Goal: Task Accomplishment & Management: Manage account settings

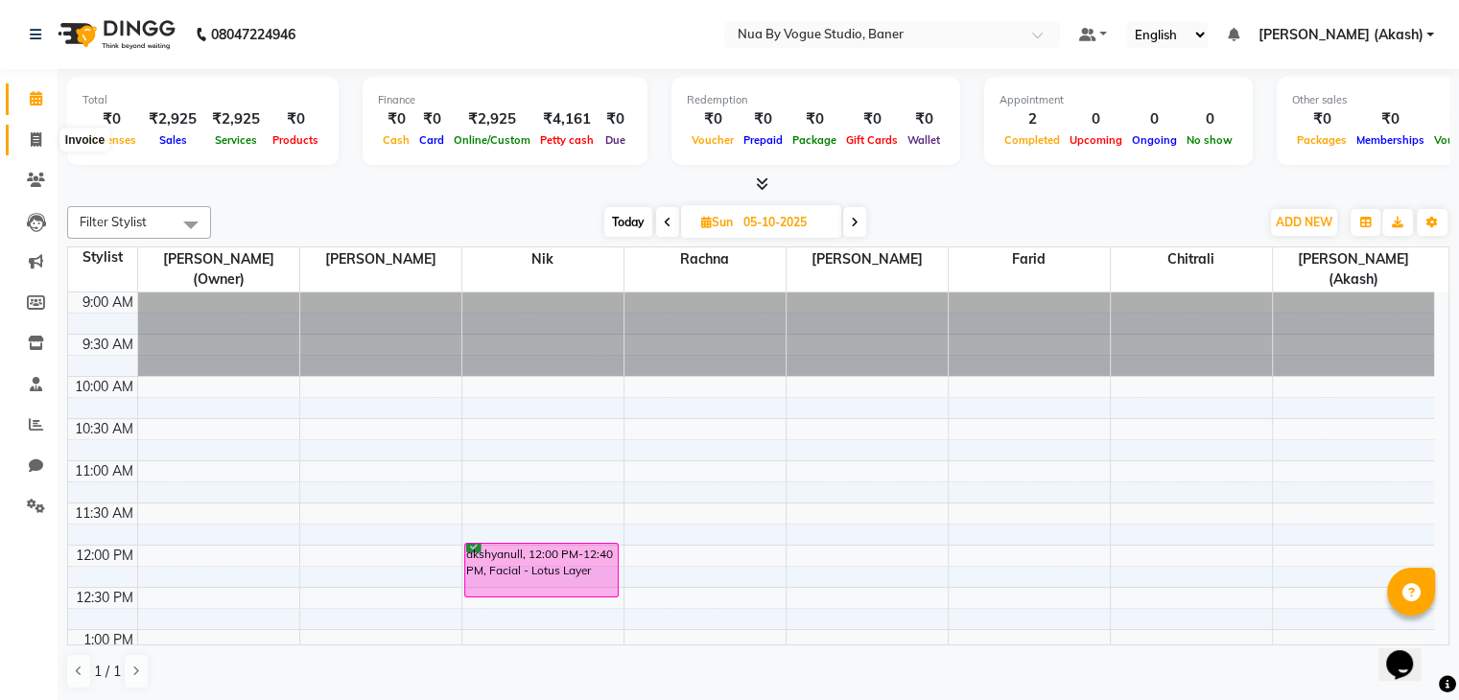
click at [22, 137] on span at bounding box center [36, 141] width 34 height 22
select select "service"
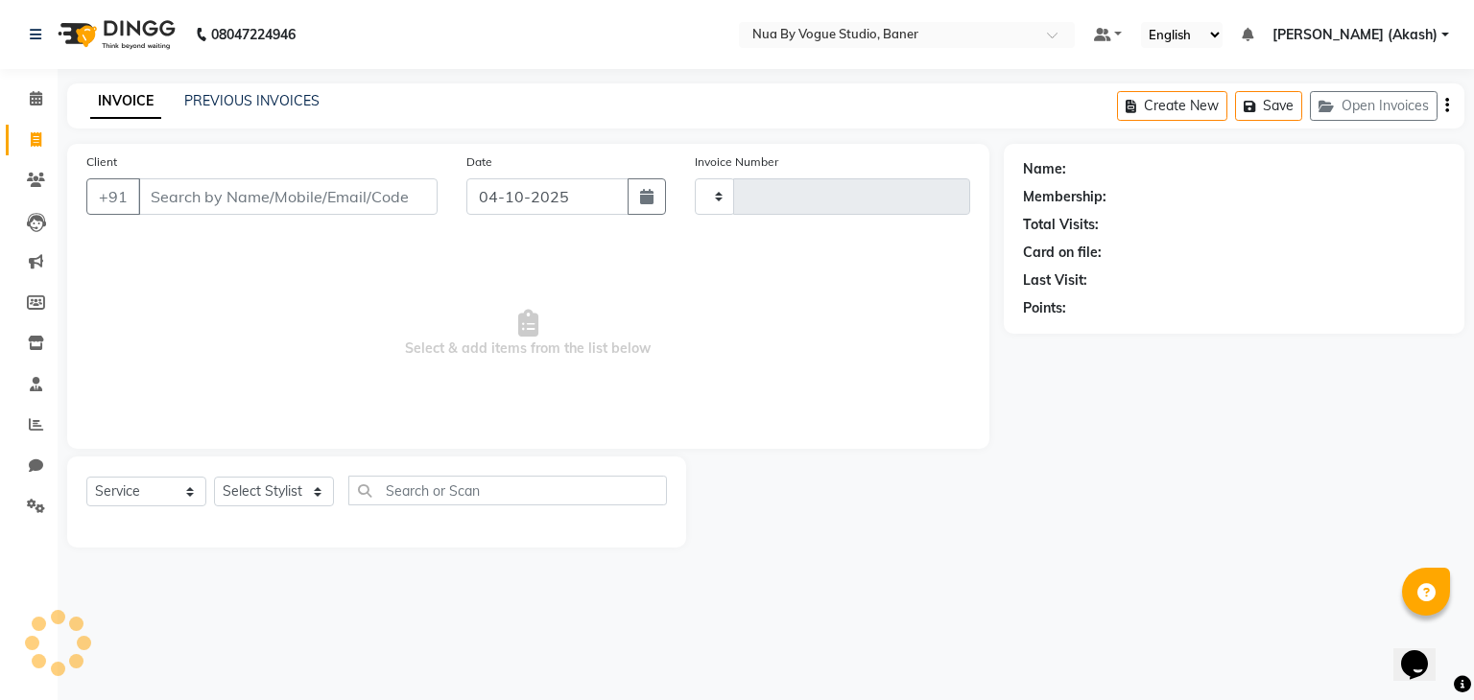
type input "0147"
select select "8764"
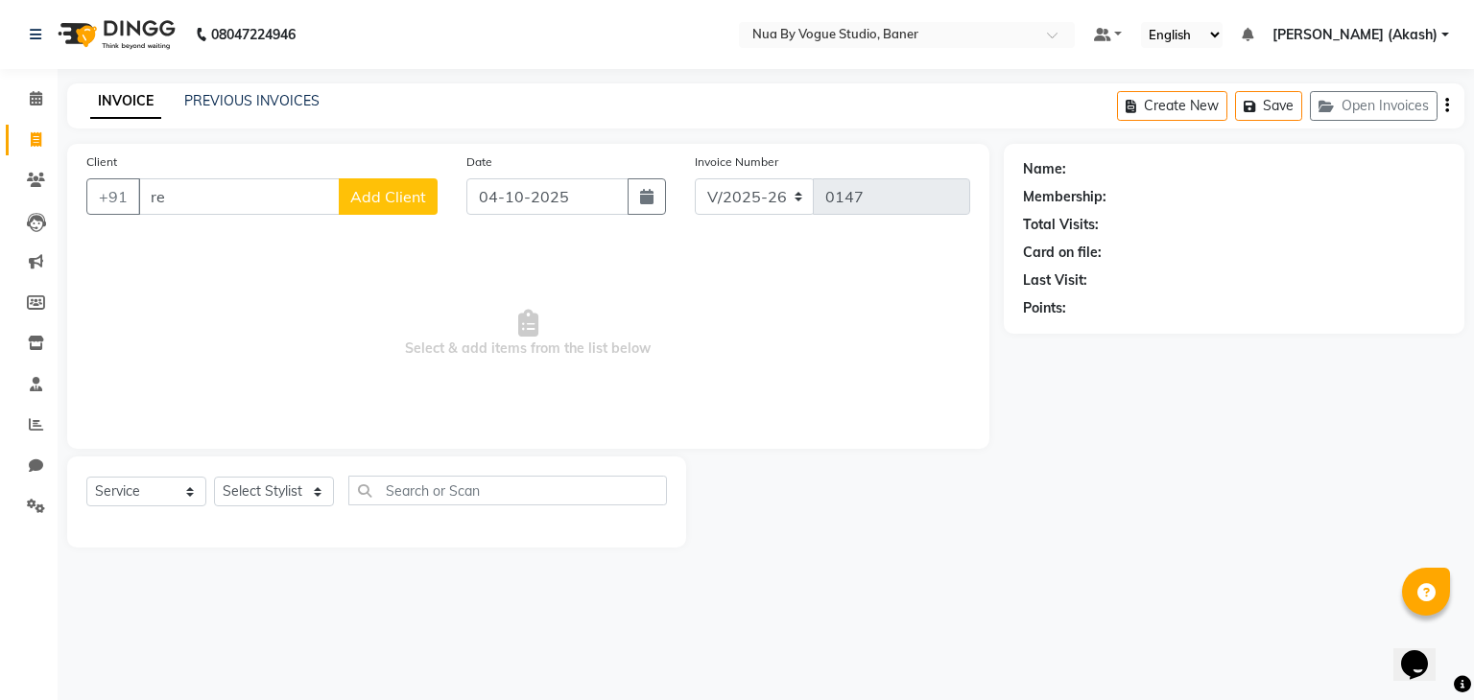
type input "r"
type input "desh"
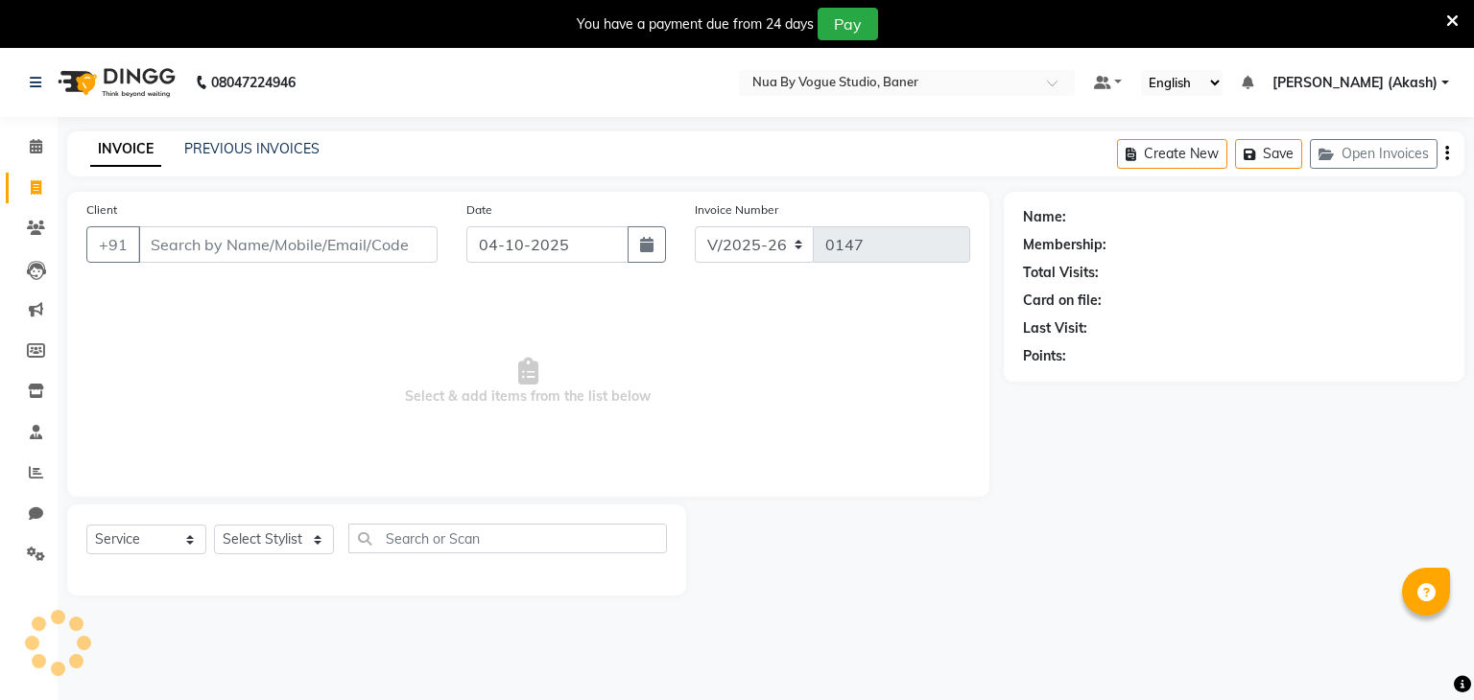
select select "8764"
select select "service"
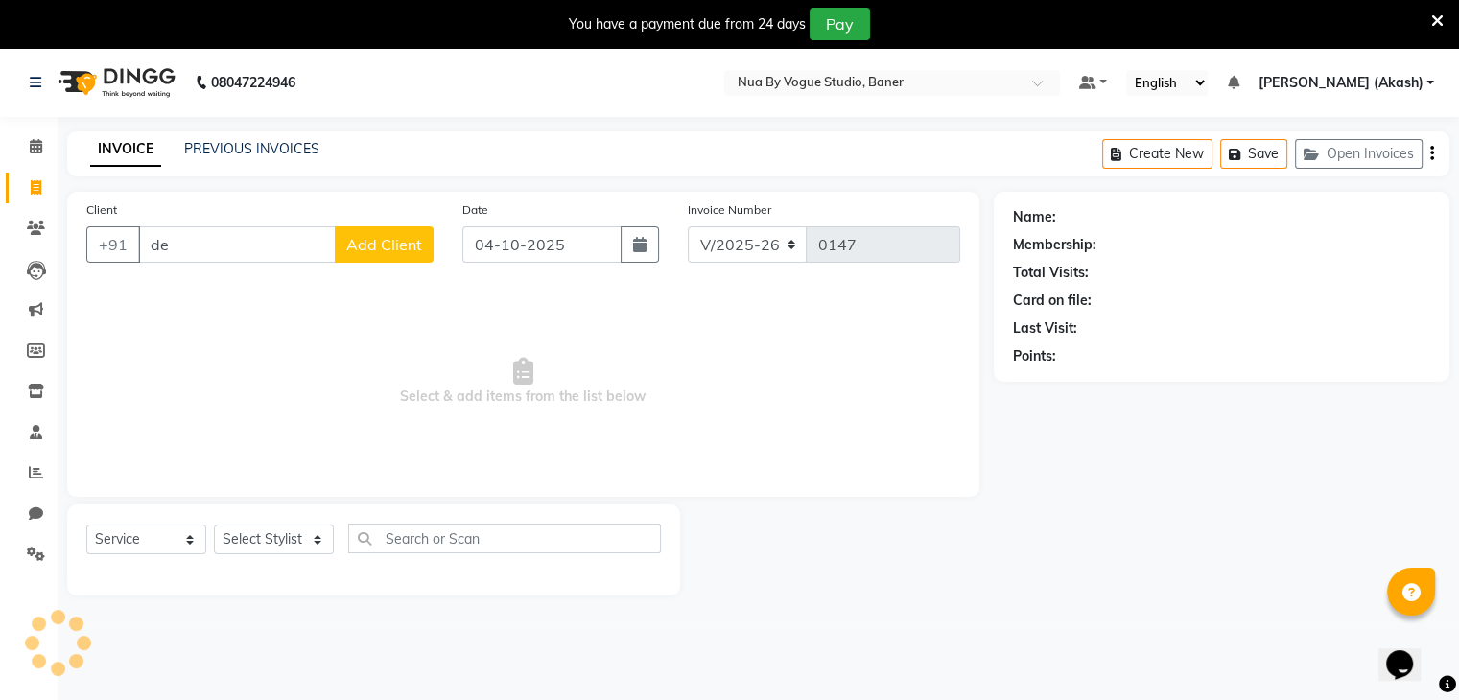
type input "d"
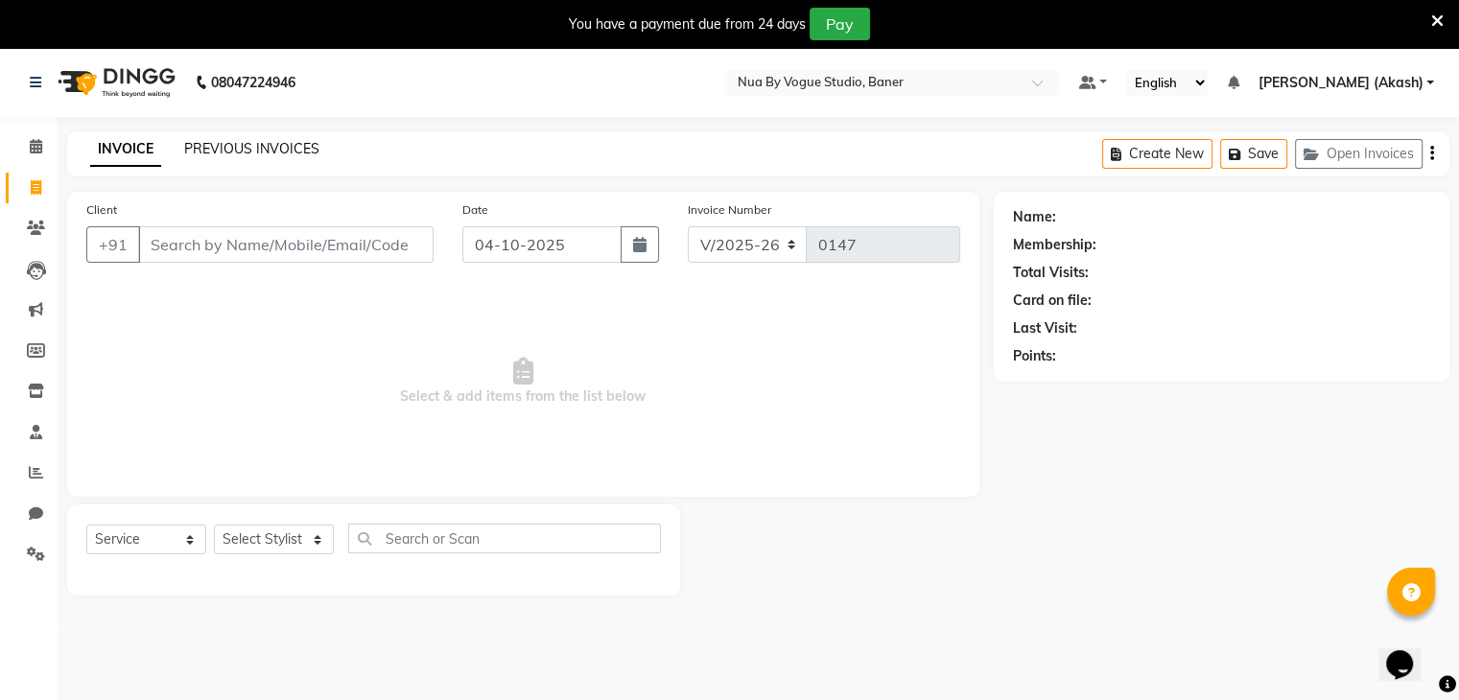
click at [267, 145] on link "PREVIOUS INVOICES" at bounding box center [251, 148] width 135 height 17
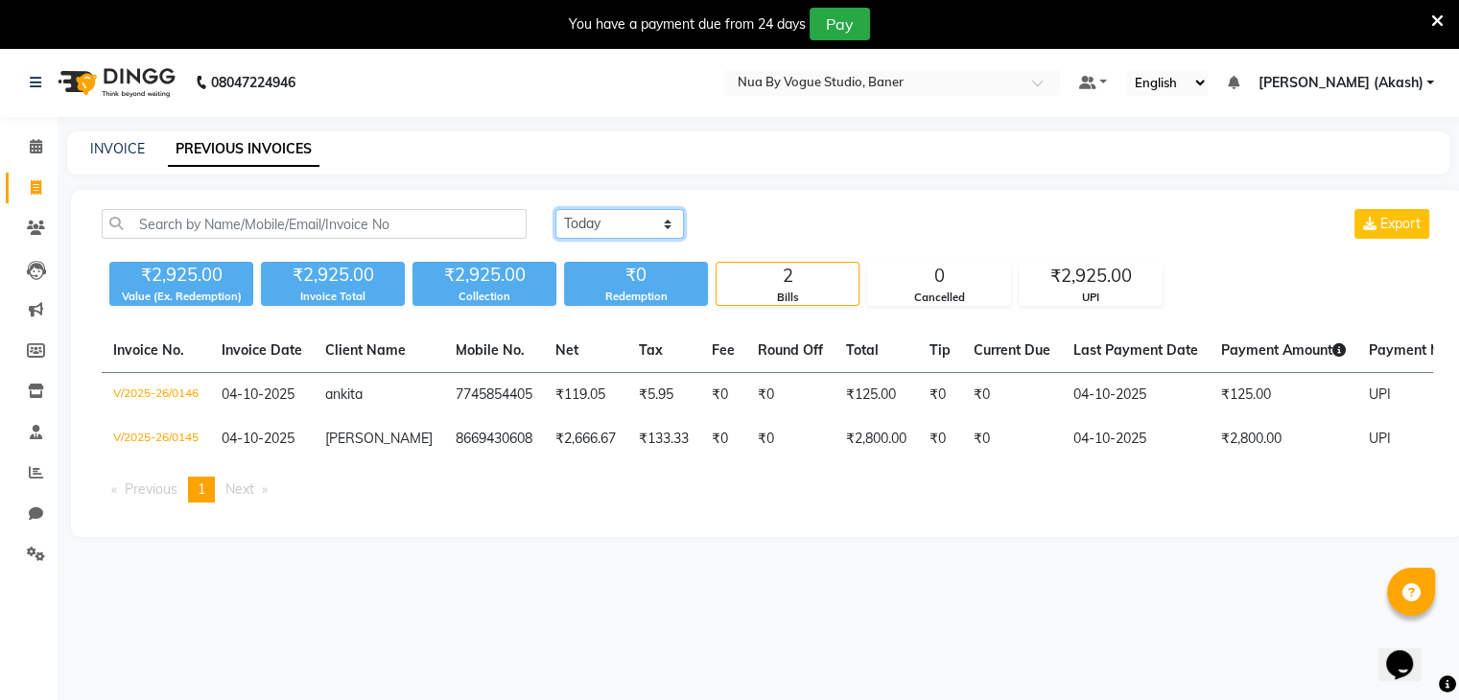
click at [599, 214] on select "[DATE] [DATE] Custom Range" at bounding box center [619, 224] width 129 height 30
select select "range"
click at [555, 209] on select "[DATE] [DATE] Custom Range" at bounding box center [619, 224] width 129 height 30
click at [774, 232] on input "04-10-2025" at bounding box center [776, 224] width 134 height 27
select select "10"
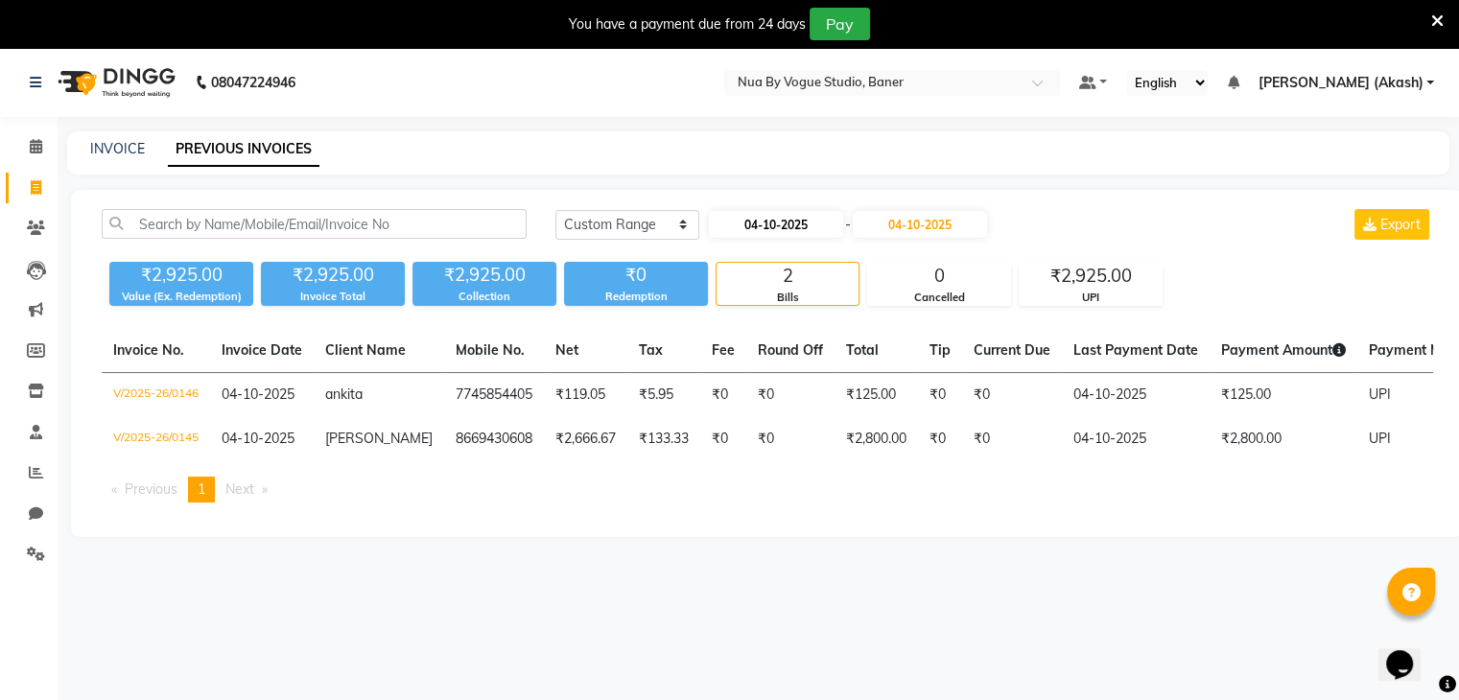
select select "2025"
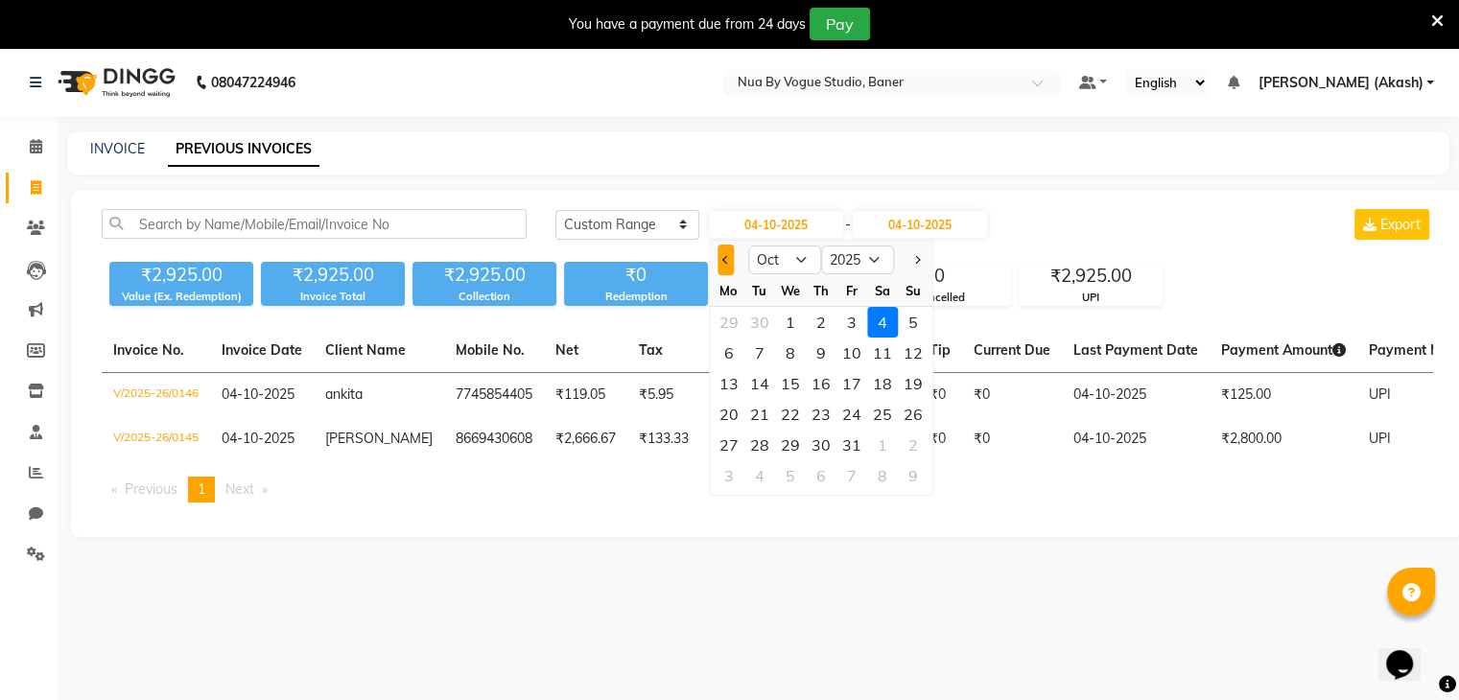
click at [725, 266] on button "Previous month" at bounding box center [726, 260] width 16 height 31
select select "9"
click at [906, 225] on input "04-10-2025" at bounding box center [920, 224] width 134 height 27
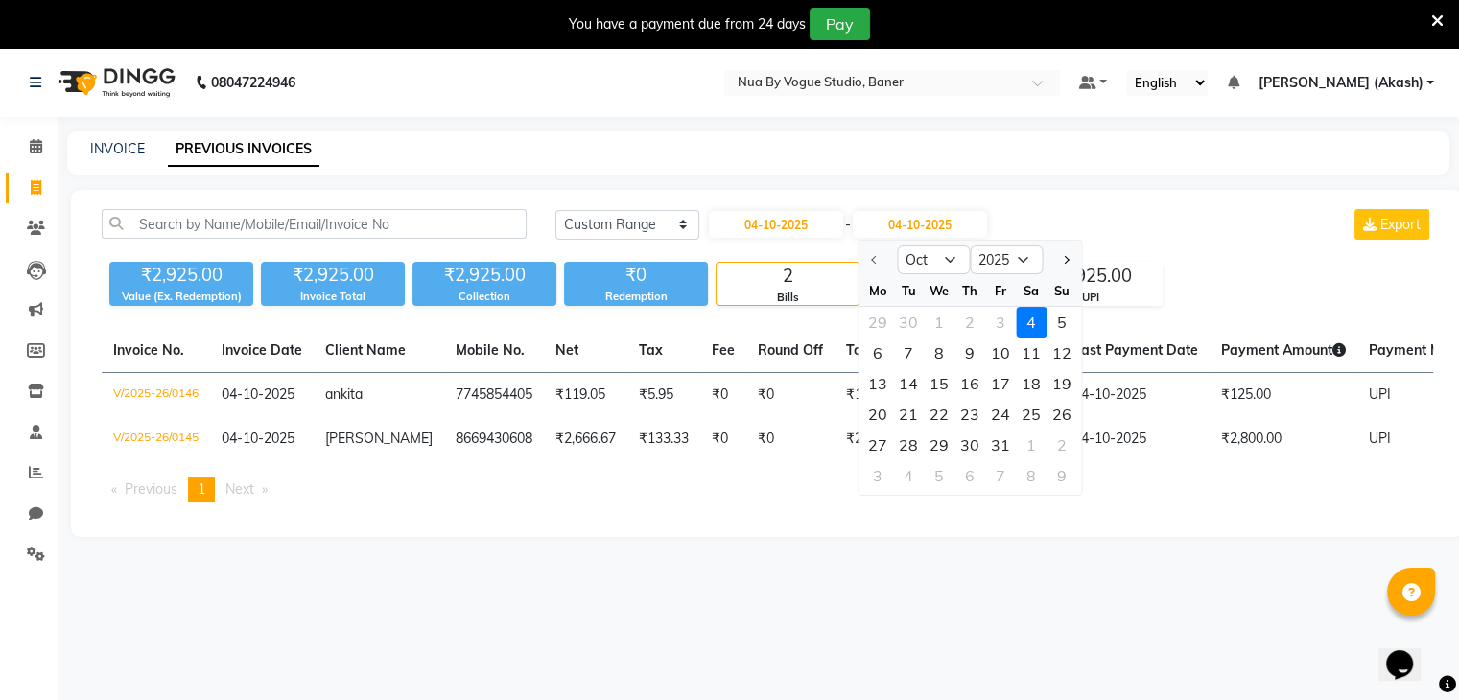
click at [872, 258] on div at bounding box center [878, 260] width 38 height 31
click at [874, 261] on div at bounding box center [878, 260] width 38 height 31
click at [875, 264] on div at bounding box center [878, 260] width 38 height 31
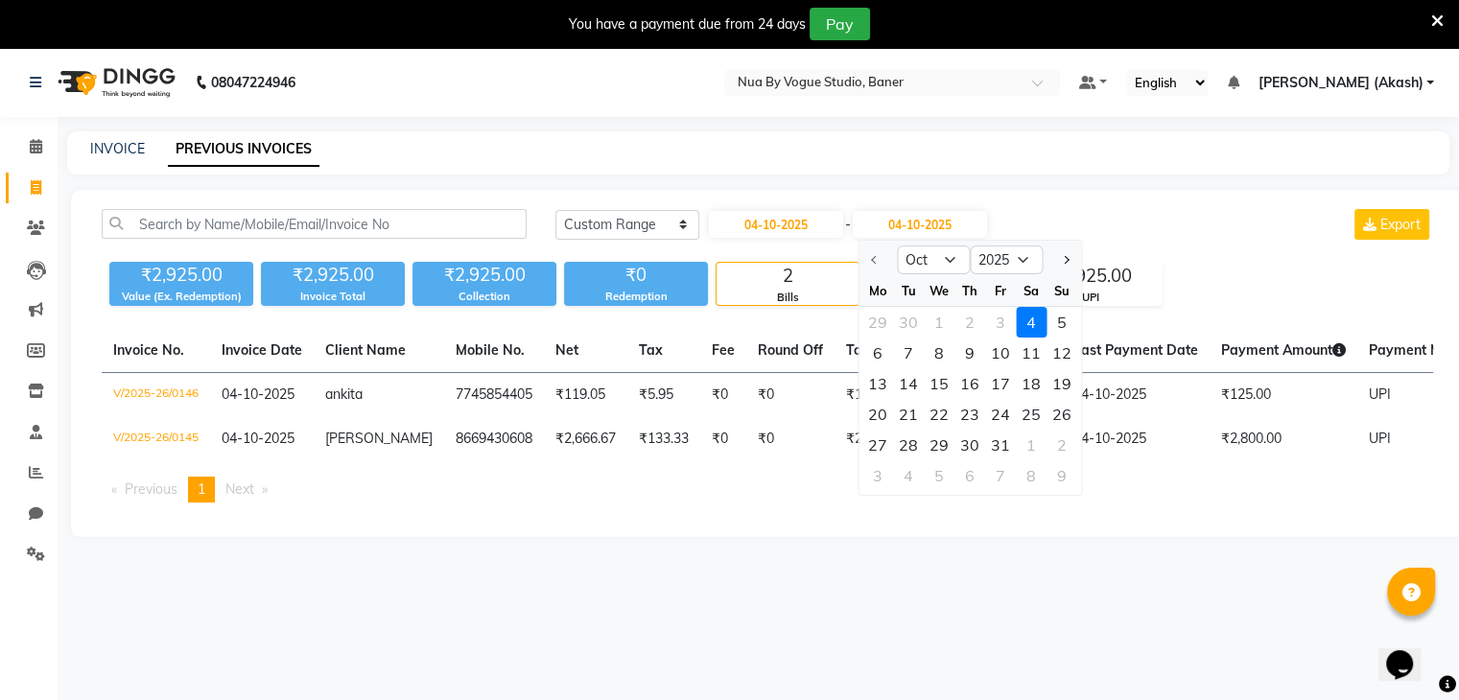
click at [872, 258] on div at bounding box center [878, 260] width 38 height 31
click at [1058, 257] on button "Next month" at bounding box center [1065, 260] width 16 height 31
click at [871, 259] on span "Previous month" at bounding box center [875, 260] width 8 height 8
select select "10"
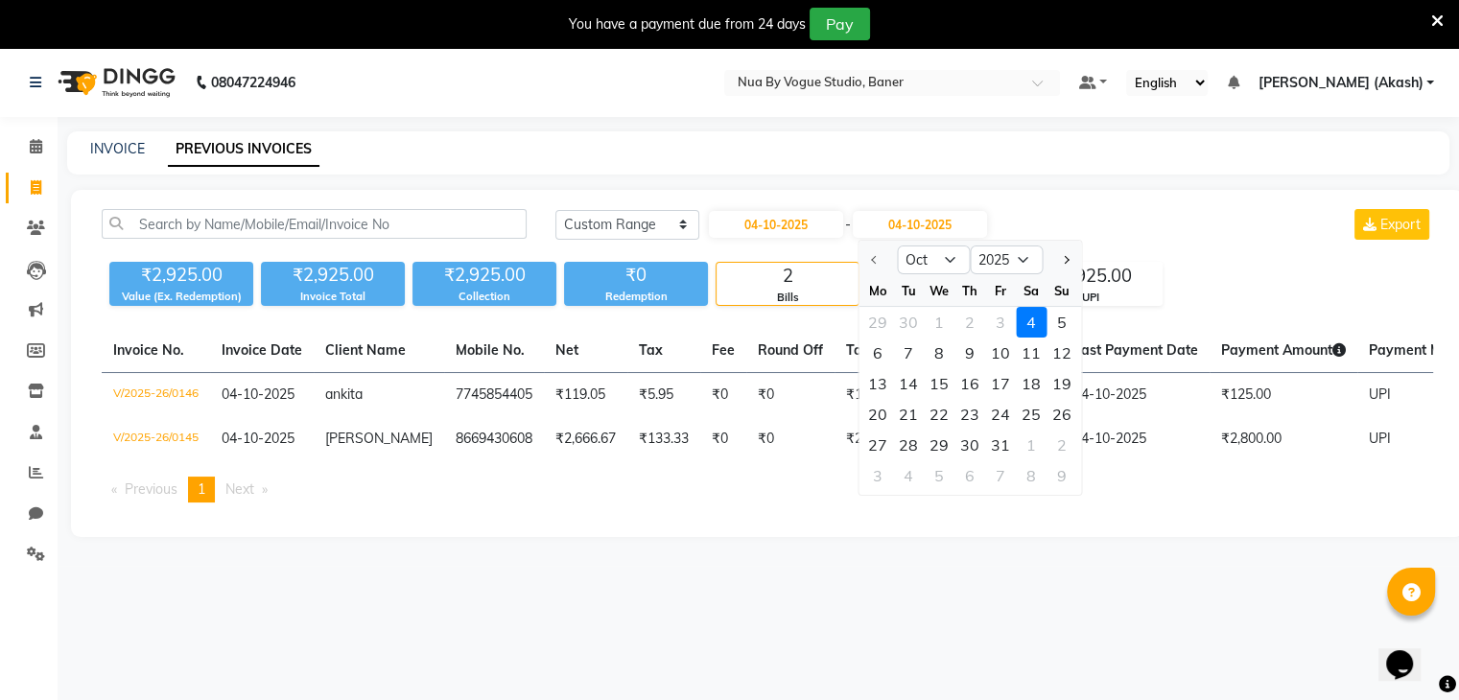
click at [871, 259] on div at bounding box center [878, 260] width 38 height 31
click at [796, 228] on input "04-10-2025" at bounding box center [776, 224] width 134 height 27
select select "10"
select select "2025"
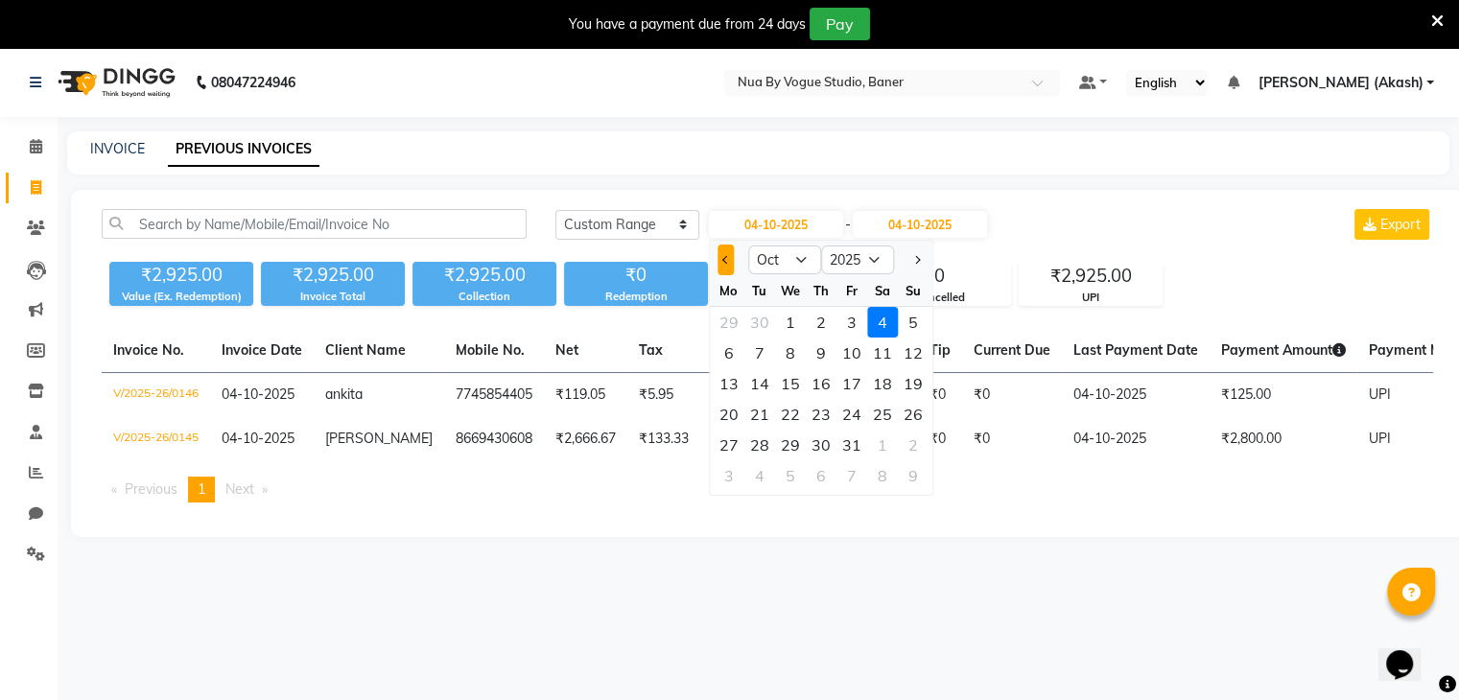
click at [720, 262] on button "Previous month" at bounding box center [726, 260] width 16 height 31
select select "9"
click at [724, 317] on div "1" at bounding box center [729, 322] width 31 height 31
type input "01-09-2025"
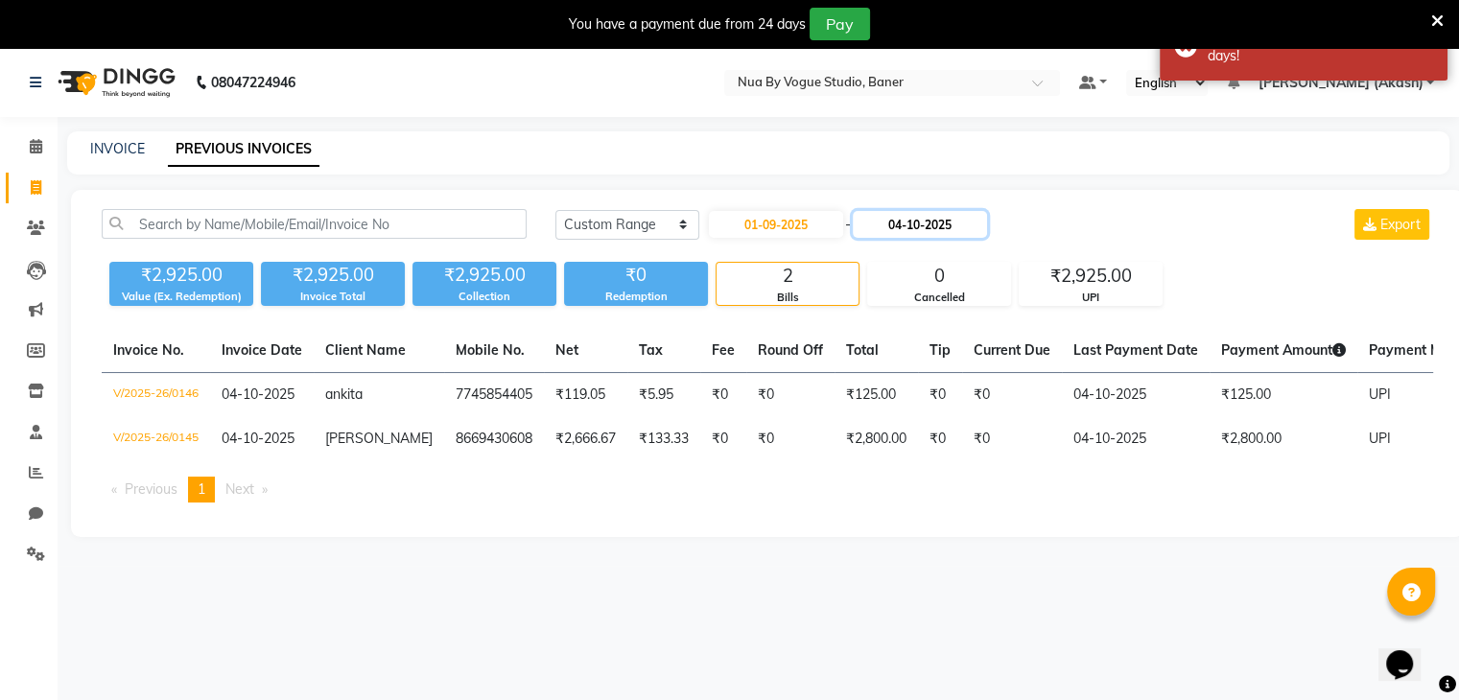
click at [900, 227] on input "04-10-2025" at bounding box center [920, 224] width 134 height 27
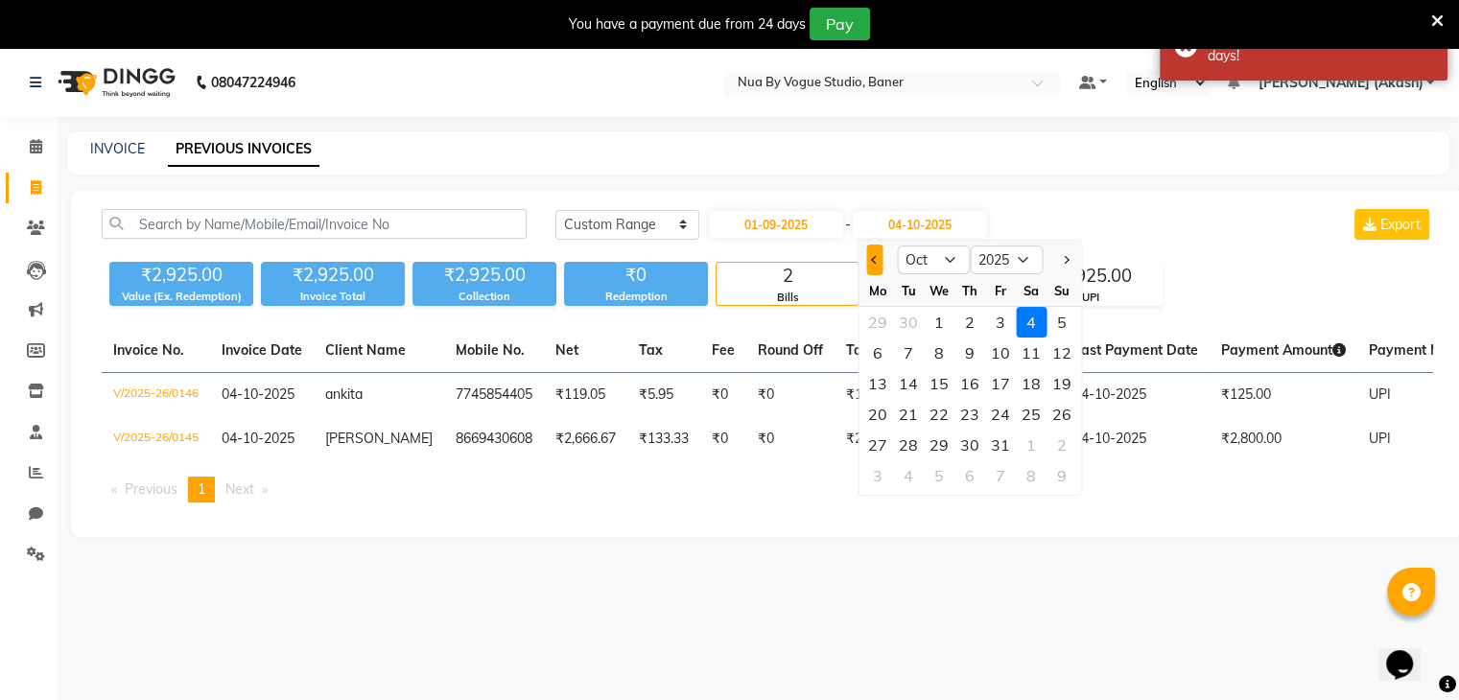
click at [879, 264] on button "Previous month" at bounding box center [874, 260] width 16 height 31
select select "9"
click at [915, 444] on div "30" at bounding box center [908, 445] width 31 height 31
type input "30-09-2025"
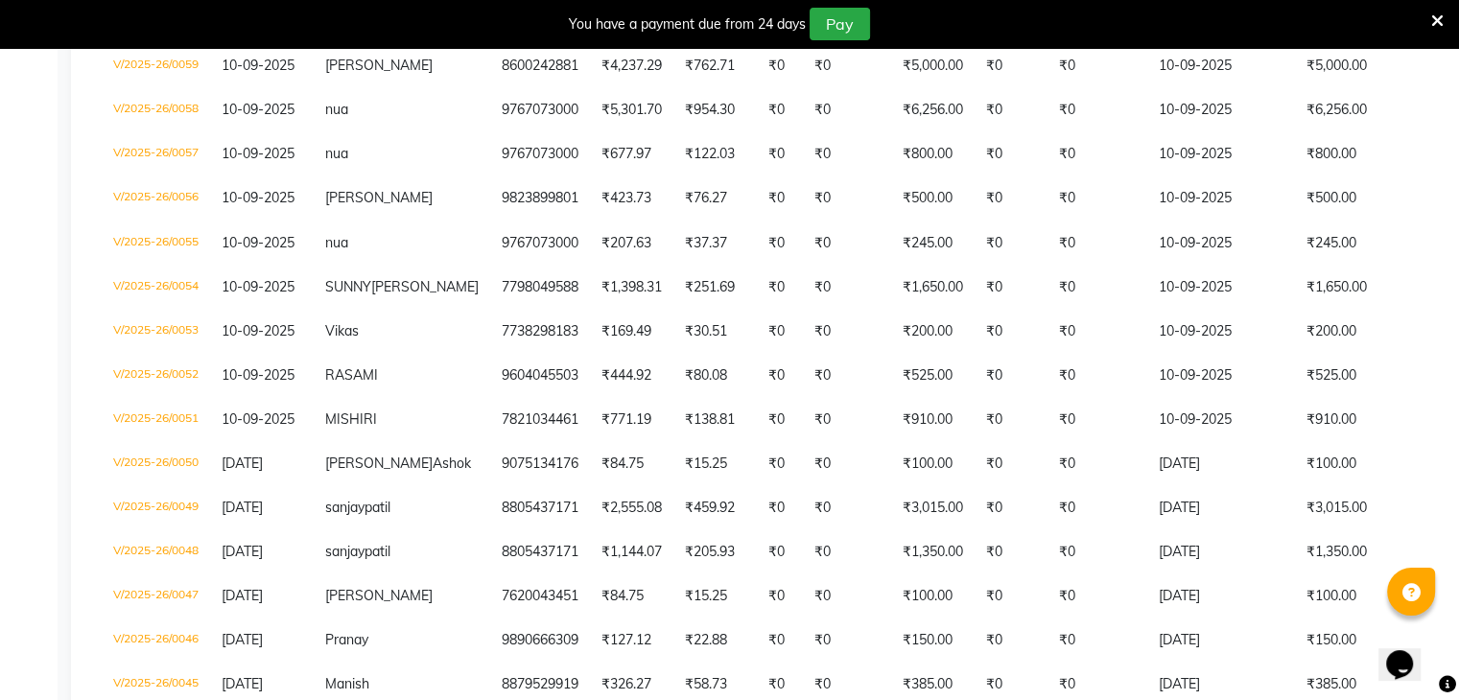
scroll to position [3429, 0]
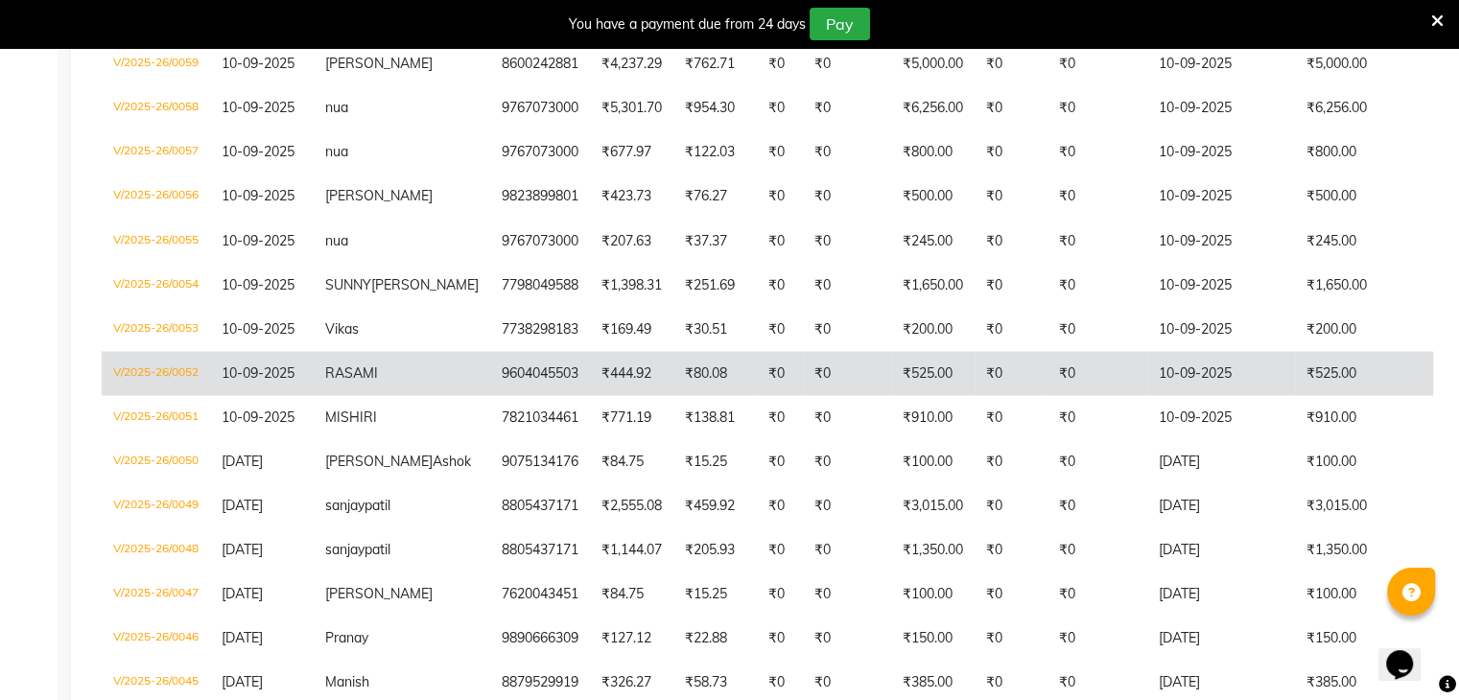
click at [338, 395] on td "RASAMI" at bounding box center [402, 373] width 177 height 44
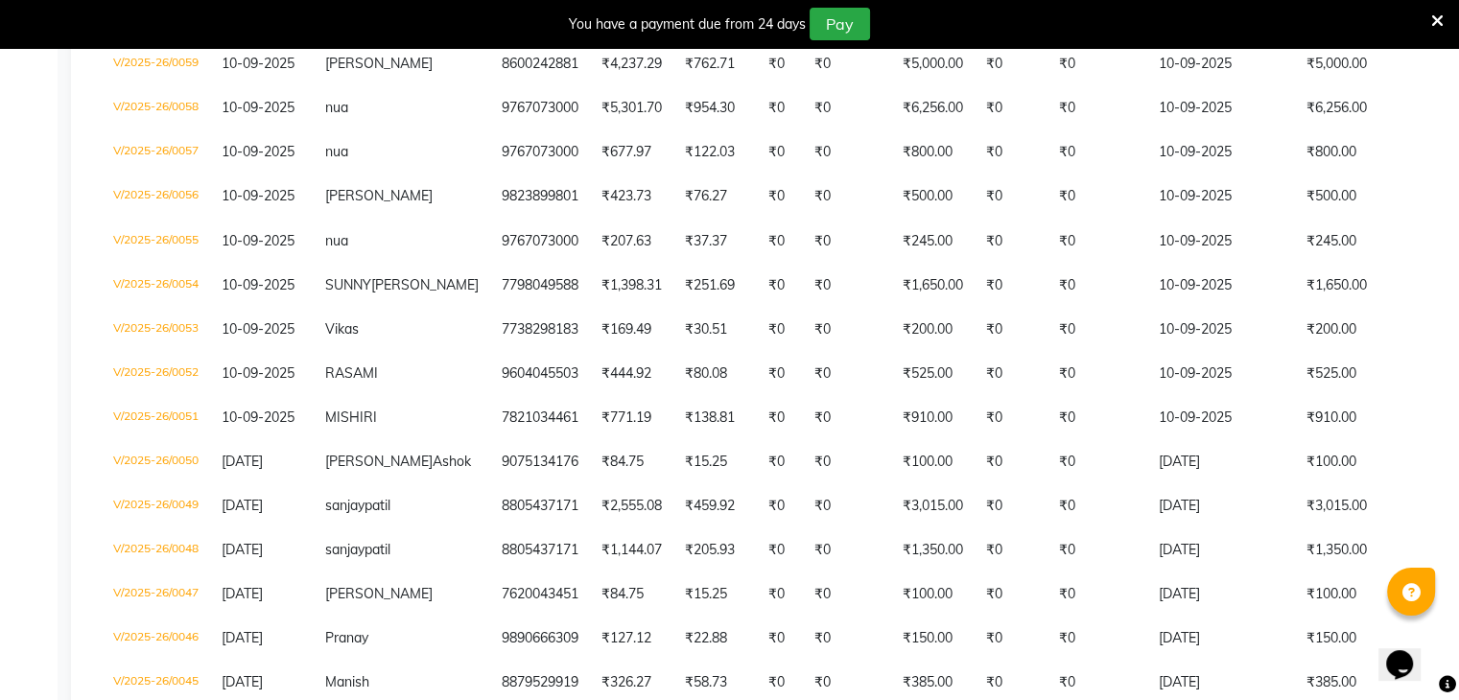
select select "service"
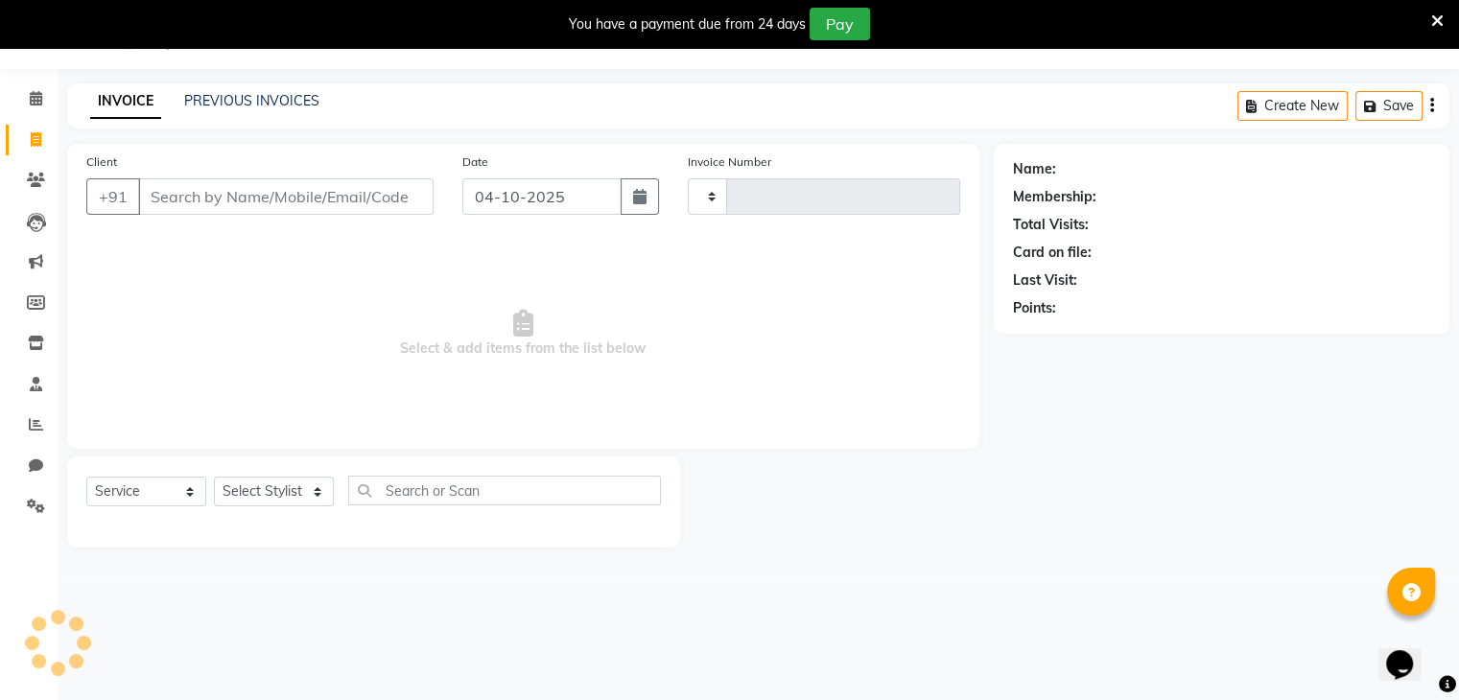
type input "0147"
select select "8764"
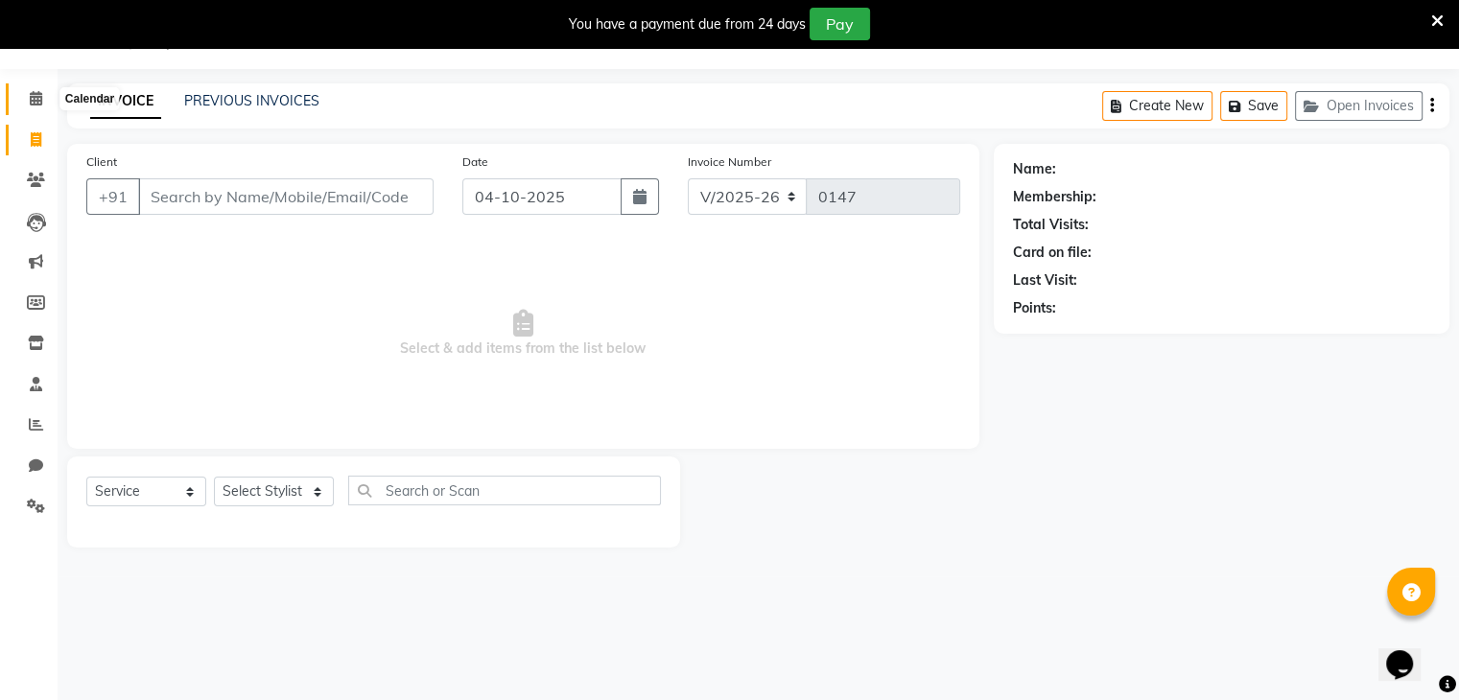
click at [33, 108] on span at bounding box center [36, 99] width 34 height 22
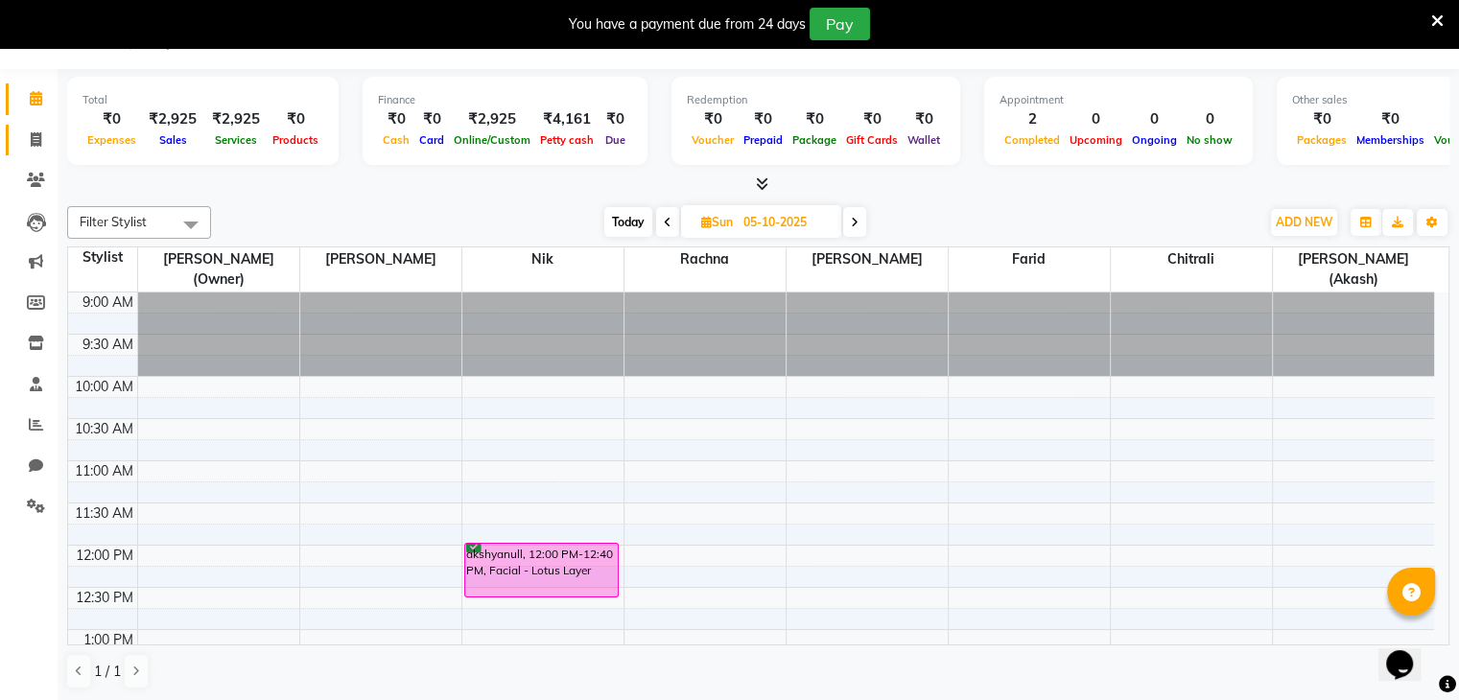
click at [40, 130] on span at bounding box center [36, 141] width 34 height 22
select select "service"
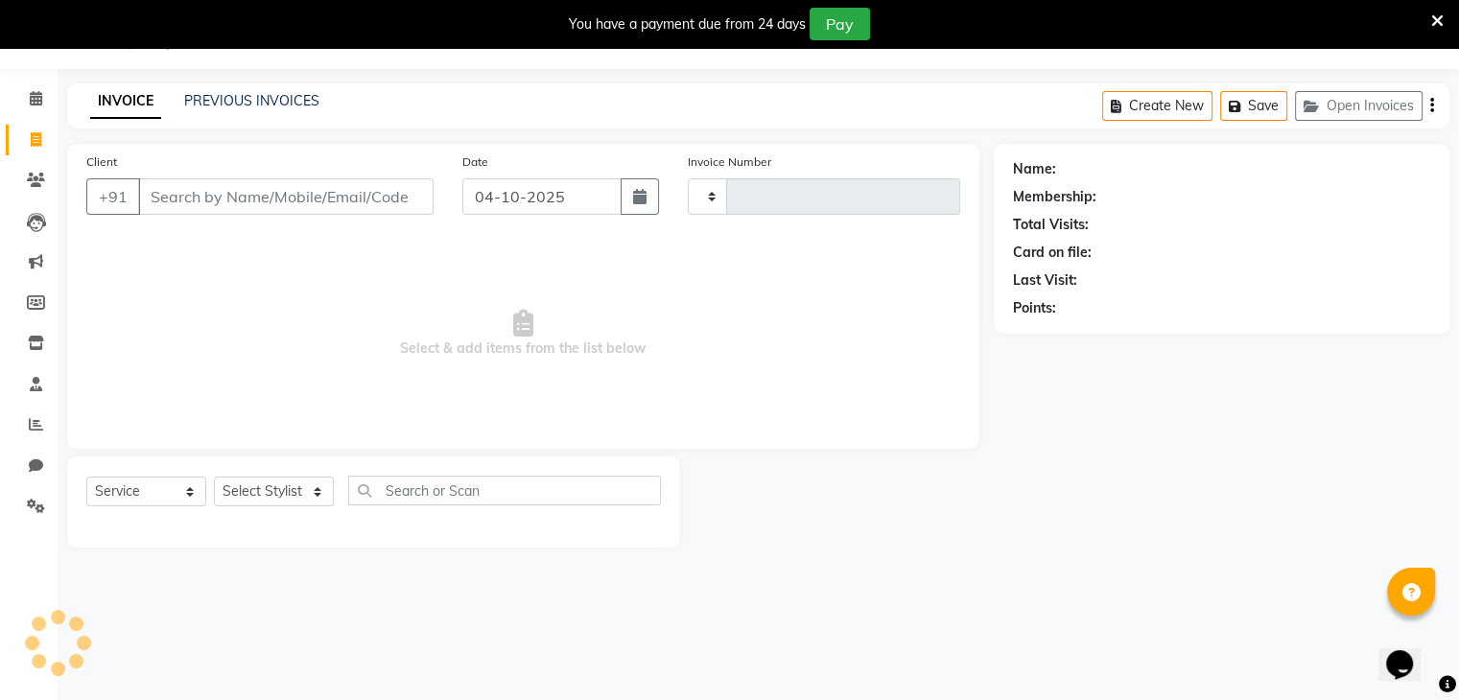
type input "0147"
select select "8764"
click at [200, 194] on input "Client" at bounding box center [285, 196] width 295 height 36
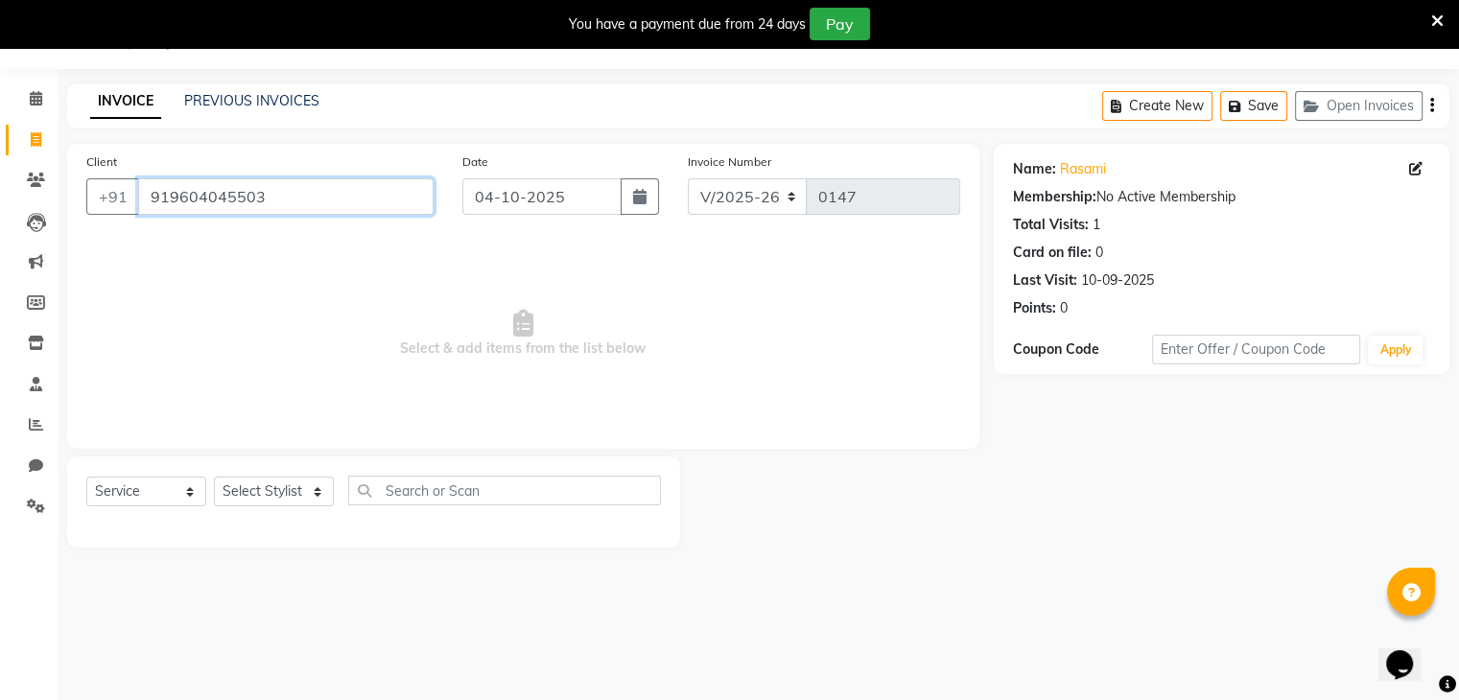
click at [328, 201] on input "919604045503" at bounding box center [285, 196] width 295 height 36
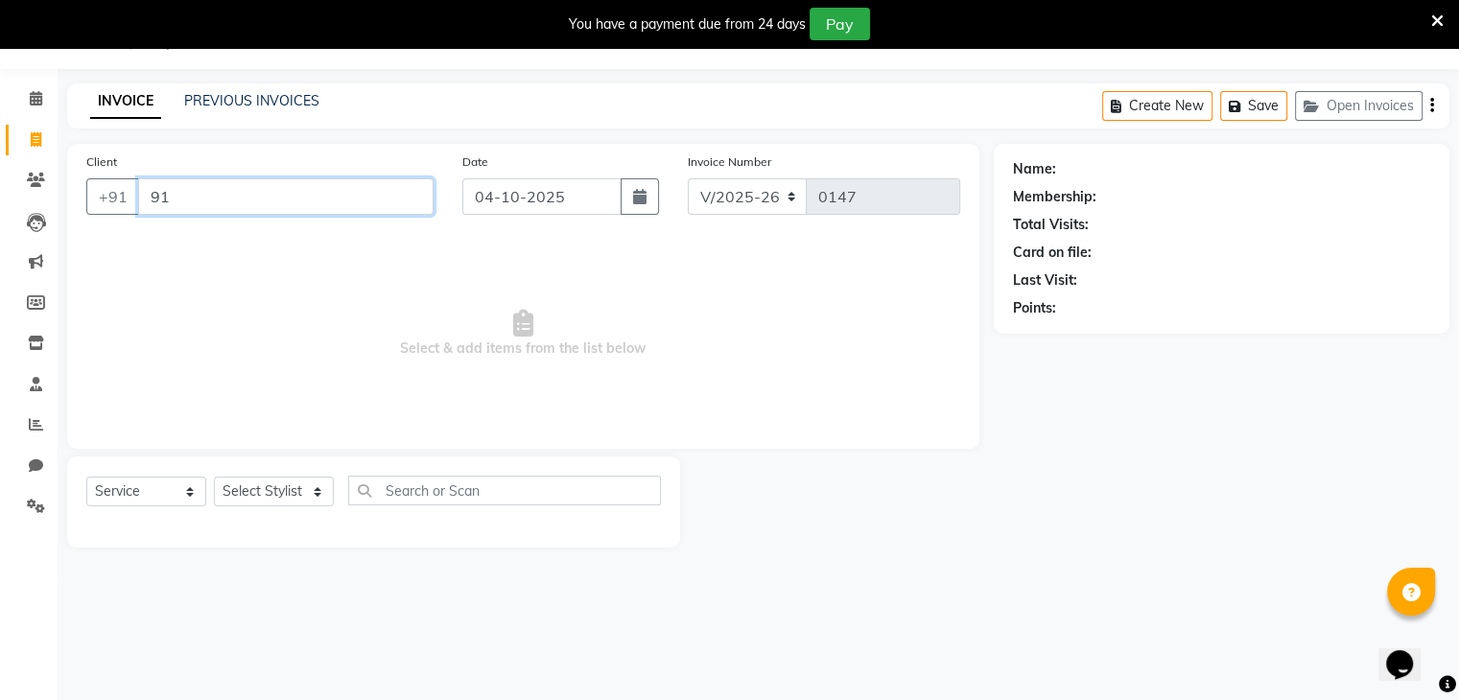
type input "9"
paste input "919604045503"
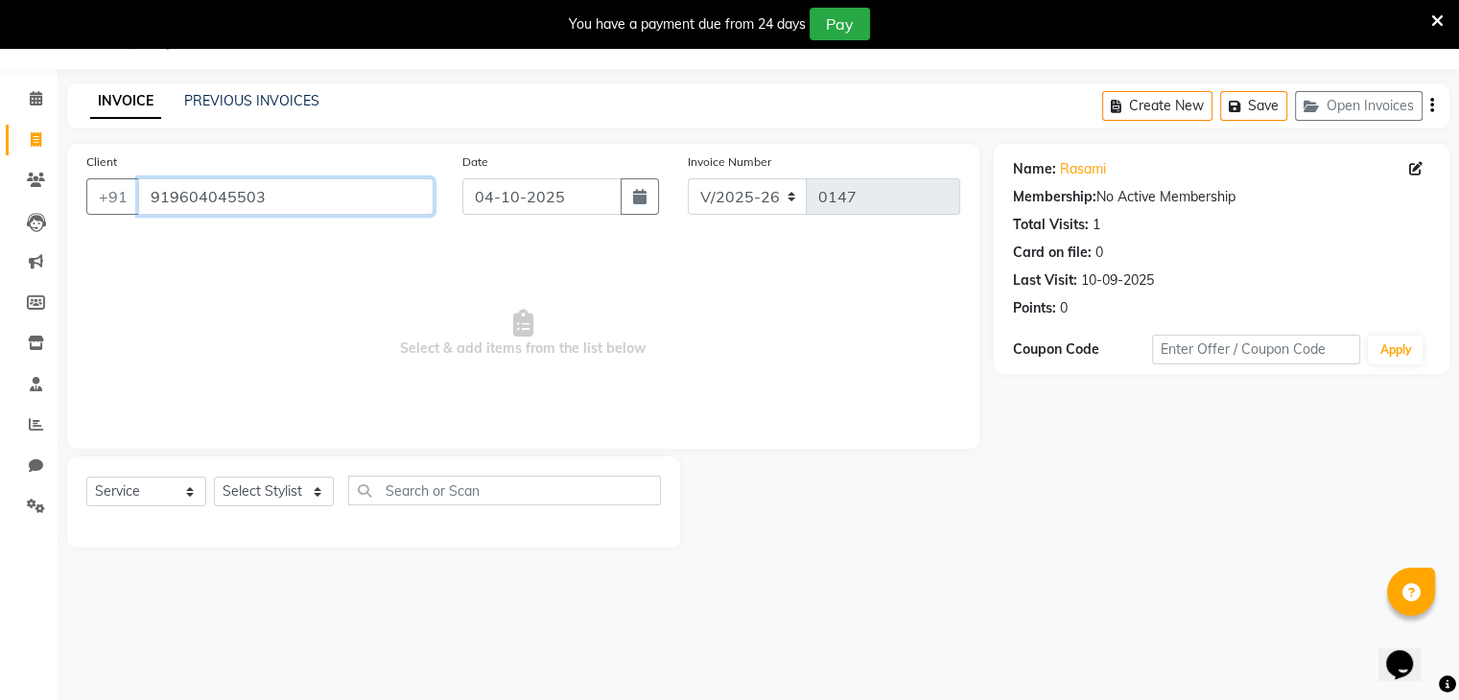
click at [165, 205] on input "919604045503" at bounding box center [285, 196] width 295 height 36
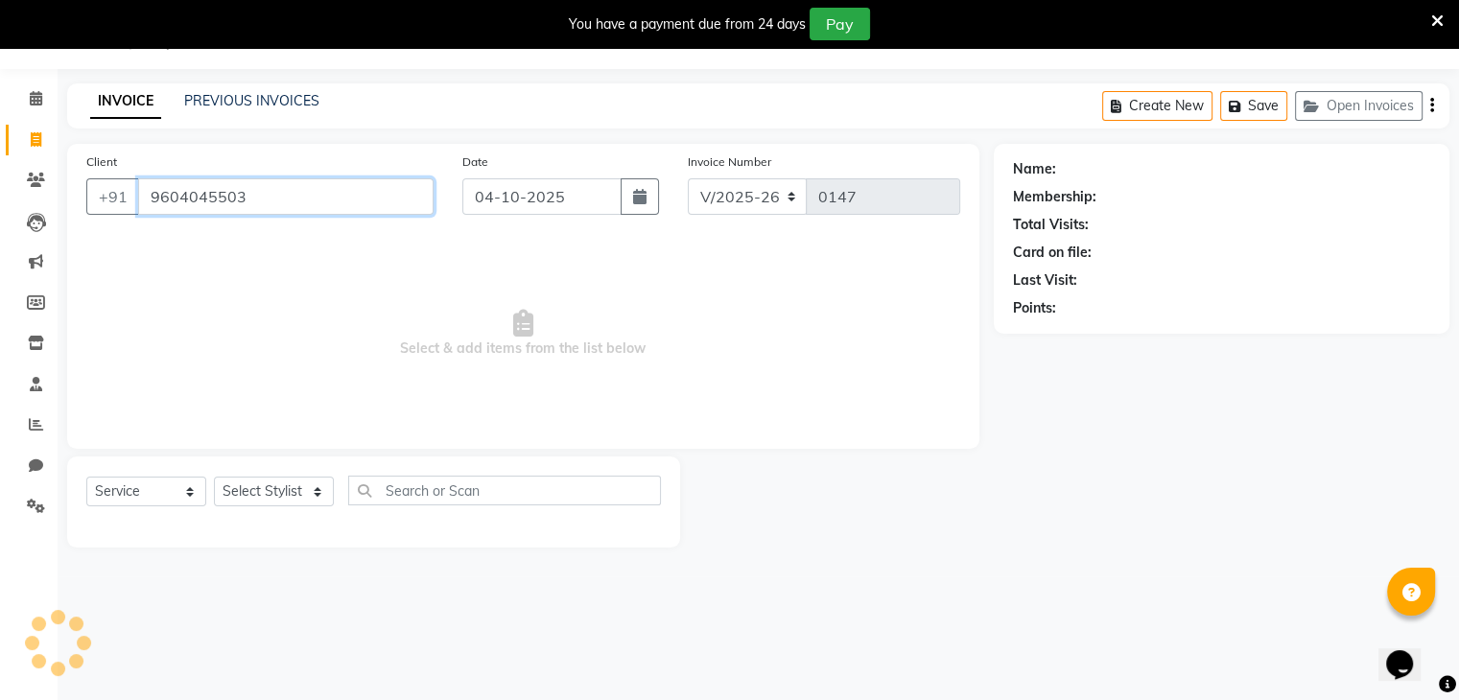
type input "9604045503"
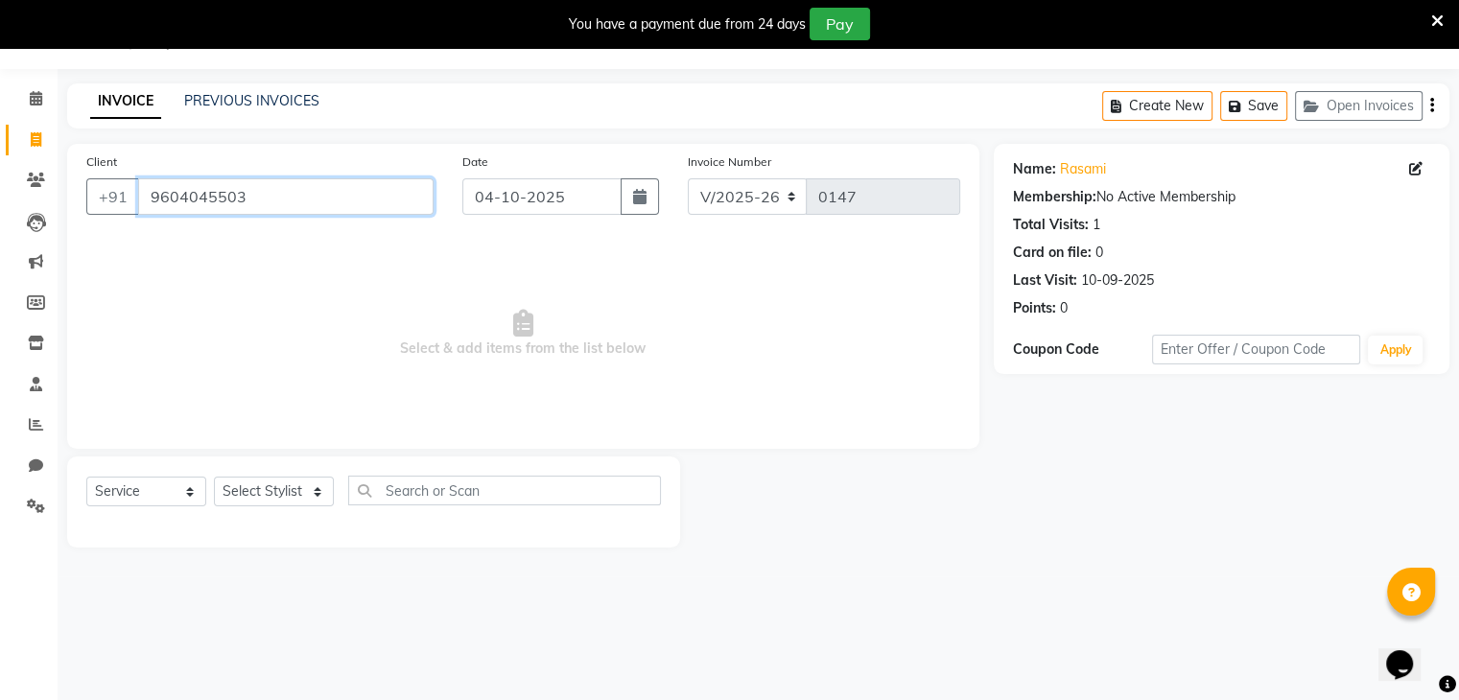
click at [273, 197] on input "9604045503" at bounding box center [285, 196] width 295 height 36
click at [368, 289] on span "Select & add items from the list below" at bounding box center [523, 334] width 874 height 192
drag, startPoint x: 327, startPoint y: 203, endPoint x: 97, endPoint y: 236, distance: 232.5
click at [97, 236] on div "Client [PHONE_NUMBER] Date [DATE] Invoice Number V/2025 V/[PHONE_NUMBER] Select…" at bounding box center [523, 296] width 912 height 305
type input "y"
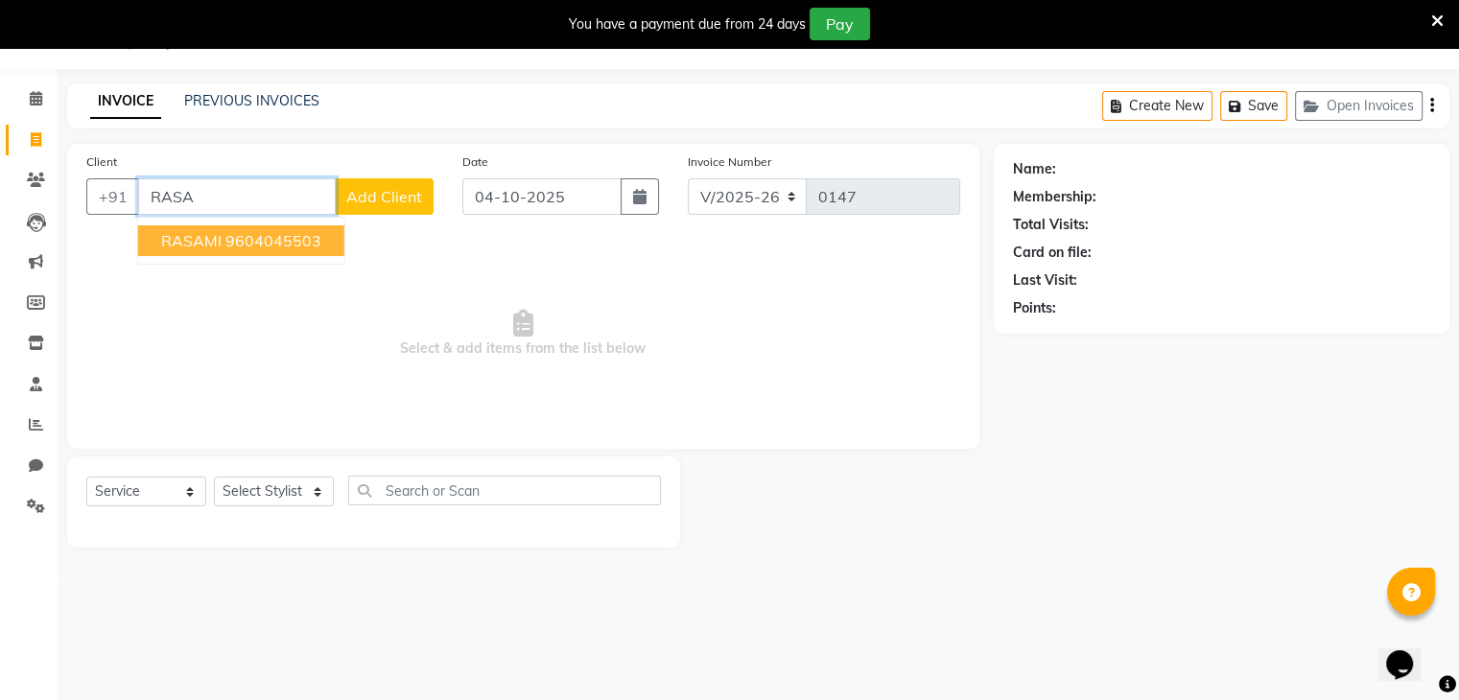
click at [173, 248] on span "RASAMI" at bounding box center [191, 240] width 60 height 19
type input "9604045503"
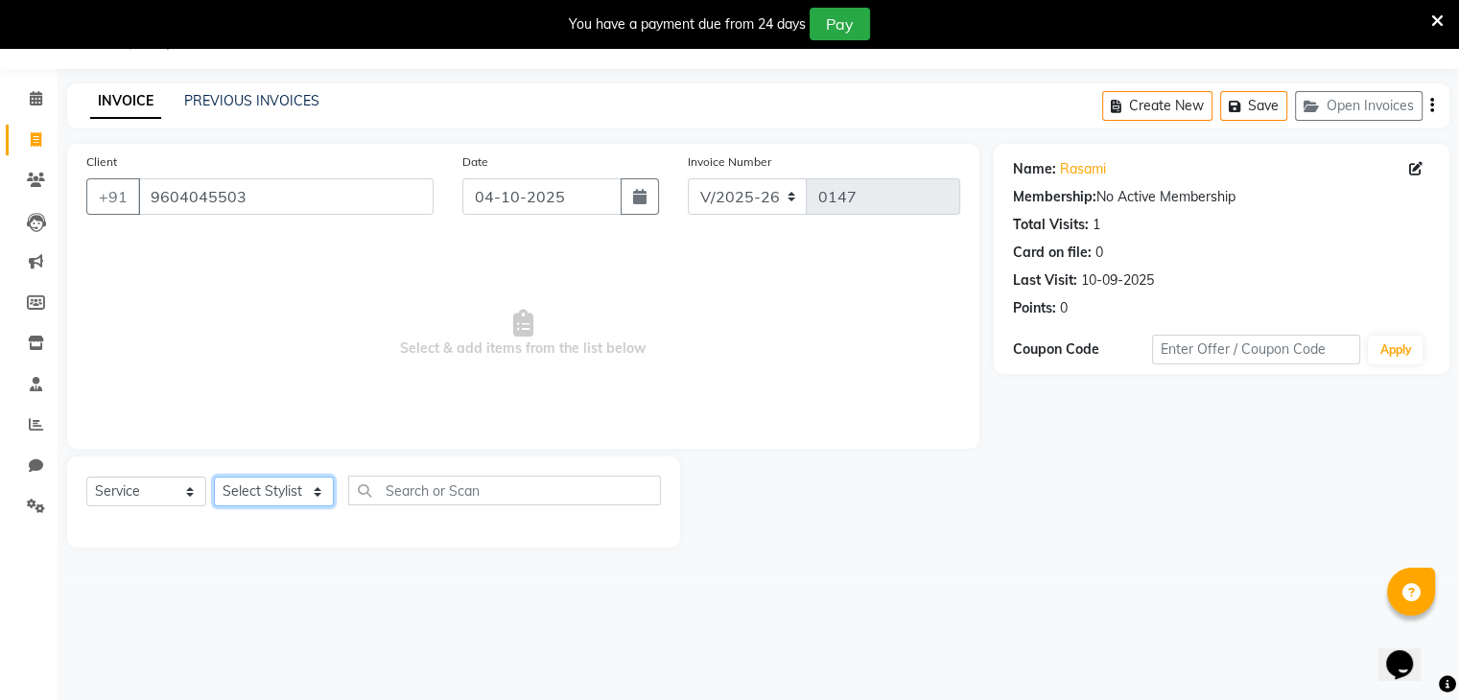
click at [265, 493] on select "Select Stylist Chitrali [PERSON_NAME](Owner) [PERSON_NAME] [PERSON_NAME] (Akash…" at bounding box center [274, 492] width 120 height 30
select select "89263"
click at [214, 478] on select "Select Stylist Chitrali [PERSON_NAME](Owner) [PERSON_NAME] [PERSON_NAME] (Akash…" at bounding box center [274, 492] width 120 height 30
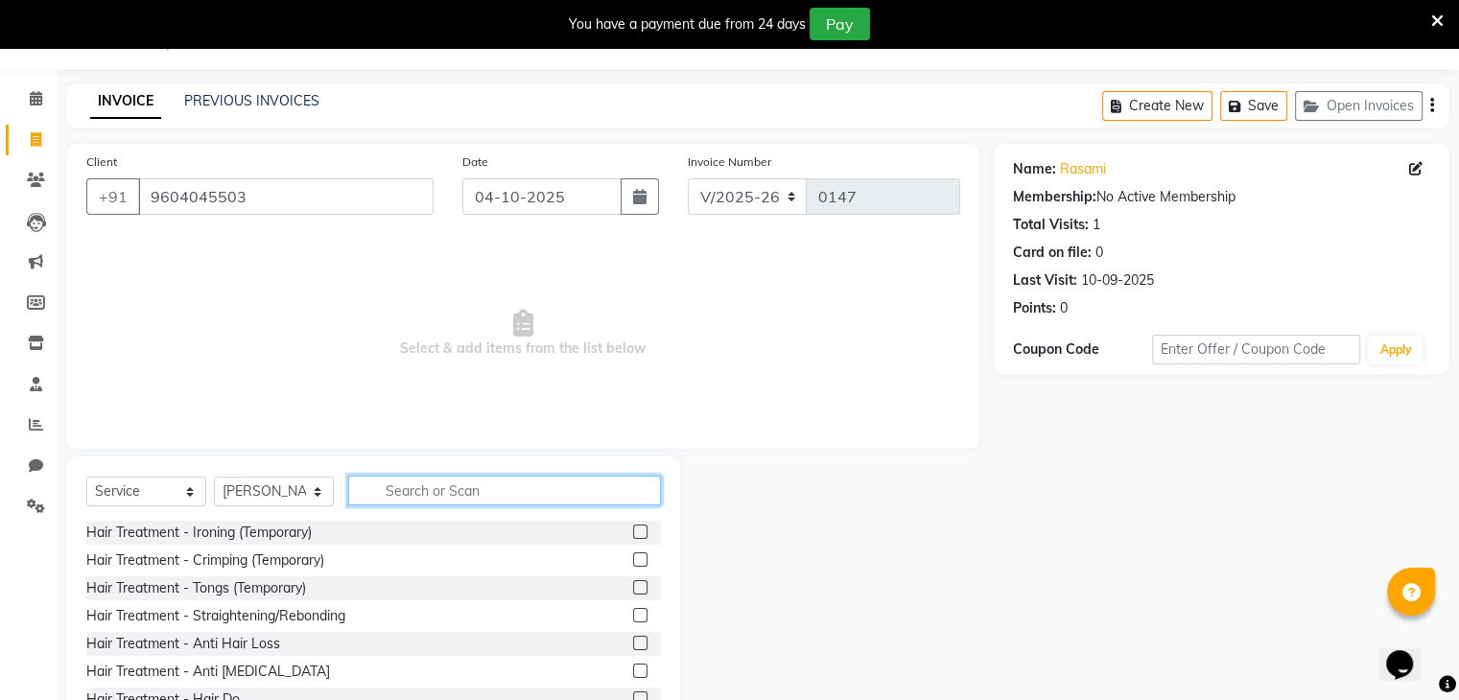
click at [390, 484] on input "text" at bounding box center [504, 491] width 313 height 30
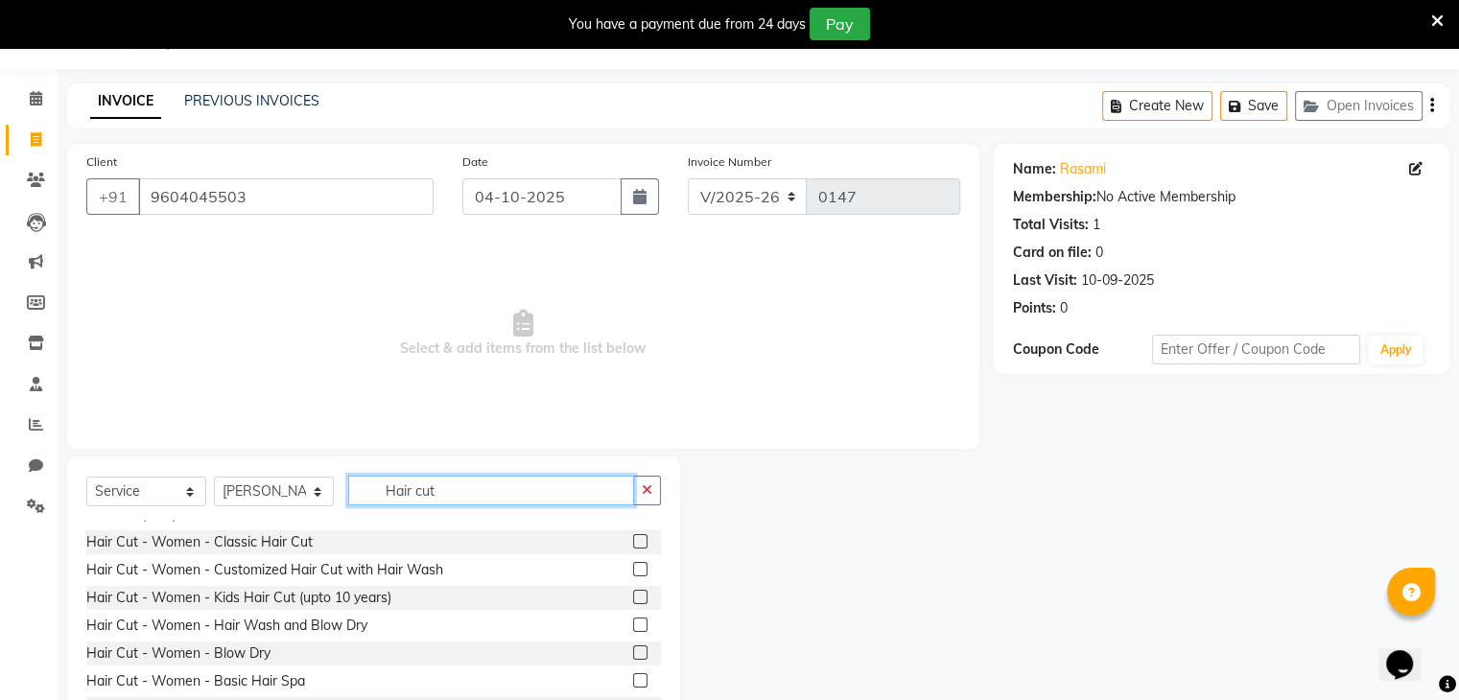
scroll to position [157, 0]
type input "Hair cut"
click at [633, 543] on label at bounding box center [640, 541] width 14 height 14
click at [633, 543] on input "checkbox" at bounding box center [639, 542] width 12 height 12
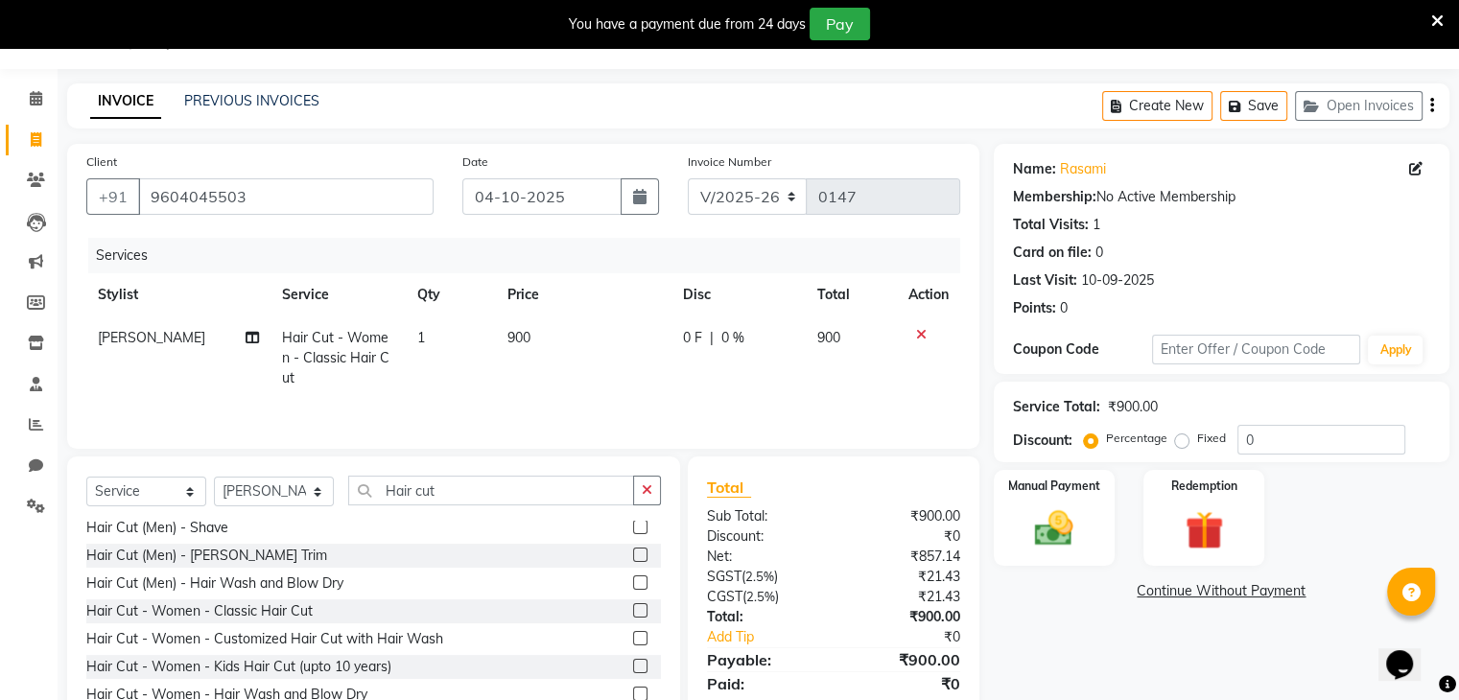
scroll to position [87, 0]
click at [633, 617] on label at bounding box center [640, 611] width 14 height 14
click at [633, 617] on input "checkbox" at bounding box center [639, 612] width 12 height 12
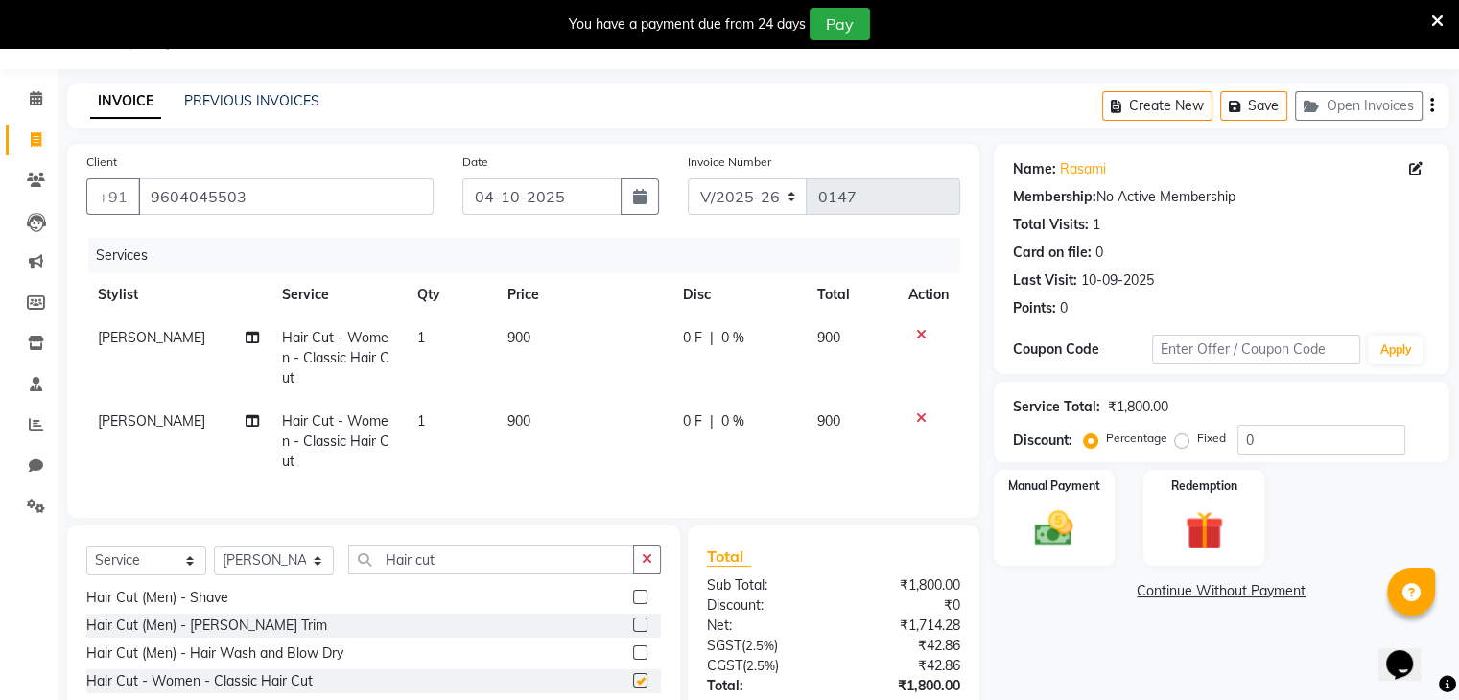
checkbox input "false"
click at [916, 336] on icon at bounding box center [921, 334] width 11 height 13
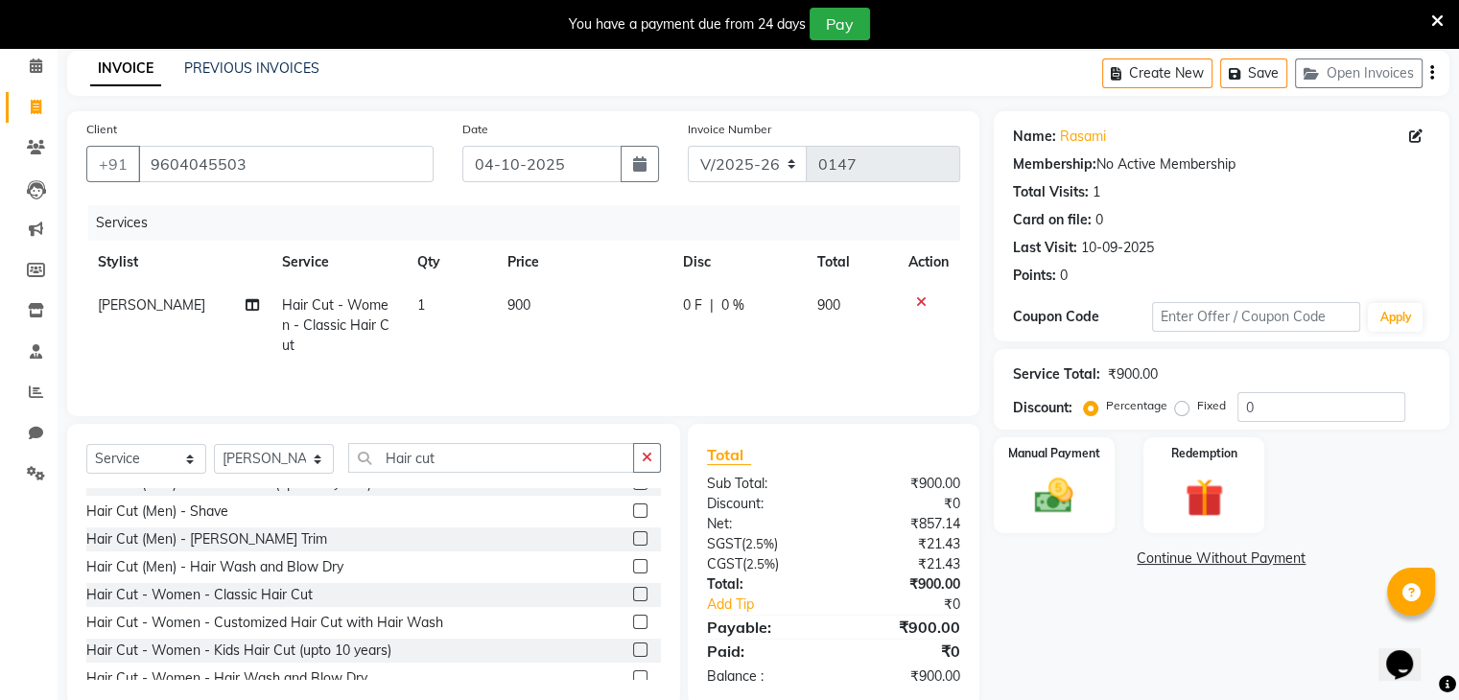
scroll to position [91, 0]
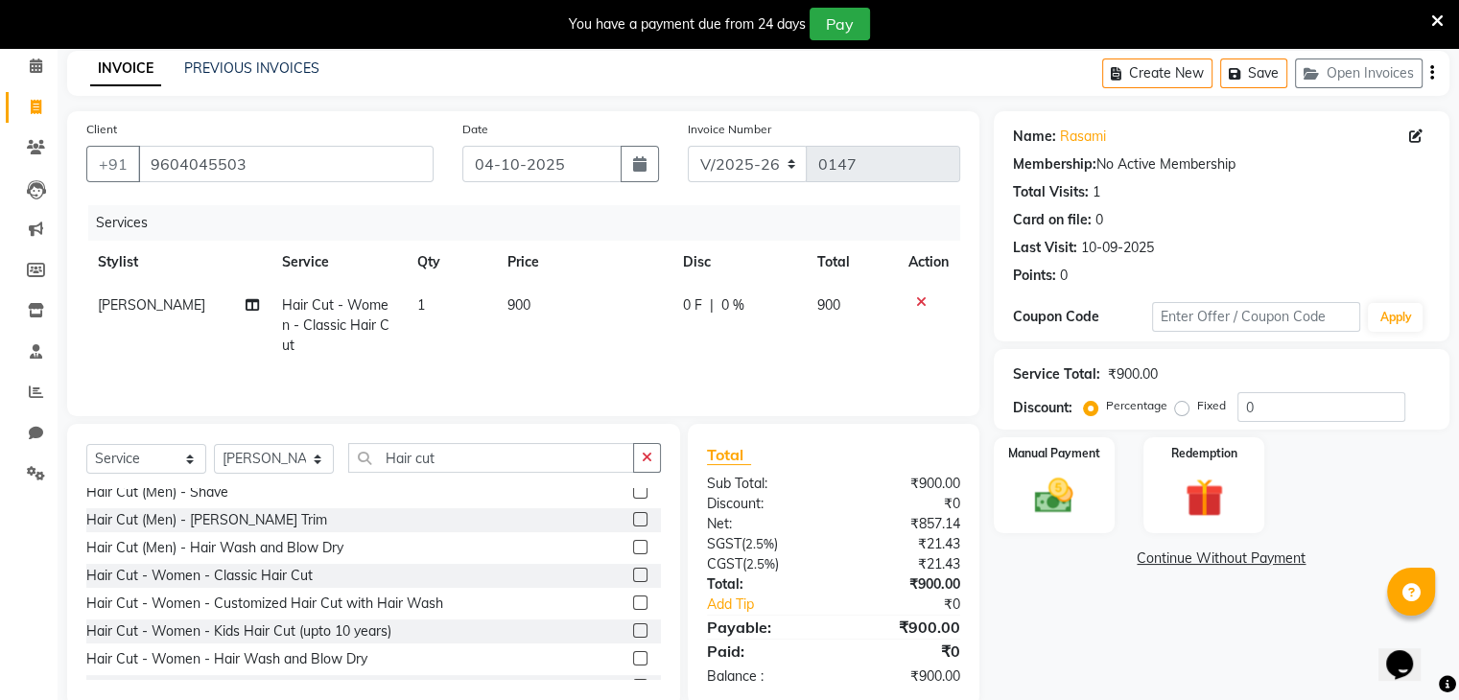
click at [633, 601] on label at bounding box center [640, 603] width 14 height 14
click at [633, 601] on input "checkbox" at bounding box center [639, 604] width 12 height 12
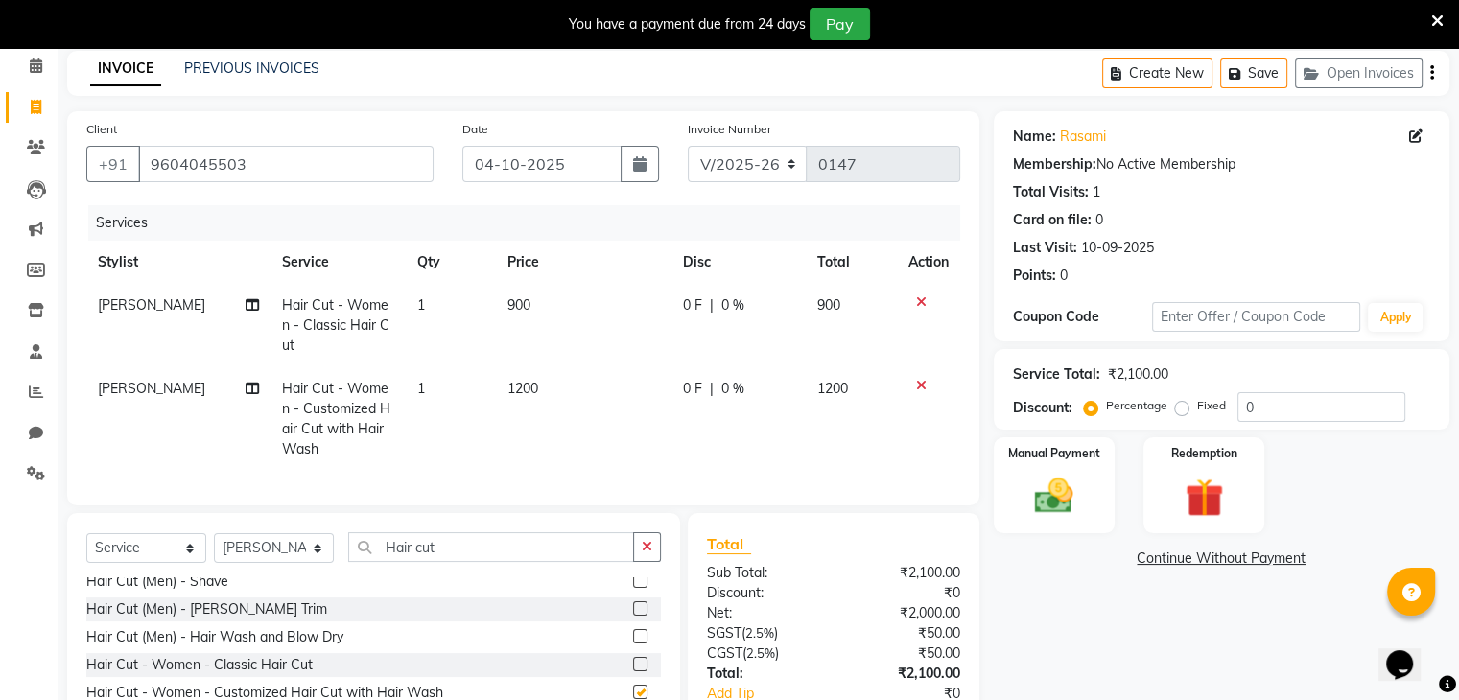
checkbox input "false"
click at [917, 379] on icon at bounding box center [921, 385] width 11 height 13
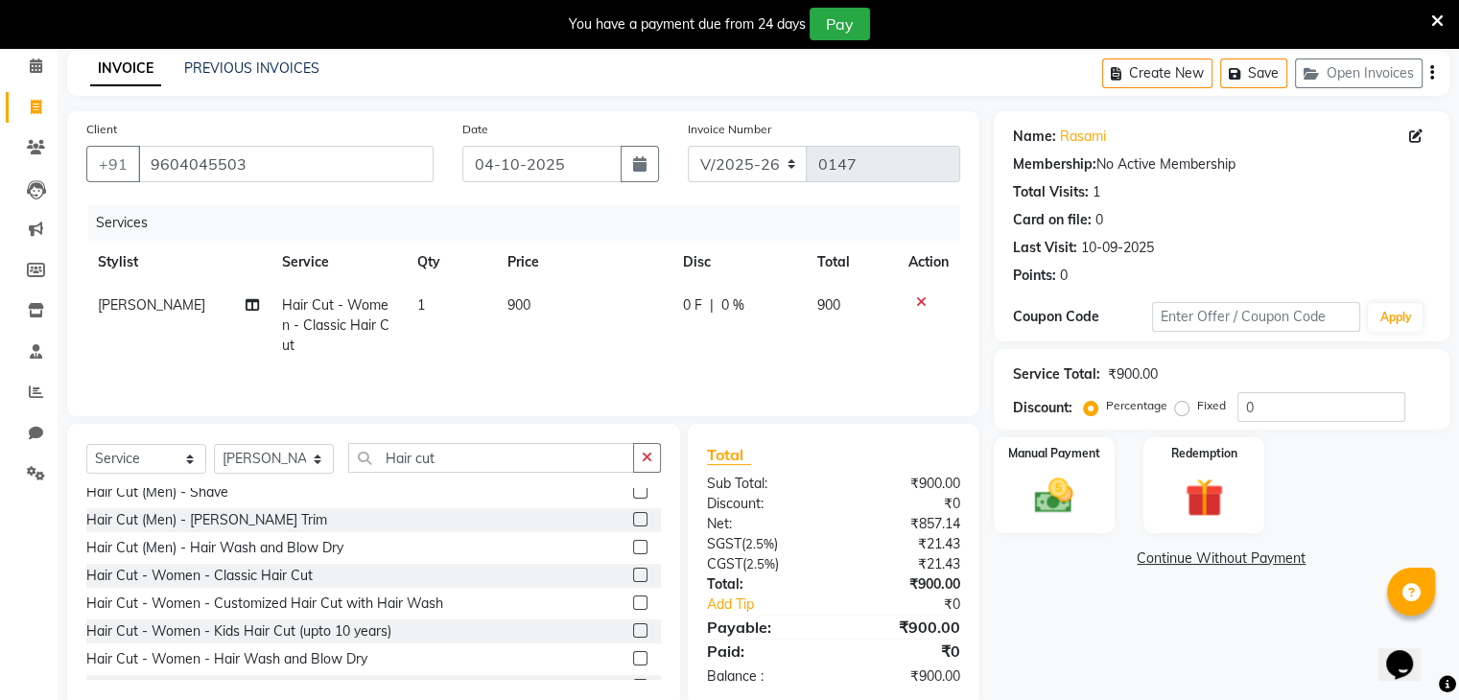
click at [684, 300] on span "0 F" at bounding box center [692, 305] width 19 height 20
select select "89263"
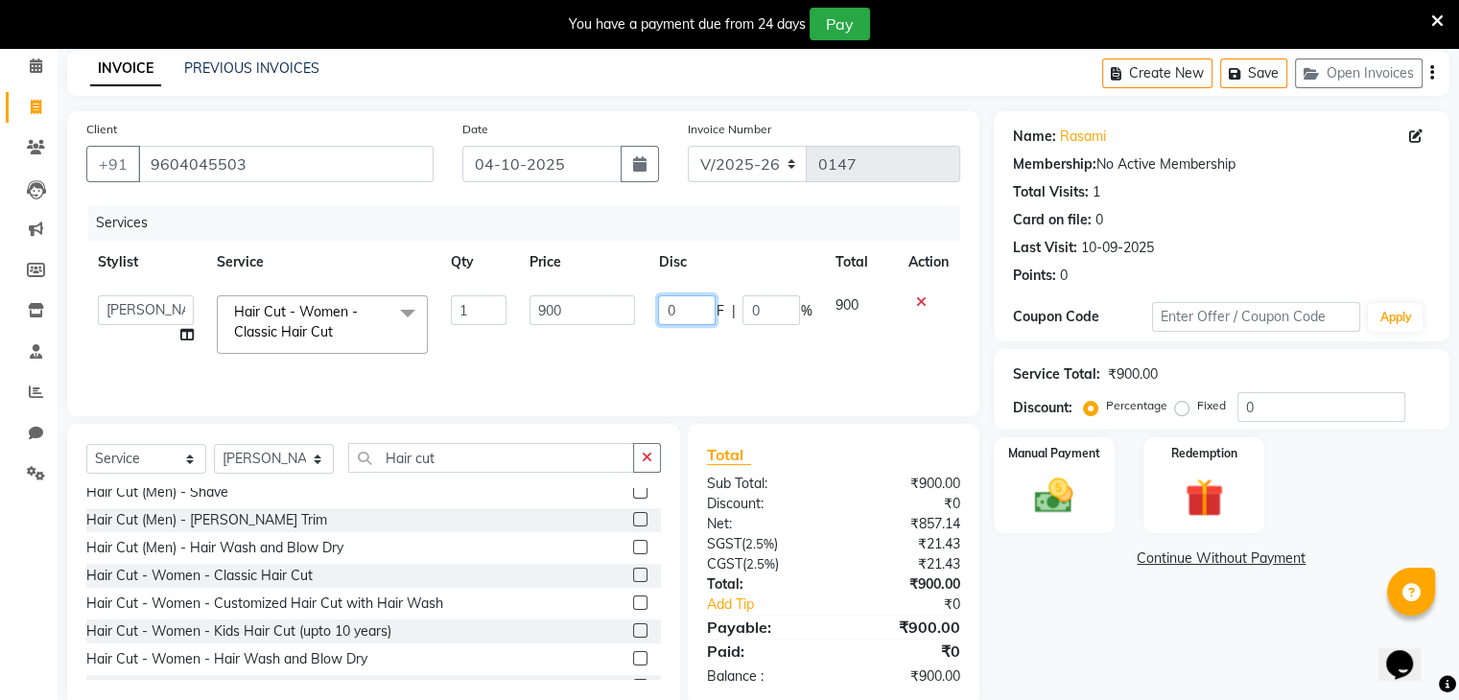
click at [689, 301] on input "0" at bounding box center [687, 310] width 58 height 30
type input "600"
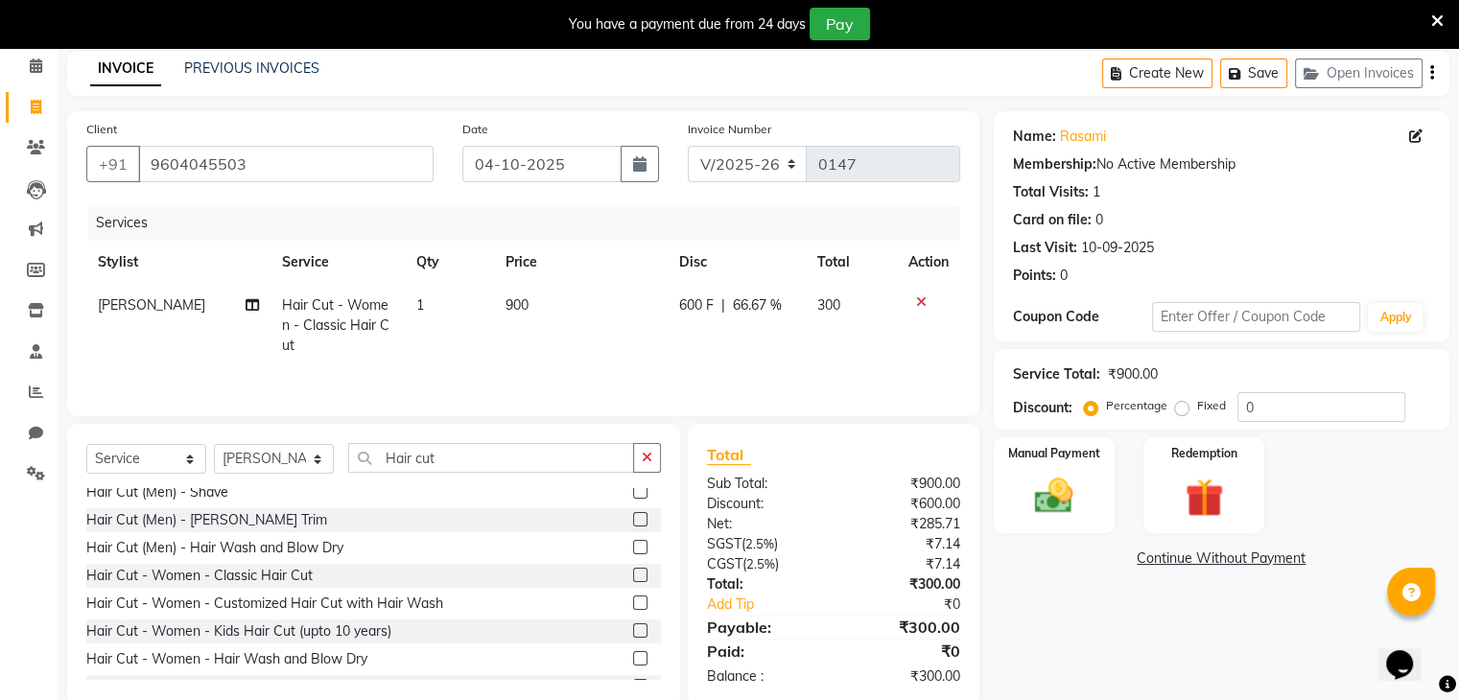
click at [744, 362] on td "600 F | 66.67 %" at bounding box center [737, 325] width 138 height 83
select select "89263"
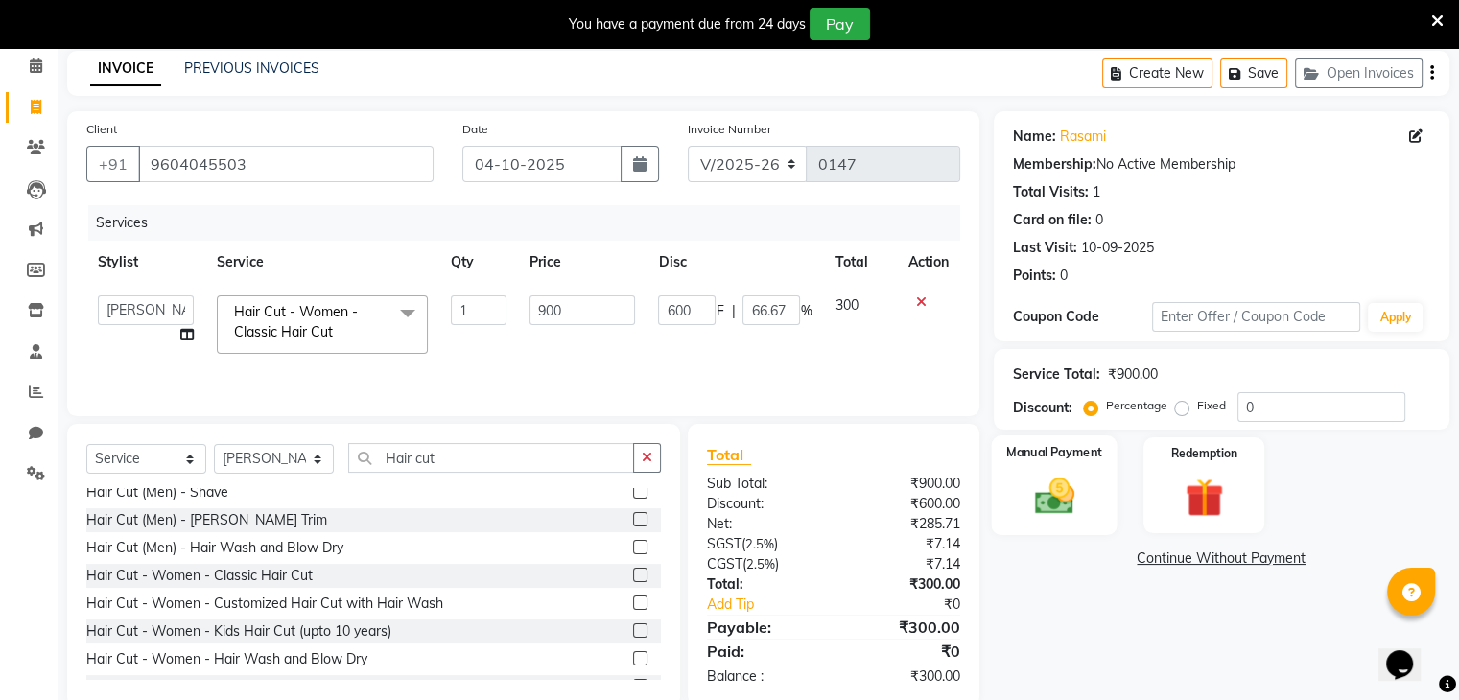
click at [1038, 507] on img at bounding box center [1054, 497] width 64 height 46
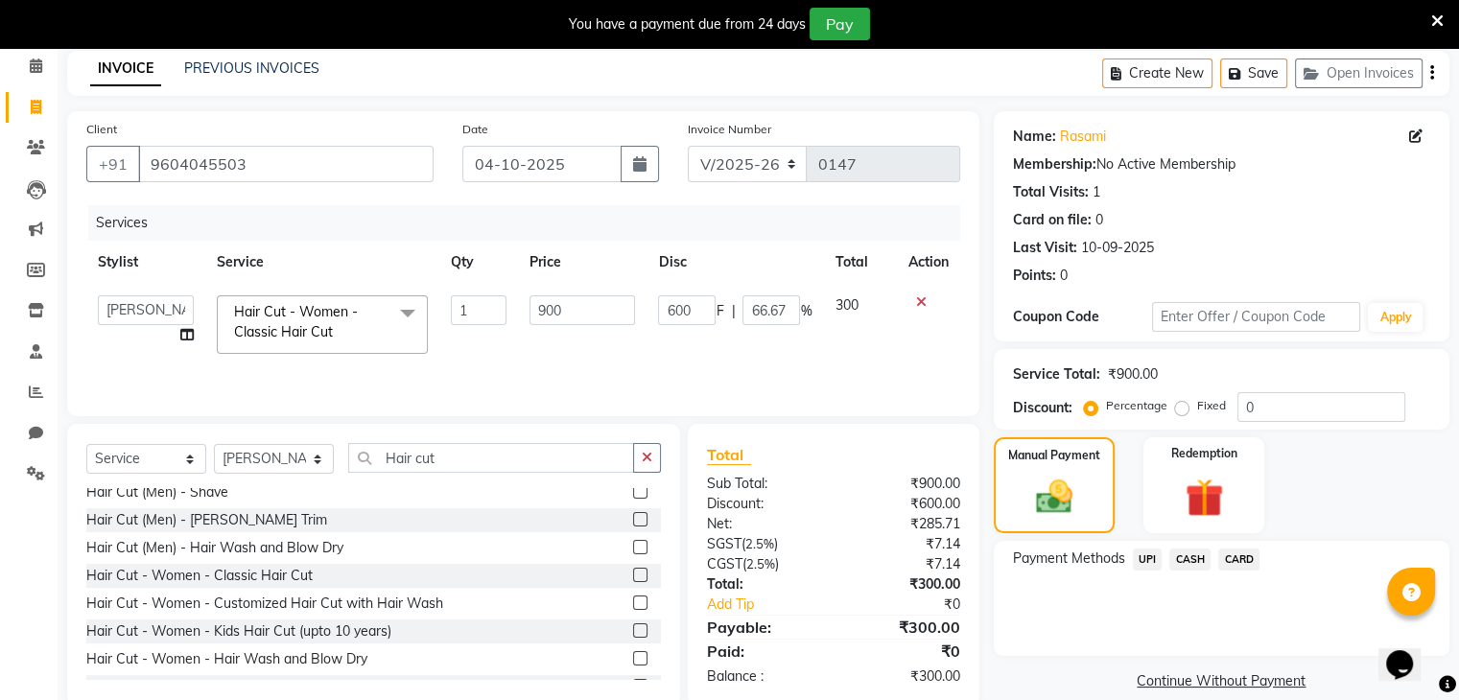
click at [1186, 564] on span "CASH" at bounding box center [1189, 560] width 41 height 22
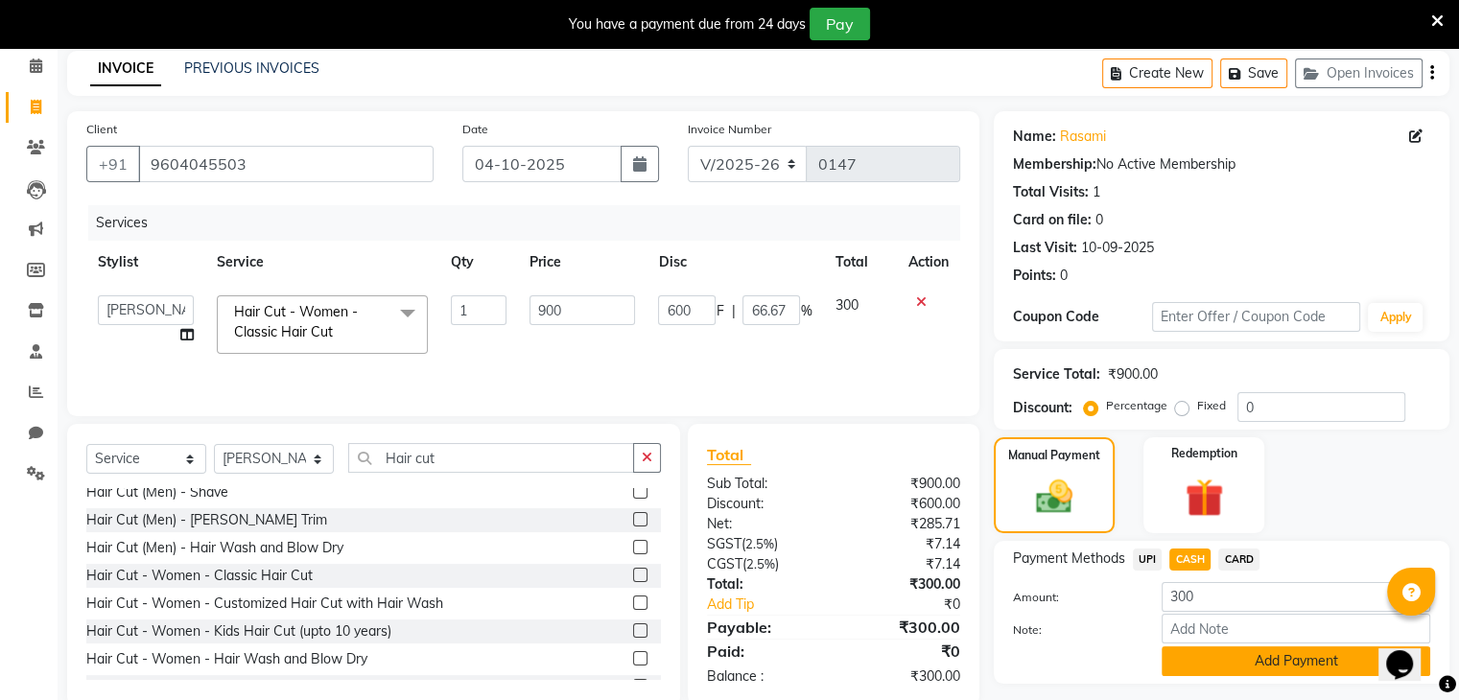
click at [1208, 655] on button "Add Payment" at bounding box center [1296, 662] width 269 height 30
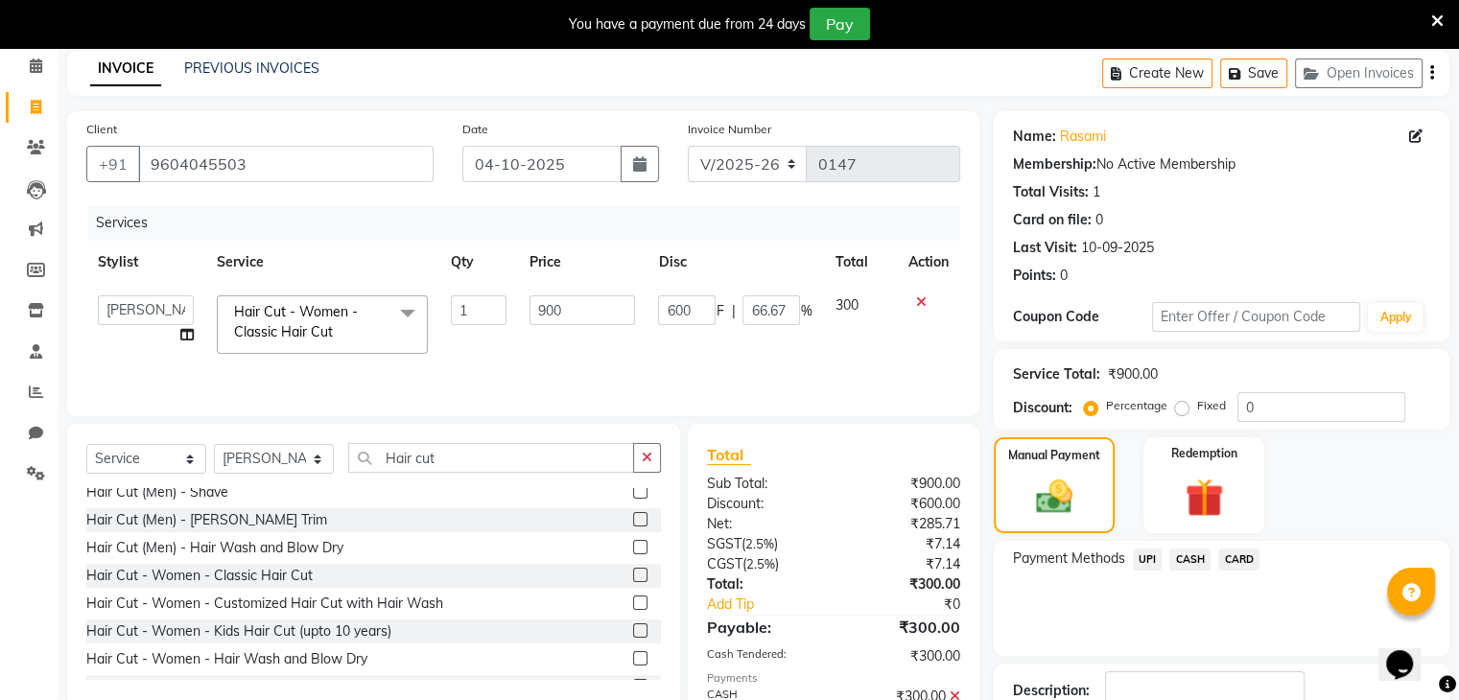
scroll to position [211, 0]
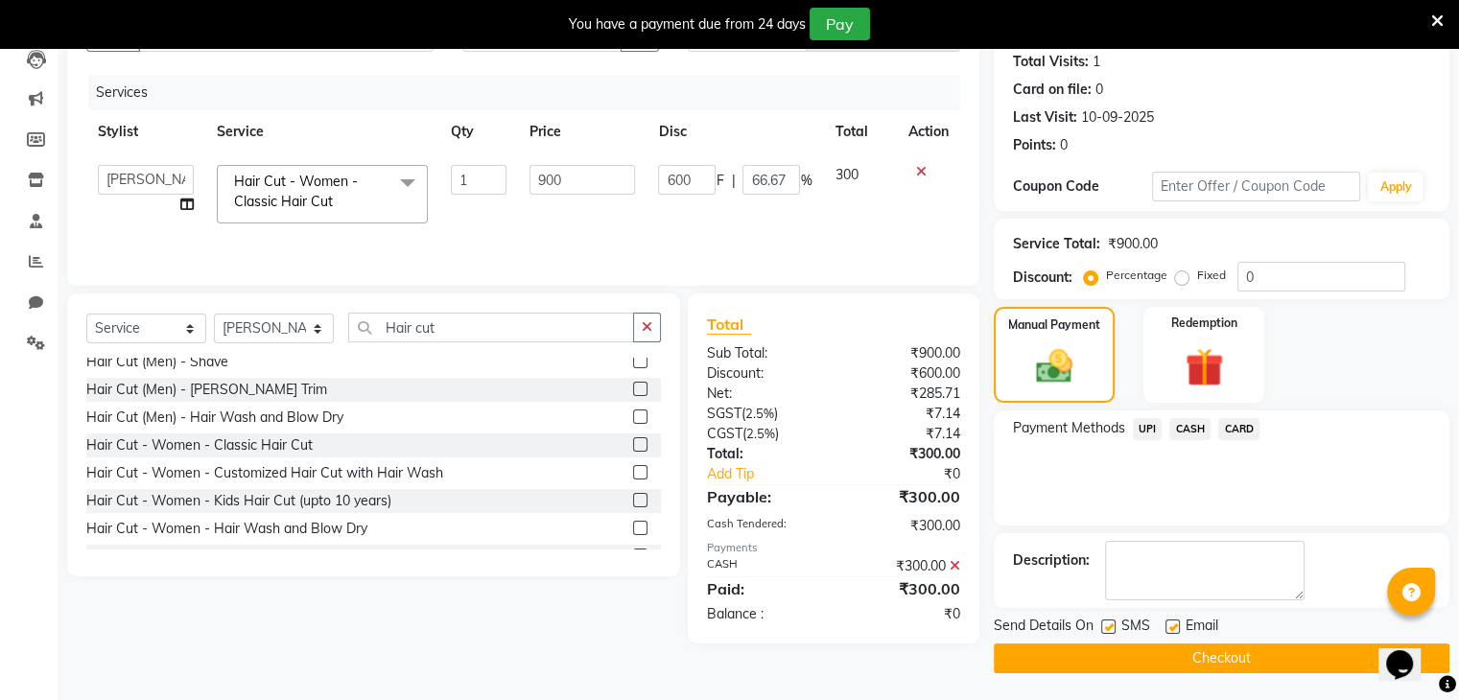
click at [1105, 625] on label at bounding box center [1108, 627] width 14 height 14
click at [1105, 625] on input "checkbox" at bounding box center [1107, 628] width 12 height 12
checkbox input "false"
click at [1124, 672] on main "INVOICE PREVIOUS INVOICES Create New Save Open Invoices Client [PHONE_NUMBER] D…" at bounding box center [759, 311] width 1402 height 782
click at [1128, 666] on button "Checkout" at bounding box center [1222, 659] width 456 height 30
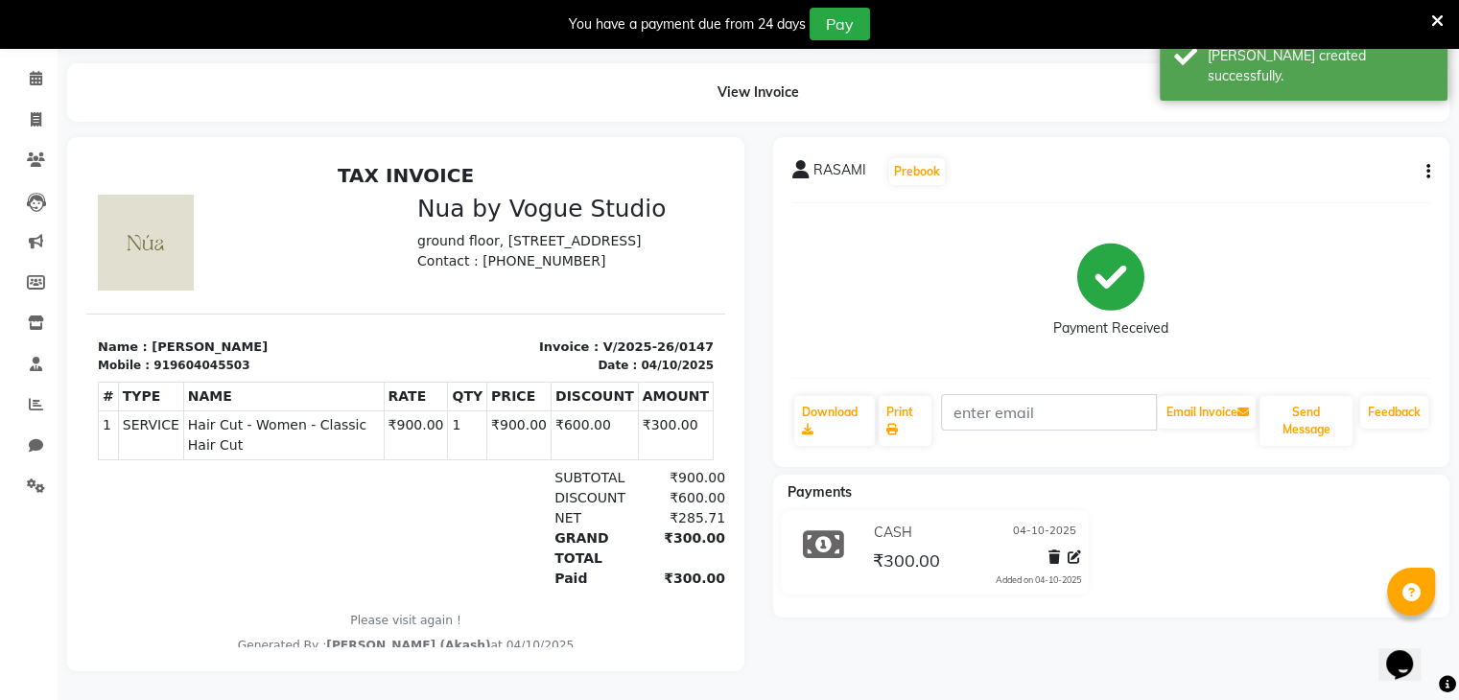
click at [1435, 17] on icon at bounding box center [1437, 20] width 12 height 17
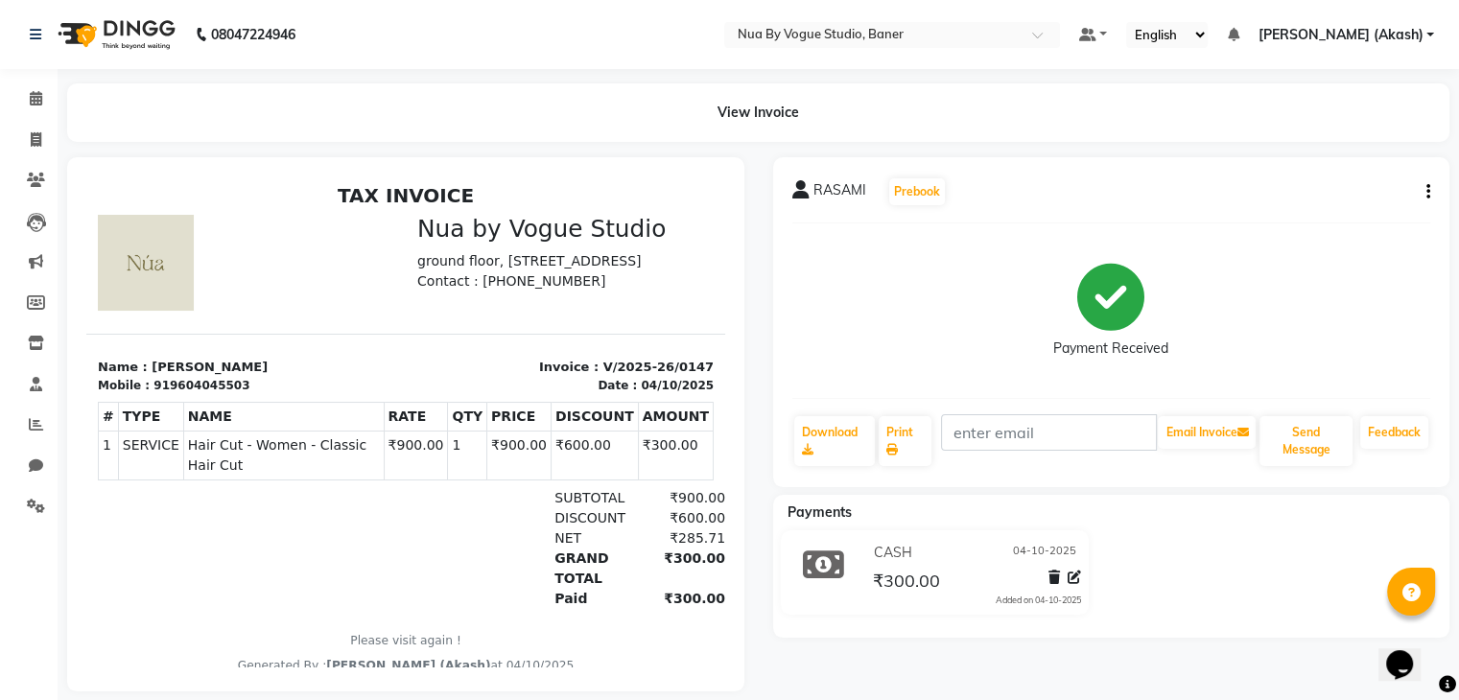
click at [107, 28] on img at bounding box center [114, 35] width 131 height 54
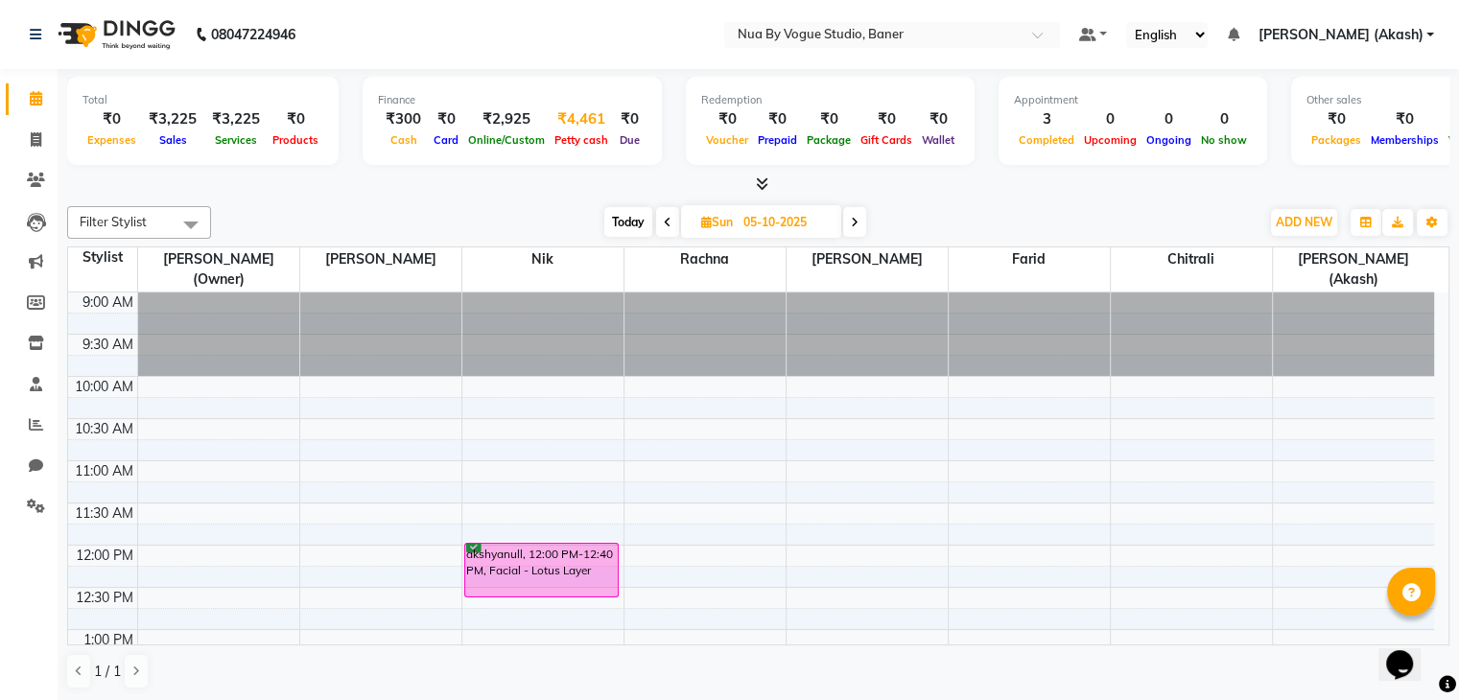
click at [580, 128] on div "₹4,461" at bounding box center [581, 119] width 63 height 22
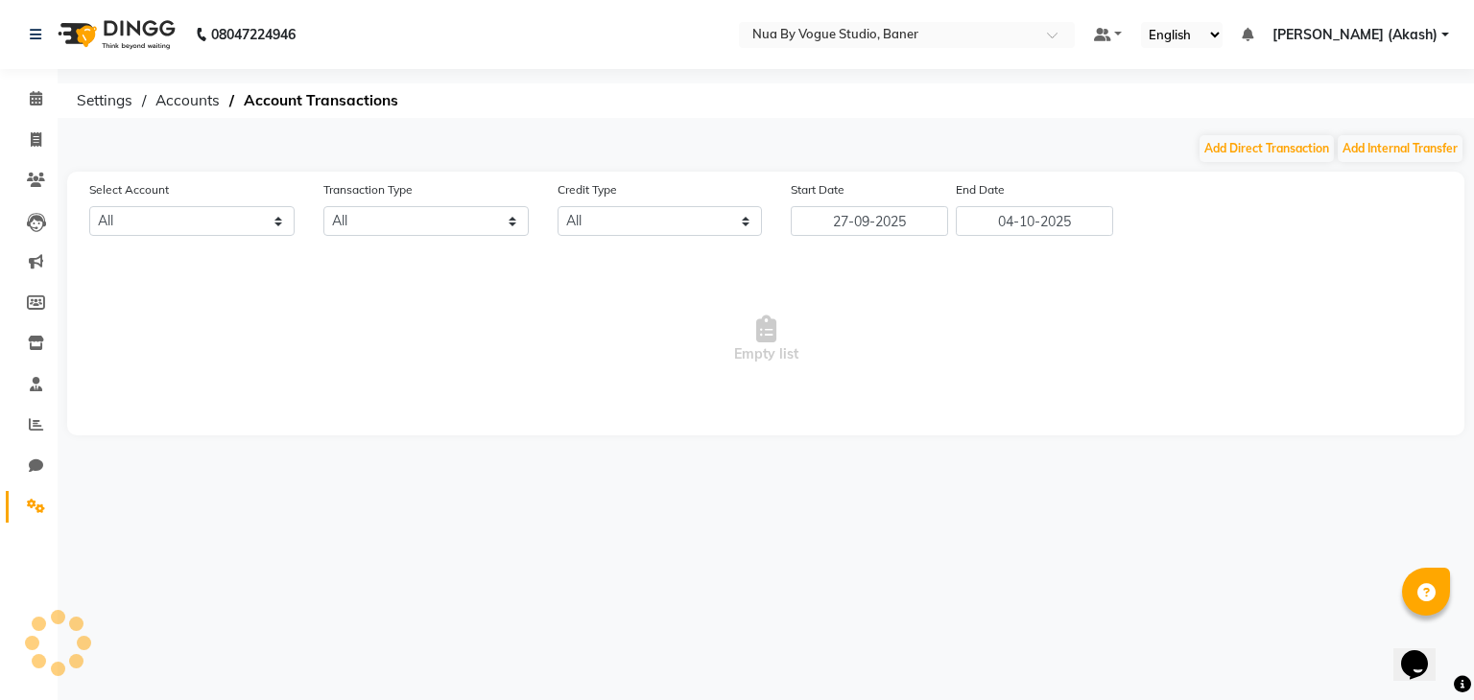
select select "8067"
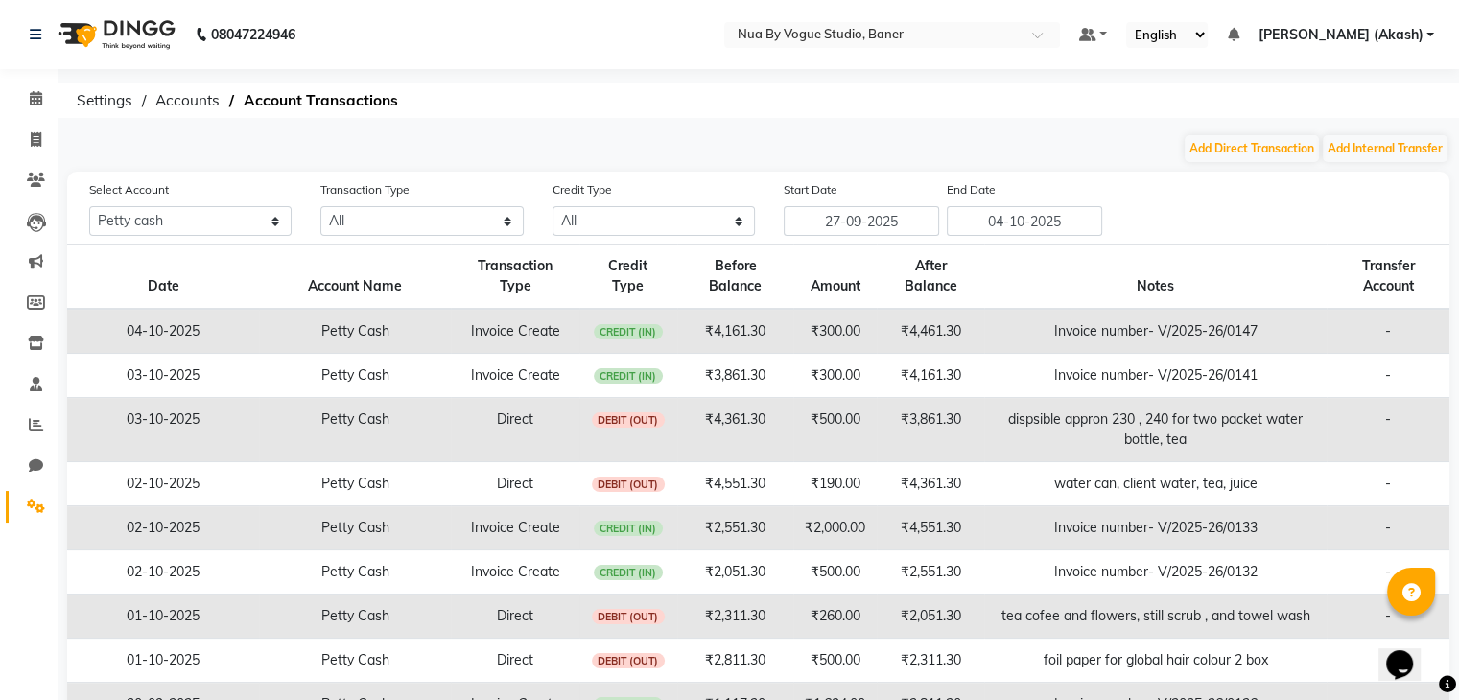
click at [738, 339] on td "₹4,161.30" at bounding box center [735, 331] width 117 height 45
click at [30, 105] on icon at bounding box center [36, 98] width 12 height 14
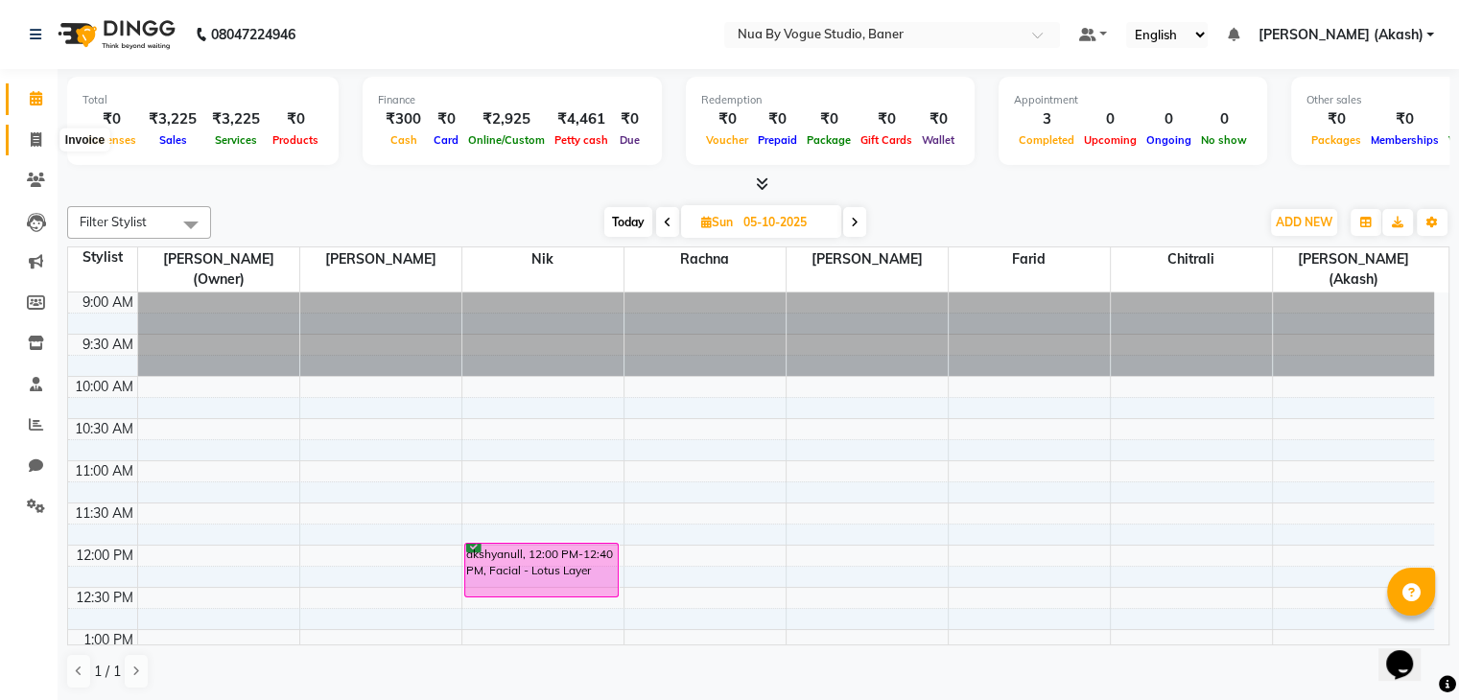
click at [38, 147] on icon at bounding box center [36, 139] width 11 height 14
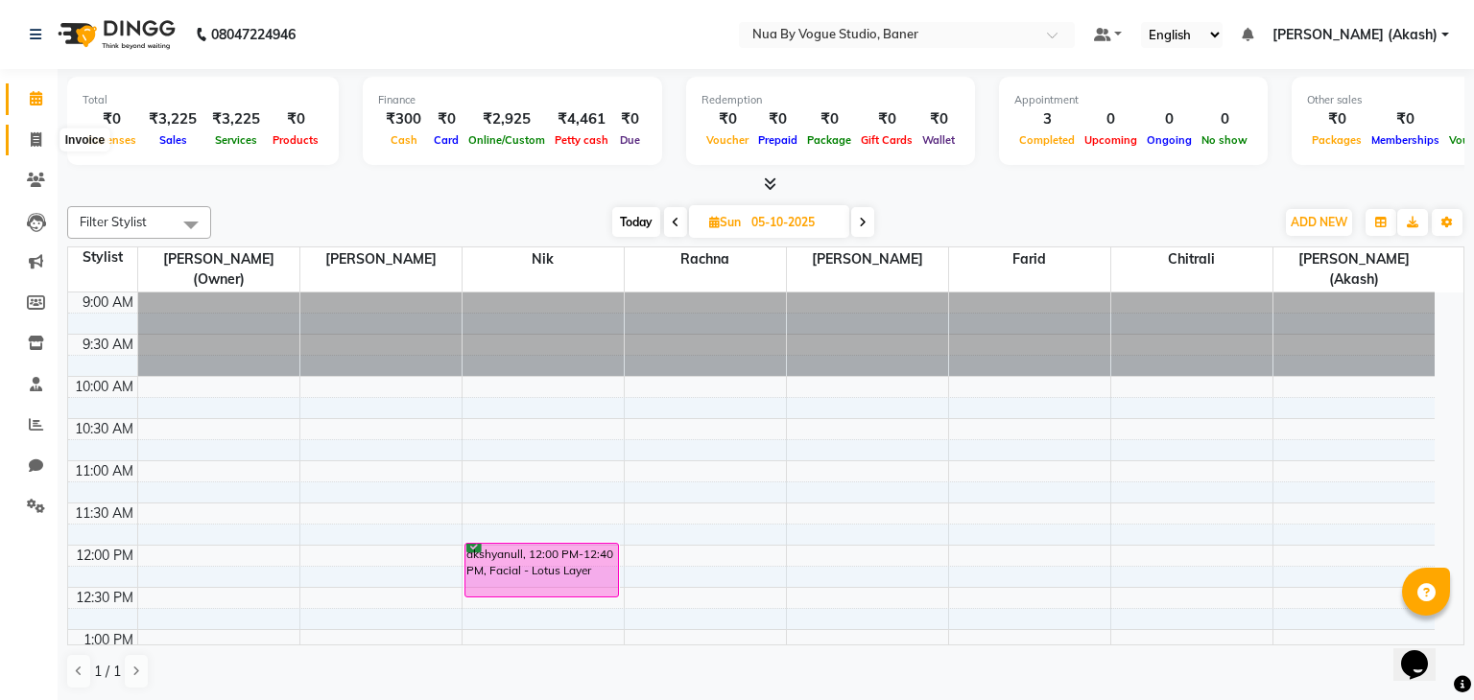
select select "8764"
select select "service"
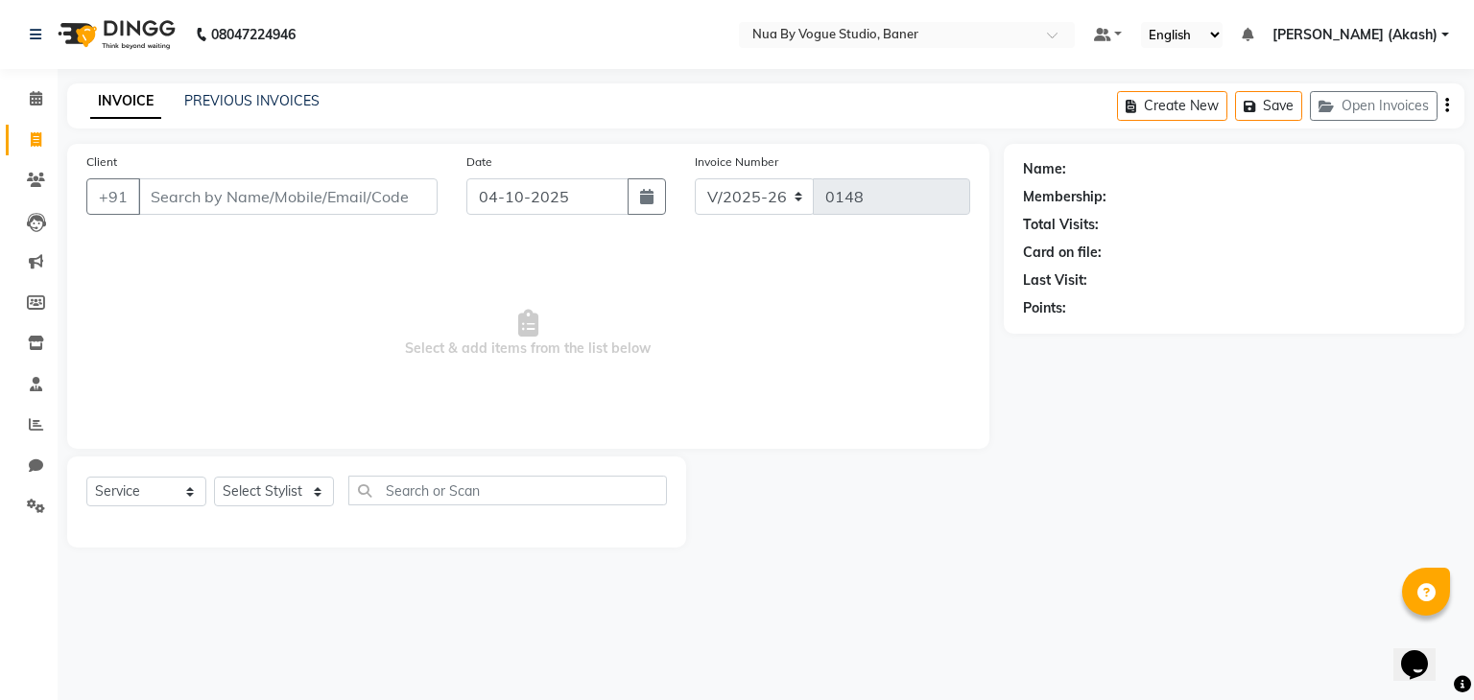
click at [182, 201] on input "Client" at bounding box center [287, 196] width 299 height 36
click at [309, 483] on select "Select Stylist Chitrali [PERSON_NAME](Owner) [PERSON_NAME] [PERSON_NAME] (Akash…" at bounding box center [274, 492] width 120 height 30
select select "89263"
click at [214, 478] on select "Select Stylist Chitrali [PERSON_NAME](Owner) [PERSON_NAME] [PERSON_NAME] (Akash…" at bounding box center [274, 492] width 120 height 30
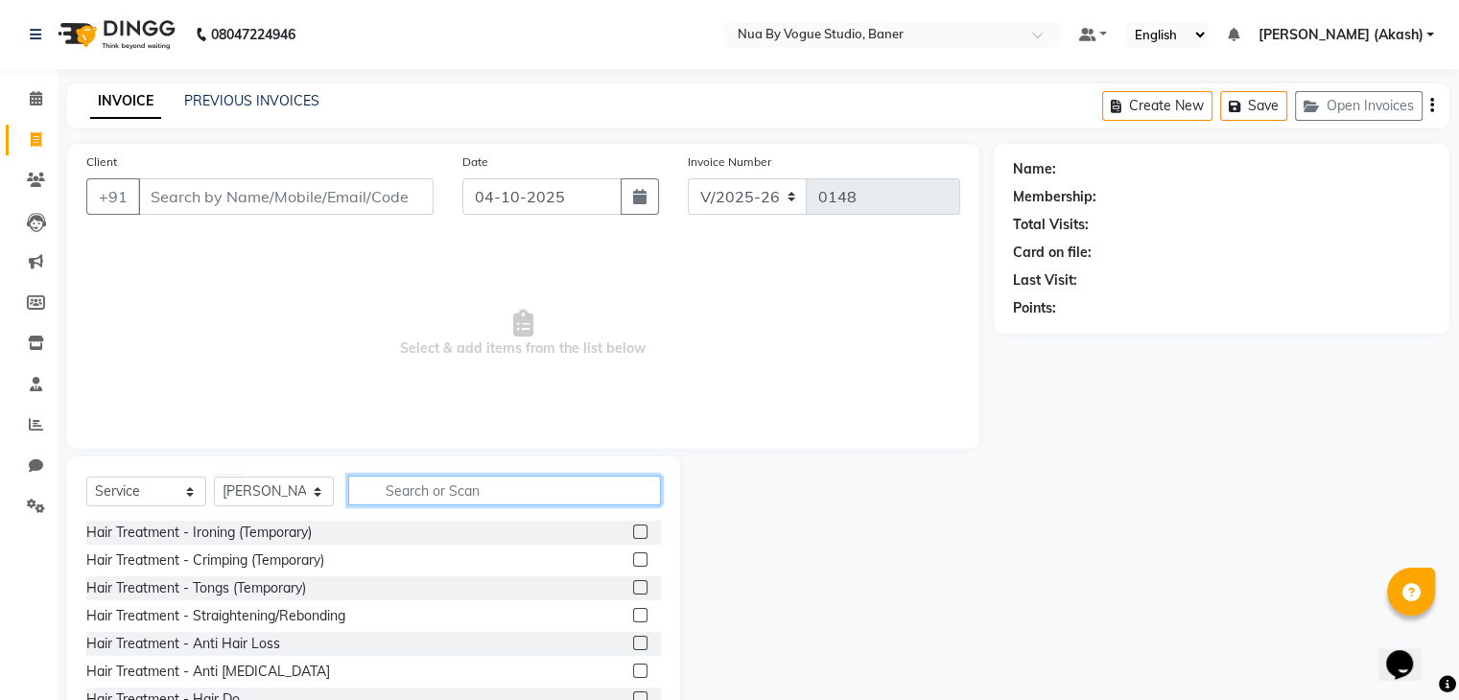
click at [368, 484] on input "text" at bounding box center [504, 491] width 313 height 30
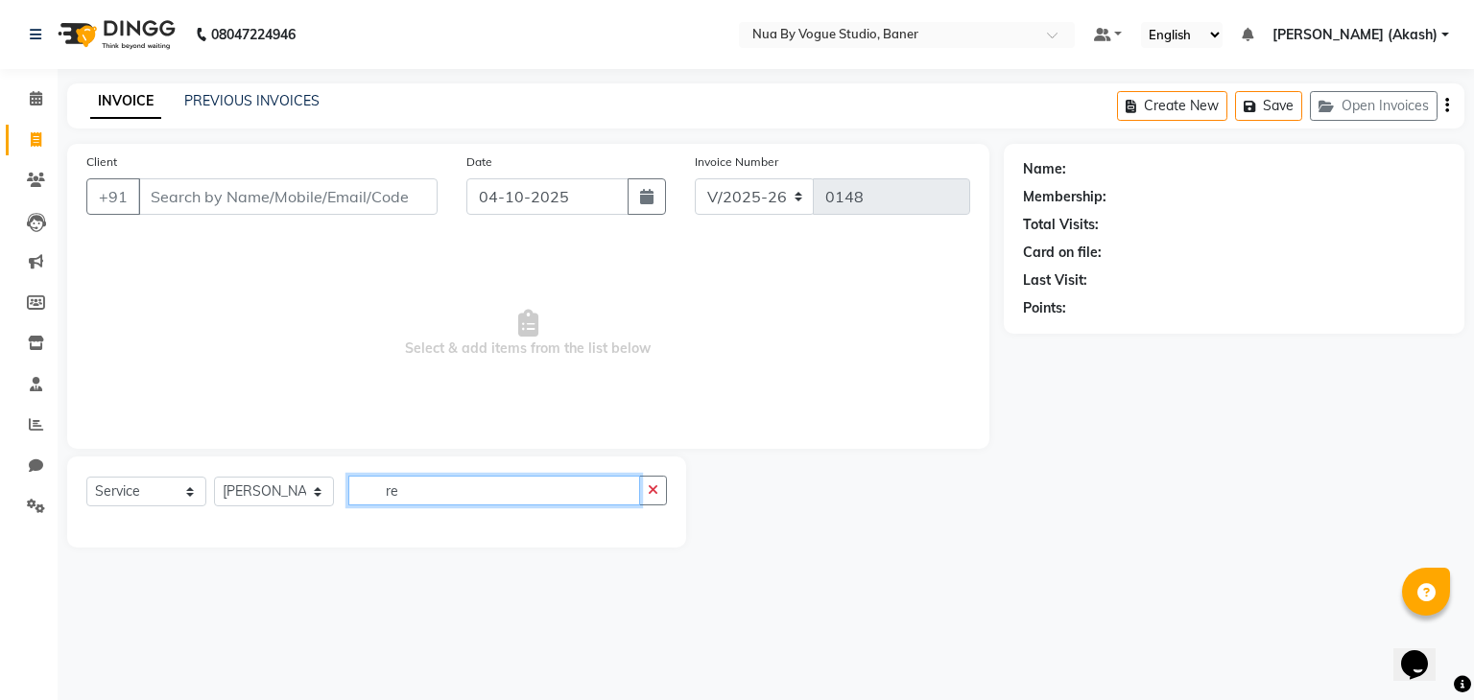
type input "r"
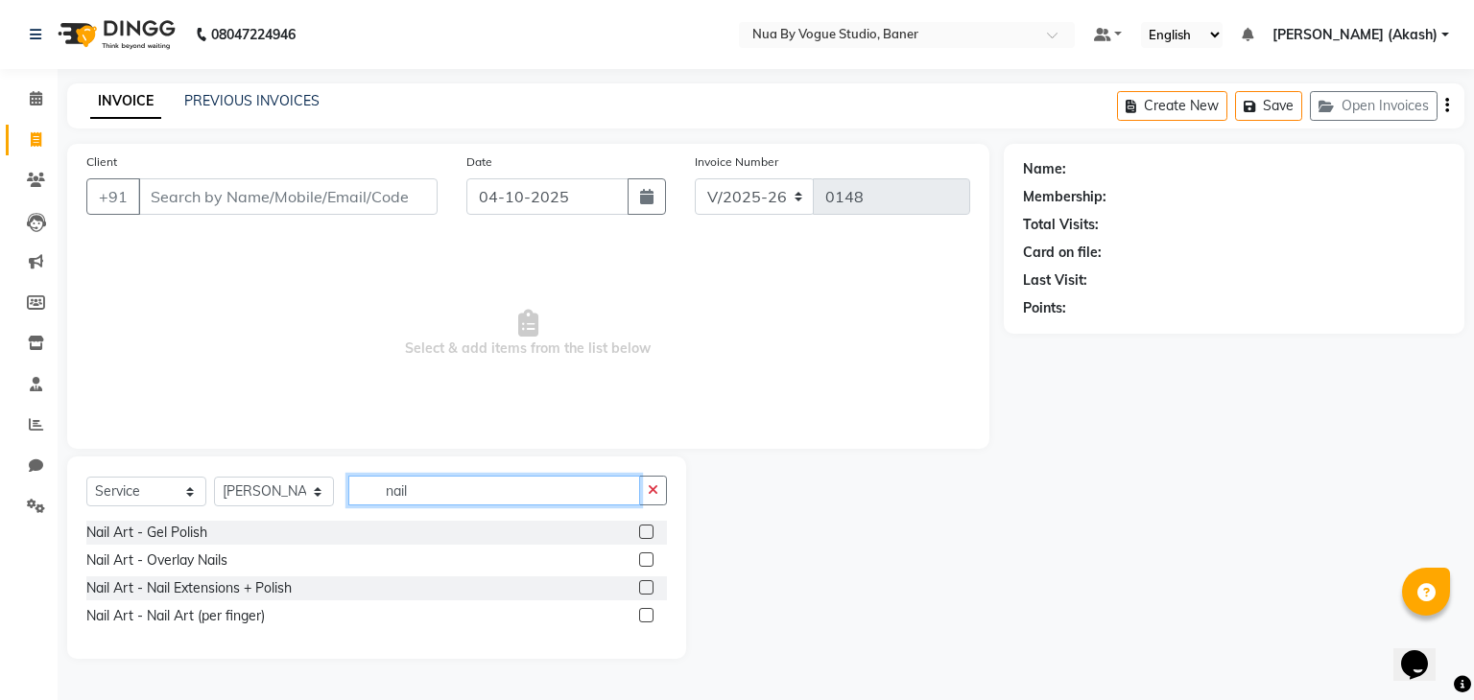
type input "nail"
click at [651, 529] on label at bounding box center [646, 532] width 14 height 14
click at [651, 529] on input "checkbox" at bounding box center [645, 533] width 12 height 12
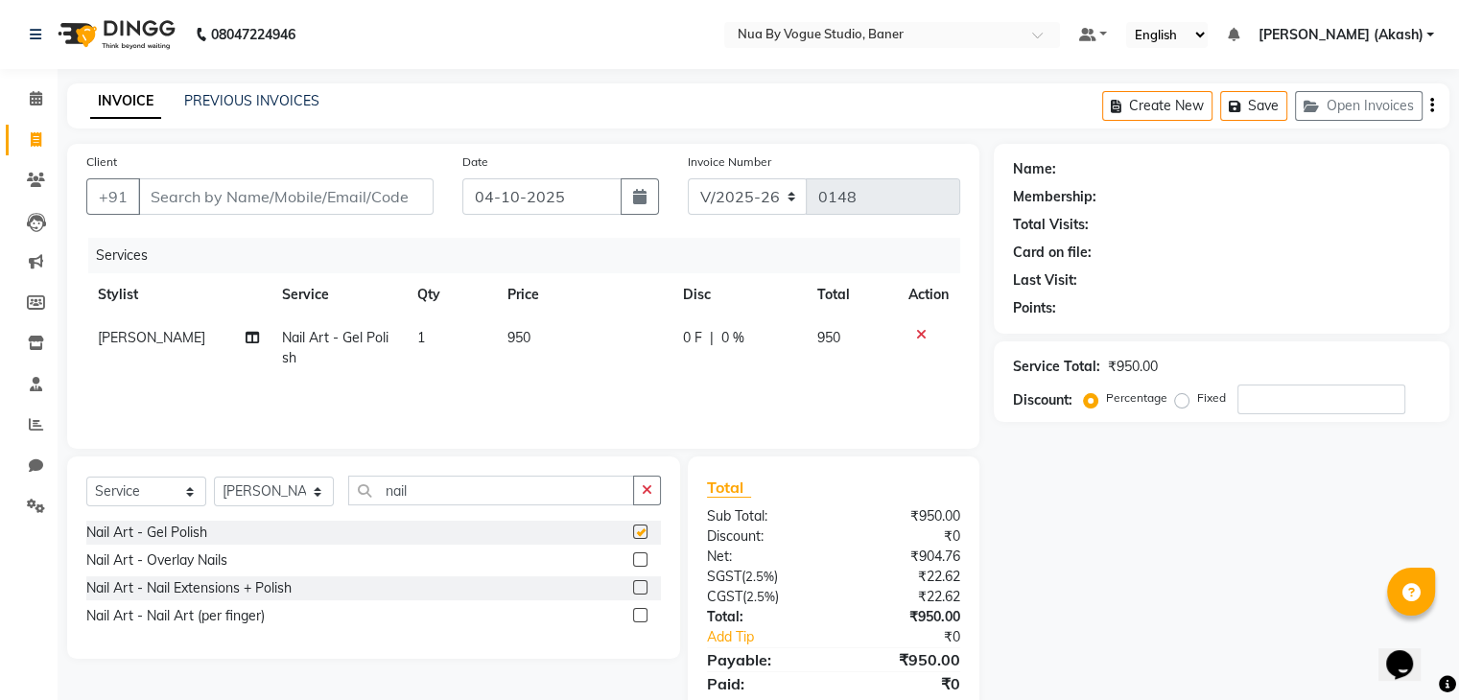
checkbox input "false"
click at [637, 616] on label at bounding box center [640, 615] width 14 height 14
click at [637, 616] on input "checkbox" at bounding box center [639, 616] width 12 height 12
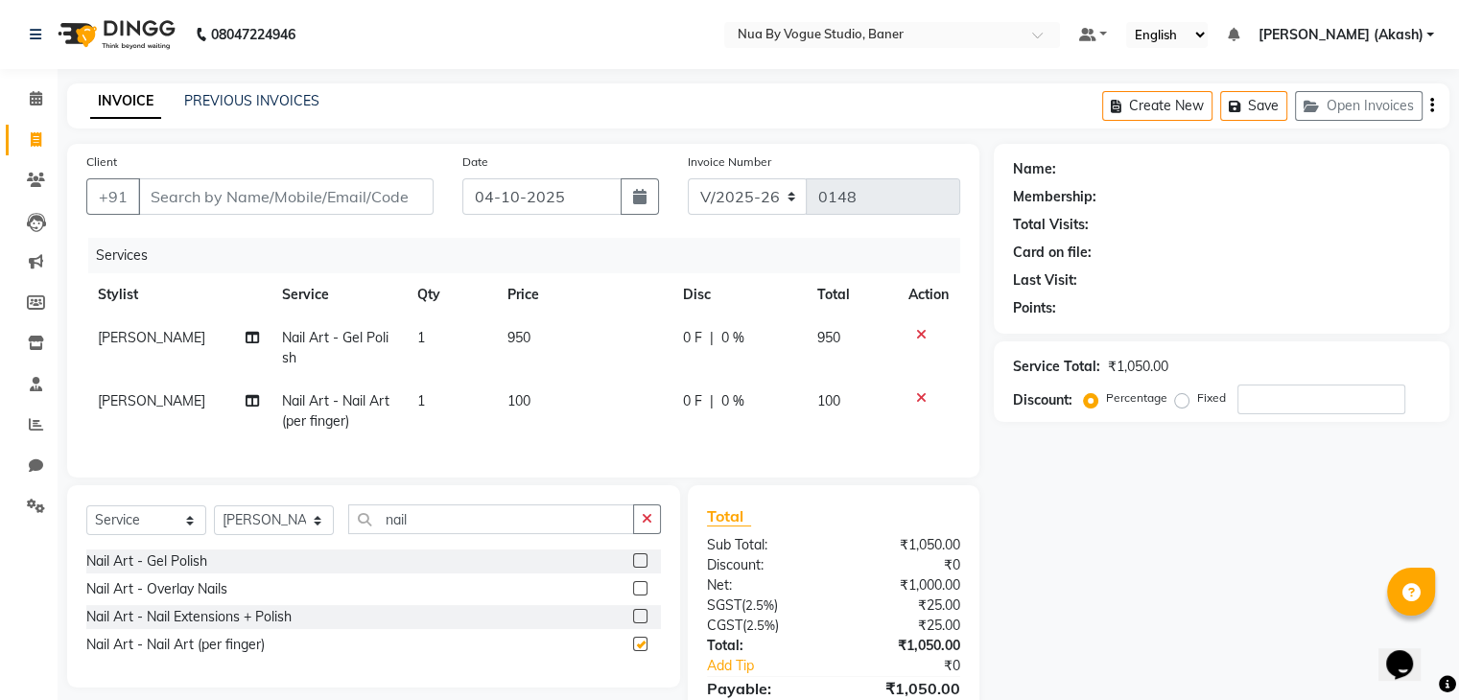
checkbox input "false"
click at [920, 400] on icon at bounding box center [921, 397] width 11 height 13
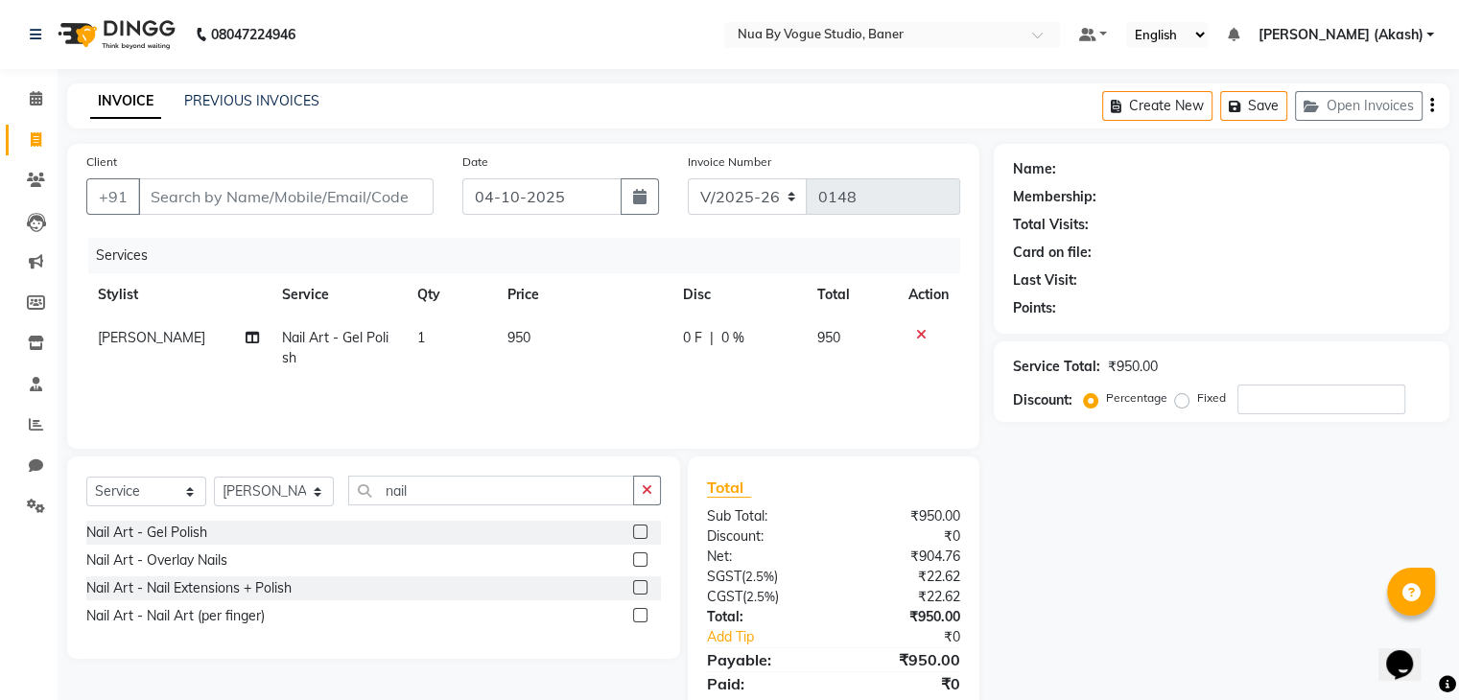
click at [637, 591] on label at bounding box center [640, 587] width 14 height 14
click at [637, 591] on input "checkbox" at bounding box center [639, 588] width 12 height 12
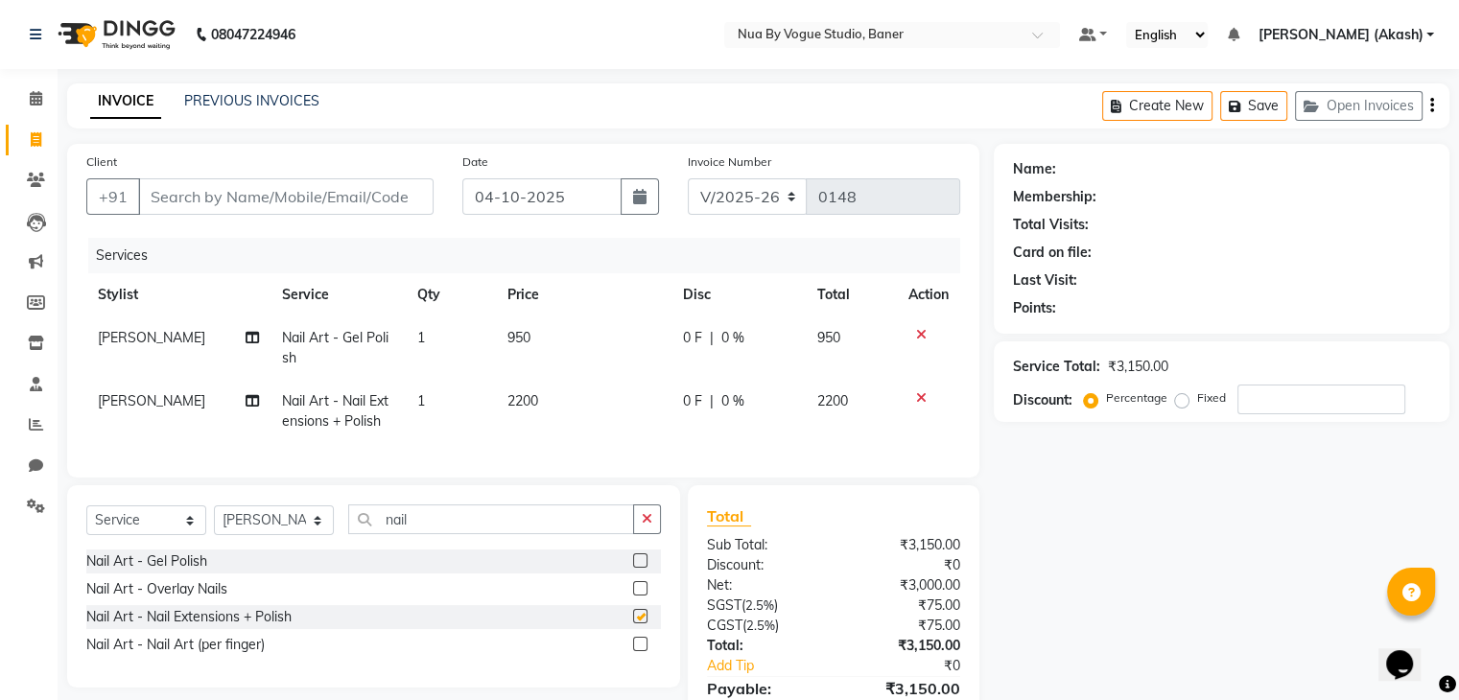
checkbox input "false"
click at [919, 394] on icon at bounding box center [921, 397] width 11 height 13
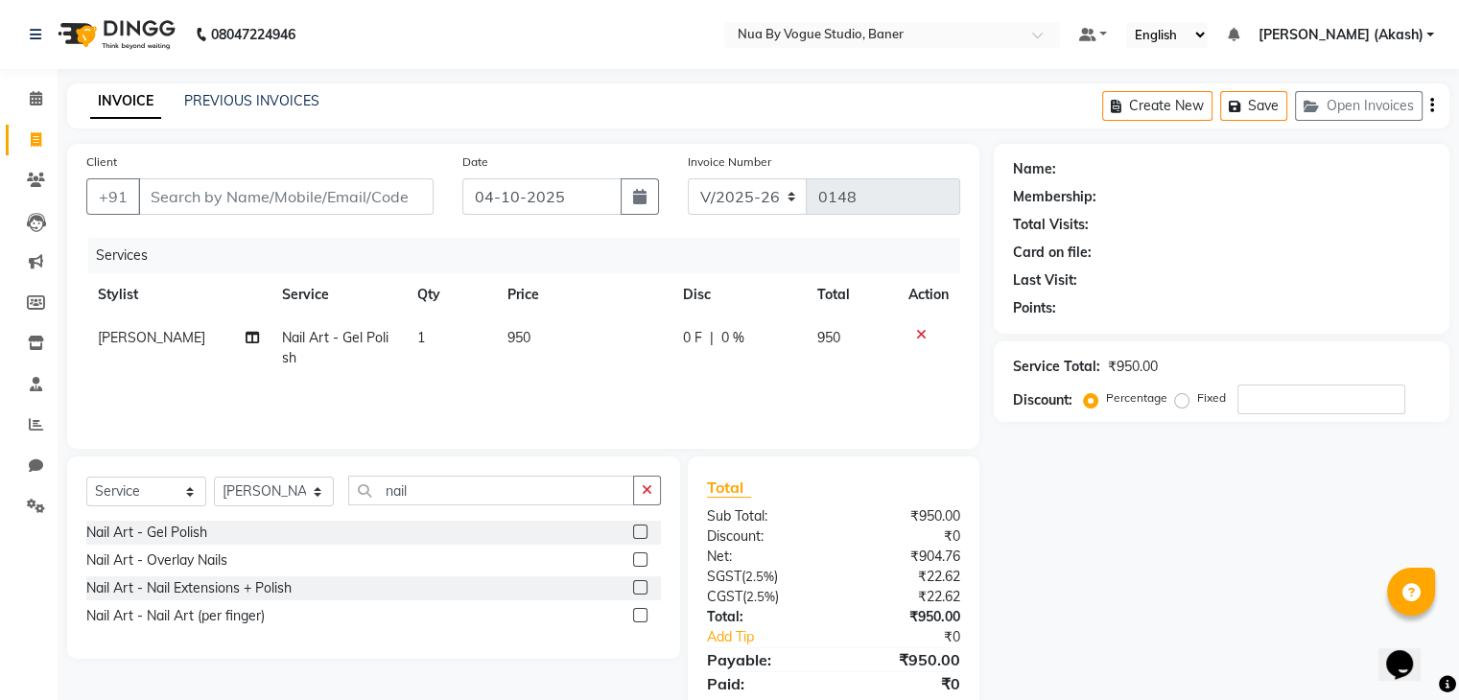
click at [684, 338] on span "0 F" at bounding box center [692, 338] width 19 height 20
select select "89263"
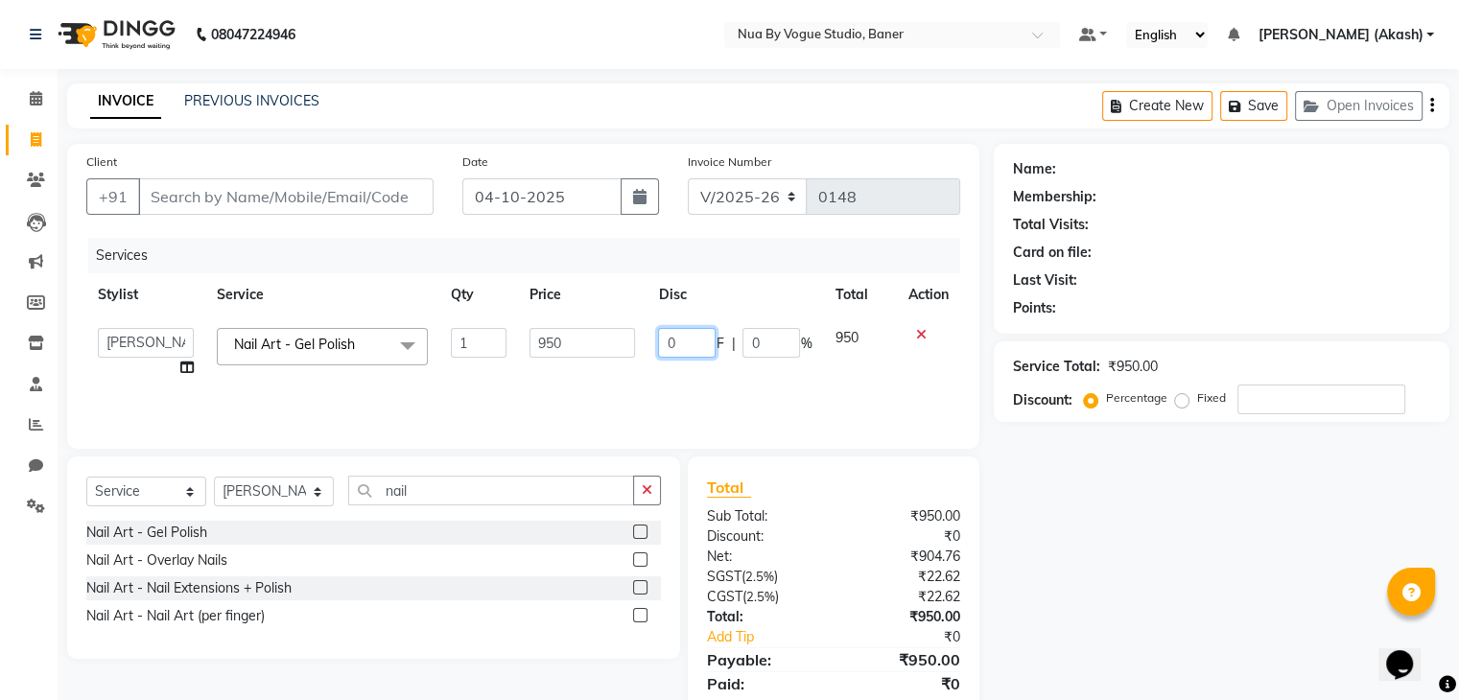
click at [692, 342] on input "0" at bounding box center [687, 343] width 58 height 30
type input "550"
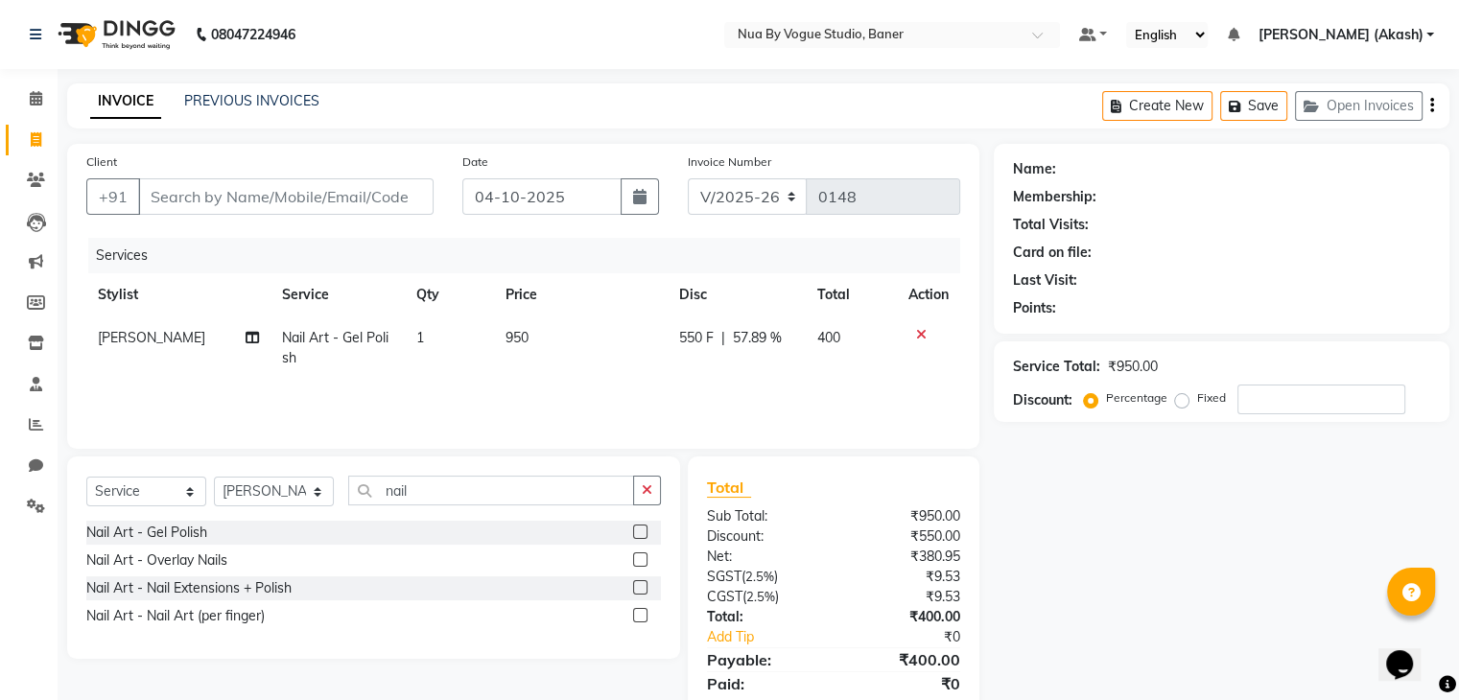
click at [728, 391] on div "Services Stylist Service Qty Price Disc Total Action Malik Nail Art - Gel Polis…" at bounding box center [523, 334] width 874 height 192
click at [696, 339] on span "550 F" at bounding box center [696, 338] width 35 height 20
select select "89263"
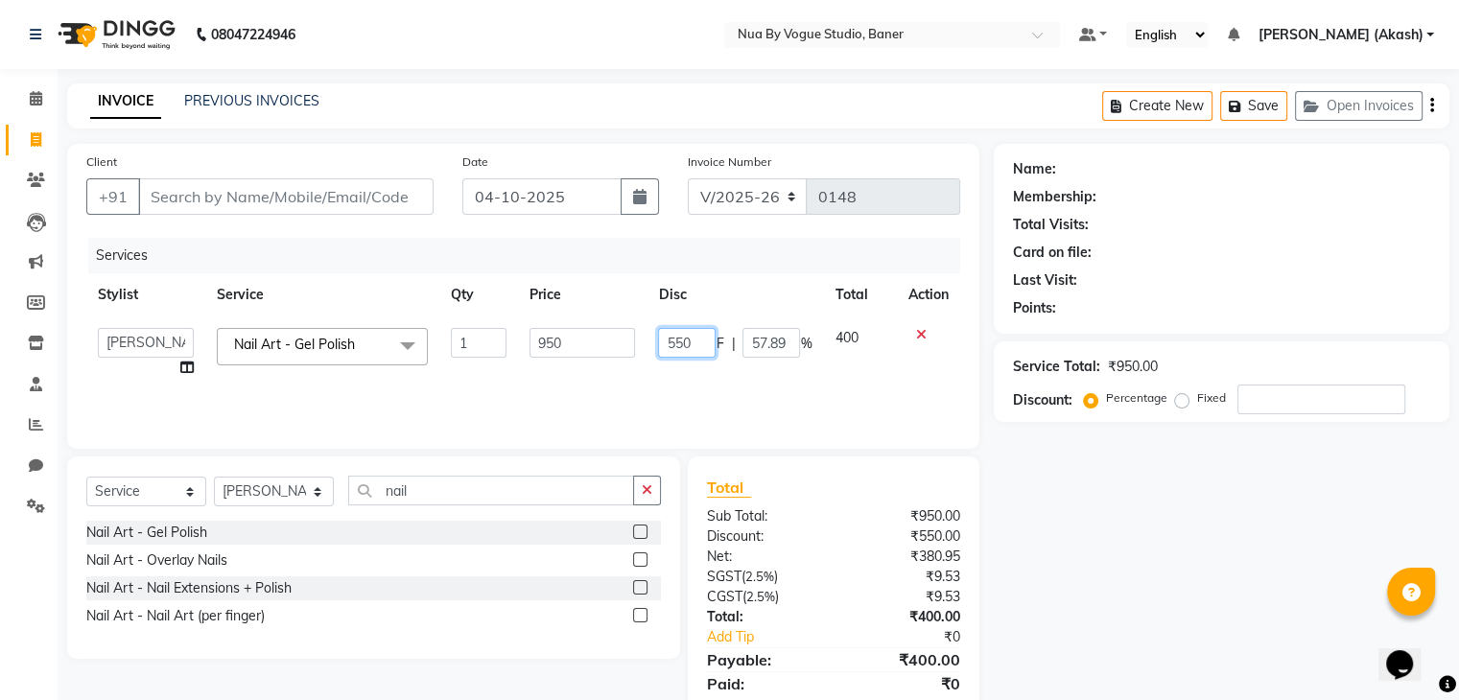
click at [696, 339] on input "550" at bounding box center [687, 343] width 58 height 30
type input "5"
type input "650"
click at [715, 385] on div "Services Stylist Service Qty Price Disc Total Action Chitrali [PERSON_NAME](Own…" at bounding box center [523, 334] width 874 height 192
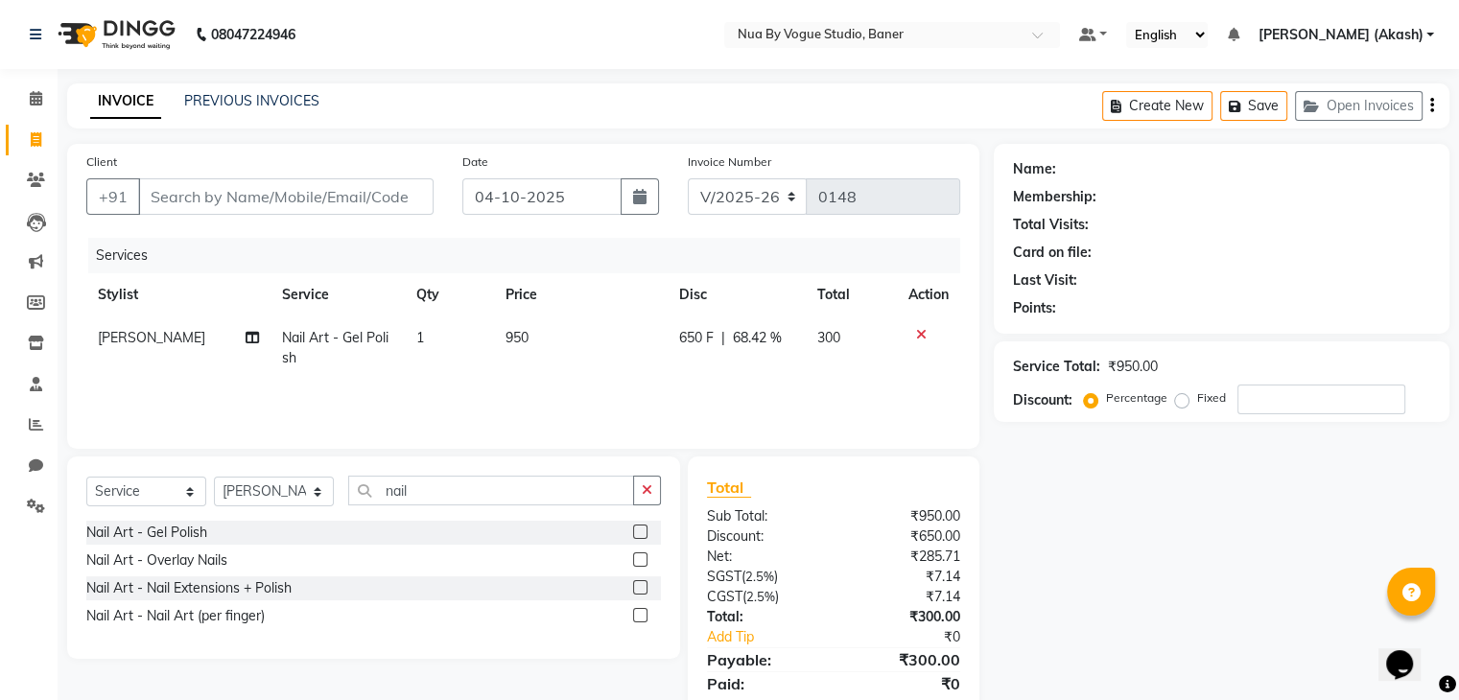
click at [695, 342] on span "650 F" at bounding box center [696, 338] width 35 height 20
select select "89263"
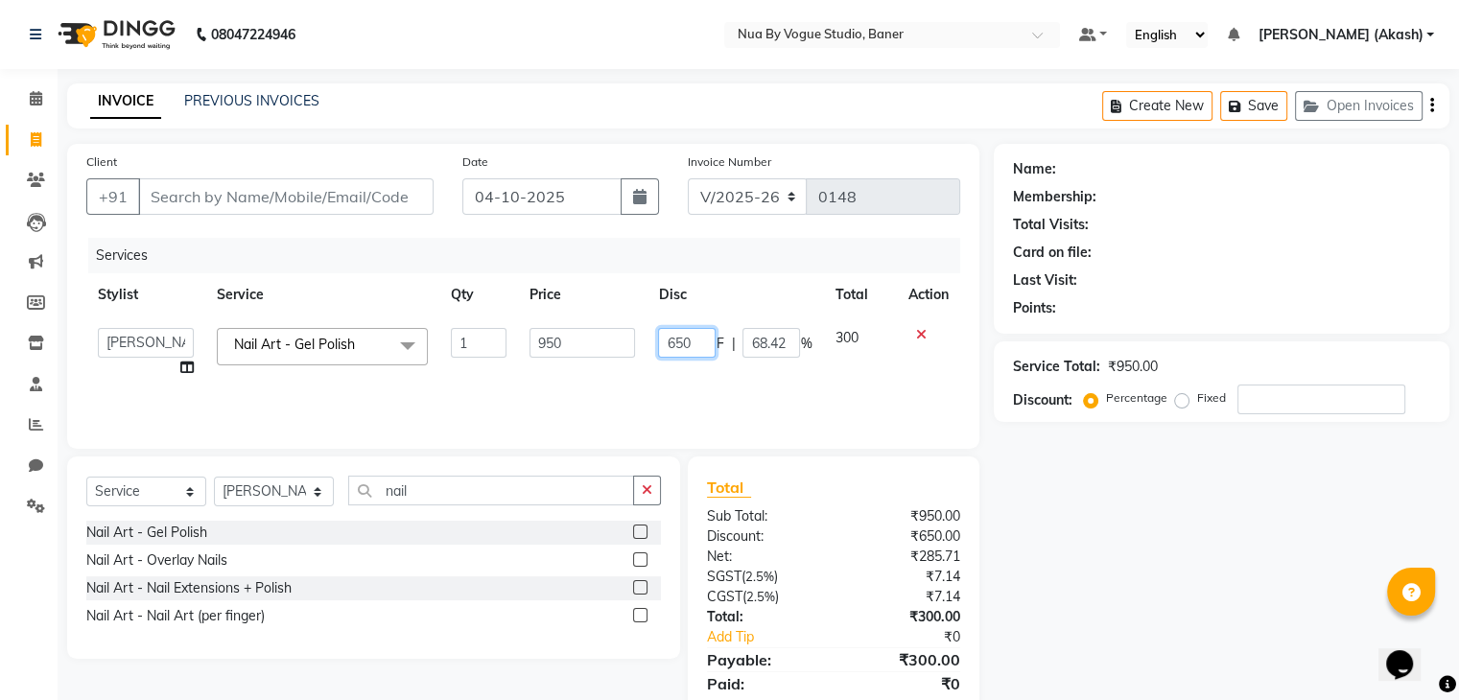
click at [695, 342] on input "650" at bounding box center [687, 343] width 58 height 30
type input "6"
type input "450"
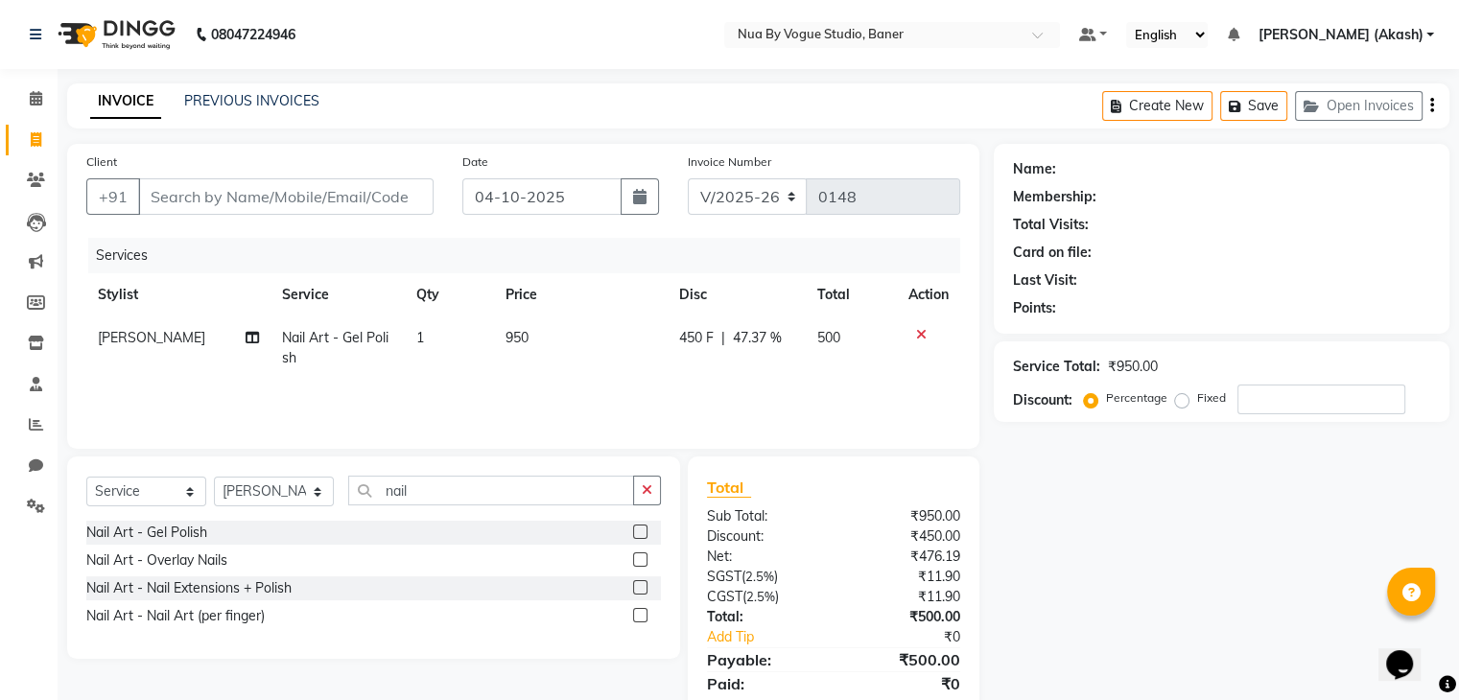
click at [713, 383] on div "Services Stylist Service Qty Price Disc Total Action Malik Nail Art - Gel Polis…" at bounding box center [523, 334] width 874 height 192
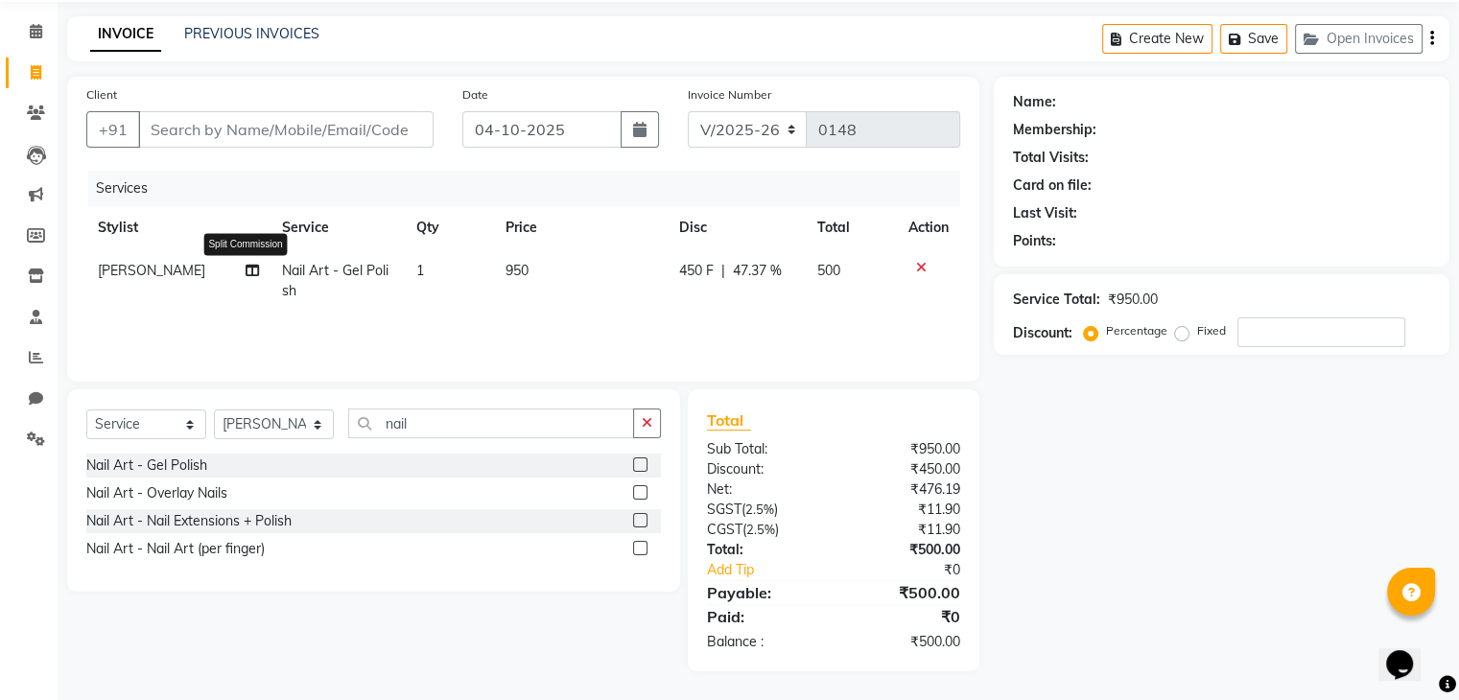
click at [246, 269] on icon at bounding box center [252, 270] width 13 height 13
select select "89263"
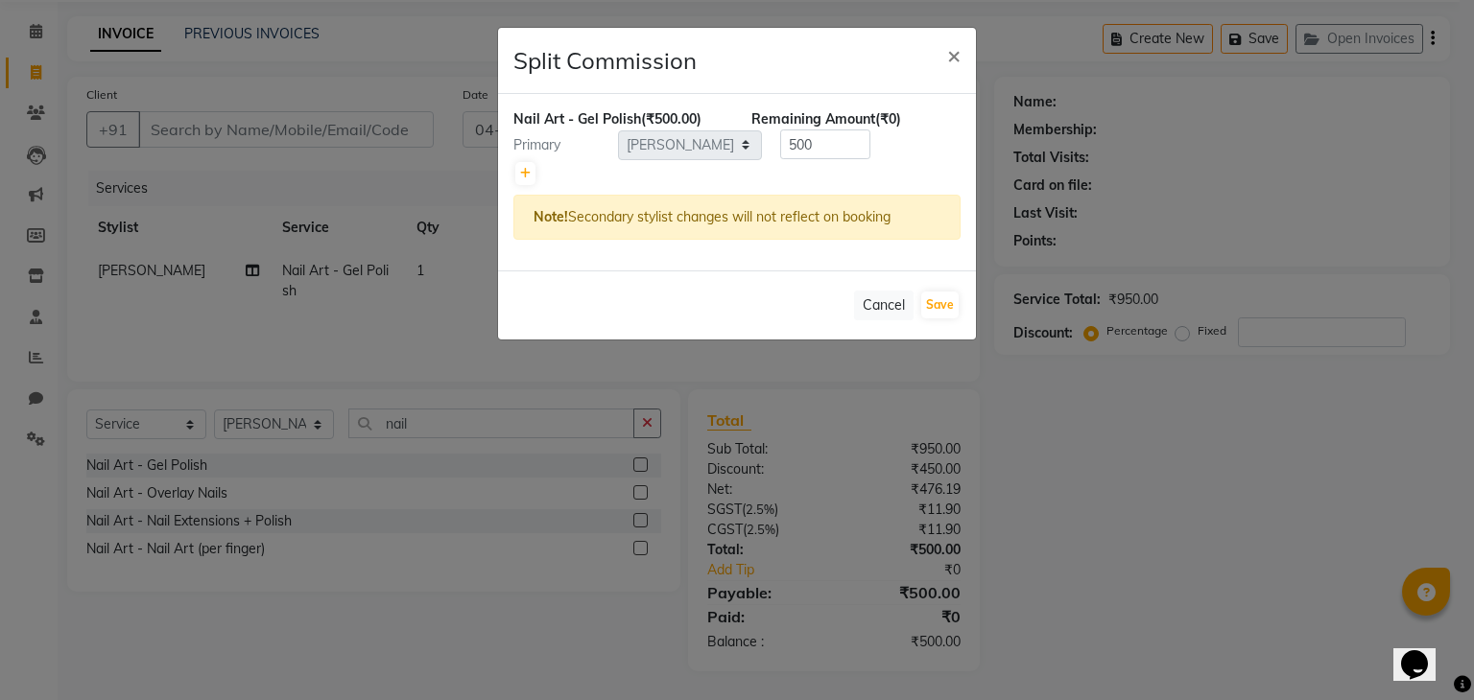
click at [386, 296] on ngb-modal-window "Split Commission × Nail Art - Gel Polish (₹500.00) Remaining Amount (₹0) Primar…" at bounding box center [737, 350] width 1474 height 700
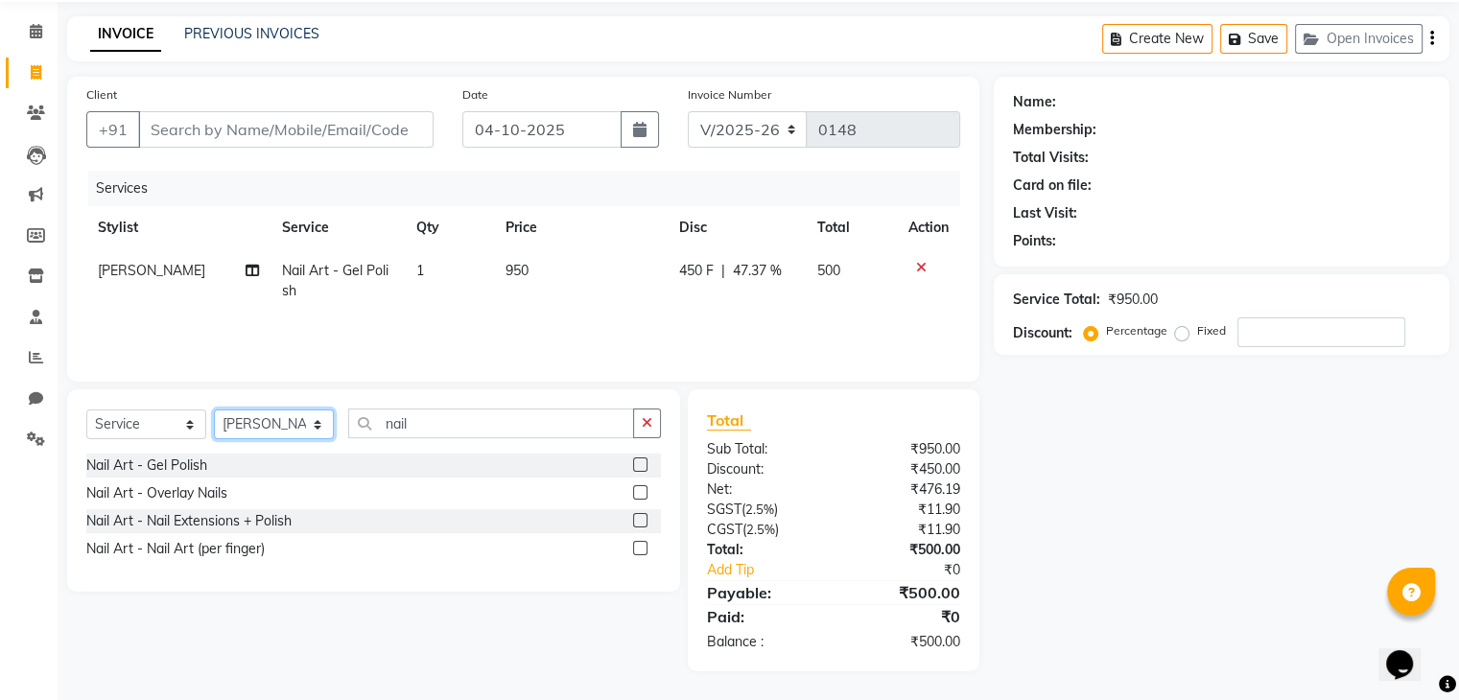
click at [286, 425] on select "Select Stylist Chitrali [PERSON_NAME](Owner) [PERSON_NAME] [PERSON_NAME] (Akash…" at bounding box center [274, 425] width 120 height 30
select select "90859"
click at [214, 410] on select "Select Stylist Chitrali [PERSON_NAME](Owner) [PERSON_NAME] [PERSON_NAME] (Akash…" at bounding box center [274, 425] width 120 height 30
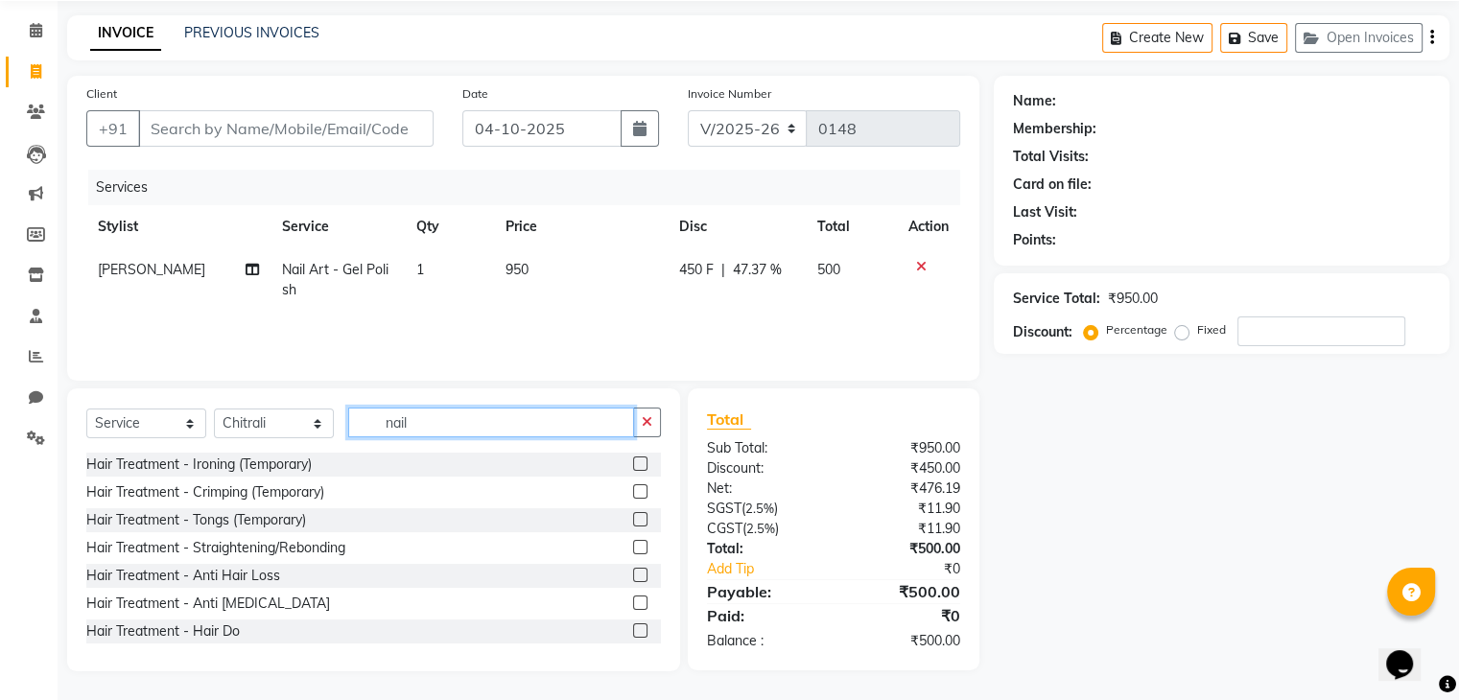
click at [421, 422] on input "nail" at bounding box center [491, 423] width 286 height 30
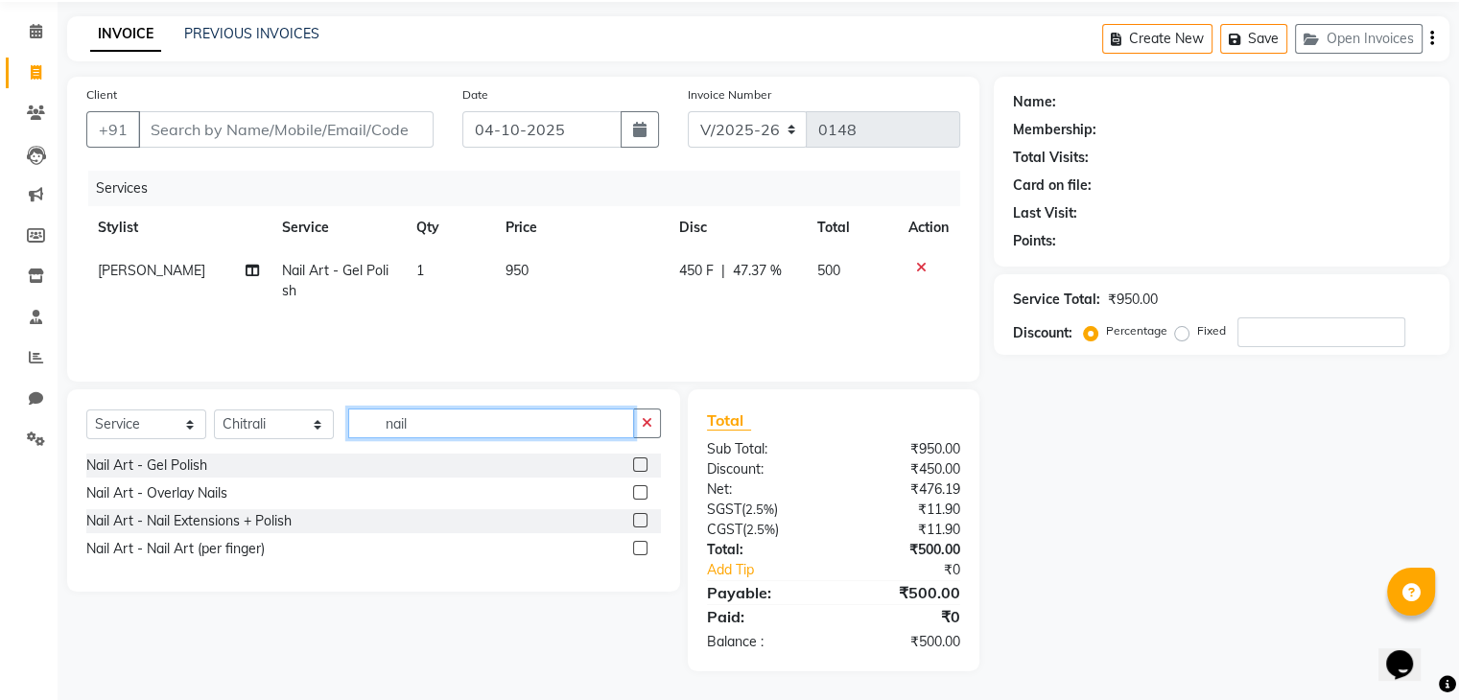
type input "nail"
click at [637, 463] on label at bounding box center [640, 465] width 14 height 14
click at [637, 463] on input "checkbox" at bounding box center [639, 466] width 12 height 12
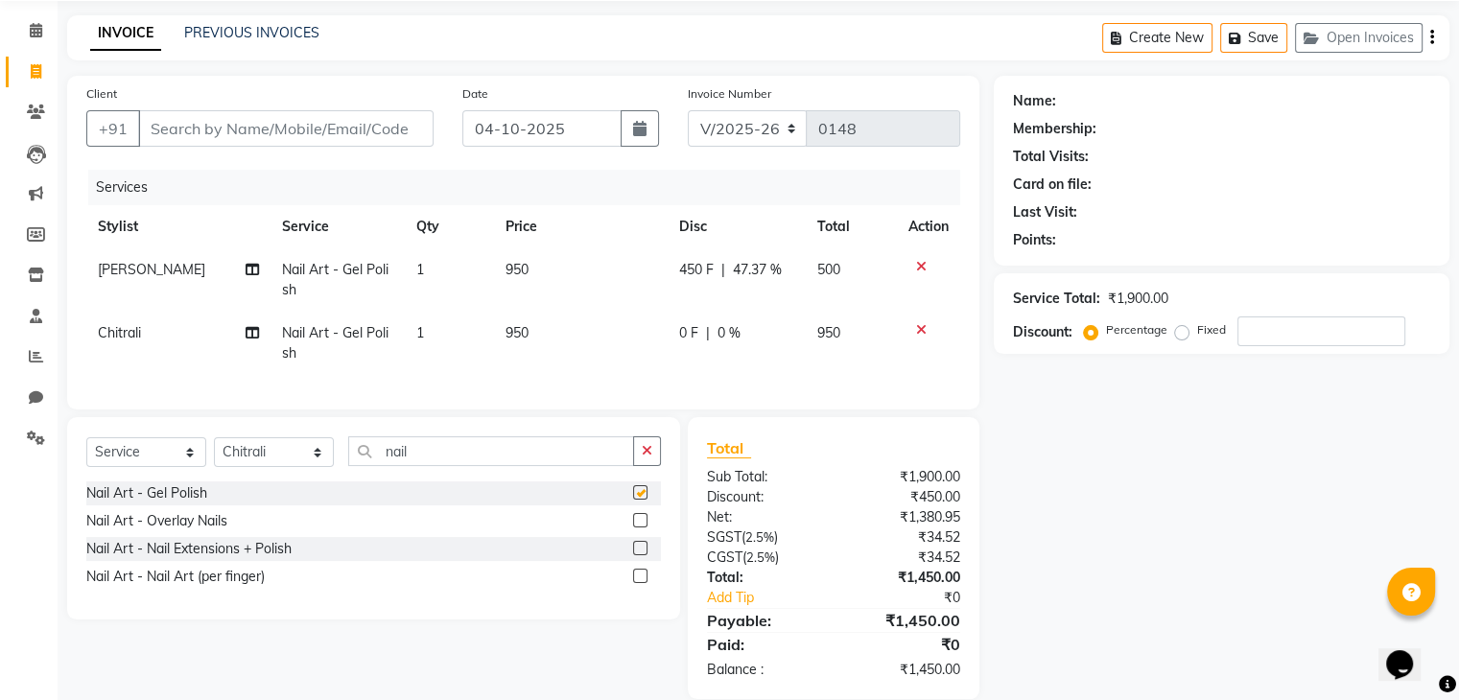
checkbox input "false"
click at [917, 267] on icon at bounding box center [921, 266] width 11 height 13
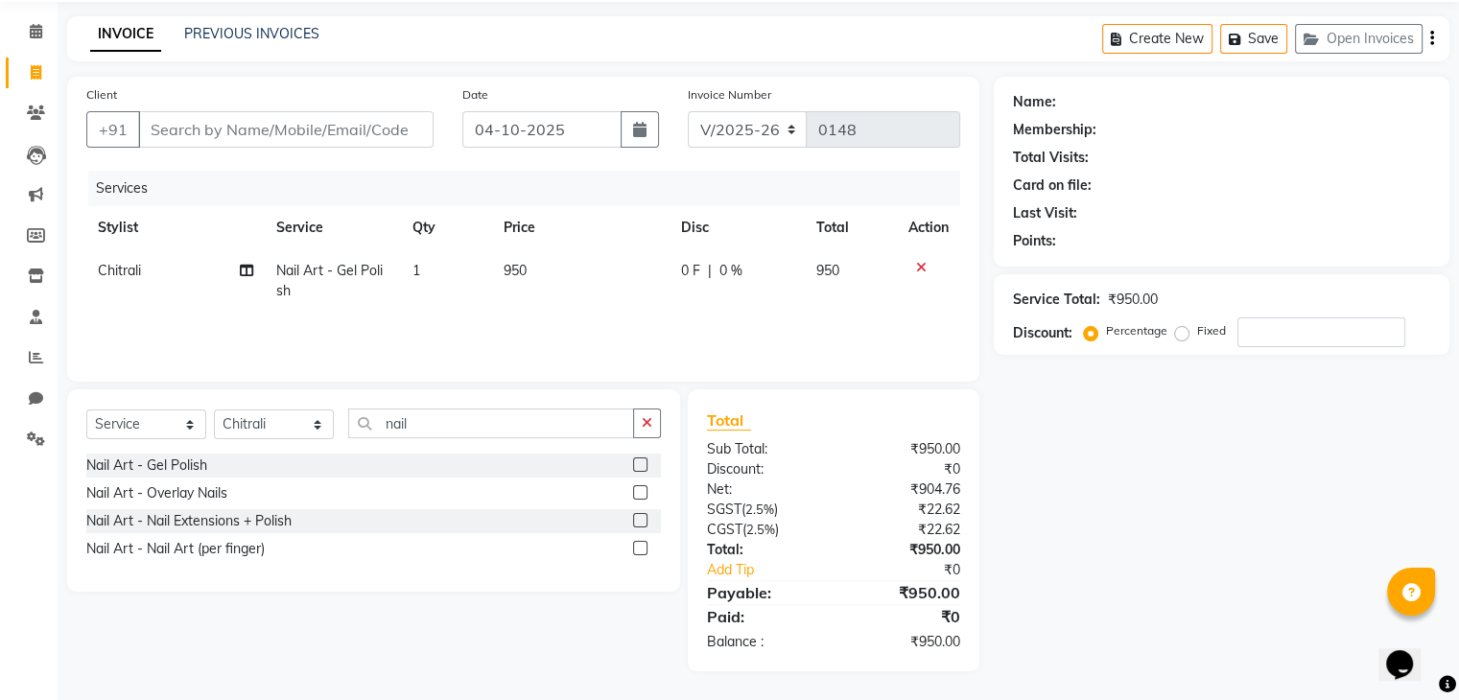
click at [691, 276] on span "0 F" at bounding box center [690, 271] width 19 height 20
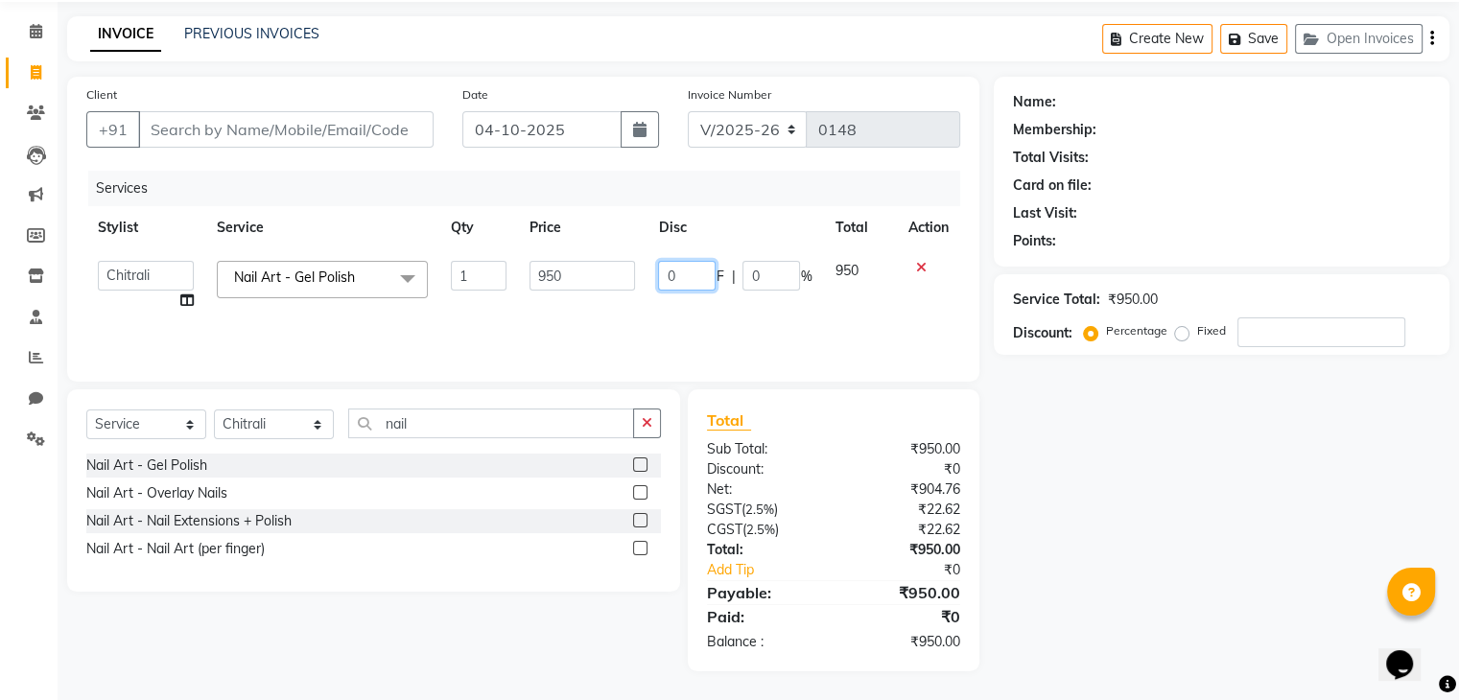
click at [689, 276] on input "0" at bounding box center [687, 276] width 58 height 30
type input "450"
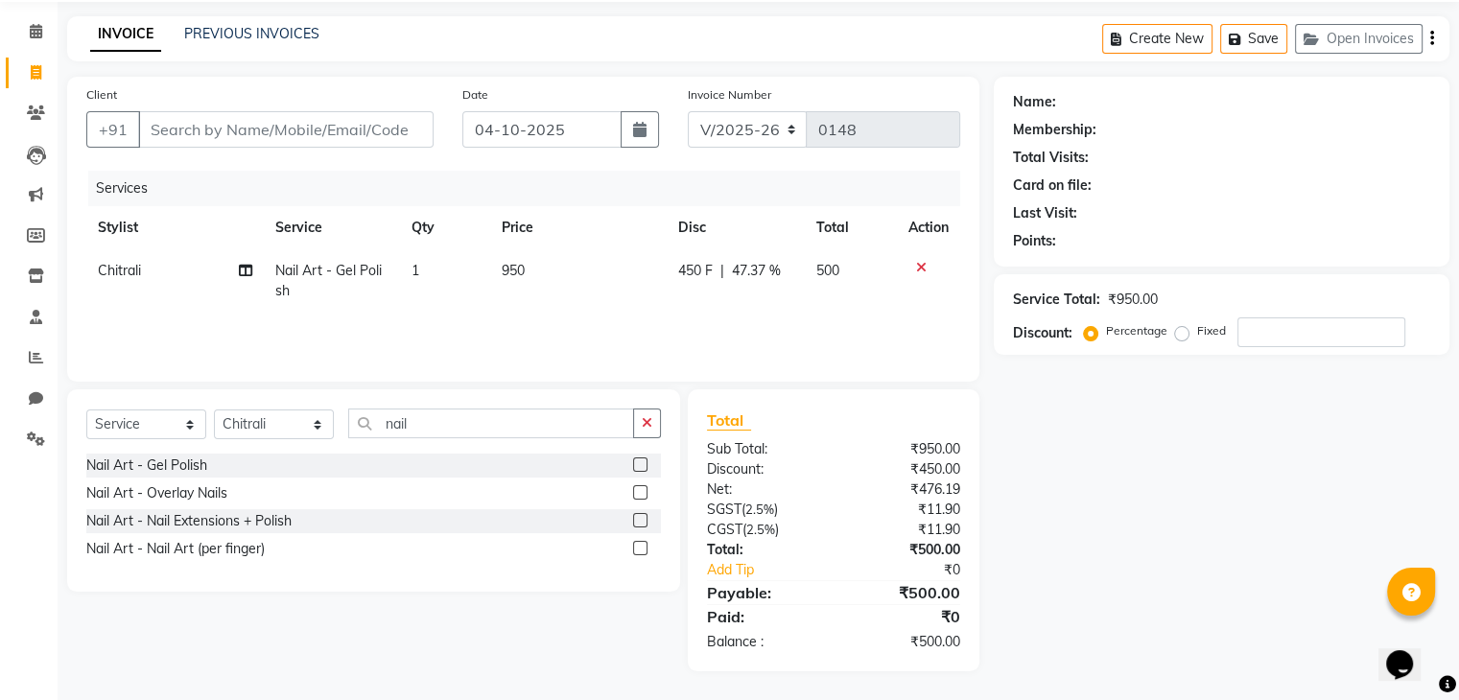
click at [717, 299] on td "450 F | 47.37 %" at bounding box center [736, 280] width 139 height 63
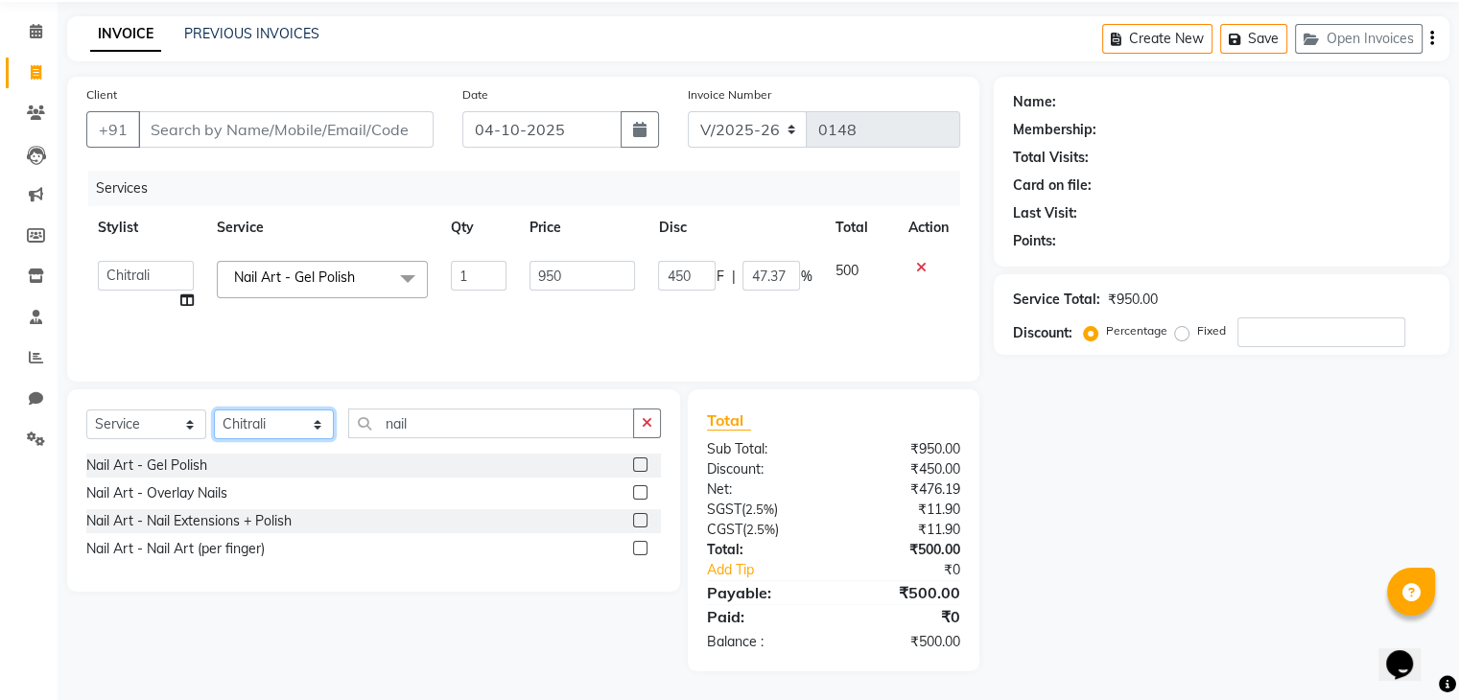
click at [322, 430] on select "Select Stylist Chitrali [PERSON_NAME](Owner) [PERSON_NAME] [PERSON_NAME] (Akash…" at bounding box center [274, 425] width 120 height 30
select select "89459"
click at [214, 410] on select "Select Stylist Chitrali [PERSON_NAME](Owner) [PERSON_NAME] [PERSON_NAME] (Akash…" at bounding box center [274, 425] width 120 height 30
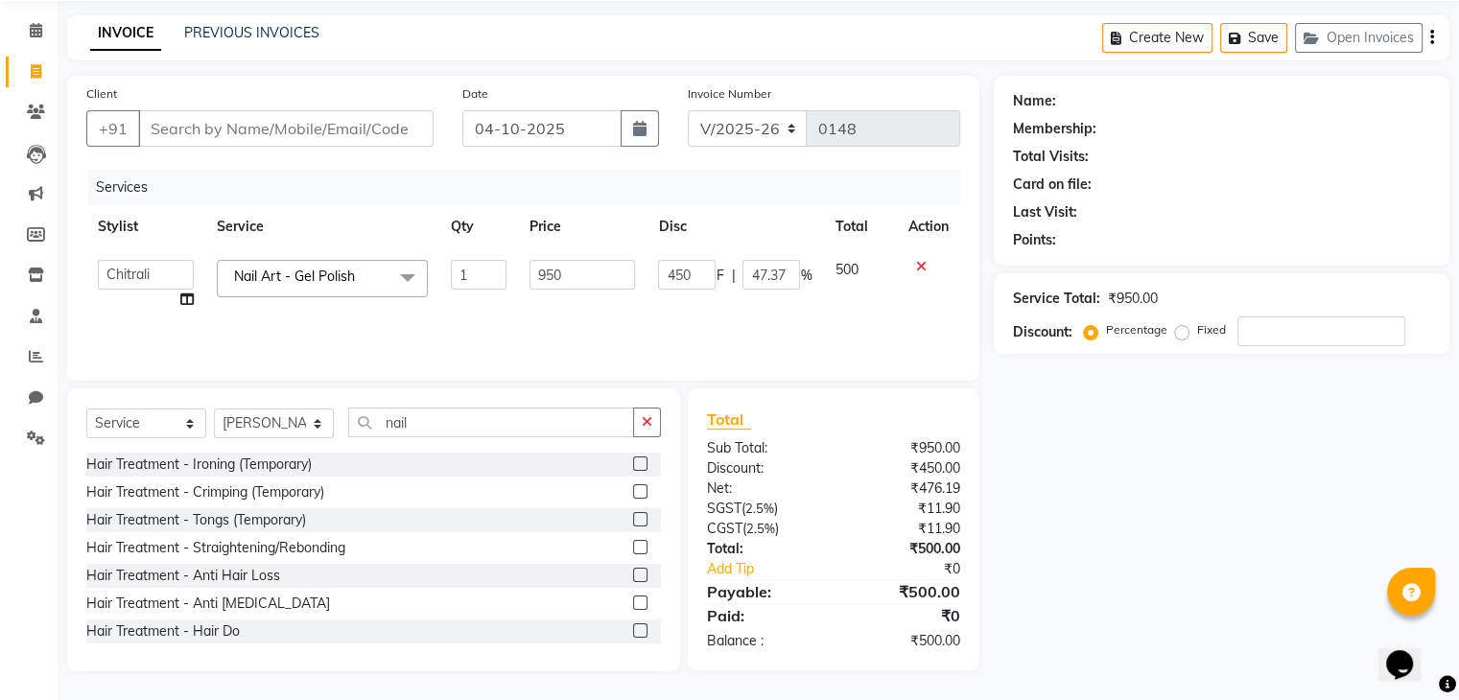
click at [427, 405] on div "Select Service Product Membership Package Voucher Prepaid Gift Card Select Styl…" at bounding box center [373, 530] width 613 height 283
click at [424, 423] on input "nail" at bounding box center [491, 423] width 286 height 30
type input "n"
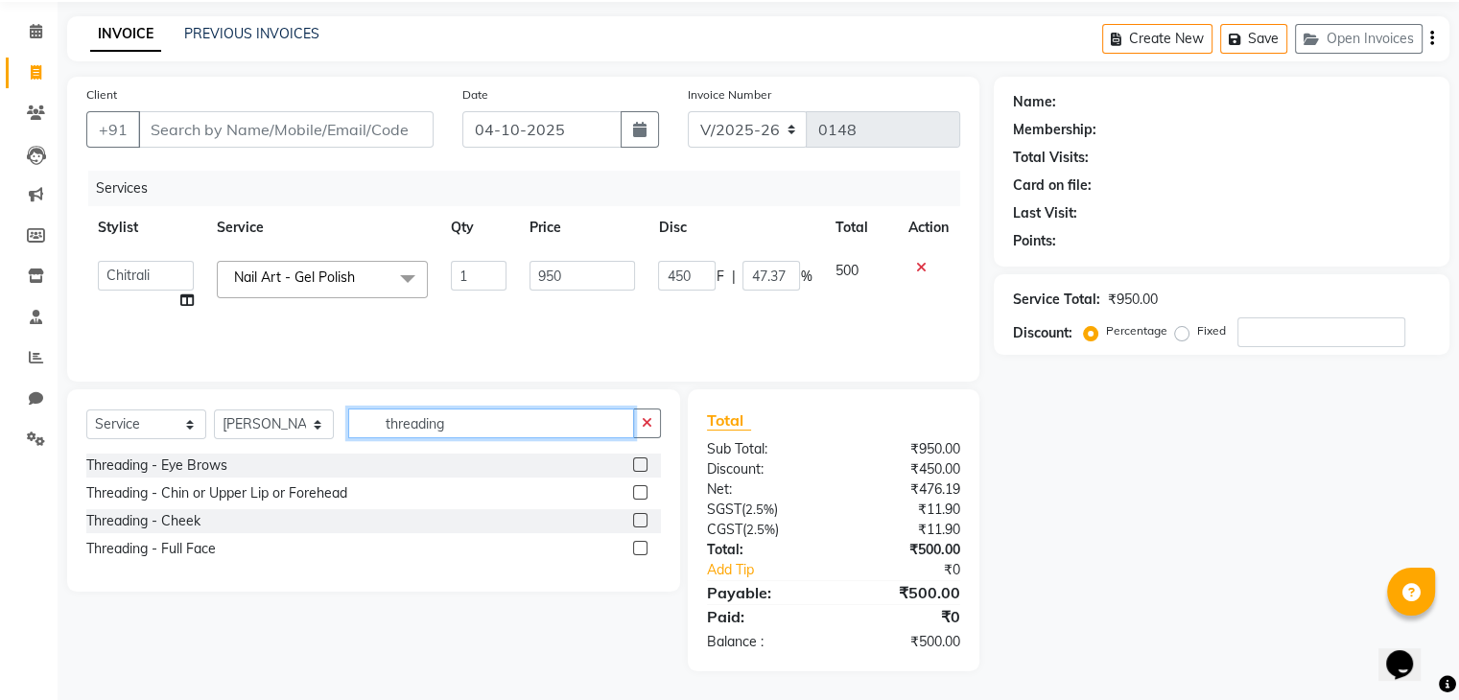
type input "threading"
click at [639, 465] on label at bounding box center [640, 465] width 14 height 14
click at [639, 465] on input "checkbox" at bounding box center [639, 466] width 12 height 12
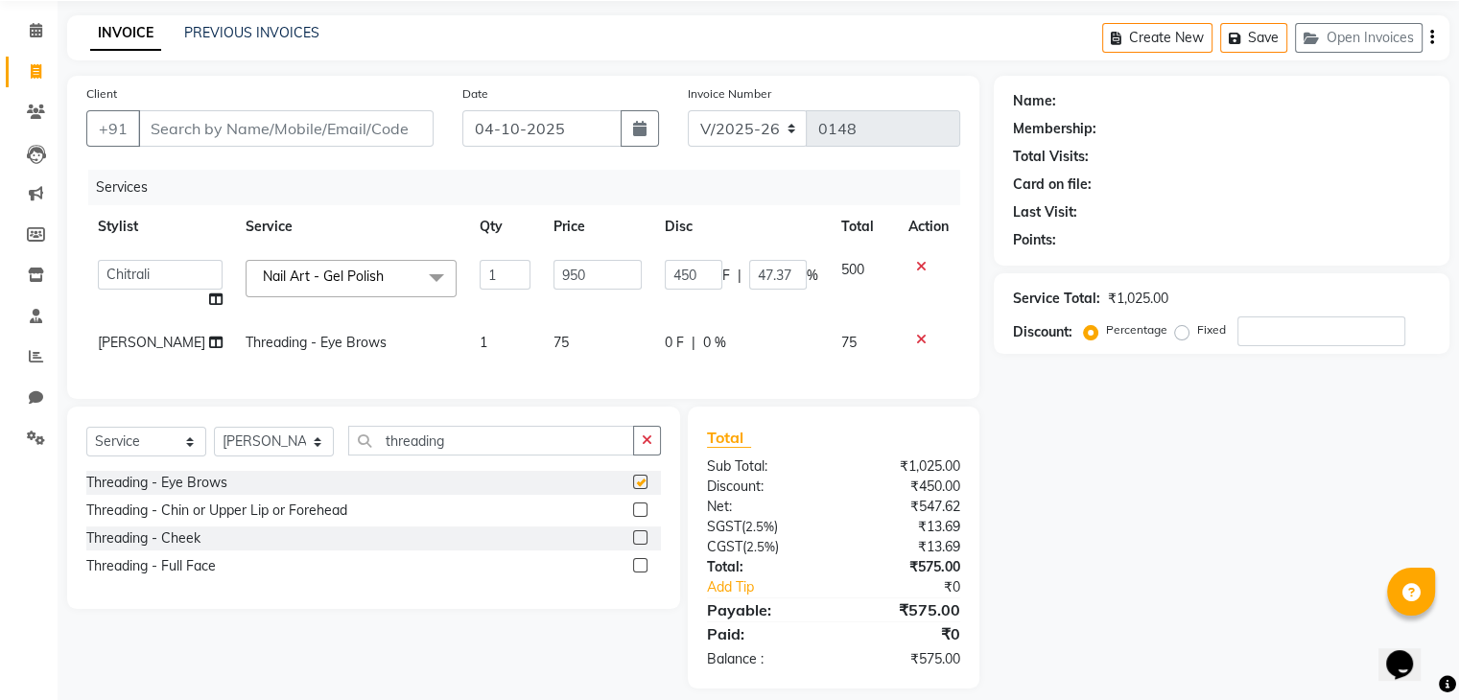
checkbox input "false"
click at [535, 456] on input "threading" at bounding box center [491, 441] width 286 height 30
type input "t"
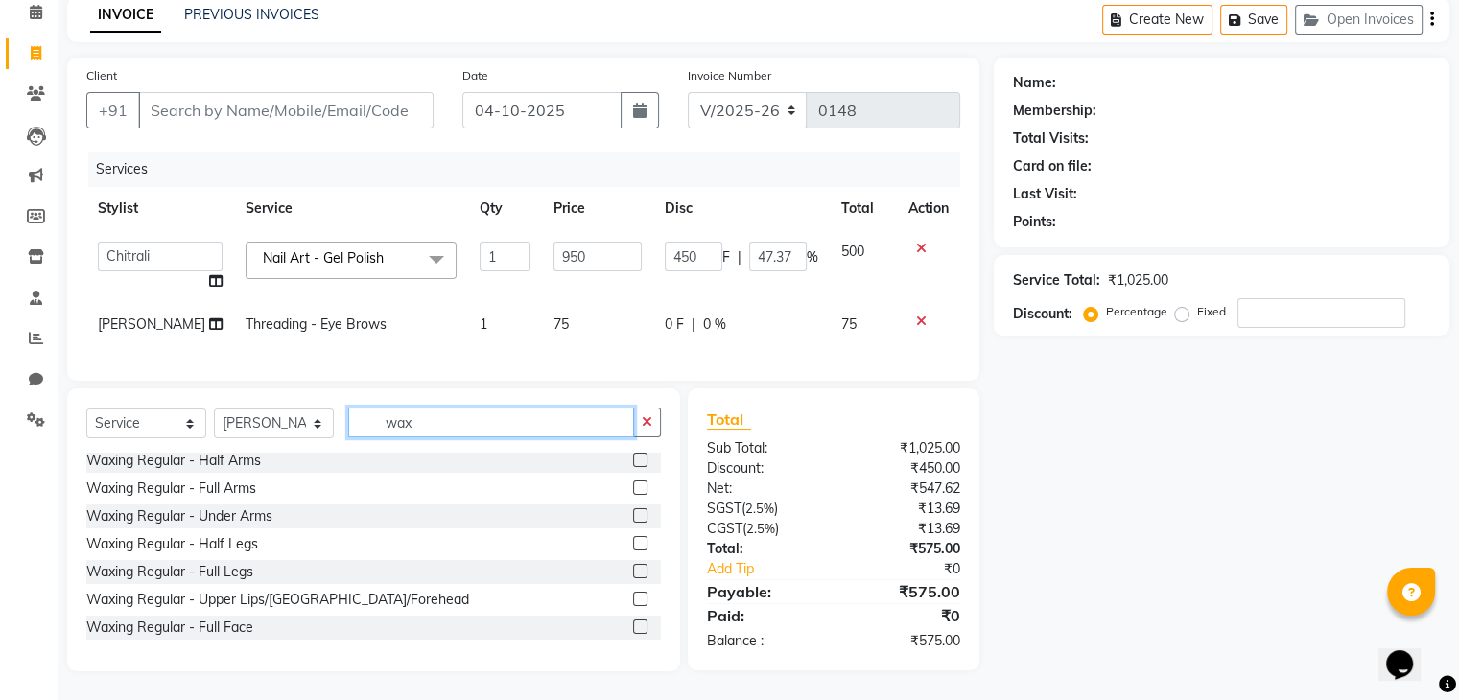
scroll to position [0, 0]
type input "w"
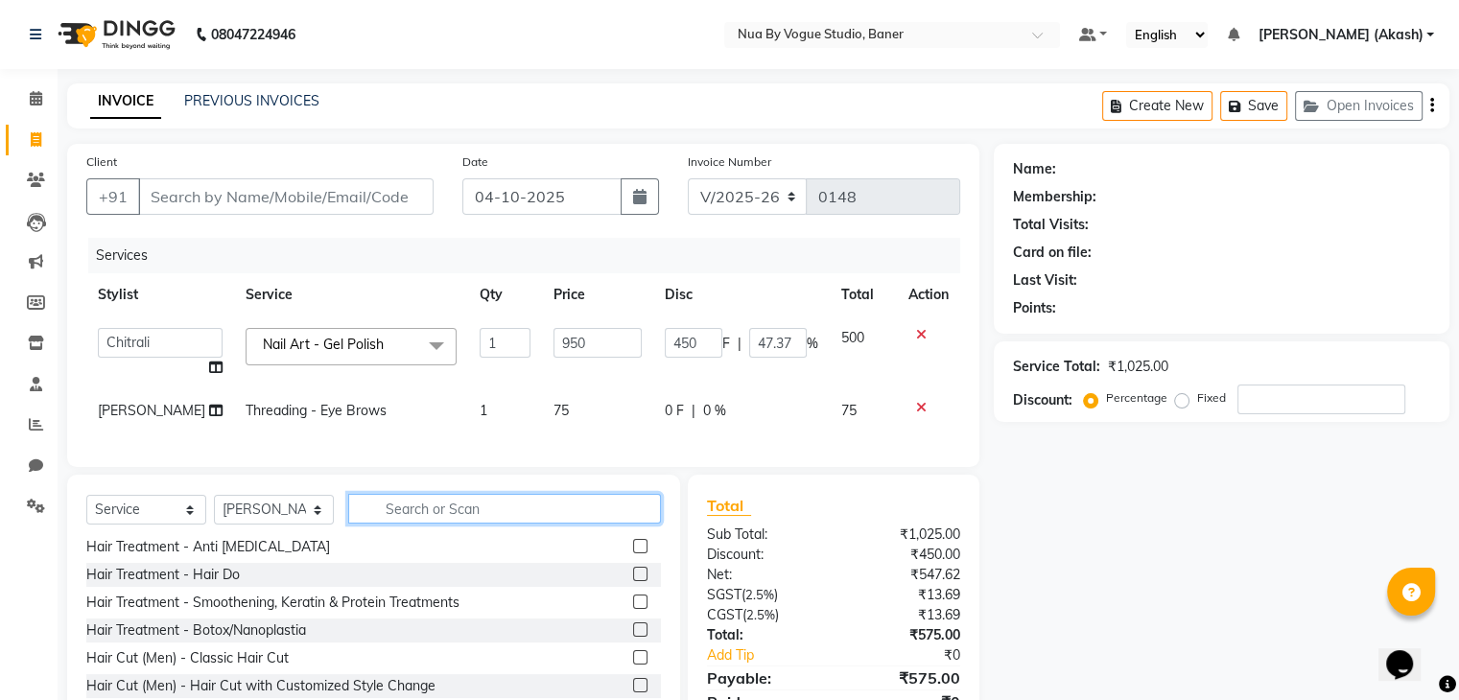
click at [542, 520] on input "text" at bounding box center [504, 509] width 313 height 30
click at [602, 507] on div "Select Service Product Membership Package Voucher Prepaid Gift Card Select Styl…" at bounding box center [373, 616] width 613 height 283
click at [578, 511] on input "text" at bounding box center [504, 509] width 313 height 30
click at [916, 410] on icon at bounding box center [921, 407] width 11 height 13
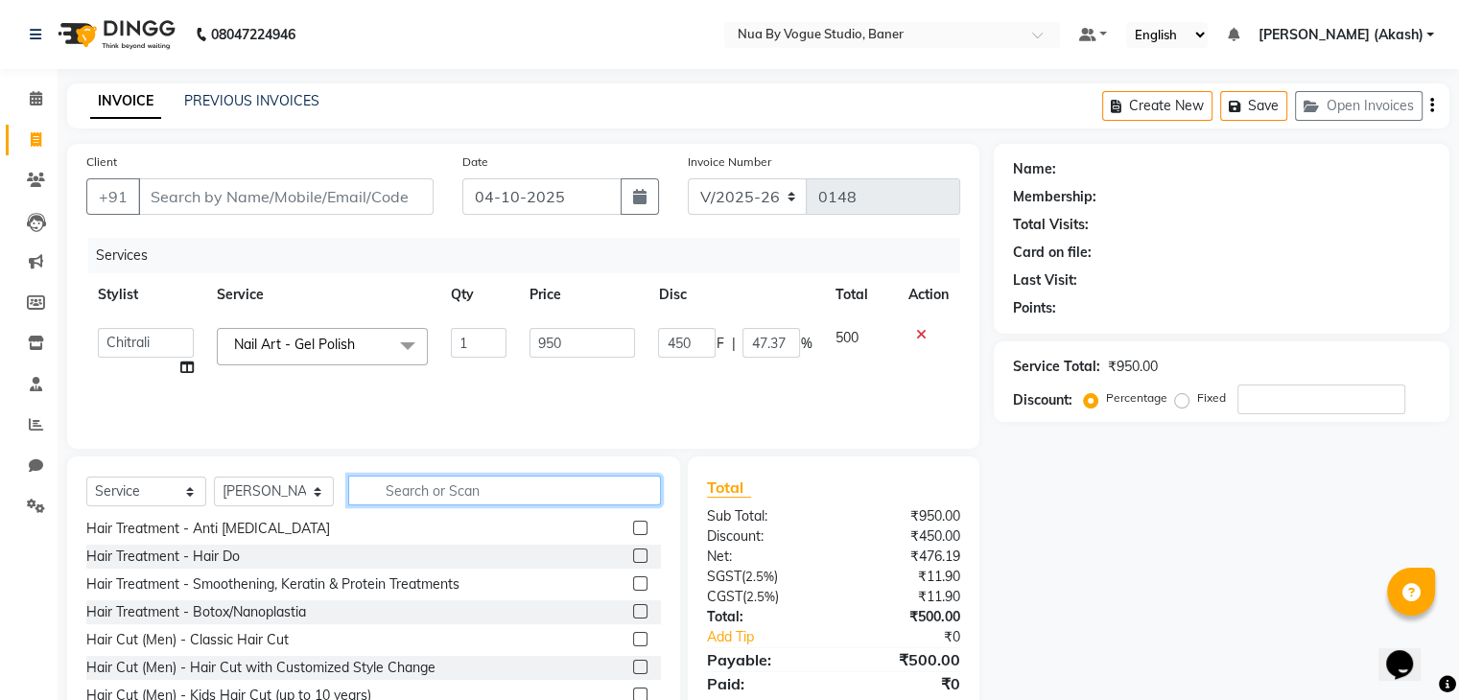
click at [407, 491] on input "text" at bounding box center [504, 491] width 313 height 30
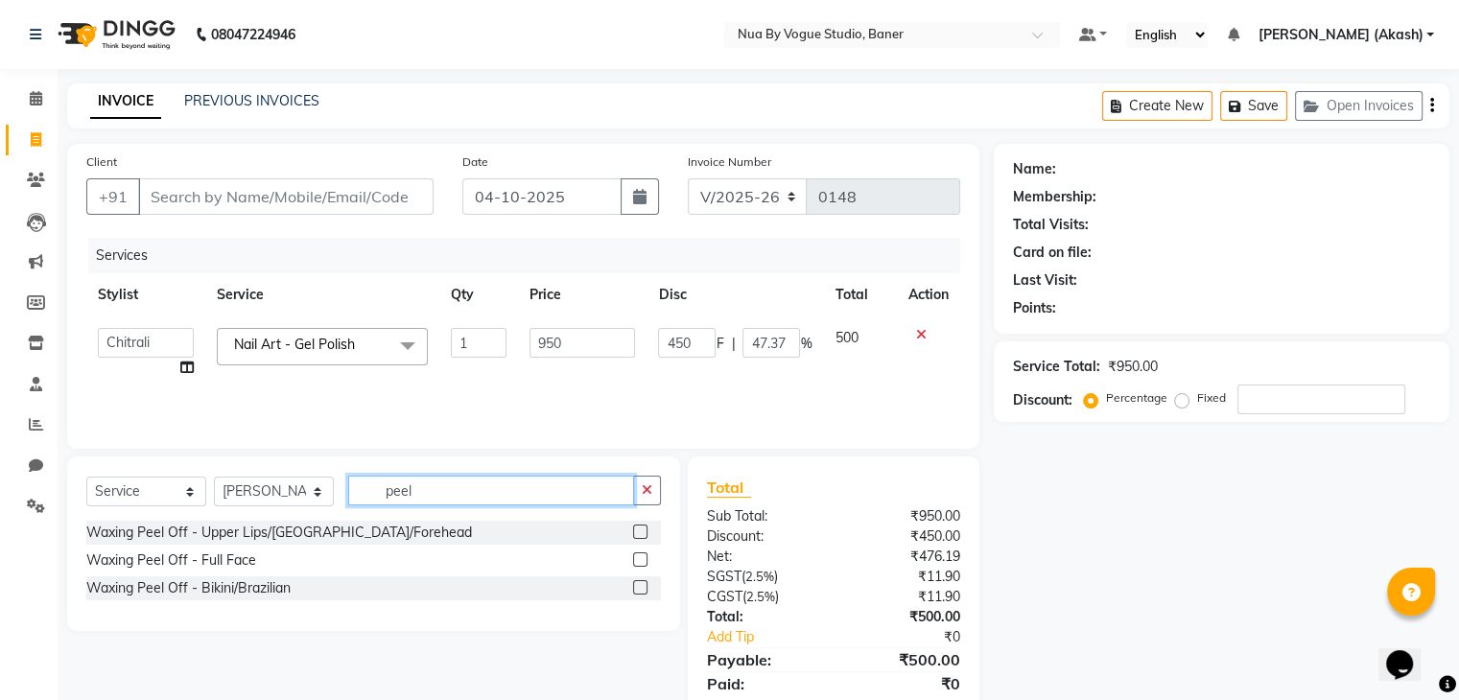
type input "peel"
click at [639, 538] on label at bounding box center [640, 532] width 14 height 14
click at [639, 538] on input "checkbox" at bounding box center [639, 533] width 12 height 12
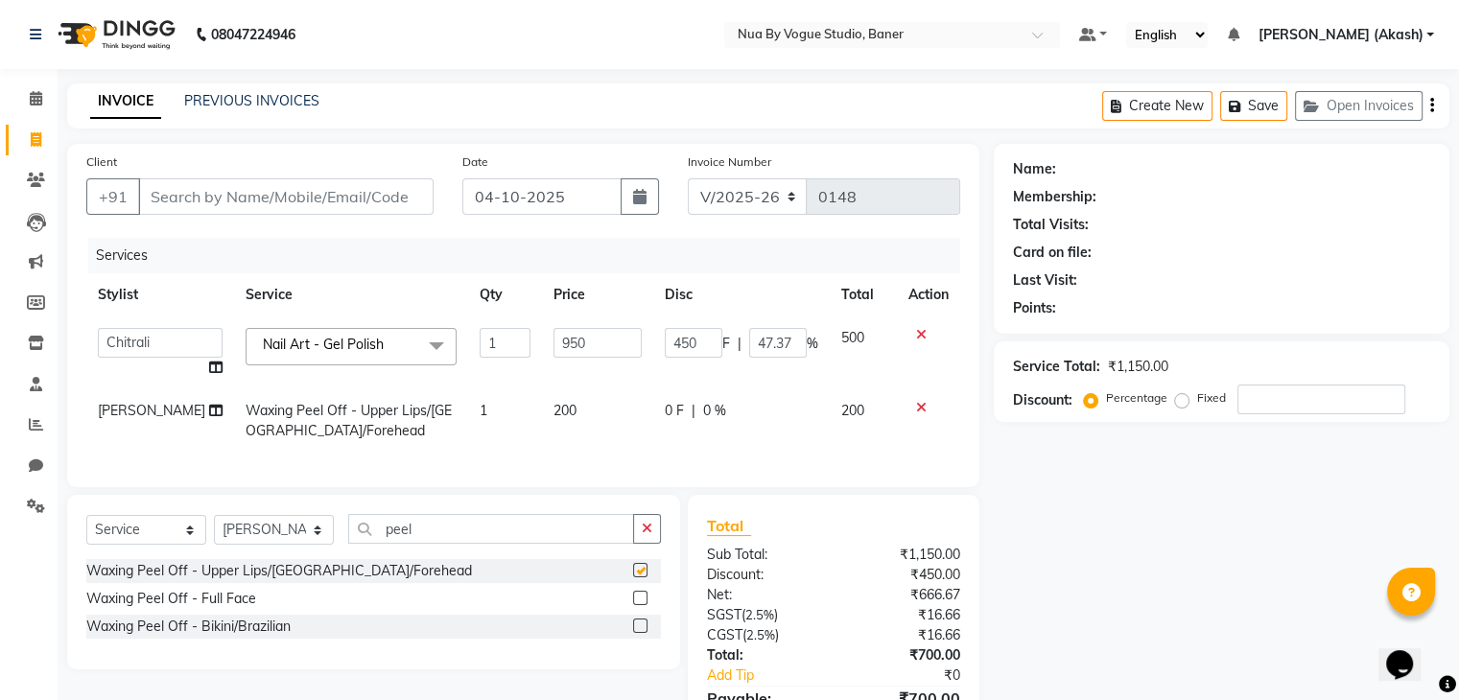
checkbox input "false"
click at [645, 605] on label at bounding box center [640, 598] width 14 height 14
click at [645, 605] on input "checkbox" at bounding box center [639, 599] width 12 height 12
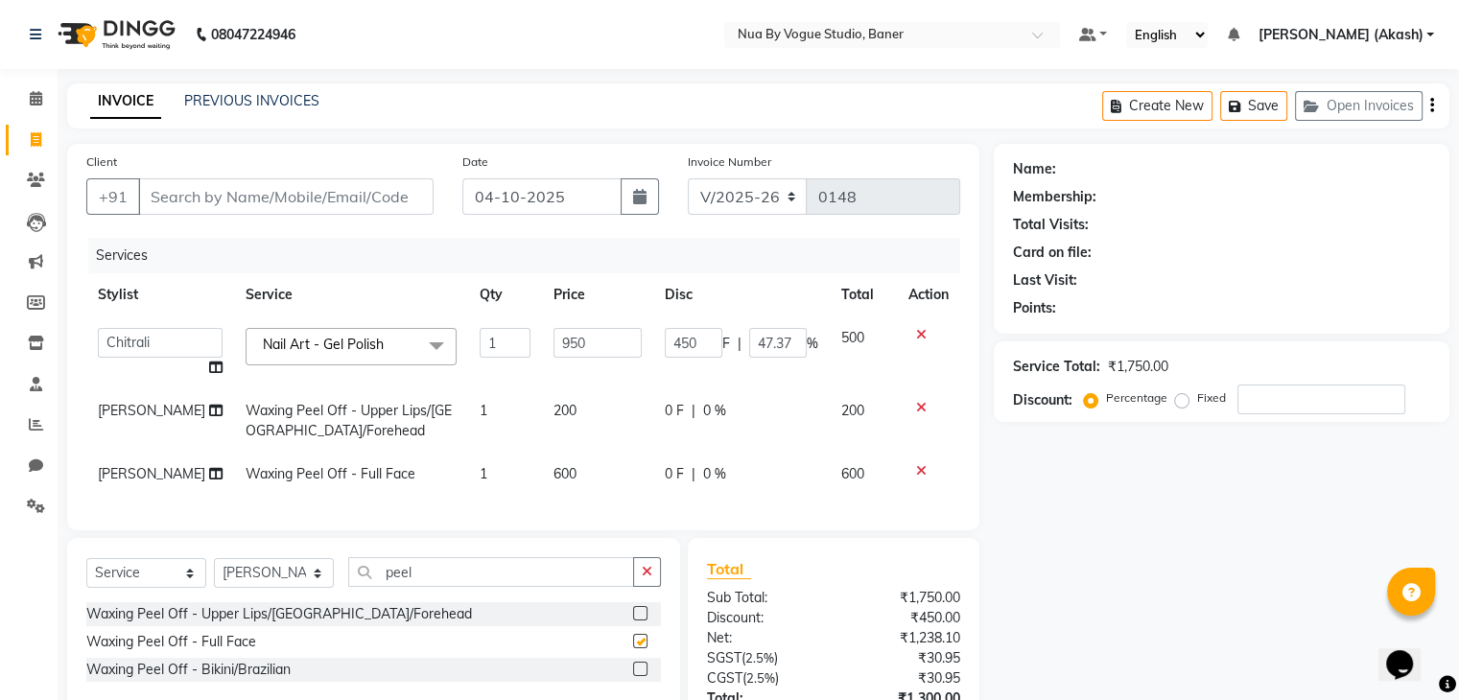
checkbox input "false"
click at [919, 405] on icon at bounding box center [921, 407] width 11 height 13
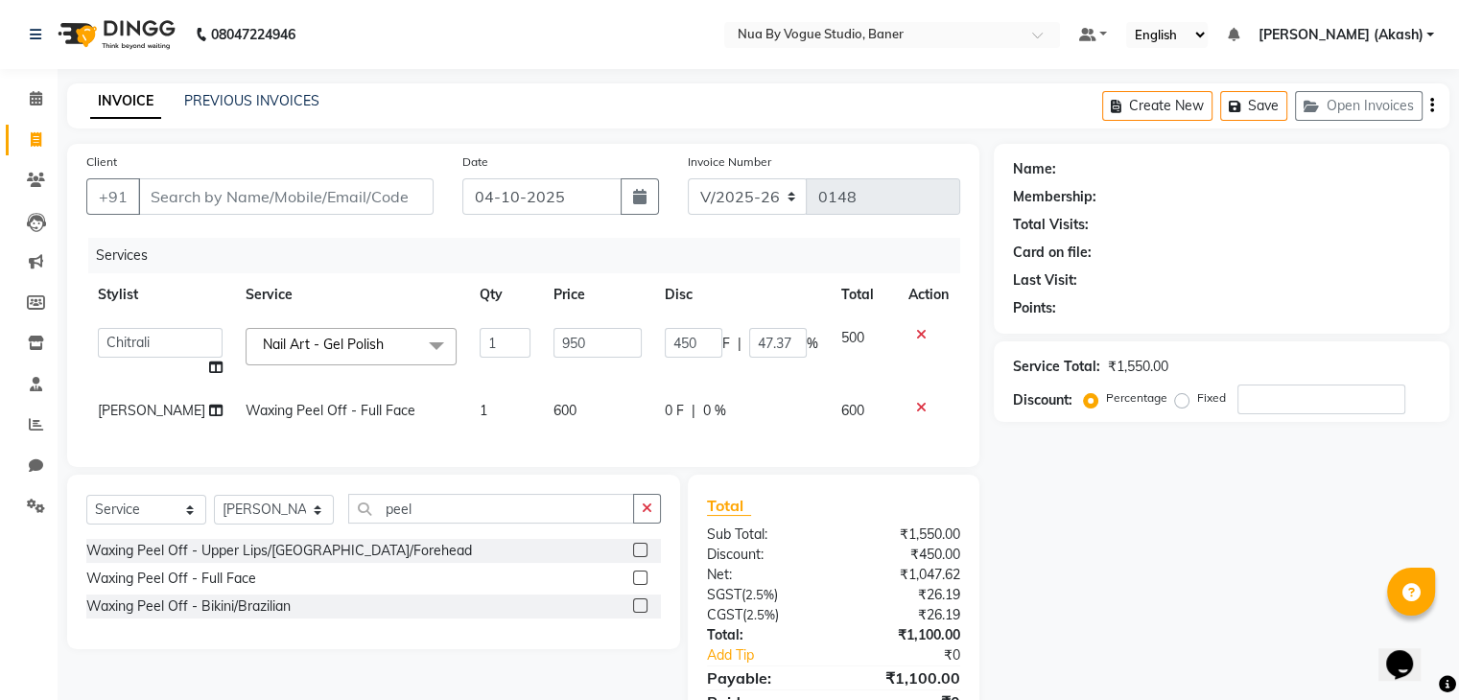
click at [706, 413] on span "0 %" at bounding box center [714, 411] width 23 height 20
select select "89459"
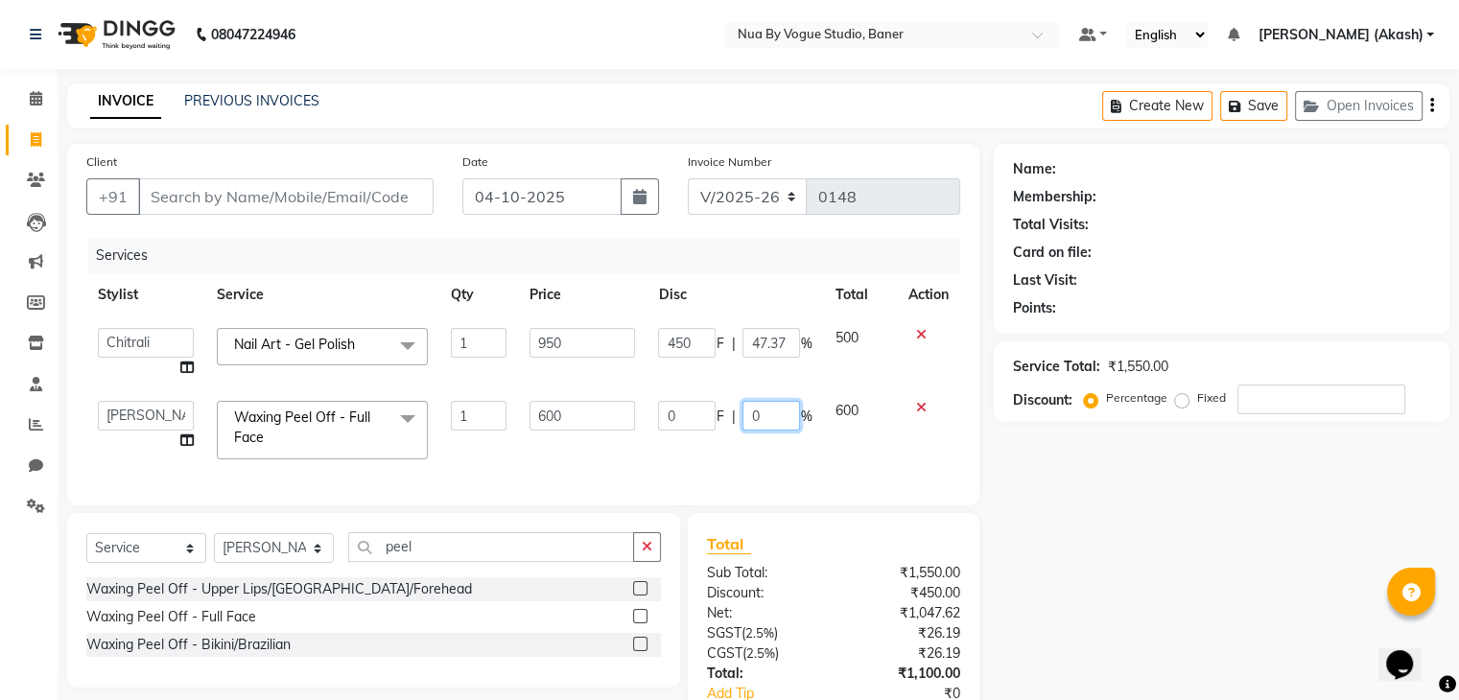
click at [748, 414] on input "0" at bounding box center [772, 416] width 58 height 30
click at [768, 413] on input "0" at bounding box center [772, 416] width 58 height 30
type input "30"
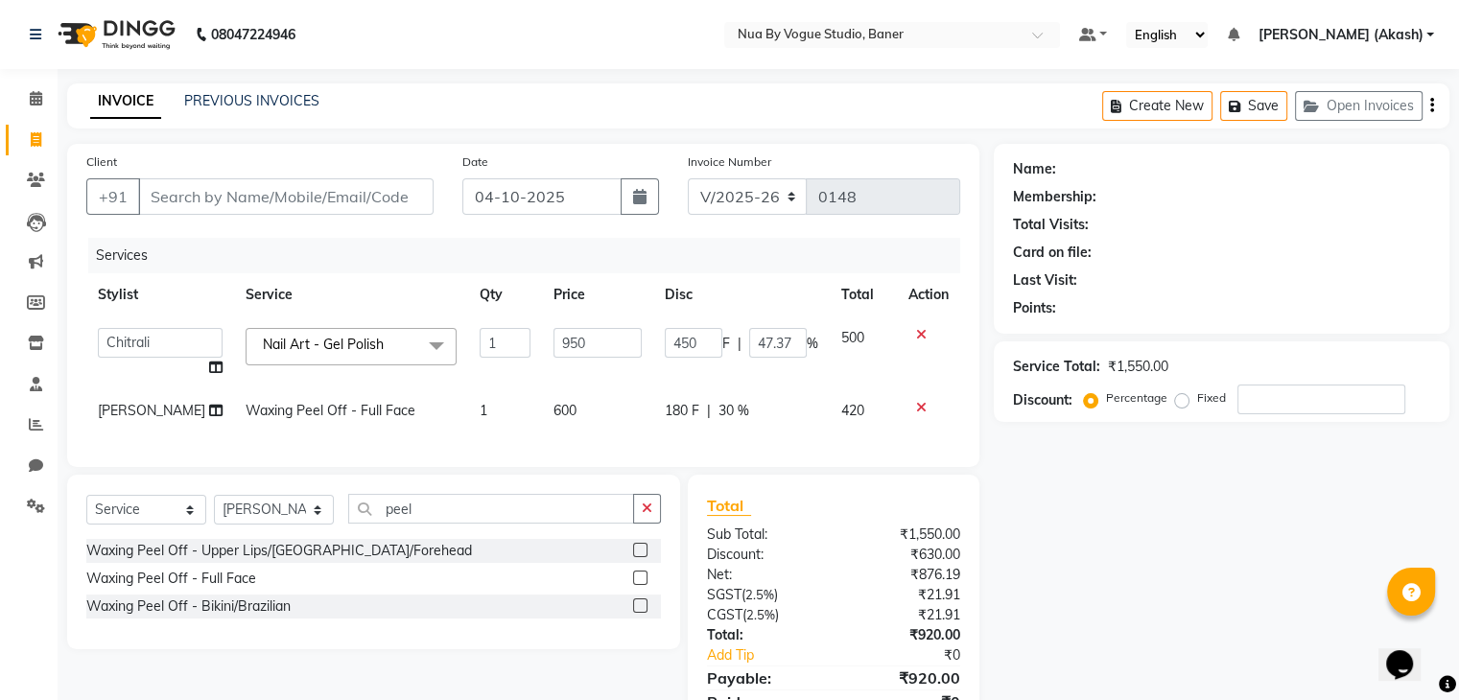
click at [764, 448] on div "Services Stylist Service Qty Price Disc Total Action Chitrali [PERSON_NAME](Own…" at bounding box center [523, 343] width 874 height 210
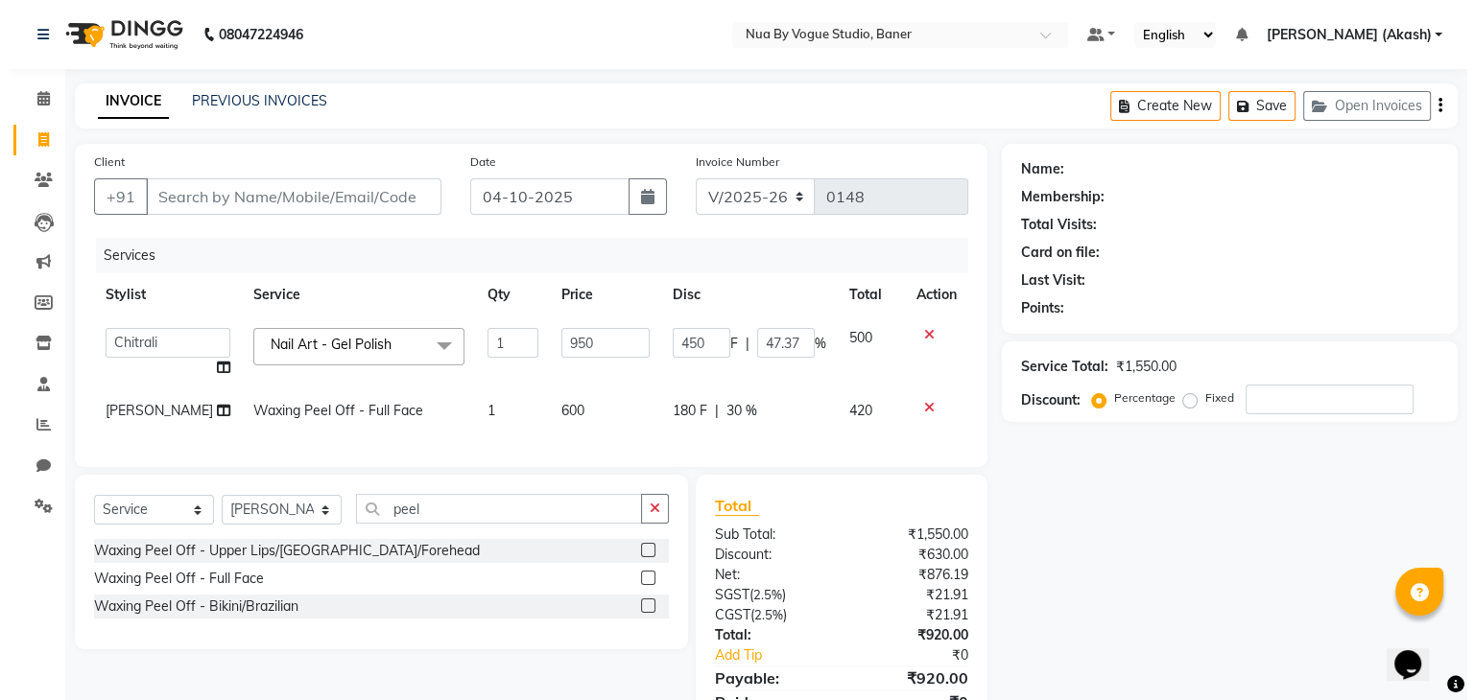
scroll to position [101, 0]
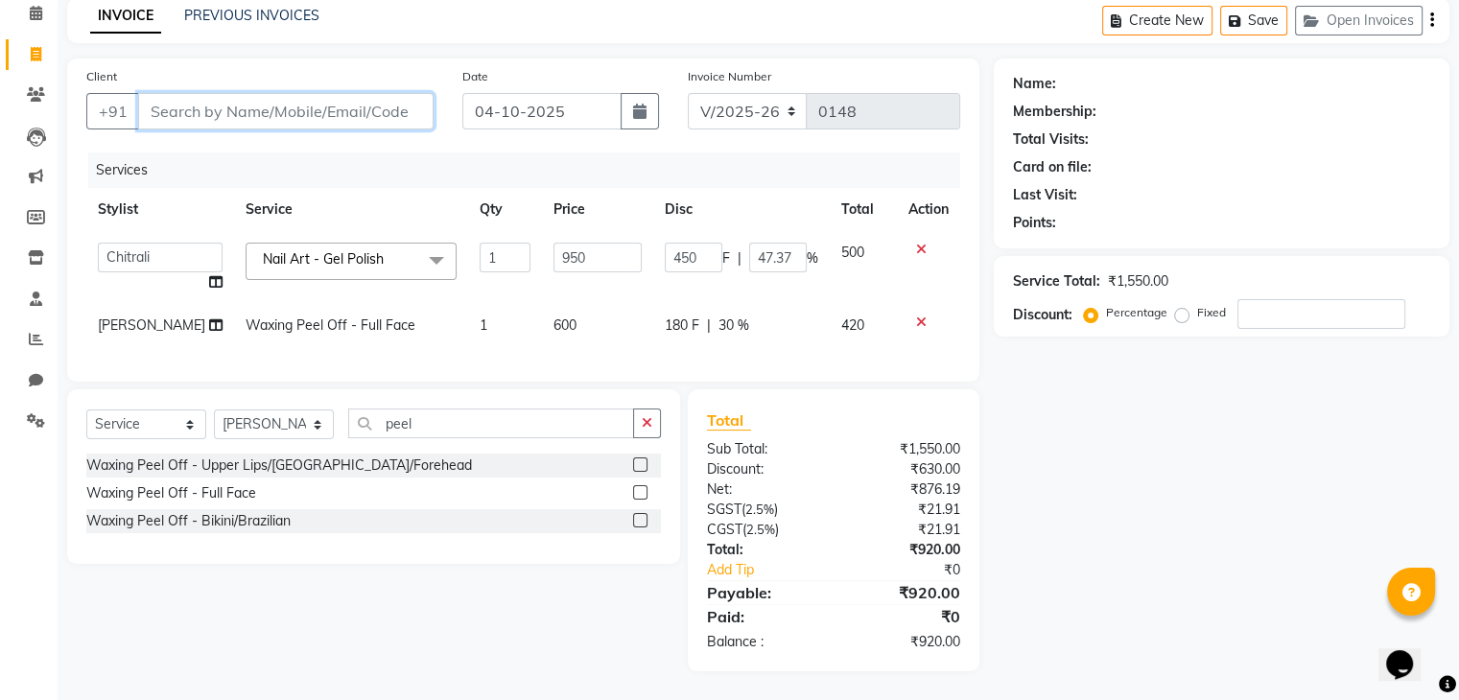
click at [368, 99] on input "Client" at bounding box center [285, 111] width 295 height 36
type input "9"
type input "0"
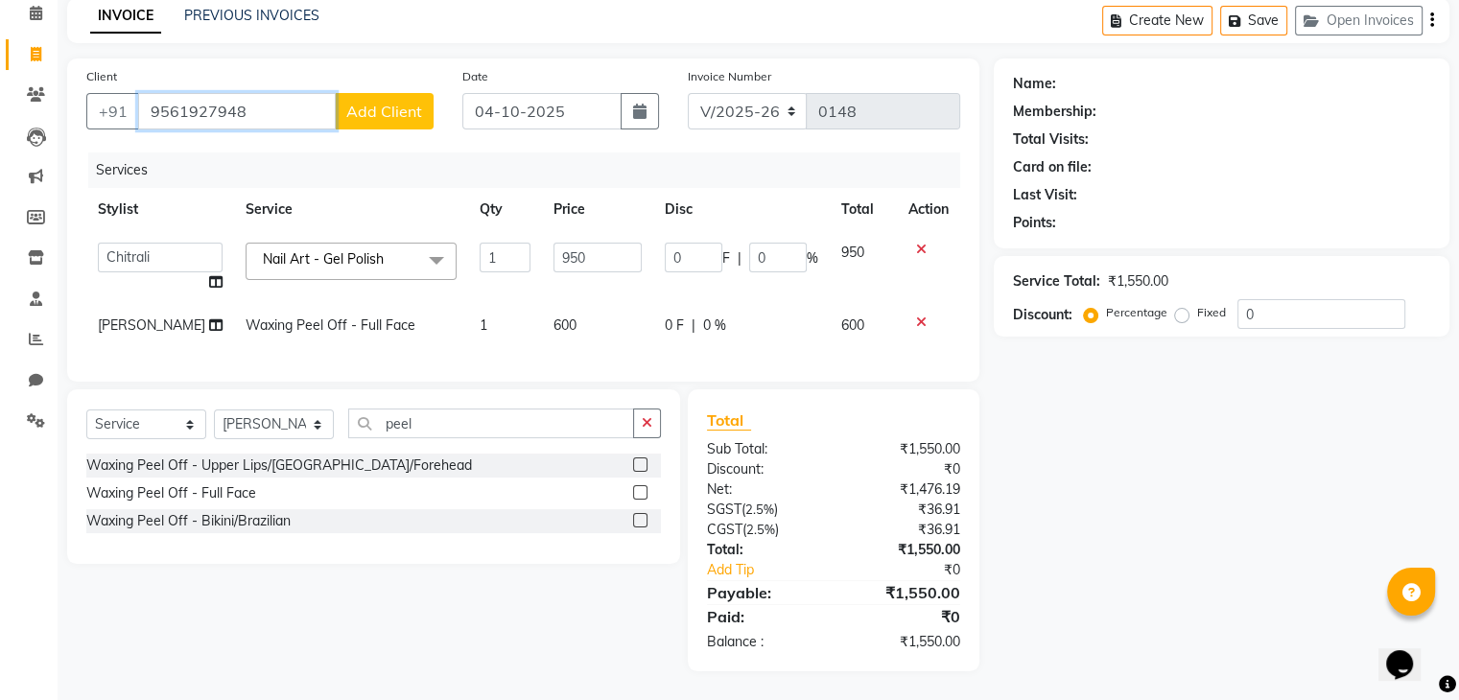
type input "9561927948"
click at [395, 93] on button "Add Client" at bounding box center [384, 111] width 99 height 36
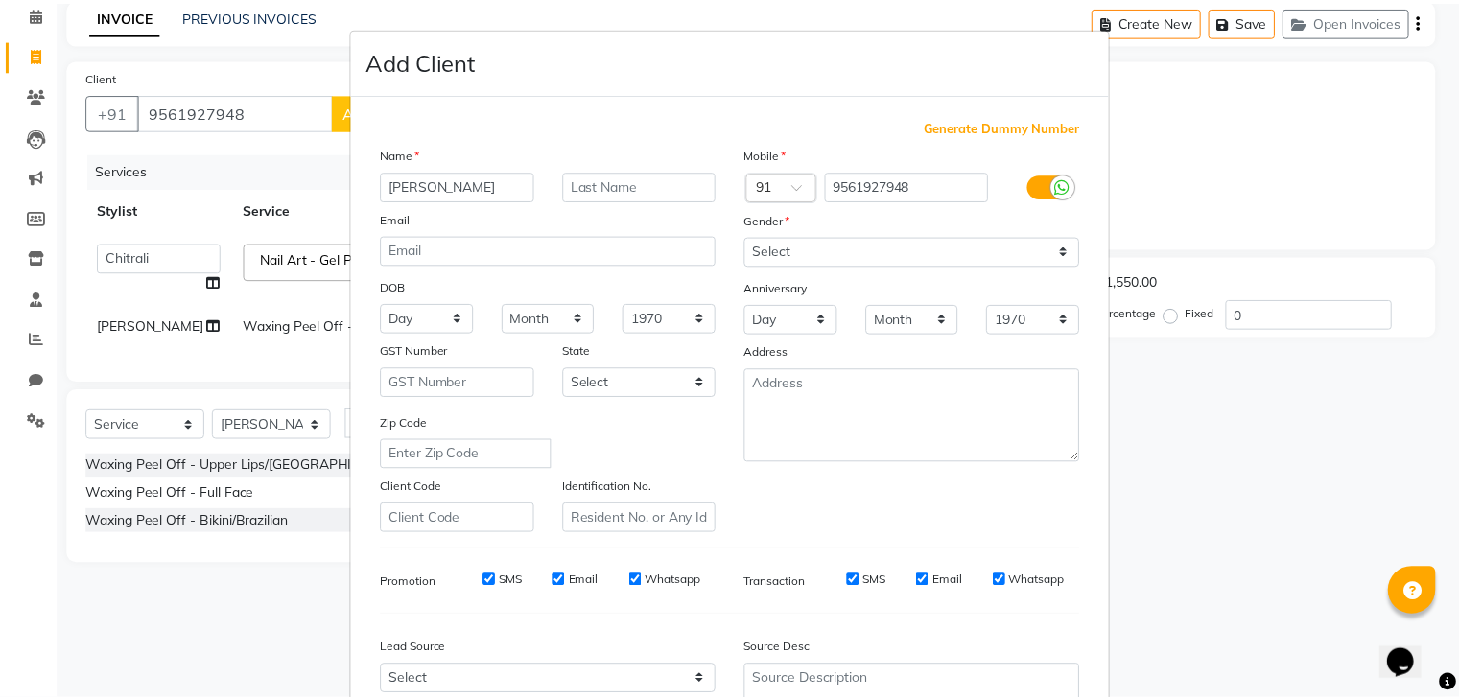
scroll to position [195, 0]
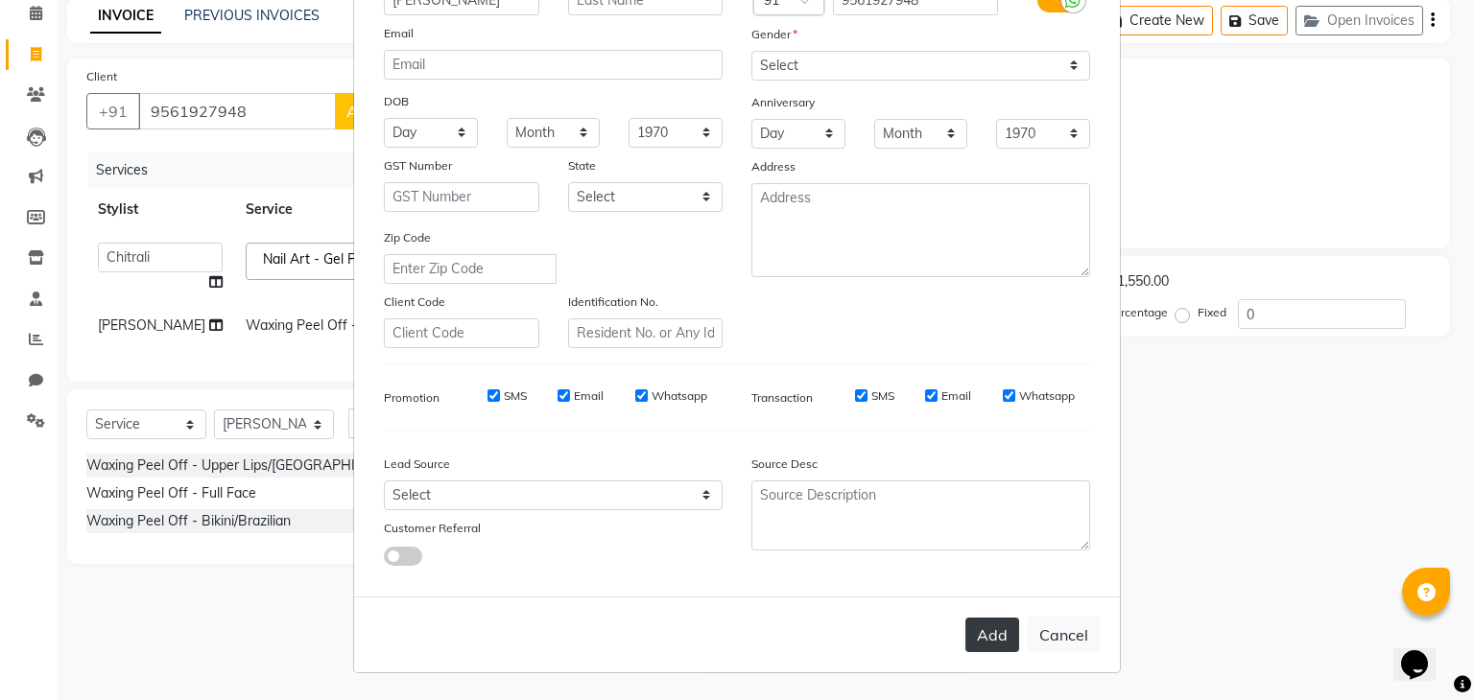
type input "[PERSON_NAME]"
click at [965, 642] on button "Add" at bounding box center [992, 635] width 54 height 35
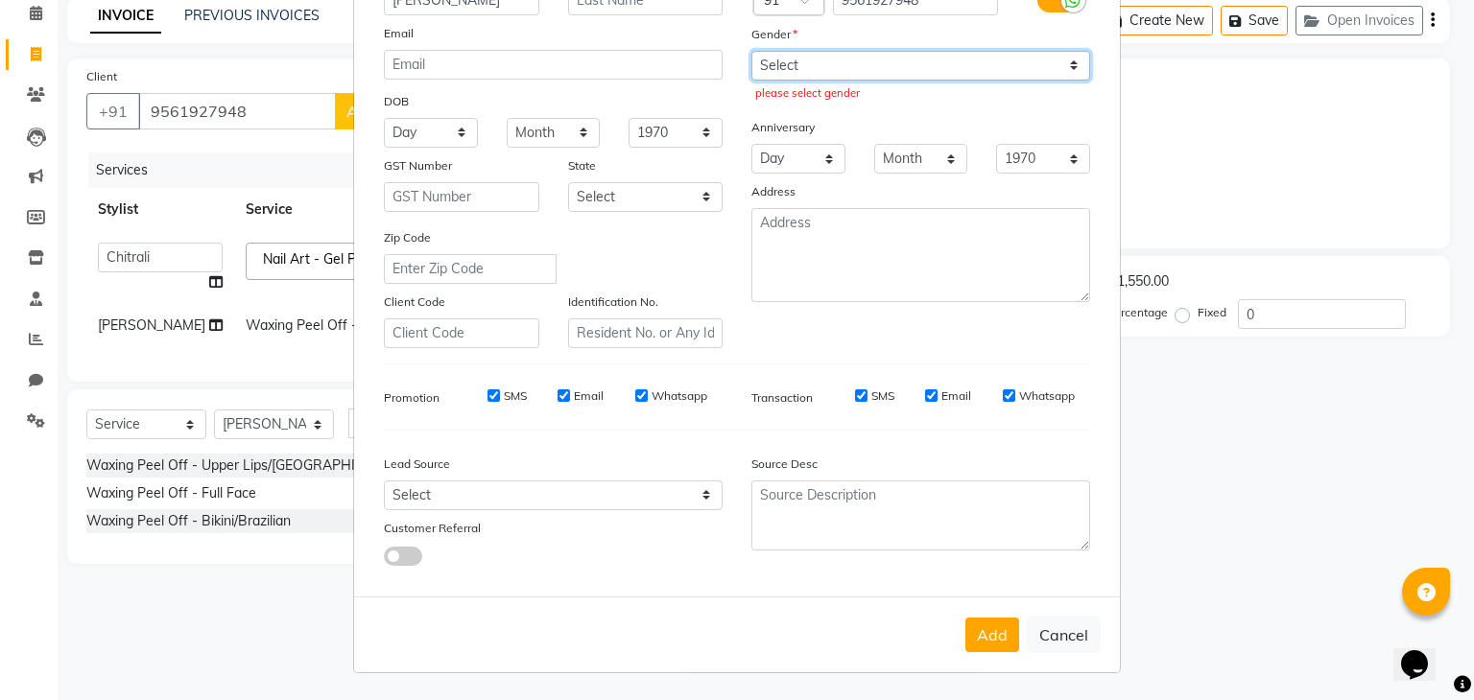
click at [1051, 51] on select "Select [DEMOGRAPHIC_DATA] [DEMOGRAPHIC_DATA] Other Prefer Not To Say" at bounding box center [920, 66] width 339 height 30
select select "[DEMOGRAPHIC_DATA]"
click at [751, 51] on select "Select [DEMOGRAPHIC_DATA] [DEMOGRAPHIC_DATA] Other Prefer Not To Say" at bounding box center [920, 66] width 339 height 30
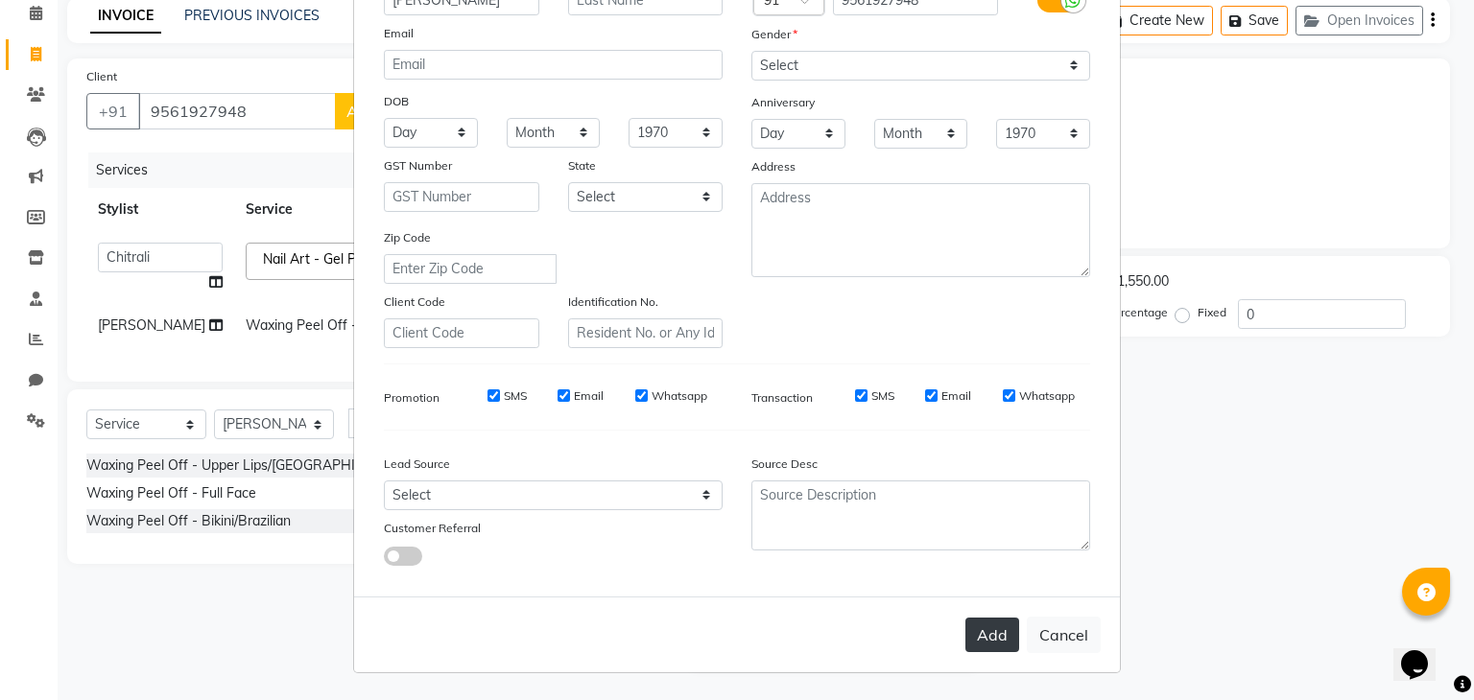
click at [983, 618] on button "Add" at bounding box center [992, 635] width 54 height 35
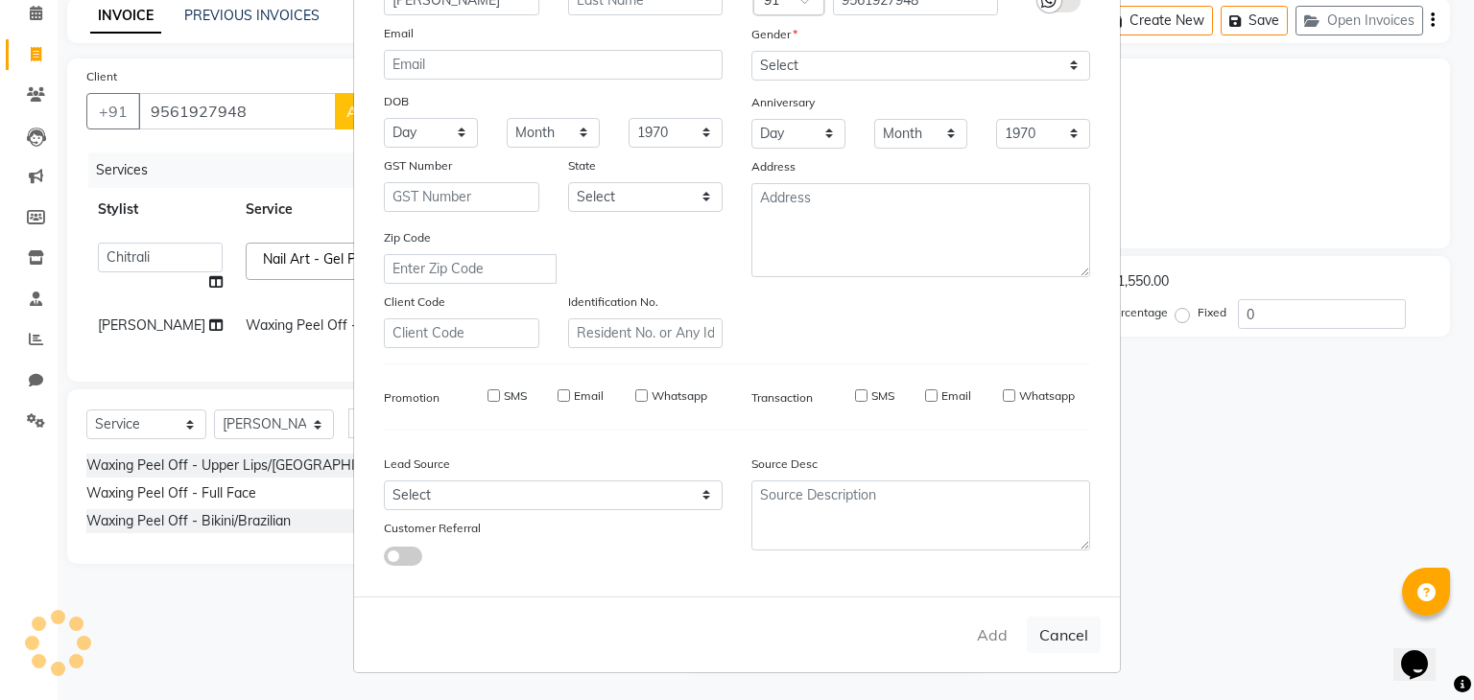
select select
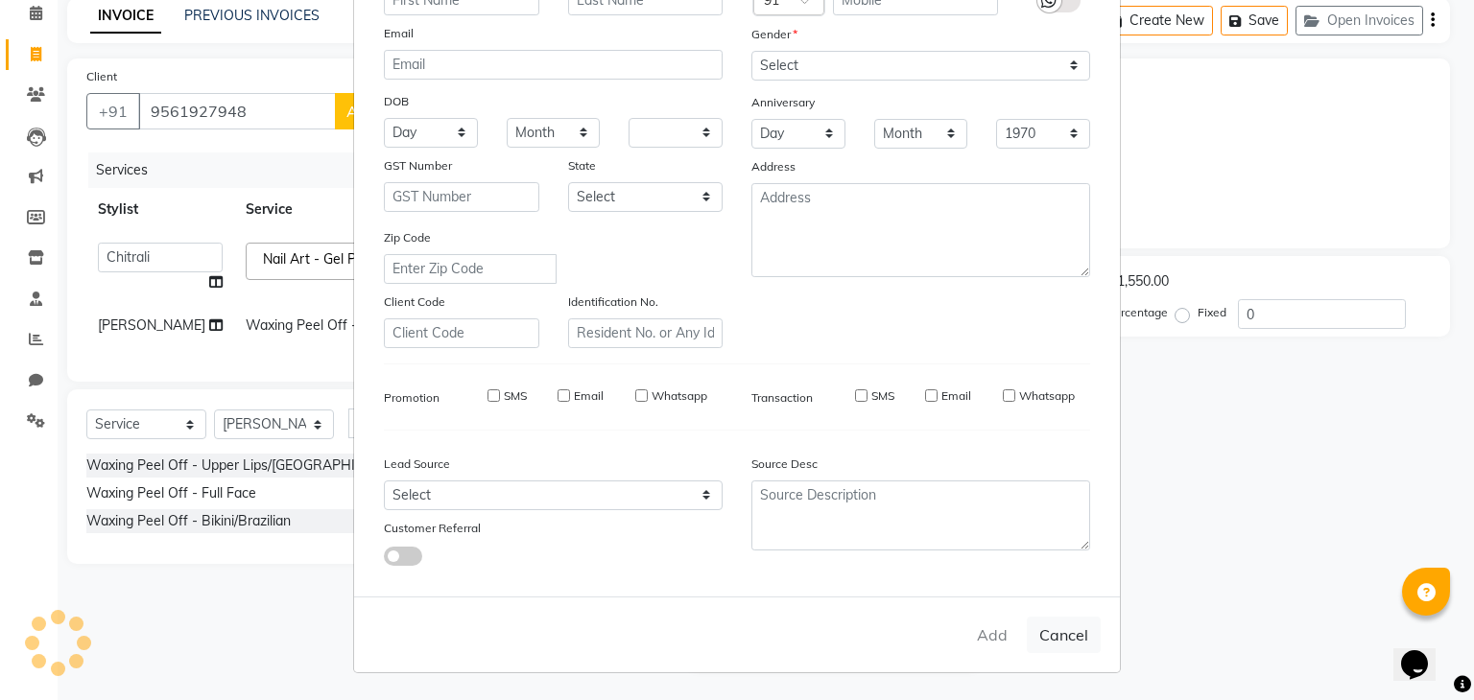
select select
checkbox input "false"
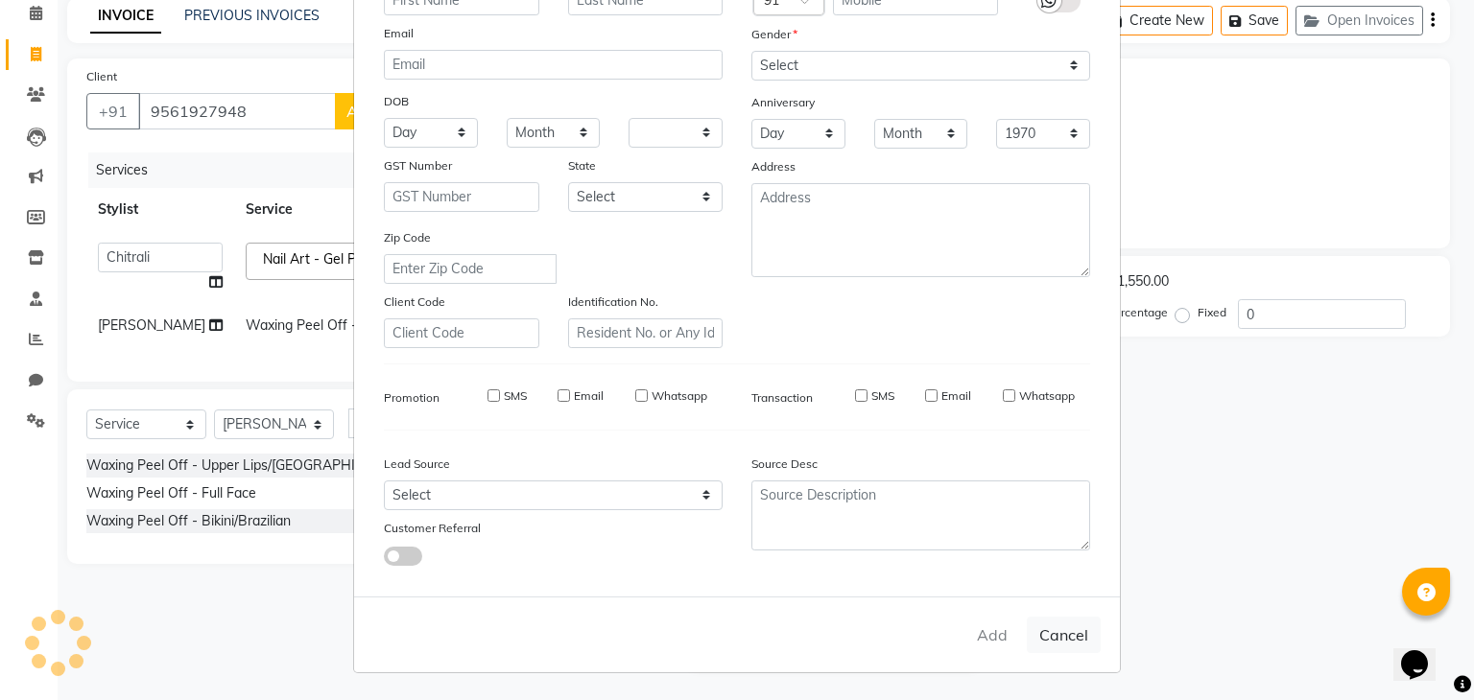
checkbox input "false"
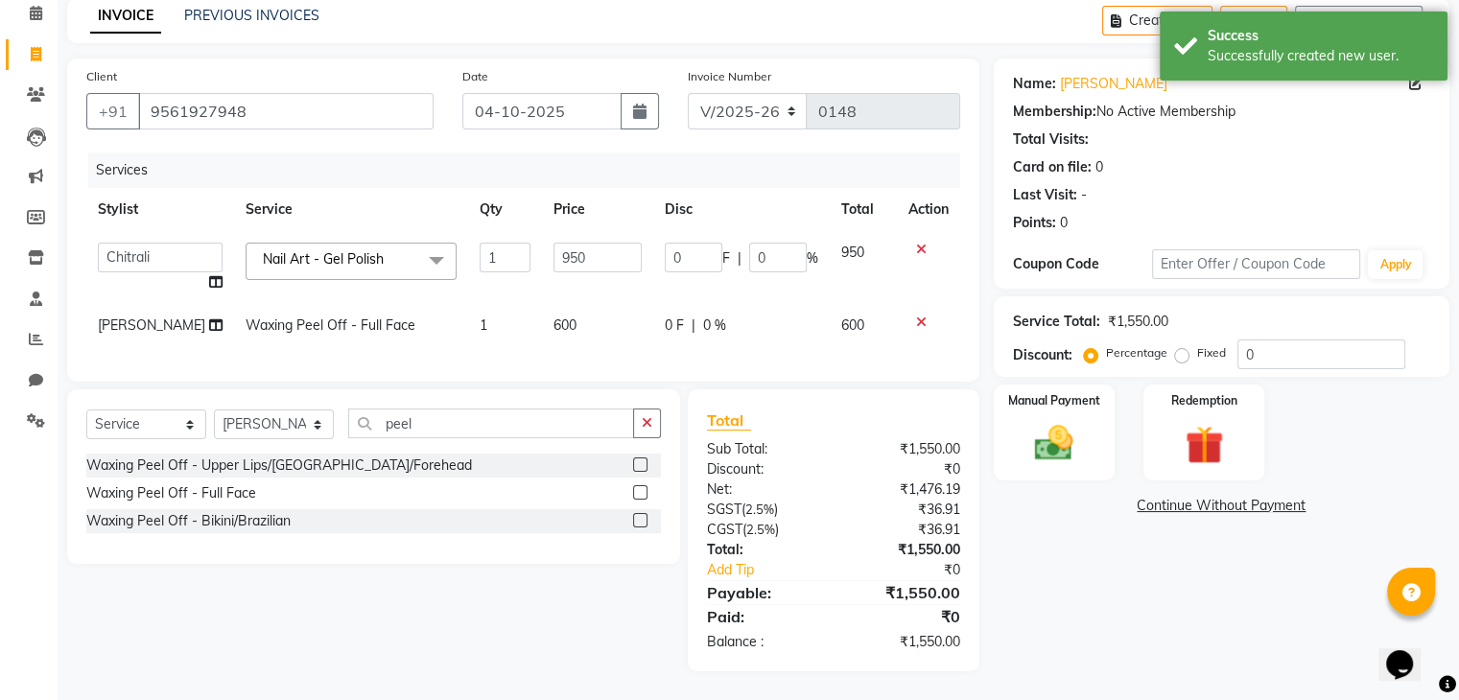
click at [711, 316] on span "0 %" at bounding box center [714, 326] width 23 height 20
select select "89459"
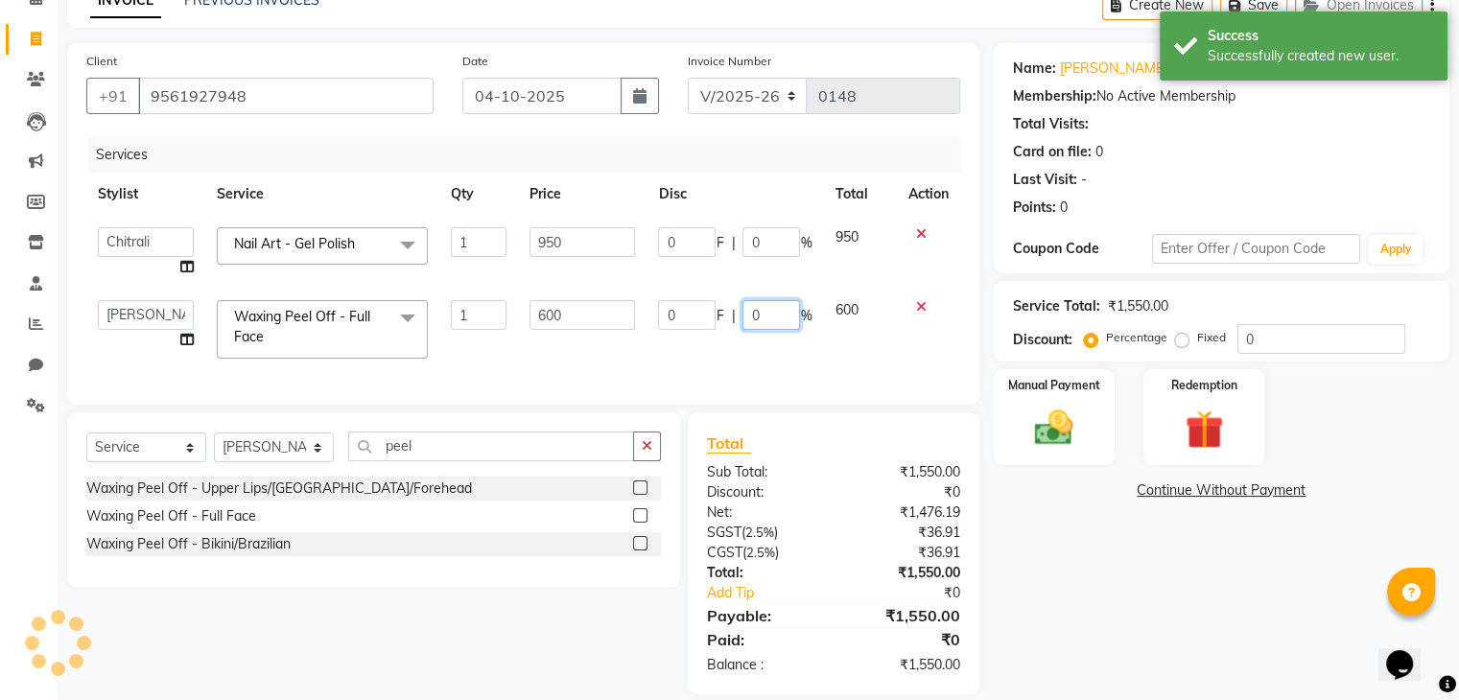
click at [766, 320] on input "0" at bounding box center [772, 315] width 58 height 30
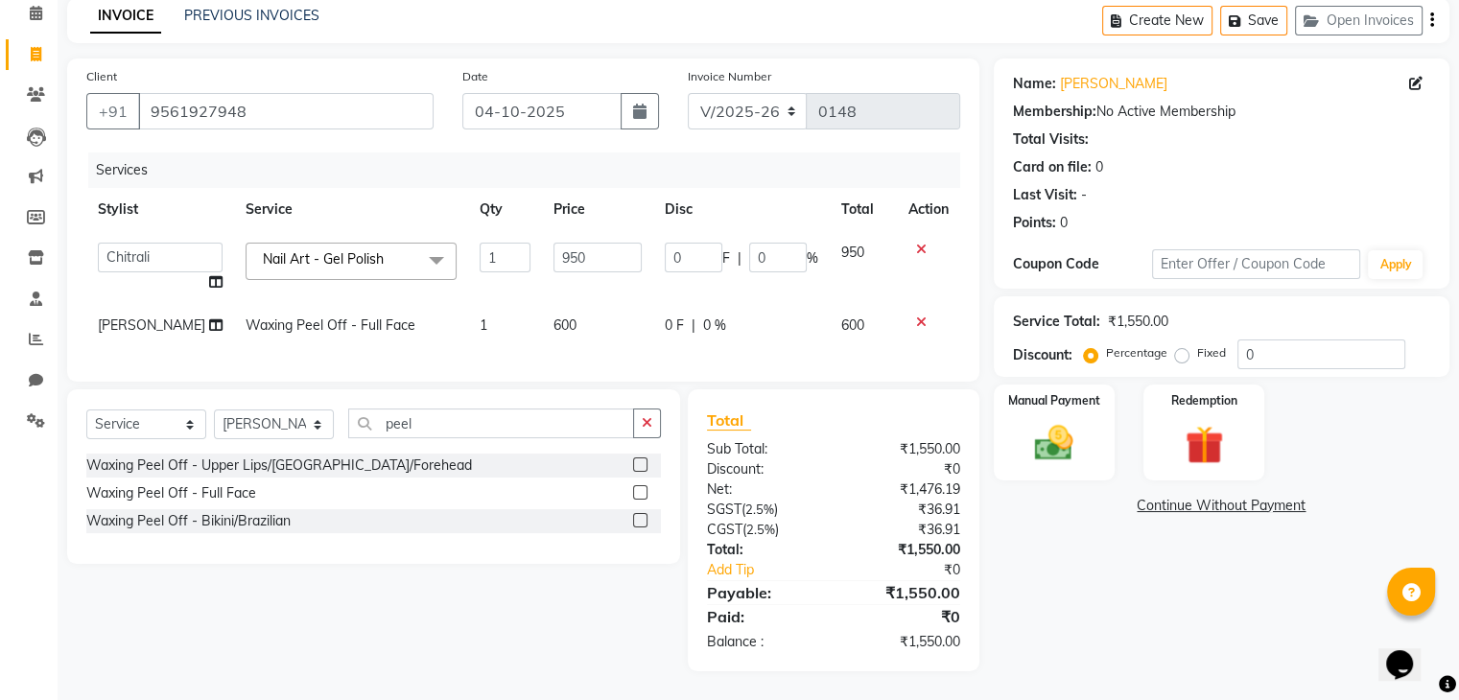
click at [665, 316] on span "0 F" at bounding box center [674, 326] width 19 height 20
select select "89459"
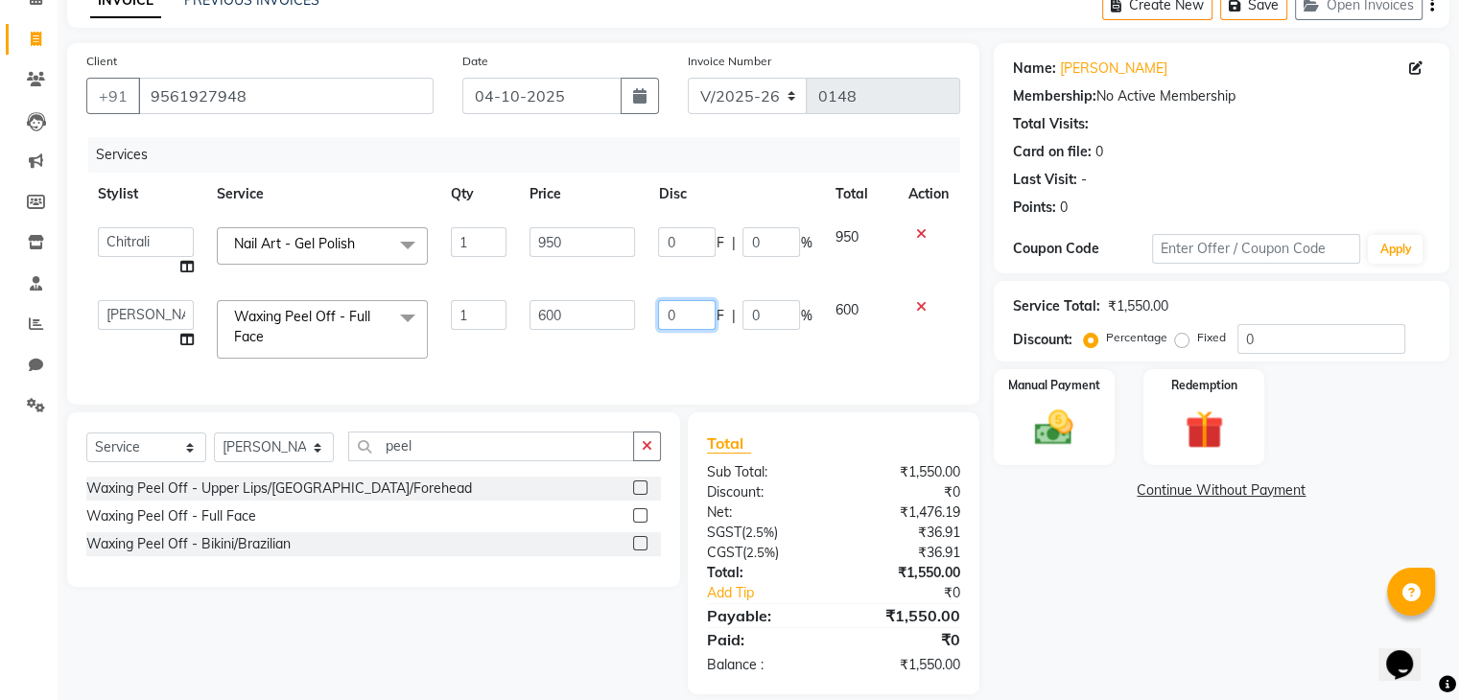
click at [680, 313] on input "0" at bounding box center [687, 315] width 58 height 30
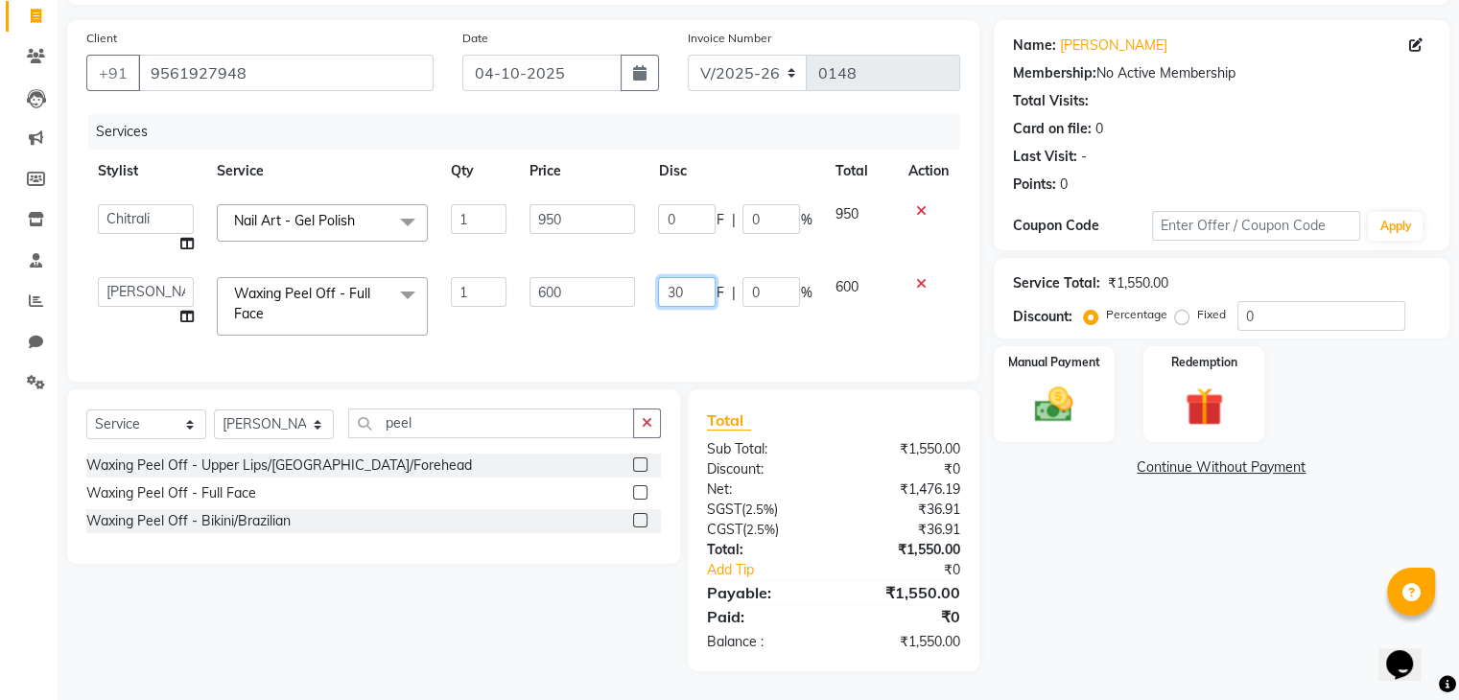
type input "300"
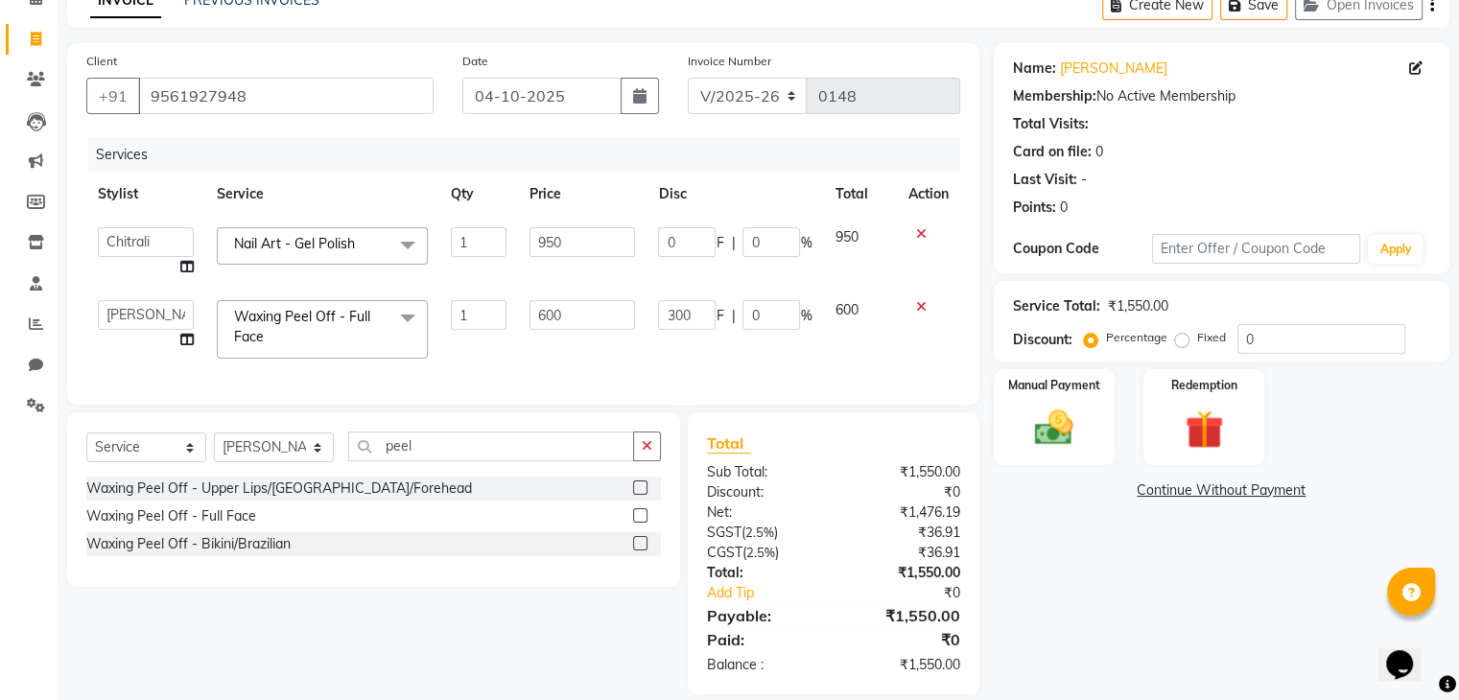
click at [691, 323] on td "300 F | 0 %" at bounding box center [735, 330] width 177 height 82
select select "89459"
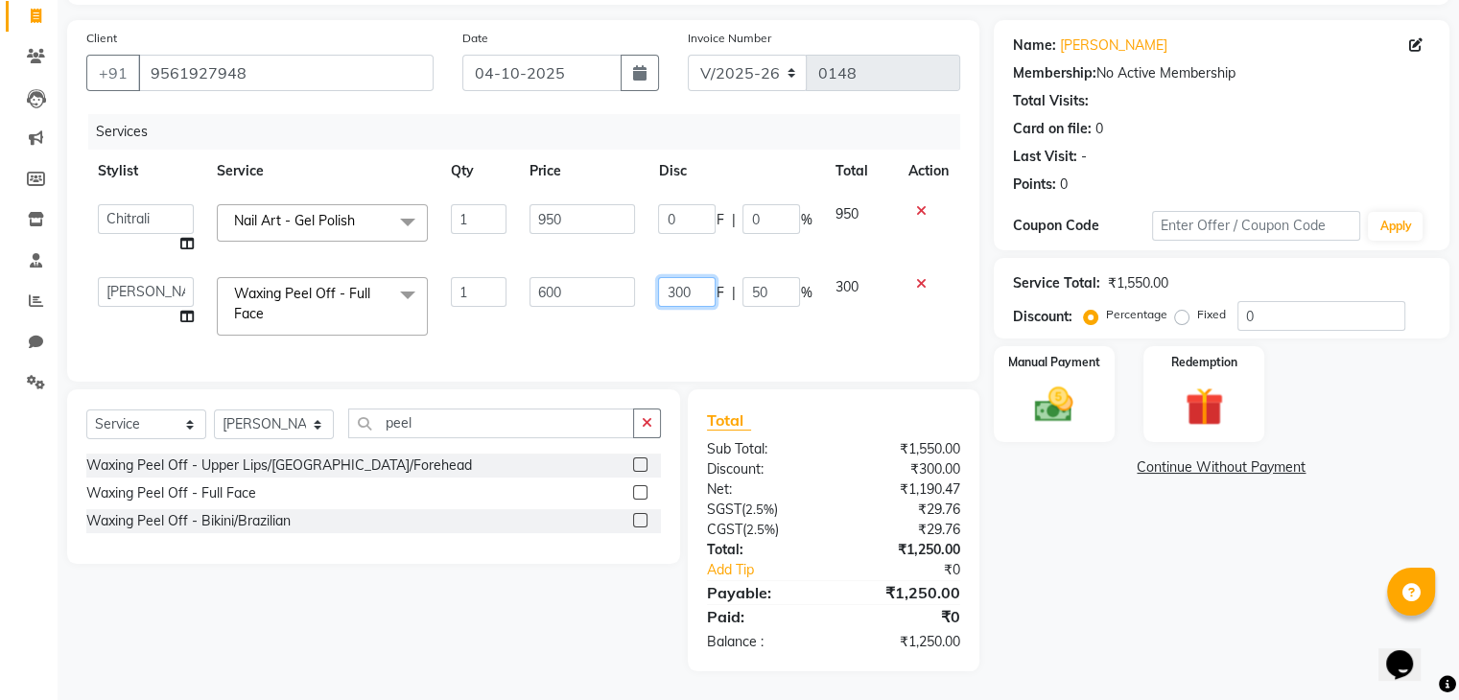
click at [702, 282] on input "300" at bounding box center [687, 292] width 58 height 30
type input "3"
type input "400"
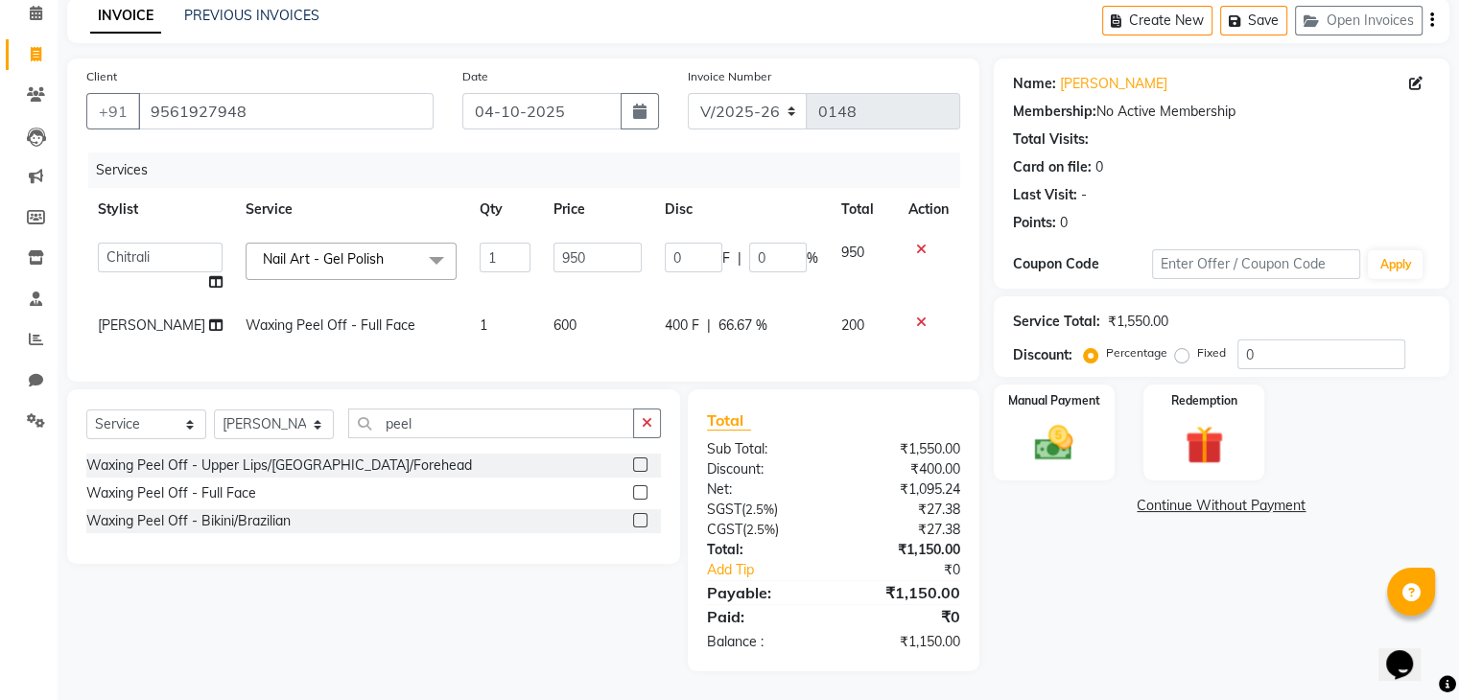
click at [727, 323] on td "400 F | 66.67 %" at bounding box center [741, 325] width 177 height 43
select select "89459"
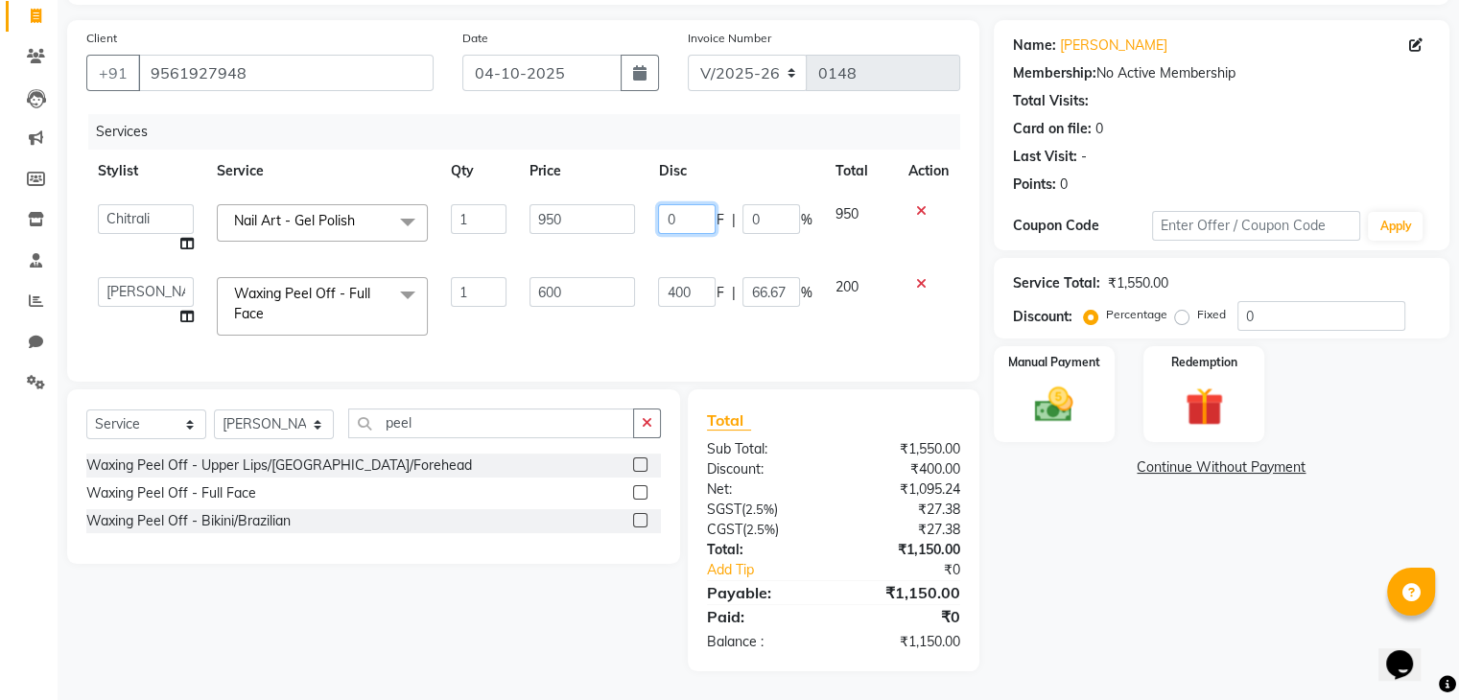
click at [706, 204] on input "0" at bounding box center [687, 219] width 58 height 30
type input "450"
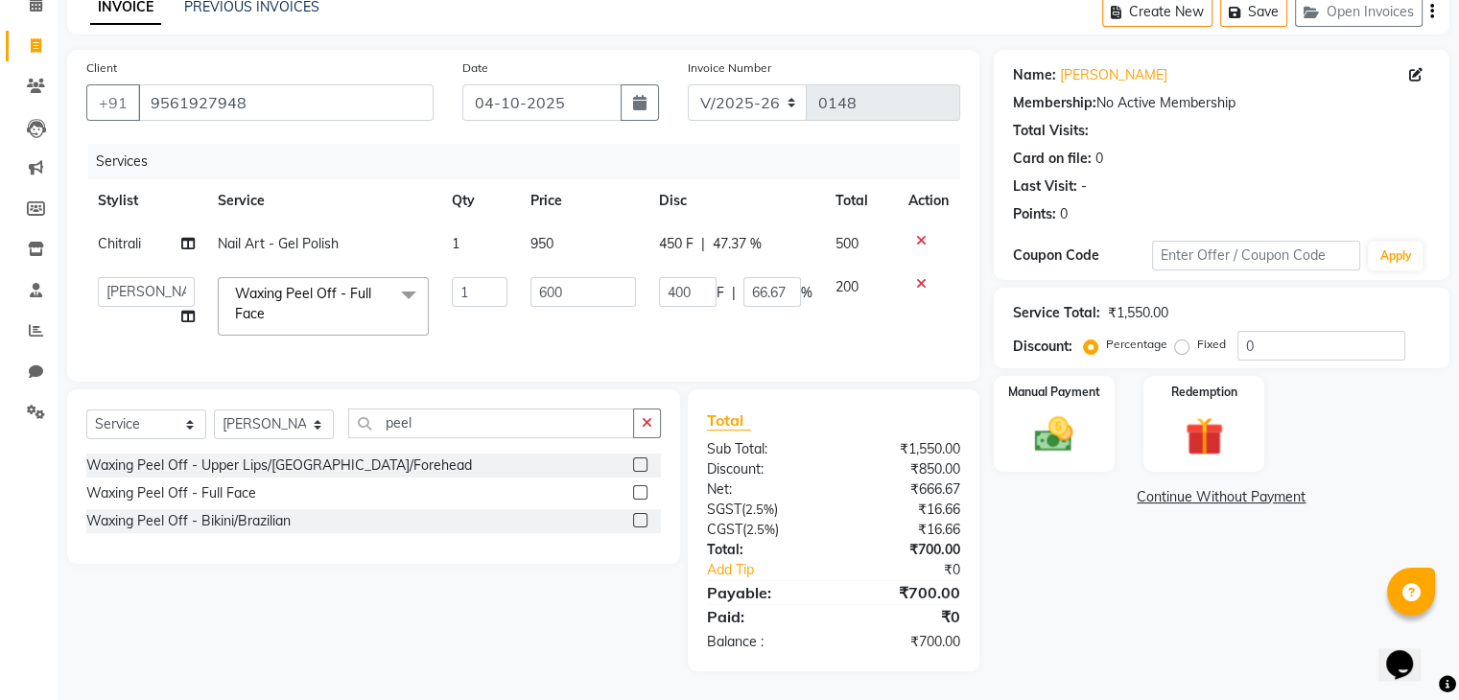
click at [794, 316] on td "400 F | 66.67 %" at bounding box center [736, 307] width 177 height 82
click at [1078, 413] on img at bounding box center [1054, 436] width 64 height 46
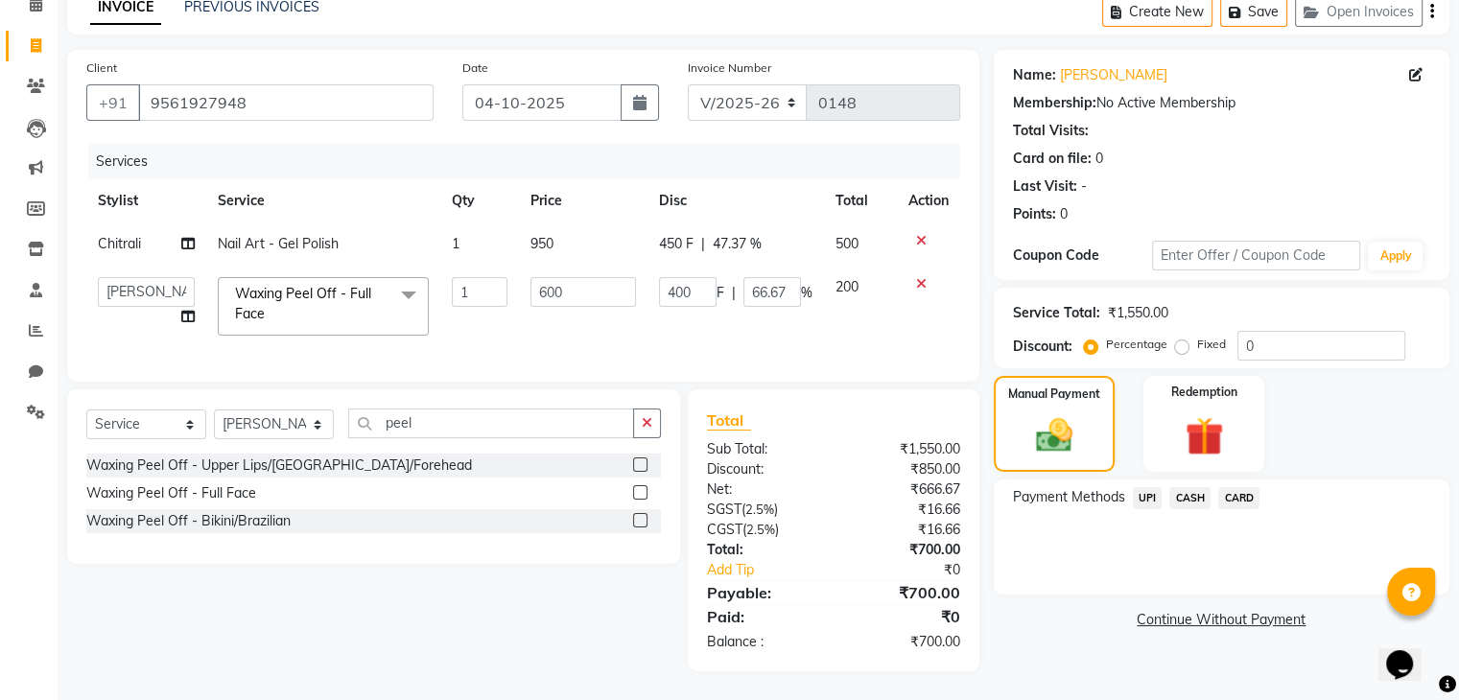
click at [1140, 488] on span "UPI" at bounding box center [1148, 498] width 30 height 22
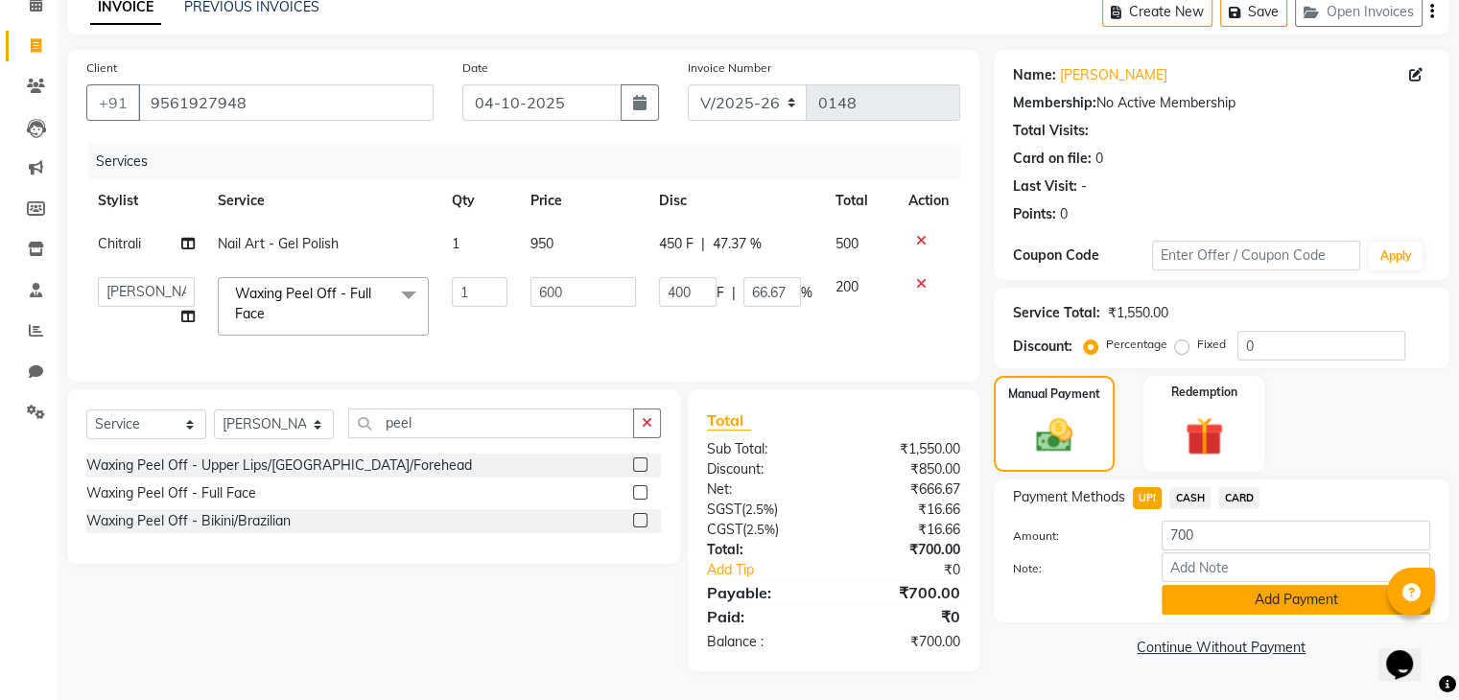
click at [1273, 593] on button "Add Payment" at bounding box center [1296, 600] width 269 height 30
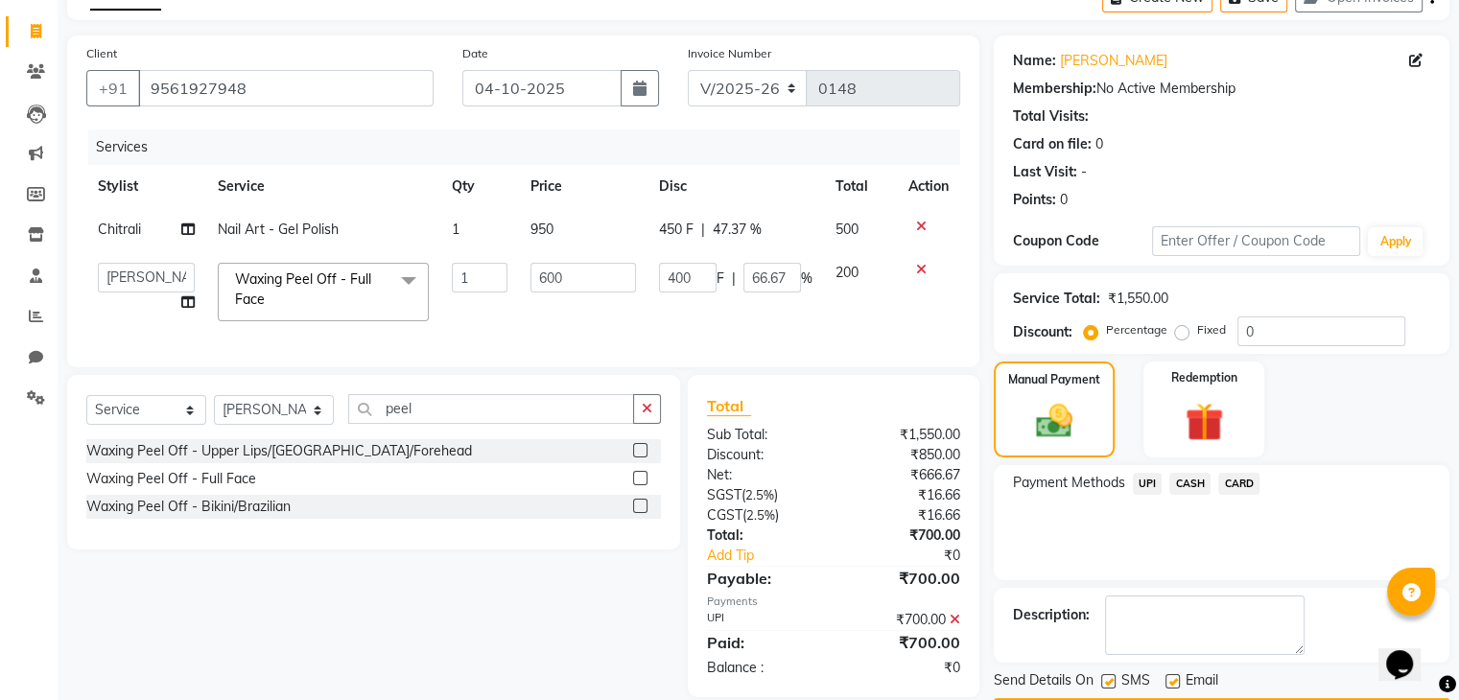
scroll to position [164, 0]
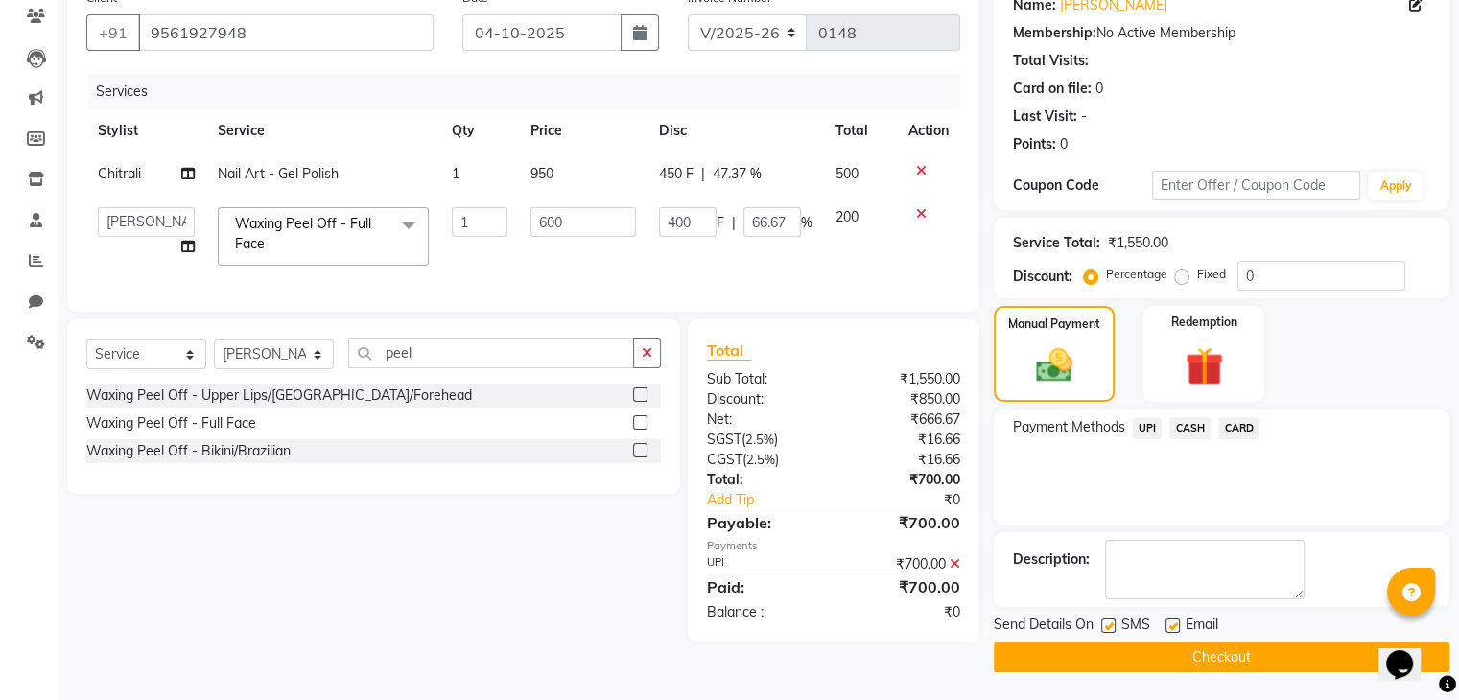
click at [1103, 620] on label at bounding box center [1108, 626] width 14 height 14
click at [1103, 621] on input "checkbox" at bounding box center [1107, 627] width 12 height 12
checkbox input "false"
click at [1105, 649] on button "Checkout" at bounding box center [1222, 658] width 456 height 30
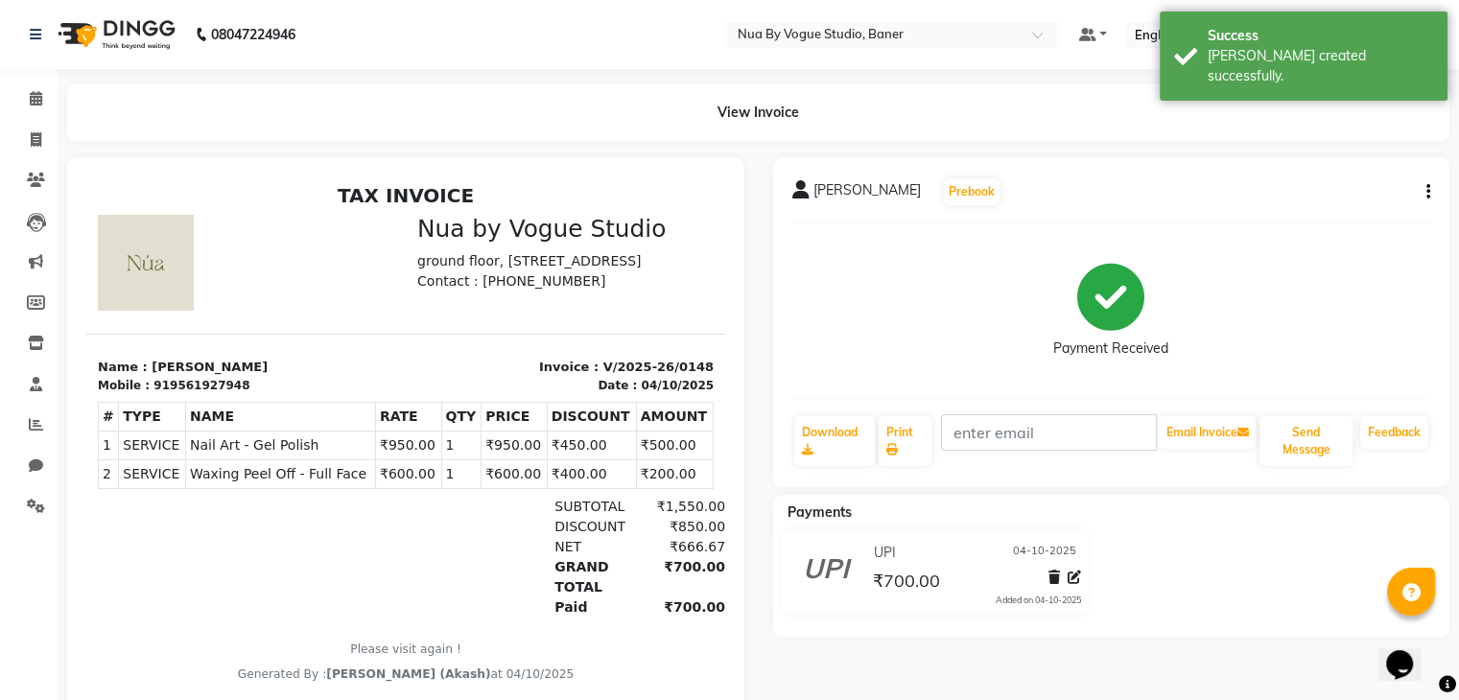
scroll to position [62, 0]
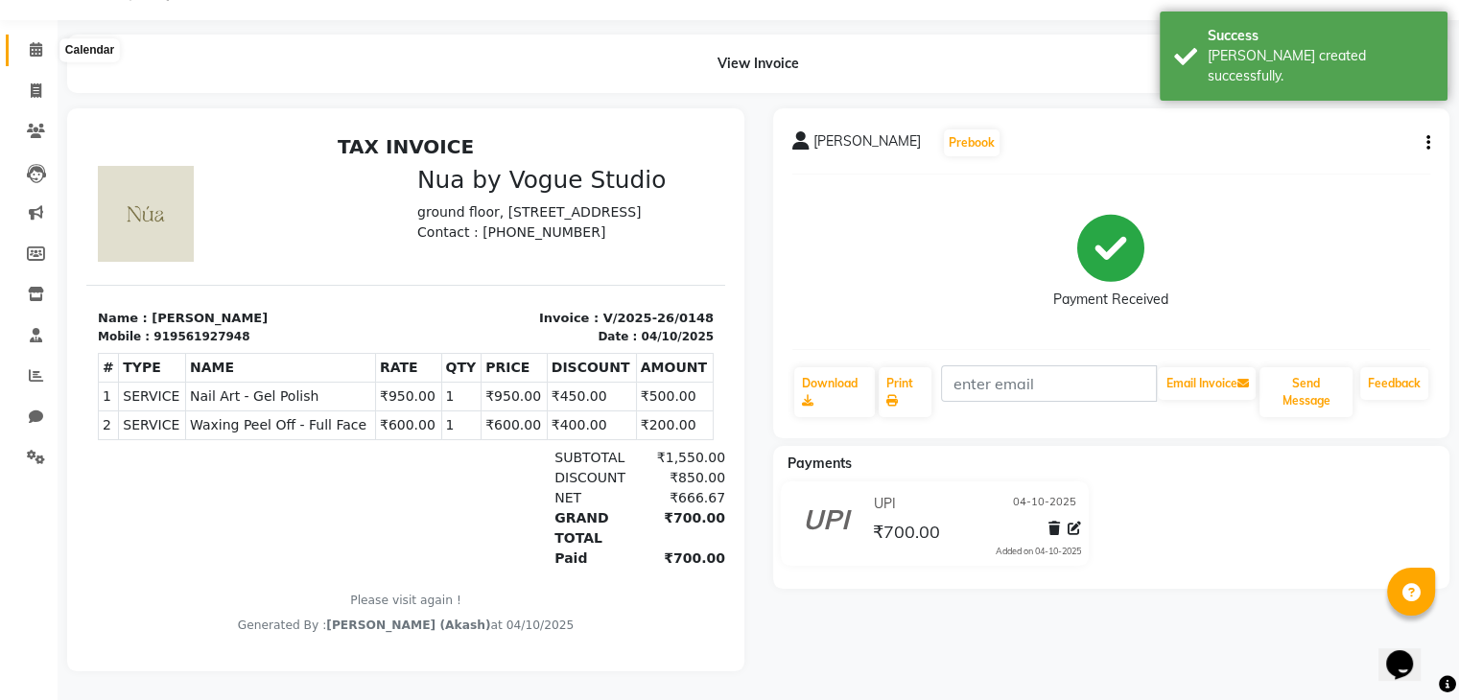
click at [19, 43] on span at bounding box center [36, 50] width 34 height 22
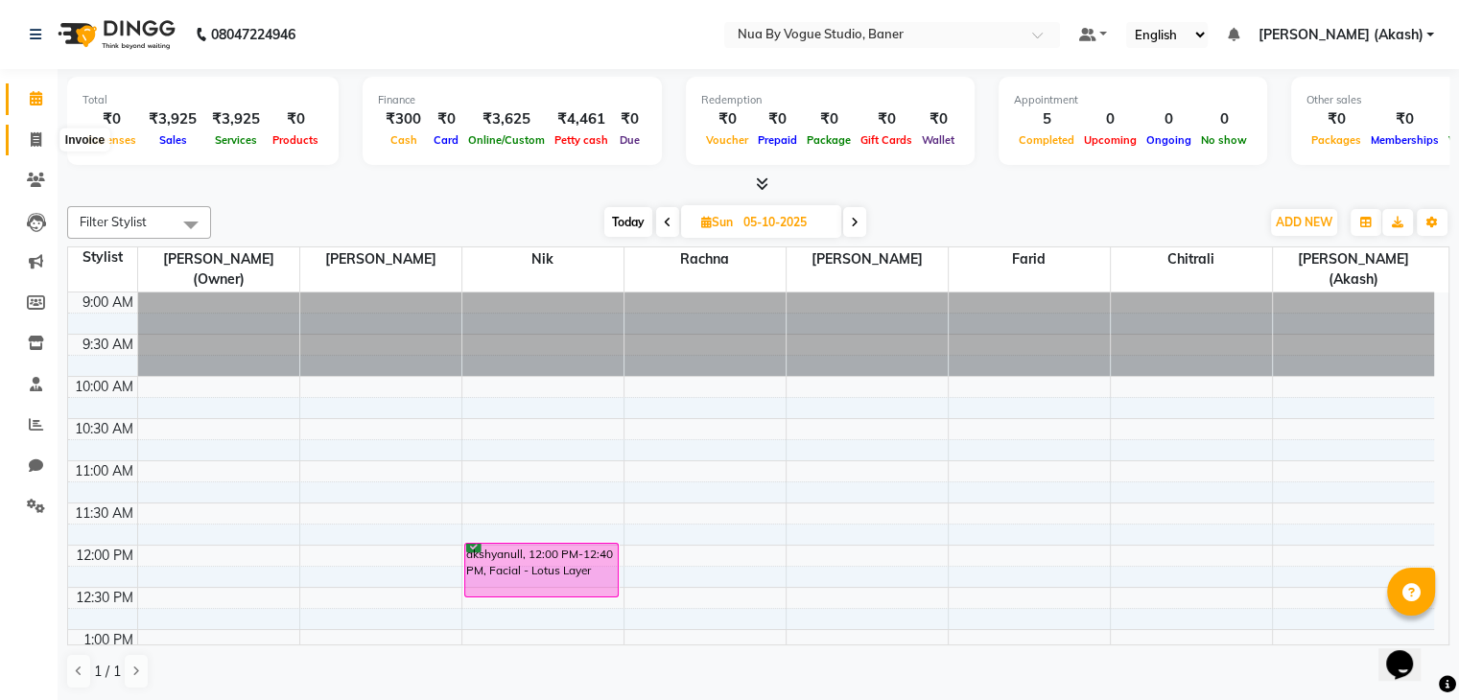
click at [44, 142] on span at bounding box center [36, 141] width 34 height 22
select select "8764"
select select "service"
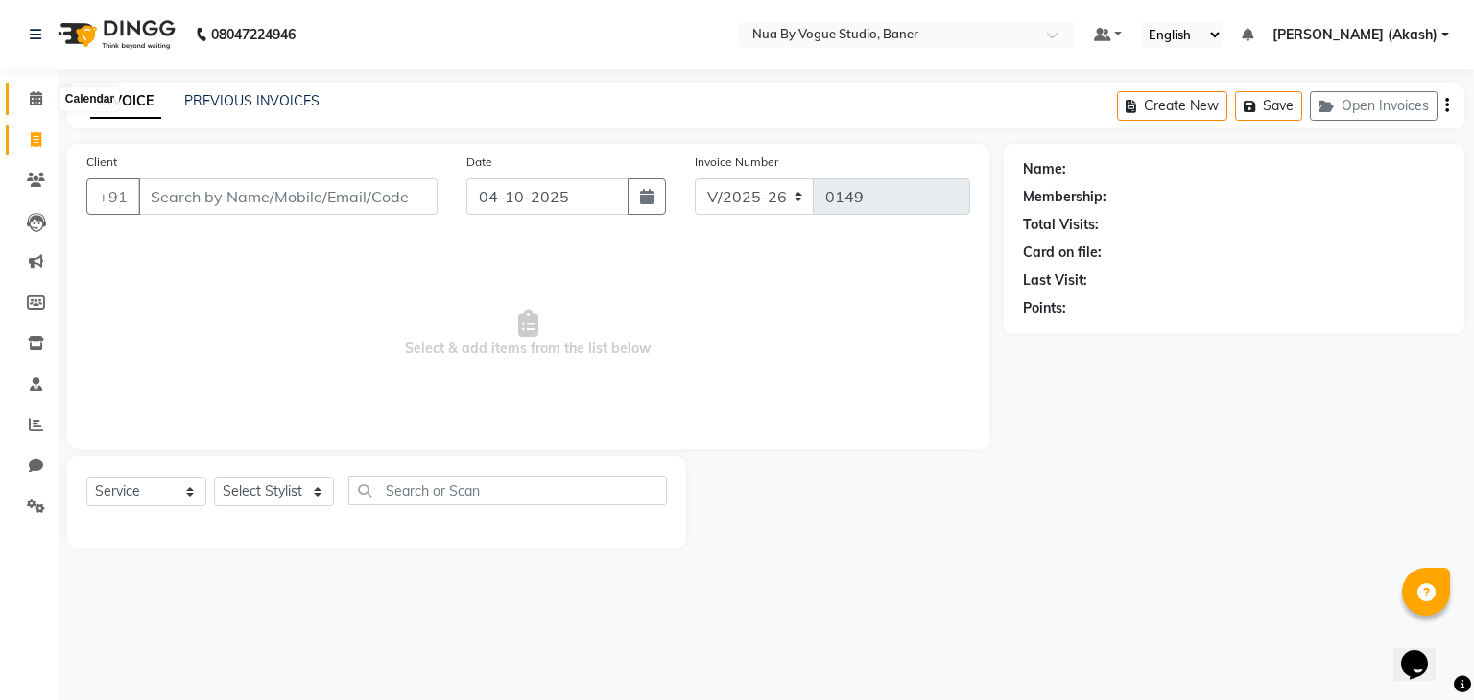
click at [26, 100] on span at bounding box center [36, 99] width 34 height 22
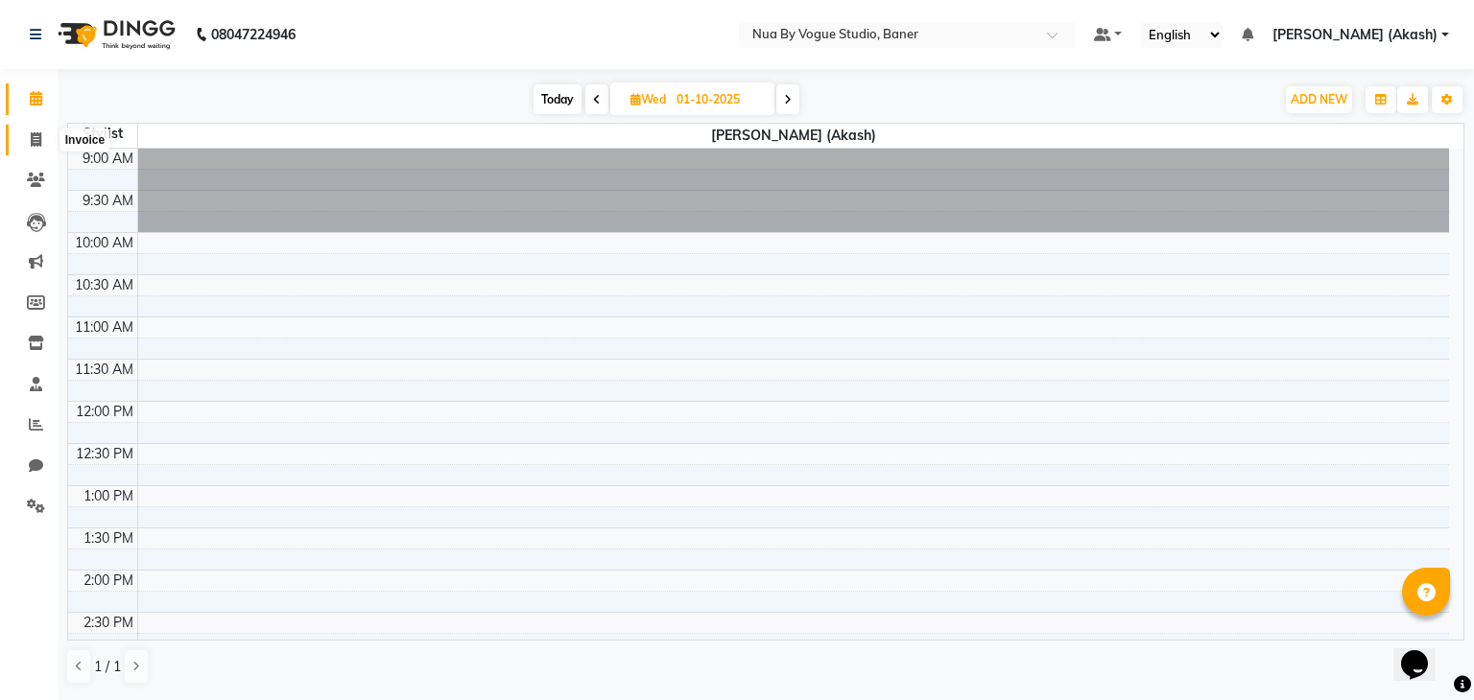
click at [35, 130] on span at bounding box center [36, 141] width 34 height 22
select select "8764"
select select "service"
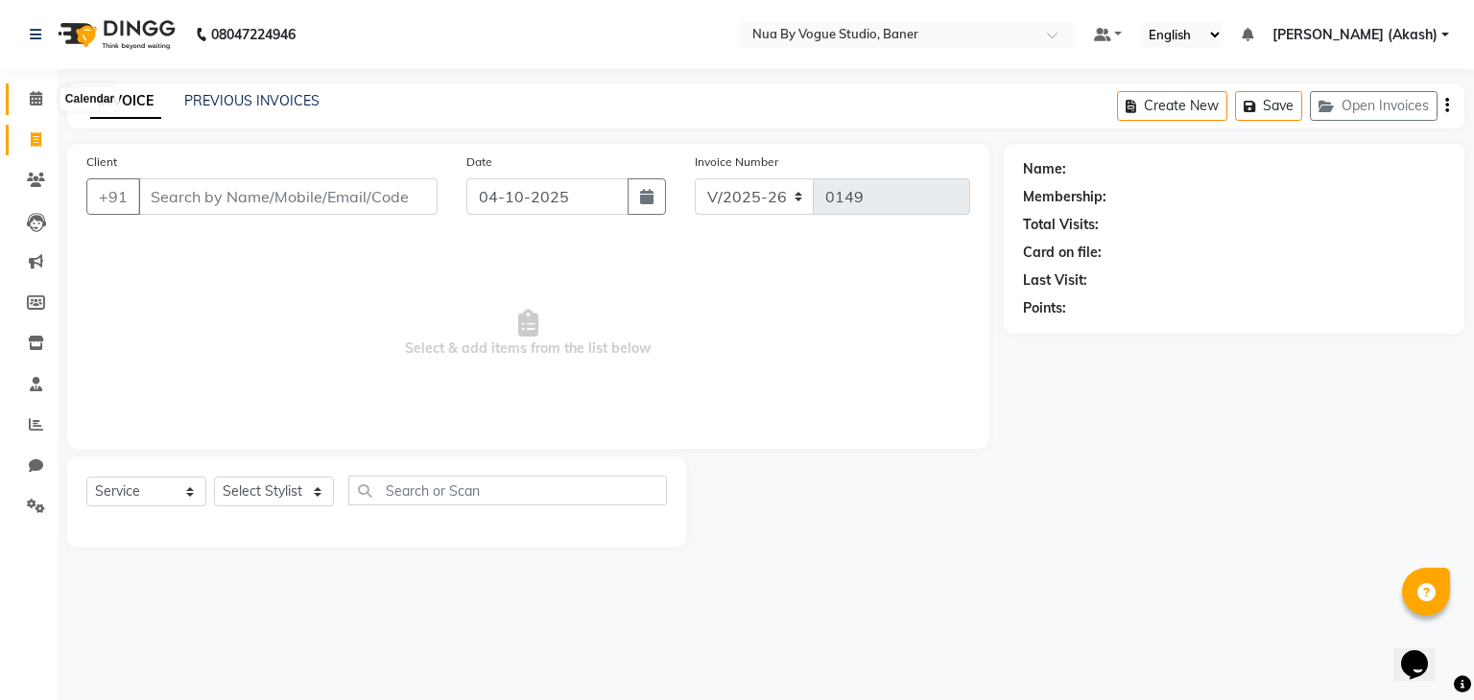
click at [44, 88] on span at bounding box center [36, 99] width 34 height 22
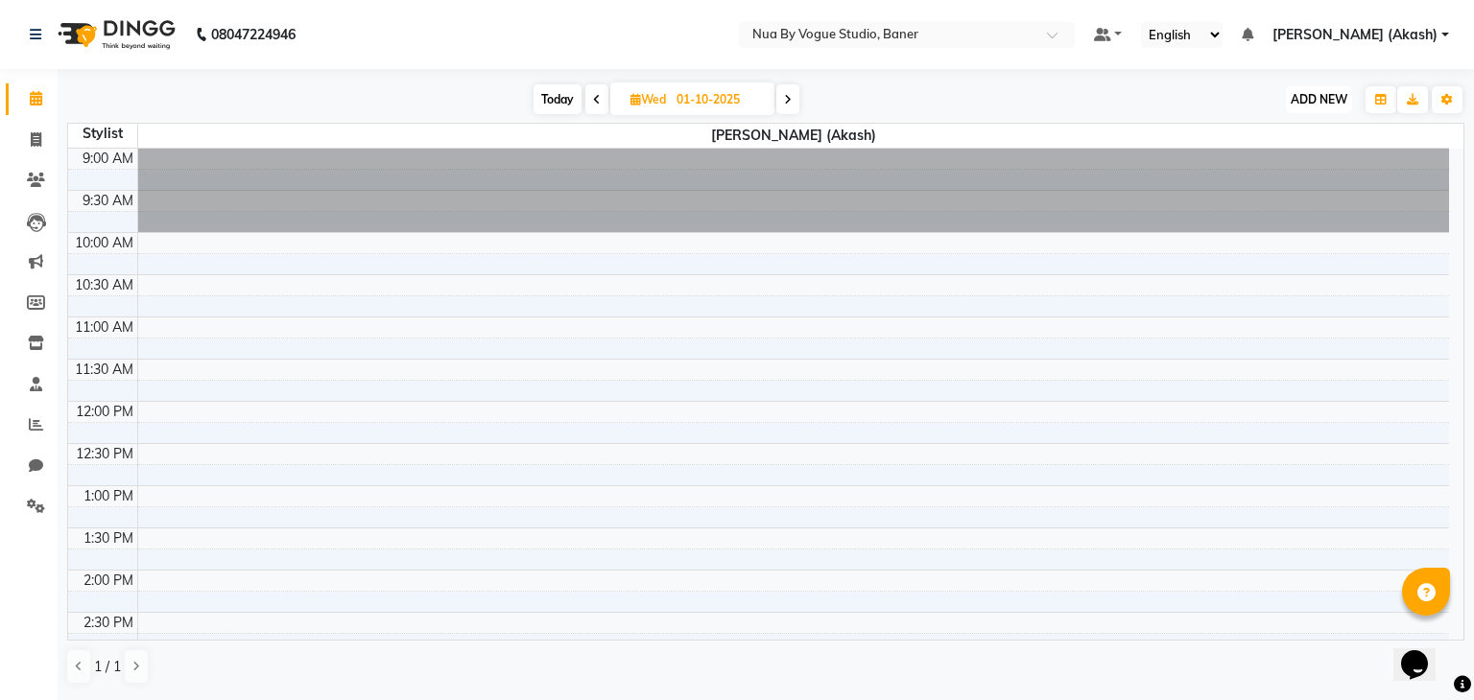
click at [1316, 92] on span "ADD NEW" at bounding box center [1318, 99] width 57 height 14
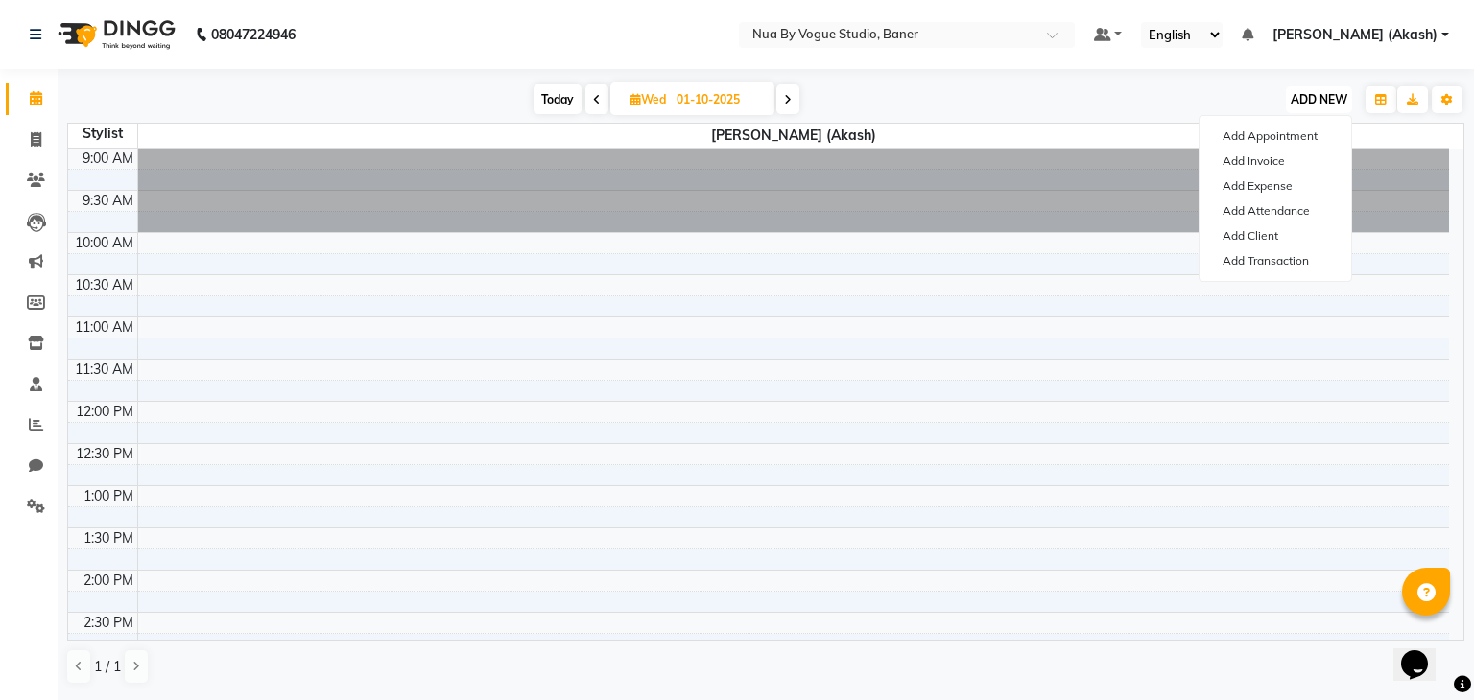
click at [1316, 92] on span "ADD NEW" at bounding box center [1318, 99] width 57 height 14
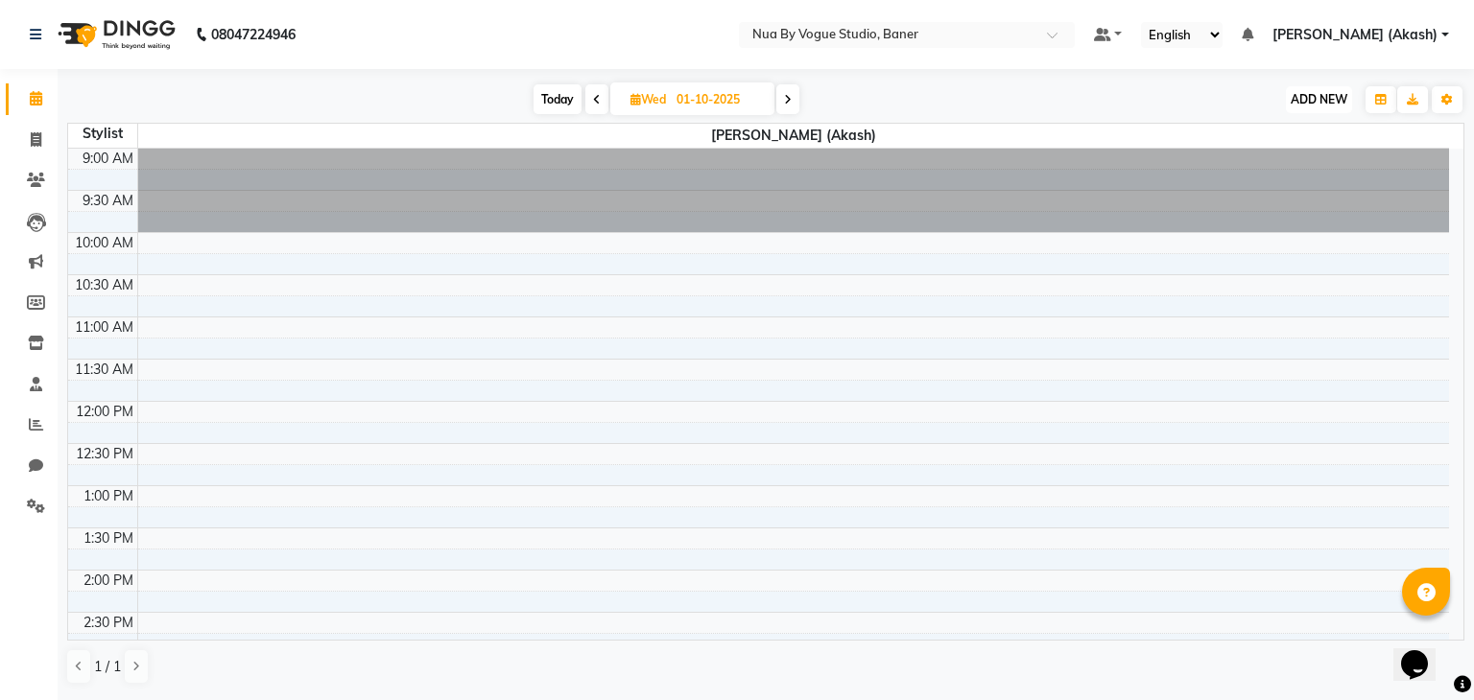
click at [1316, 92] on span "ADD NEW" at bounding box center [1318, 99] width 57 height 14
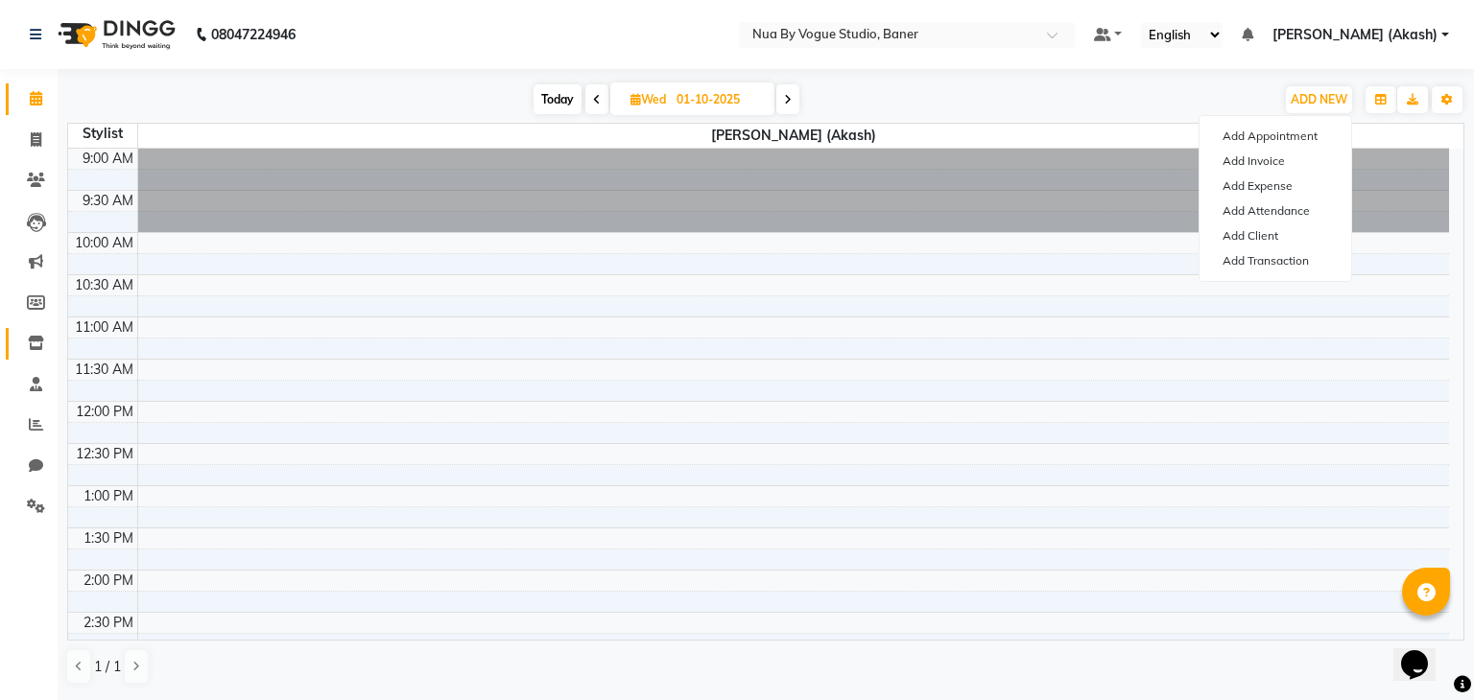
click at [17, 344] on link "Inventory" at bounding box center [29, 344] width 46 height 32
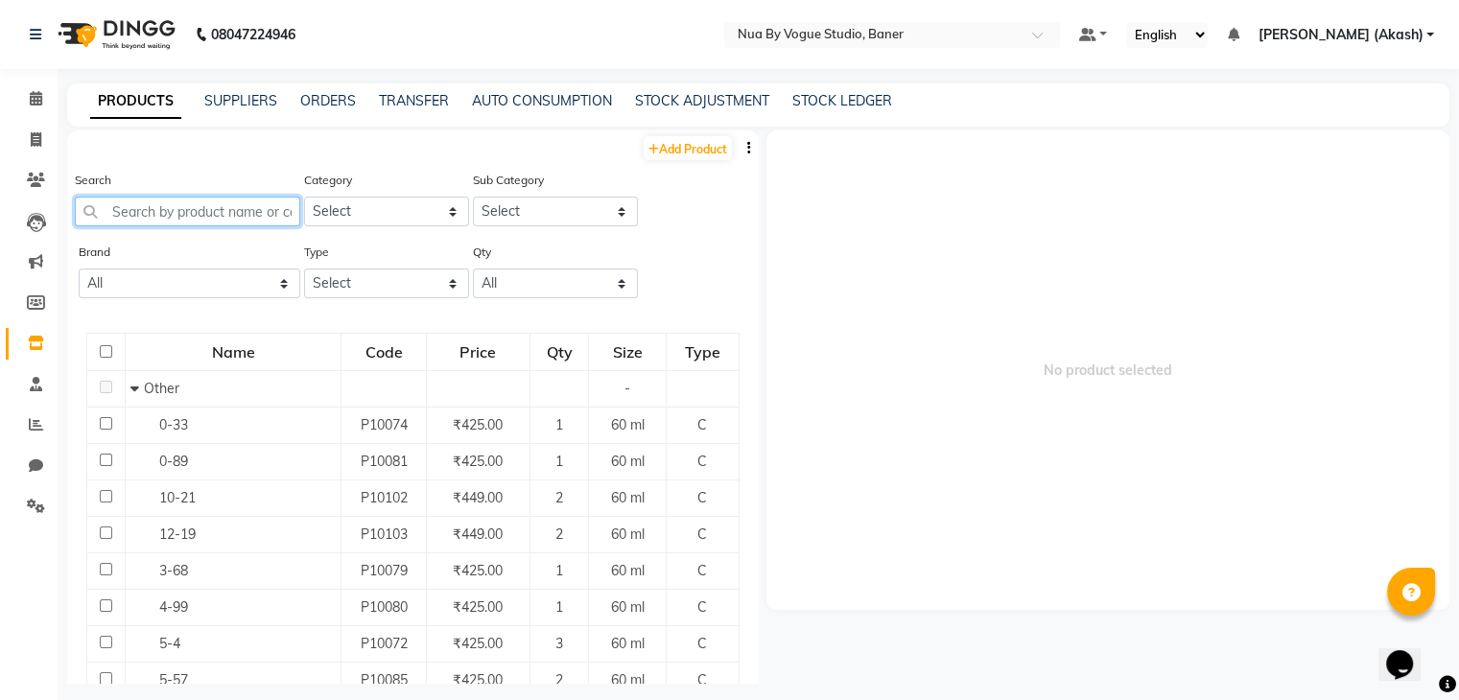
click at [227, 206] on input "text" at bounding box center [187, 212] width 225 height 30
click at [38, 132] on icon at bounding box center [36, 139] width 11 height 14
select select "8764"
select select "service"
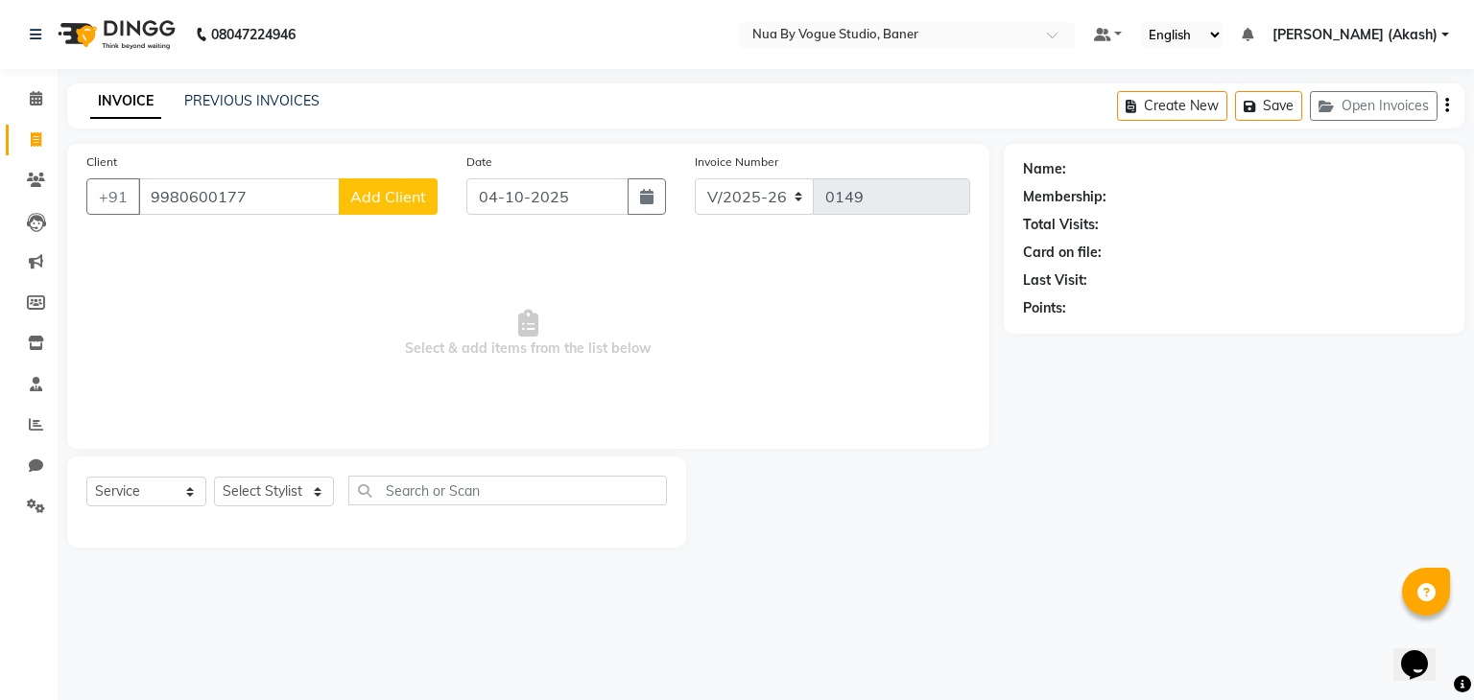
type input "9980600177"
drag, startPoint x: 391, startPoint y: 223, endPoint x: 388, endPoint y: 173, distance: 50.0
click at [388, 173] on div "Client [PHONE_NUMBER] Add Client" at bounding box center [262, 191] width 380 height 79
click at [388, 196] on span "Add Client" at bounding box center [388, 196] width 76 height 19
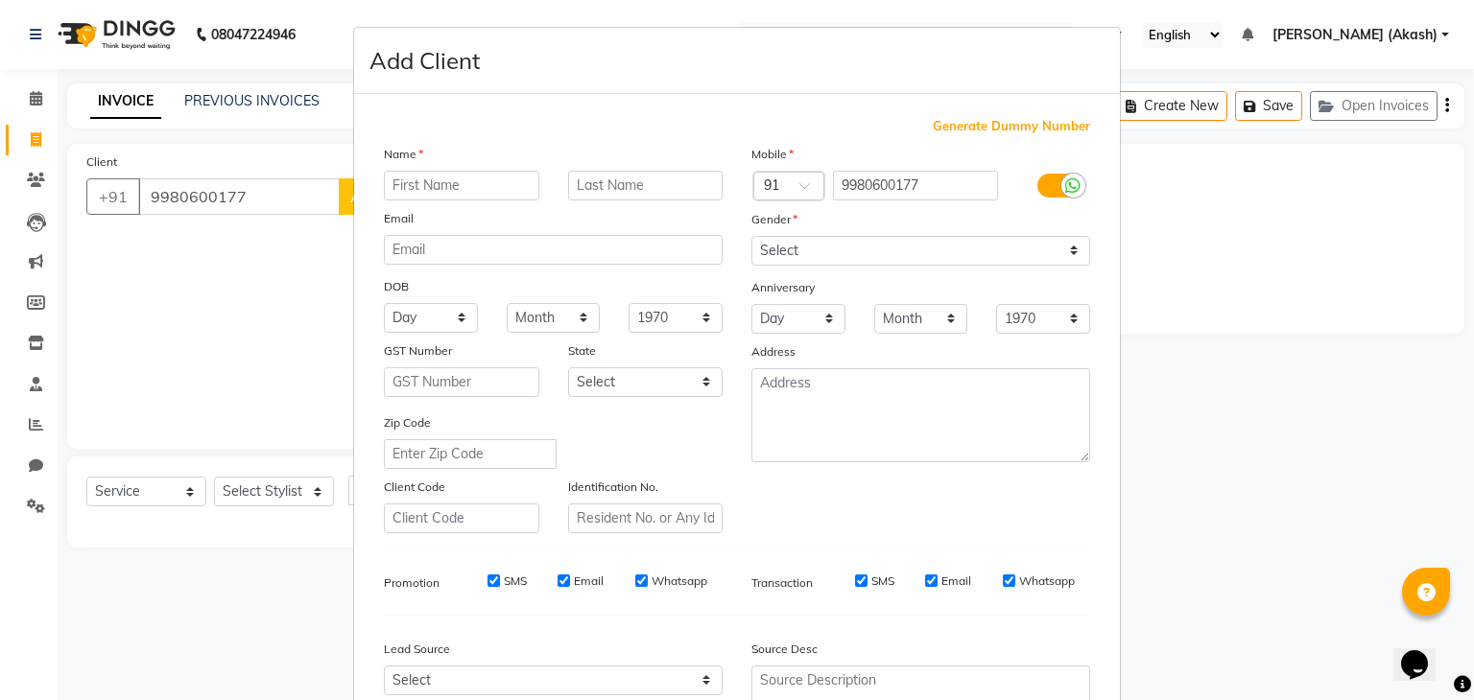
type input "q"
type input "anurag"
click at [611, 181] on input "text" at bounding box center [645, 186] width 155 height 30
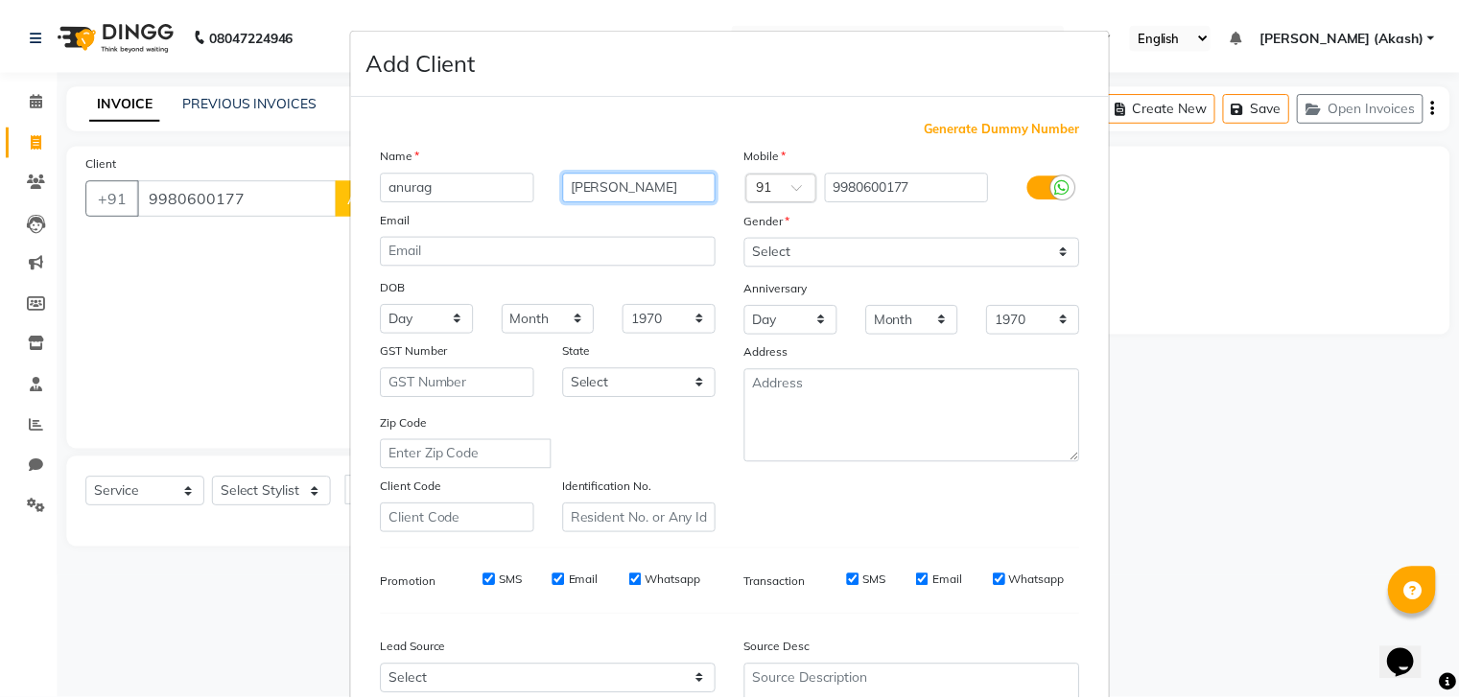
scroll to position [195, 0]
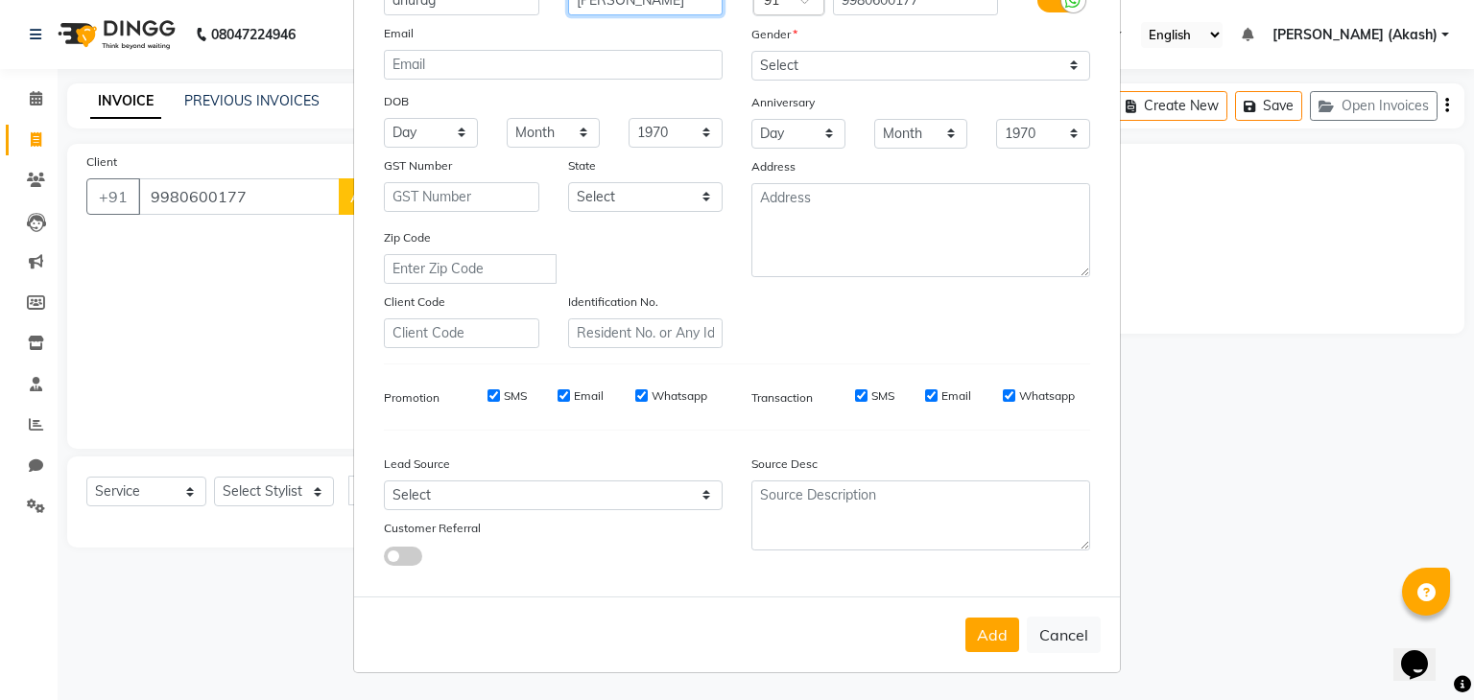
type input "[PERSON_NAME]"
click at [855, 394] on input "SMS" at bounding box center [861, 395] width 12 height 12
checkbox input "false"
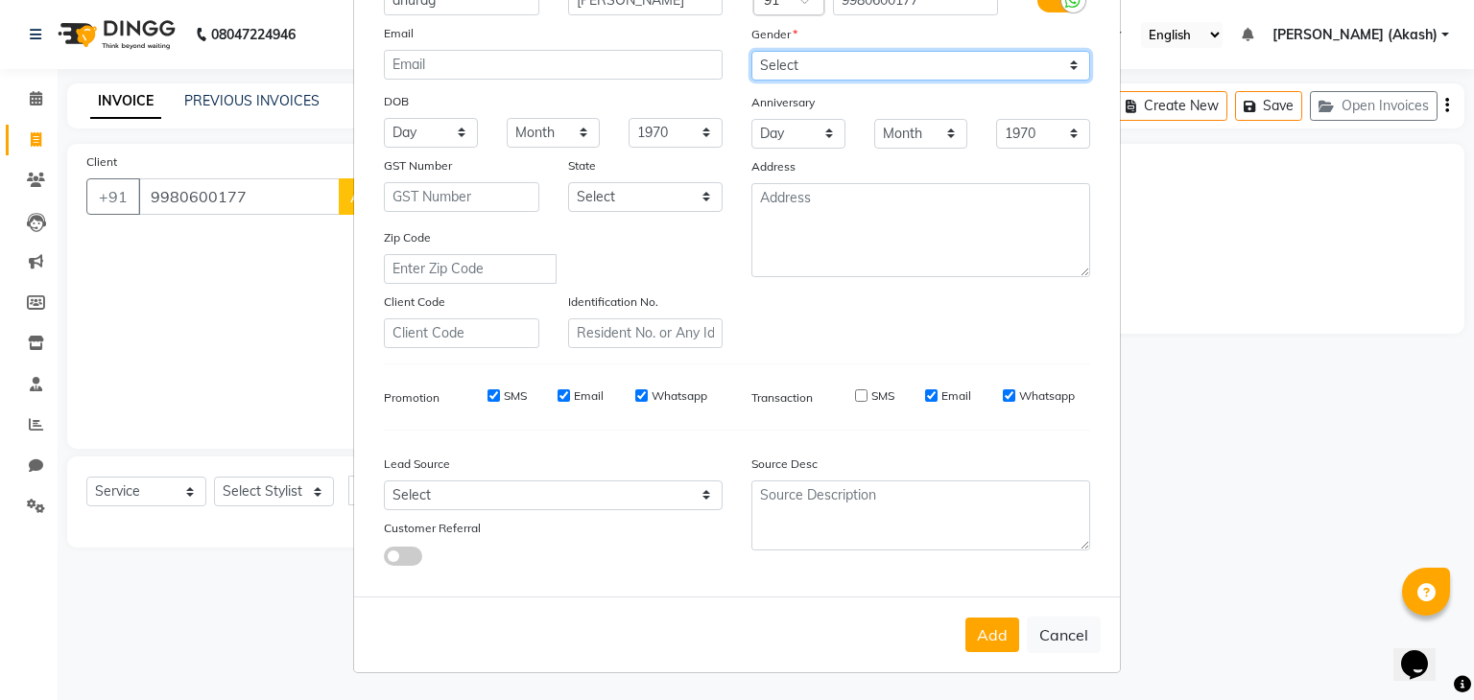
click at [939, 66] on select "Select [DEMOGRAPHIC_DATA] [DEMOGRAPHIC_DATA] Other Prefer Not To Say" at bounding box center [920, 66] width 339 height 30
select select "[DEMOGRAPHIC_DATA]"
click at [751, 51] on select "Select [DEMOGRAPHIC_DATA] [DEMOGRAPHIC_DATA] Other Prefer Not To Say" at bounding box center [920, 66] width 339 height 30
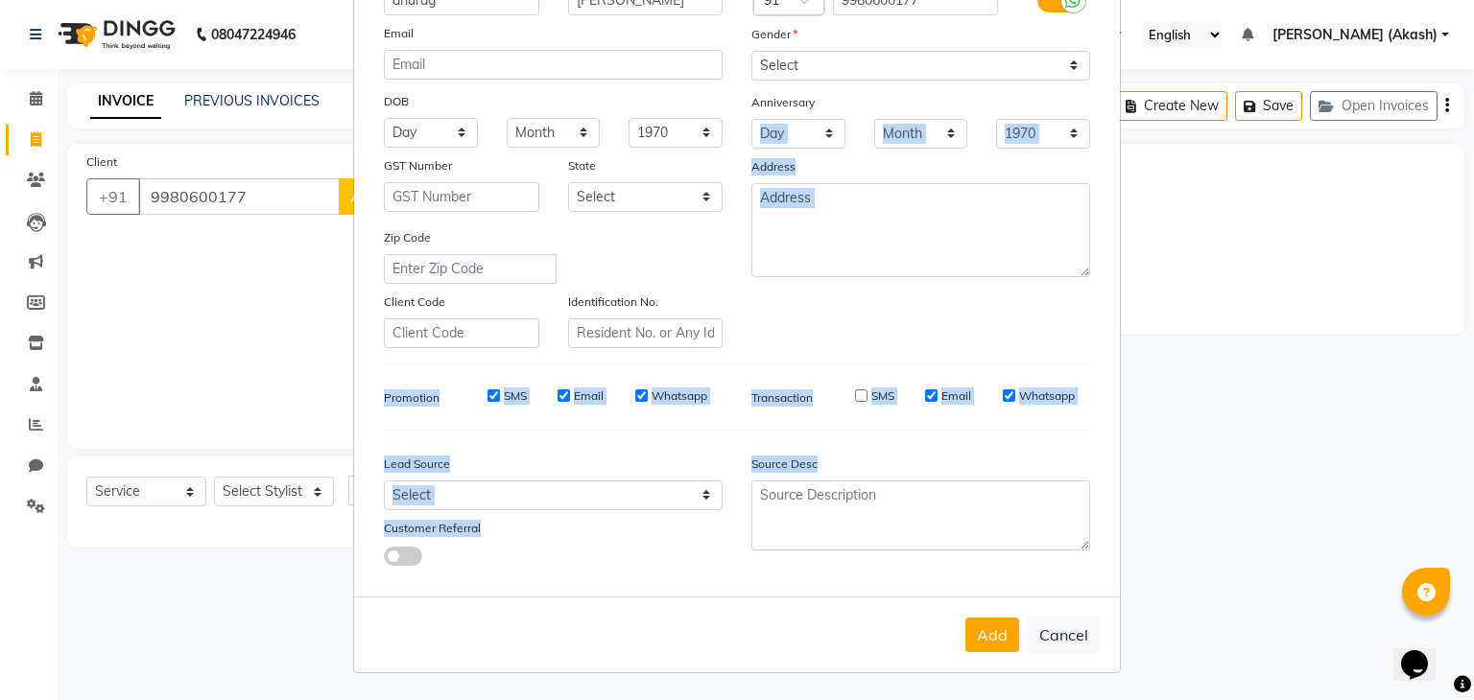
drag, startPoint x: 922, startPoint y: 105, endPoint x: 954, endPoint y: 458, distance: 354.5
click at [954, 458] on div "Generate Dummy Number Name [PERSON_NAME] Email DOB Day 01 02 03 04 05 06 07 08 …" at bounding box center [736, 256] width 735 height 649
click at [975, 651] on button "Add" at bounding box center [992, 635] width 54 height 35
select select
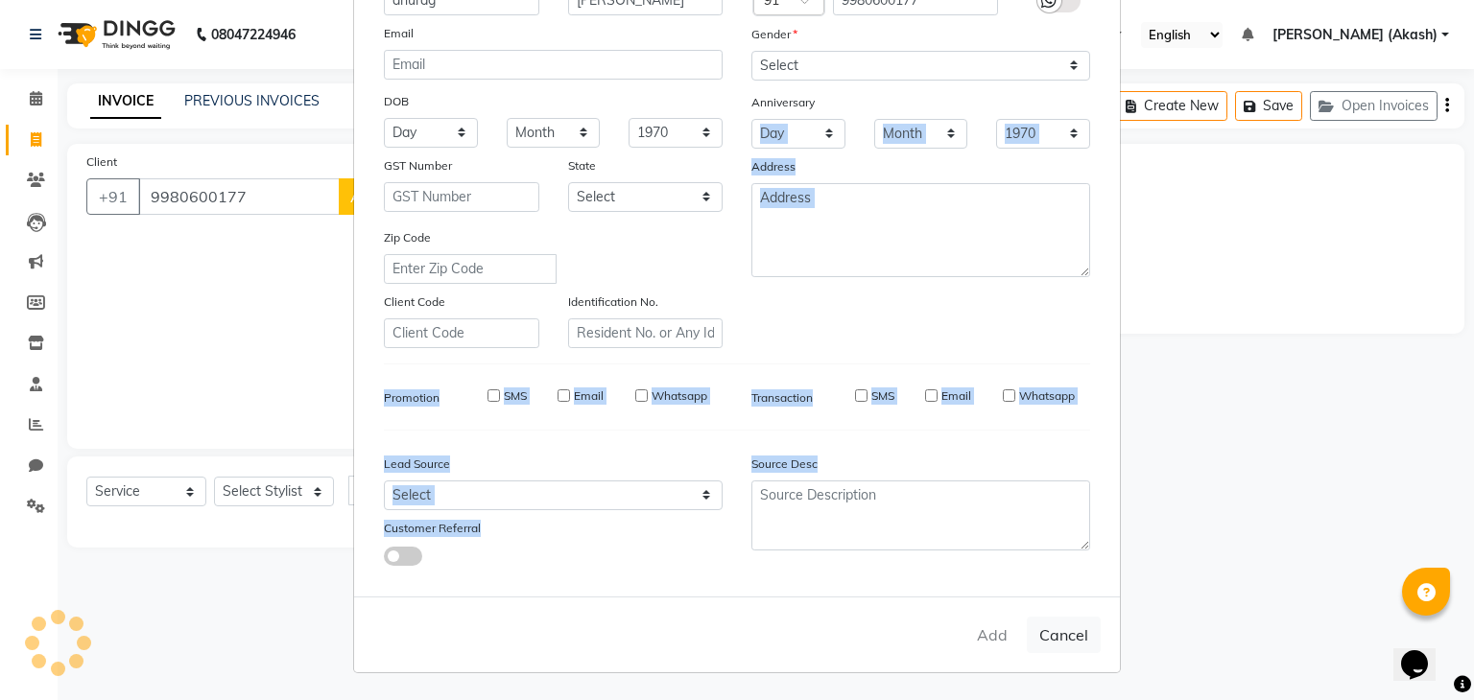
select select
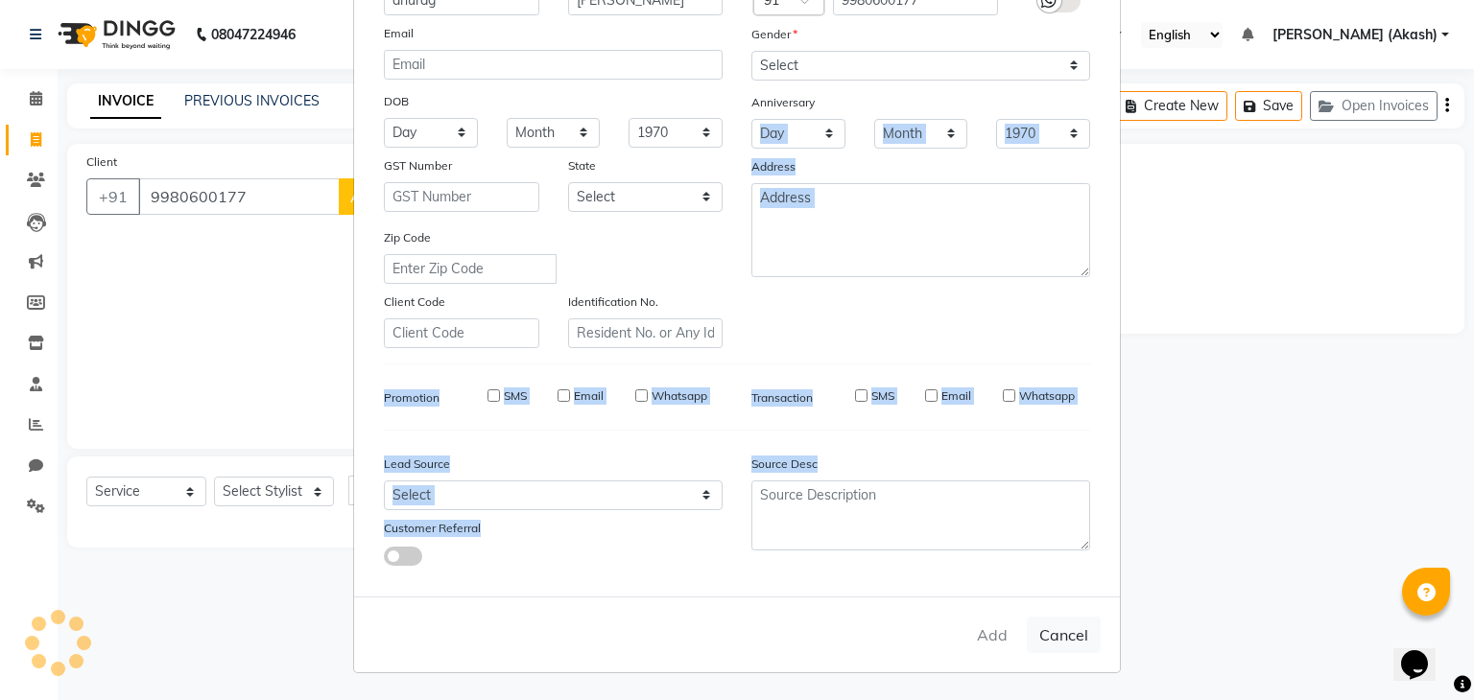
checkbox input "false"
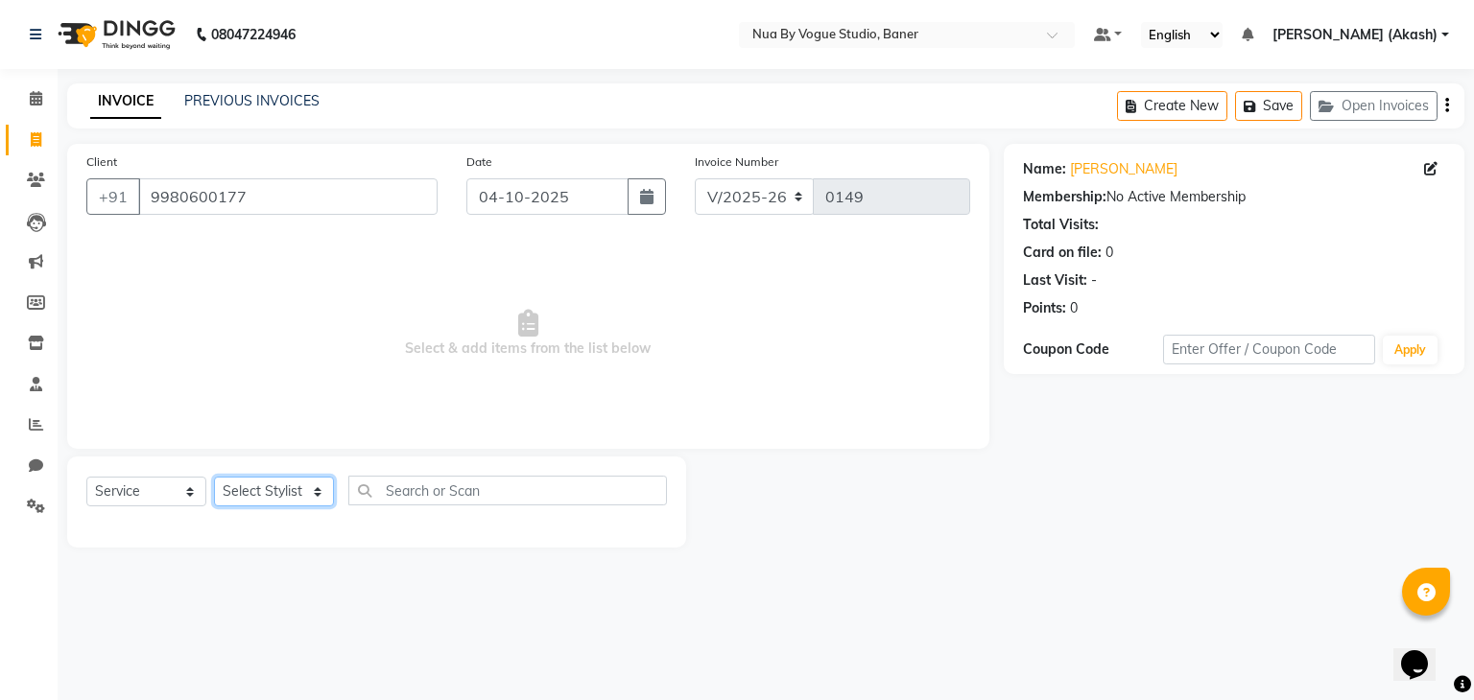
click at [265, 480] on select "Select Stylist Chitrali [PERSON_NAME](Owner) [PERSON_NAME] [PERSON_NAME] (Akash…" at bounding box center [274, 492] width 120 height 30
select select "90653"
click at [214, 478] on select "Select Stylist Chitrali [PERSON_NAME](Owner) [PERSON_NAME] [PERSON_NAME] (Akash…" at bounding box center [274, 492] width 120 height 30
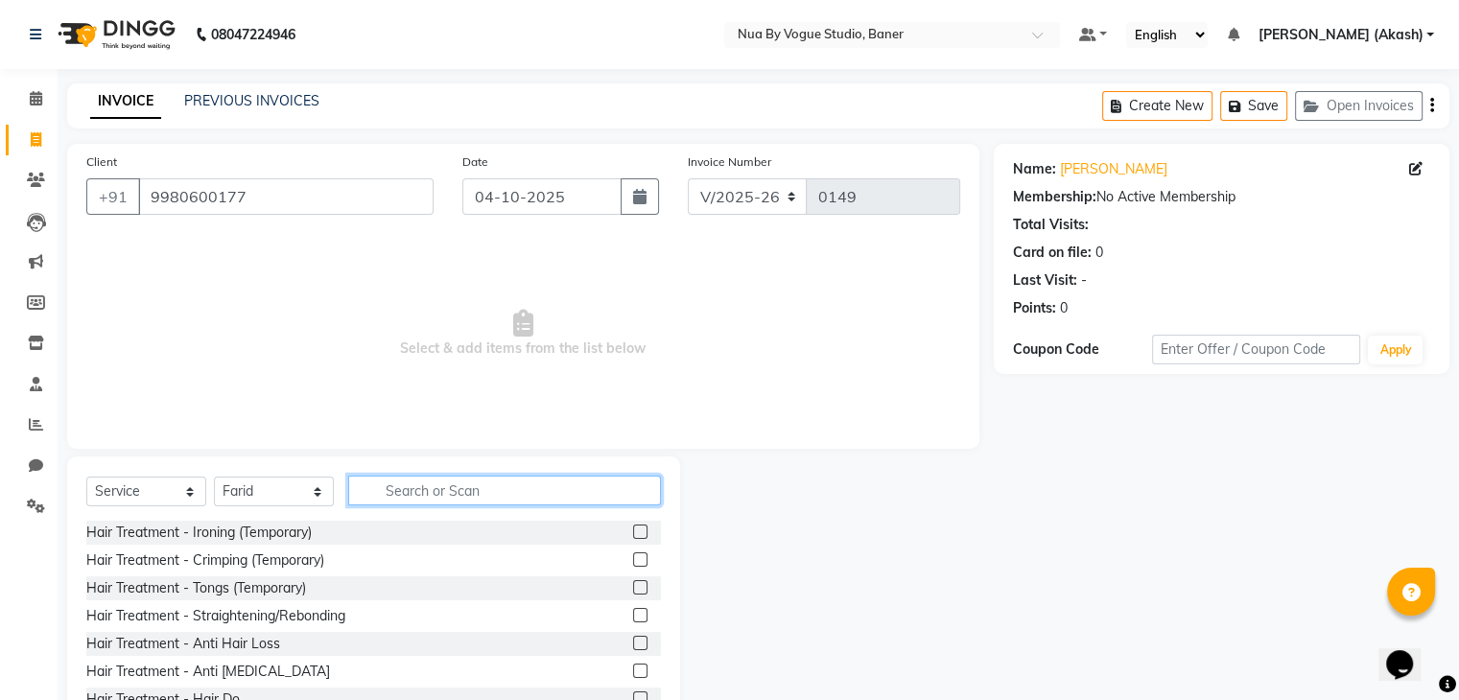
click at [428, 500] on input "text" at bounding box center [504, 491] width 313 height 30
type input "h"
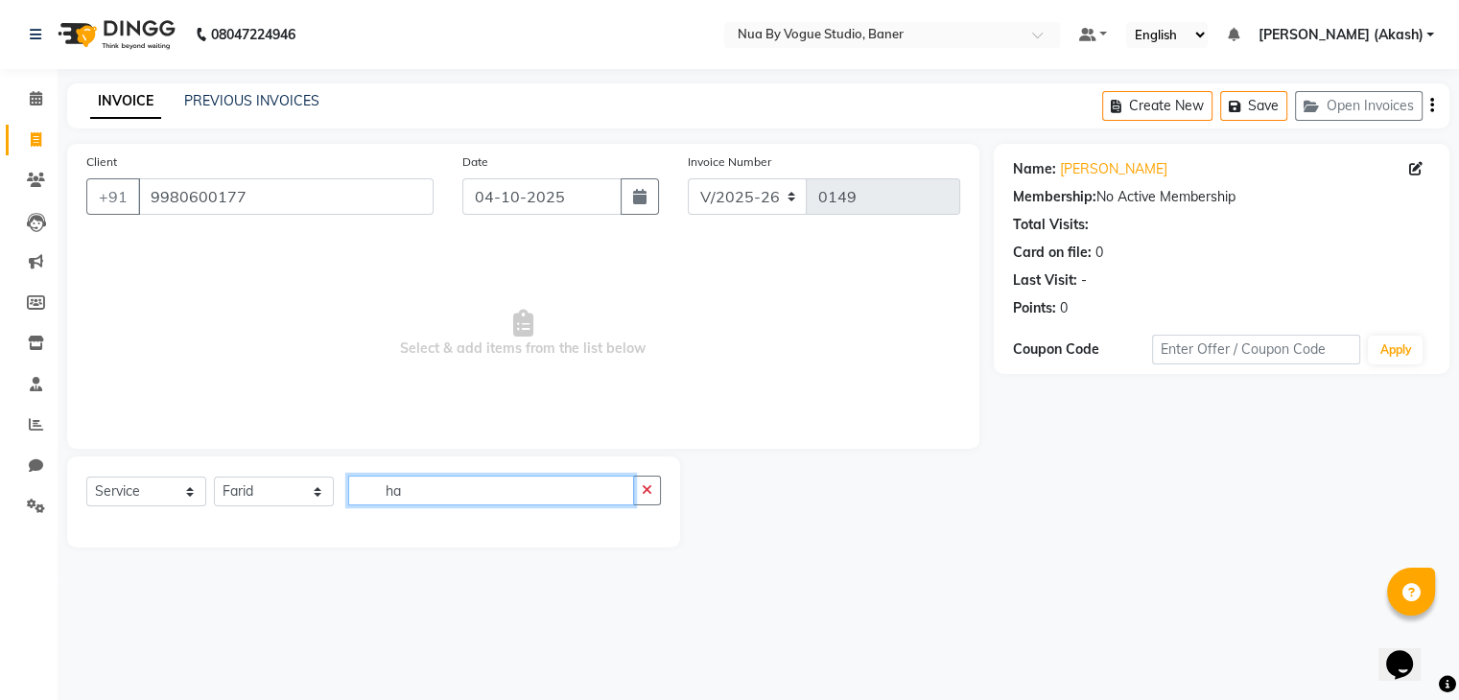
type input "h"
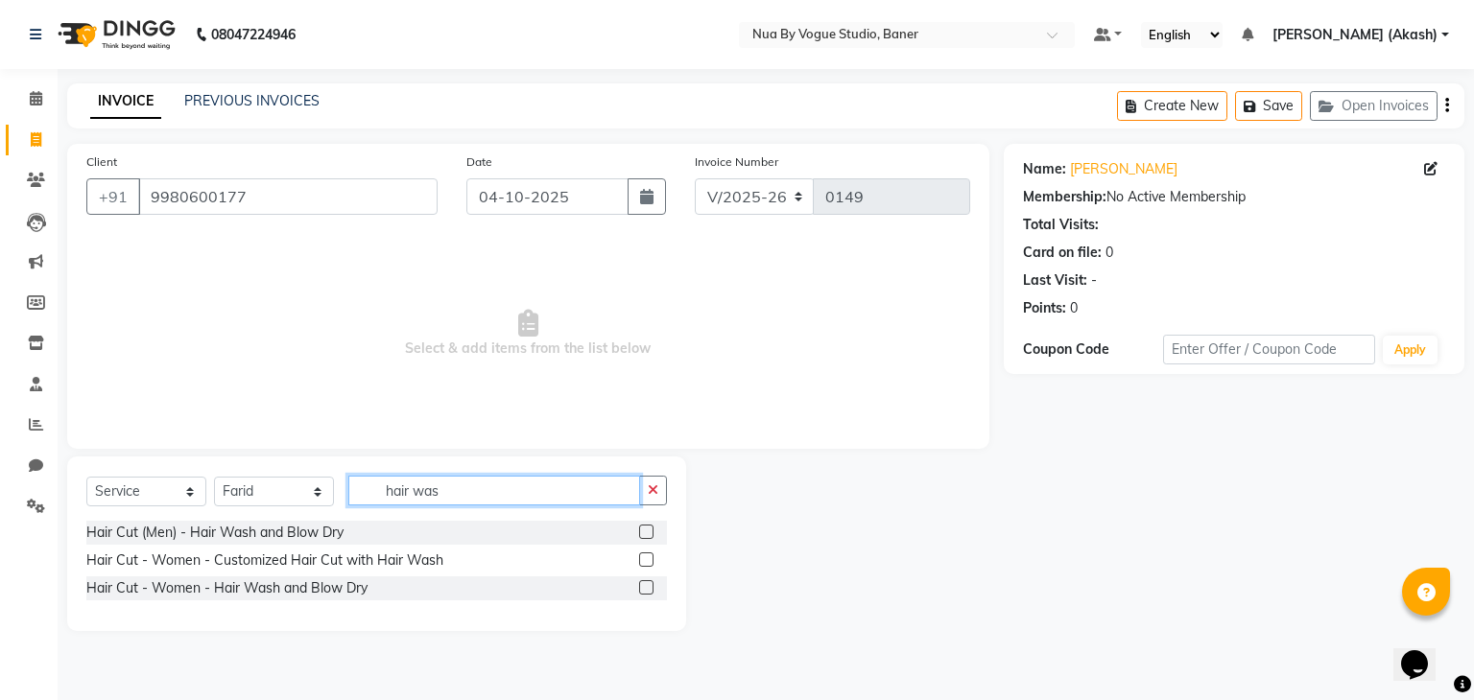
type input "hair was"
click at [647, 534] on label at bounding box center [646, 532] width 14 height 14
click at [647, 534] on input "checkbox" at bounding box center [645, 533] width 12 height 12
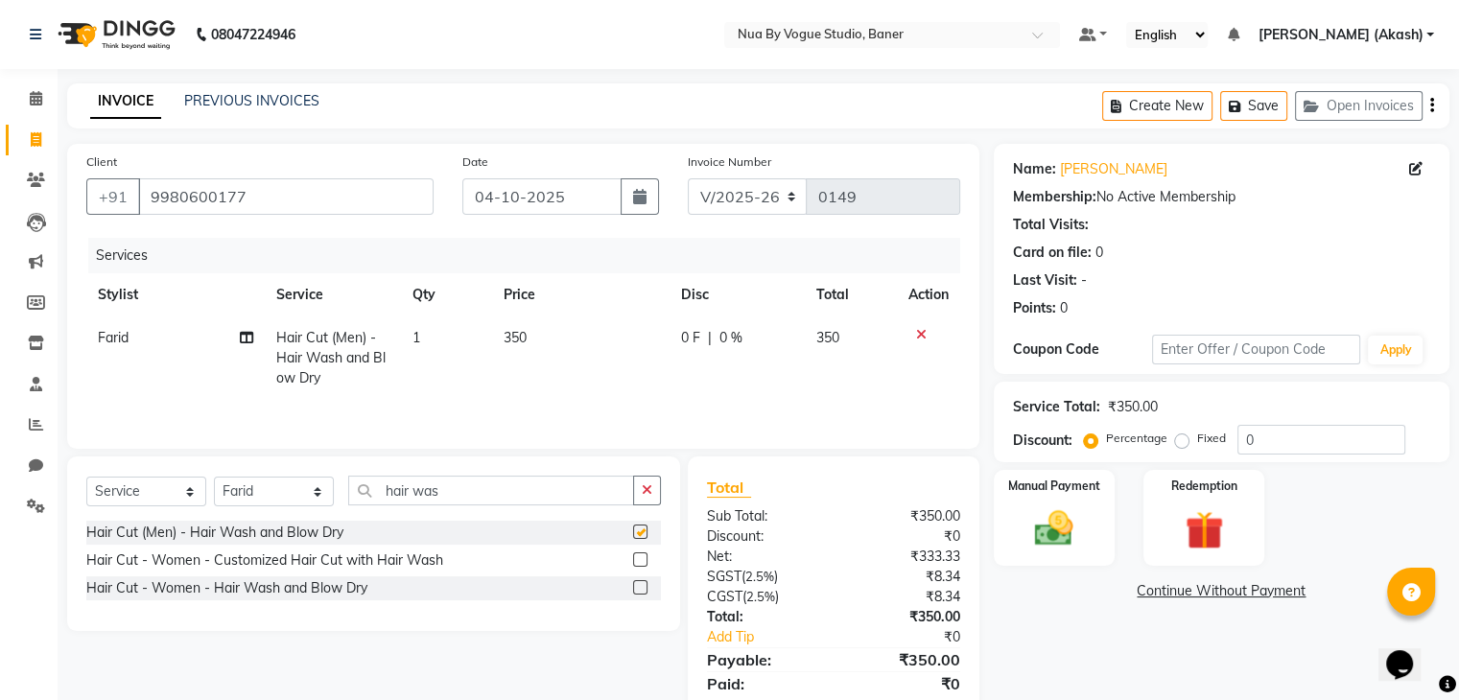
checkbox input "false"
click at [535, 489] on input "hair was" at bounding box center [491, 491] width 286 height 30
type input "h"
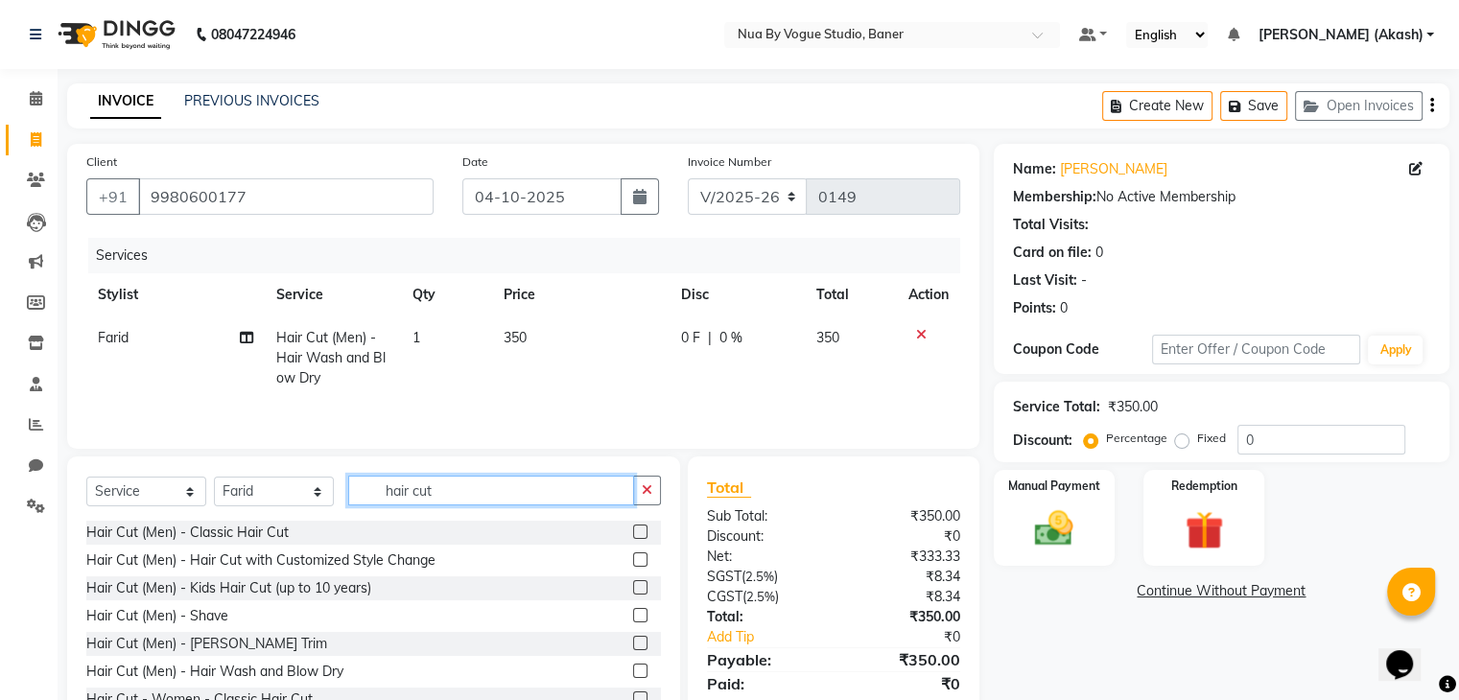
type input "hair cut"
click at [633, 542] on div at bounding box center [639, 535] width 12 height 20
click at [633, 538] on label at bounding box center [640, 532] width 14 height 14
click at [633, 538] on input "checkbox" at bounding box center [639, 533] width 12 height 12
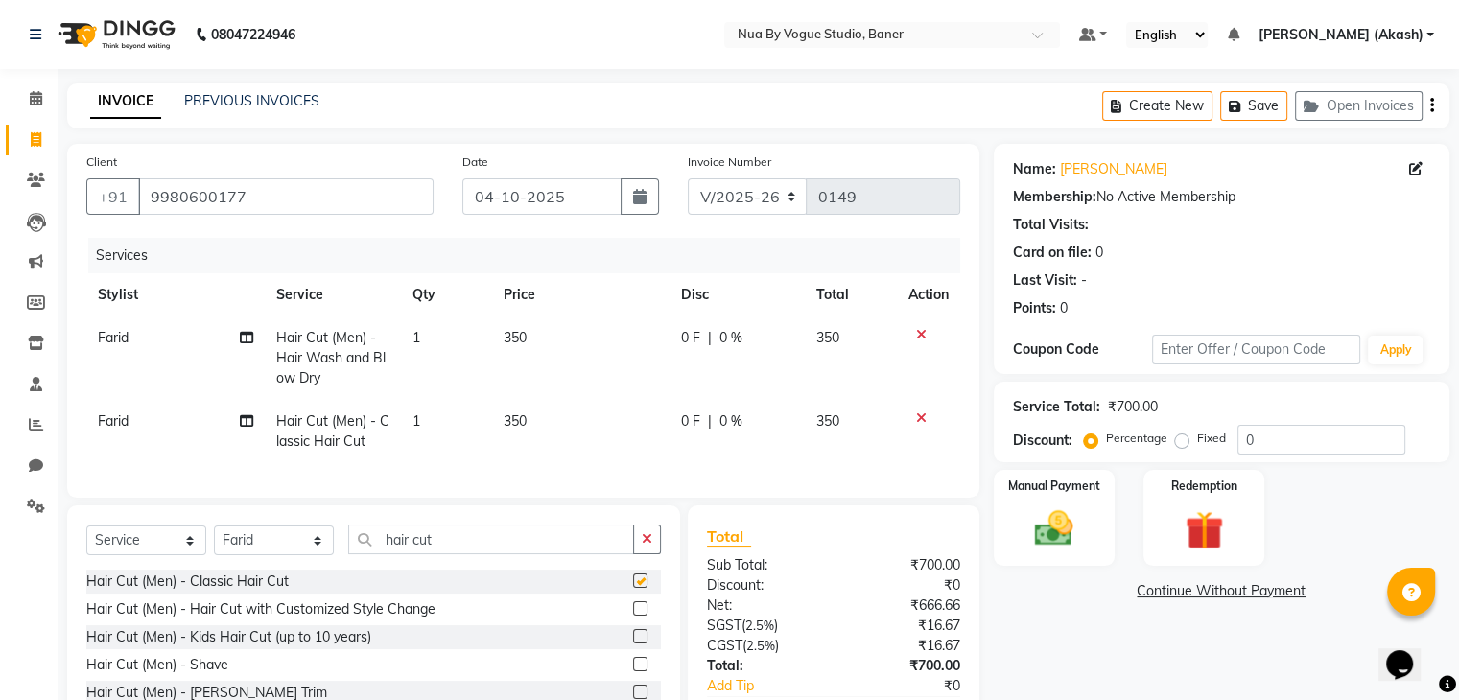
checkbox input "false"
click at [431, 548] on input "hair cut" at bounding box center [491, 540] width 286 height 30
type input "h"
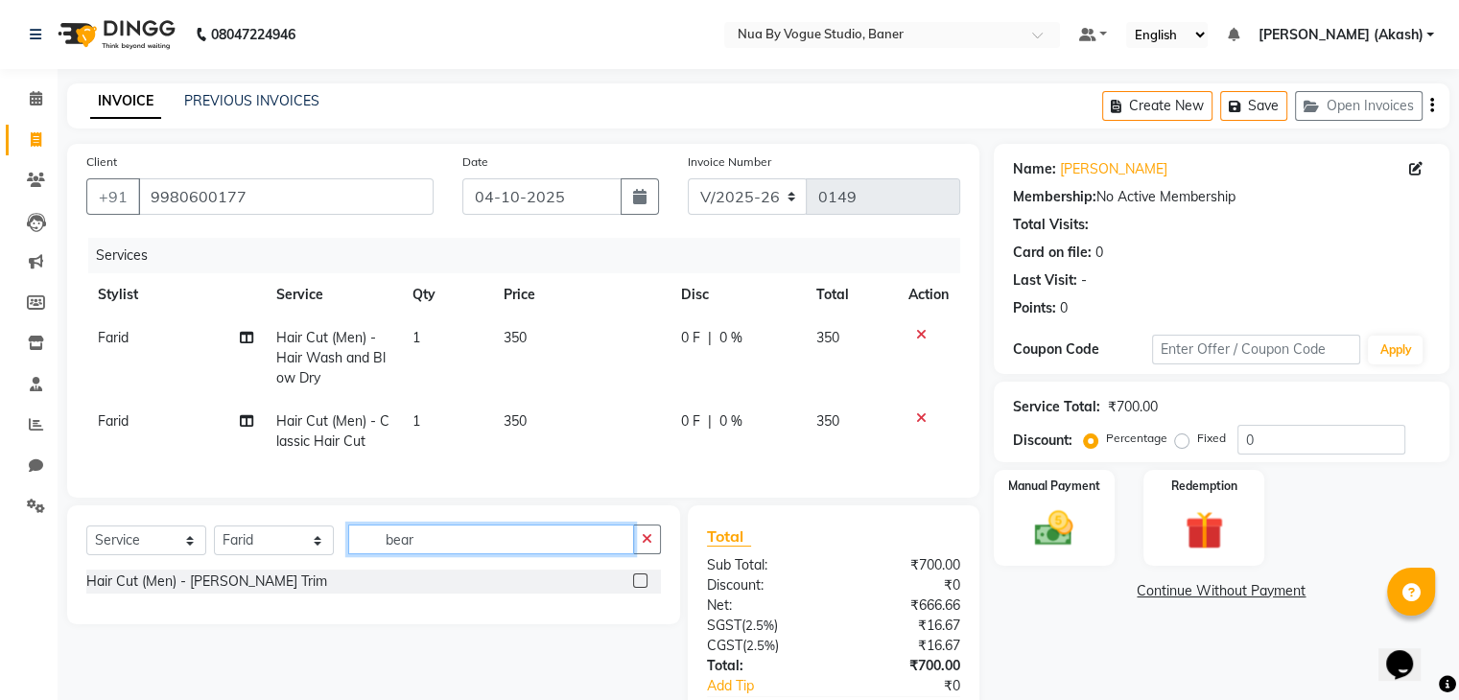
type input "bear"
click at [637, 588] on label at bounding box center [640, 581] width 14 height 14
click at [637, 588] on input "checkbox" at bounding box center [639, 582] width 12 height 12
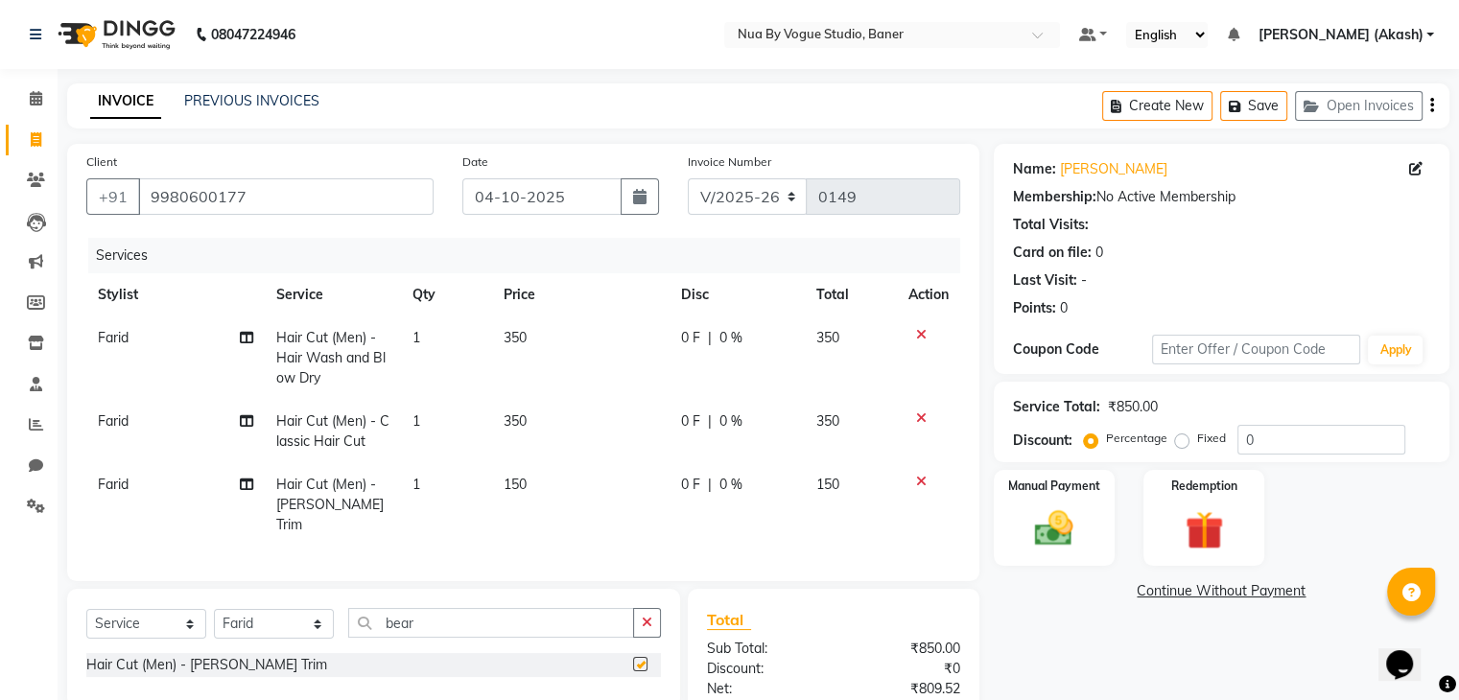
checkbox input "false"
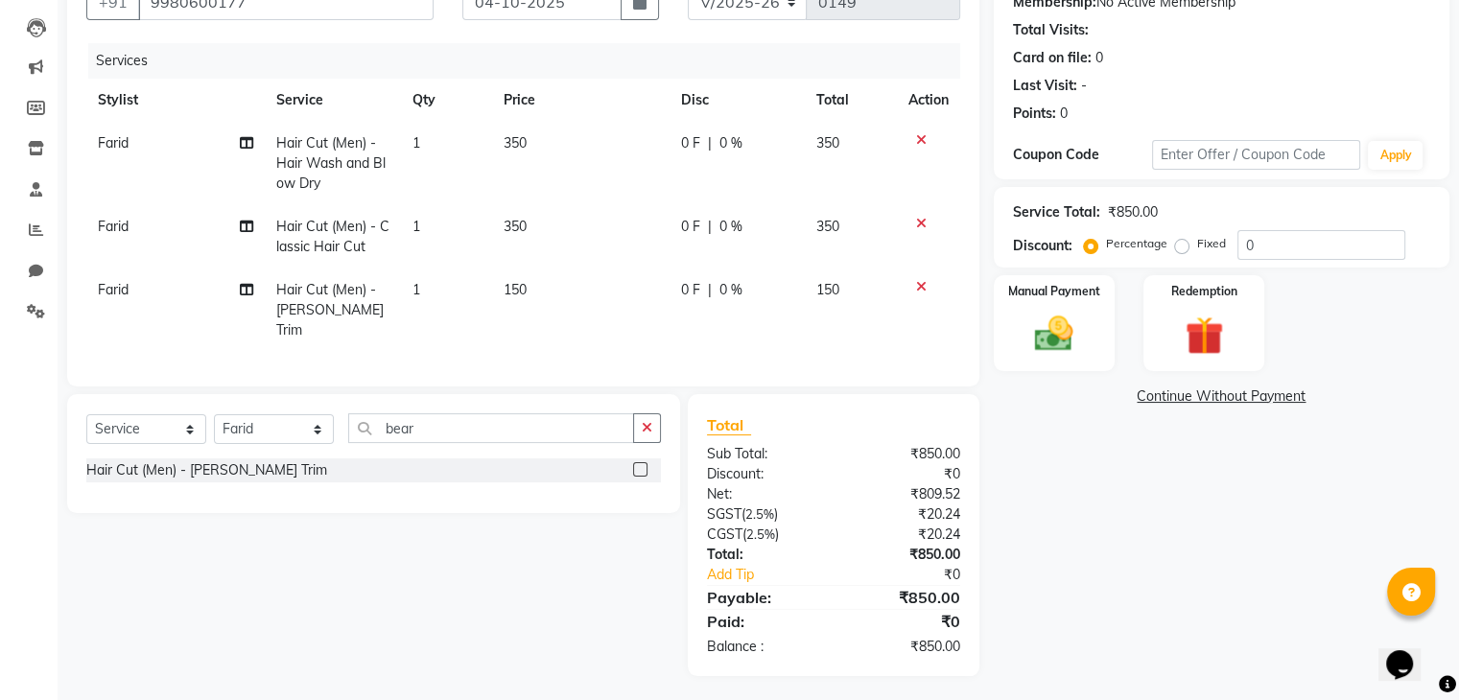
click at [682, 287] on span "0 F" at bounding box center [690, 290] width 19 height 20
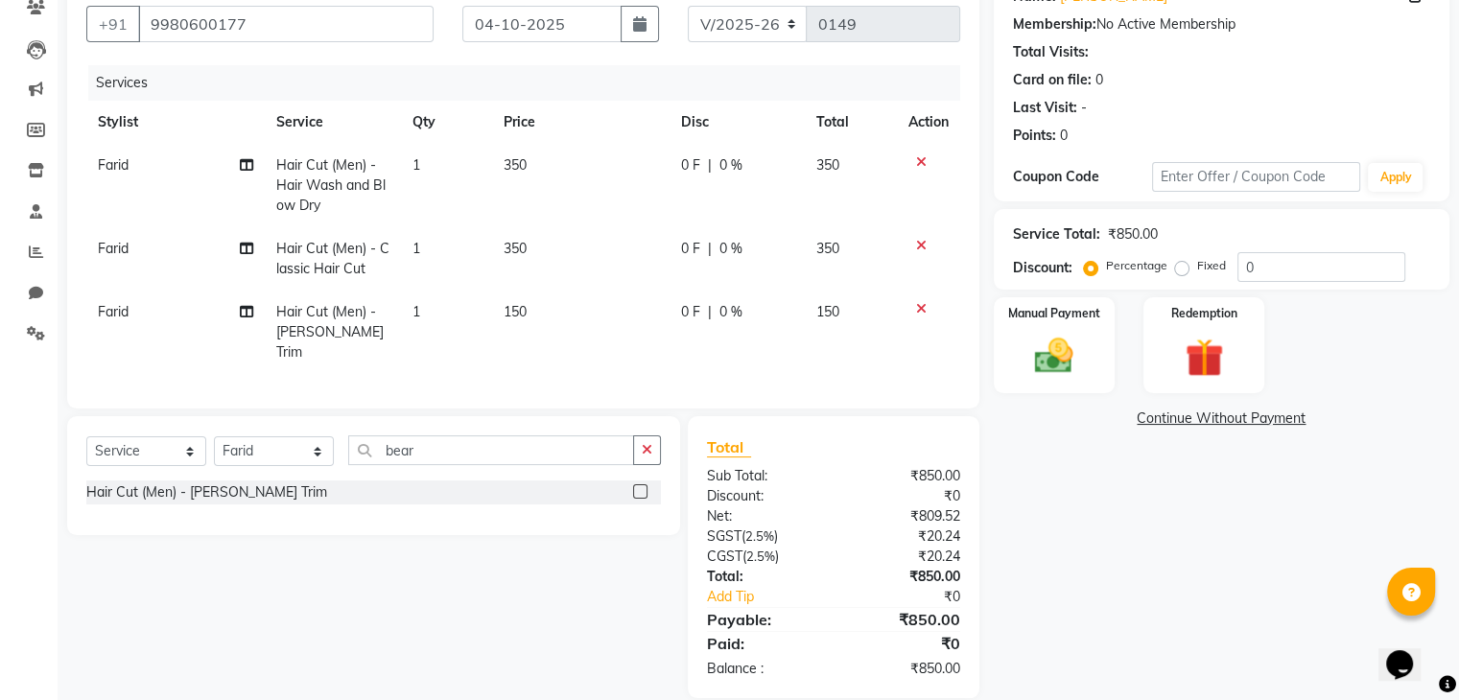
select select "90653"
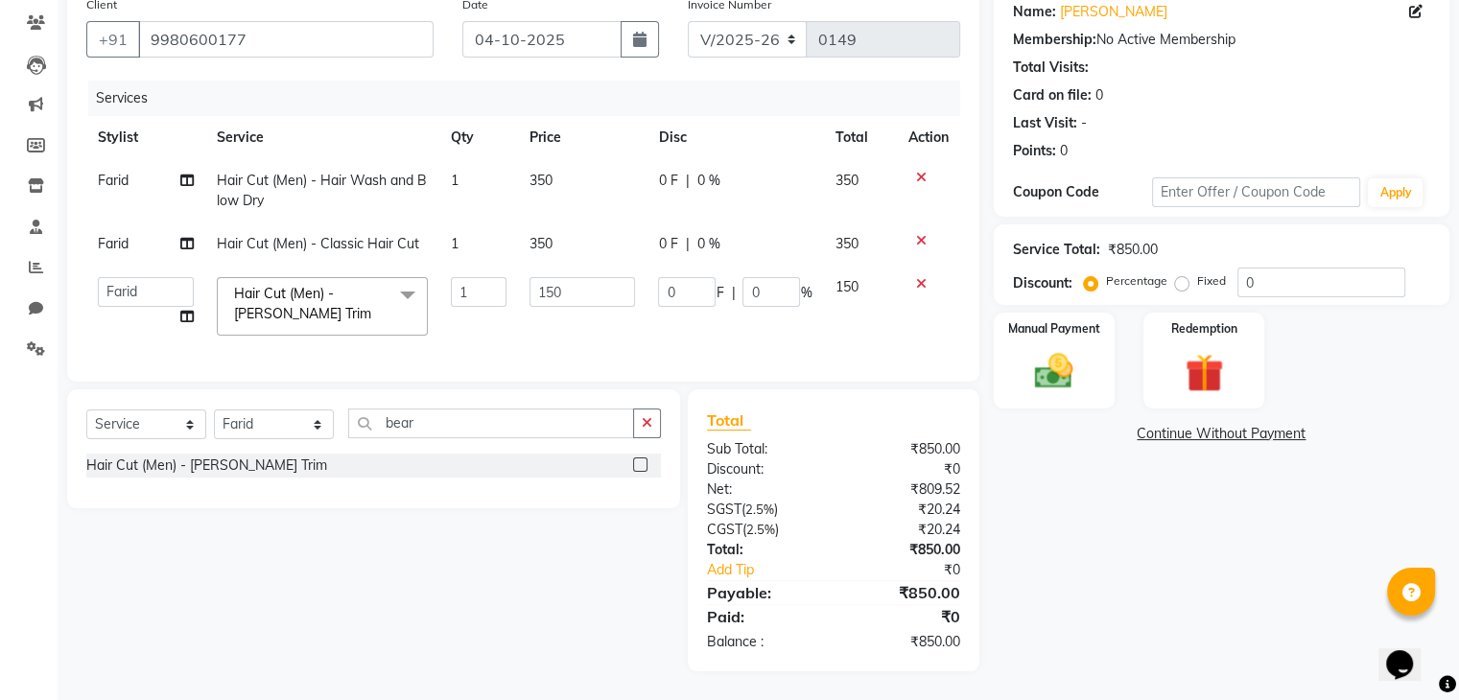
click at [917, 171] on icon at bounding box center [921, 177] width 11 height 13
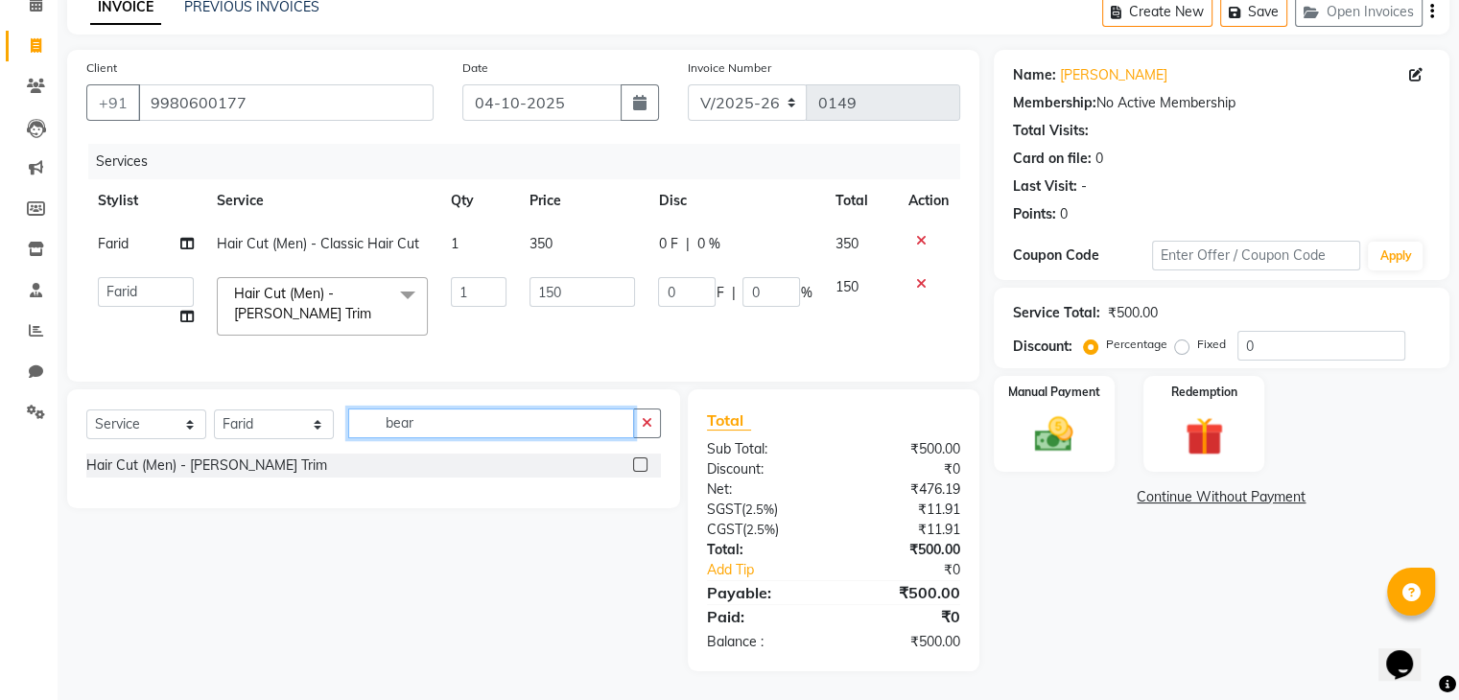
click at [528, 437] on input "bear" at bounding box center [491, 424] width 286 height 30
type input "b"
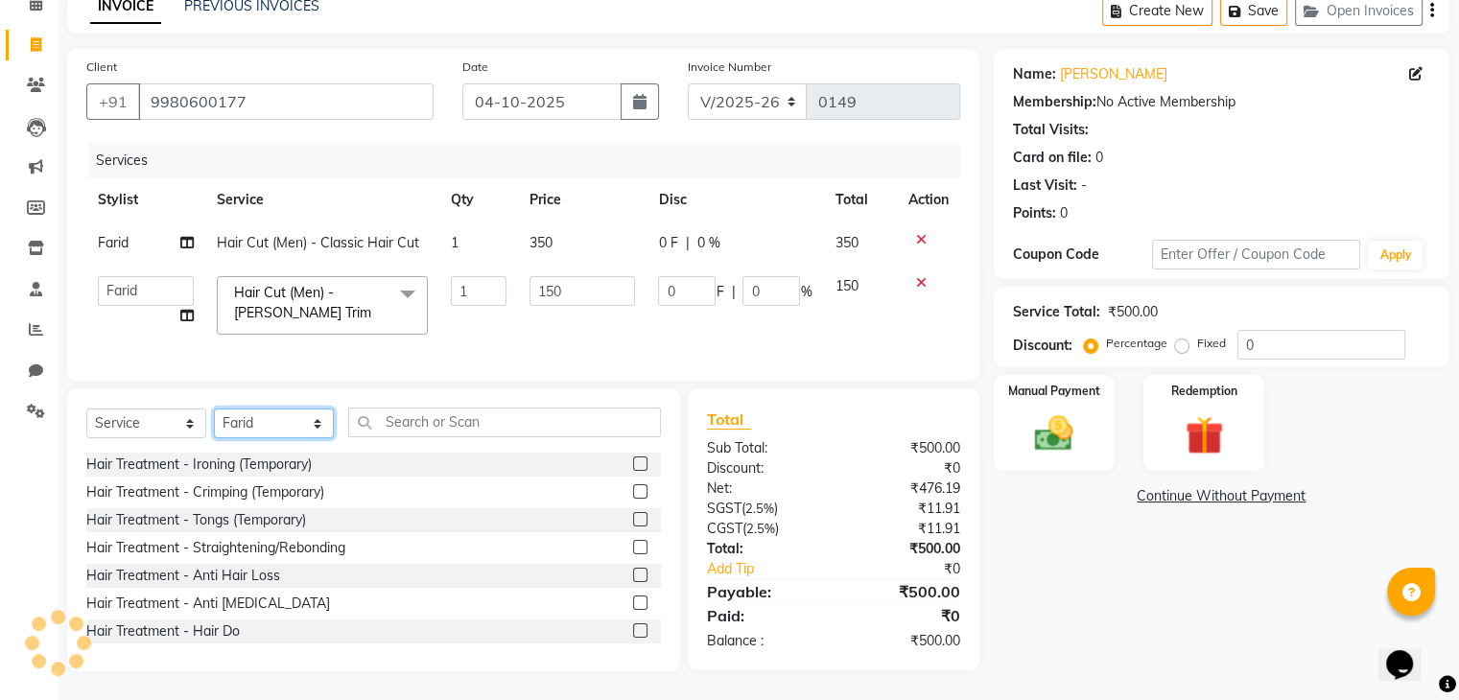
click at [315, 425] on select "Select Stylist Chitrali [PERSON_NAME](Owner) [PERSON_NAME] [PERSON_NAME] (Akash…" at bounding box center [274, 424] width 120 height 30
select select "89263"
click at [214, 410] on select "Select Stylist Chitrali [PERSON_NAME](Owner) [PERSON_NAME] [PERSON_NAME] (Akash…" at bounding box center [274, 424] width 120 height 30
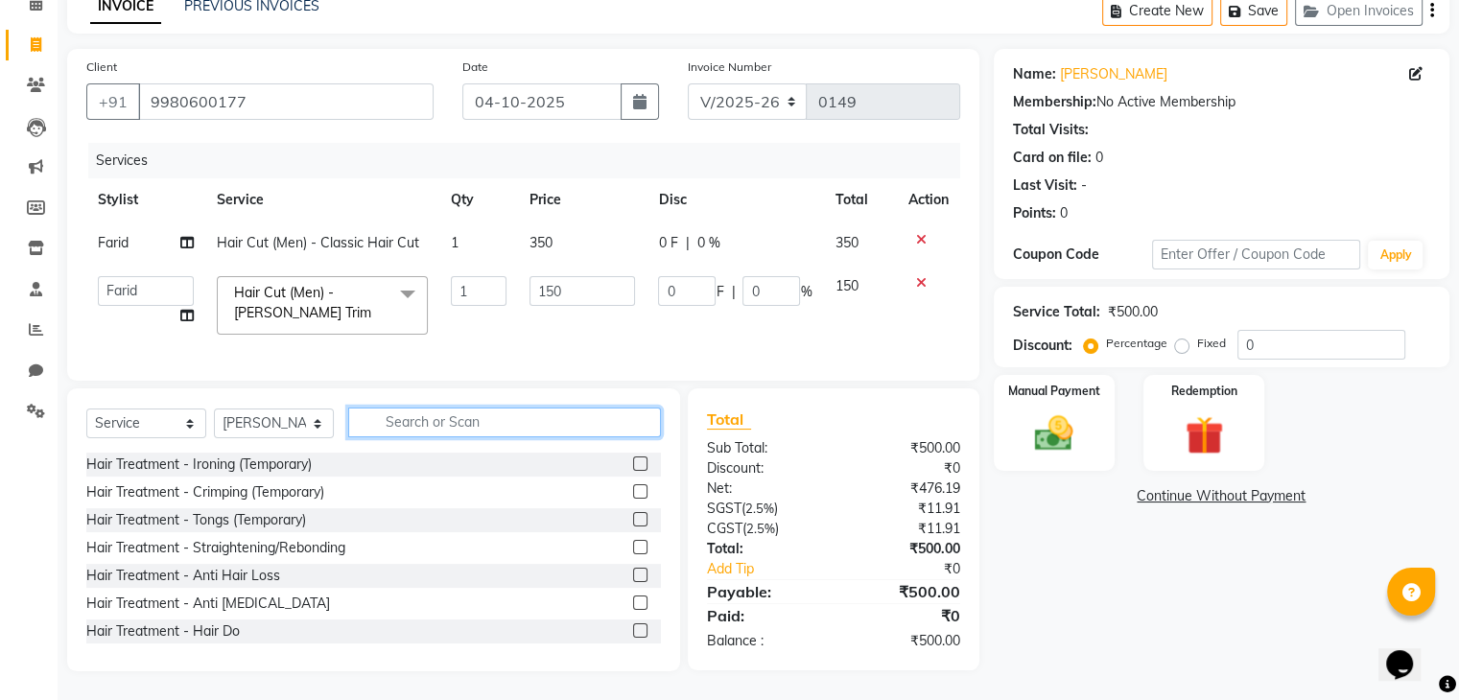
click at [444, 431] on input "text" at bounding box center [504, 423] width 313 height 30
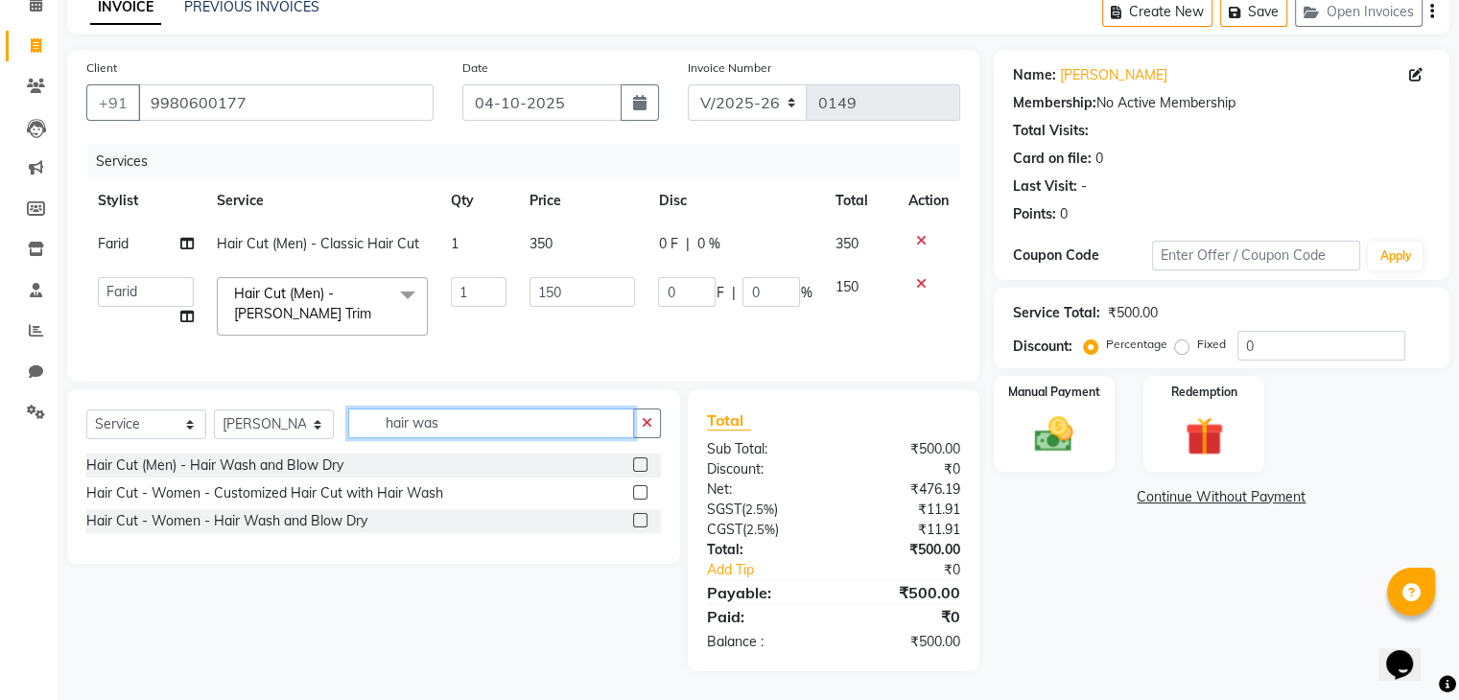
type input "hair was"
click at [641, 519] on label at bounding box center [640, 520] width 14 height 14
click at [641, 519] on input "checkbox" at bounding box center [639, 521] width 12 height 12
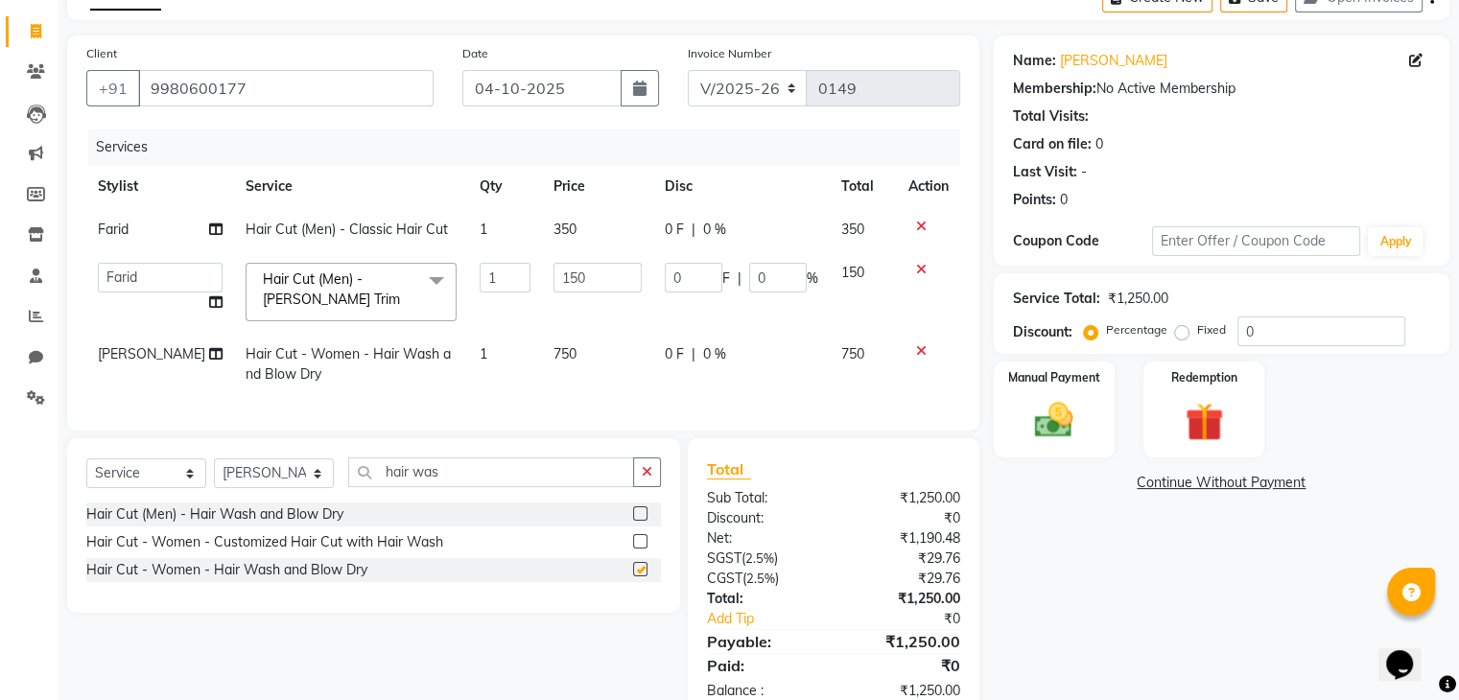
checkbox input "false"
click at [692, 355] on span "|" at bounding box center [694, 354] width 4 height 20
select select "89263"
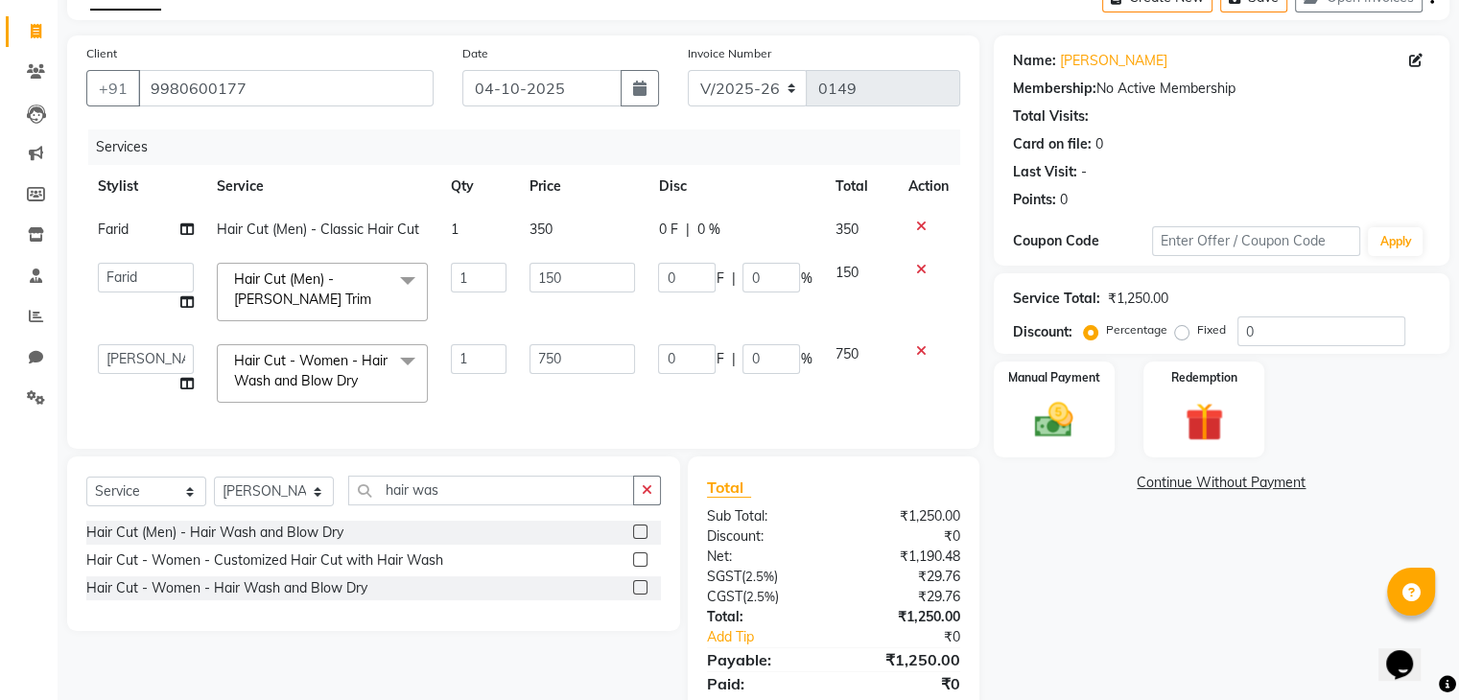
click at [810, 392] on td "0 F | 0 %" at bounding box center [735, 374] width 177 height 82
click at [702, 352] on input "0" at bounding box center [687, 359] width 58 height 30
type input "2"
type input "400"
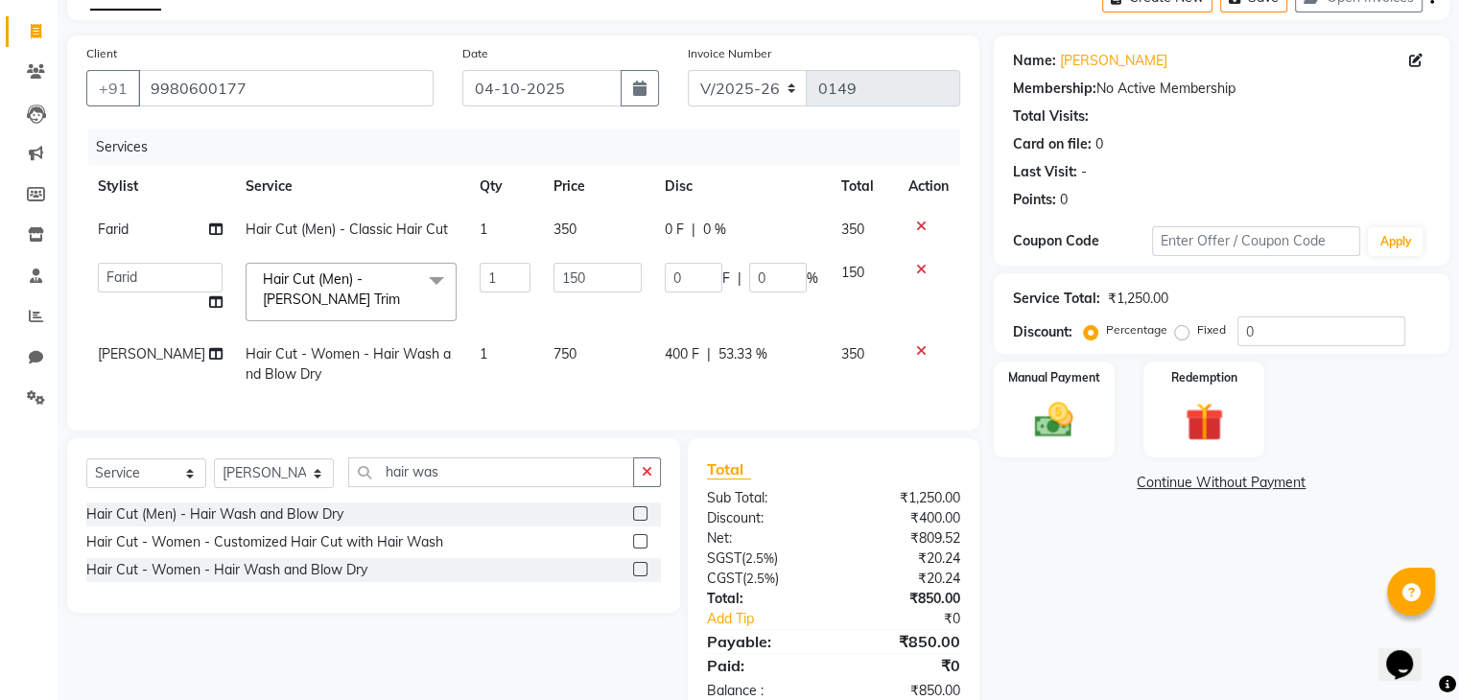
click at [796, 408] on div "Services Stylist Service Qty Price Disc Total Action Farid Hair Cut (Men) - Cla…" at bounding box center [523, 271] width 874 height 282
click at [680, 273] on input "0" at bounding box center [694, 278] width 58 height 30
type input "50"
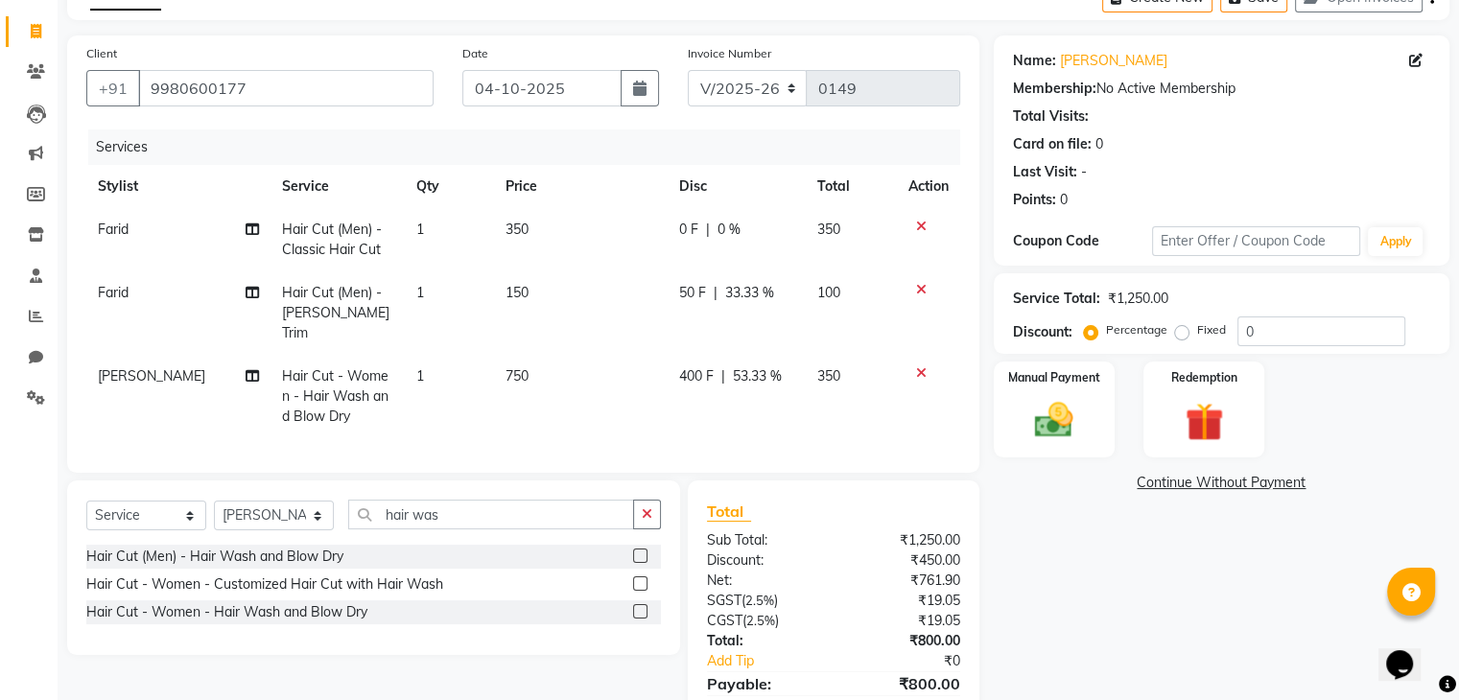
click at [679, 300] on td "50 F | 33.33 %" at bounding box center [737, 312] width 138 height 83
select select "90653"
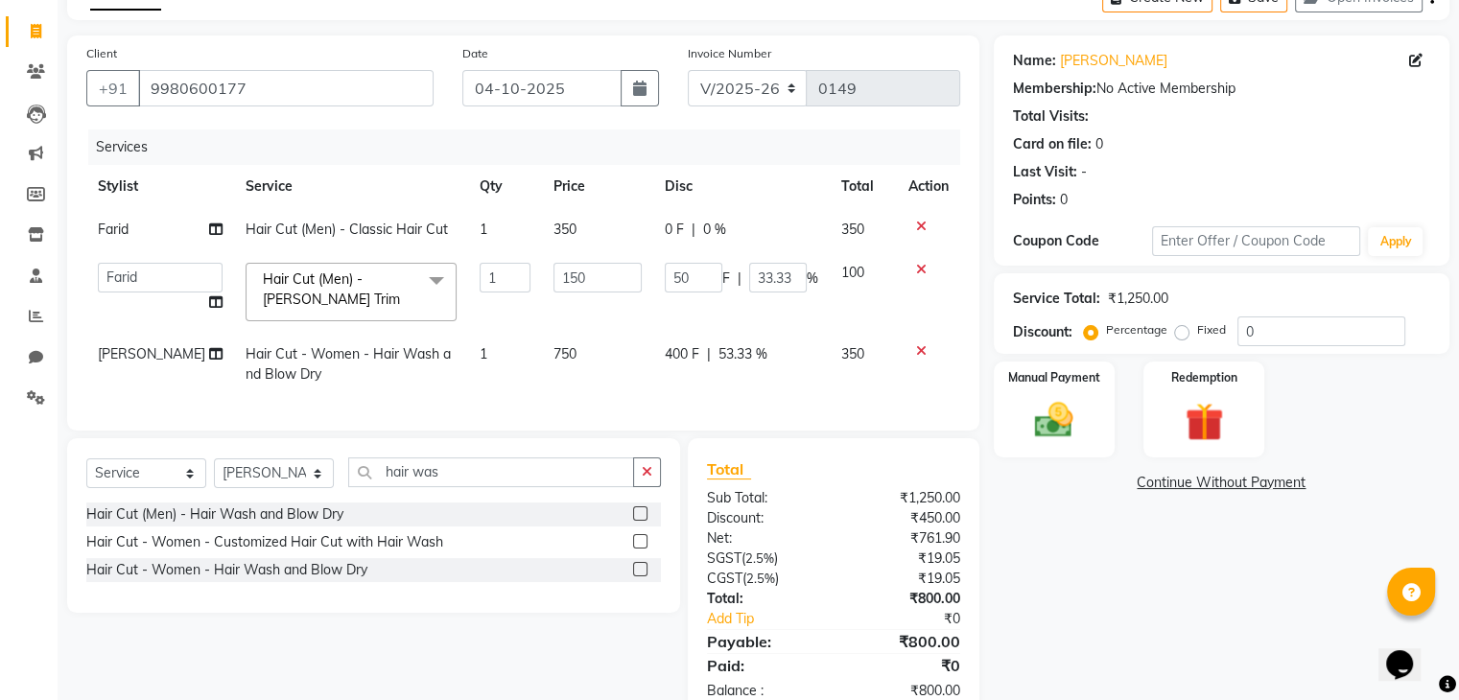
click at [672, 234] on span "0 F" at bounding box center [674, 230] width 19 height 20
select select "90653"
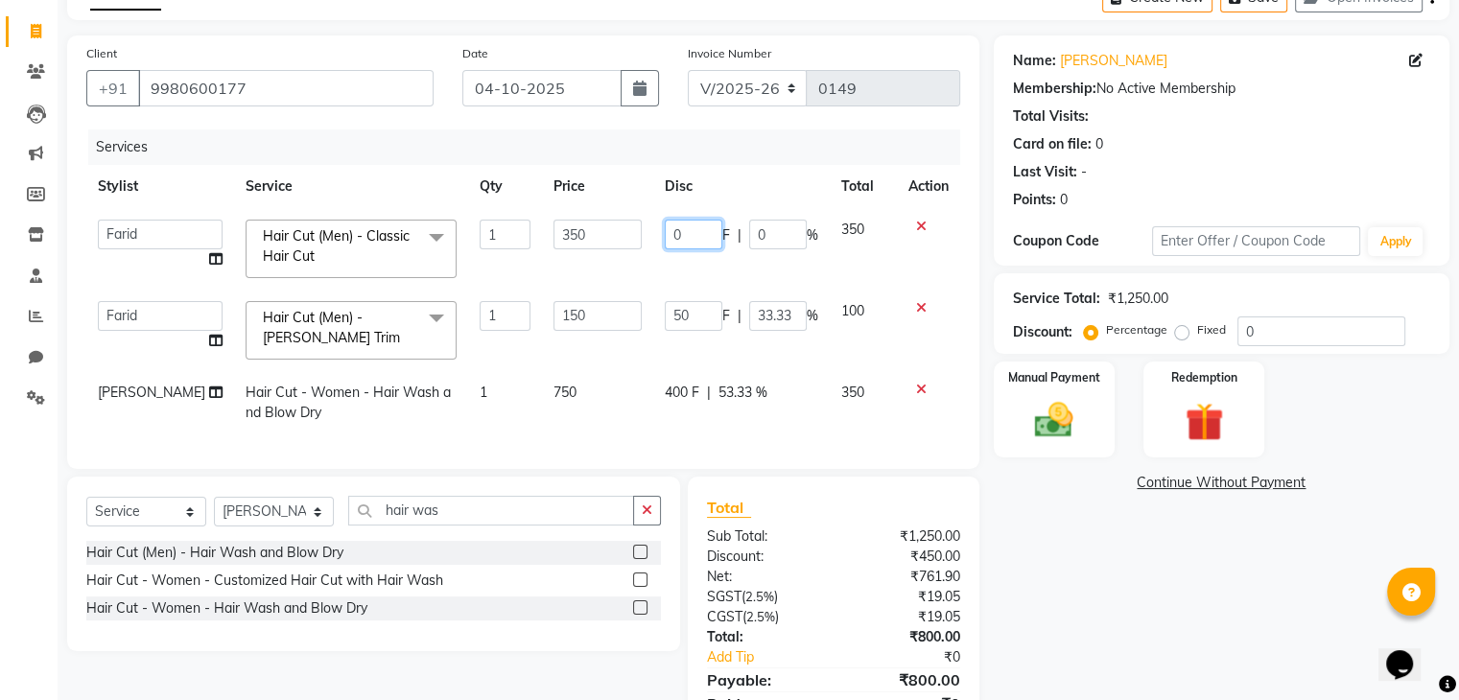
click at [686, 230] on input "0" at bounding box center [694, 235] width 58 height 30
type input "250"
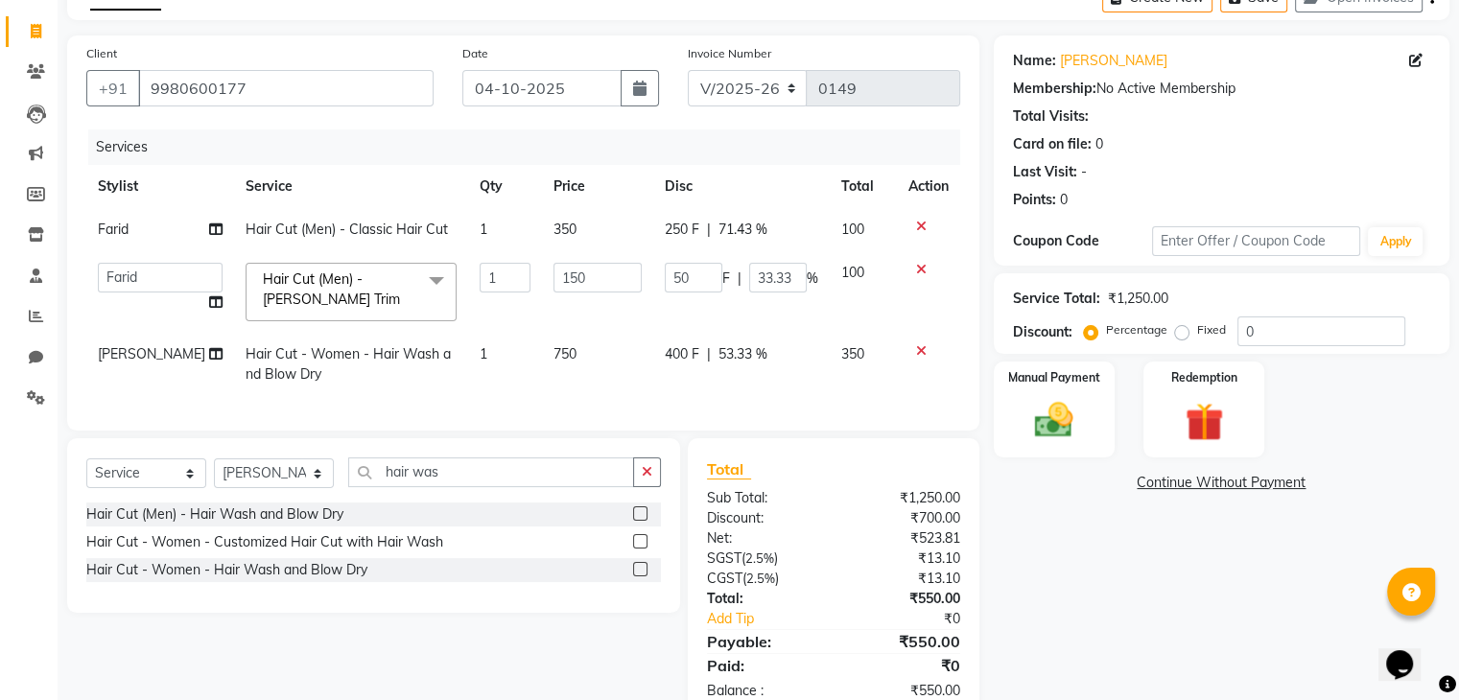
click at [732, 341] on tbody "Farid Hair Cut (Men) - Classic Hair Cut 1 350 250 F | 71.43 % 100 Chitrali [PER…" at bounding box center [523, 302] width 874 height 188
click at [670, 231] on span "250 F" at bounding box center [682, 230] width 35 height 20
select select "90653"
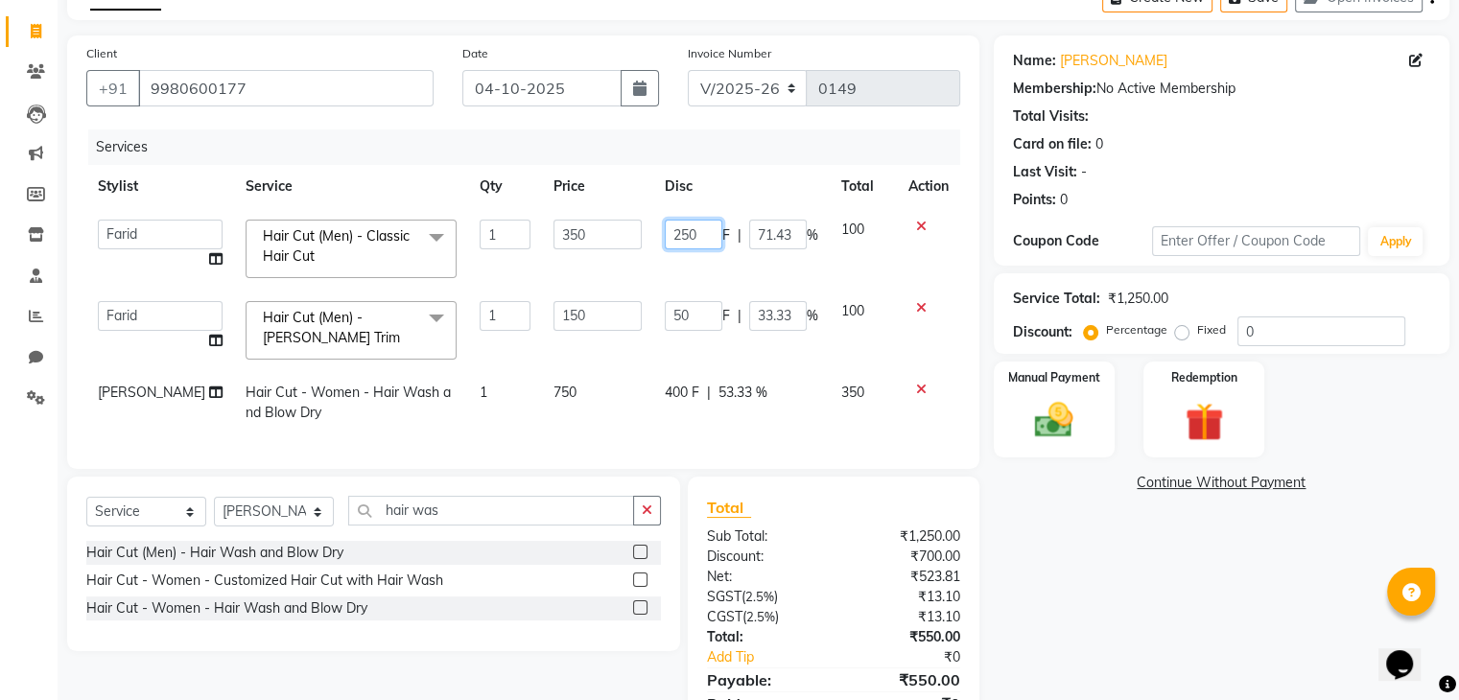
click at [672, 231] on input "250" at bounding box center [694, 235] width 58 height 30
type input "150"
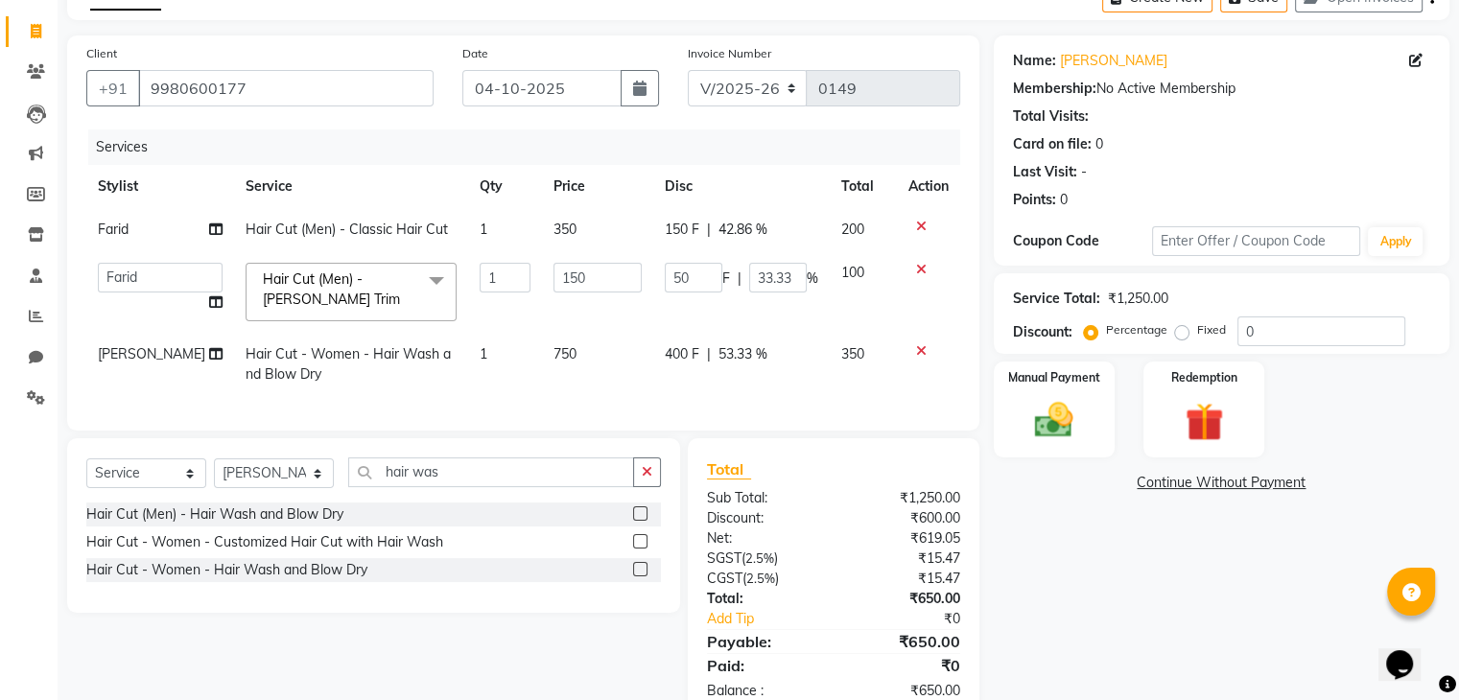
click at [789, 388] on td "400 F | 53.33 %" at bounding box center [741, 364] width 177 height 63
select select "89263"
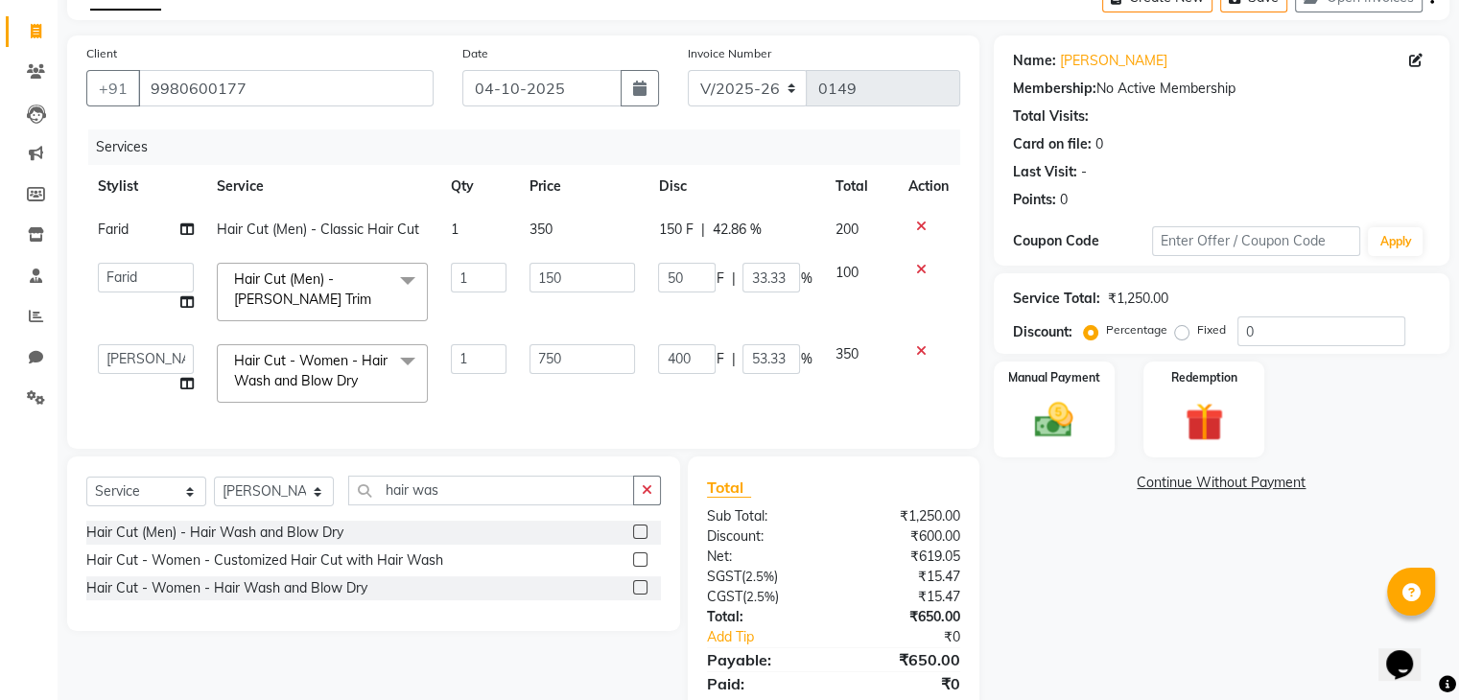
click at [801, 401] on td "400 F | 53.33 %" at bounding box center [735, 374] width 177 height 82
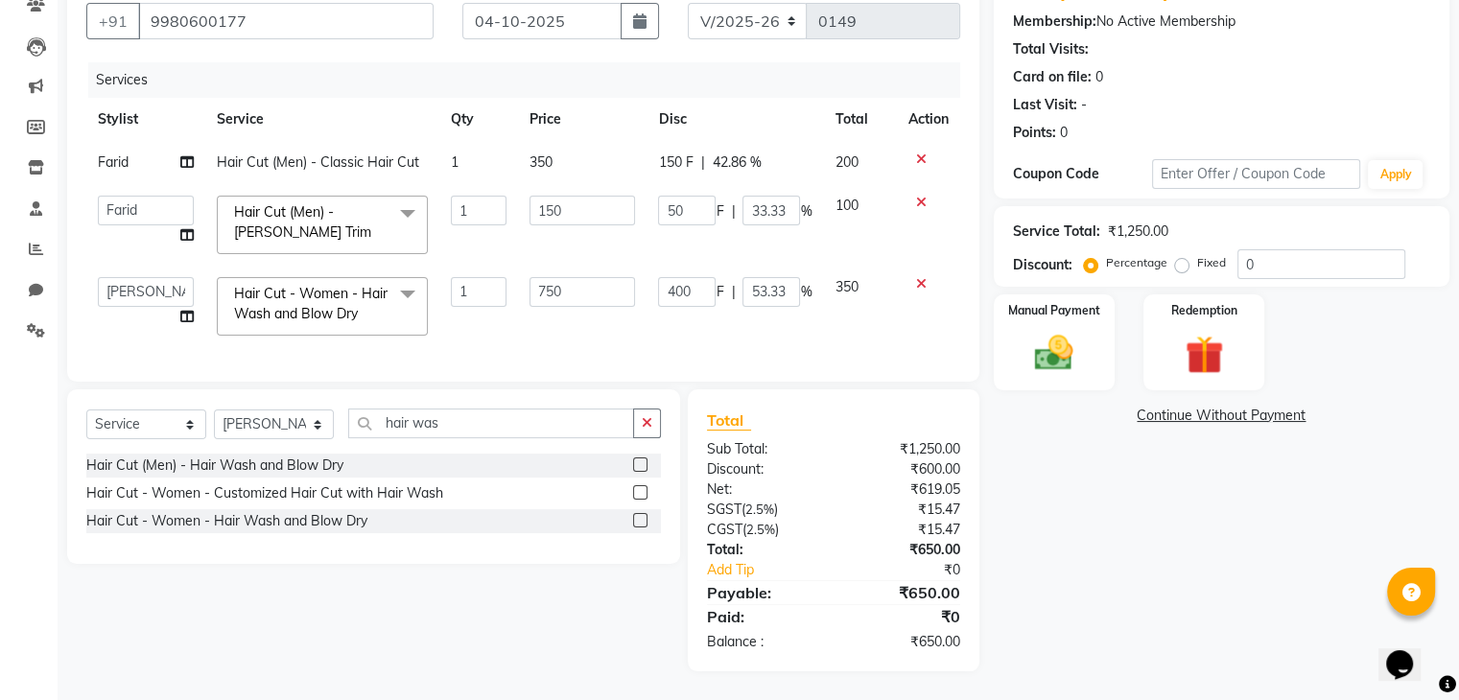
scroll to position [0, 0]
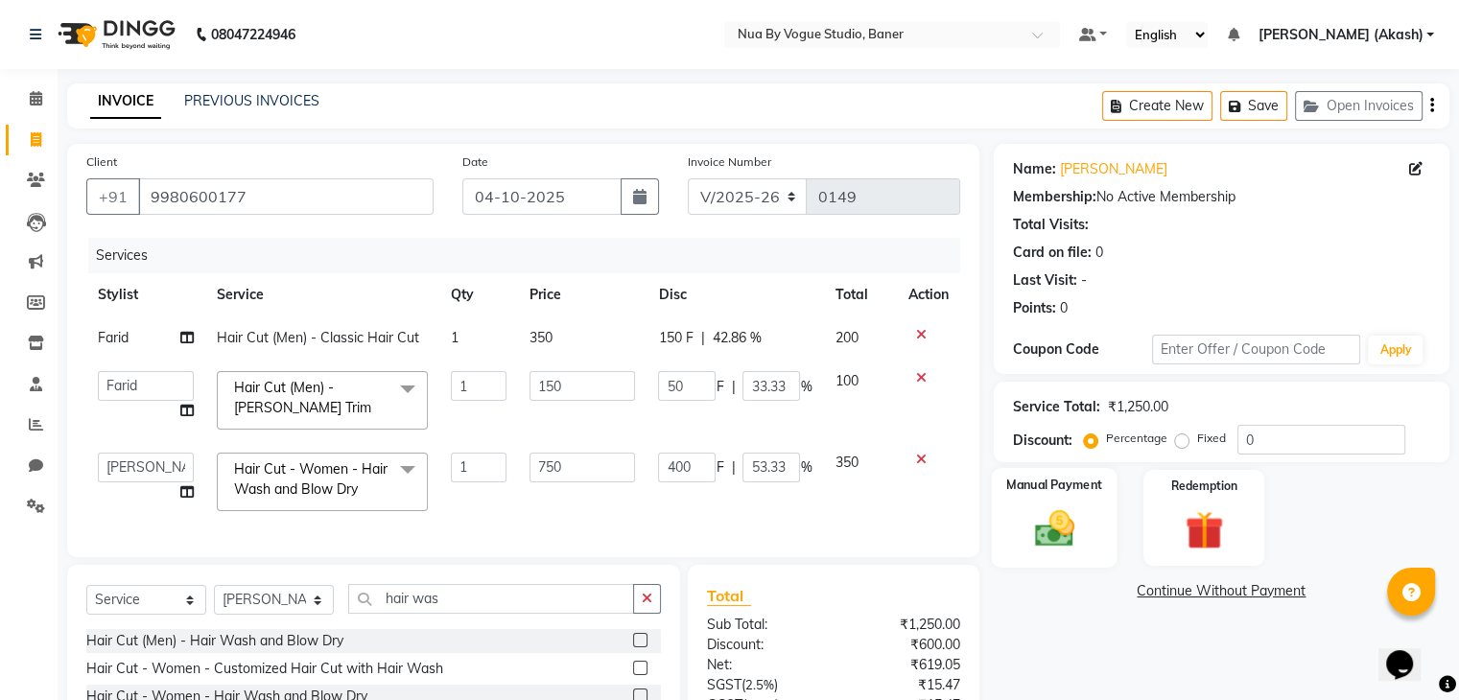
click at [1036, 504] on div "Manual Payment" at bounding box center [1054, 517] width 126 height 99
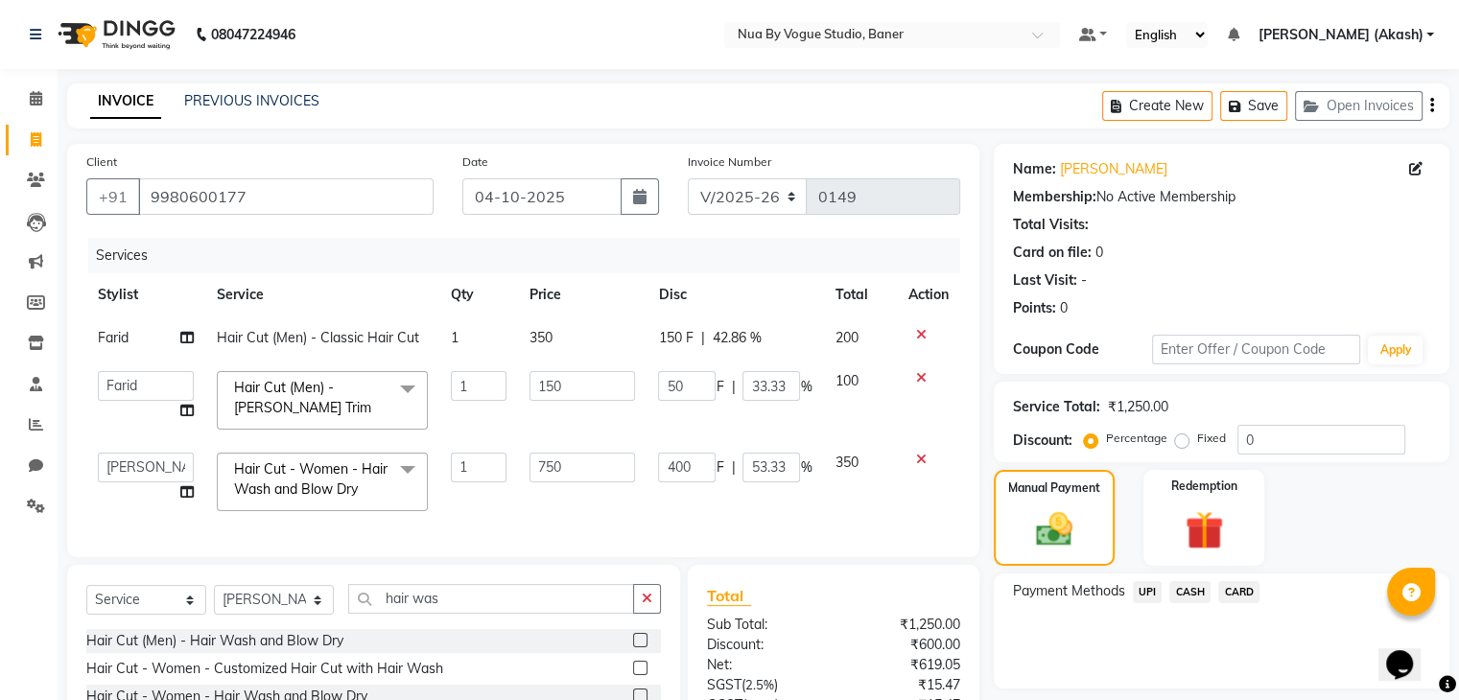
click at [1144, 601] on span "UPI" at bounding box center [1148, 592] width 30 height 22
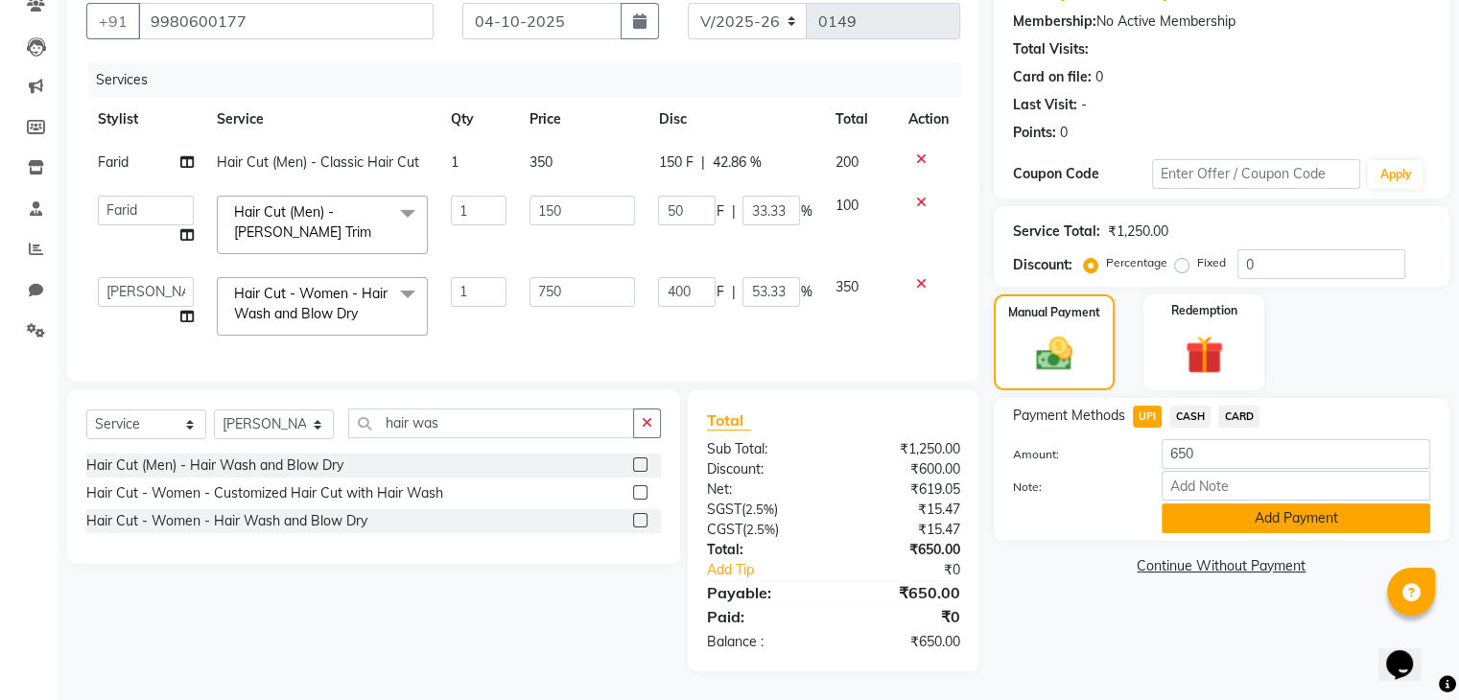
click at [1229, 504] on button "Add Payment" at bounding box center [1296, 519] width 269 height 30
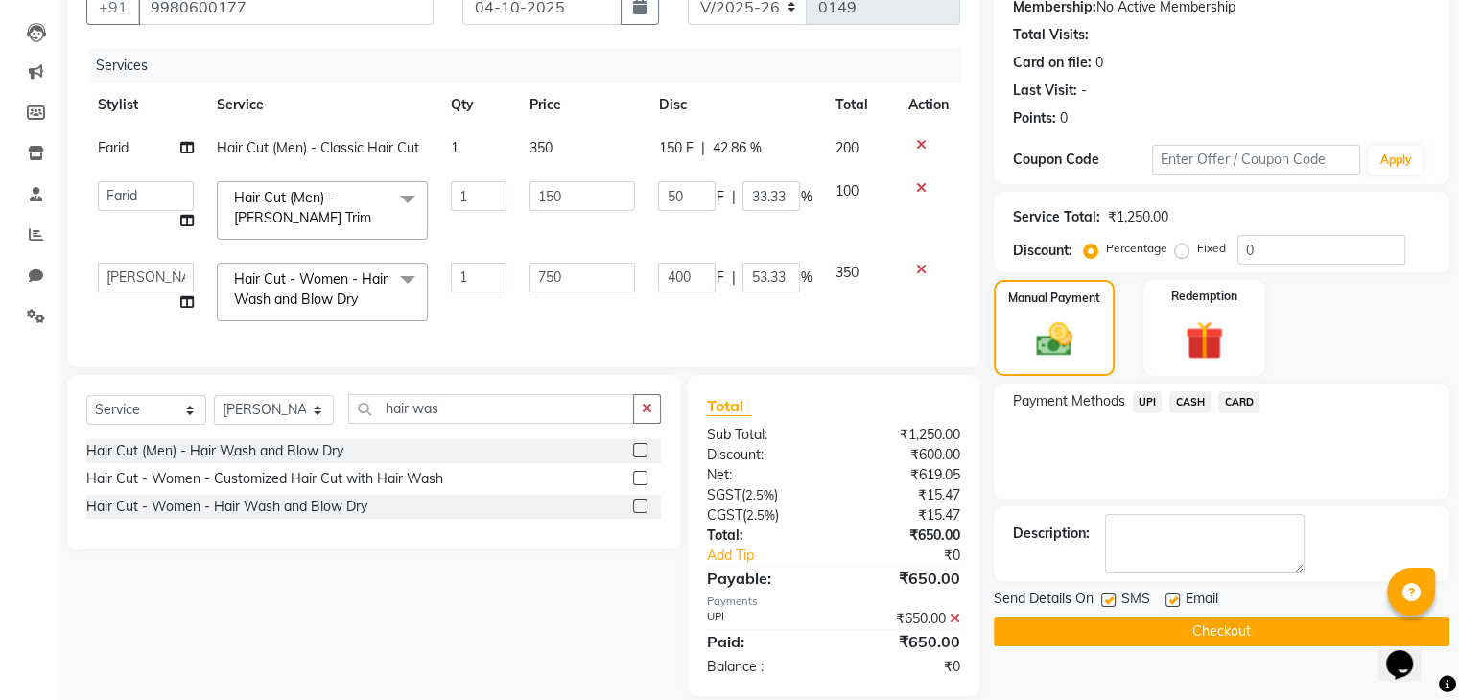
click at [1104, 595] on label at bounding box center [1108, 600] width 14 height 14
click at [1104, 595] on input "checkbox" at bounding box center [1107, 601] width 12 height 12
checkbox input "false"
click at [1113, 619] on button "Checkout" at bounding box center [1222, 632] width 456 height 30
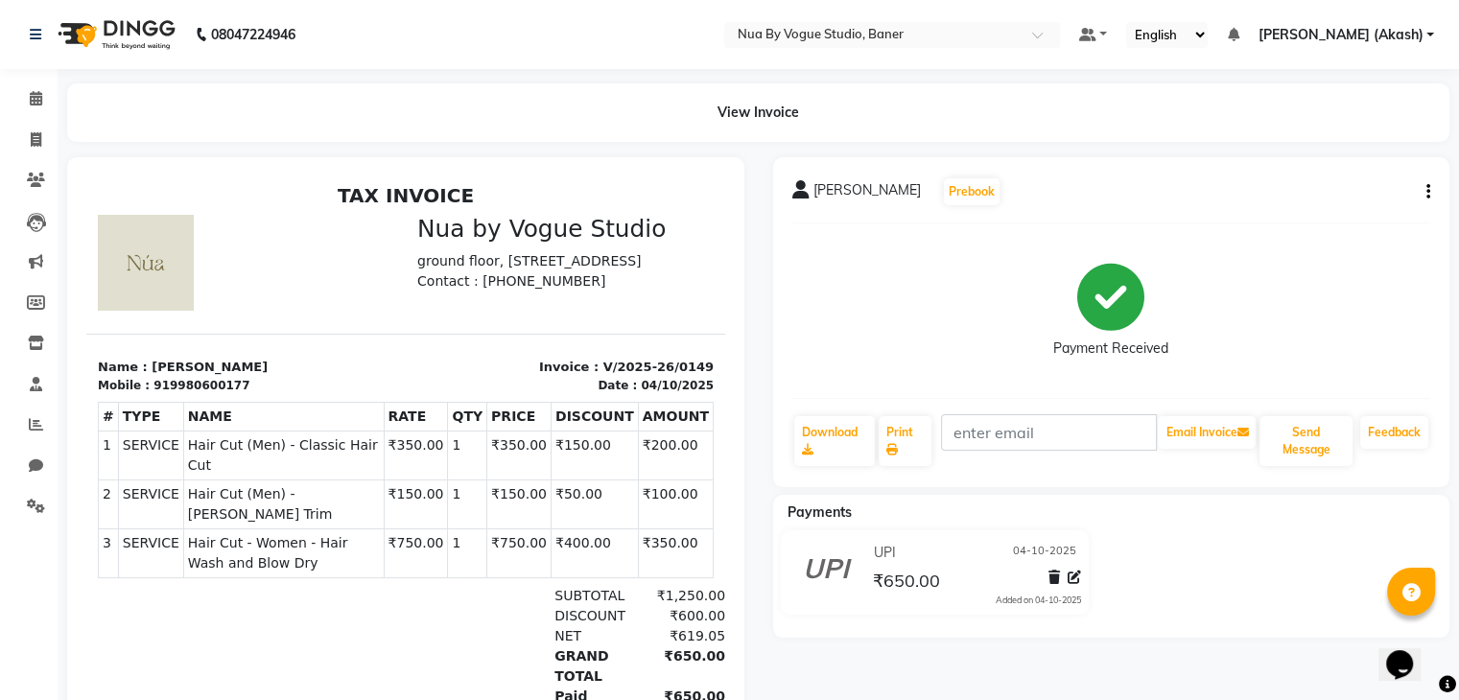
click at [94, 26] on img at bounding box center [114, 35] width 131 height 54
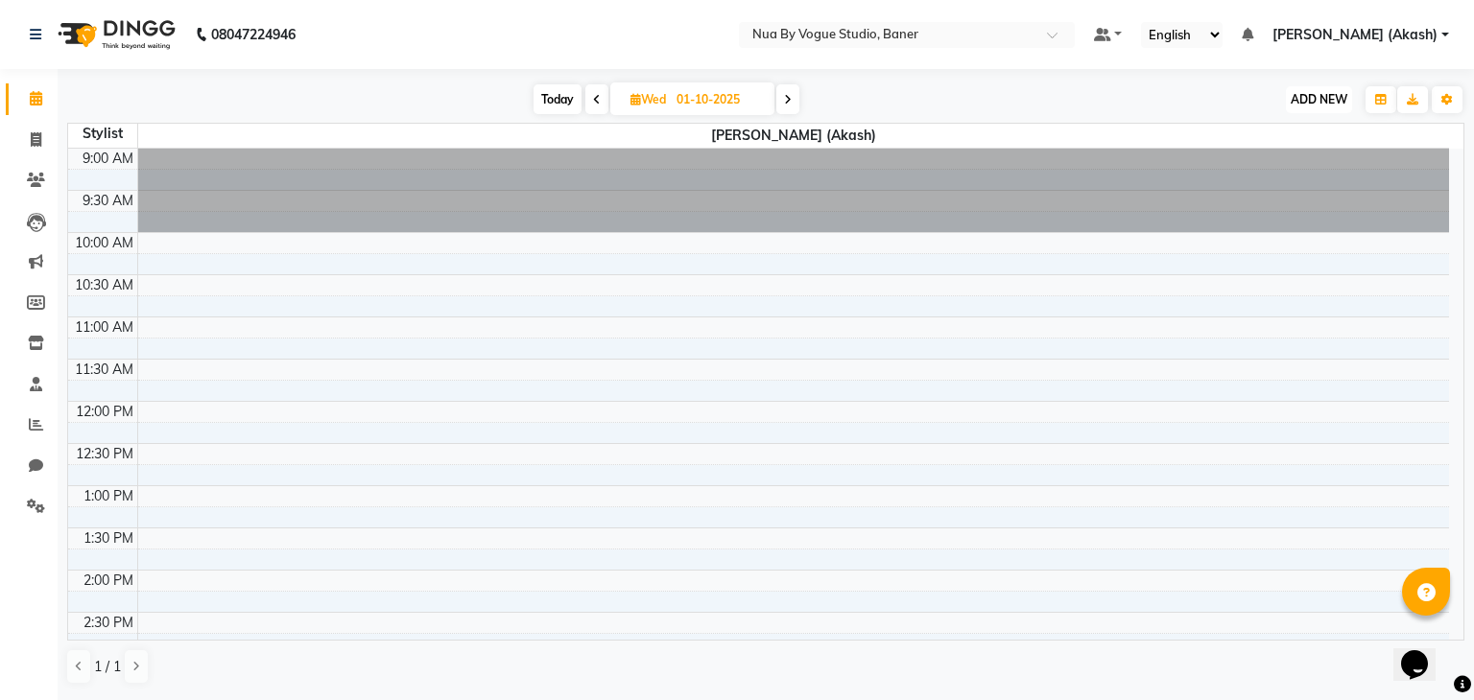
click at [1320, 92] on span "ADD NEW" at bounding box center [1318, 99] width 57 height 14
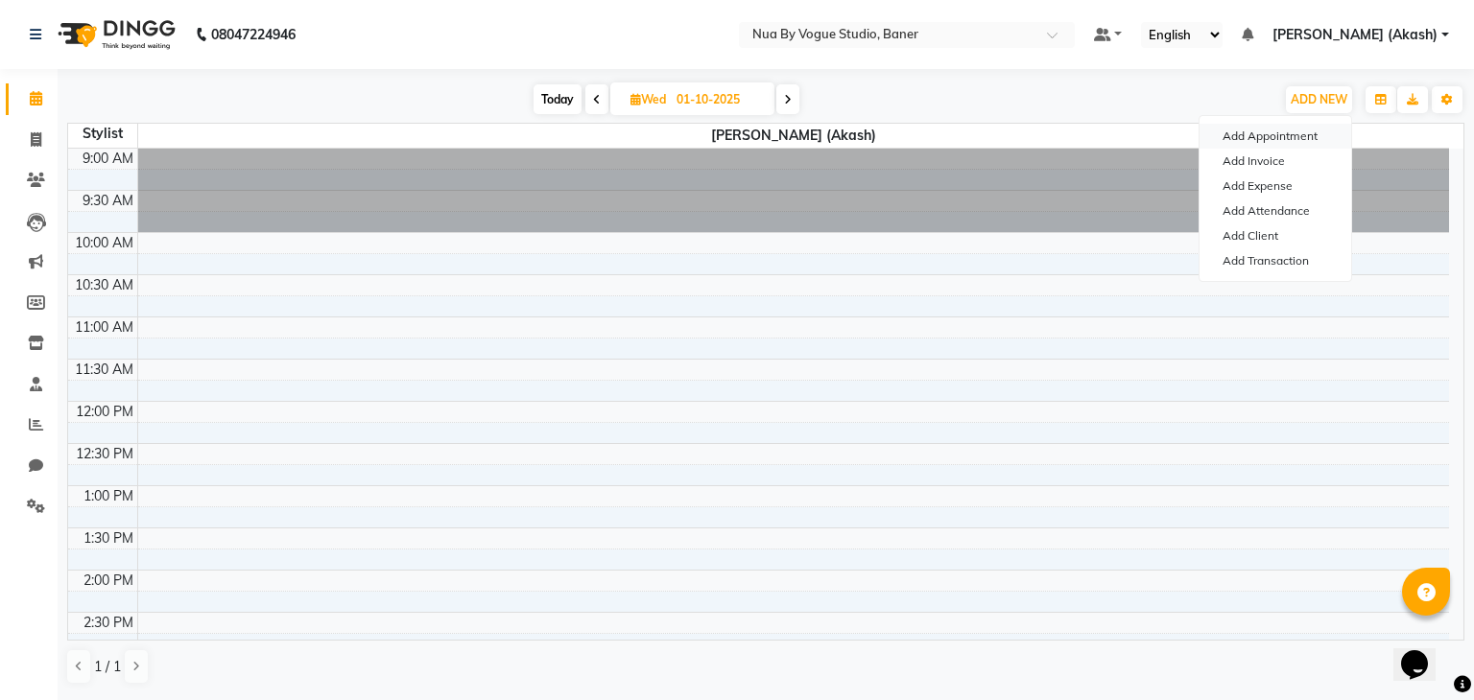
click at [1286, 133] on button "Add Appointment" at bounding box center [1275, 136] width 152 height 25
select select "tentative"
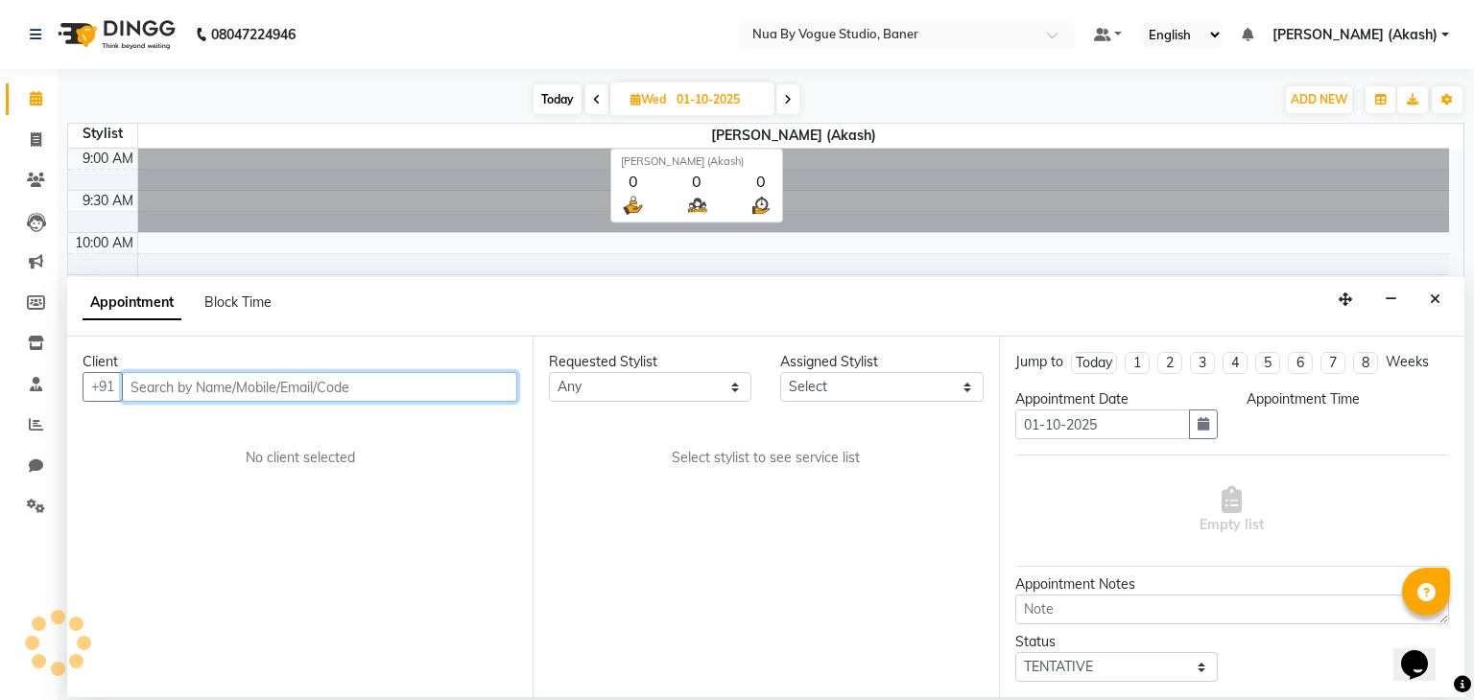
select select "600"
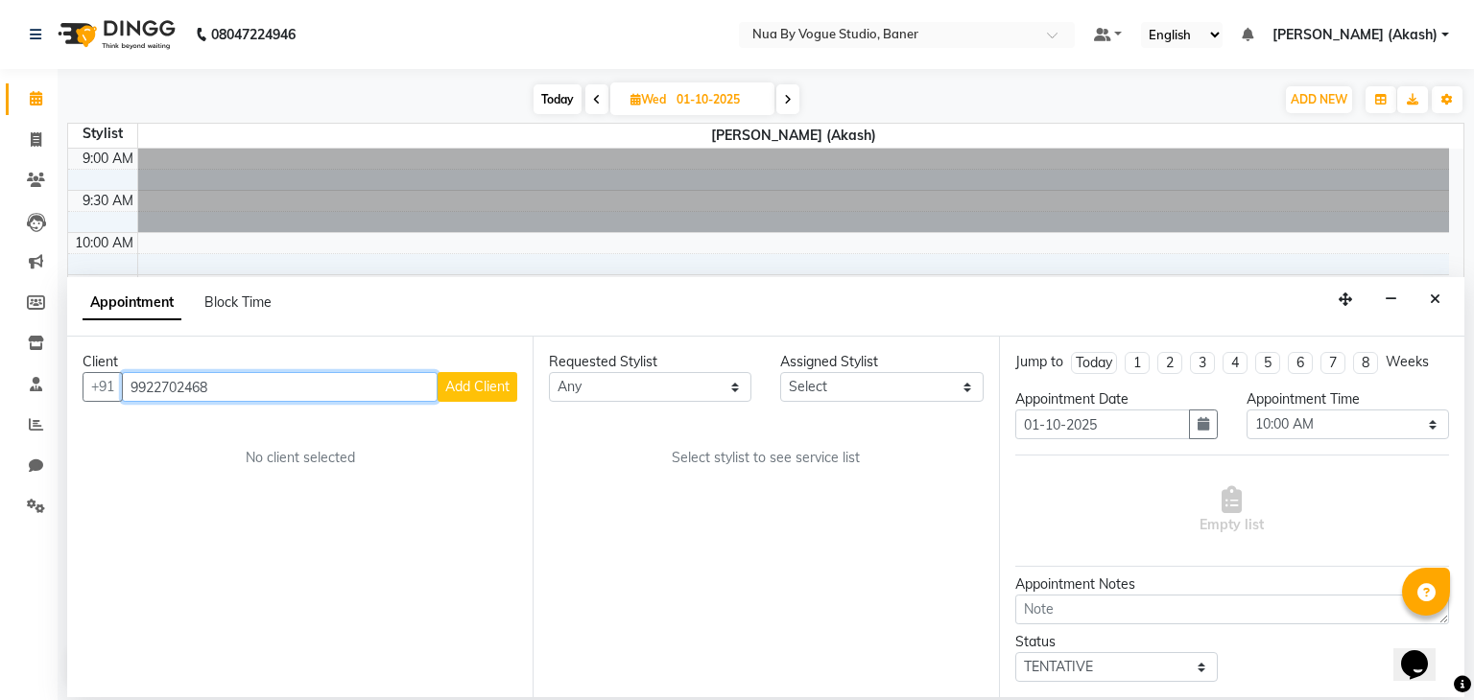
type input "9922702468"
click at [497, 389] on span "Add Client" at bounding box center [477, 386] width 64 height 17
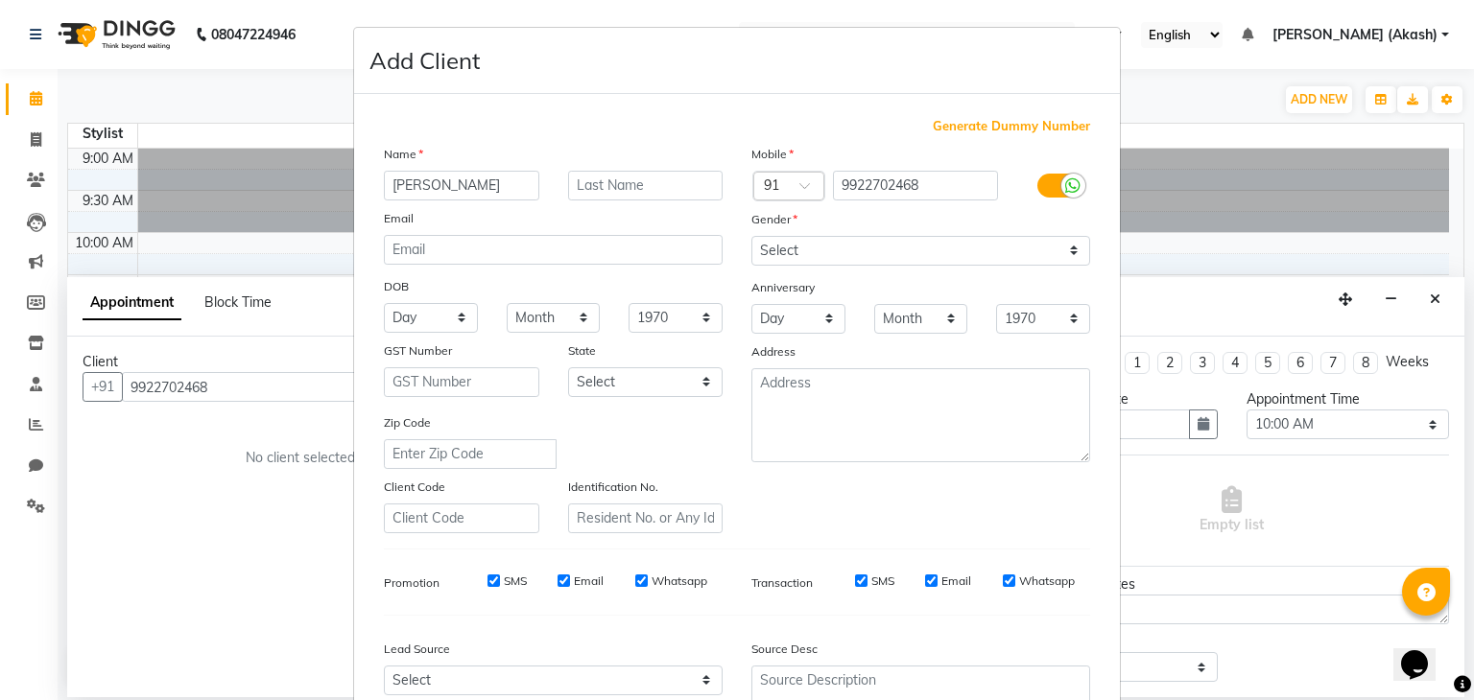
type input "[PERSON_NAME]"
click at [807, 243] on select "Select [DEMOGRAPHIC_DATA] [DEMOGRAPHIC_DATA] Other Prefer Not To Say" at bounding box center [920, 251] width 339 height 30
select select "[DEMOGRAPHIC_DATA]"
click at [751, 237] on select "Select [DEMOGRAPHIC_DATA] [DEMOGRAPHIC_DATA] Other Prefer Not To Say" at bounding box center [920, 251] width 339 height 30
click at [863, 181] on input "9922702468" at bounding box center [916, 186] width 166 height 30
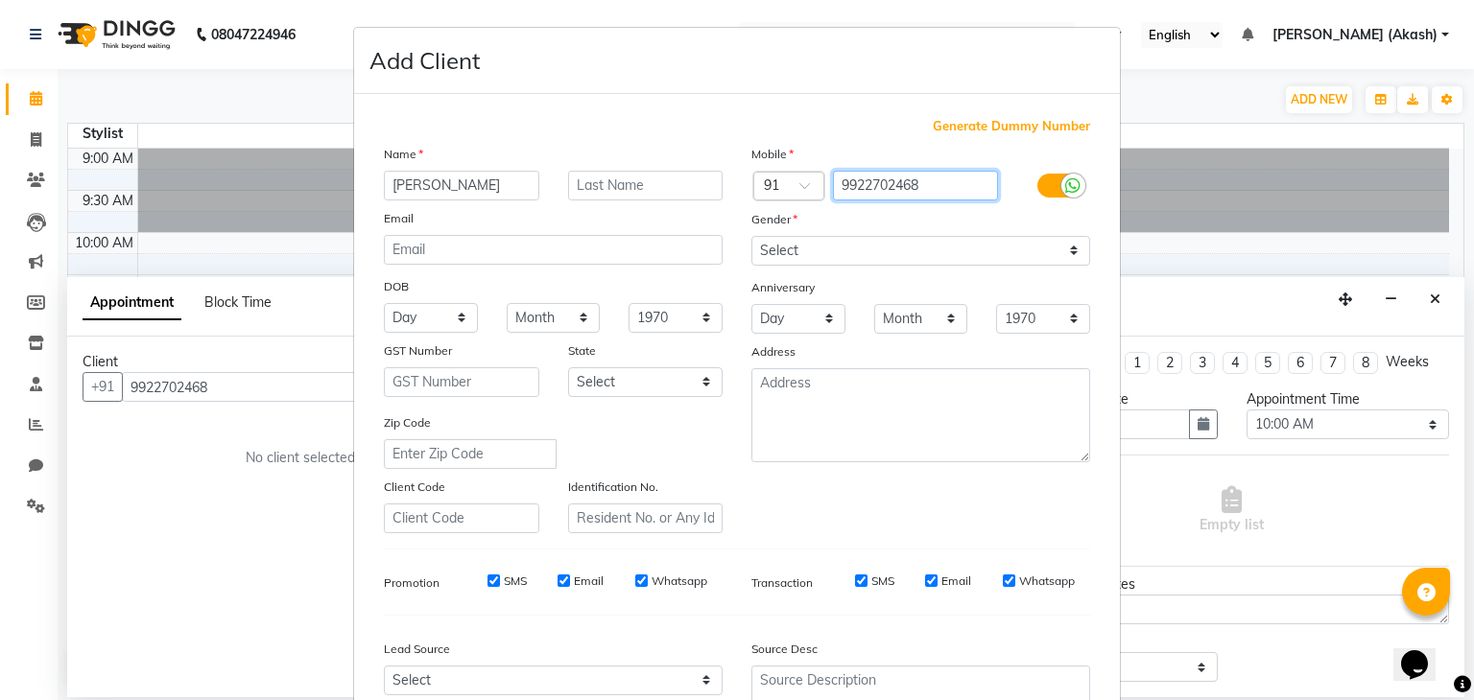
click at [863, 181] on input "9922702468" at bounding box center [916, 186] width 166 height 30
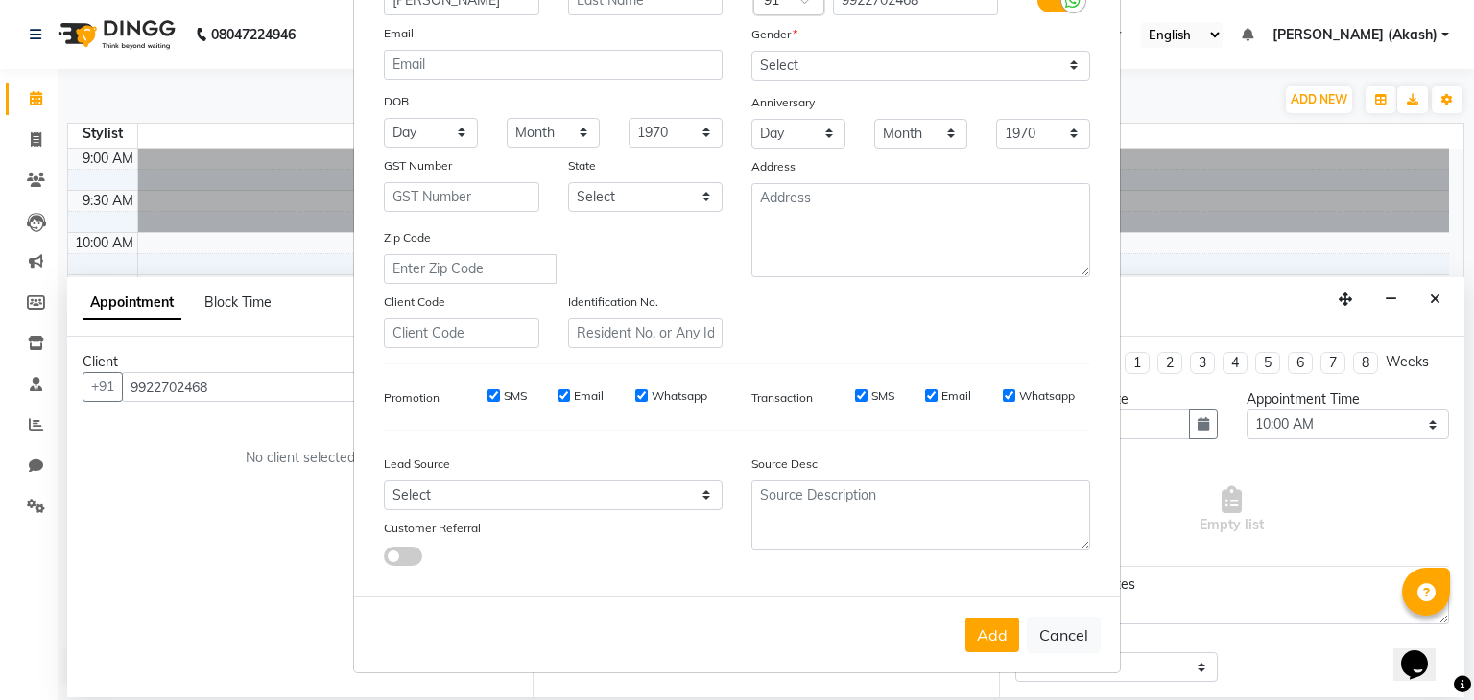
scroll to position [194, 0]
click at [659, 494] on select "Select Walk-in Referral Internet Friend Word of Mouth Advertisement Facebook Ju…" at bounding box center [553, 496] width 339 height 30
select select "56728"
click at [384, 481] on select "Select Walk-in Referral Internet Friend Word of Mouth Advertisement Facebook Ju…" at bounding box center [553, 496] width 339 height 30
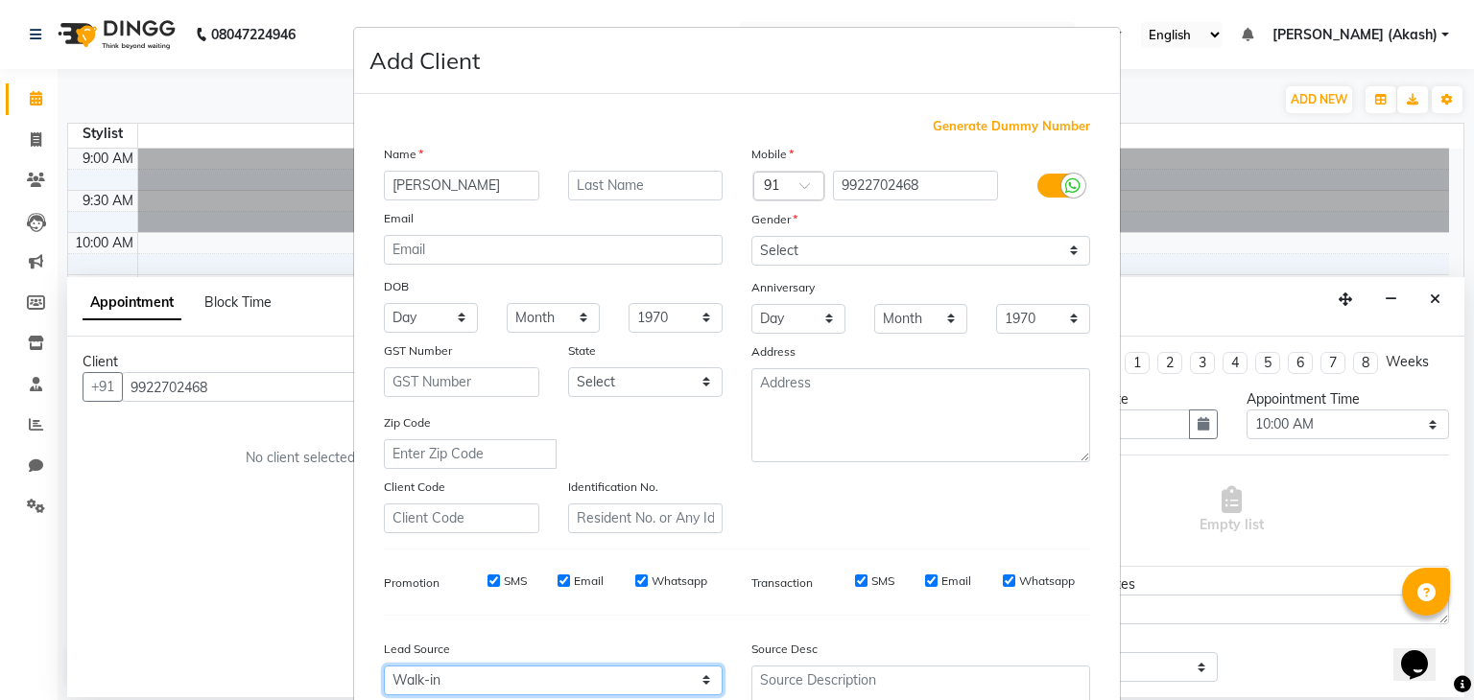
scroll to position [195, 0]
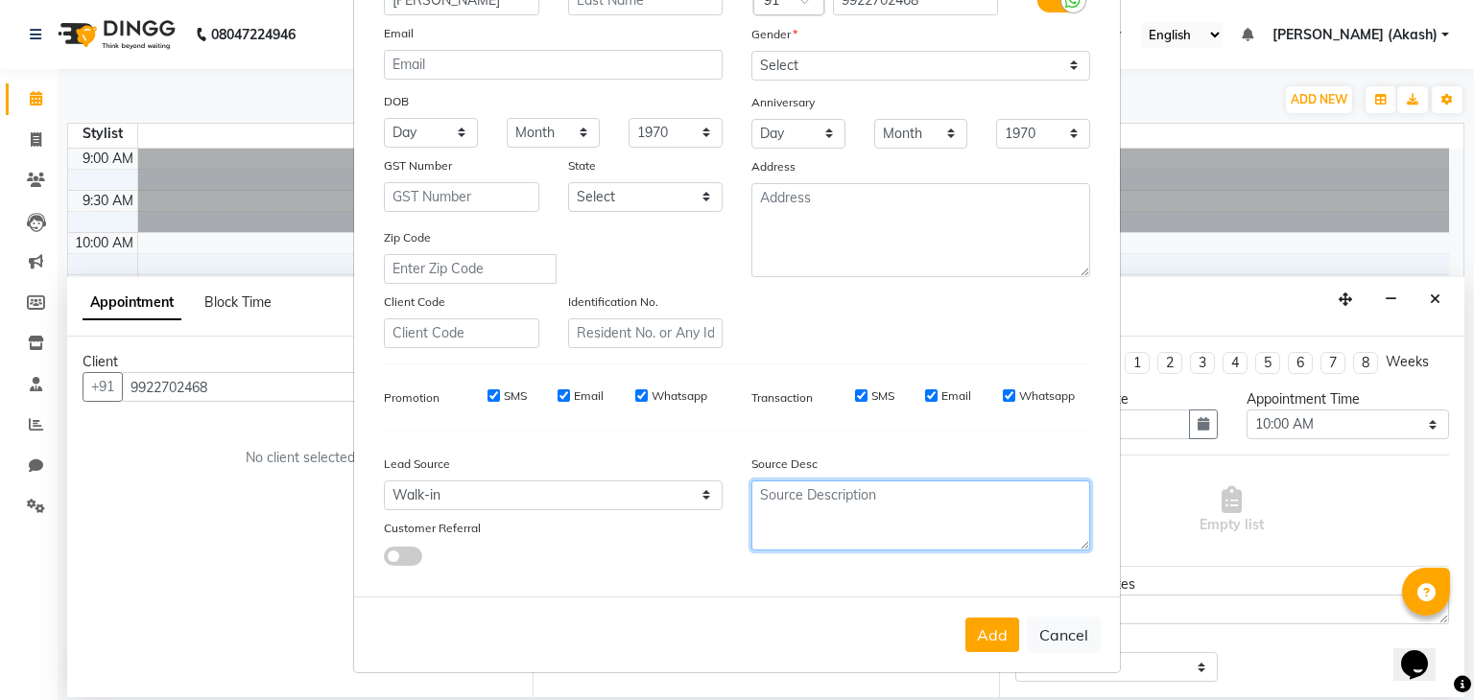
click at [860, 486] on textarea at bounding box center [920, 516] width 339 height 70
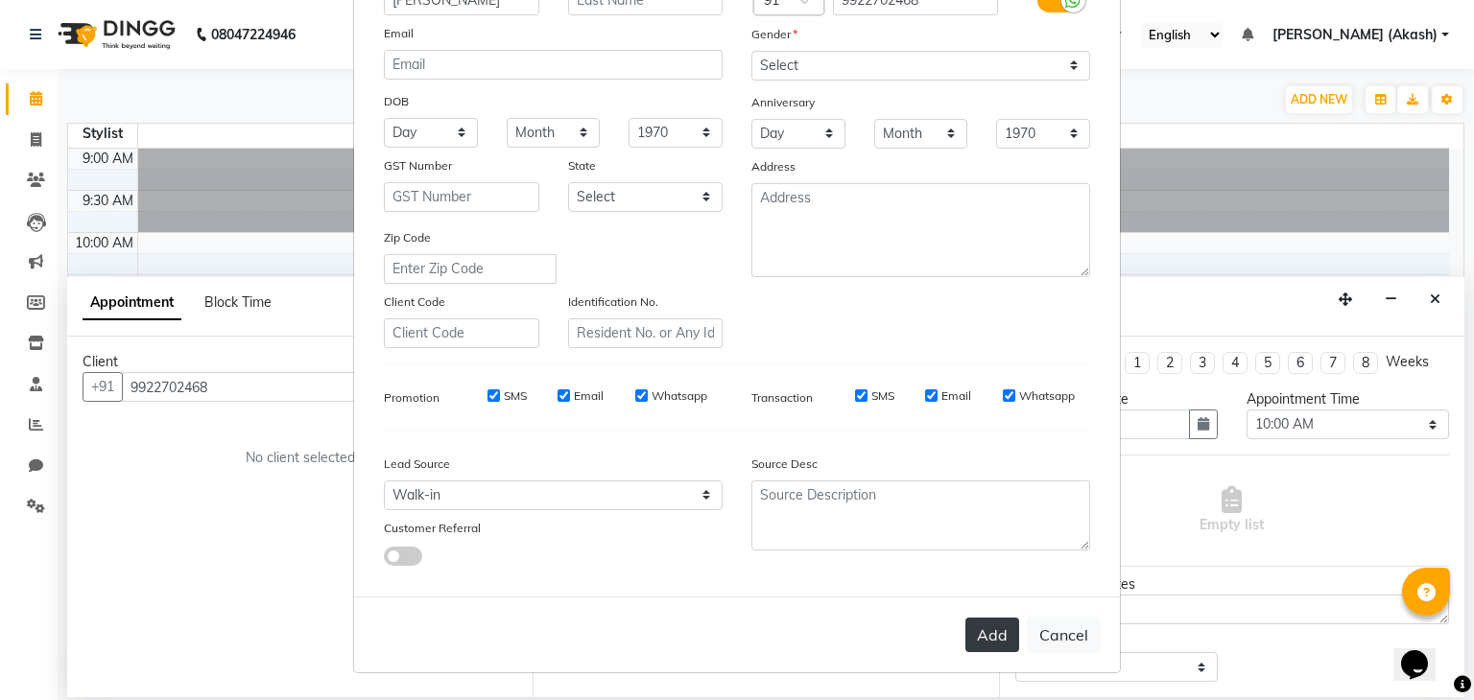
click at [989, 632] on button "Add" at bounding box center [992, 635] width 54 height 35
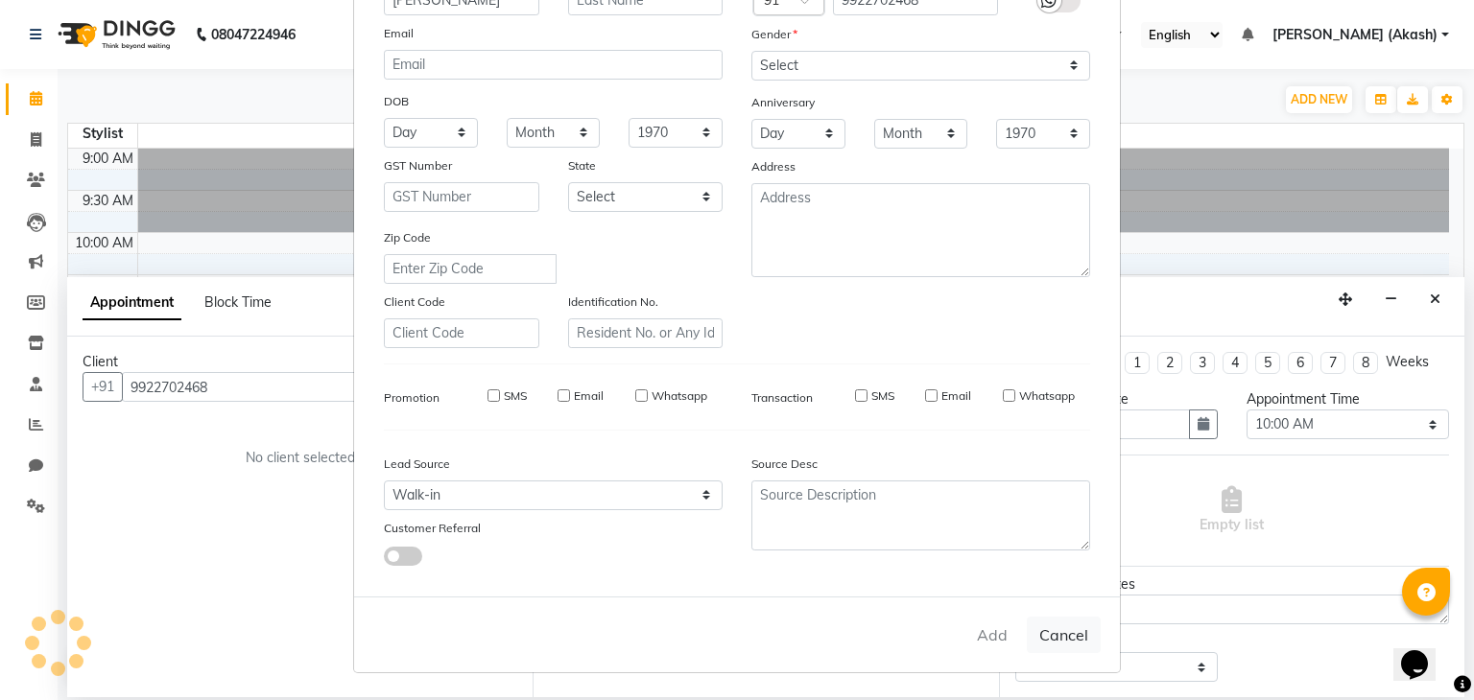
select select
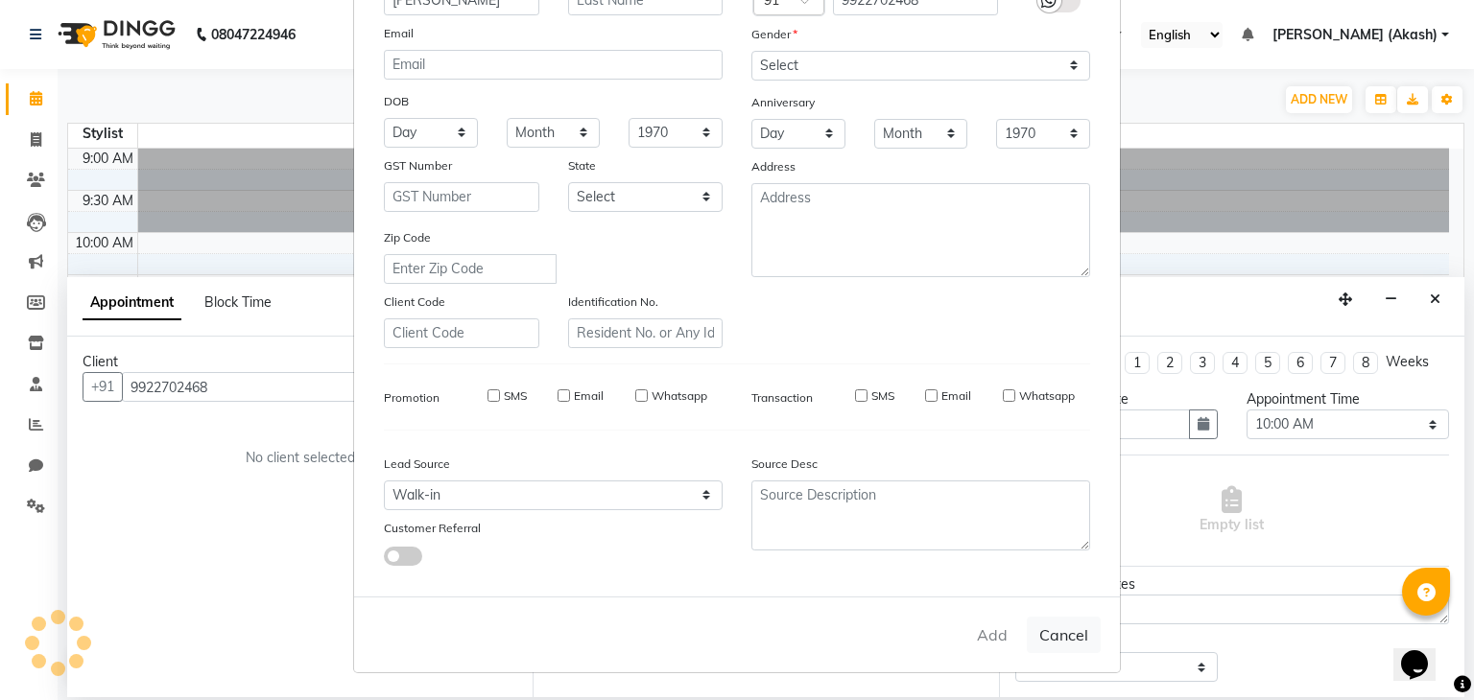
select select
checkbox input "false"
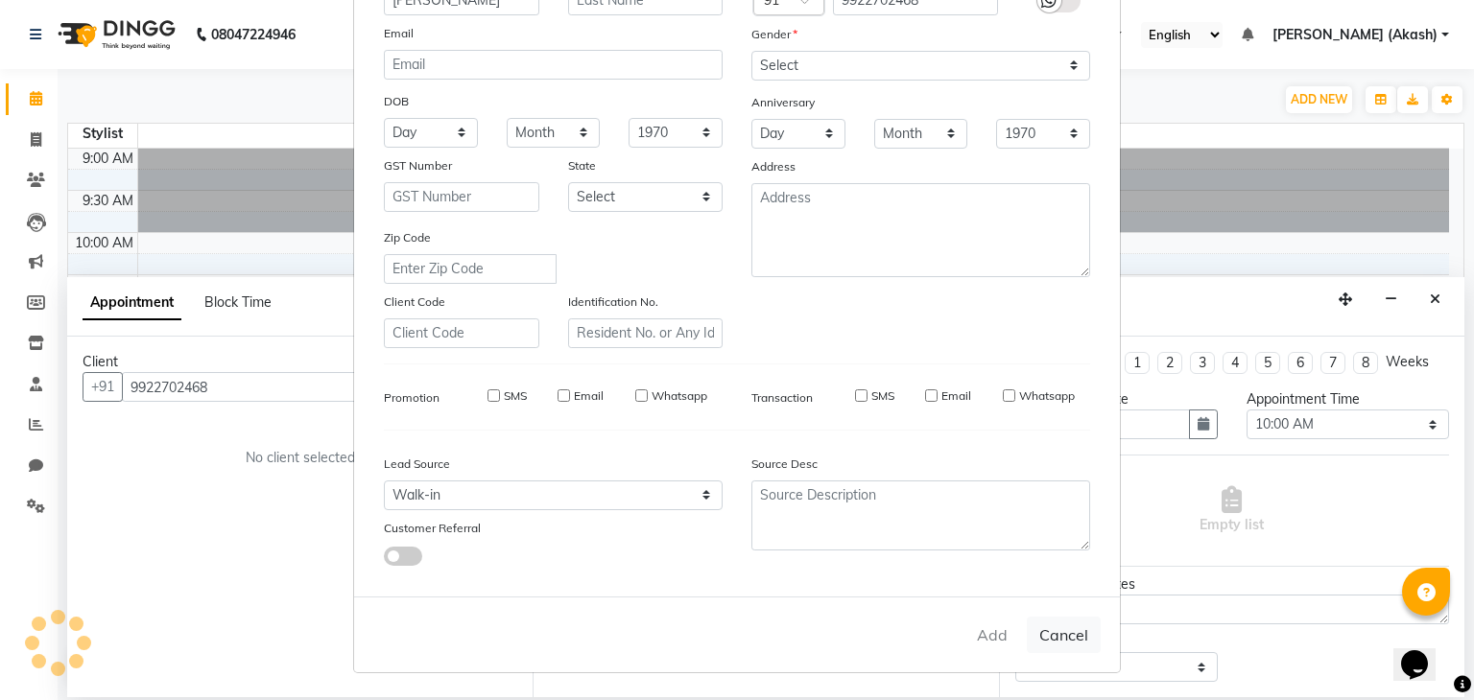
checkbox input "false"
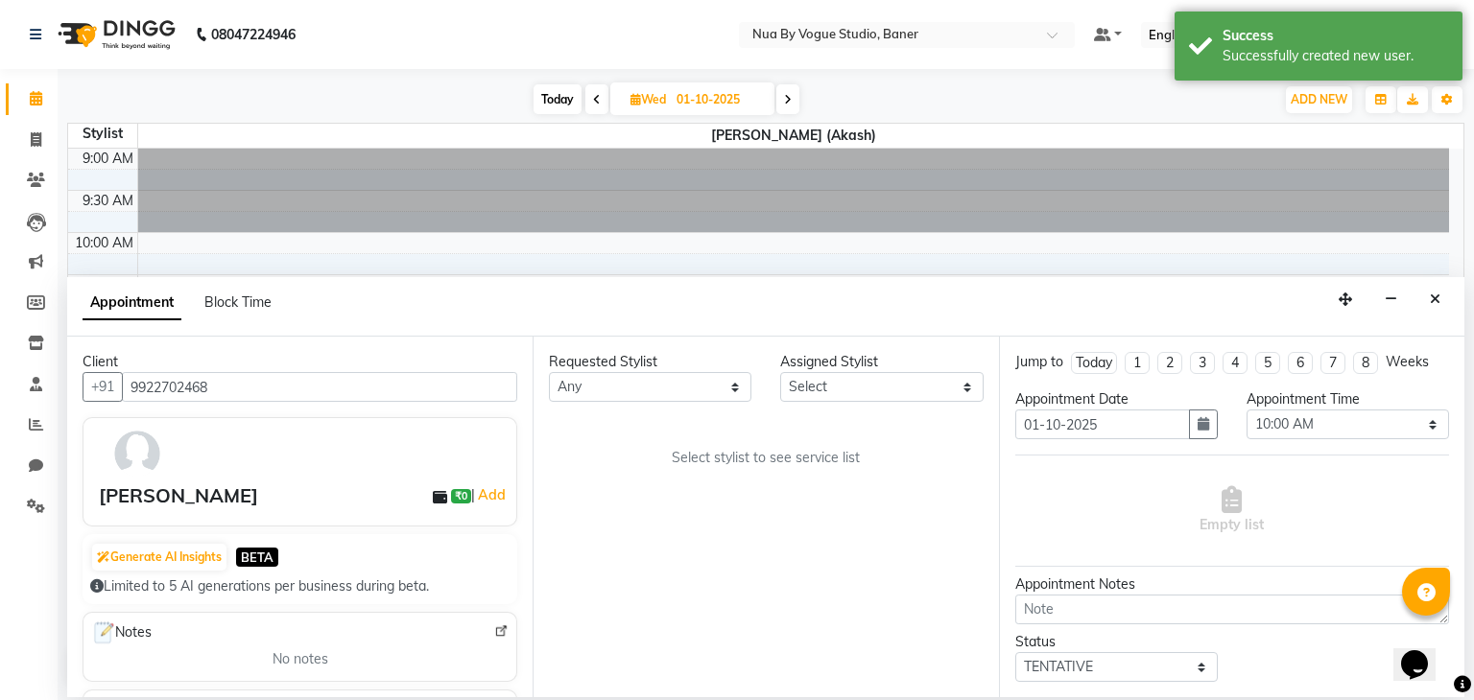
scroll to position [105, 0]
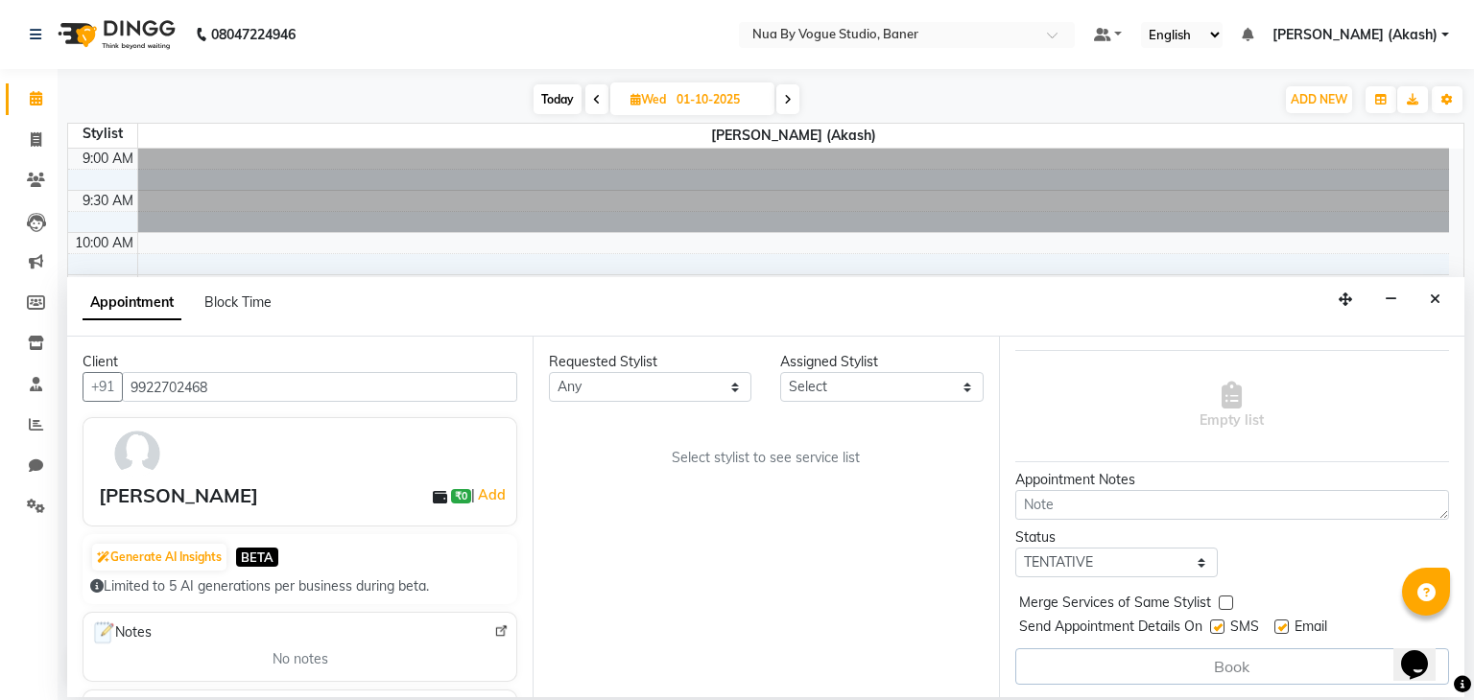
click at [777, 108] on span at bounding box center [787, 99] width 23 height 30
type input "02-10-2025"
select select "600"
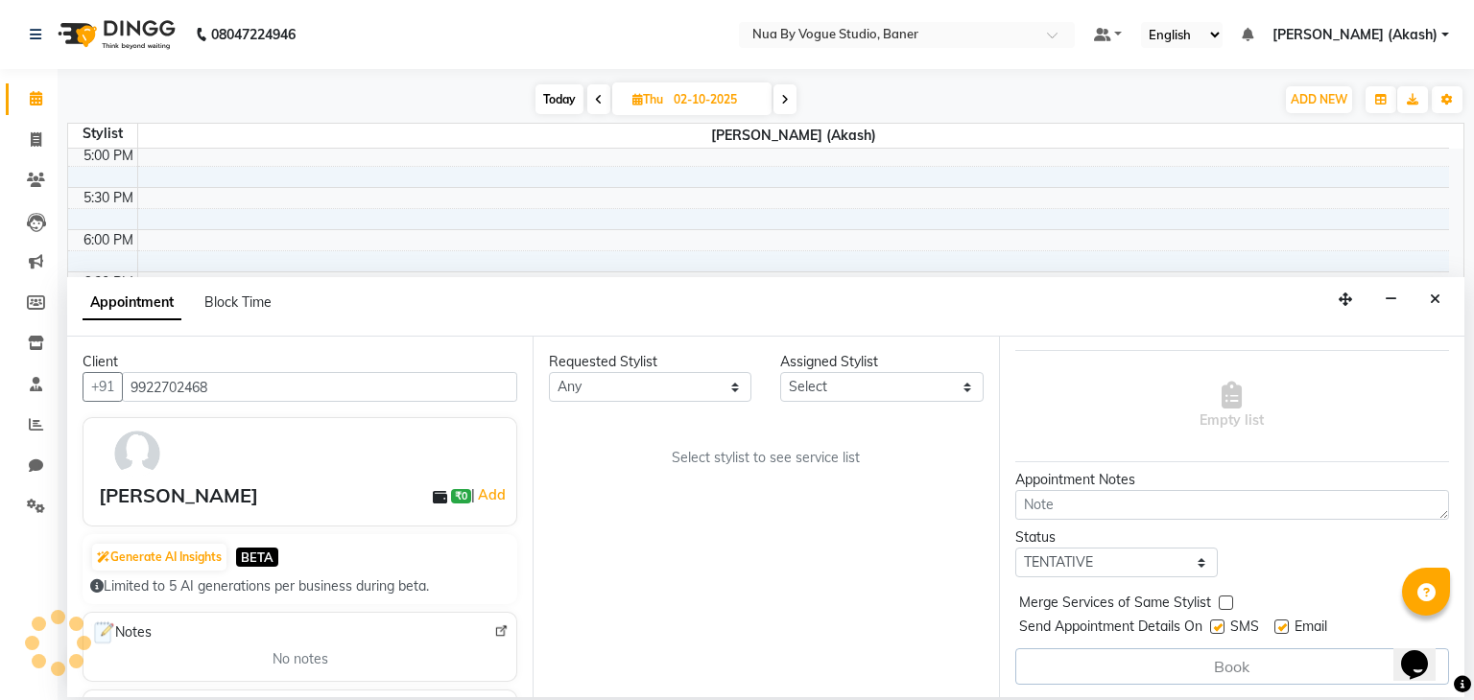
click at [777, 108] on span at bounding box center [784, 99] width 23 height 30
type input "03-10-2025"
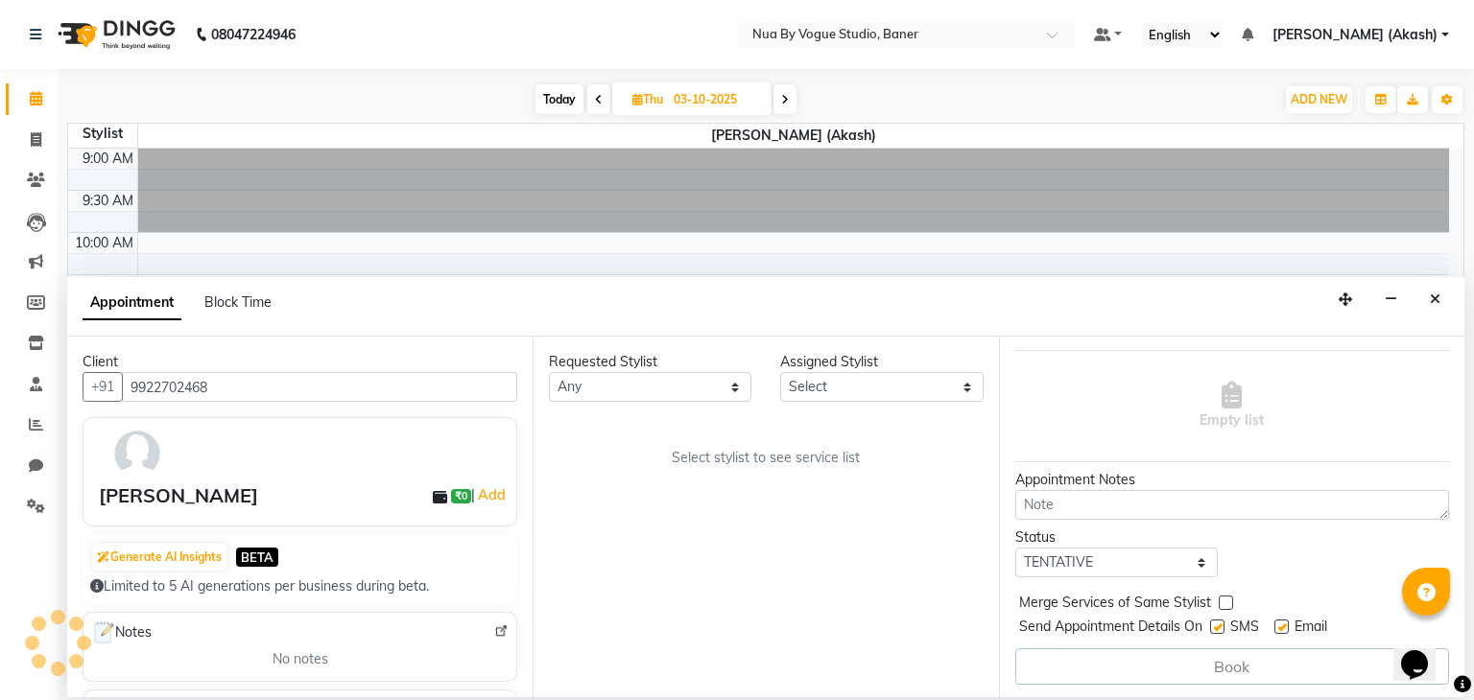
select select "600"
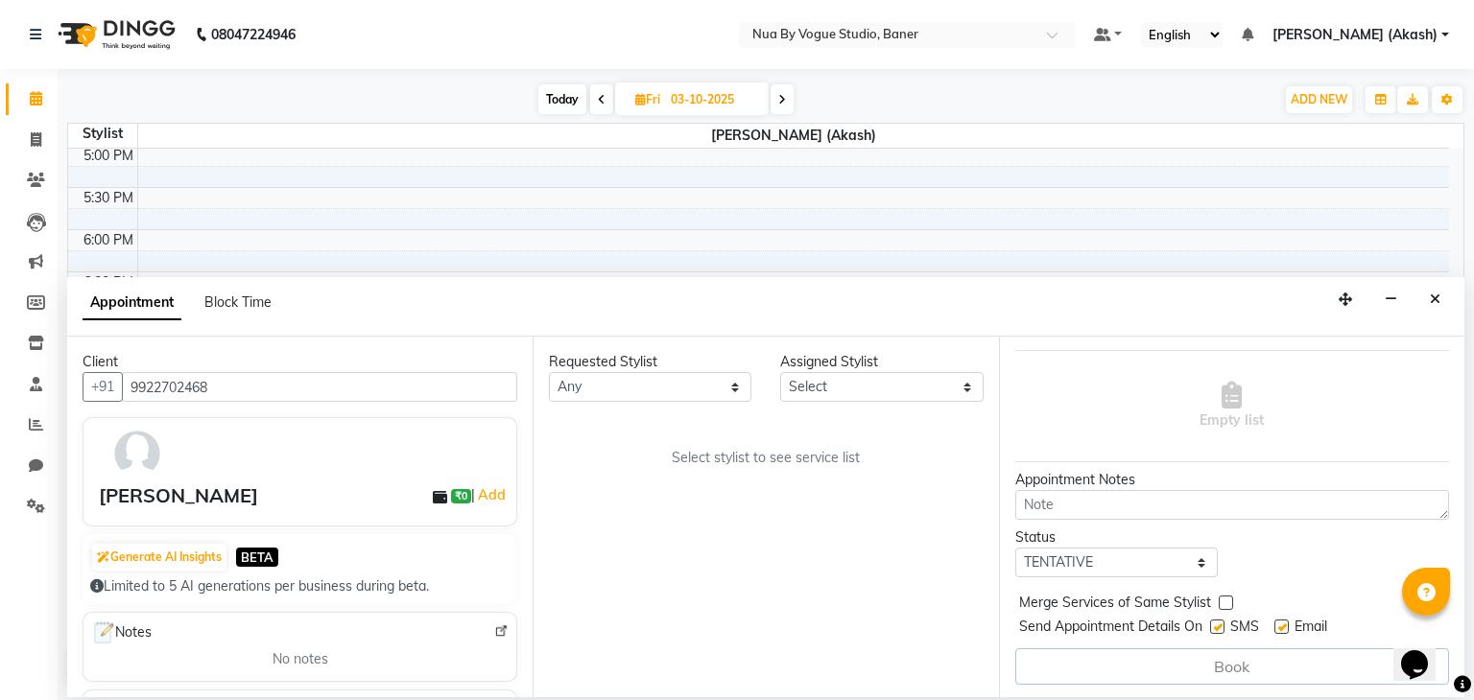
click at [777, 108] on span at bounding box center [781, 99] width 23 height 30
type input "04-10-2025"
select select "600"
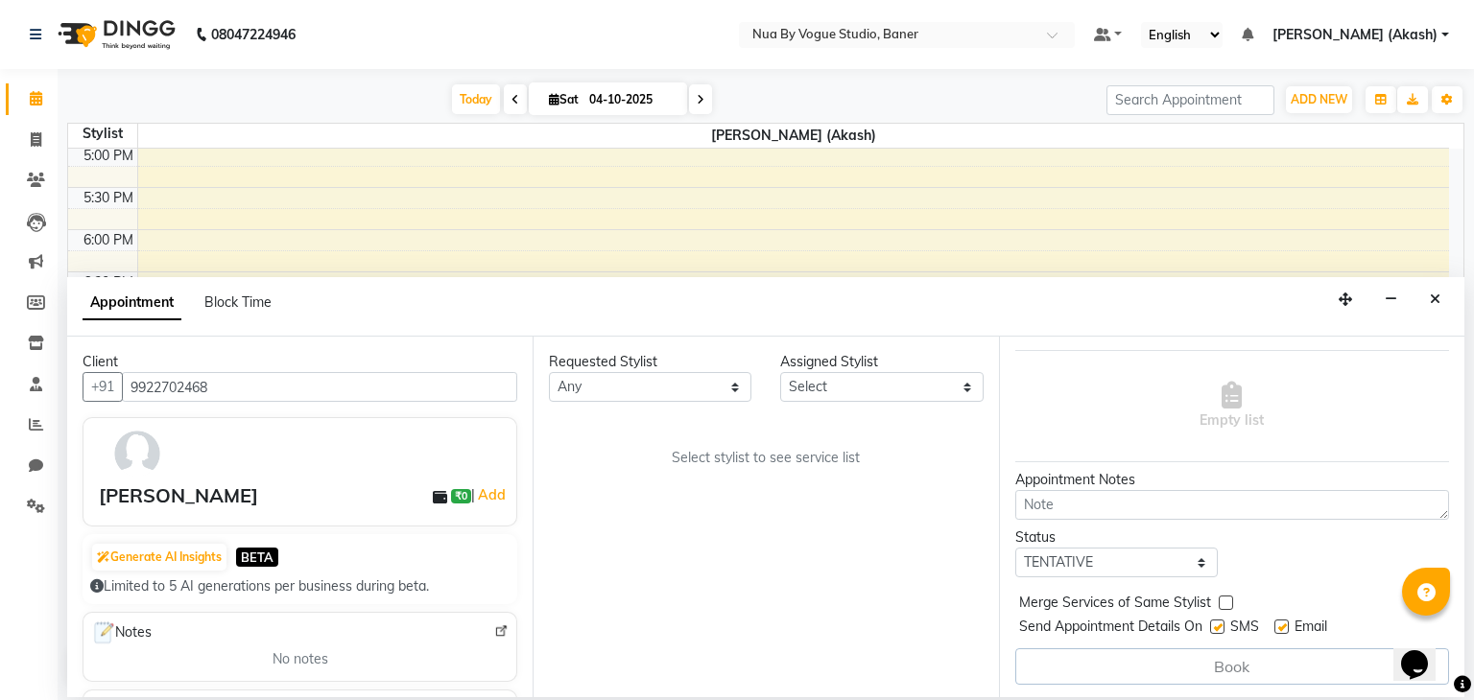
scroll to position [678, 0]
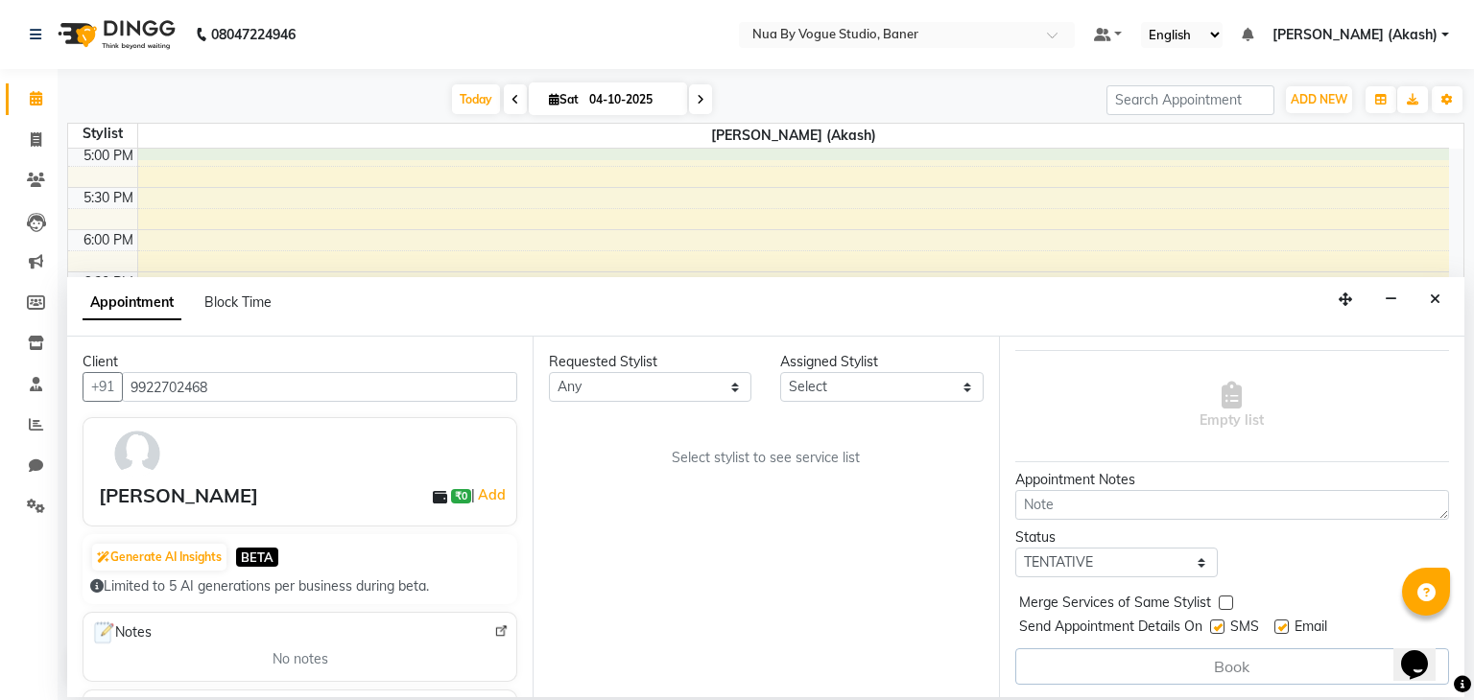
click at [481, 153] on div "9:00 AM 9:30 AM 10:00 AM 10:30 AM 11:00 AM 11:30 AM 12:00 PM 12:30 PM 1:00 PM 1…" at bounding box center [758, 60] width 1380 height 1181
select select "90949"
select select "tentative"
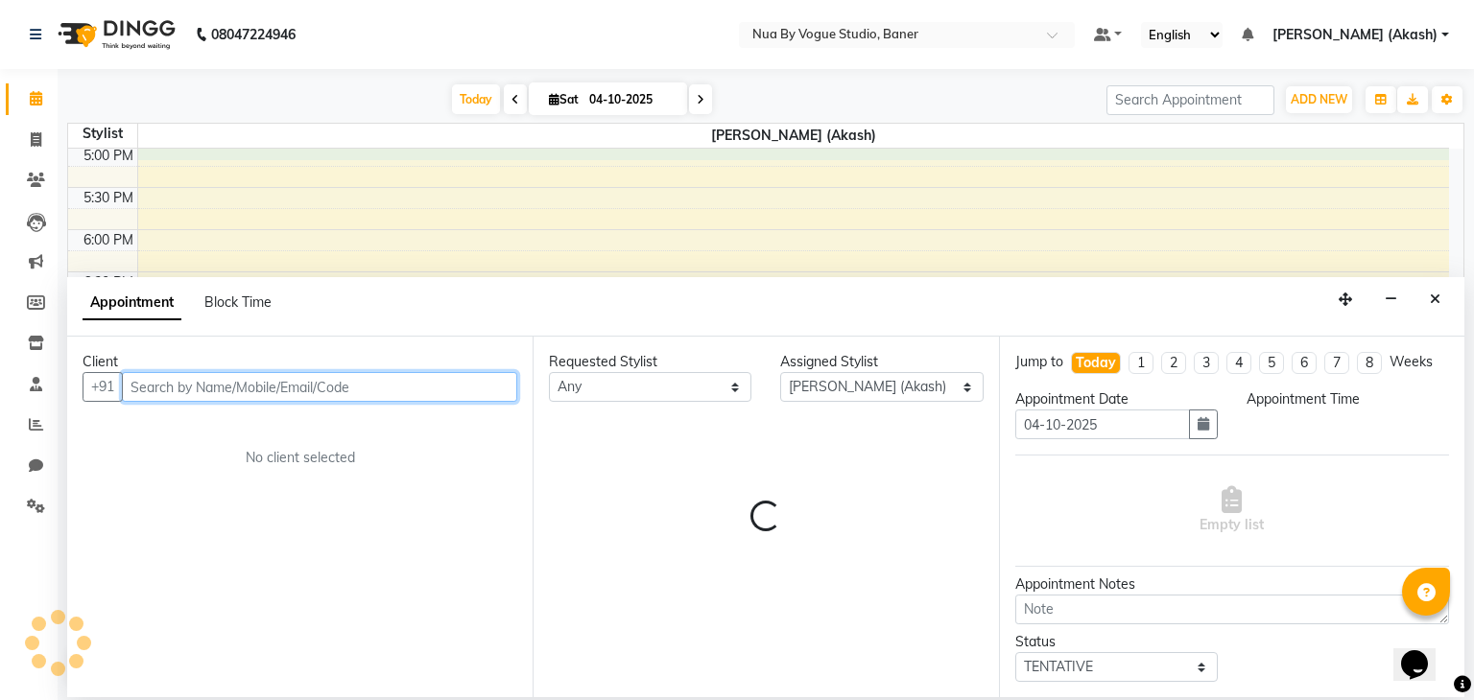
select select "1020"
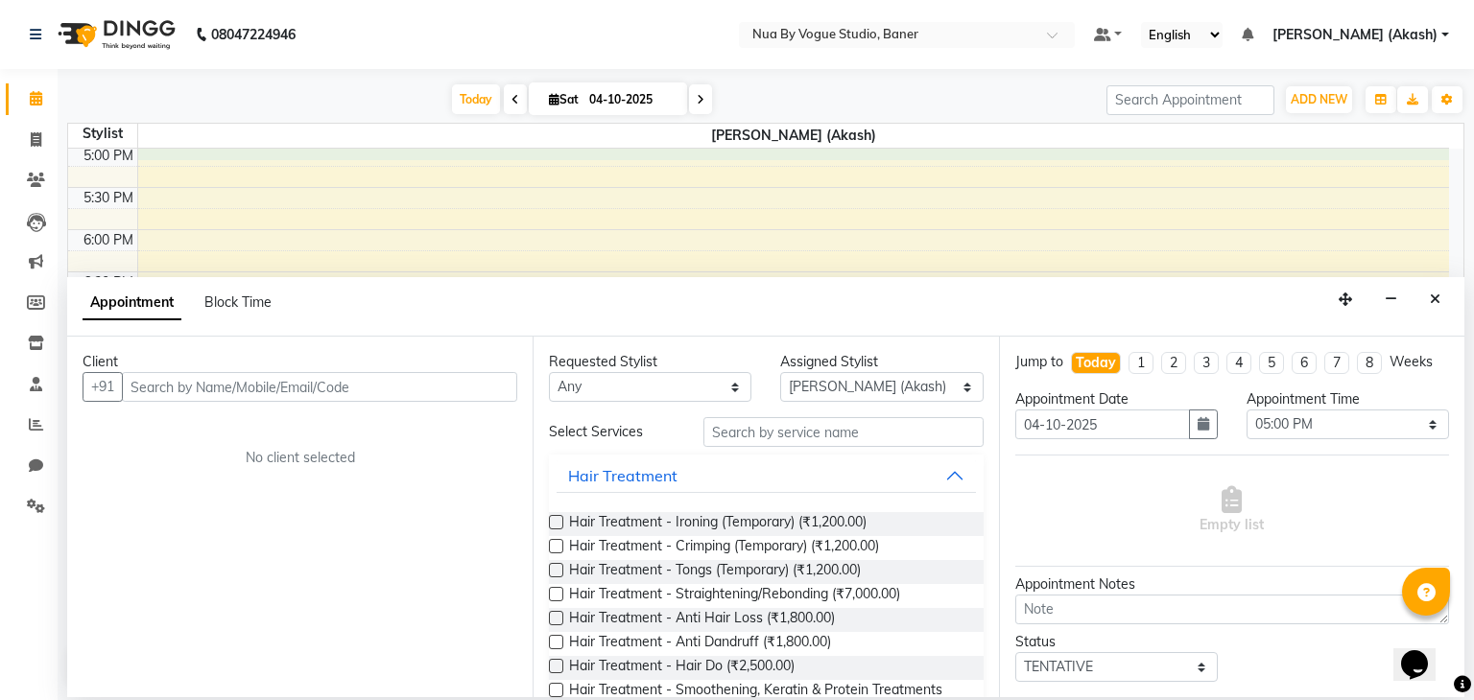
click at [698, 96] on icon at bounding box center [700, 100] width 8 height 12
type input "05-10-2025"
select select "1020"
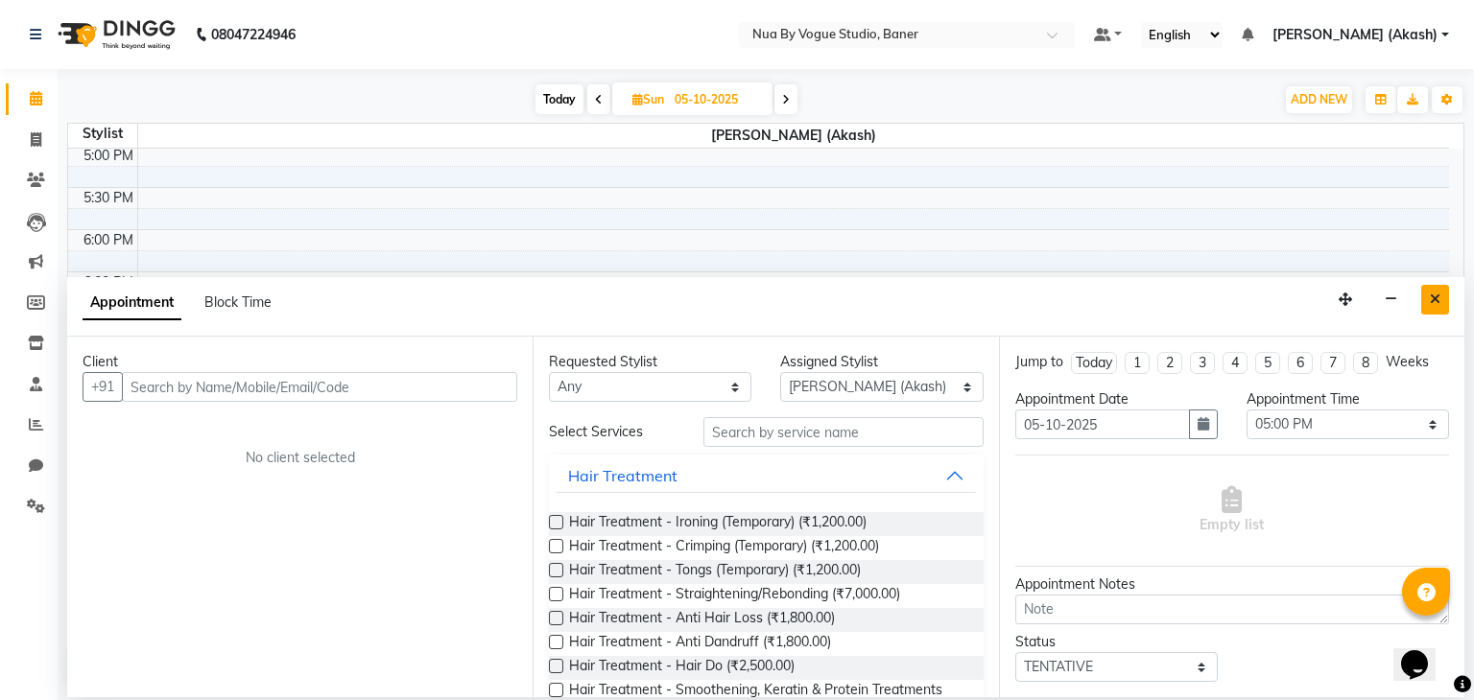
click at [1444, 306] on button "Close" at bounding box center [1435, 300] width 28 height 30
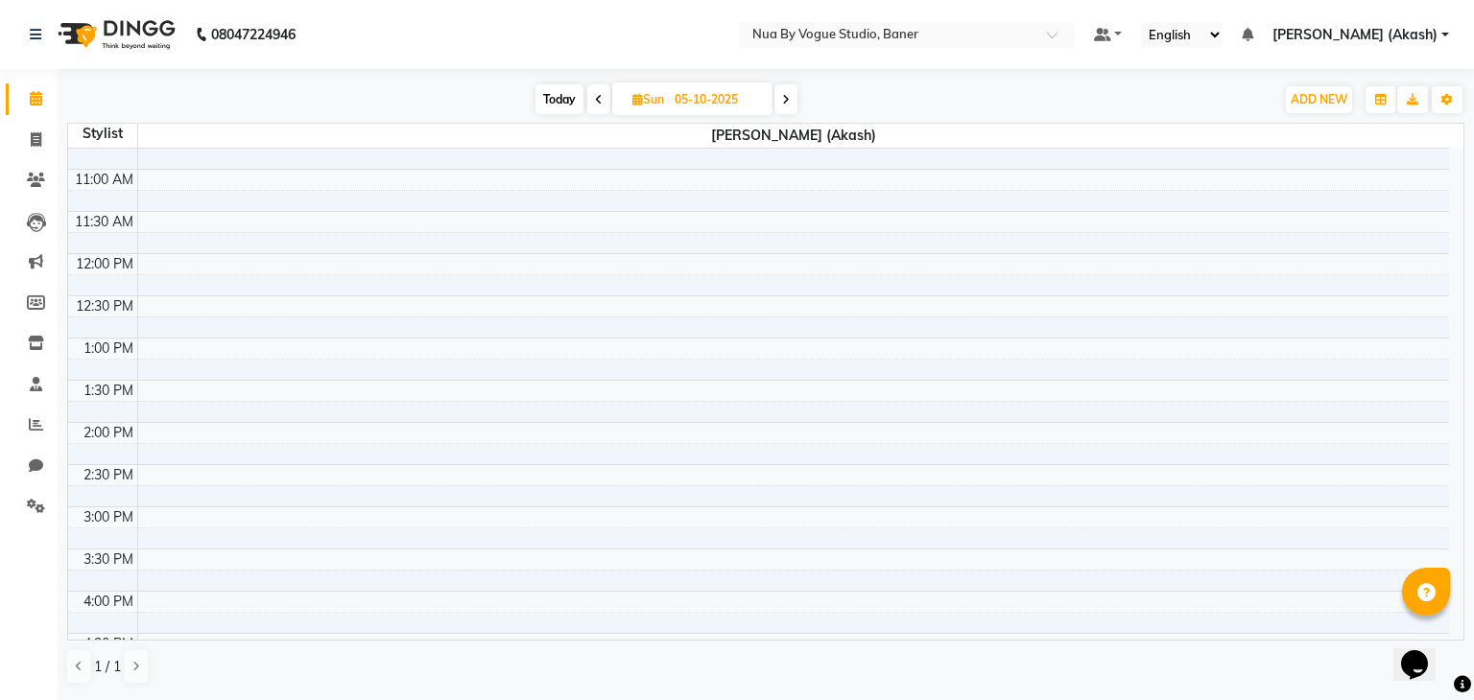
scroll to position [0, 0]
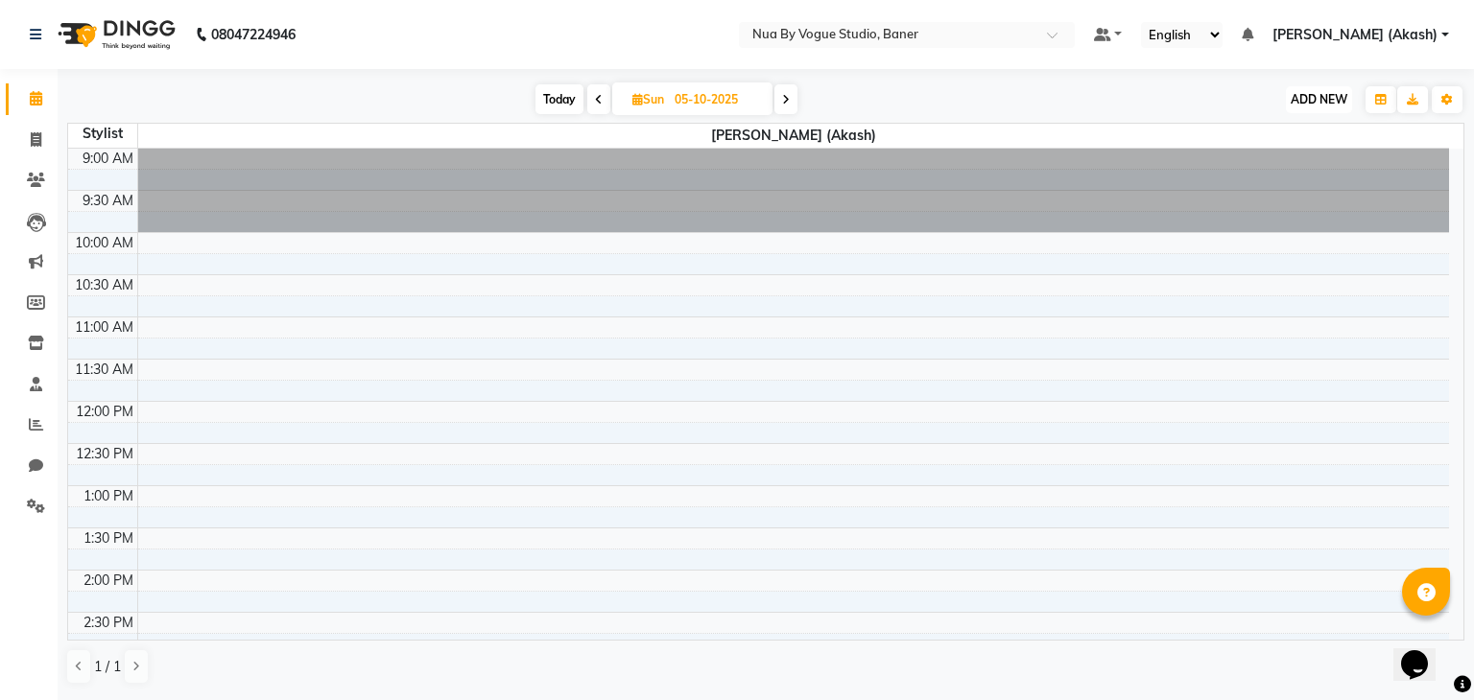
click at [1326, 106] on span "ADD NEW" at bounding box center [1318, 99] width 57 height 14
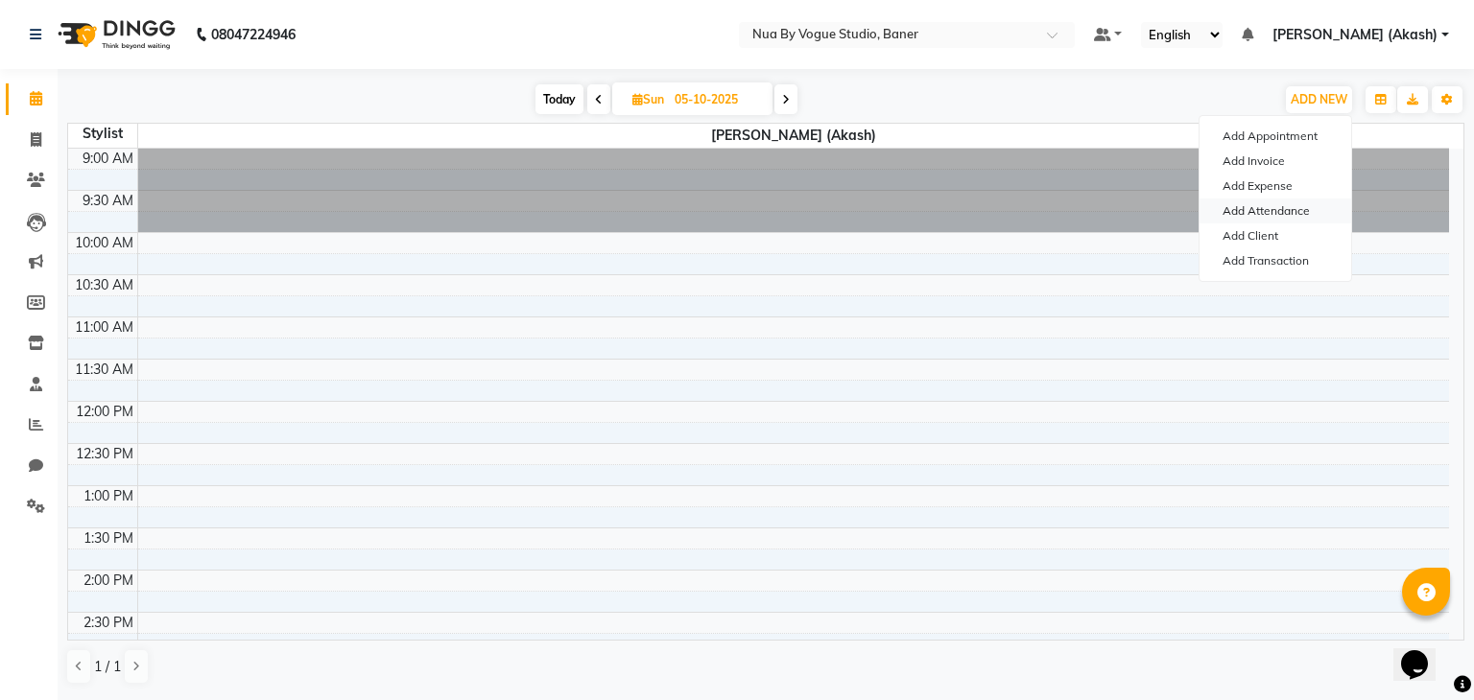
click at [1236, 203] on link "Add Attendance" at bounding box center [1275, 211] width 152 height 25
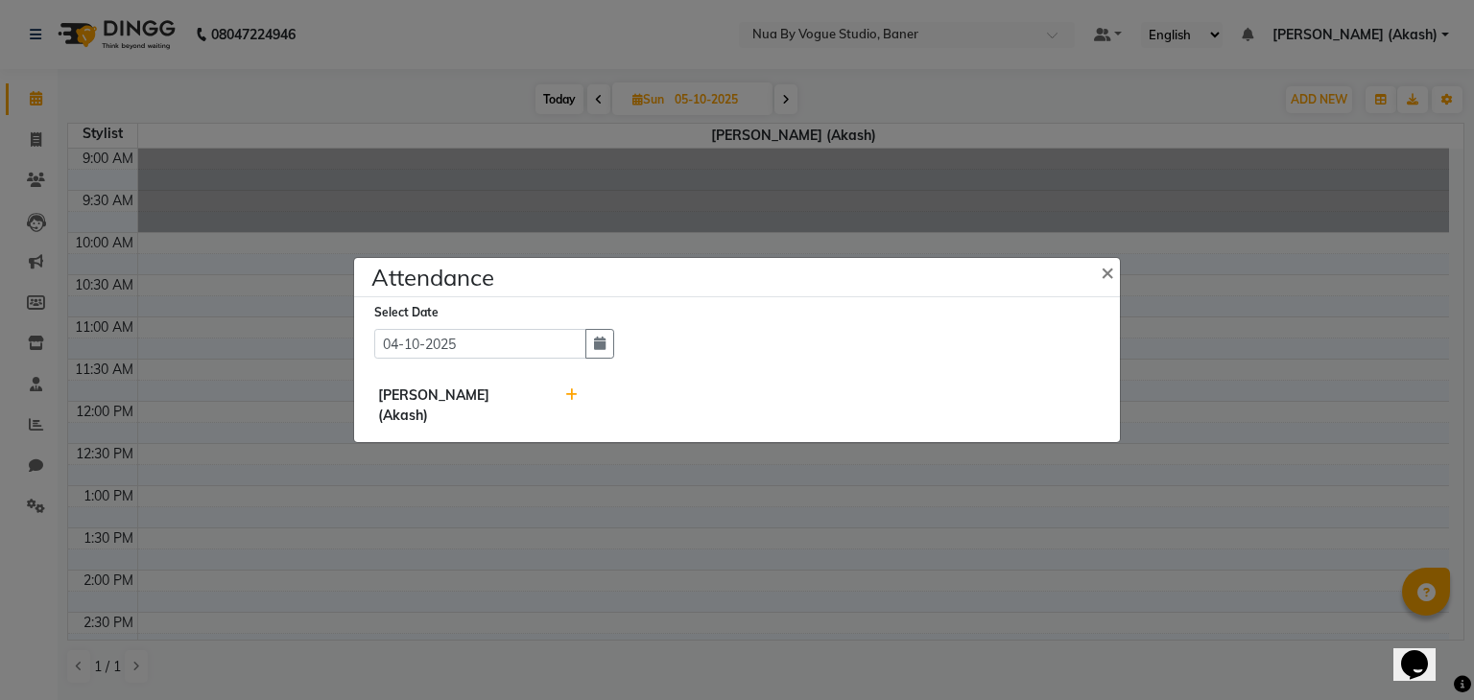
click at [647, 254] on ngb-modal-window "Attendance × Select Date [DATE] [PERSON_NAME] ([GEOGRAPHIC_DATA])" at bounding box center [737, 350] width 1474 height 700
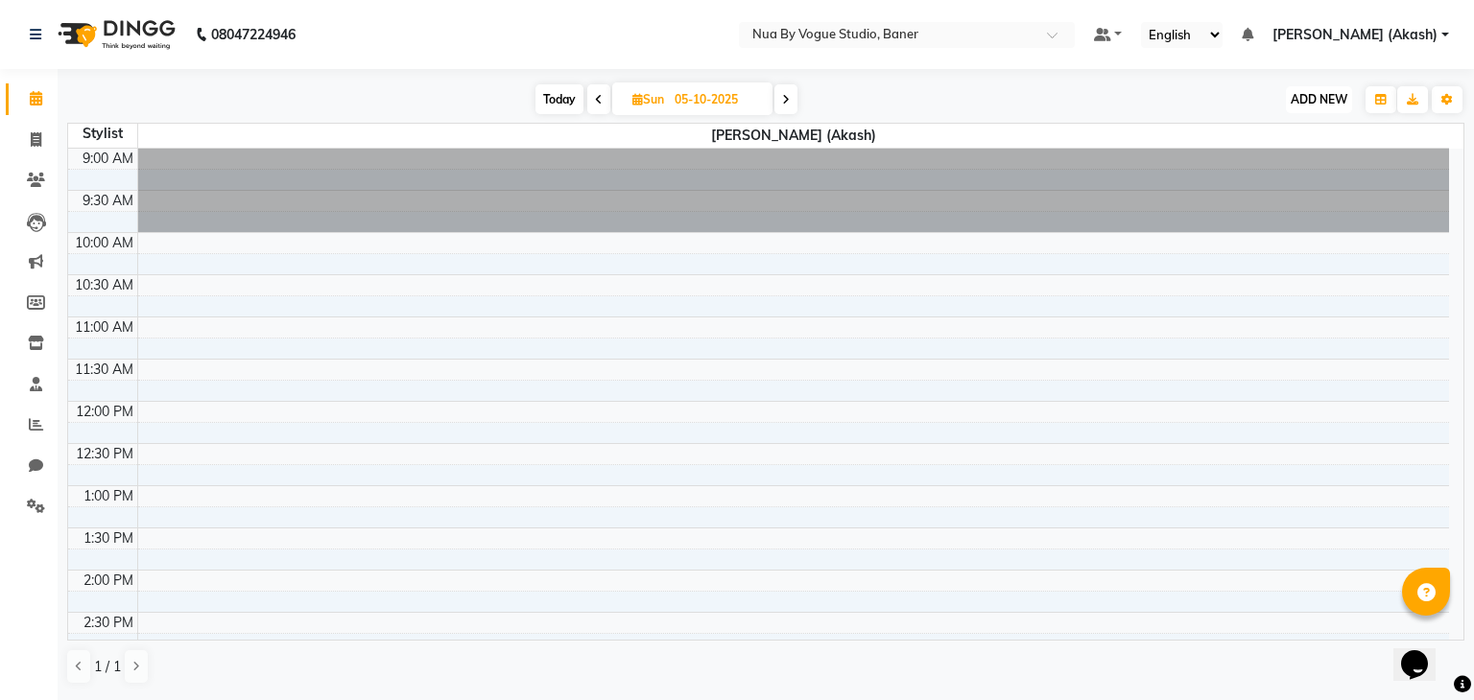
click at [1308, 104] on span "ADD NEW" at bounding box center [1318, 99] width 57 height 14
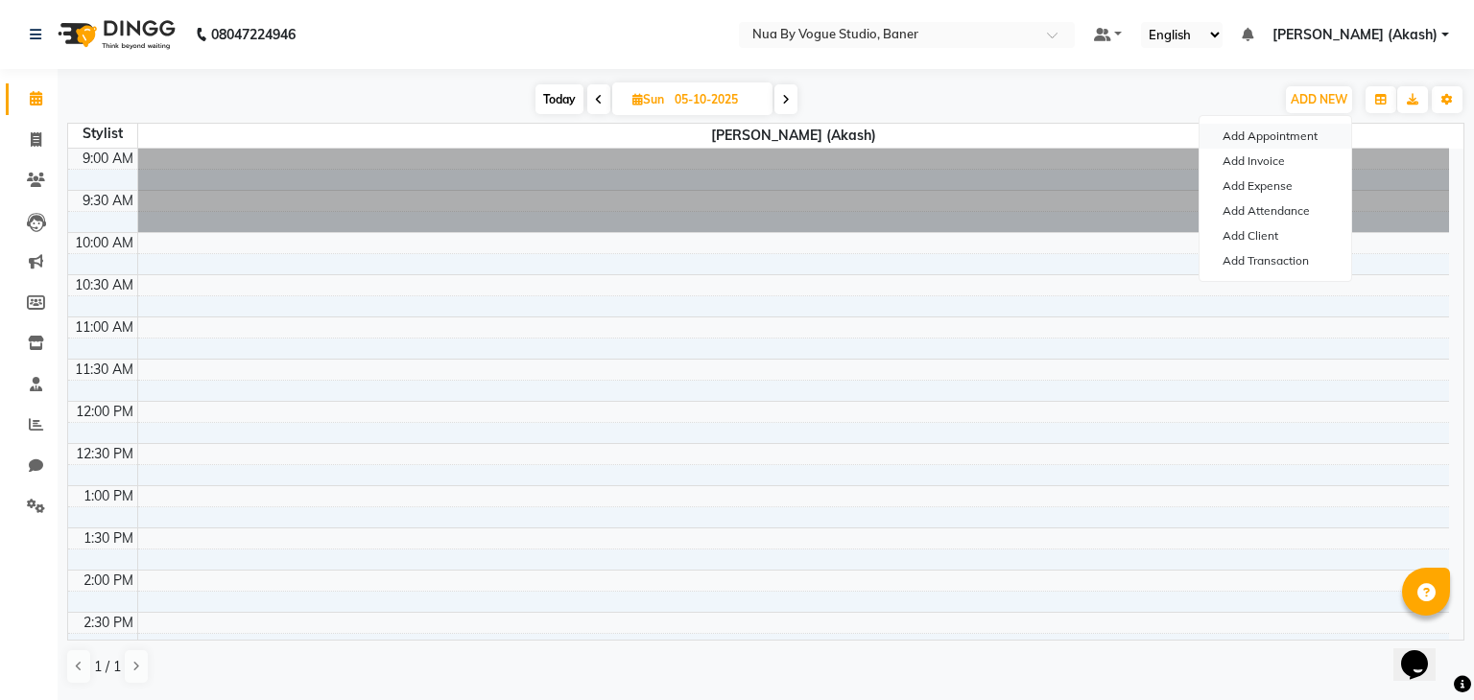
click at [1270, 136] on button "Add Appointment" at bounding box center [1275, 136] width 152 height 25
select select "tentative"
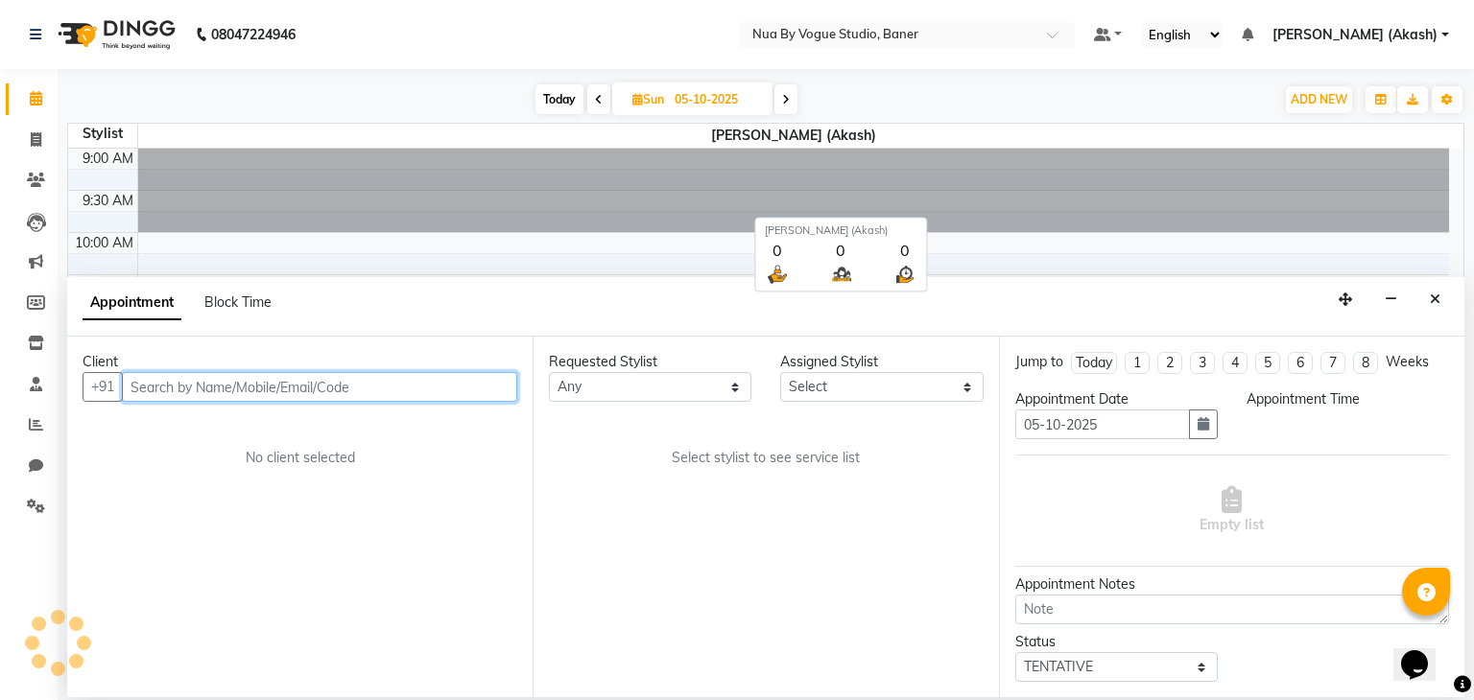
select select "600"
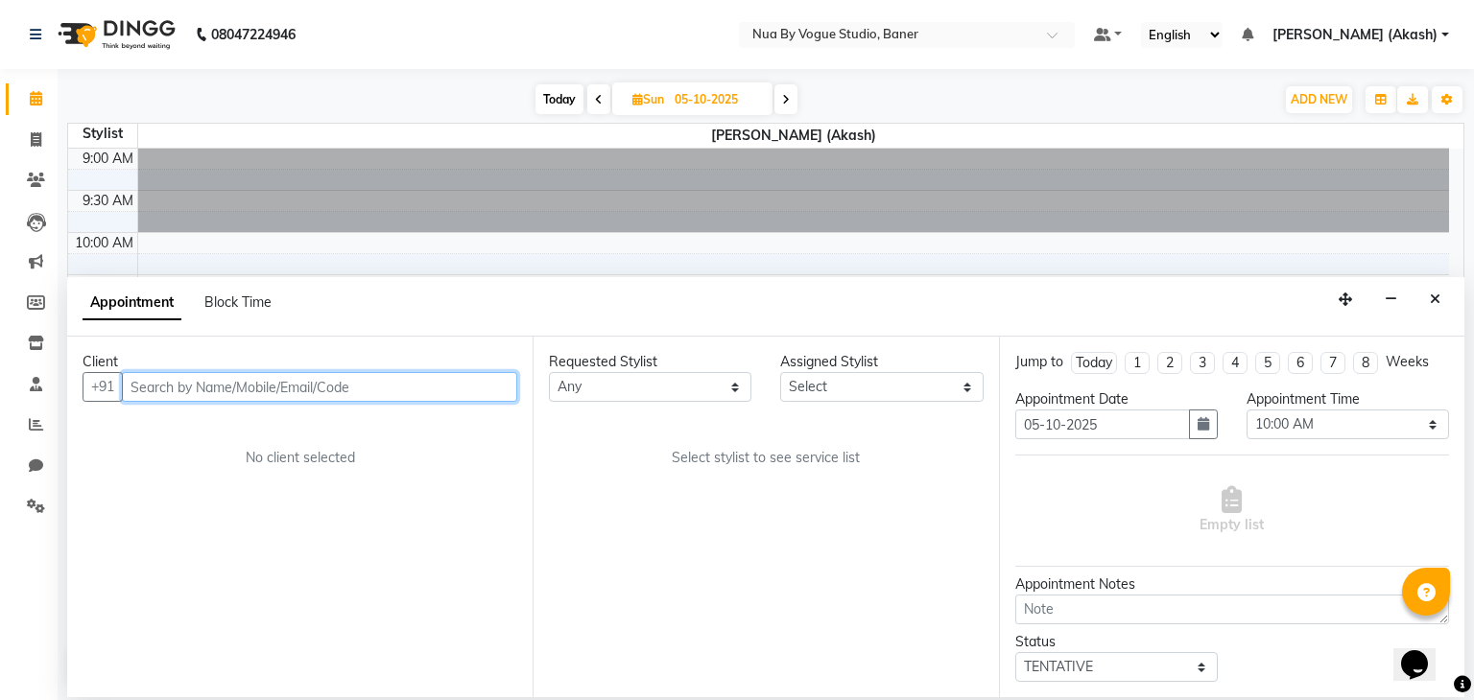
paste input "919604045503"
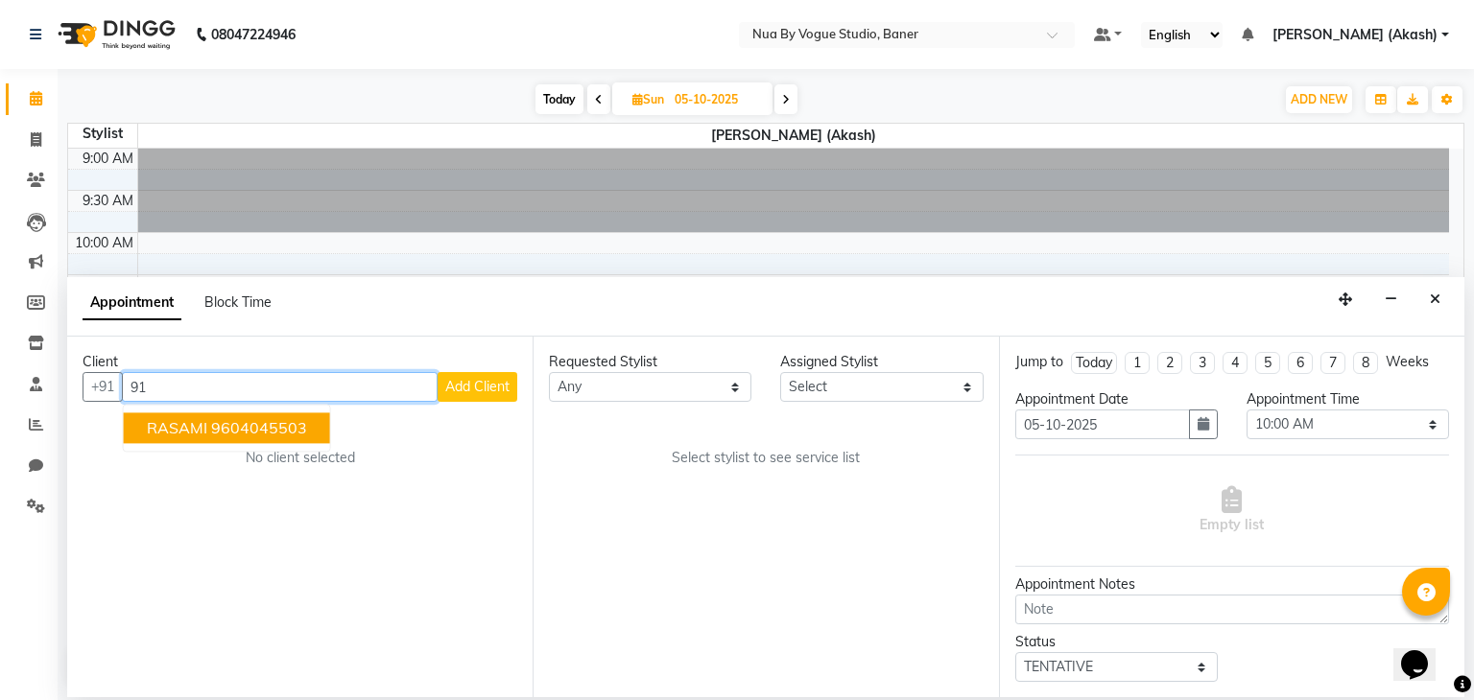
type input "9"
click at [274, 428] on ngb-highlight "9922702468" at bounding box center [322, 427] width 96 height 19
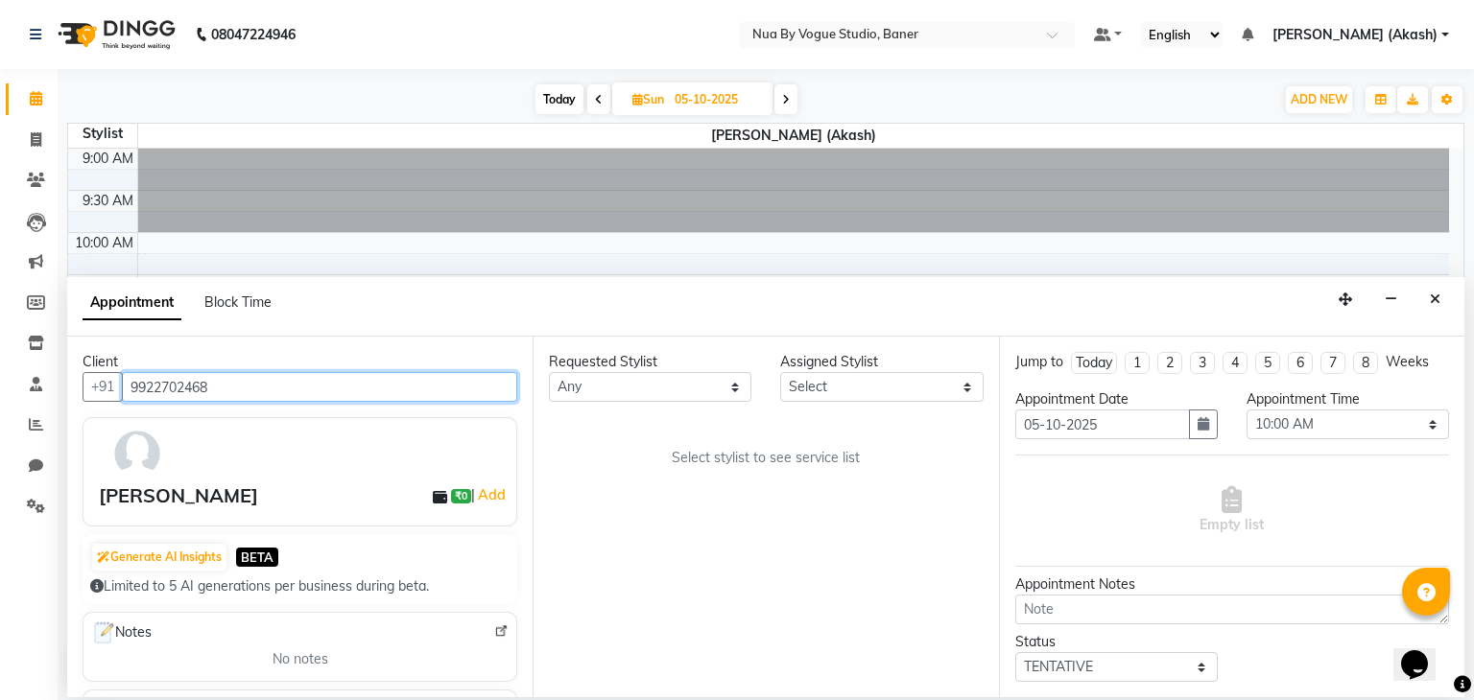
type input "9922702468"
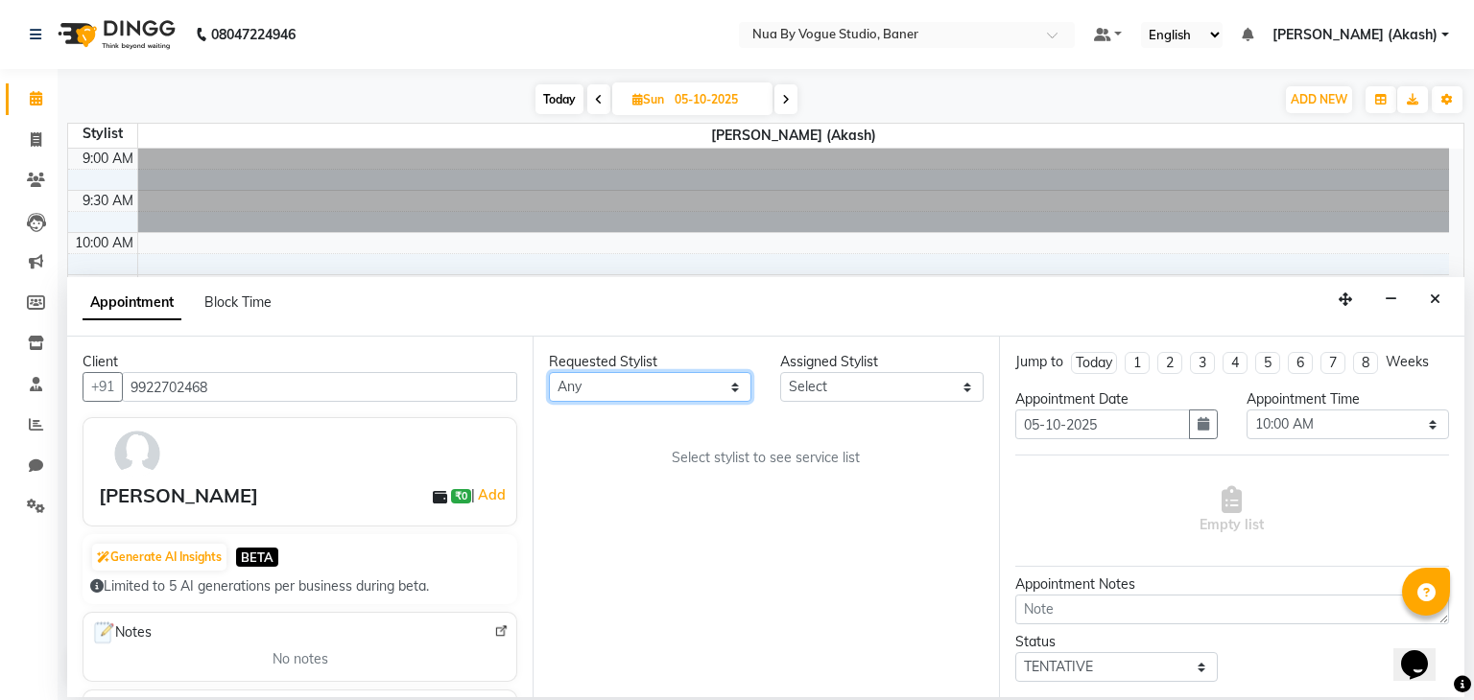
click at [649, 391] on select "Any Chitrali [PERSON_NAME](Owner) [PERSON_NAME] [PERSON_NAME] (Akash) [PERSON_N…" at bounding box center [650, 387] width 202 height 30
select select "89265"
click at [549, 372] on select "Any Chitrali [PERSON_NAME](Owner) [PERSON_NAME] [PERSON_NAME] (Akash) [PERSON_N…" at bounding box center [650, 387] width 202 height 30
select select "89265"
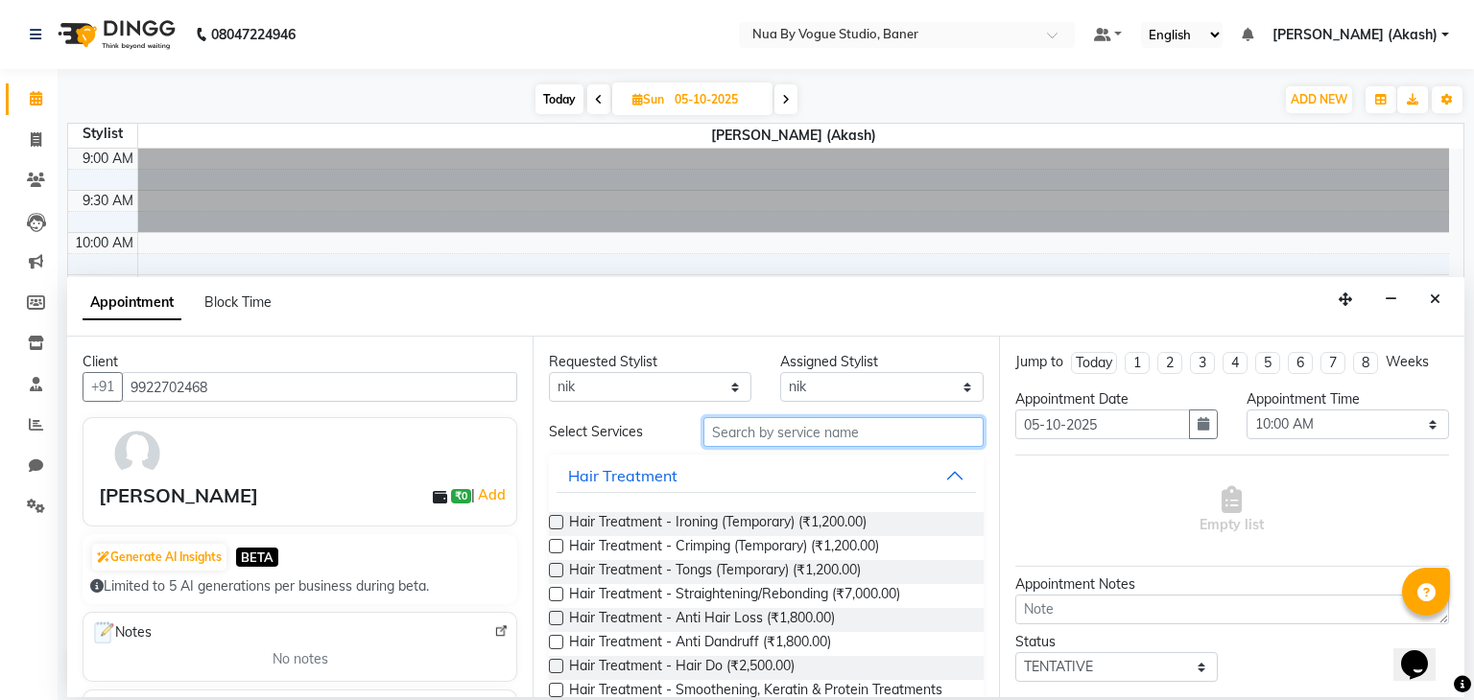
drag, startPoint x: 855, startPoint y: 442, endPoint x: 856, endPoint y: 460, distance: 17.3
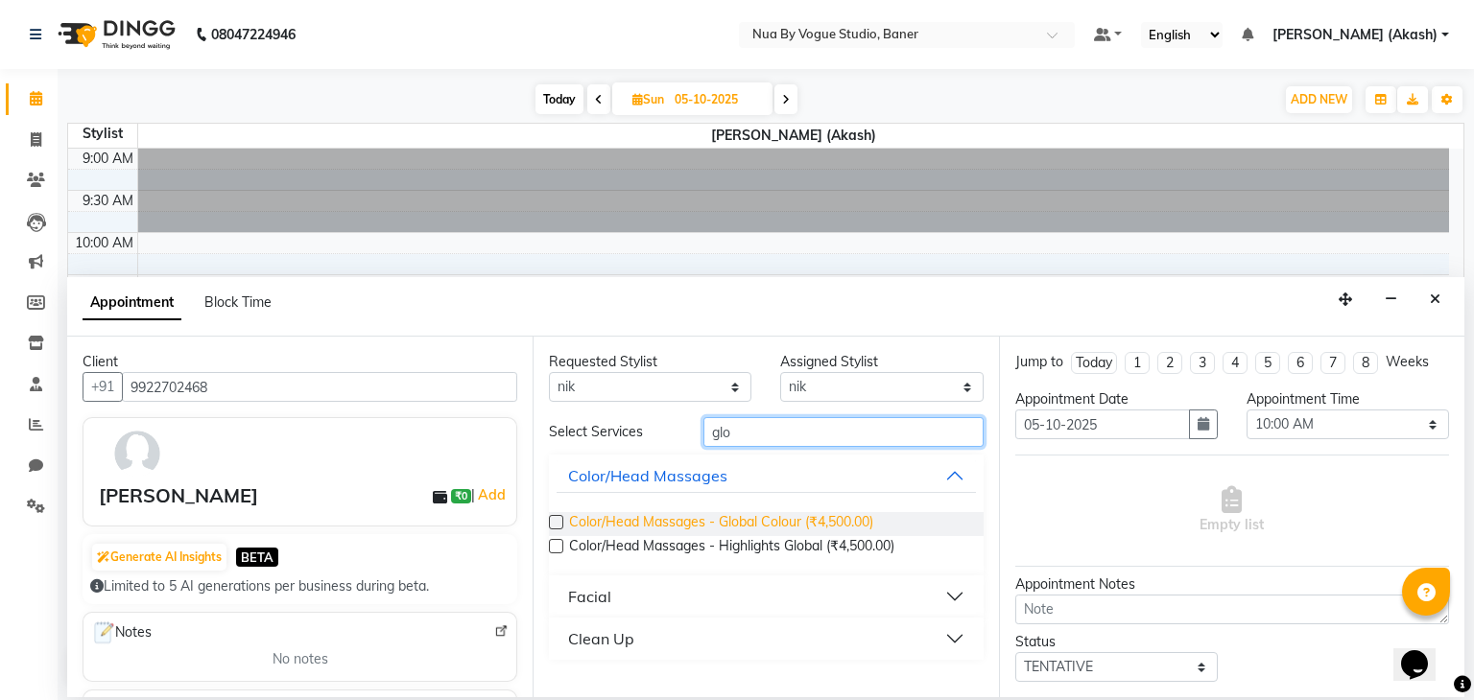
type input "glo"
click at [833, 526] on span "Color/Head Massages - Global Colour (₹4,500.00)" at bounding box center [721, 524] width 304 height 24
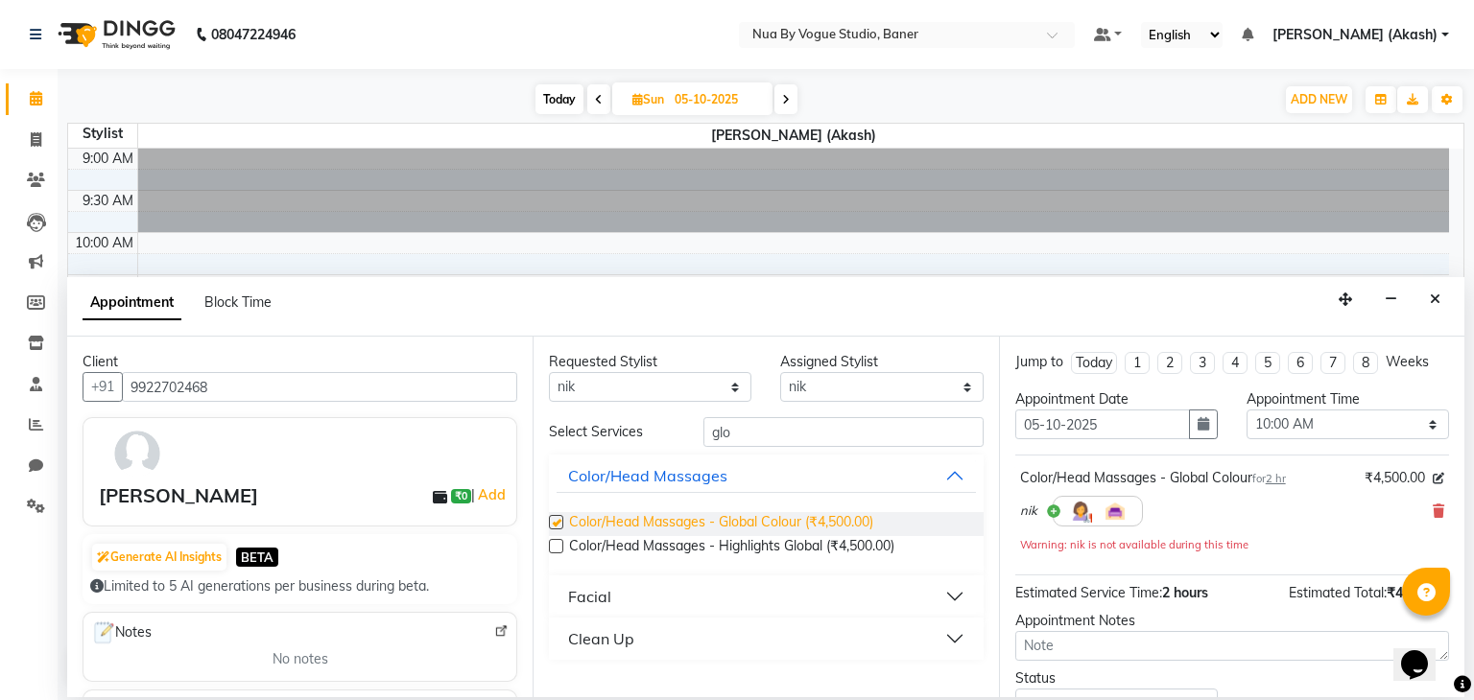
checkbox input "false"
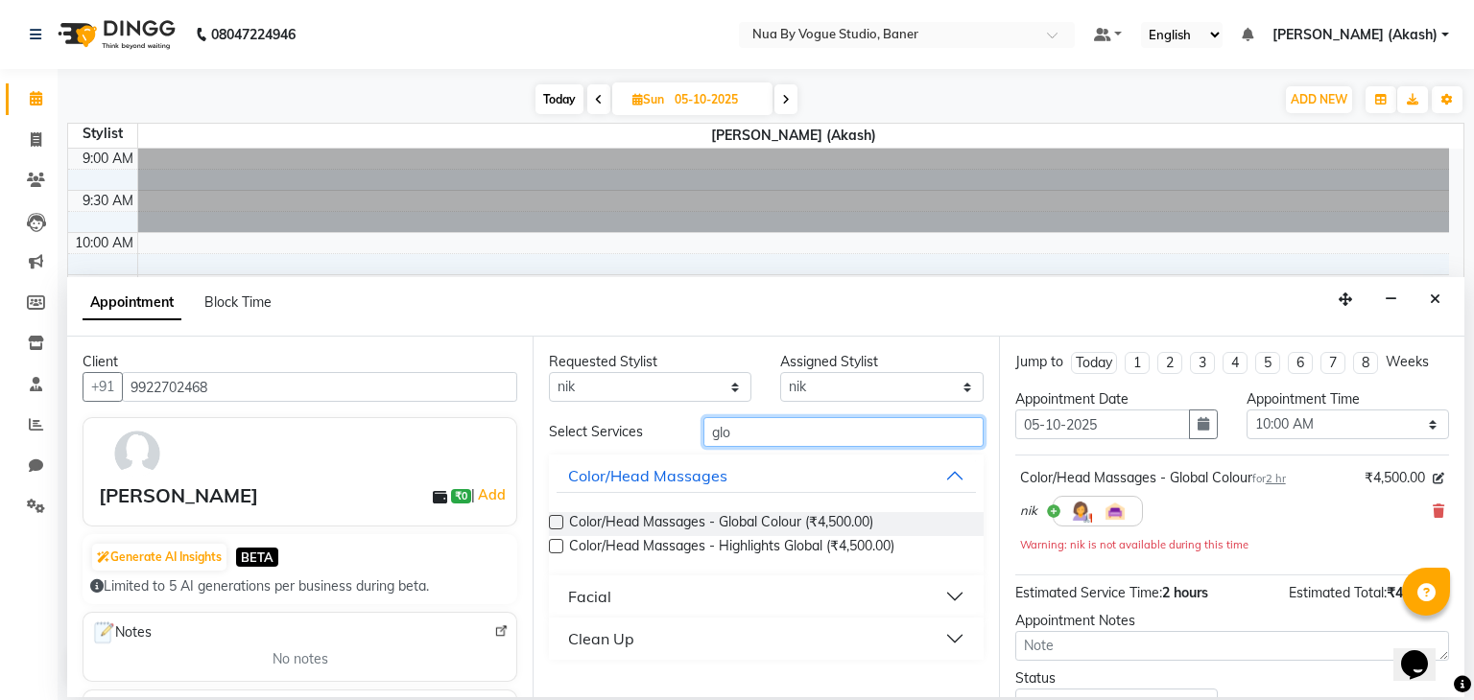
click at [834, 438] on input "glo" at bounding box center [843, 432] width 280 height 30
type input "g"
type input "n"
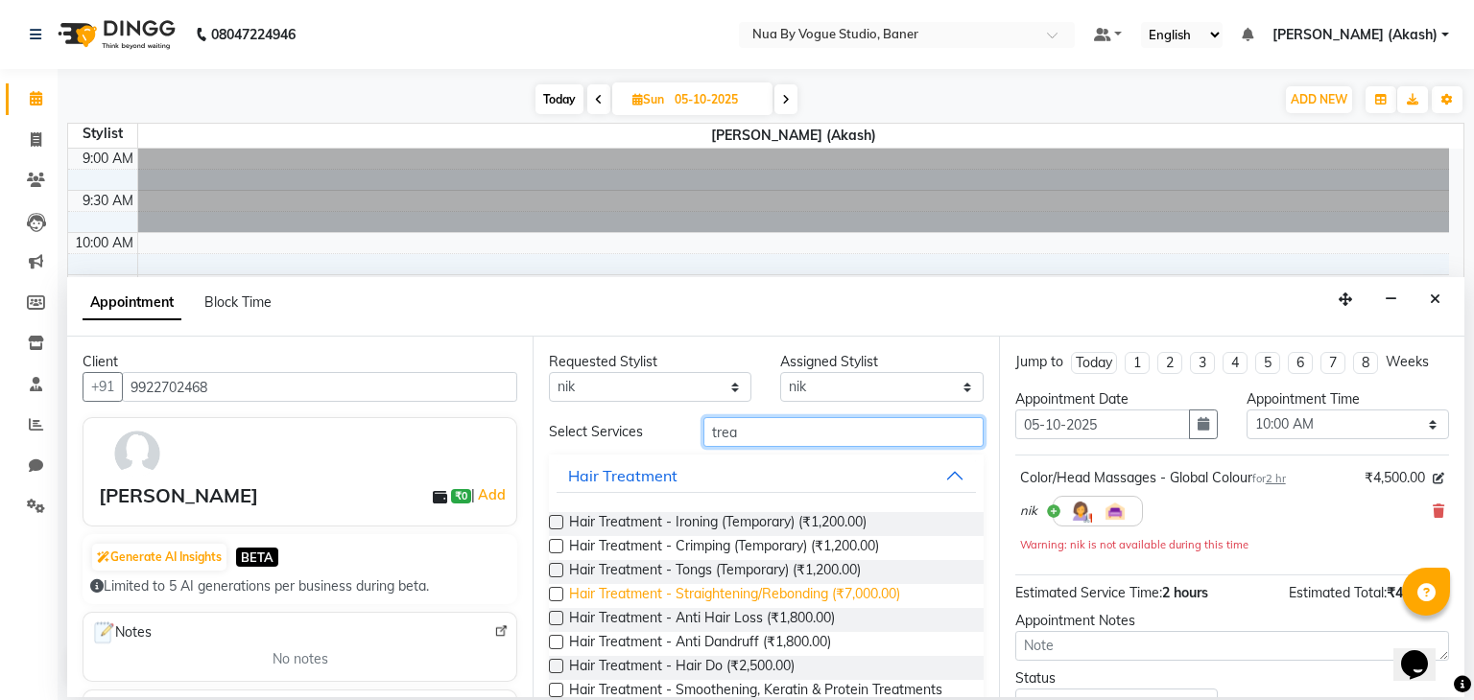
scroll to position [119, 0]
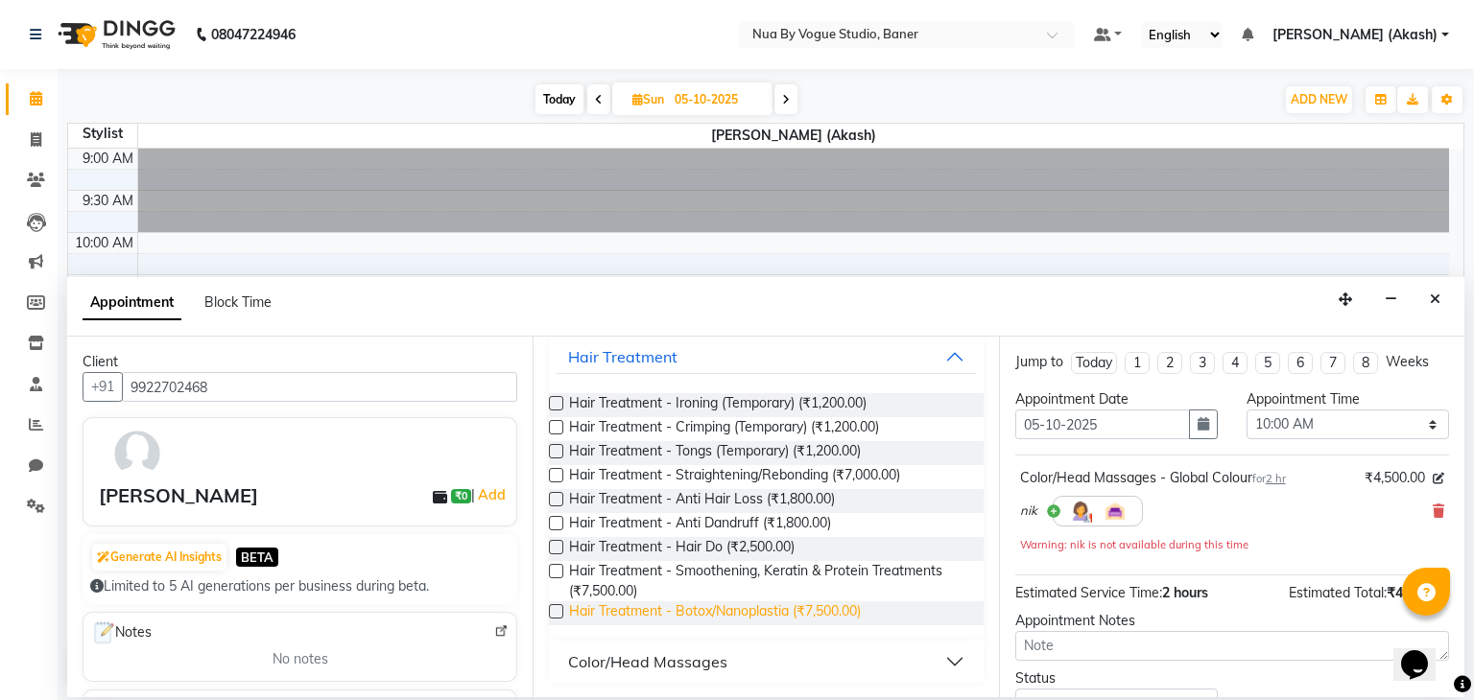
type input "trea"
click at [825, 607] on span "Hair Treatment - Botox/Nanoplastia (₹7,500.00)" at bounding box center [715, 614] width 292 height 24
checkbox input "false"
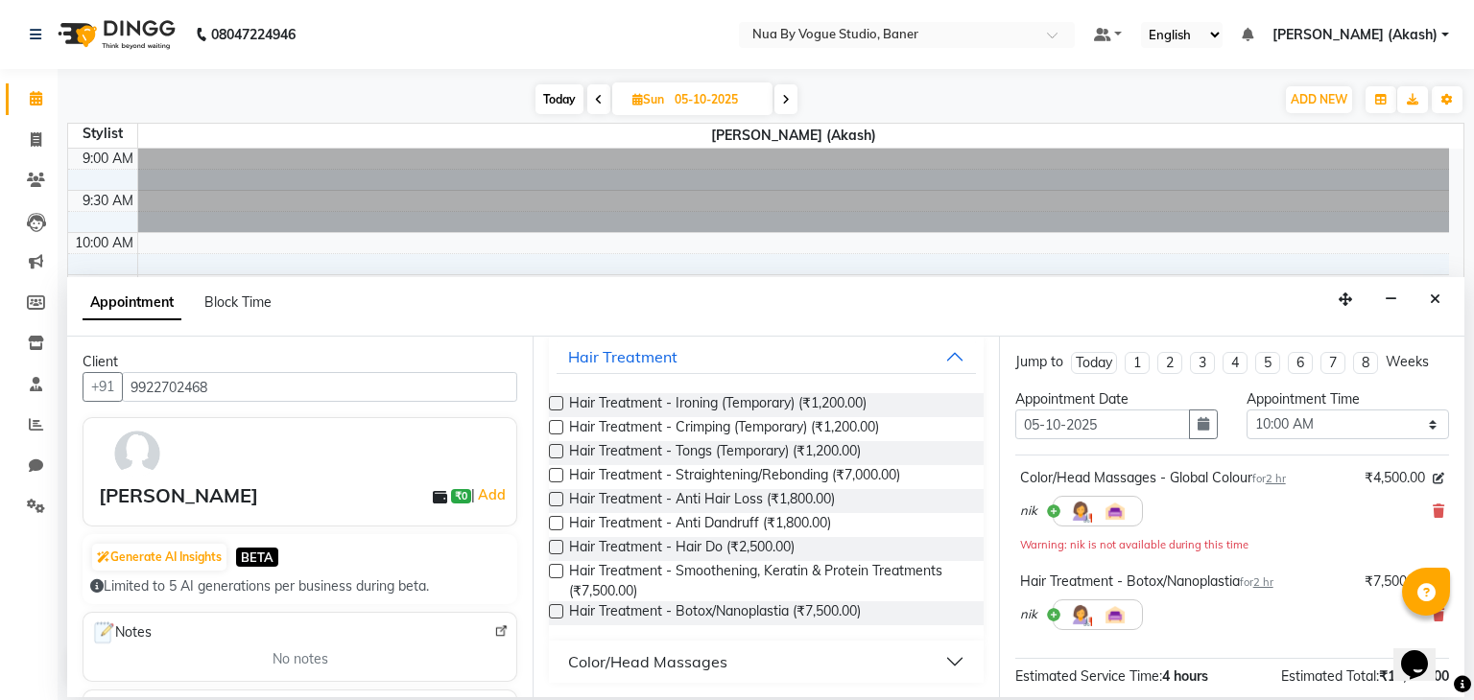
scroll to position [0, 0]
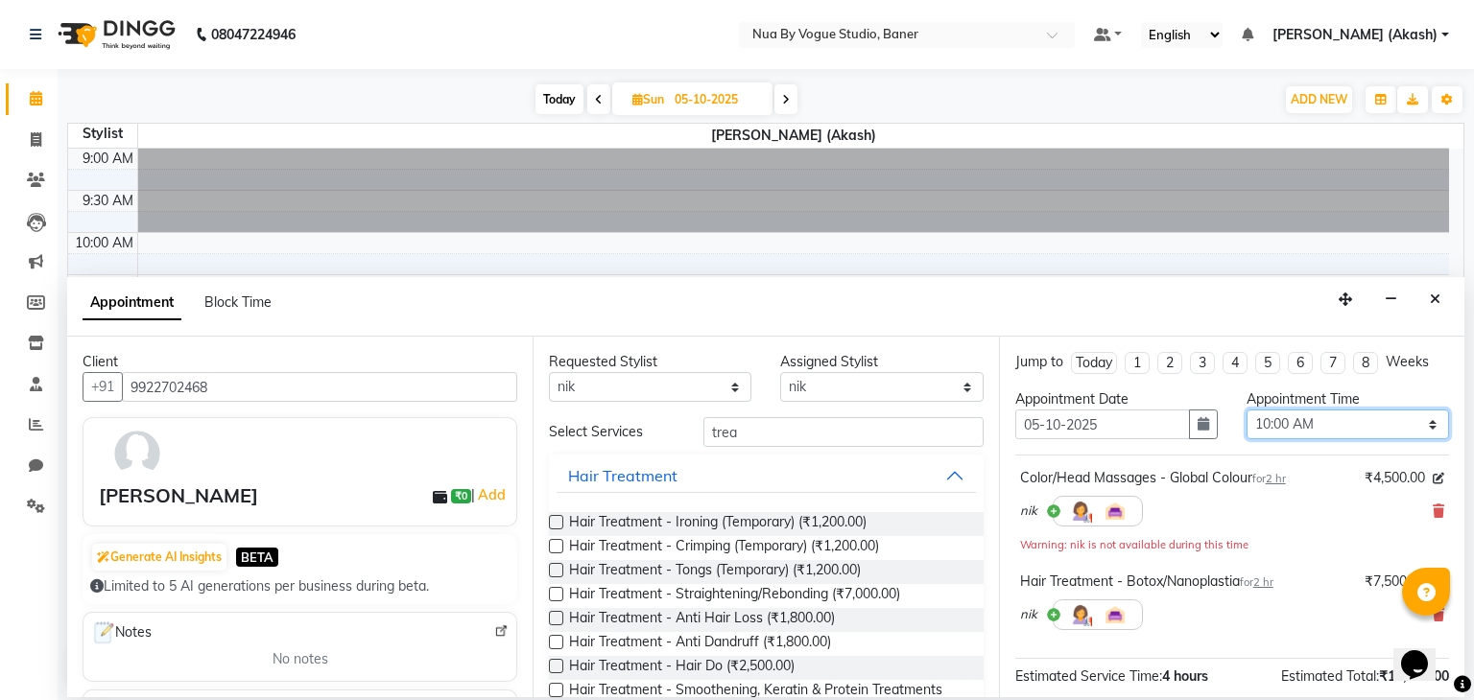
click at [1257, 422] on select "Select 10:00 AM 10:15 AM 10:30 AM 10:45 AM 11:00 AM 11:15 AM 11:30 AM 11:45 AM …" at bounding box center [1347, 425] width 202 height 30
select select "660"
click at [1246, 410] on select "Select 10:00 AM 10:15 AM 10:30 AM 10:45 AM 11:00 AM 11:15 AM 11:30 AM 11:45 AM …" at bounding box center [1347, 425] width 202 height 30
click at [1221, 463] on div "Color/Head Massages - Global Colour for 2 hr ₹4,500.00 nik Warning: nik is not …" at bounding box center [1232, 511] width 434 height 96
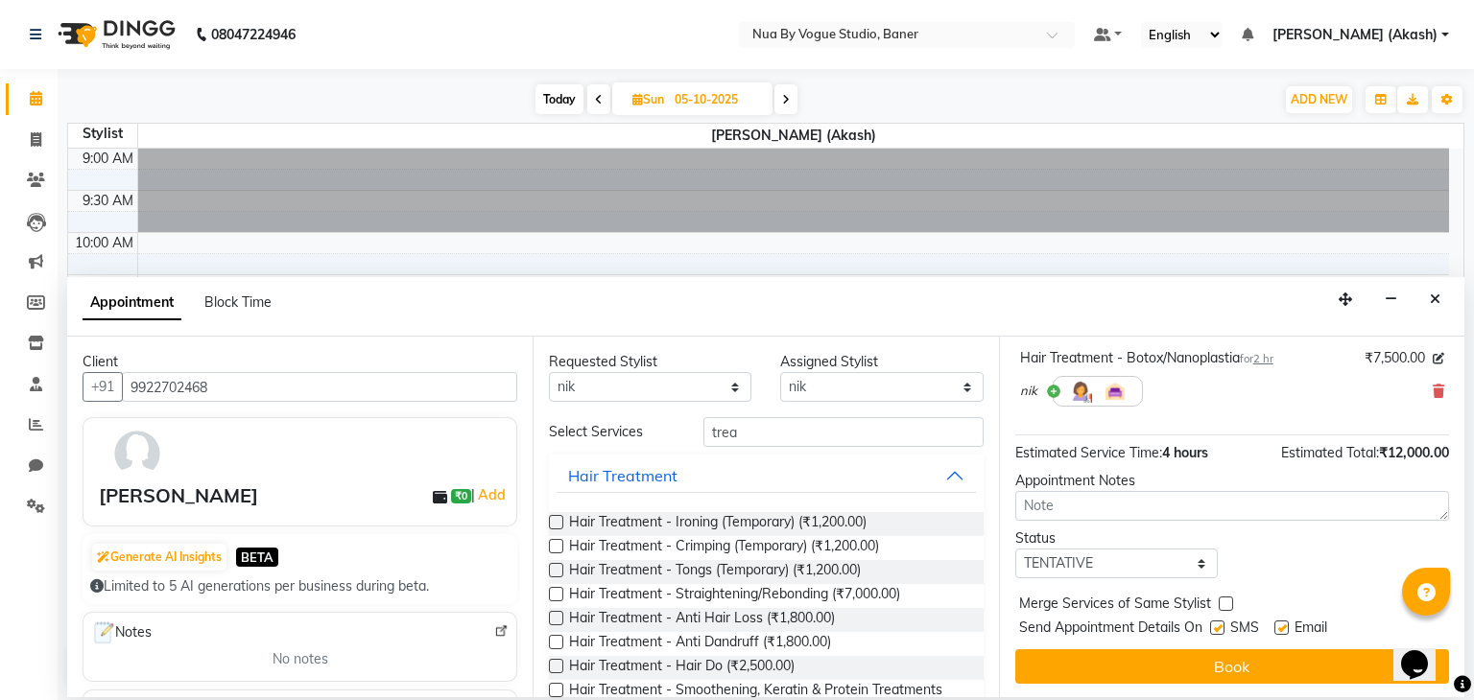
scroll to position [221, 0]
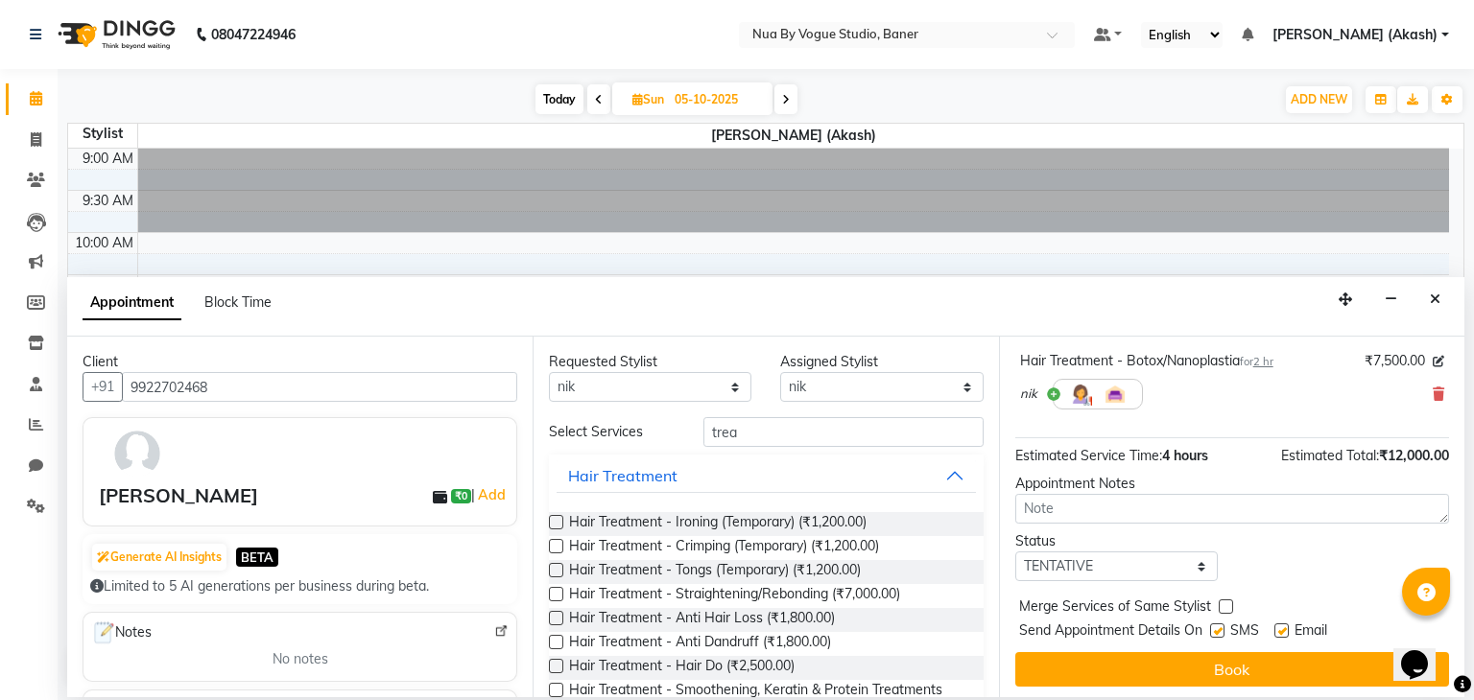
drag, startPoint x: 1151, startPoint y: 591, endPoint x: 1159, endPoint y: 563, distance: 28.9
click at [1159, 563] on div "Jump to [DATE] 1 2 3 4 5 6 7 8 Weeks Appointment Date [DATE] Appointment Time S…" at bounding box center [1231, 517] width 465 height 361
click at [1159, 563] on select "Select TENTATIVE CONFIRM UPCOMING" at bounding box center [1116, 567] width 202 height 30
select select "confirm booking"
click at [1015, 552] on select "Select TENTATIVE CONFIRM UPCOMING" at bounding box center [1116, 567] width 202 height 30
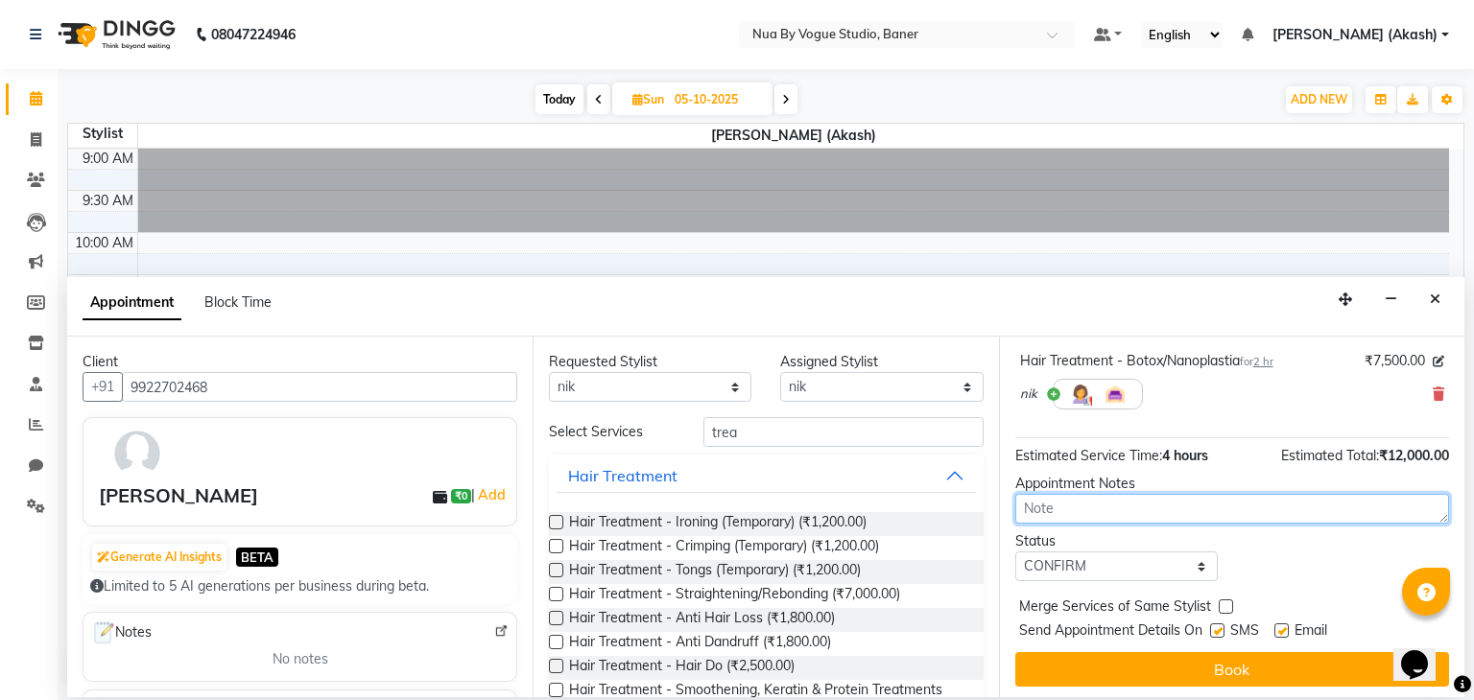
click at [1289, 519] on textarea at bounding box center [1232, 509] width 434 height 30
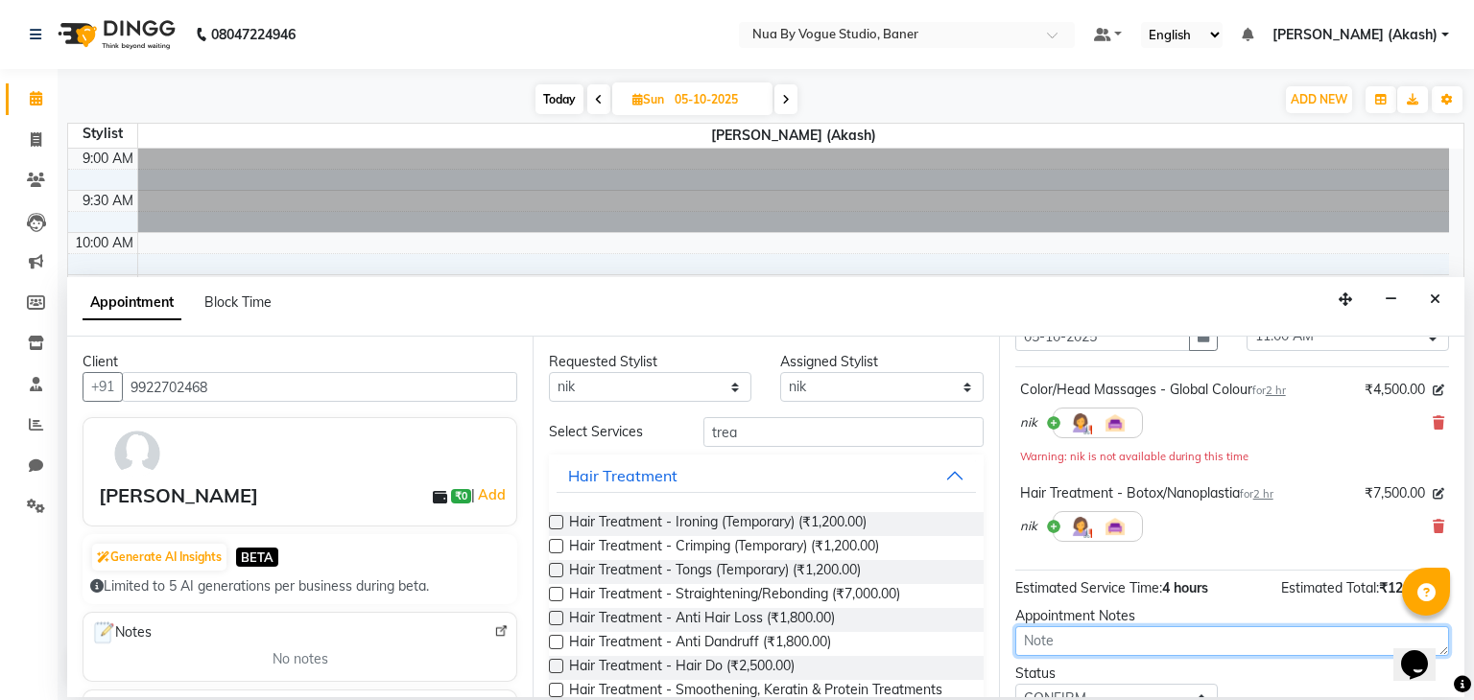
scroll to position [65, 0]
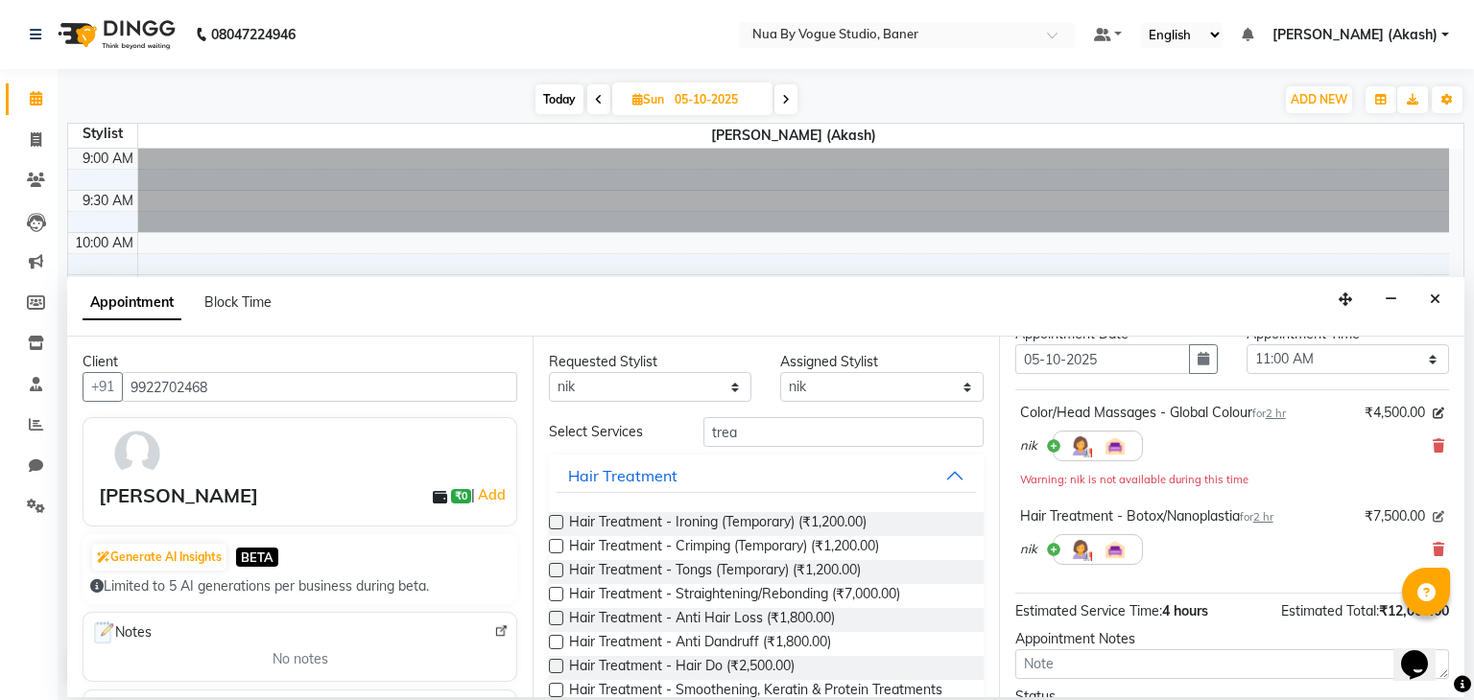
click at [1432, 516] on icon at bounding box center [1438, 517] width 12 height 12
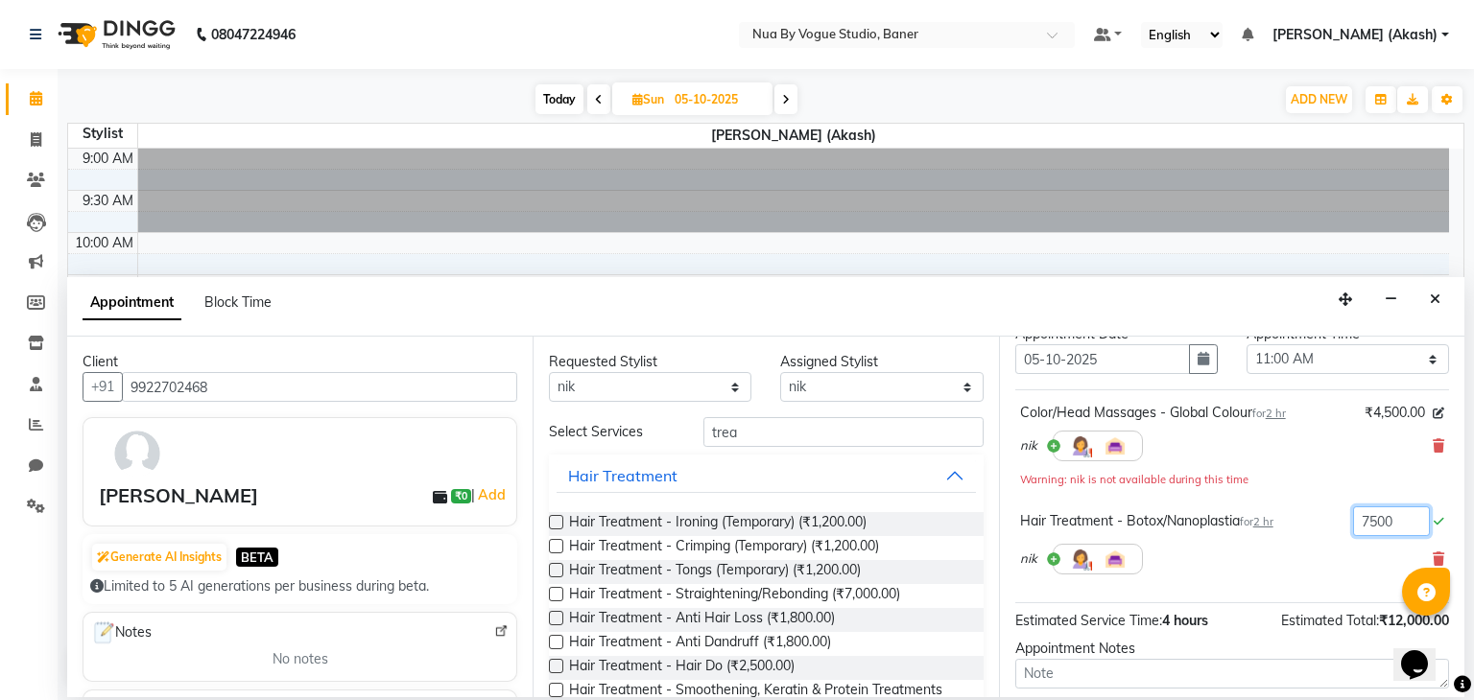
click at [1389, 514] on input "7500" at bounding box center [1391, 522] width 77 height 30
type input "7"
type input "6500"
click at [1332, 473] on div "Warning: nik is not available during this time" at bounding box center [1232, 479] width 424 height 20
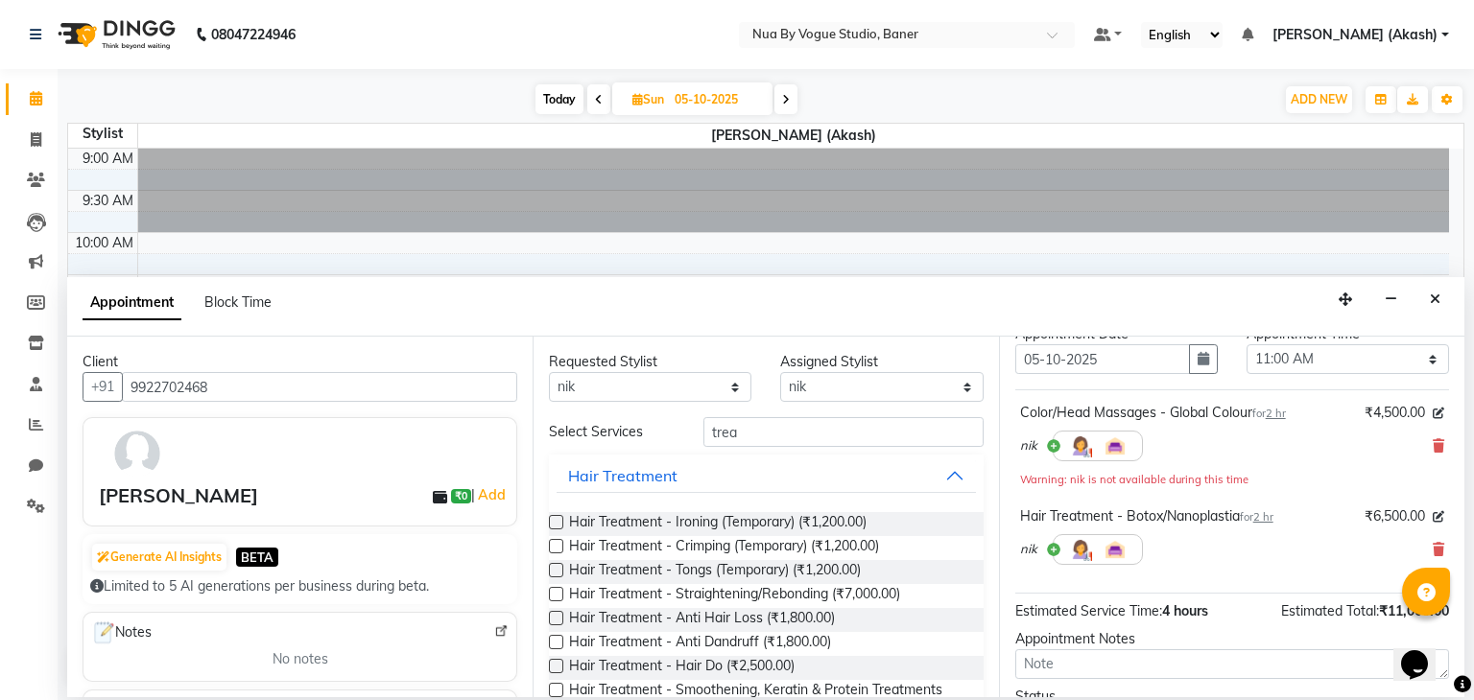
click at [1366, 404] on span "₹4,500.00" at bounding box center [1394, 413] width 60 height 20
click at [1416, 409] on div "₹4,500.00" at bounding box center [1404, 413] width 80 height 20
click at [1432, 413] on icon at bounding box center [1438, 414] width 12 height 12
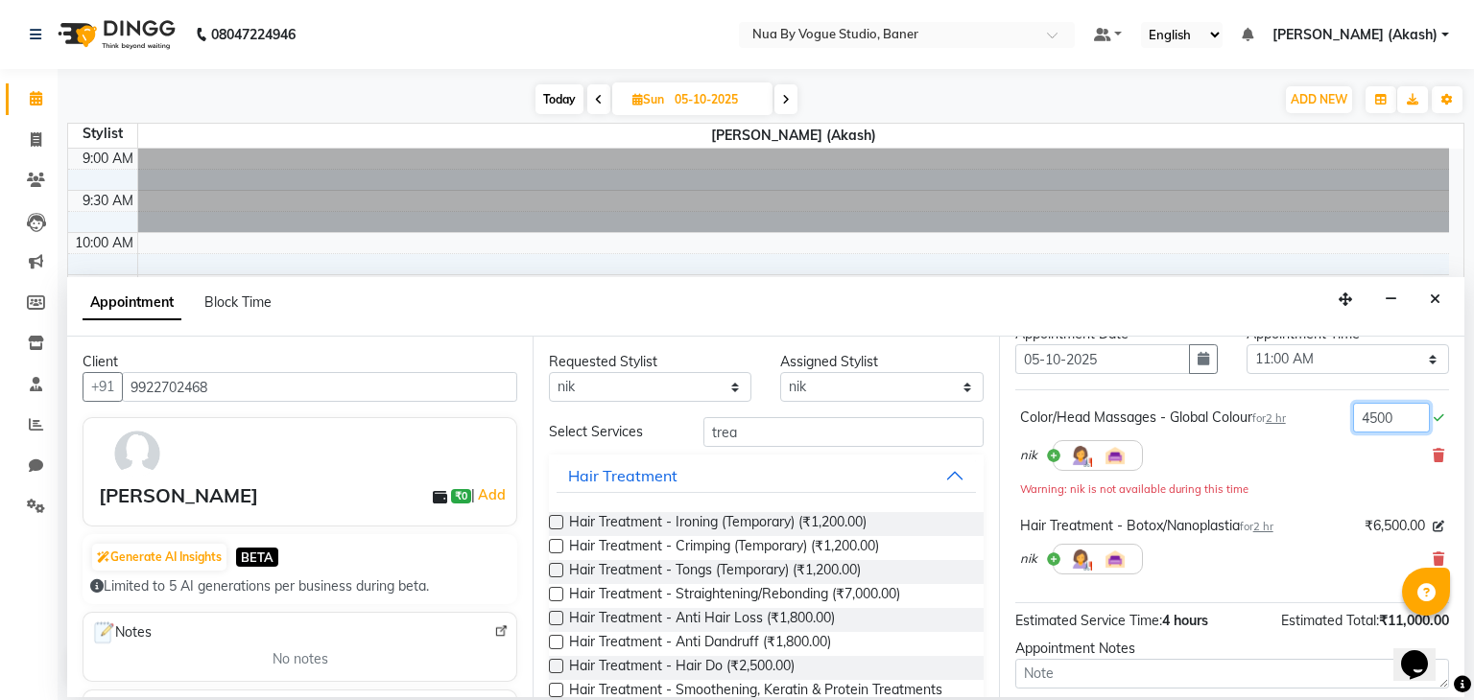
click at [1387, 410] on input "4500" at bounding box center [1391, 418] width 77 height 30
type input "4"
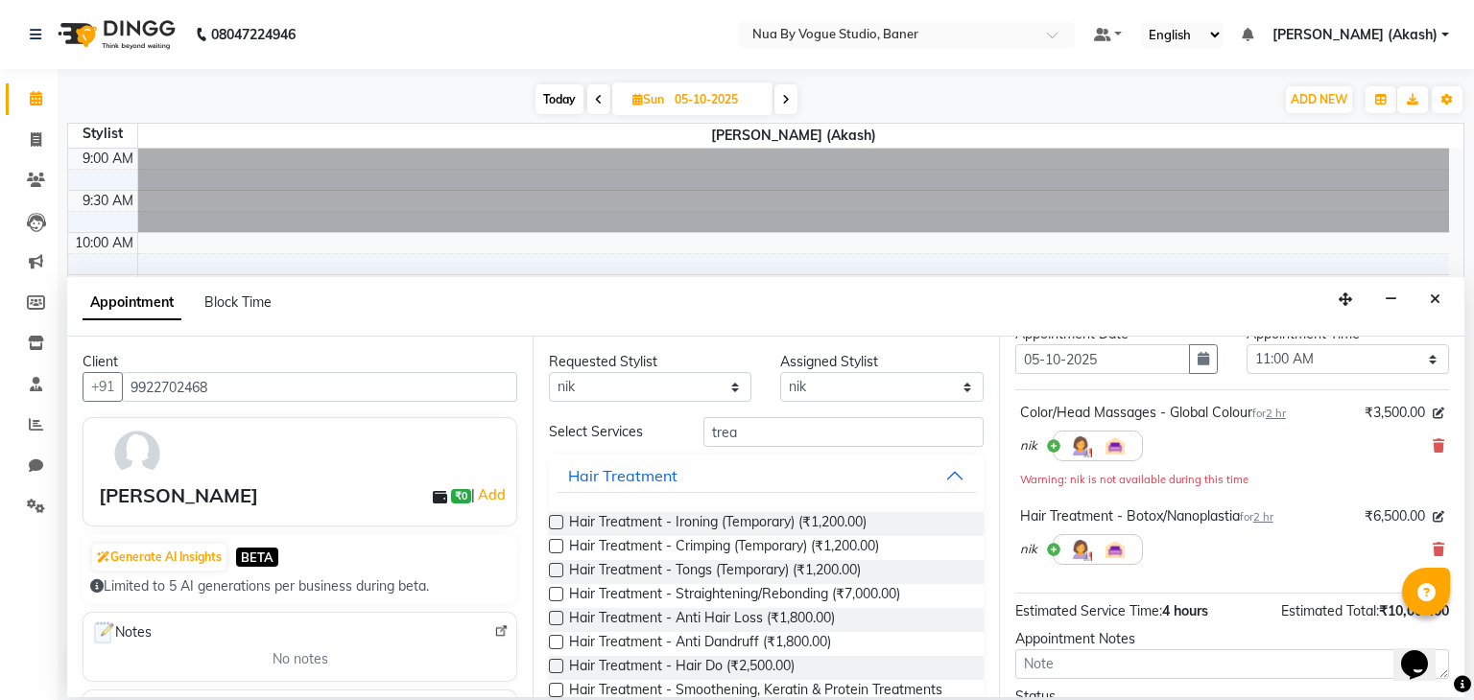
click at [1351, 496] on div "Color/Head Massages - Global Colour for 2 hr ₹3,500.00 nik Warning: nik is not …" at bounding box center [1232, 491] width 434 height 204
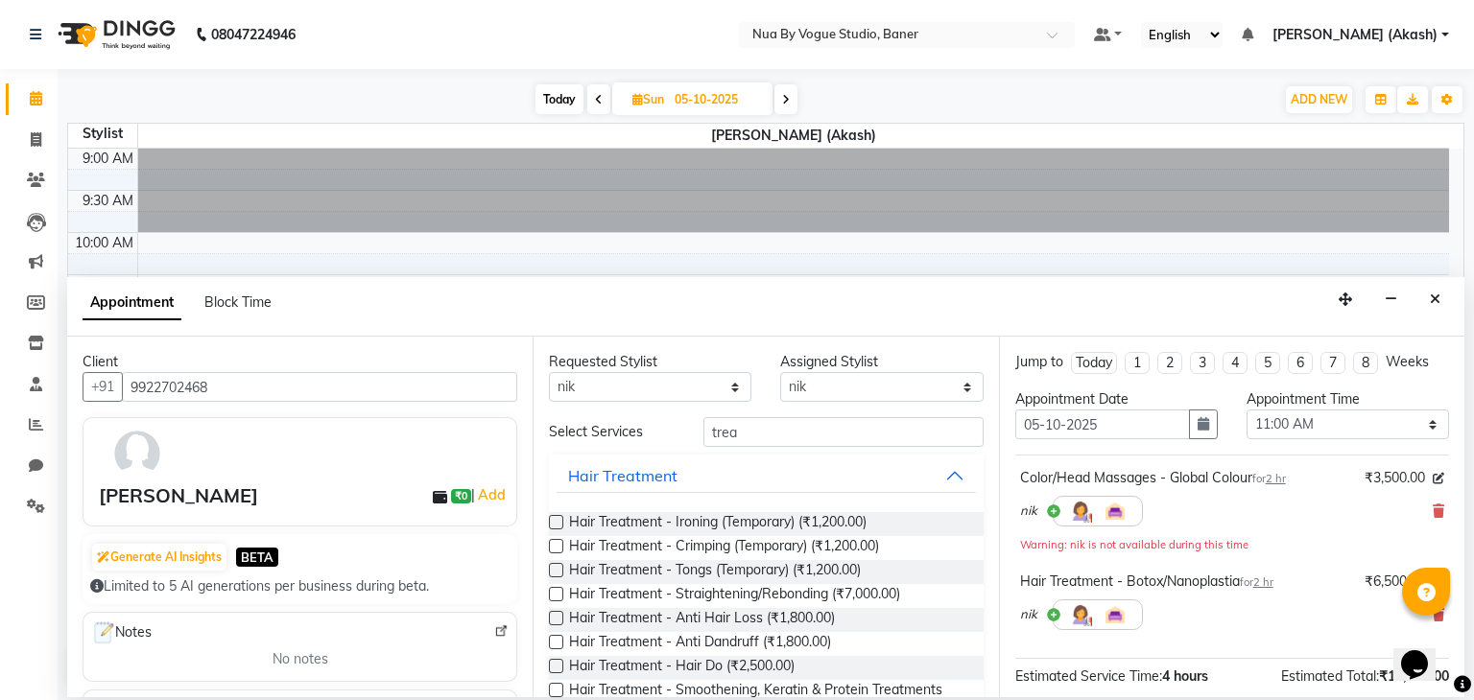
scroll to position [224, 0]
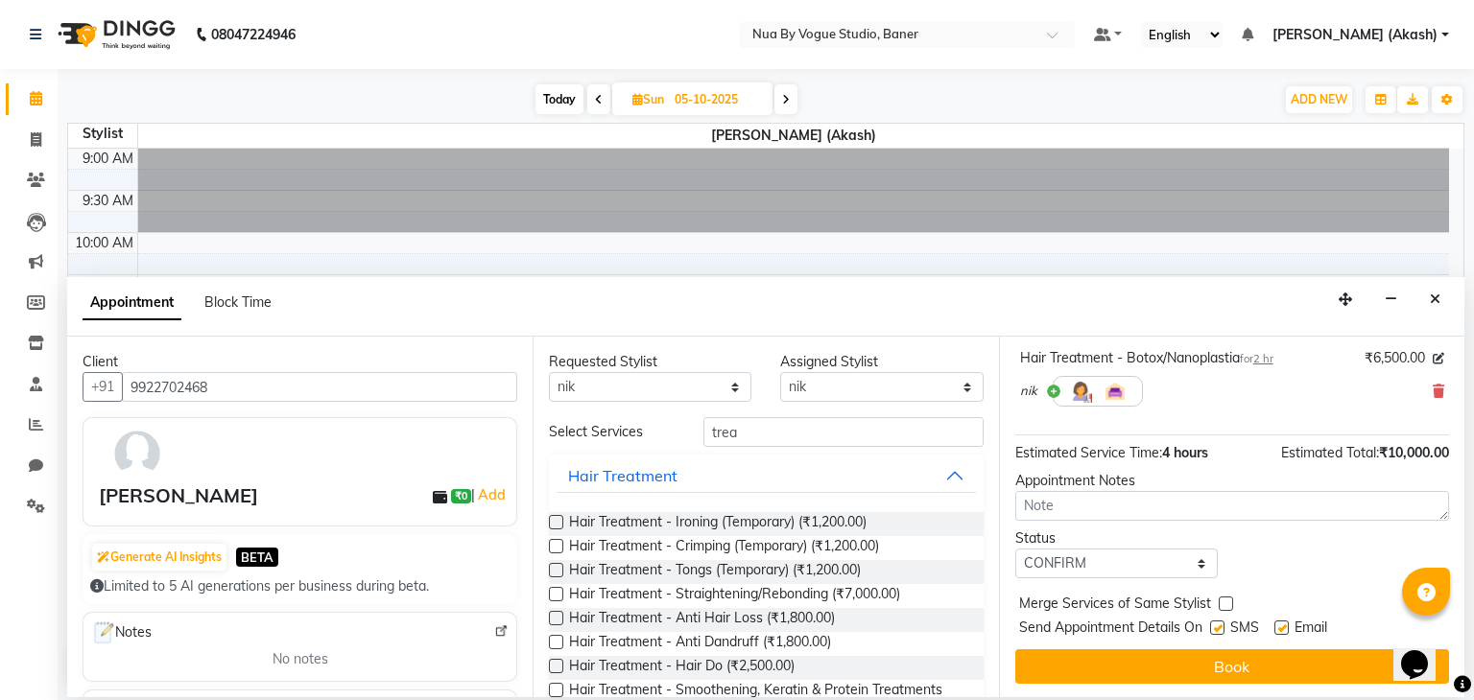
click at [1214, 621] on label at bounding box center [1217, 628] width 14 height 14
click at [1214, 624] on input "checkbox" at bounding box center [1216, 630] width 12 height 12
click at [1201, 515] on textarea at bounding box center [1232, 506] width 434 height 30
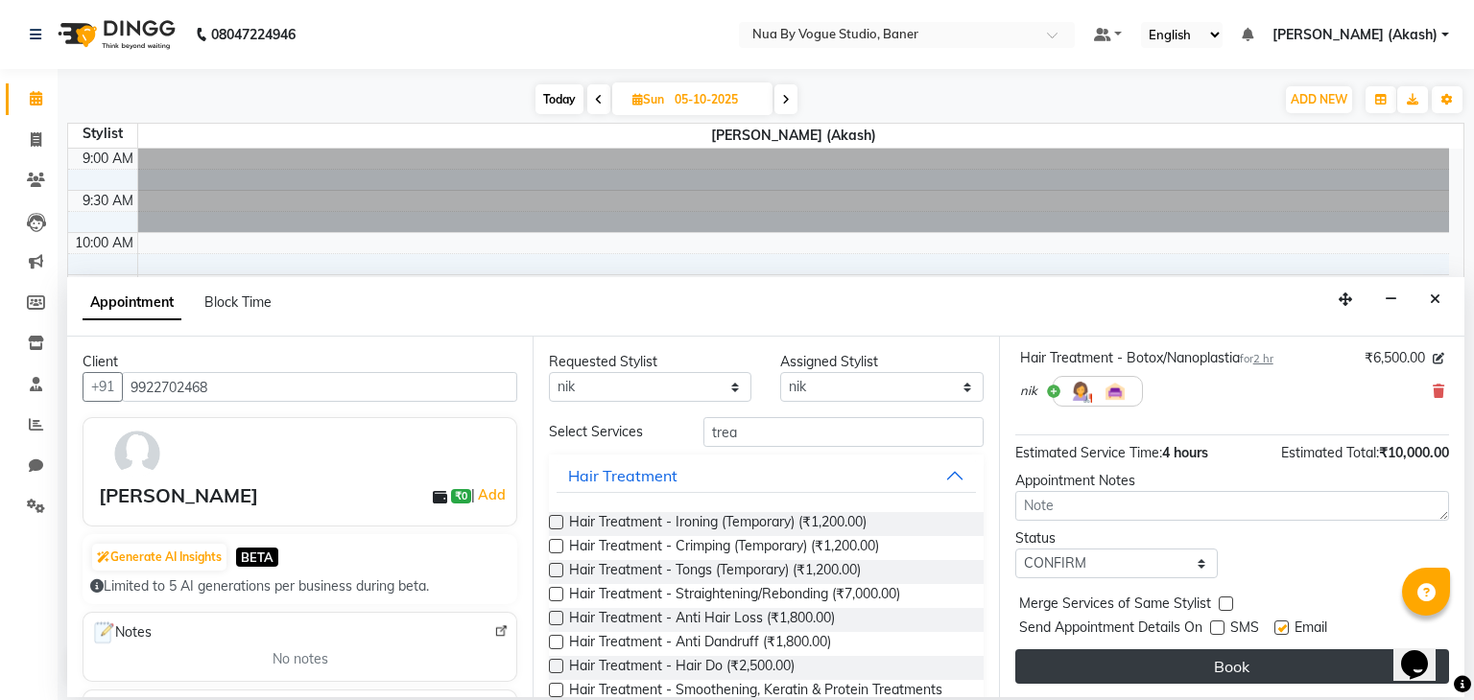
click at [1214, 661] on button "Book" at bounding box center [1232, 666] width 434 height 35
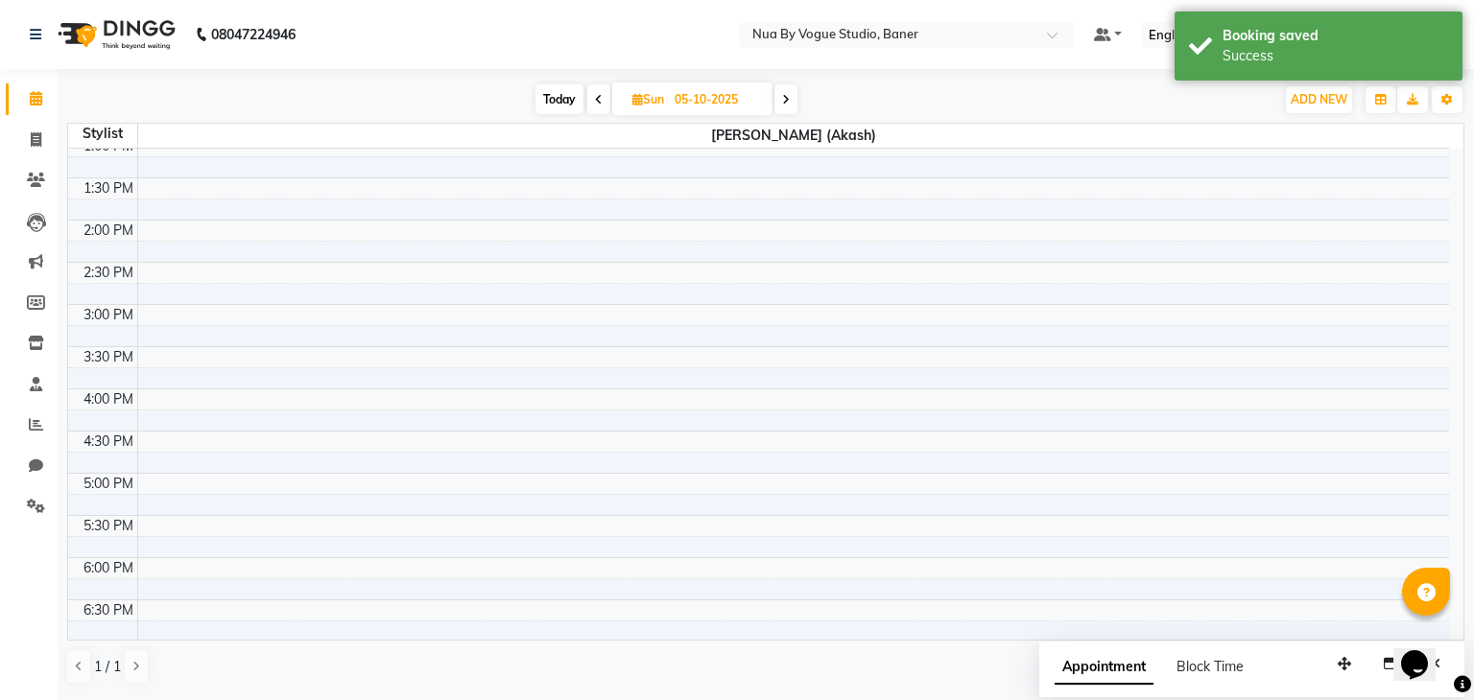
scroll to position [0, 0]
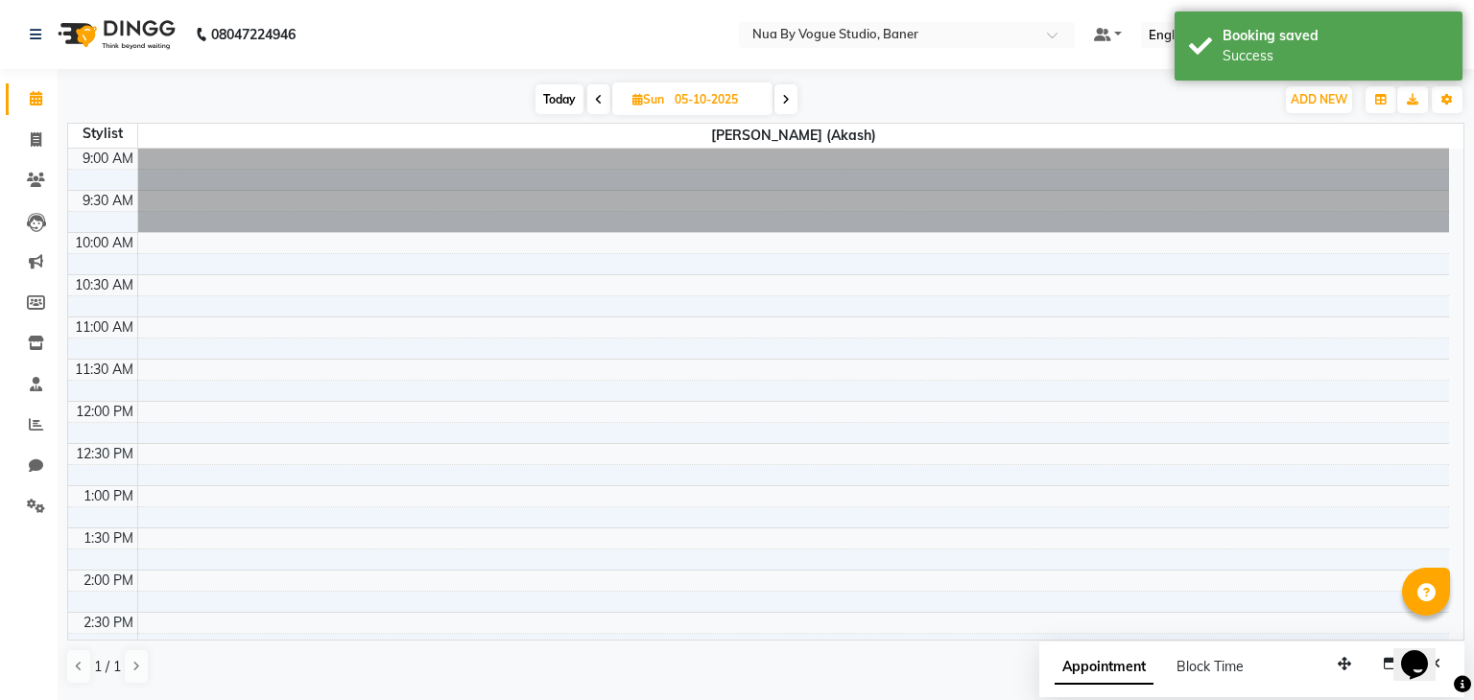
click at [602, 94] on span at bounding box center [598, 99] width 23 height 30
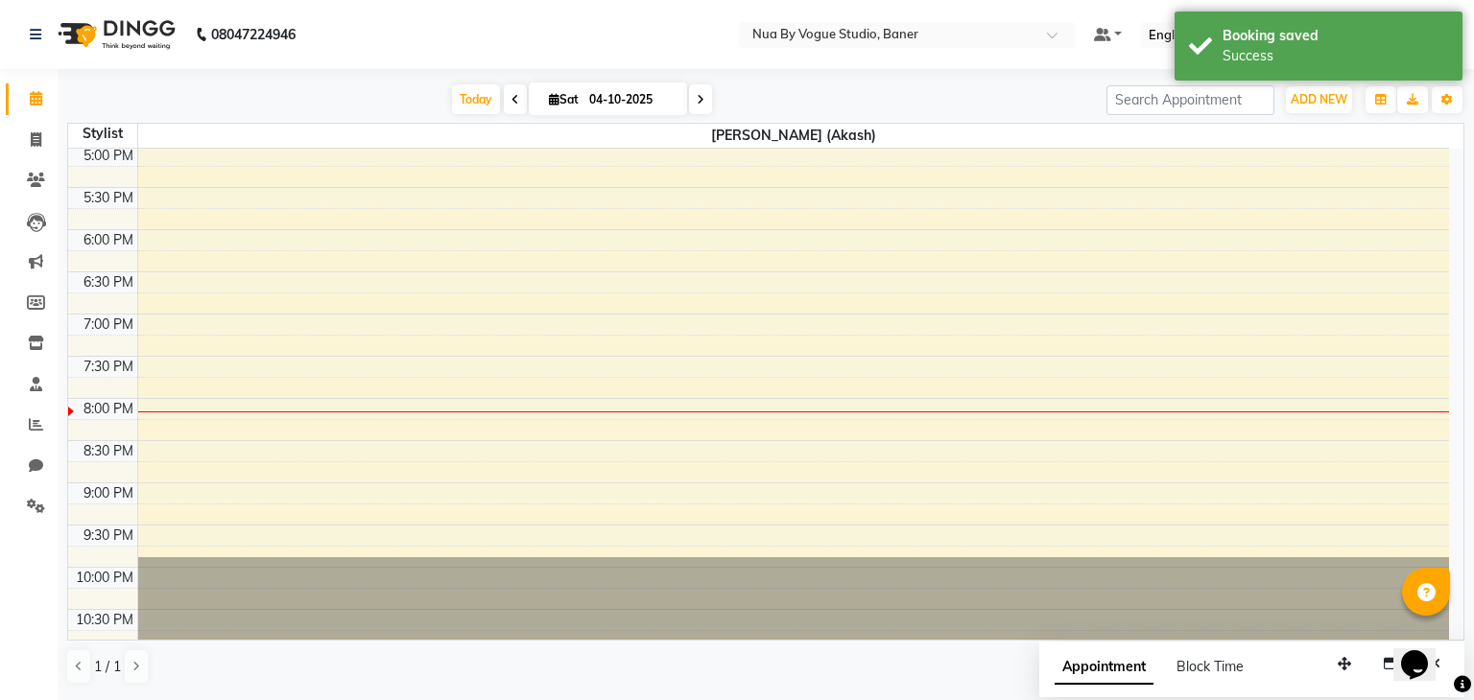
click at [705, 97] on span at bounding box center [700, 99] width 23 height 30
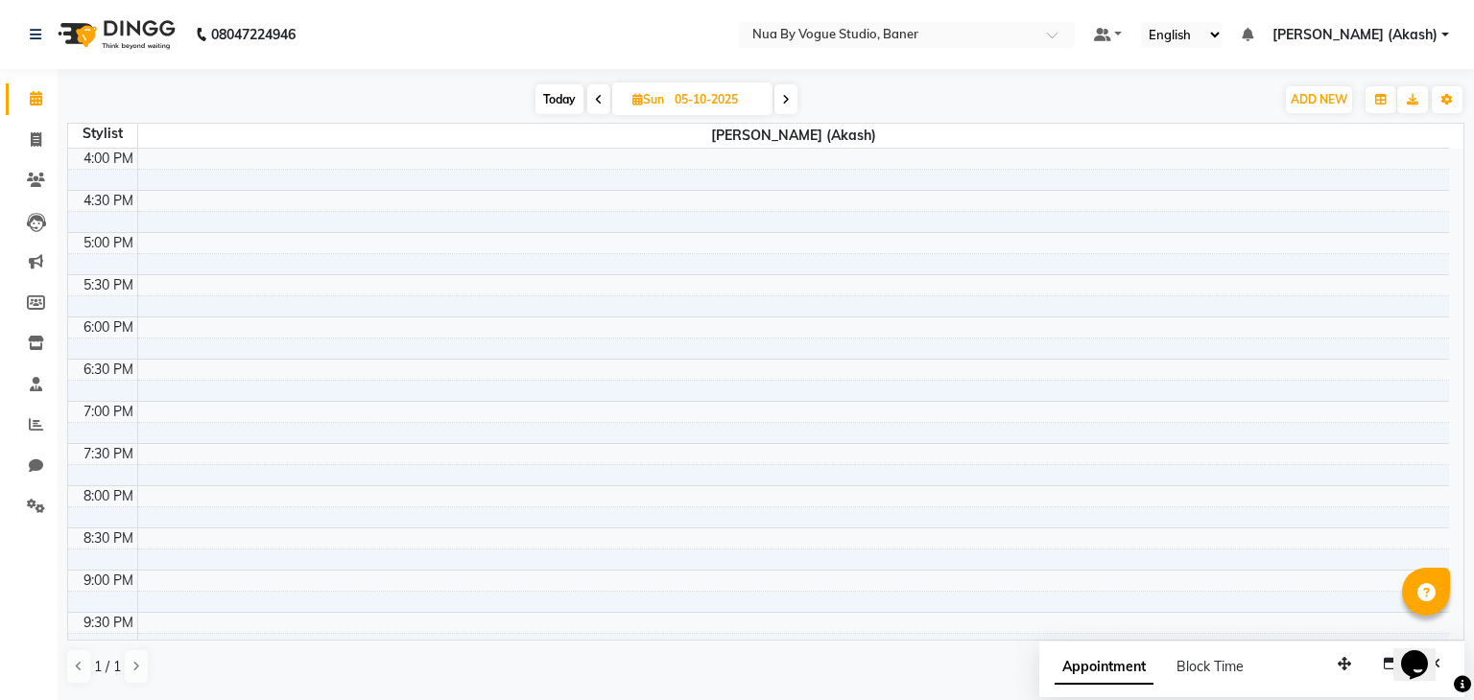
scroll to position [0, 0]
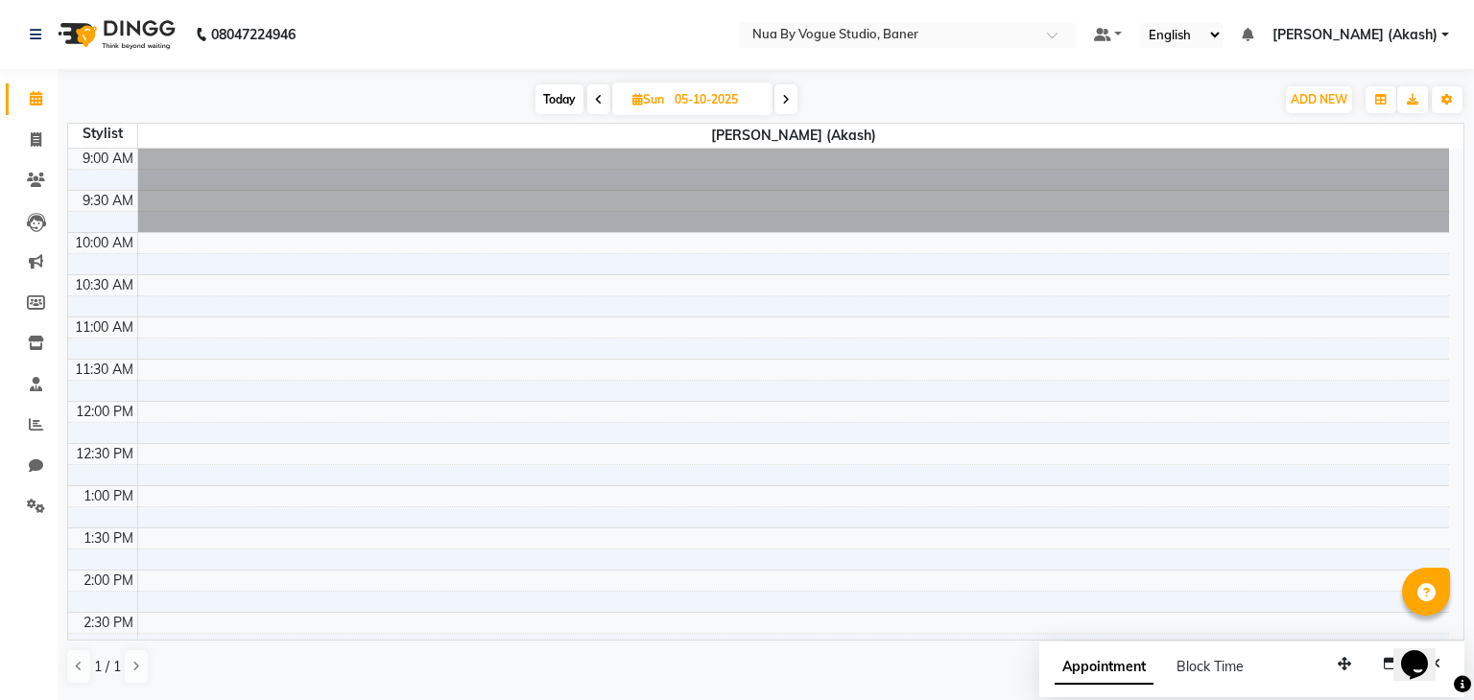
click at [1270, 672] on div "Appointment Block Time" at bounding box center [1251, 671] width 425 height 59
click at [1339, 673] on button "button" at bounding box center [1344, 664] width 31 height 30
click at [1385, 669] on icon "button" at bounding box center [1389, 663] width 13 height 13
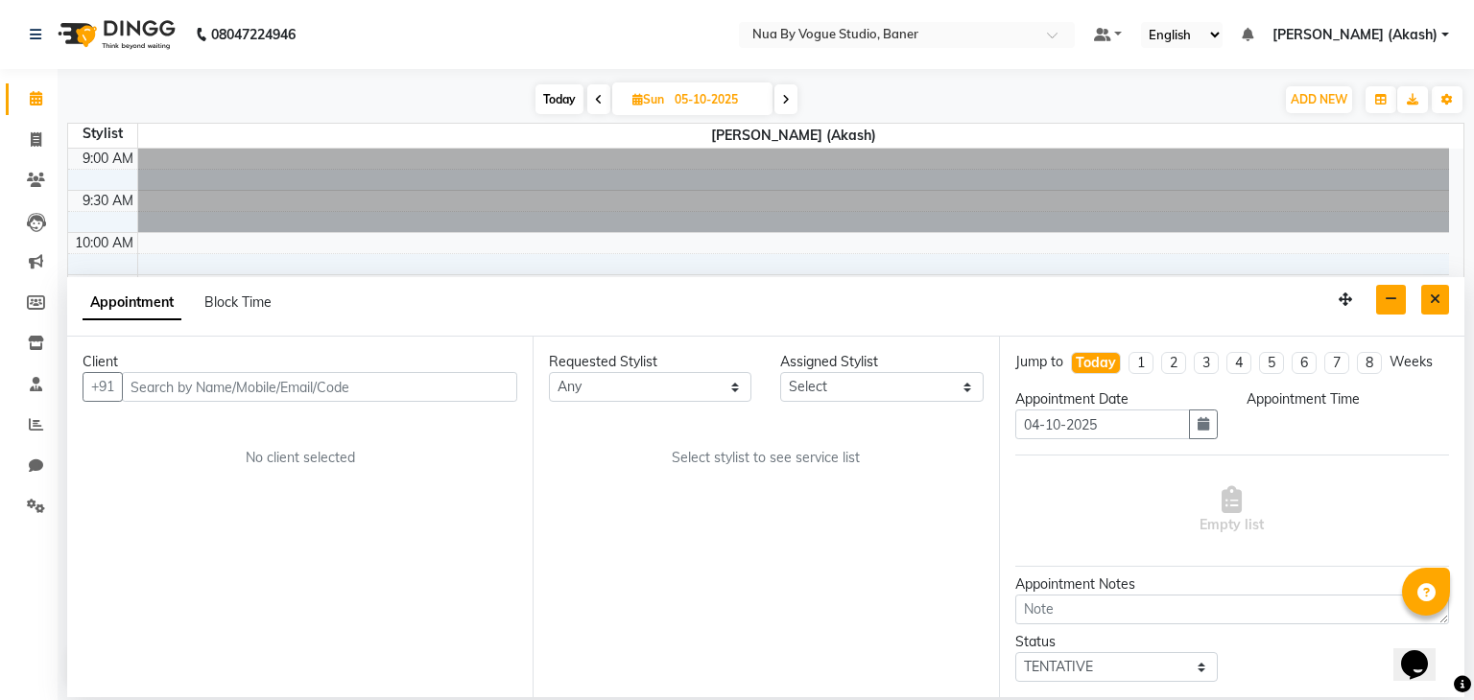
click at [1433, 291] on button "Close" at bounding box center [1435, 300] width 28 height 30
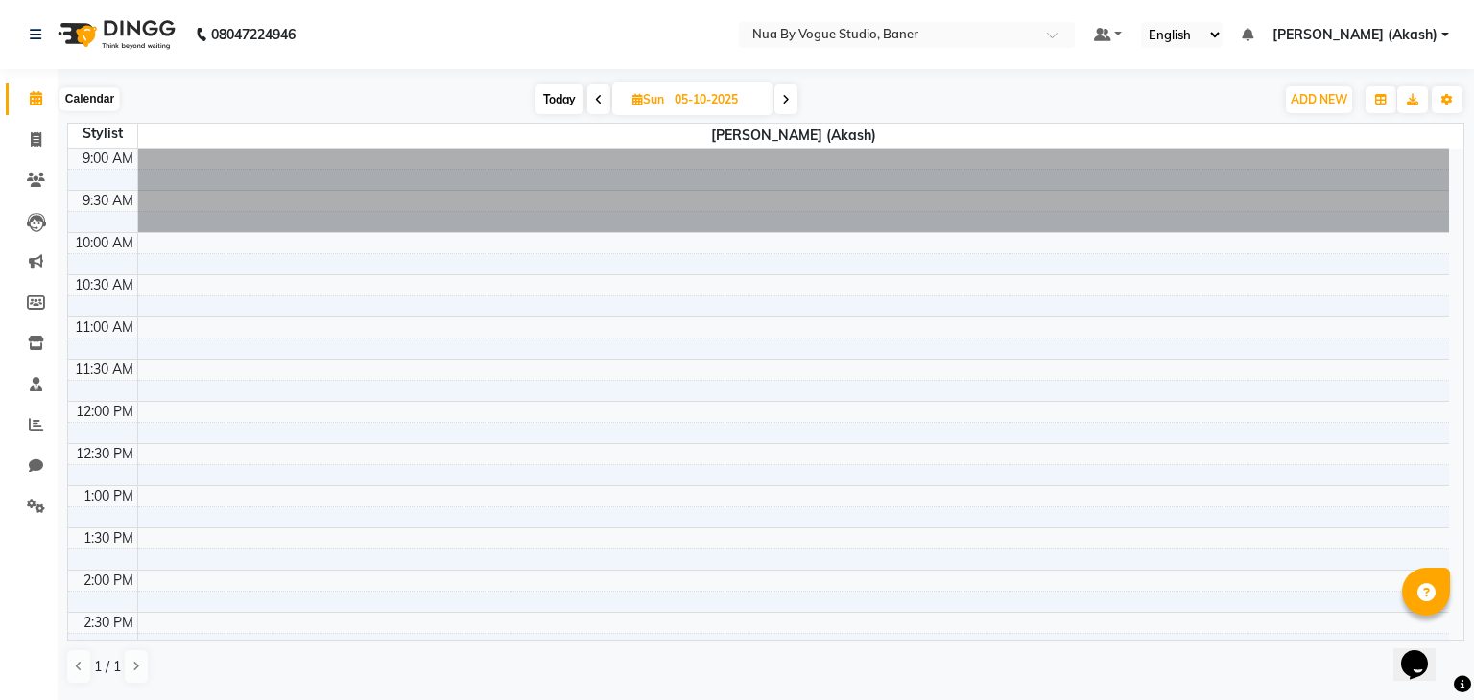
click at [40, 108] on span at bounding box center [36, 99] width 34 height 22
click at [41, 130] on span at bounding box center [36, 141] width 34 height 22
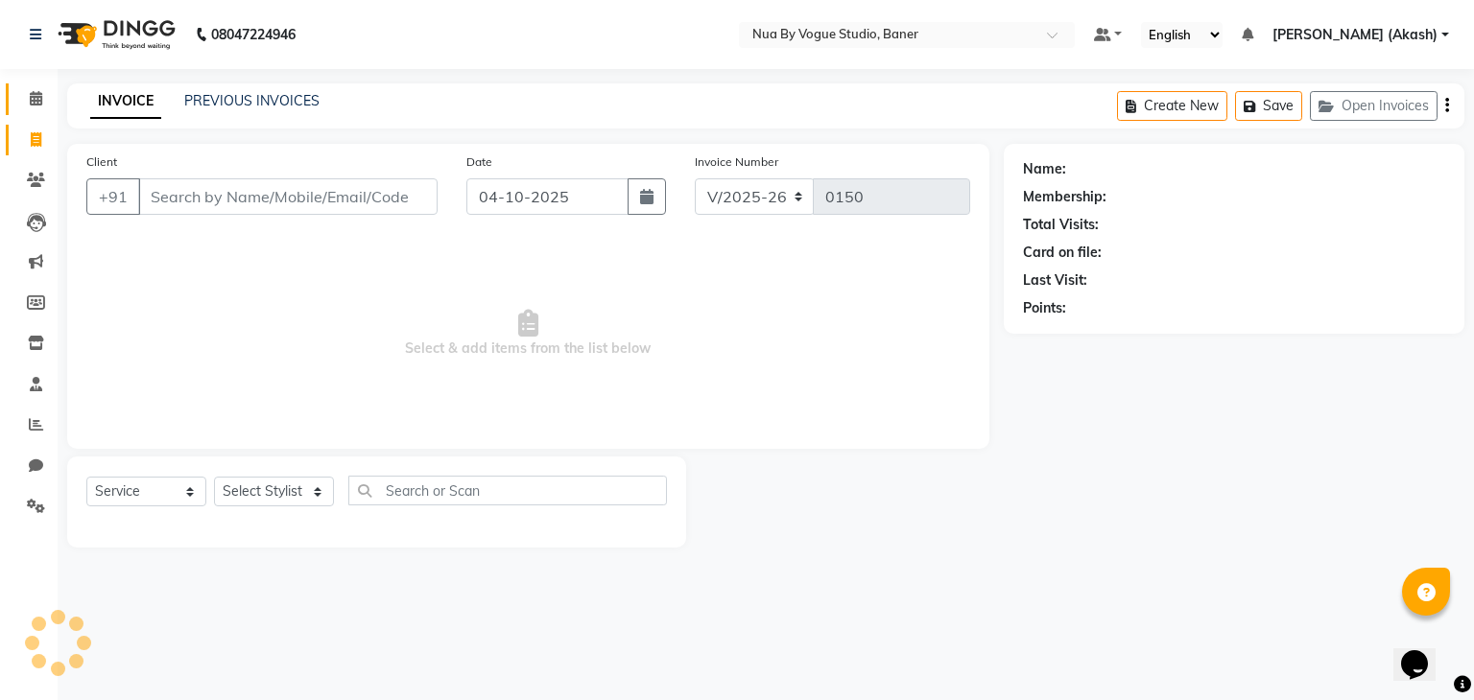
click at [40, 112] on link "Calendar" at bounding box center [29, 99] width 46 height 32
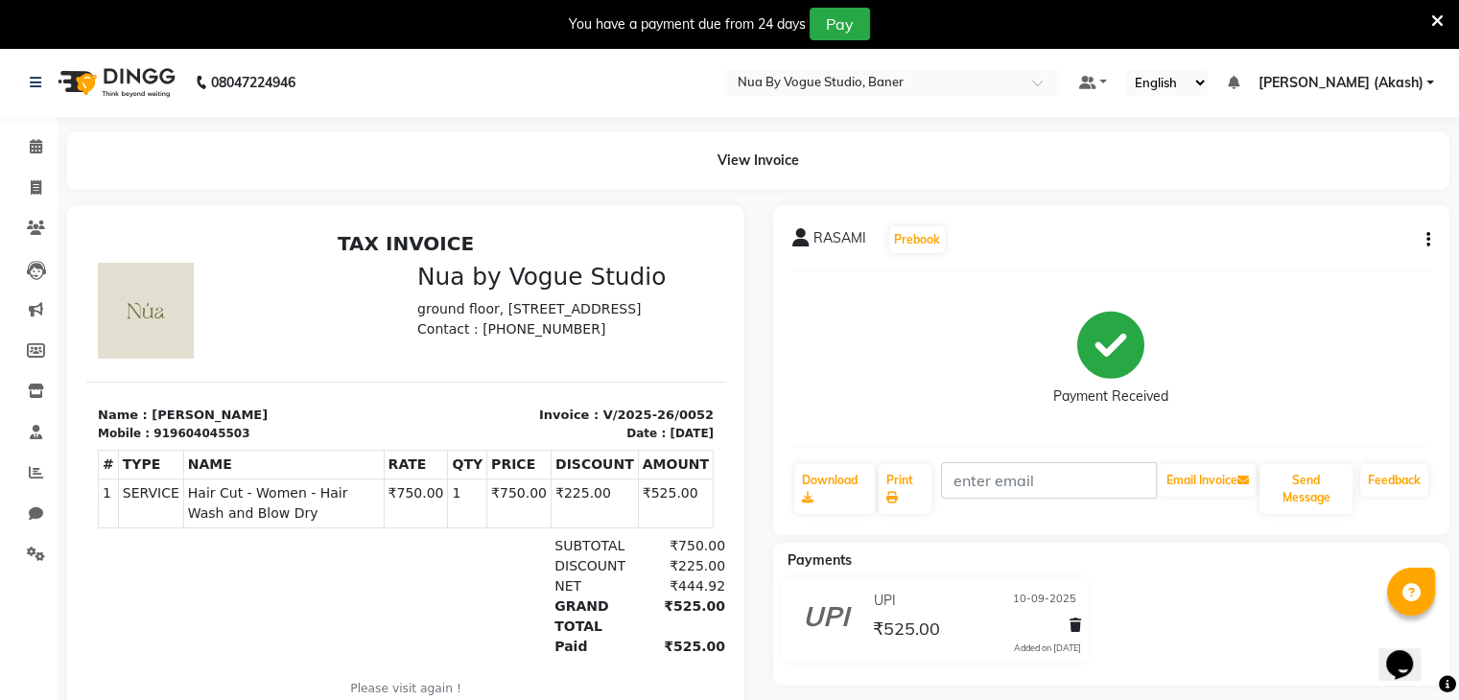
click at [233, 442] on div "Mobile : 919604045503" at bounding box center [246, 433] width 296 height 17
drag, startPoint x: 233, startPoint y: 449, endPoint x: 212, endPoint y: 454, distance: 21.6
click at [212, 442] on div "Mobile : 919604045503" at bounding box center [246, 433] width 296 height 17
copy section "919604045503"
click at [299, 359] on div at bounding box center [245, 311] width 319 height 96
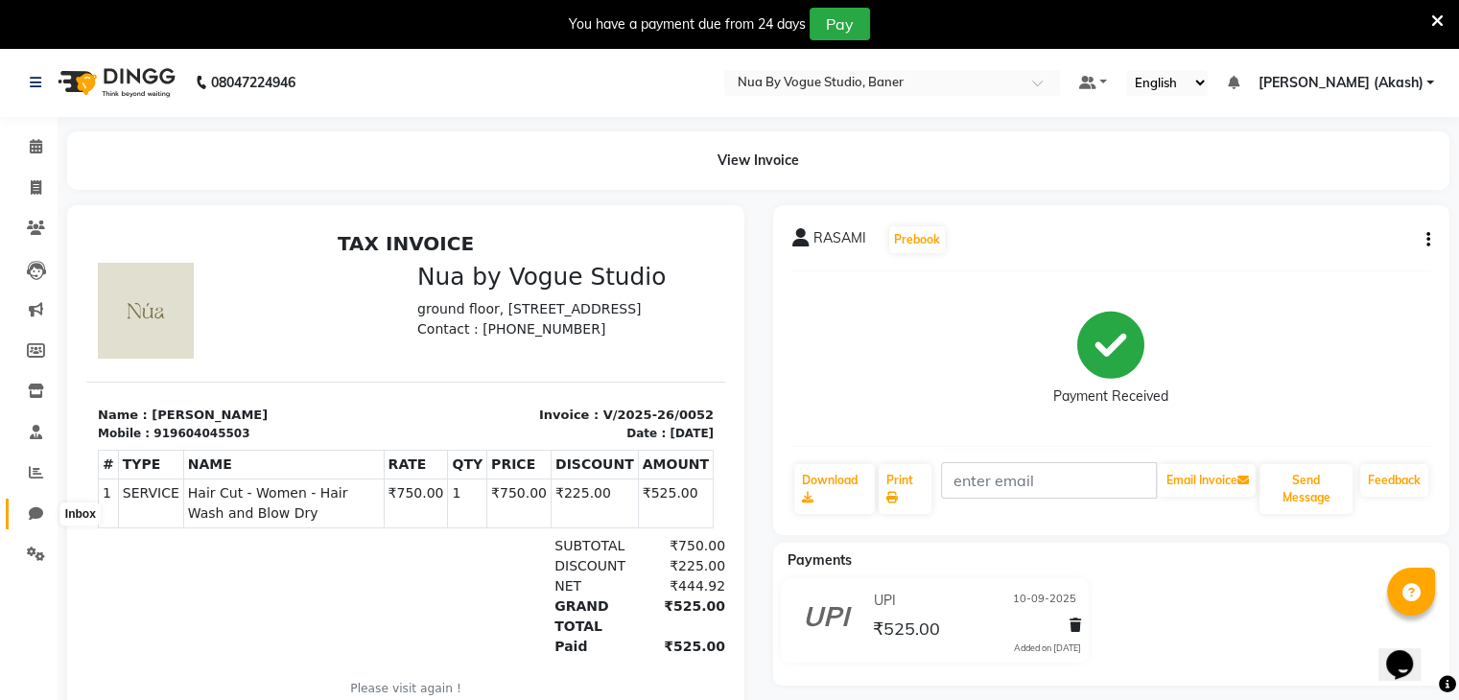
click at [42, 517] on span at bounding box center [36, 515] width 34 height 22
select select "100"
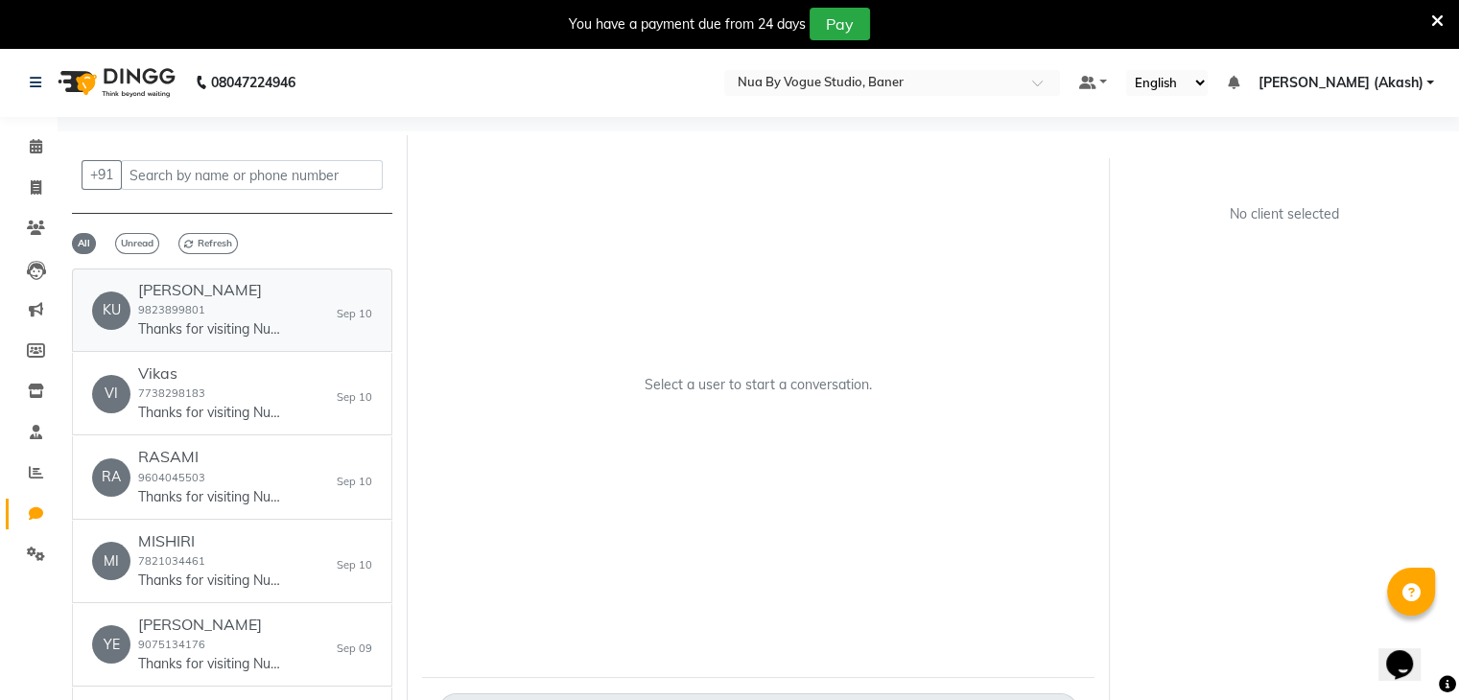
click at [213, 323] on p "Thanks for visiting Nua by Vogue Studio, Baner. Your bill amount is 500. Please…" at bounding box center [210, 329] width 144 height 20
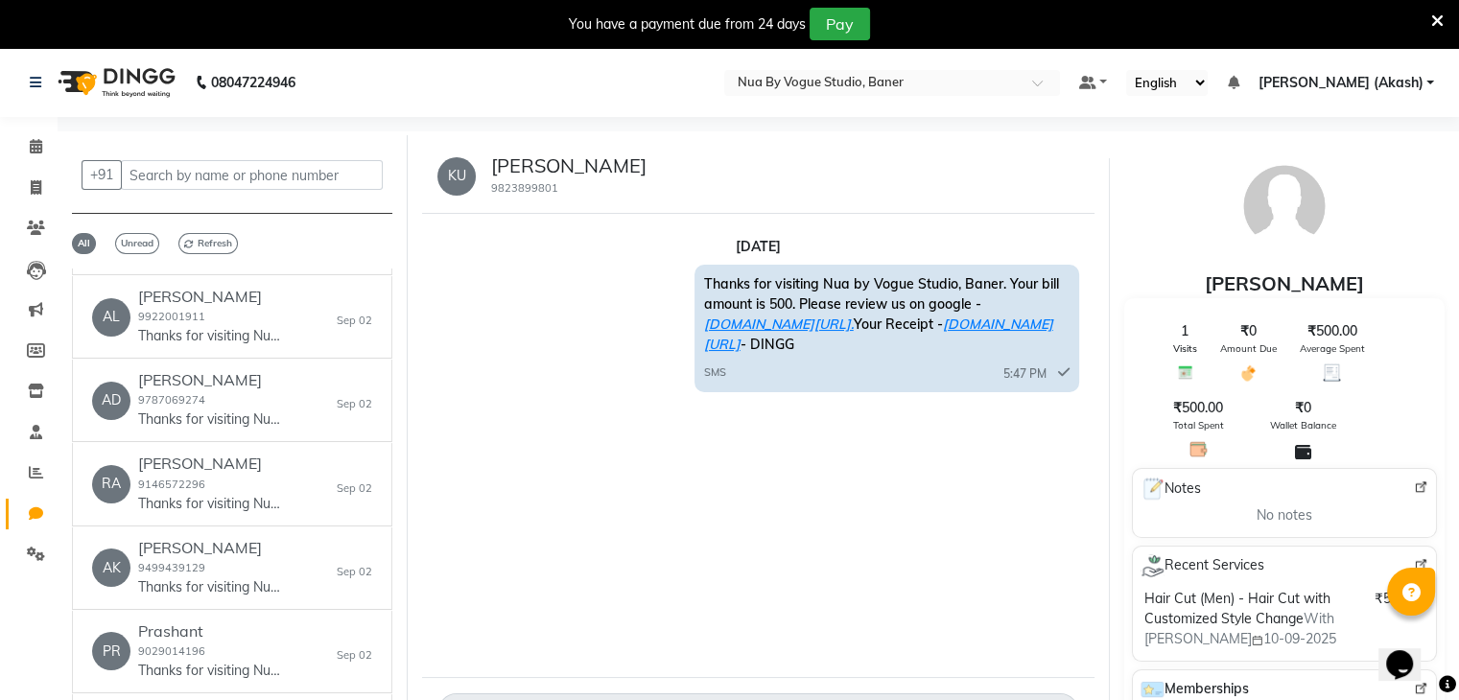
scroll to position [2912, 0]
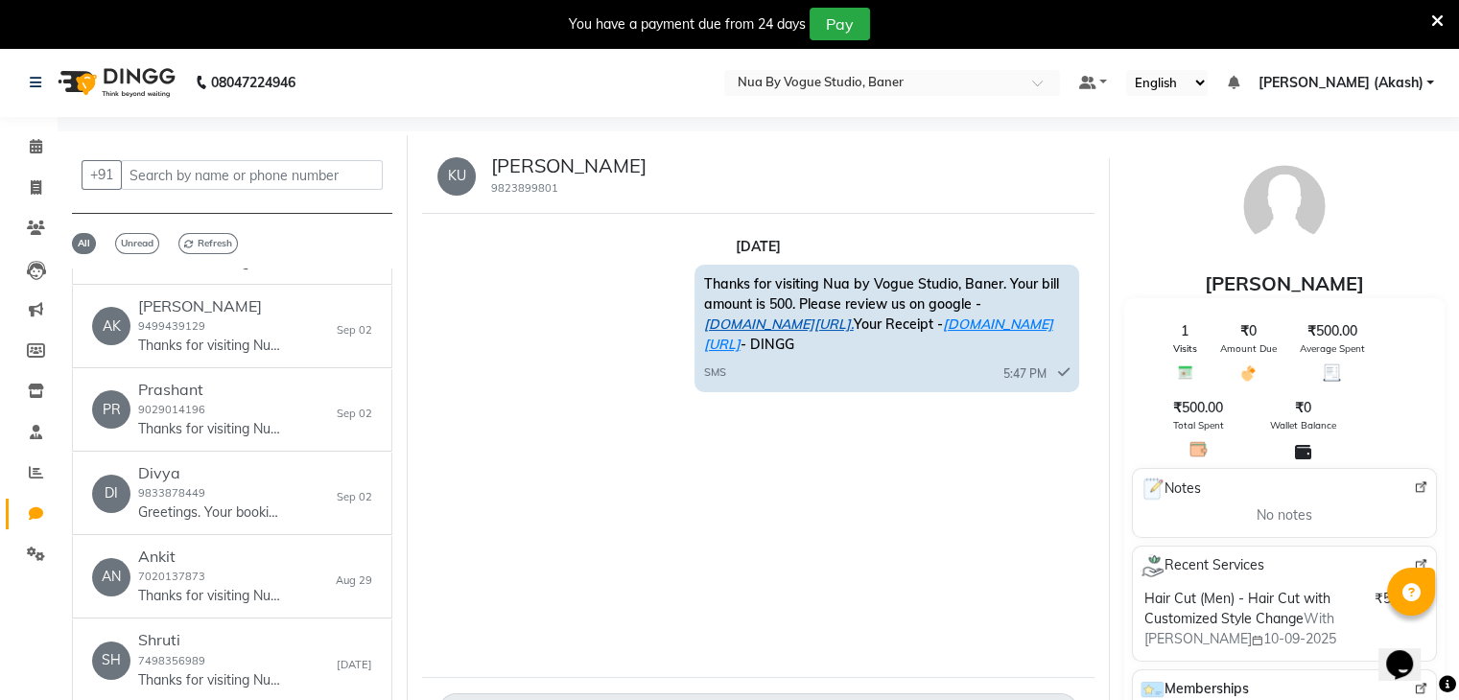
click at [744, 327] on link "ww4.in/a?c=DMJwB7." at bounding box center [779, 324] width 150 height 17
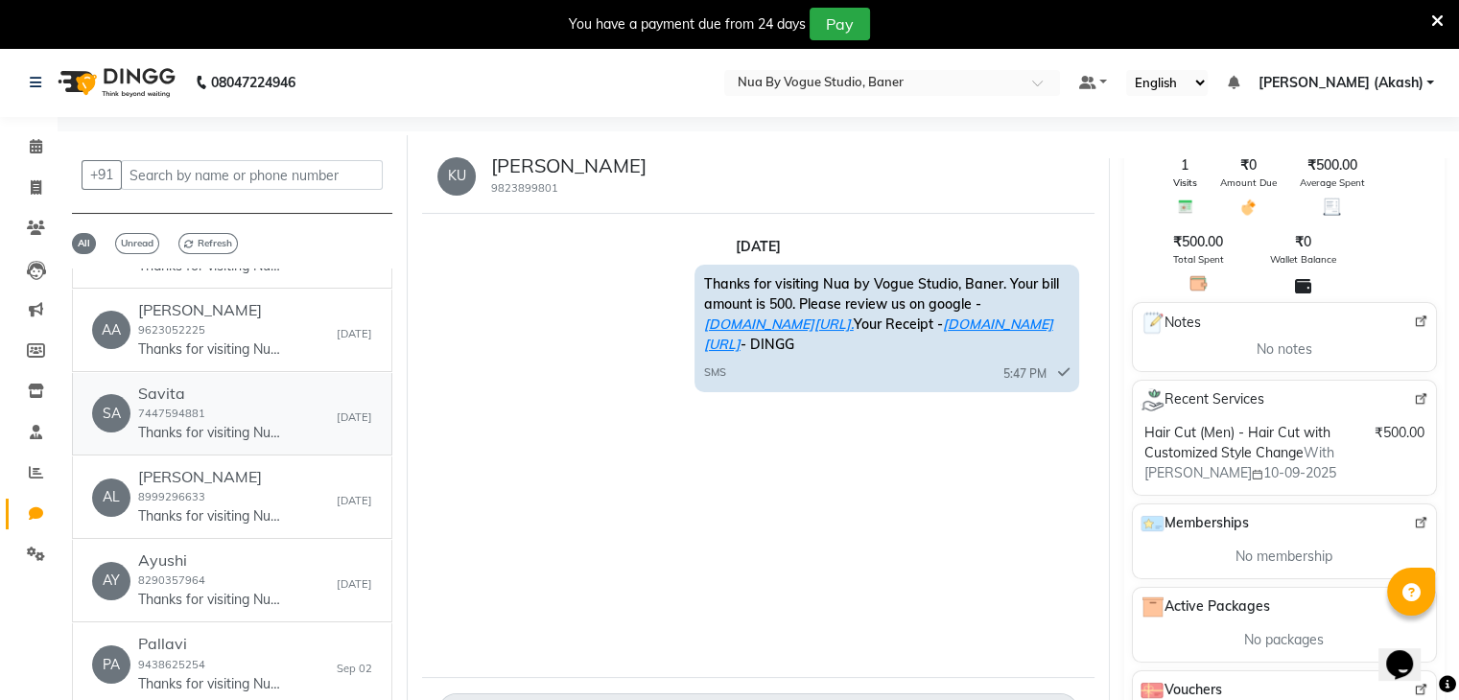
scroll to position [2166, 0]
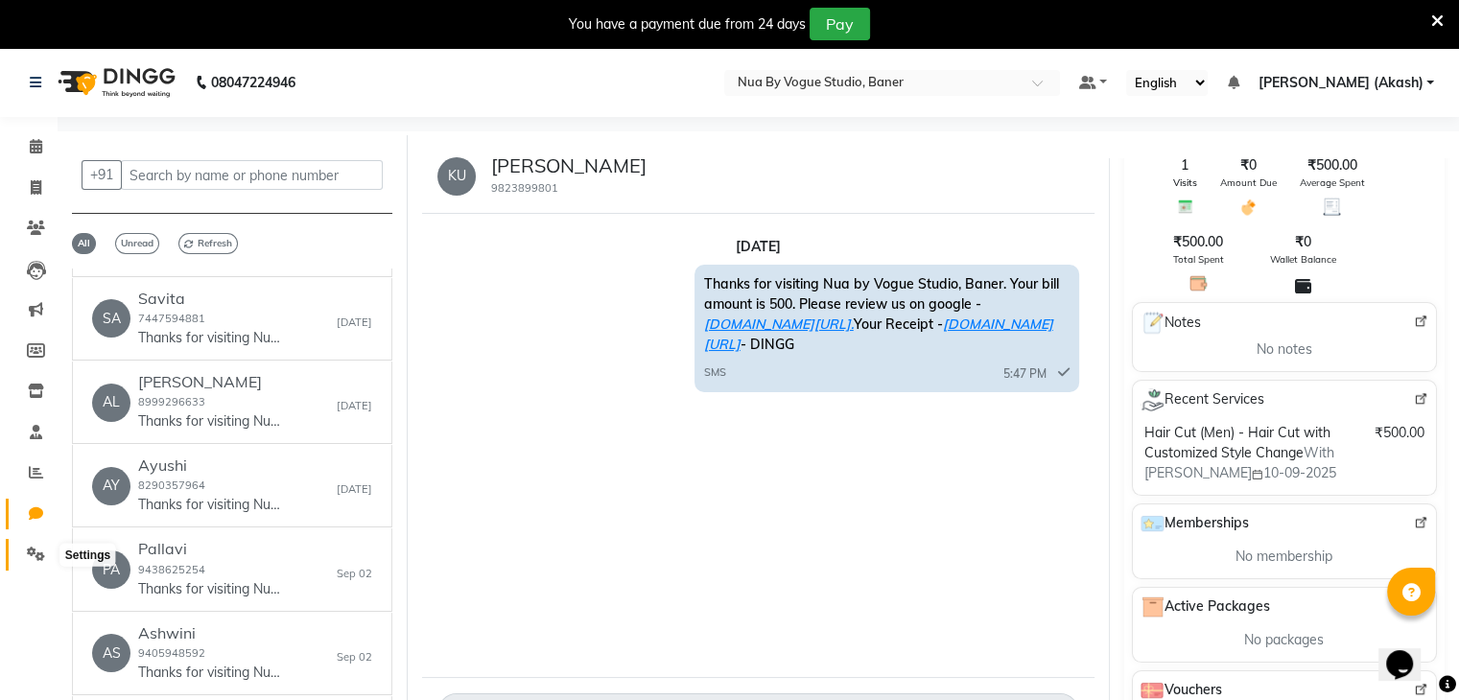
click at [37, 553] on icon at bounding box center [36, 554] width 18 height 14
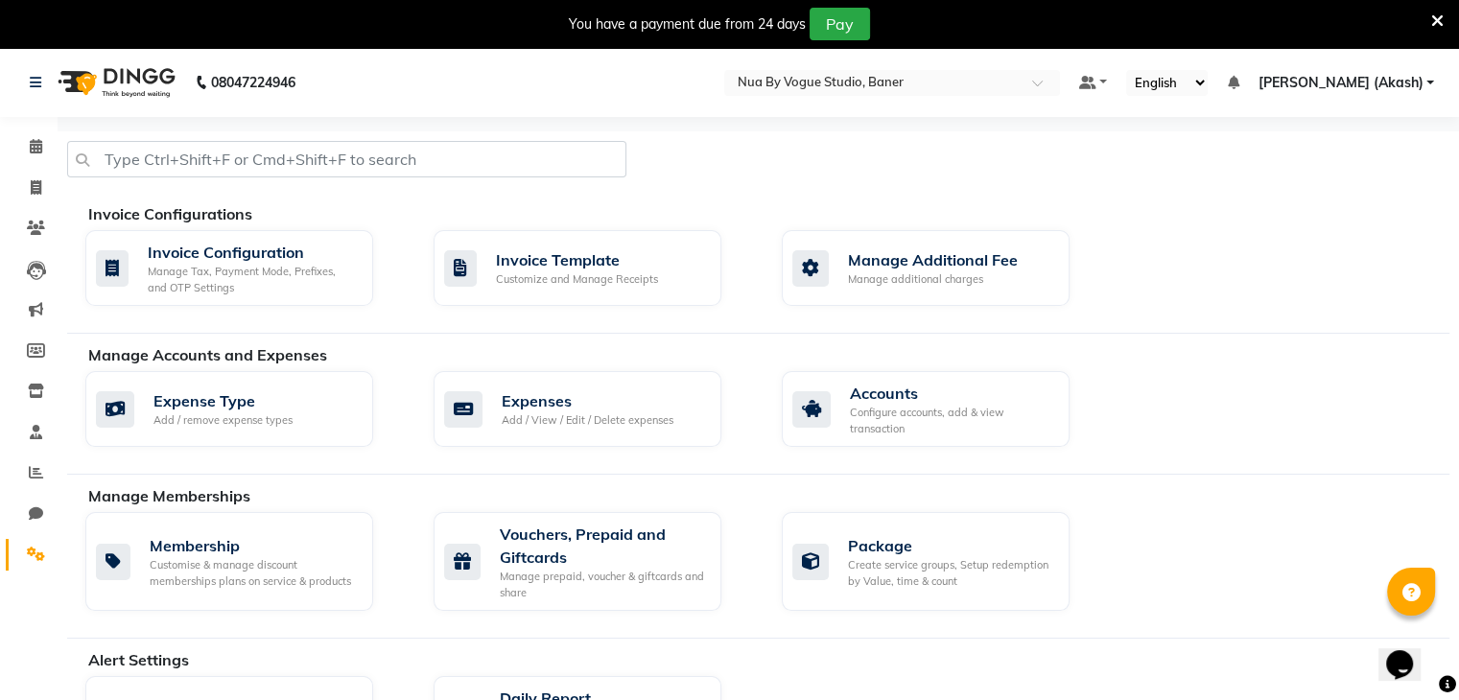
scroll to position [73, 0]
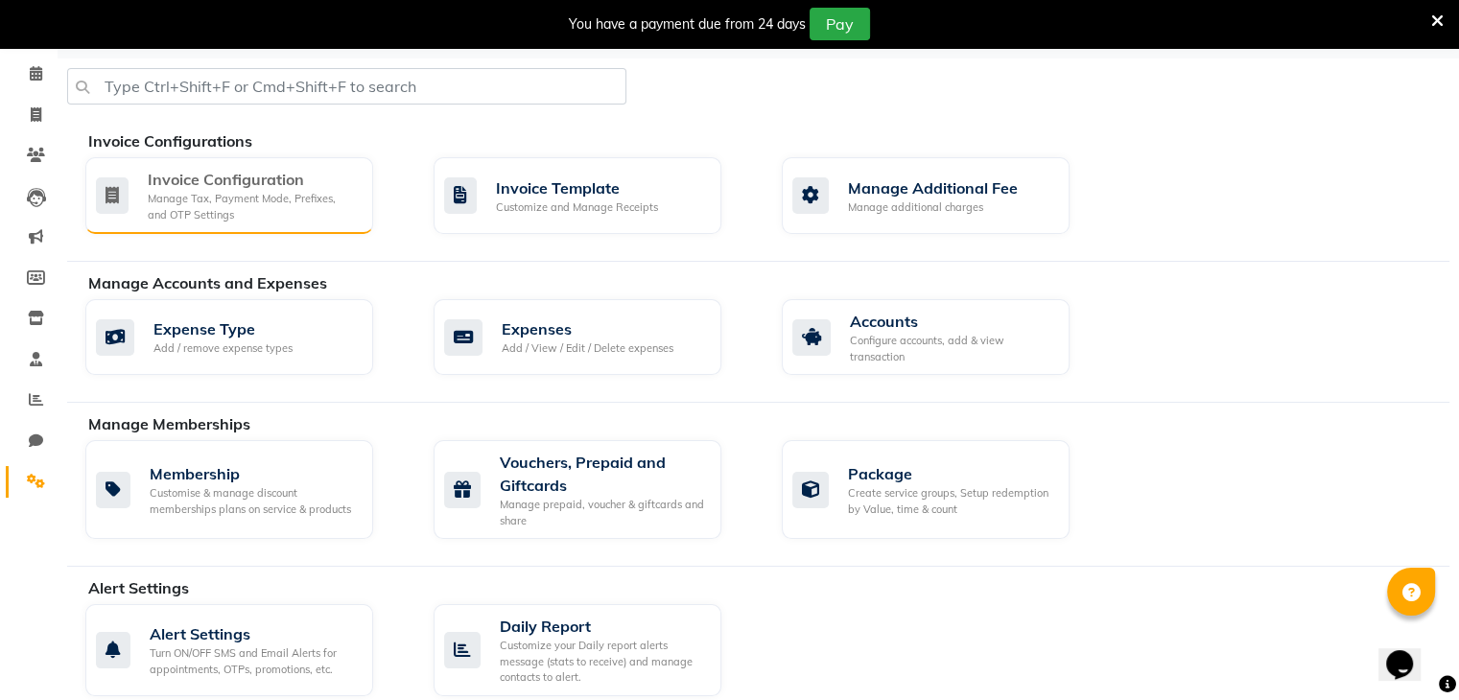
click at [272, 224] on div "Invoice Configuration Manage Tax, Payment Mode, Prefixes, and OTP Settings" at bounding box center [229, 195] width 288 height 77
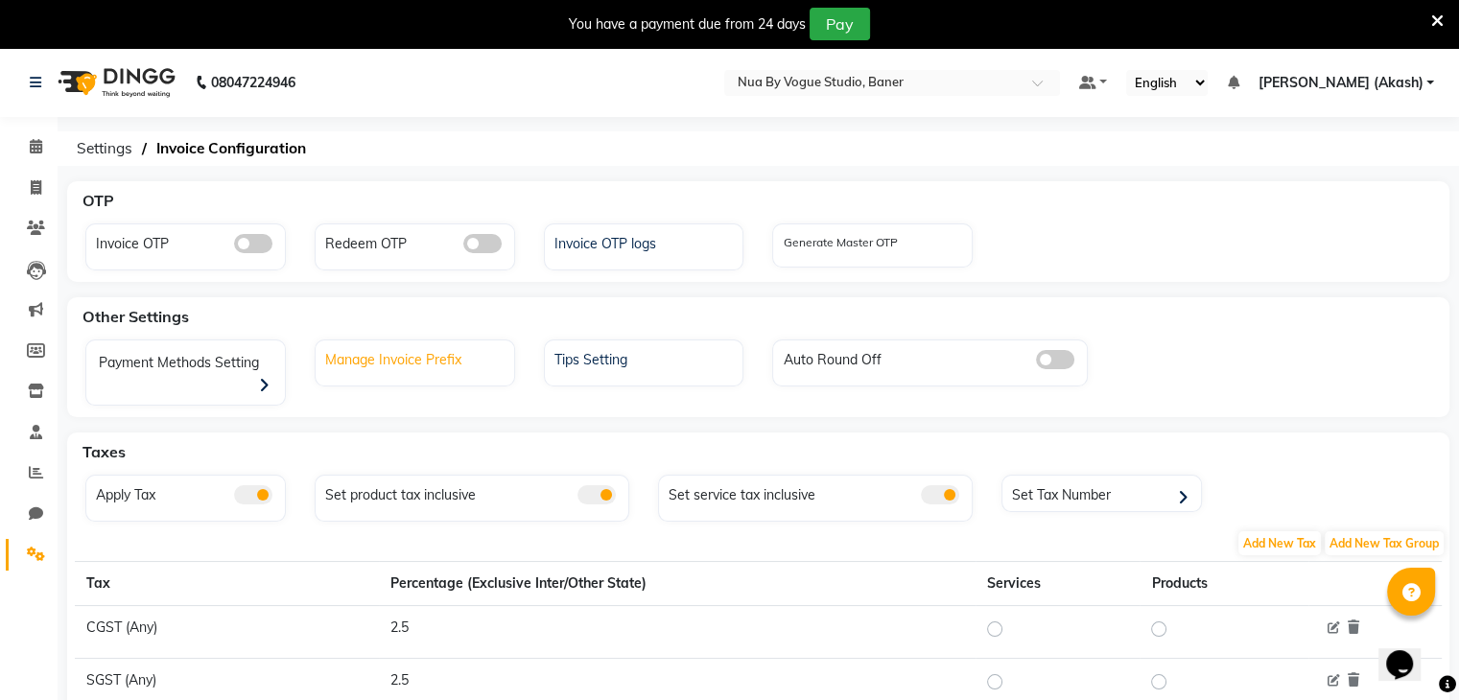
click at [483, 363] on div "Manage Invoice Prefix" at bounding box center [417, 357] width 194 height 25
click at [697, 366] on div "Tips Setting" at bounding box center [647, 357] width 194 height 25
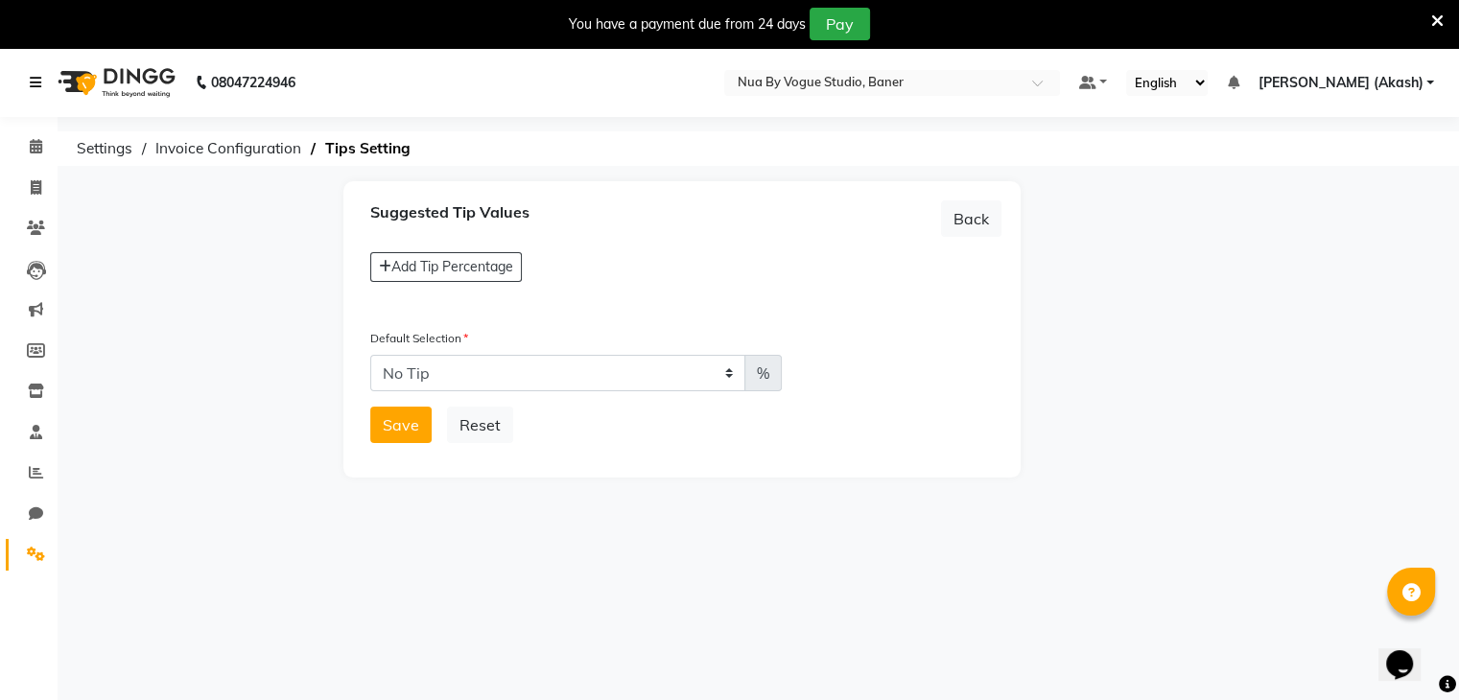
click at [42, 74] on link at bounding box center [39, 83] width 19 height 54
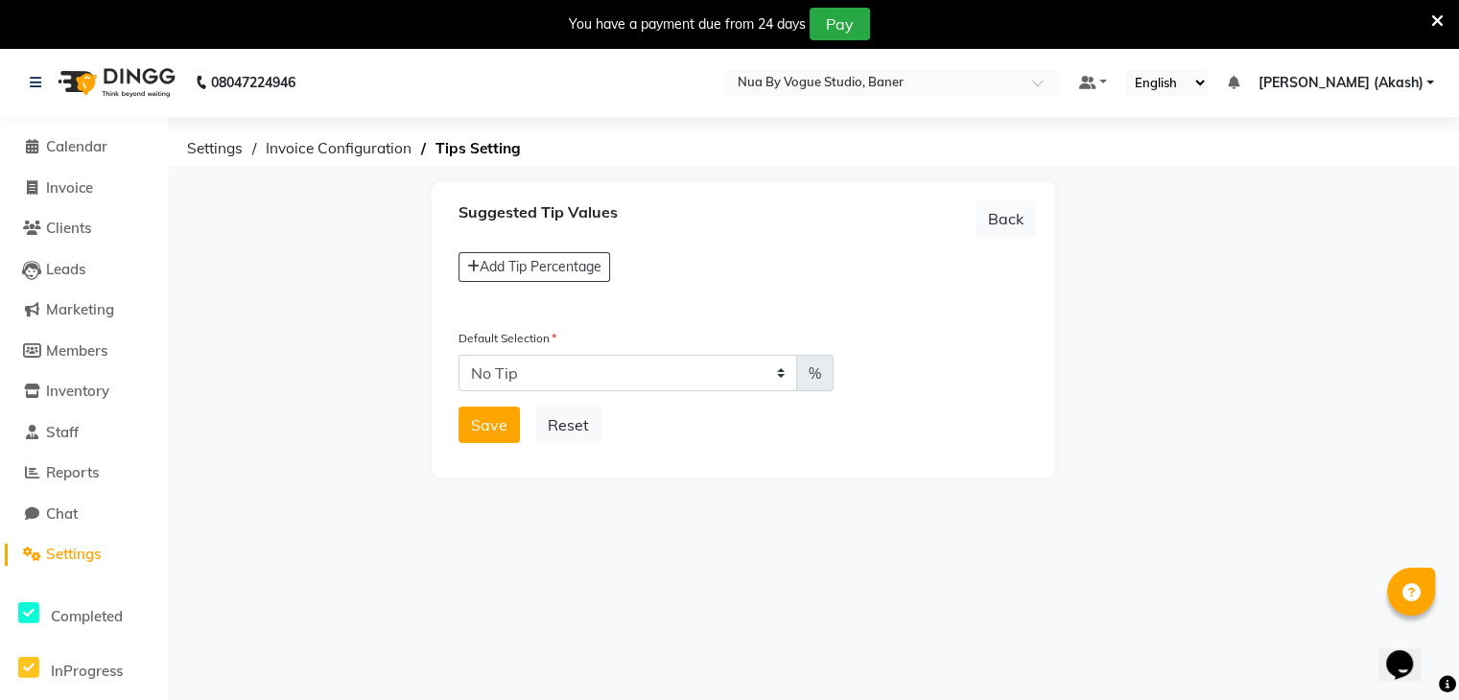
click at [119, 545] on link "Settings" at bounding box center [84, 555] width 158 height 22
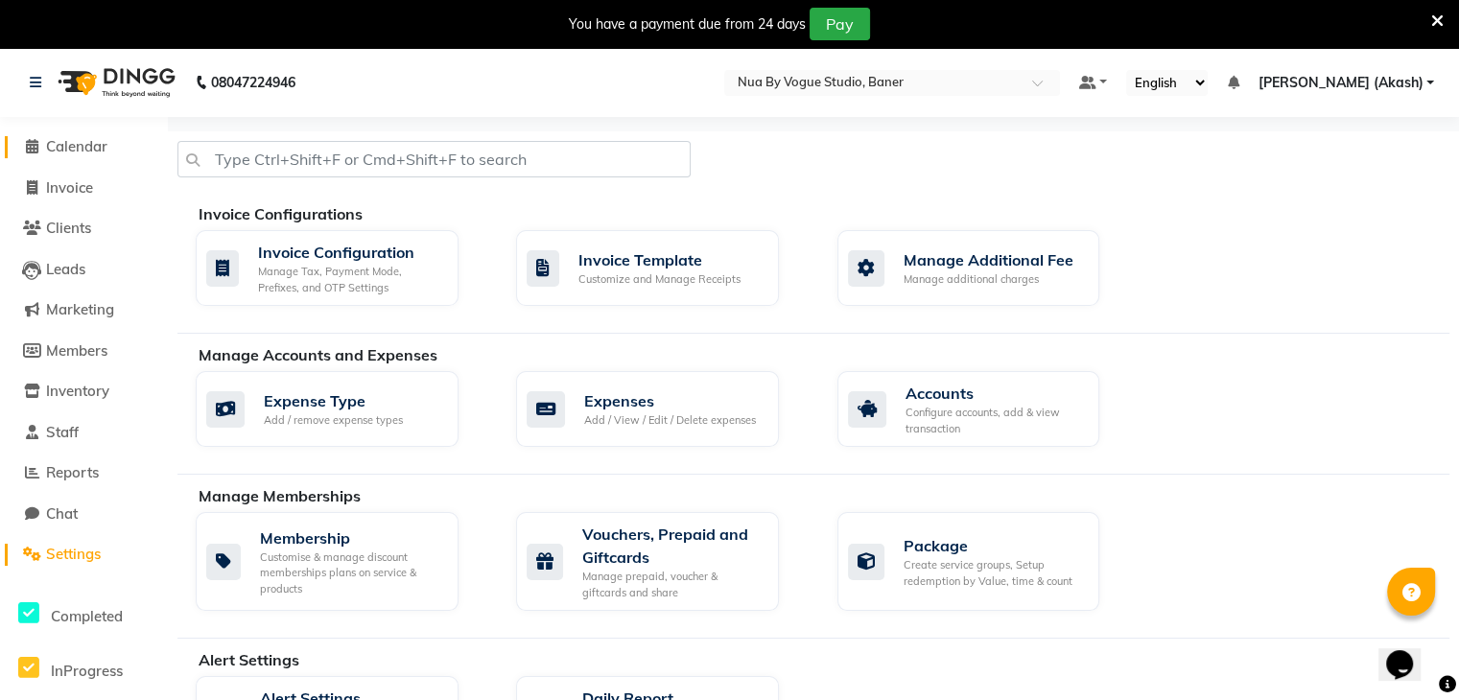
click at [54, 143] on span "Calendar" at bounding box center [76, 146] width 61 height 18
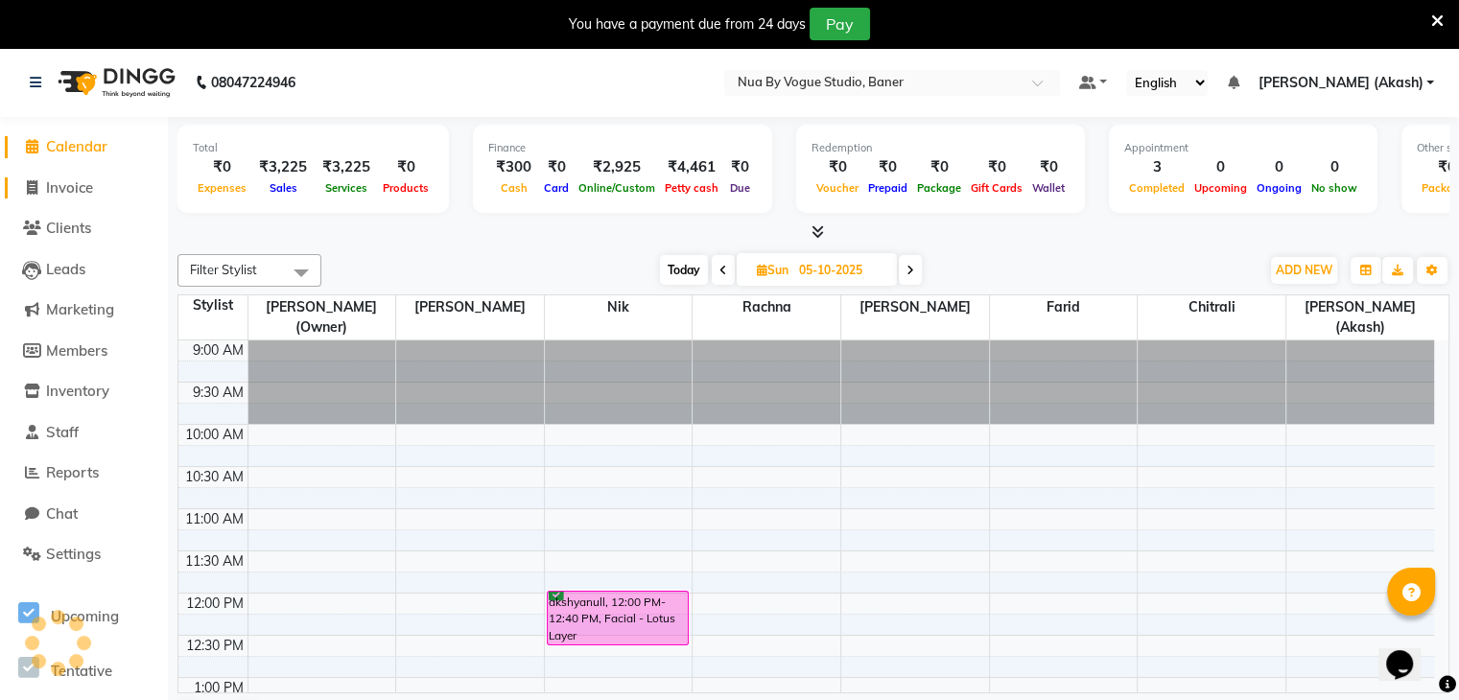
scroll to position [754, 0]
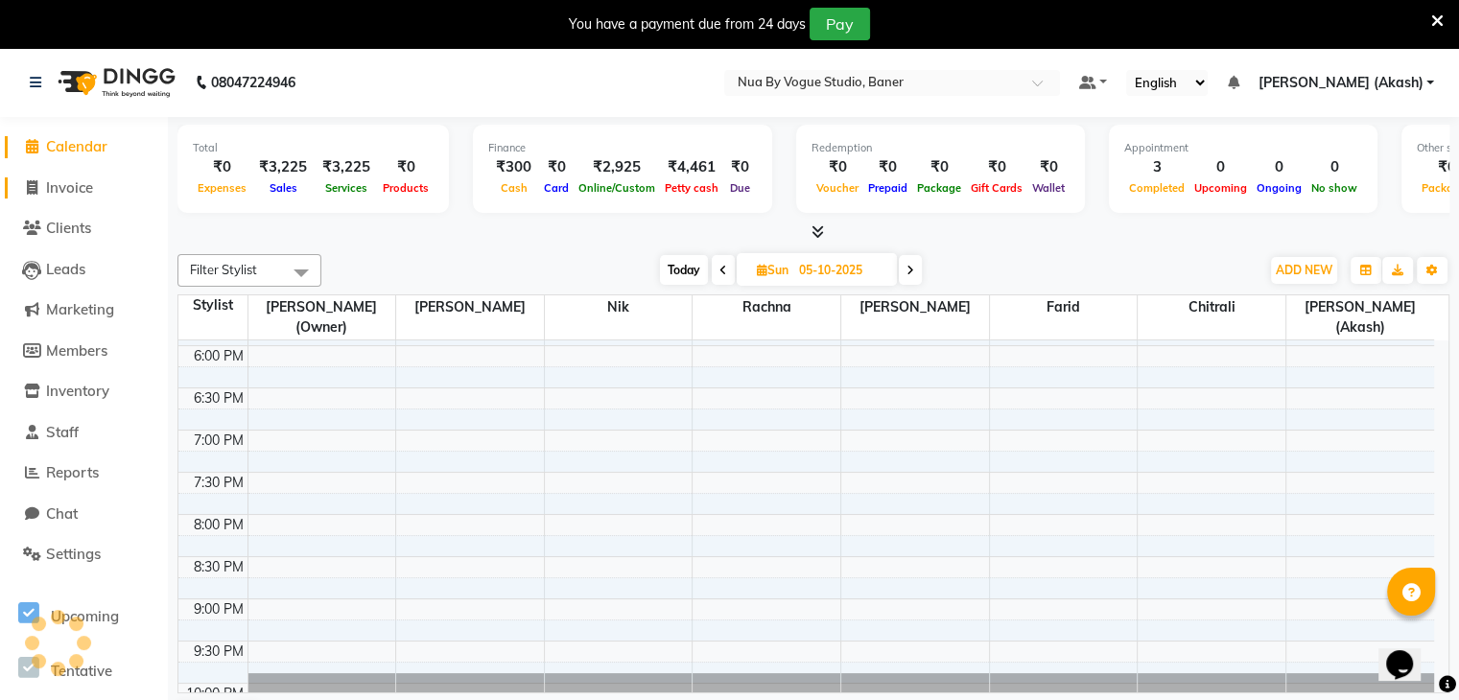
click at [47, 189] on span "Invoice" at bounding box center [69, 187] width 47 height 18
select select "service"
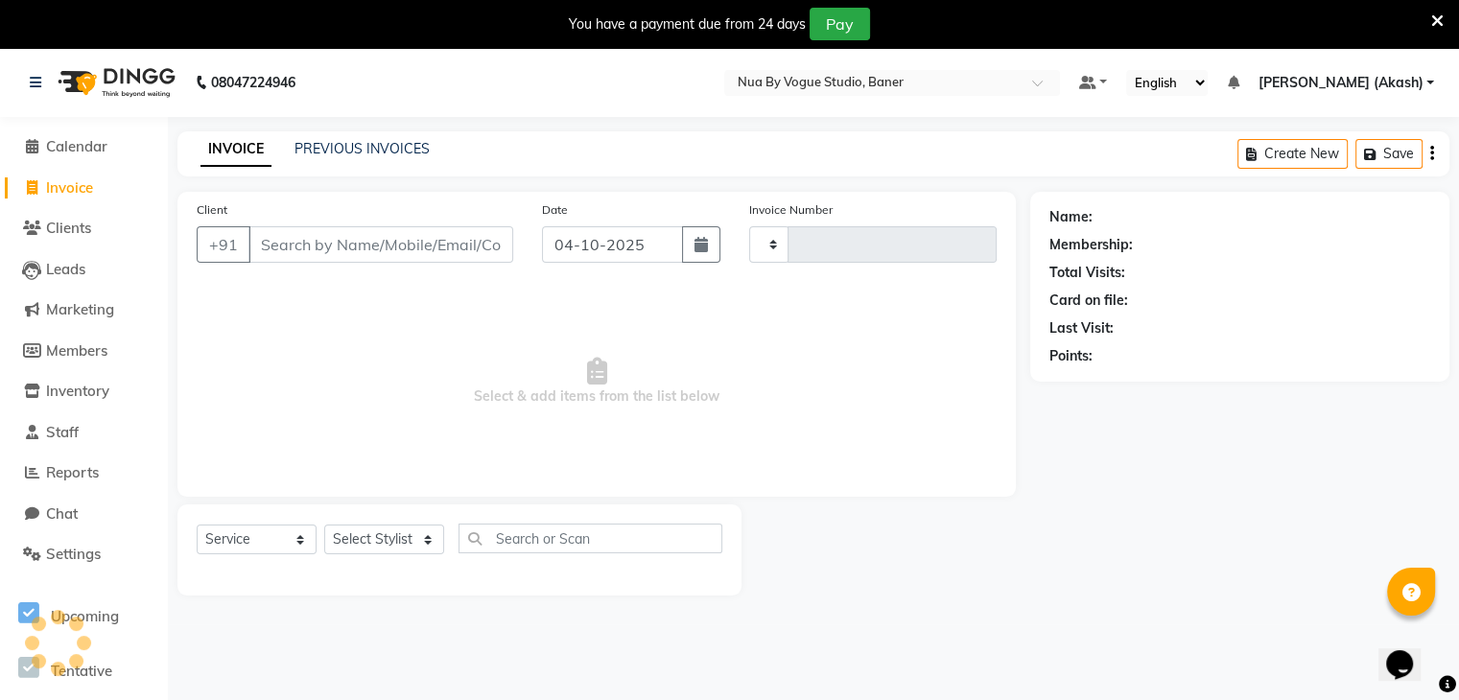
type input "0148"
select select "8764"
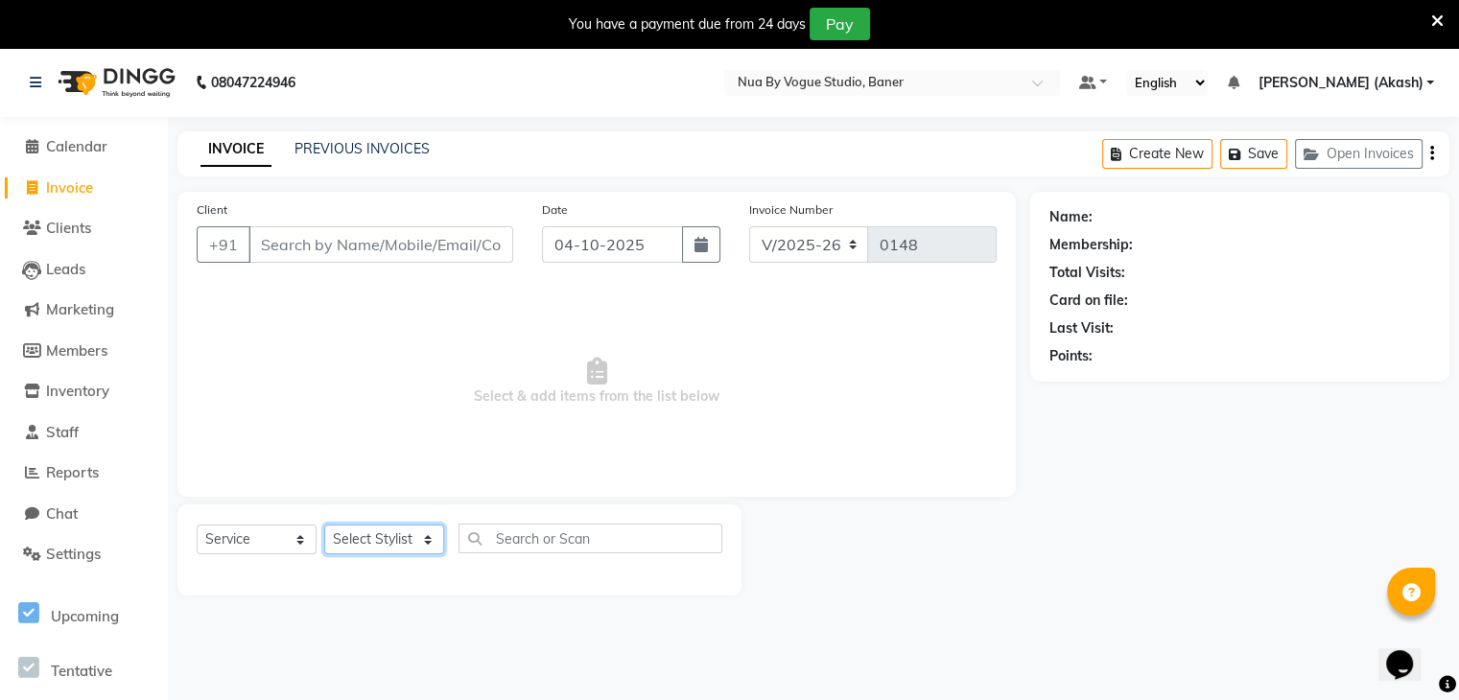
click at [356, 542] on select "Select Stylist Chitrali [PERSON_NAME](Owner) [PERSON_NAME] [PERSON_NAME] (Akash…" at bounding box center [384, 540] width 120 height 30
select select "89263"
click at [324, 526] on select "Select Stylist Chitrali [PERSON_NAME](Owner) [PERSON_NAME] [PERSON_NAME] (Akash…" at bounding box center [384, 540] width 120 height 30
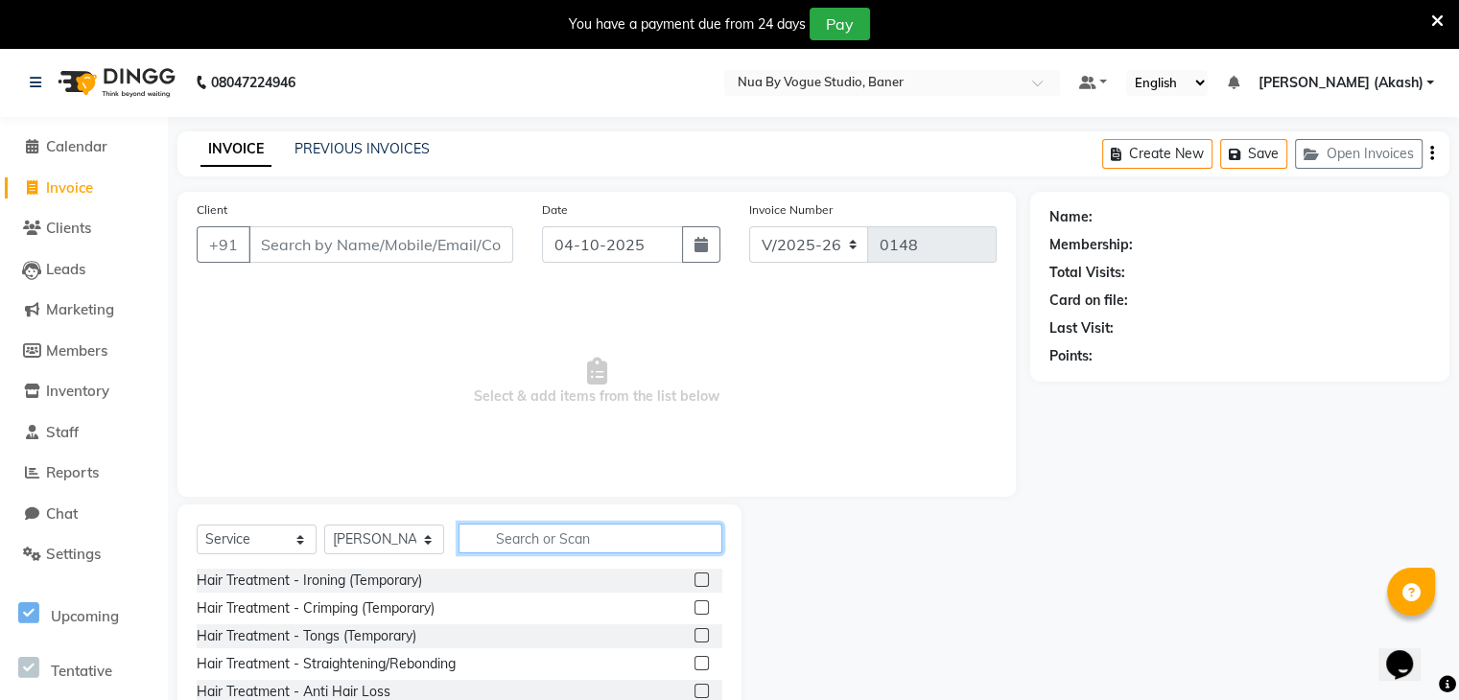
click at [507, 535] on input "text" at bounding box center [591, 539] width 264 height 30
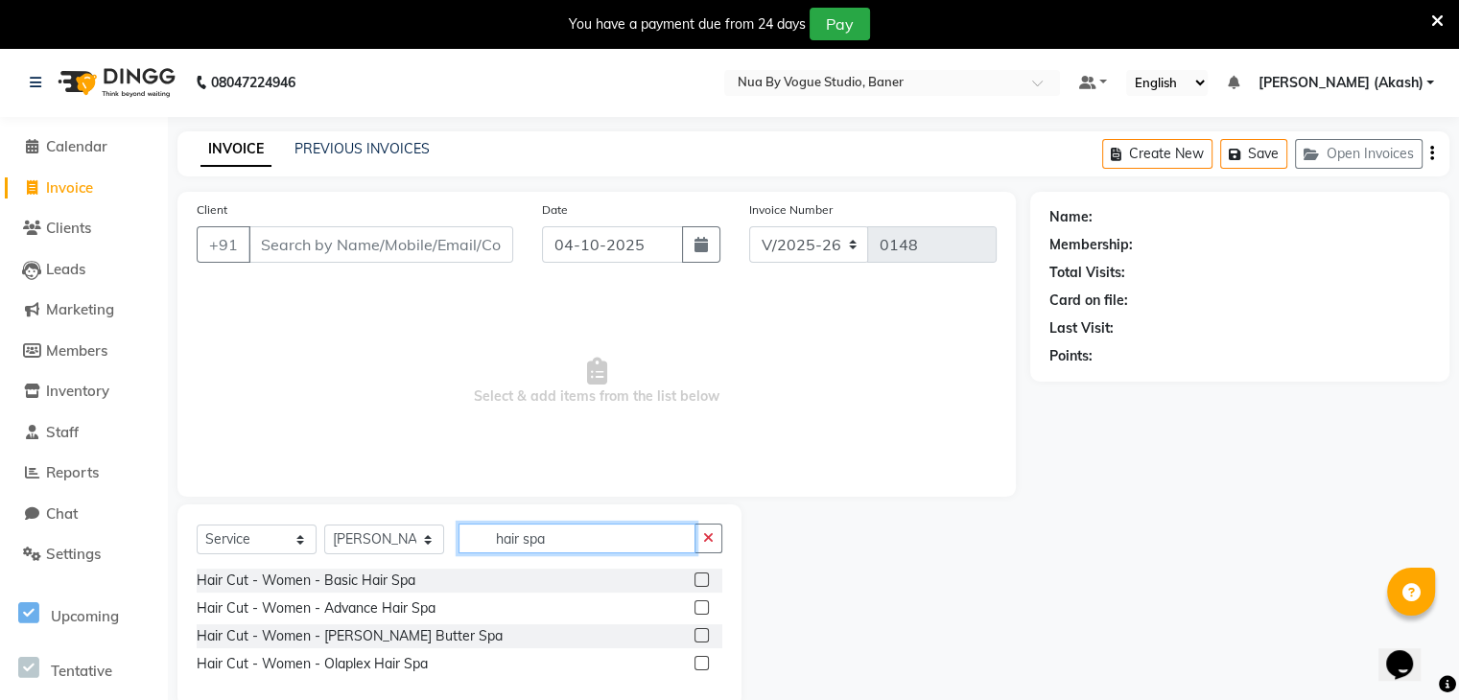
type input "hair spa"
click at [699, 576] on label at bounding box center [702, 580] width 14 height 14
click at [699, 576] on input "checkbox" at bounding box center [701, 581] width 12 height 12
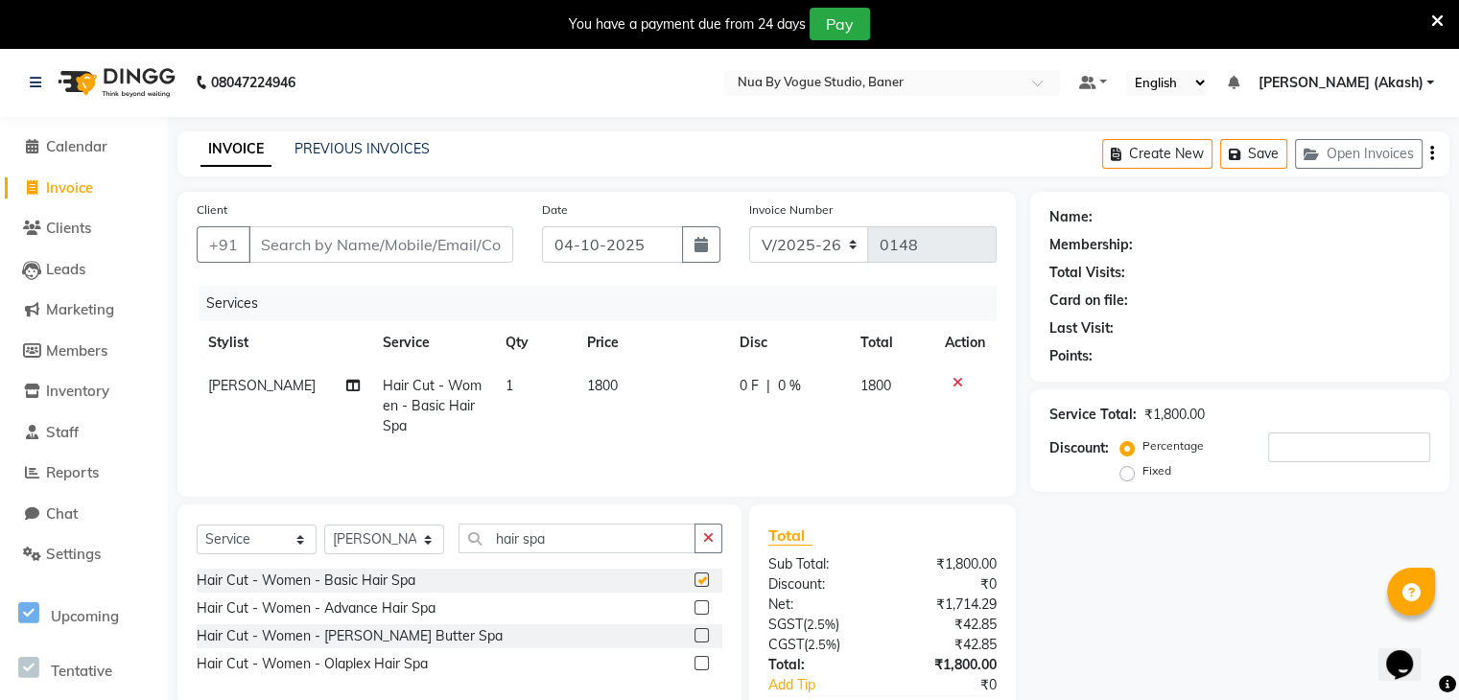
checkbox input "false"
click at [575, 553] on input "hair spa" at bounding box center [577, 539] width 237 height 30
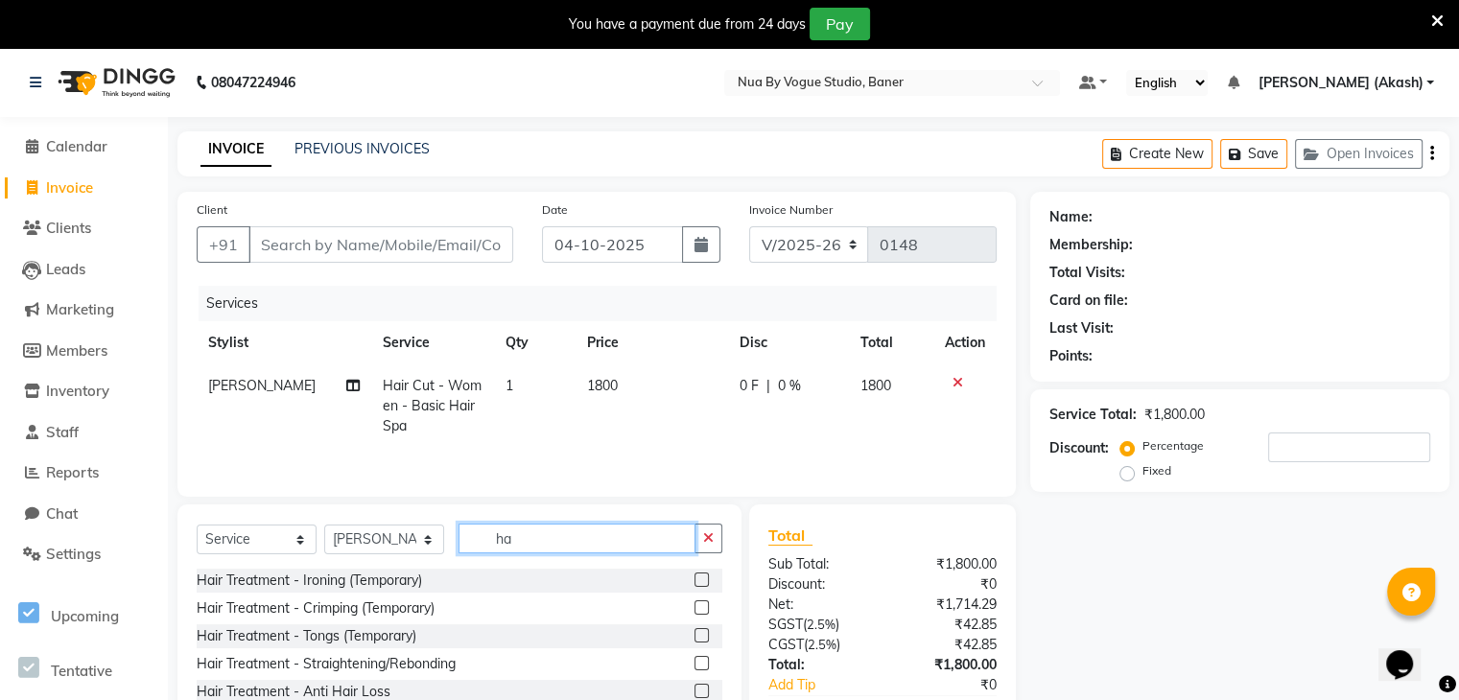
type input "h"
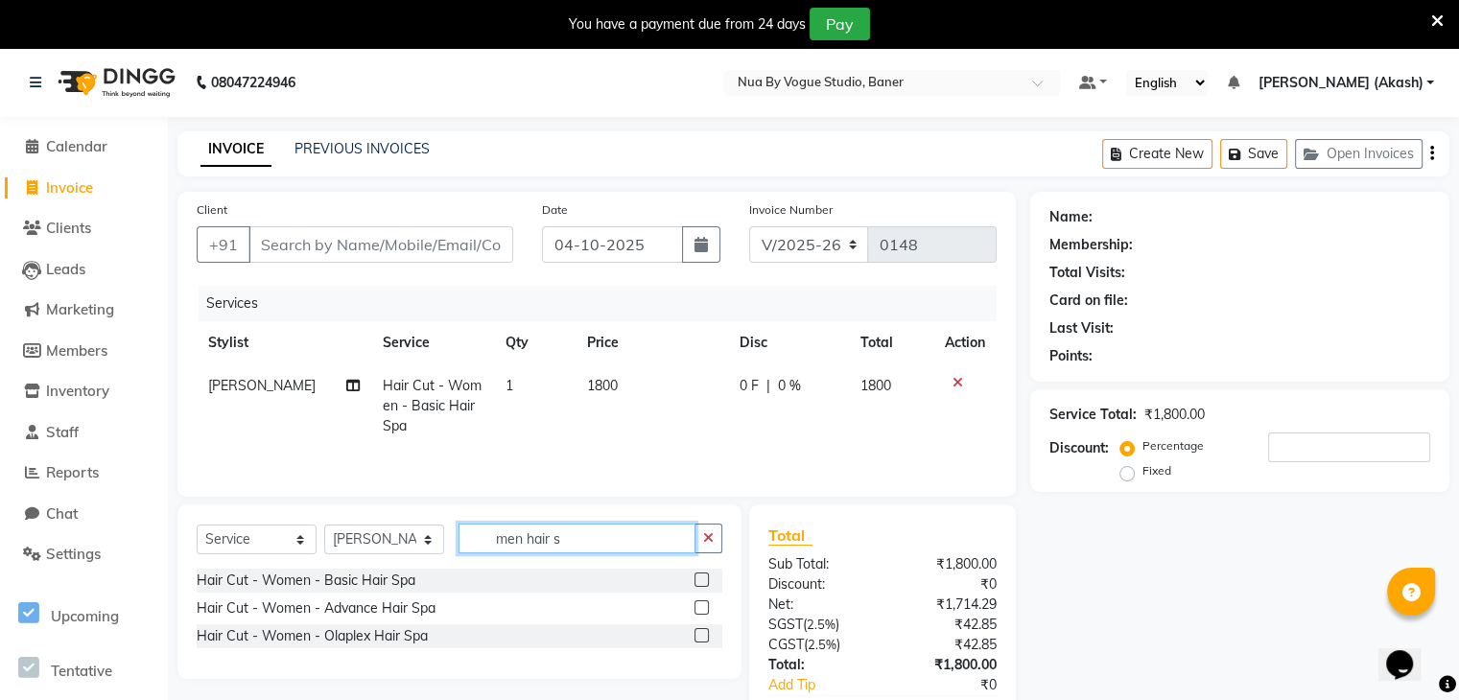
type input "men hair s"
click at [701, 575] on label at bounding box center [702, 580] width 14 height 14
click at [701, 575] on input "checkbox" at bounding box center [701, 581] width 12 height 12
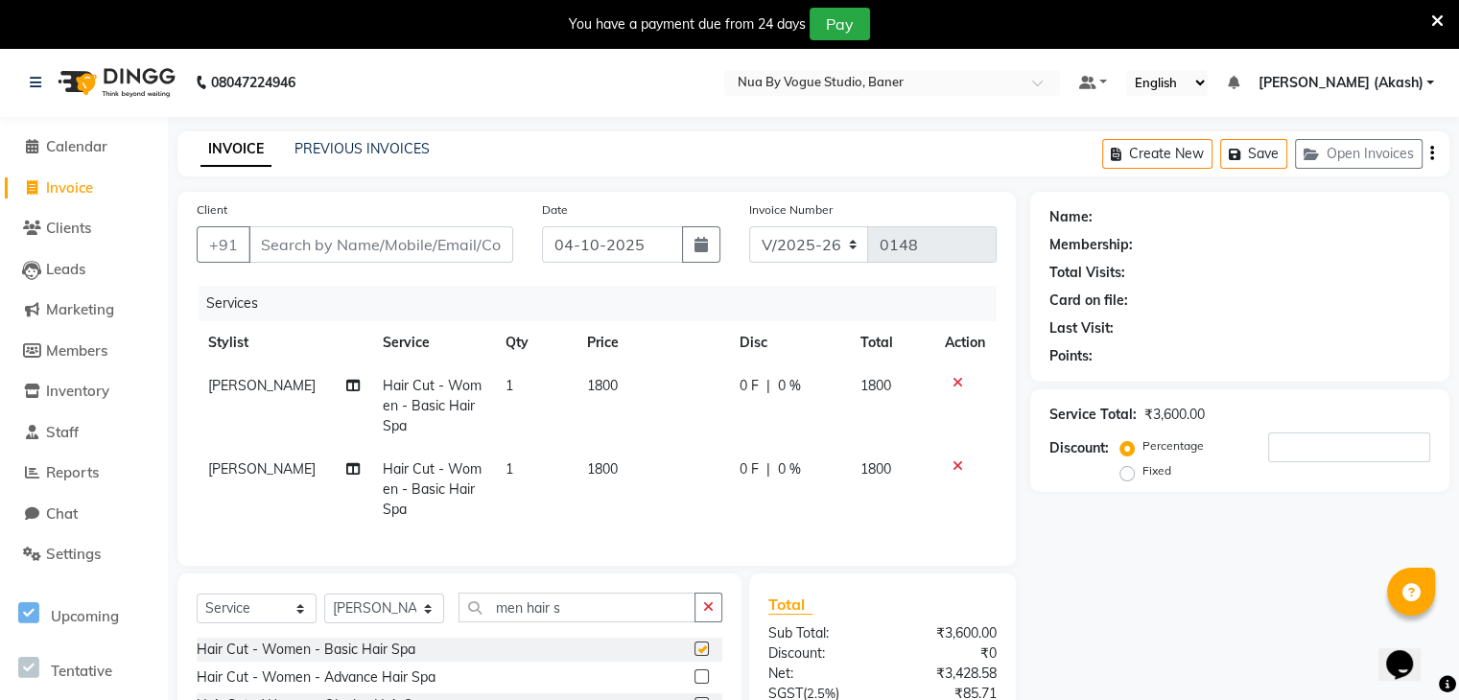
checkbox input "false"
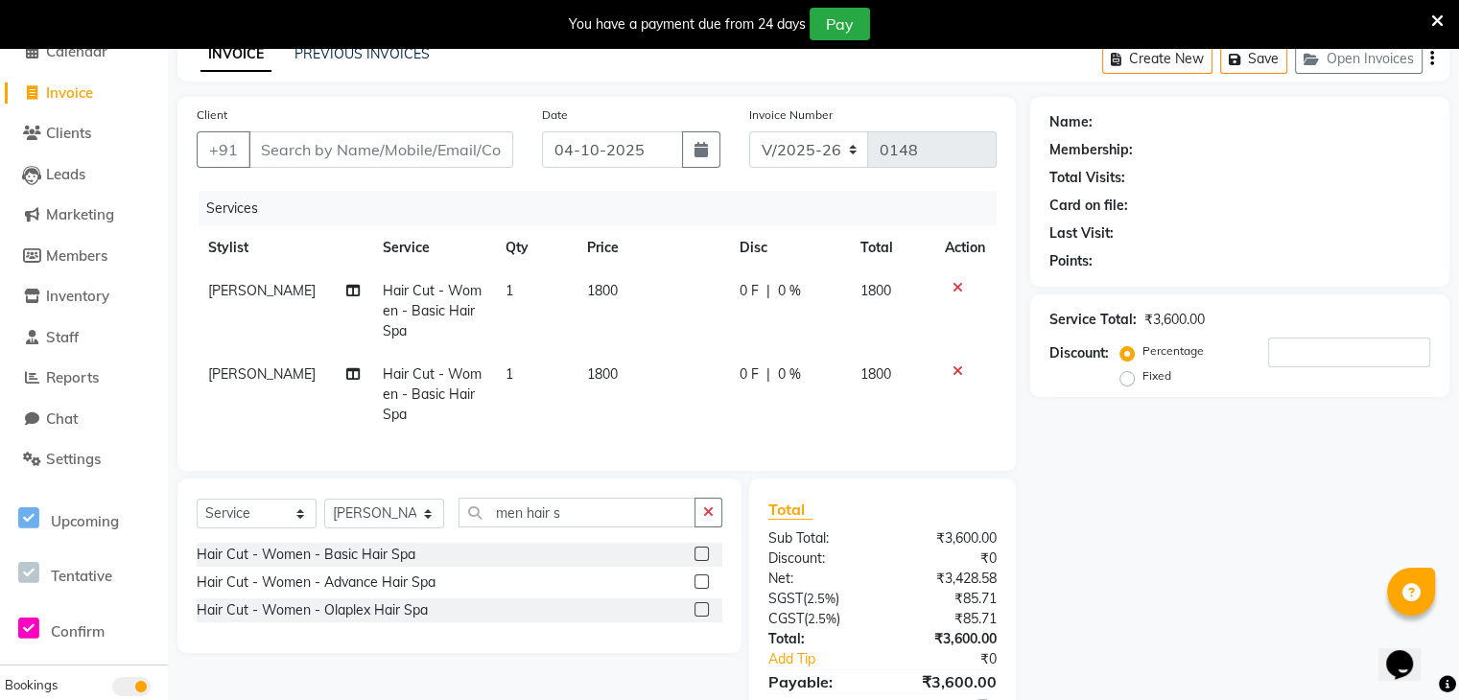
scroll to position [103, 0]
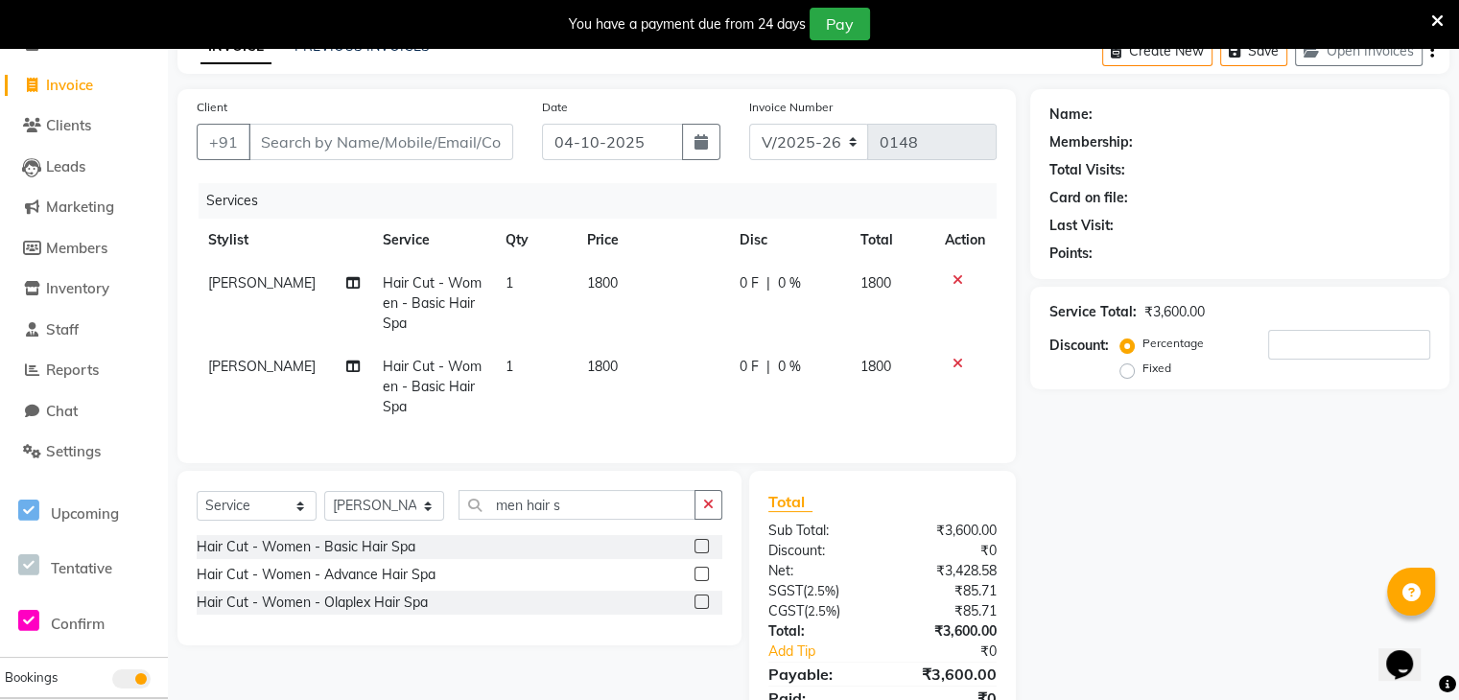
click at [700, 581] on label at bounding box center [702, 574] width 14 height 14
click at [700, 581] on input "checkbox" at bounding box center [701, 575] width 12 height 12
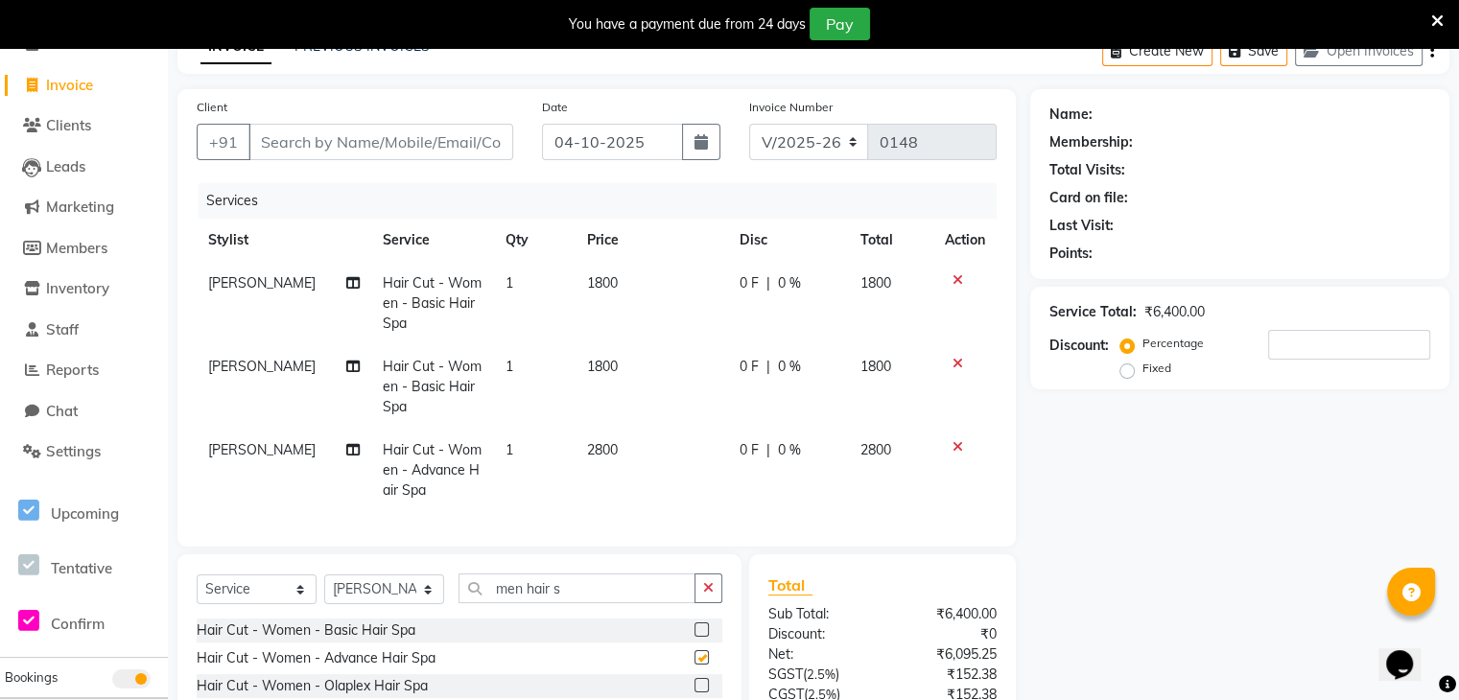
checkbox input "false"
click at [955, 277] on icon at bounding box center [958, 279] width 11 height 13
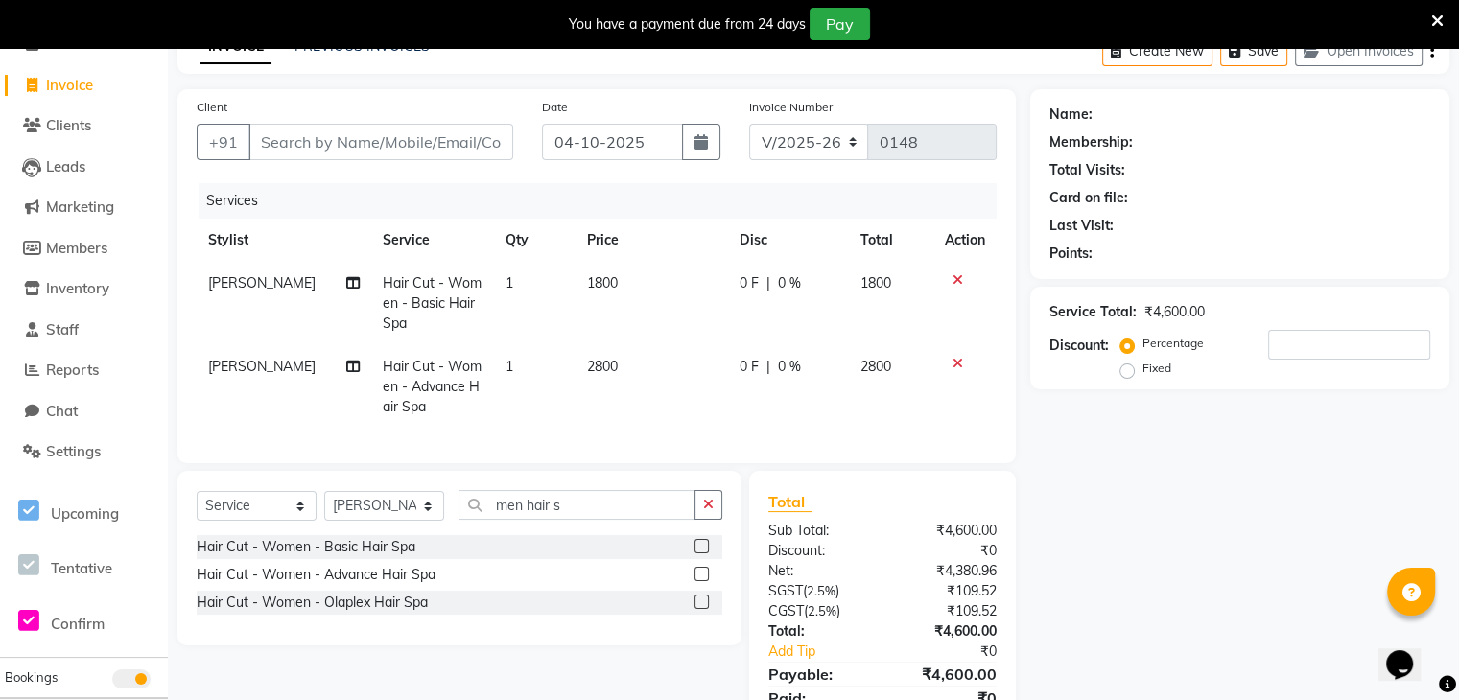
click at [740, 373] on span "0 F" at bounding box center [749, 367] width 19 height 20
select select "89263"
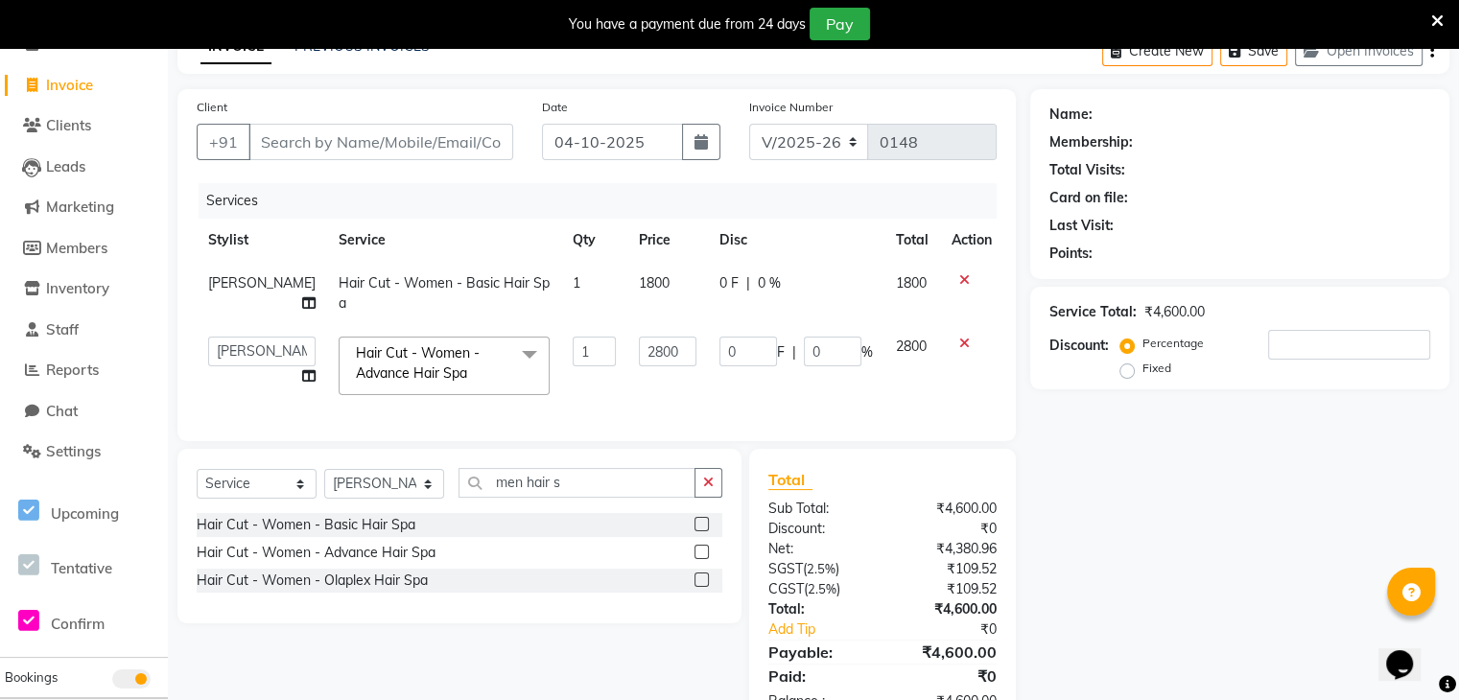
click at [733, 323] on td "0 F | 0 %" at bounding box center [796, 293] width 177 height 63
select select "89263"
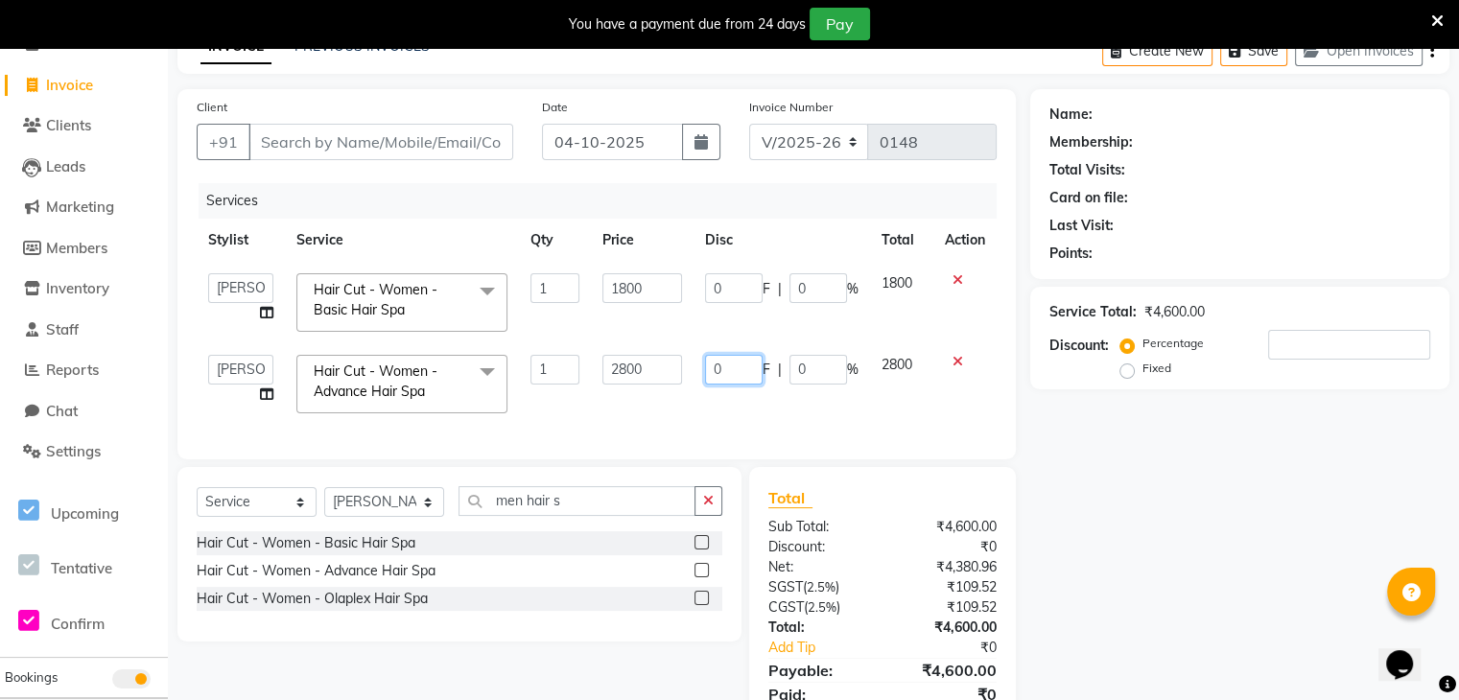
click at [729, 362] on input "0" at bounding box center [734, 370] width 58 height 30
type input "800"
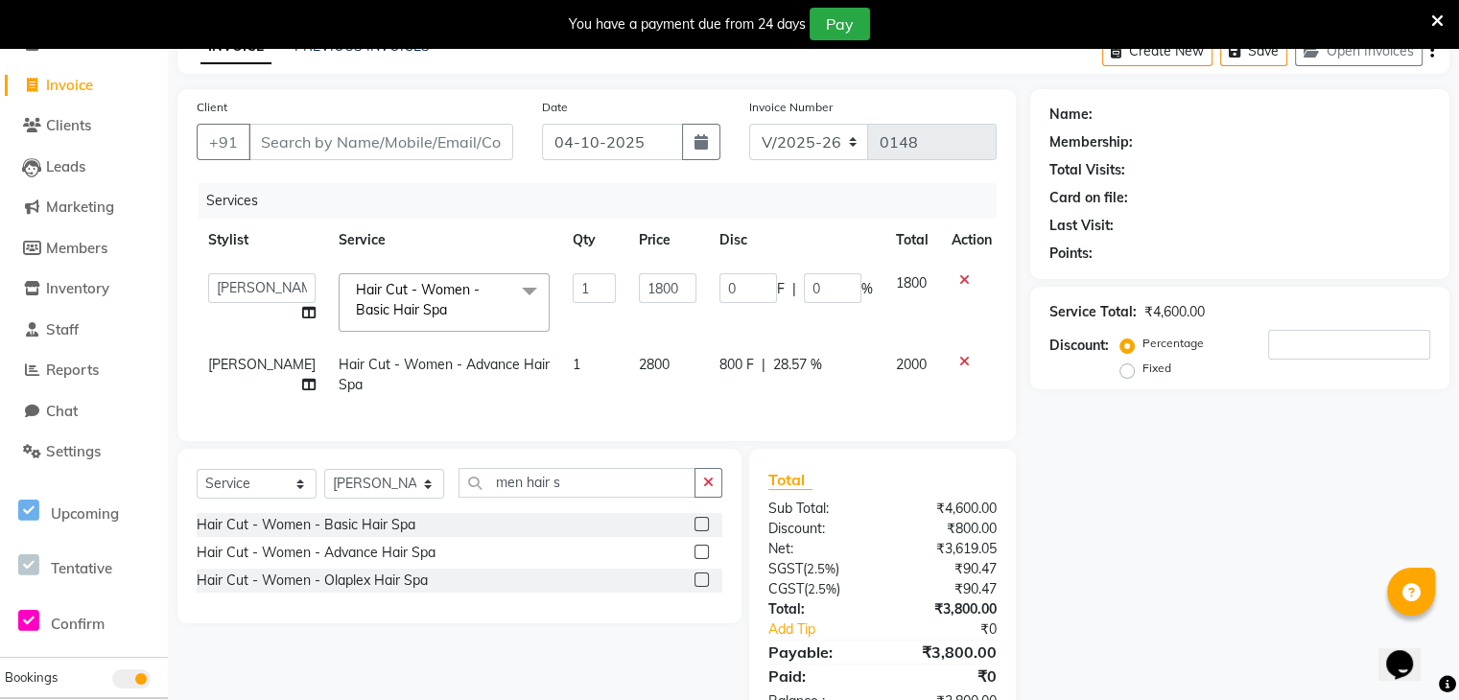
click at [724, 394] on td "800 F | 28.57 %" at bounding box center [796, 374] width 177 height 63
select select "89263"
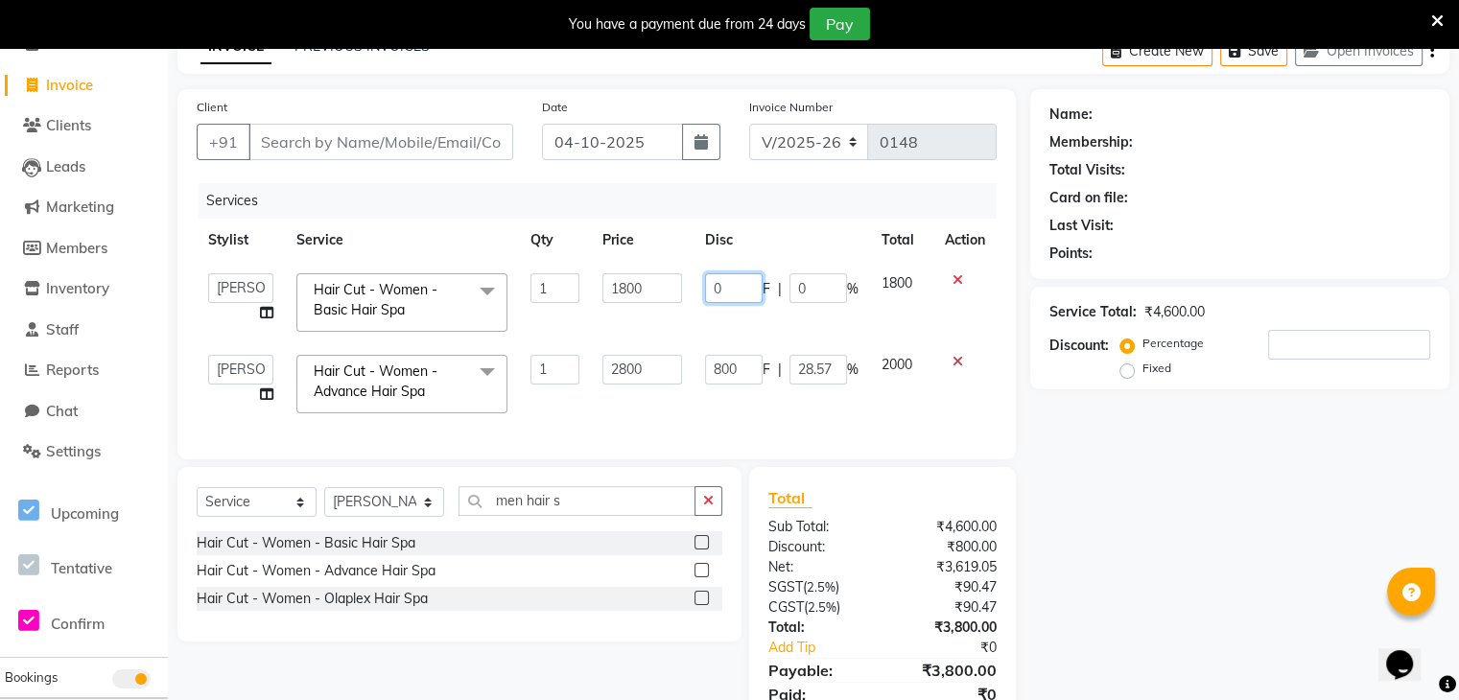
click at [732, 291] on input "0" at bounding box center [734, 288] width 58 height 30
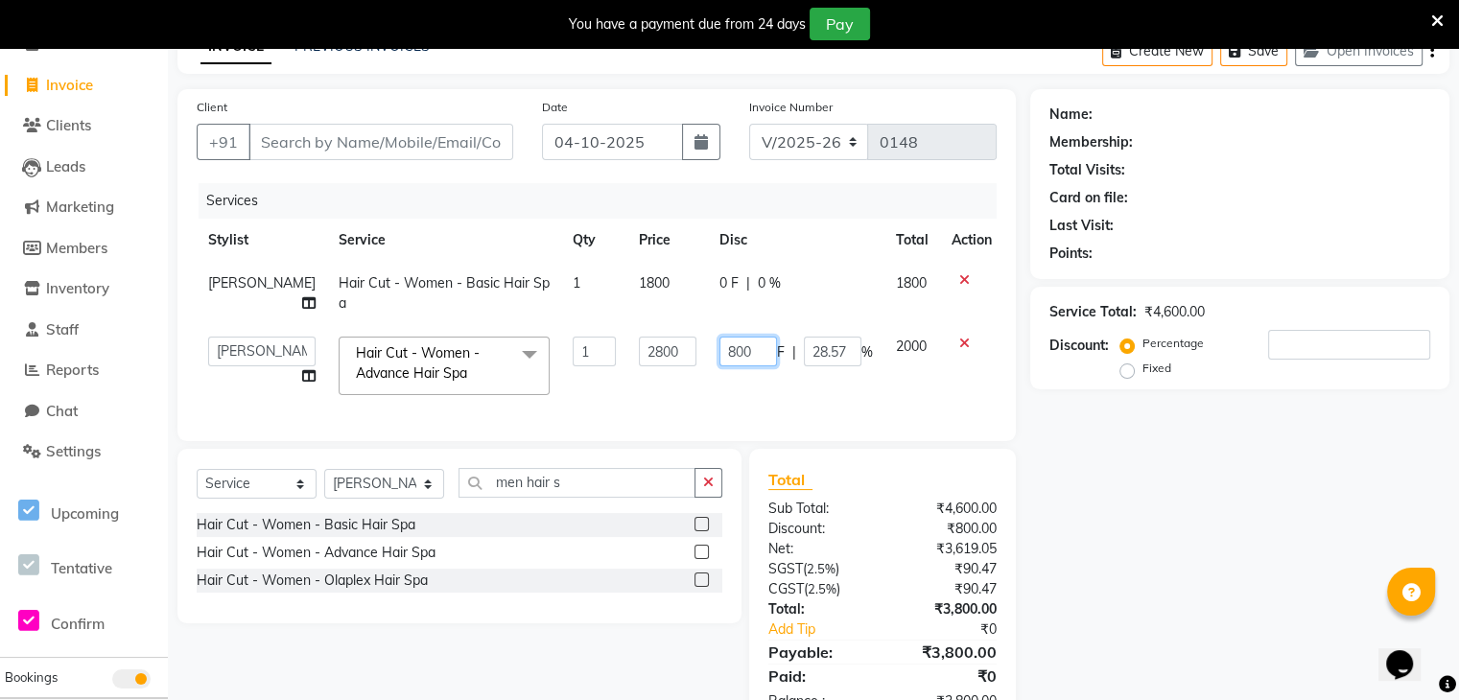
click at [751, 373] on td "800 F | 28.57 %" at bounding box center [796, 366] width 177 height 82
type input "8"
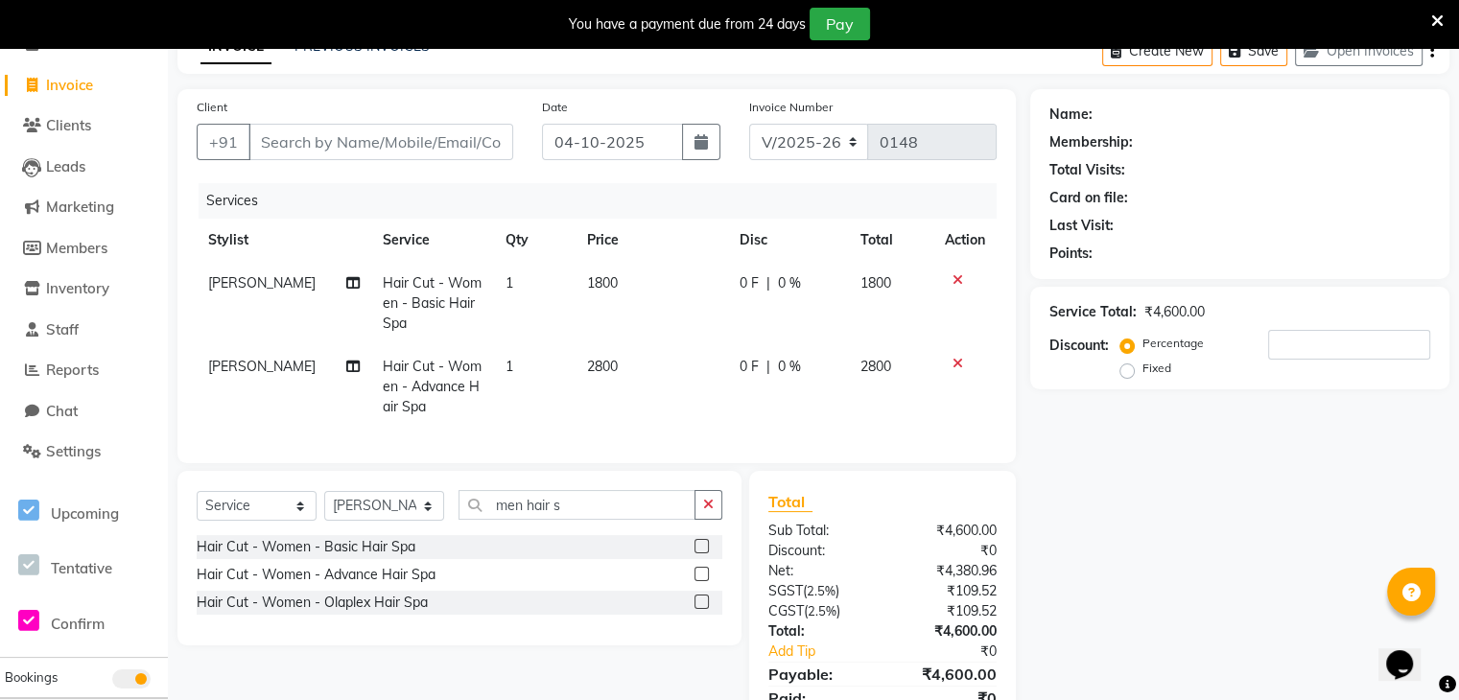
click at [751, 373] on td "0 F | 0 %" at bounding box center [788, 386] width 121 height 83
select select "89263"
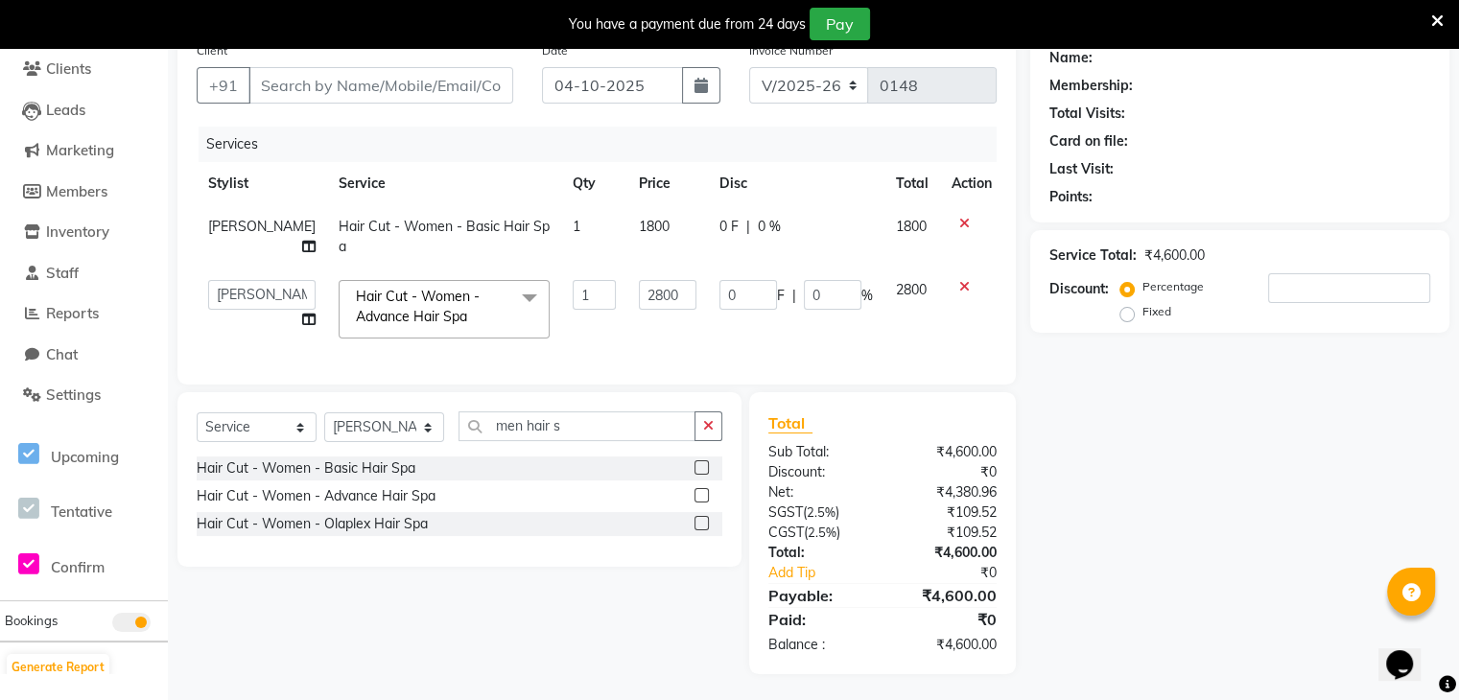
scroll to position [169, 0]
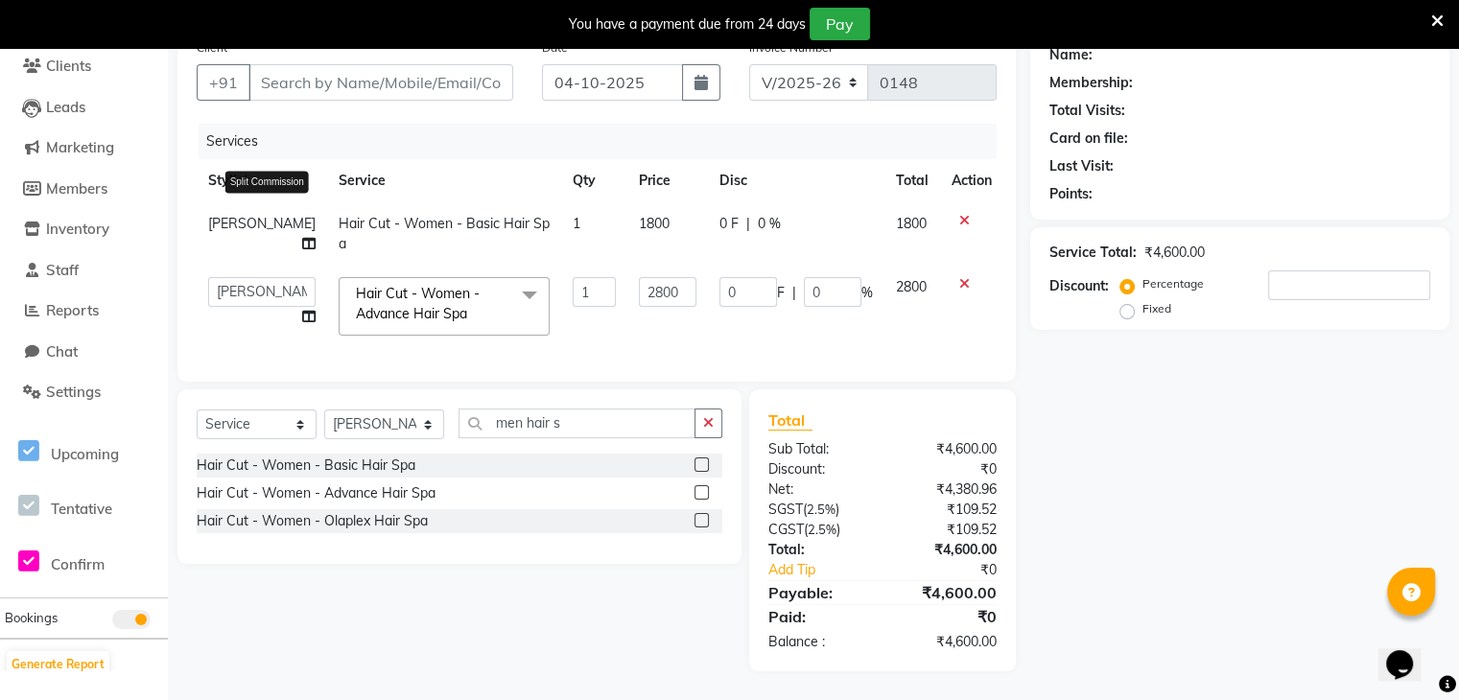
click at [302, 237] on icon at bounding box center [308, 243] width 13 height 13
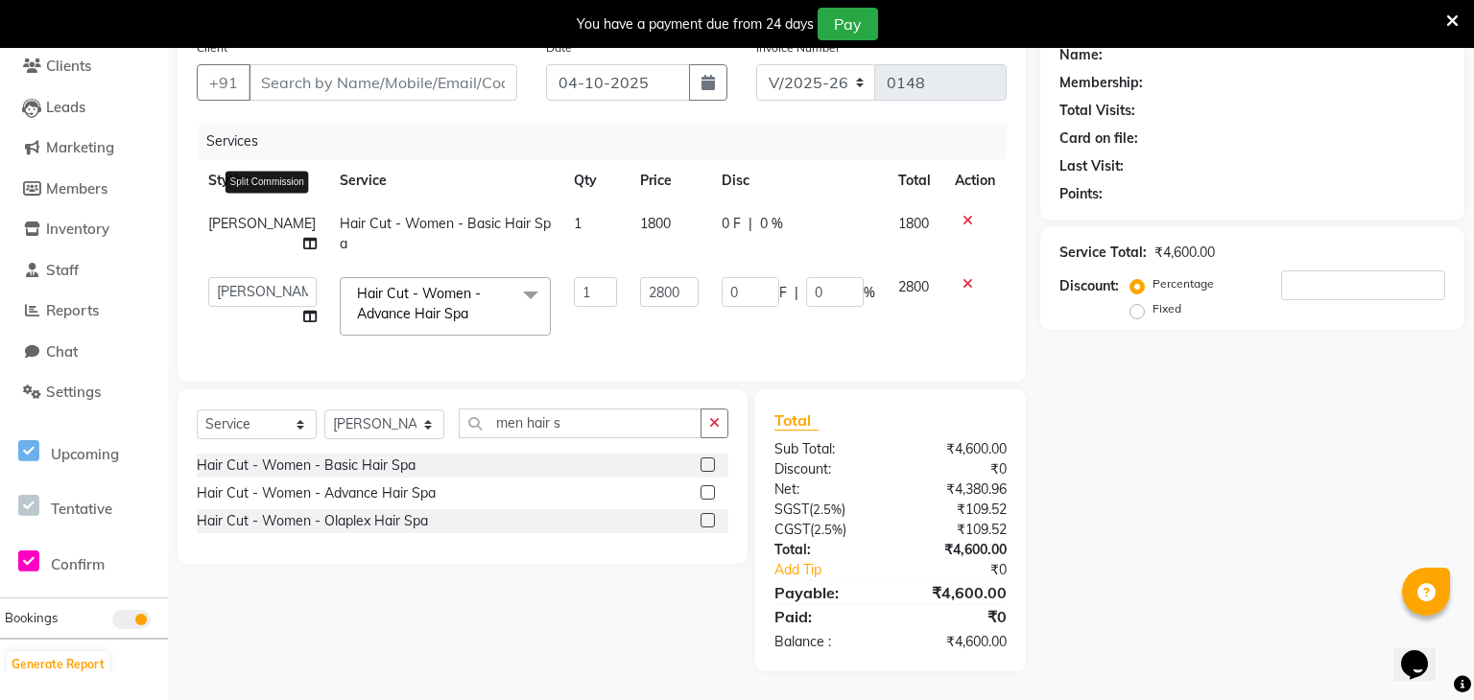
select select "89263"
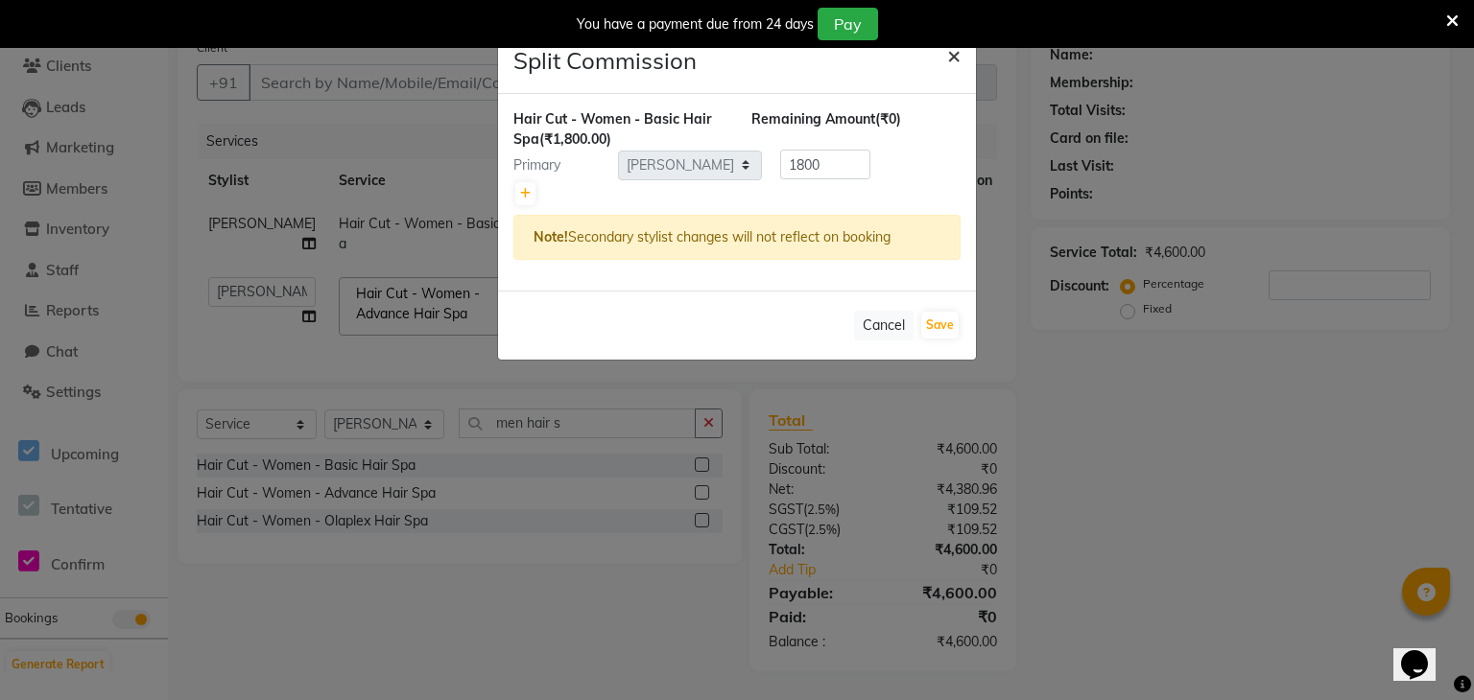
click at [952, 62] on span "×" at bounding box center [953, 54] width 13 height 29
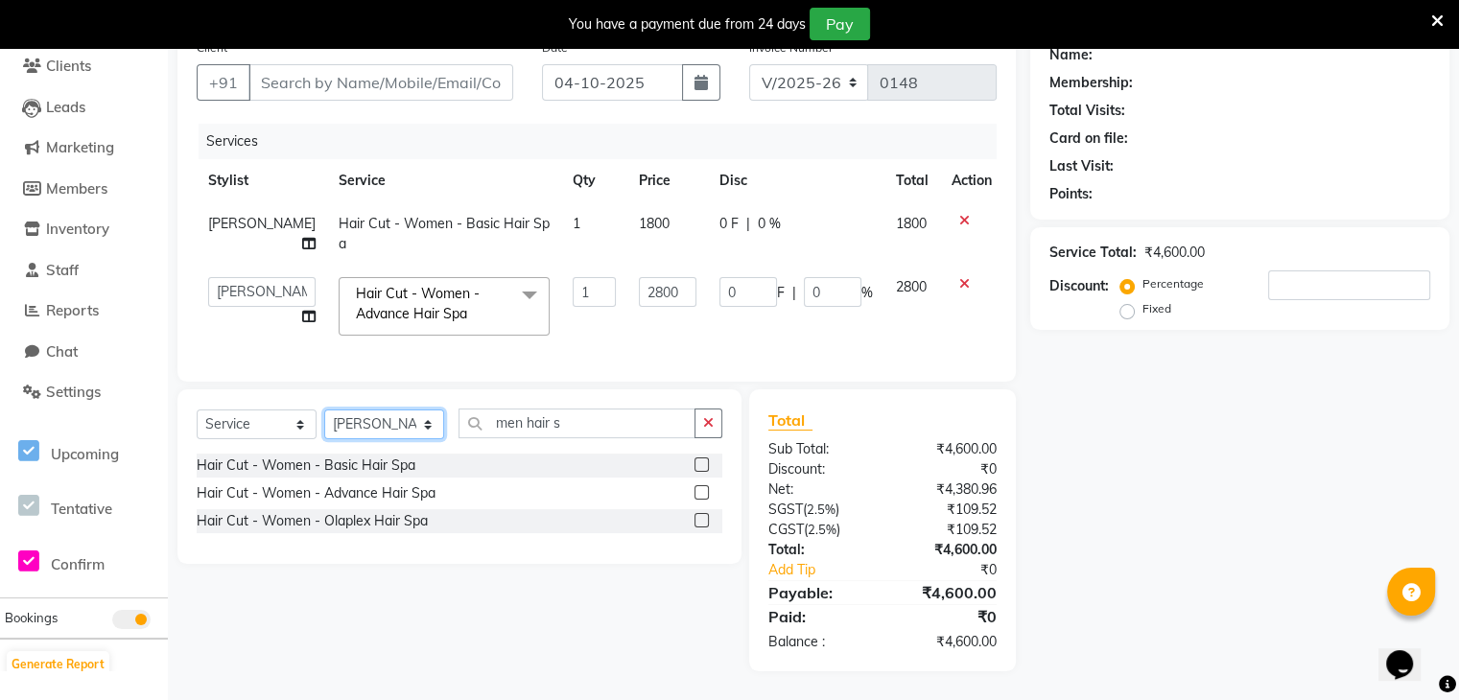
click at [418, 431] on select "Select Stylist Chitrali [PERSON_NAME](Owner) [PERSON_NAME] [PERSON_NAME] (Akash…" at bounding box center [384, 425] width 120 height 30
select select "90653"
click at [324, 418] on select "Select Stylist Chitrali [PERSON_NAME](Owner) [PERSON_NAME] [PERSON_NAME] (Akash…" at bounding box center [384, 425] width 120 height 30
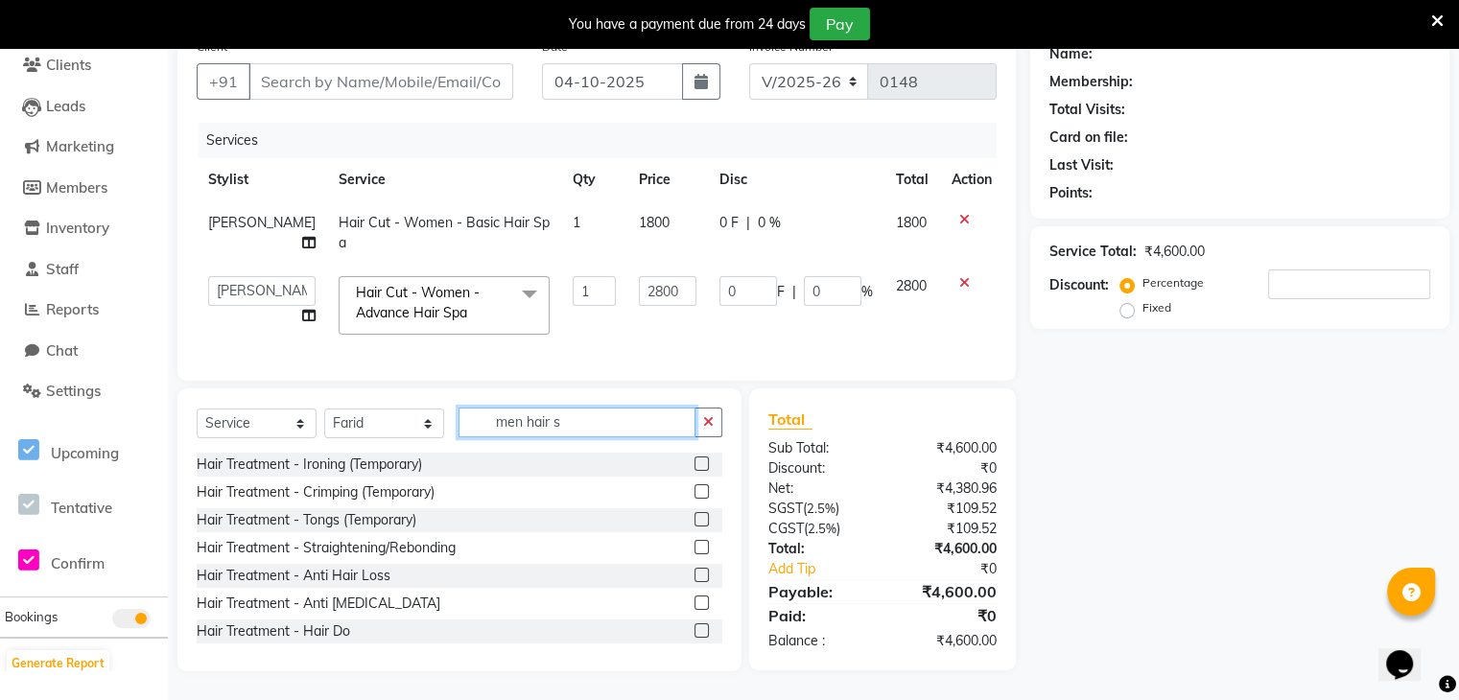
click at [578, 431] on input "men hair s" at bounding box center [577, 423] width 237 height 30
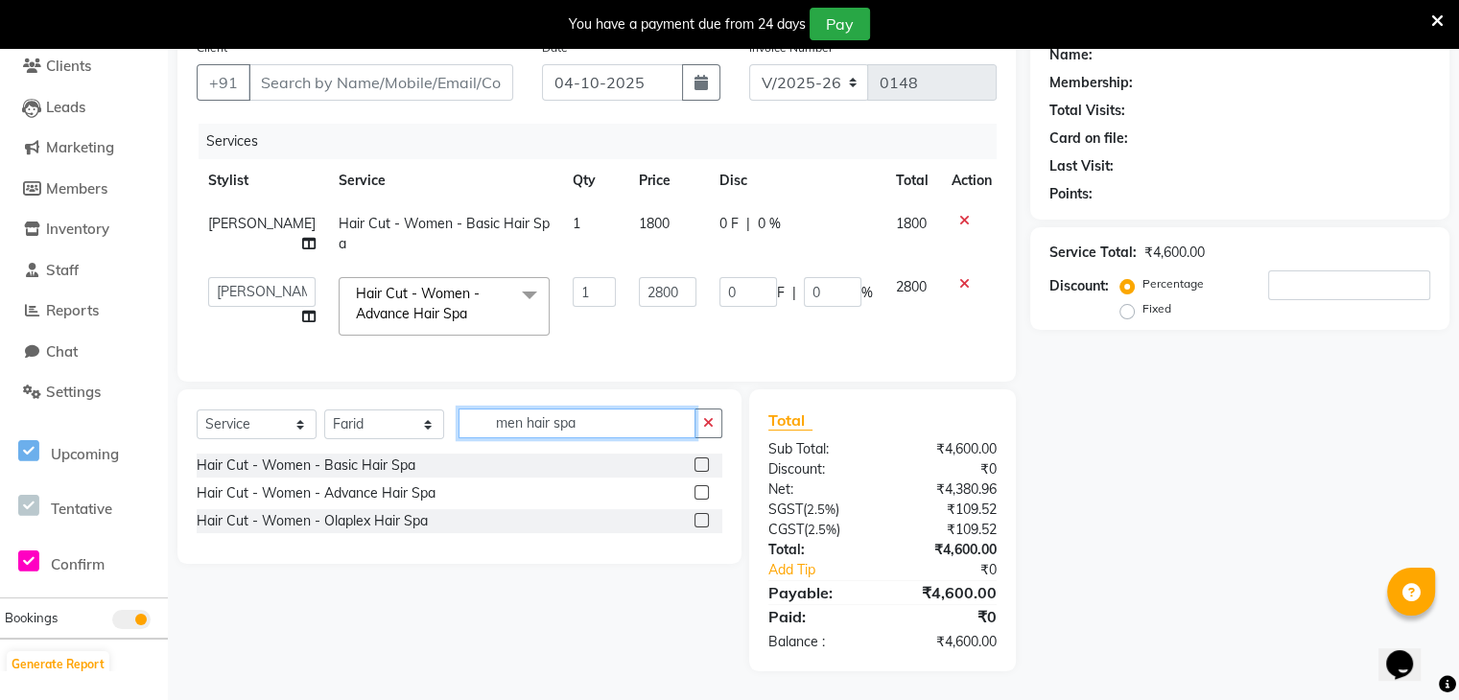
type input "men hair spa"
click at [701, 472] on label at bounding box center [702, 465] width 14 height 14
click at [701, 472] on input "checkbox" at bounding box center [701, 466] width 12 height 12
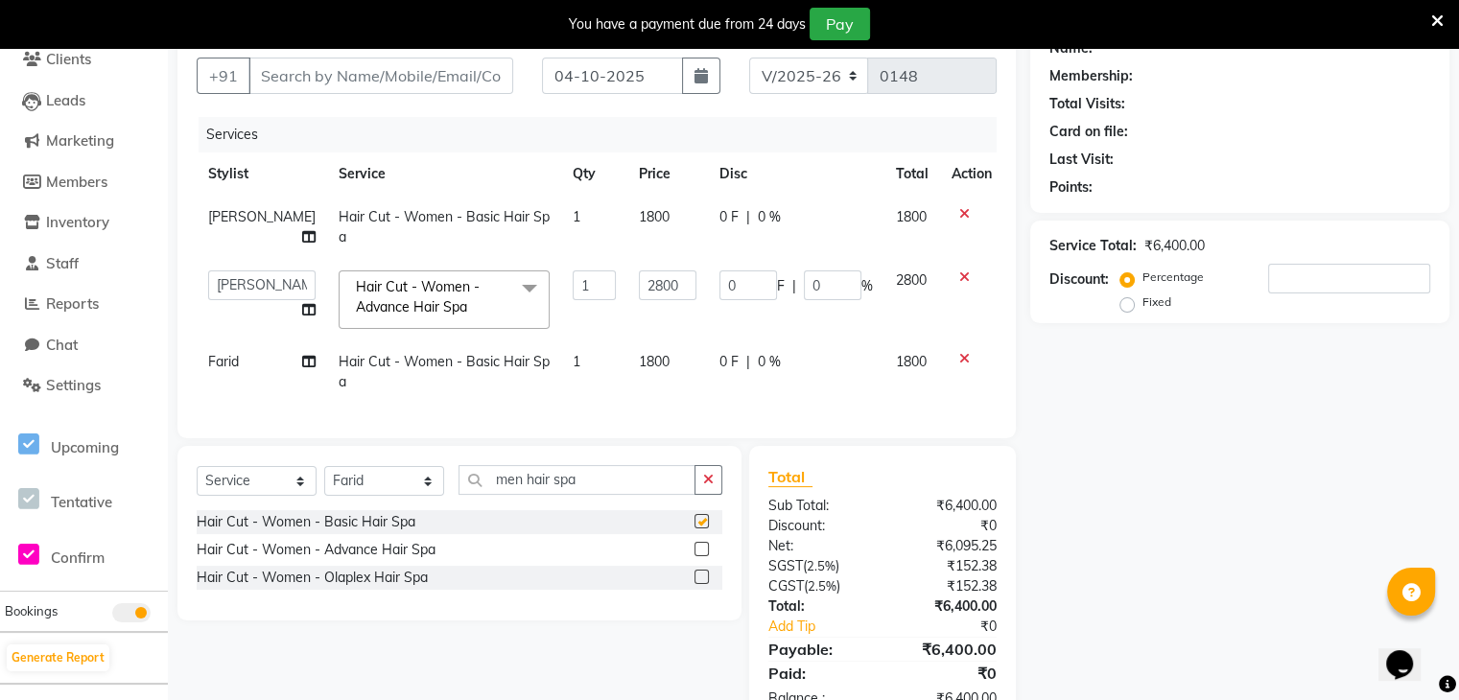
checkbox input "false"
click at [959, 212] on icon at bounding box center [964, 213] width 11 height 13
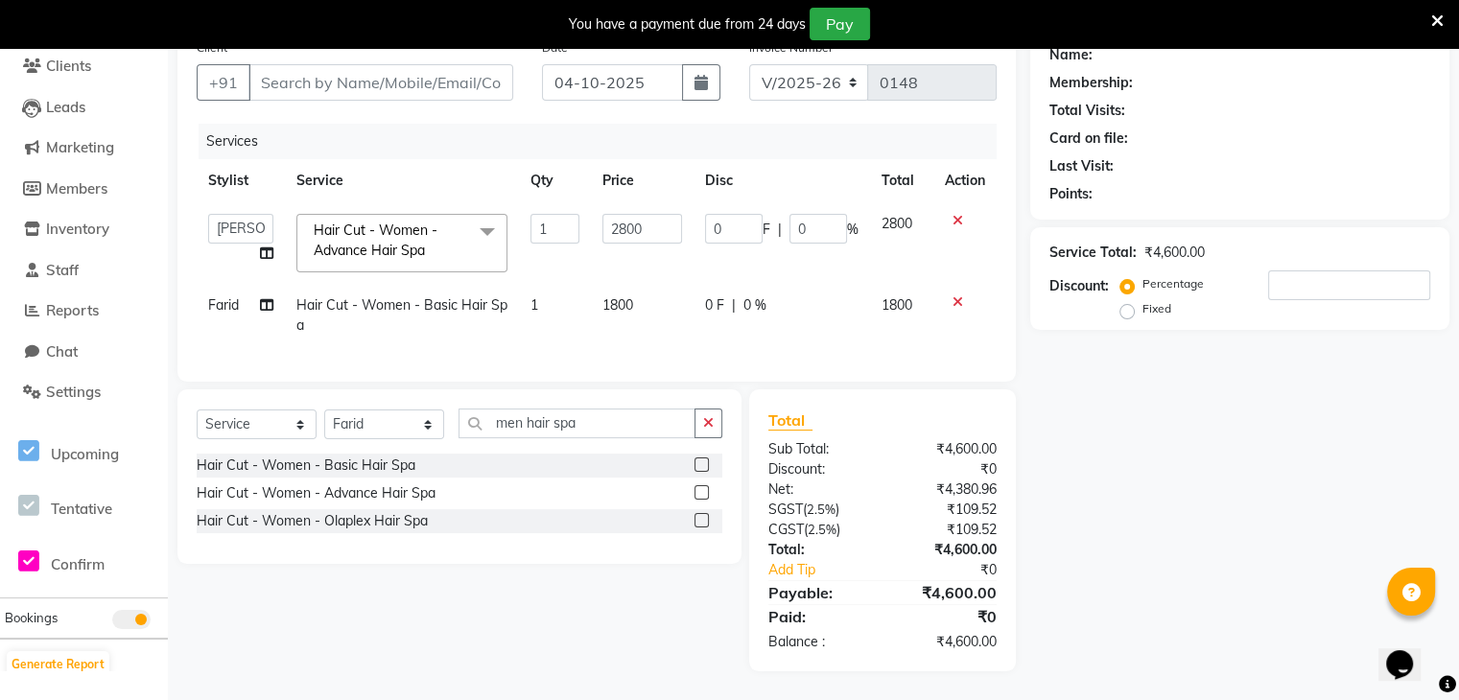
drag, startPoint x: 409, startPoint y: 460, endPoint x: 413, endPoint y: 432, distance: 29.2
click at [413, 432] on div "Select Service Product Membership Package Voucher Prepaid Gift Card Select Styl…" at bounding box center [460, 431] width 526 height 45
click at [413, 432] on select "Select Stylist Chitrali [PERSON_NAME](Owner) [PERSON_NAME] [PERSON_NAME] (Akash…" at bounding box center [384, 425] width 120 height 30
select select "89459"
click at [324, 418] on select "Select Stylist Chitrali [PERSON_NAME](Owner) [PERSON_NAME] [PERSON_NAME] (Akash…" at bounding box center [384, 425] width 120 height 30
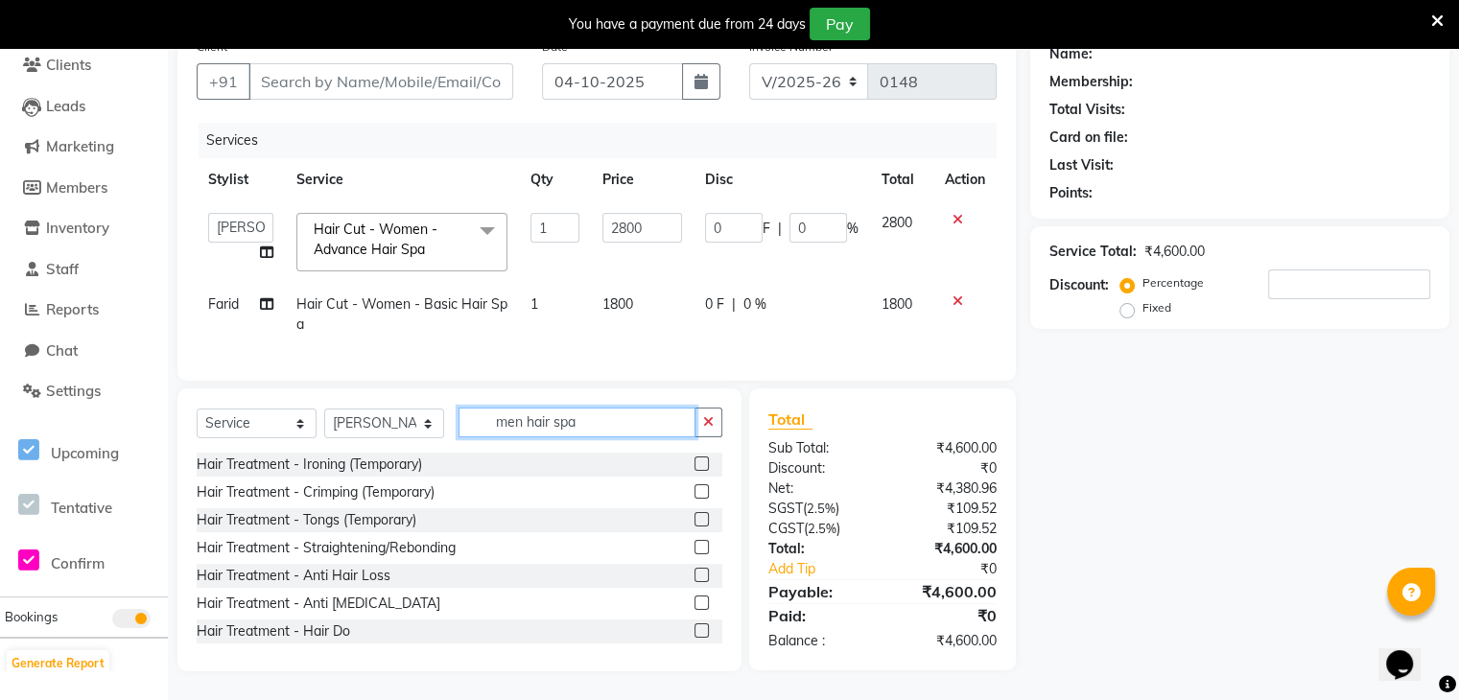
click at [627, 437] on input "men hair spa" at bounding box center [577, 423] width 237 height 30
type input "m"
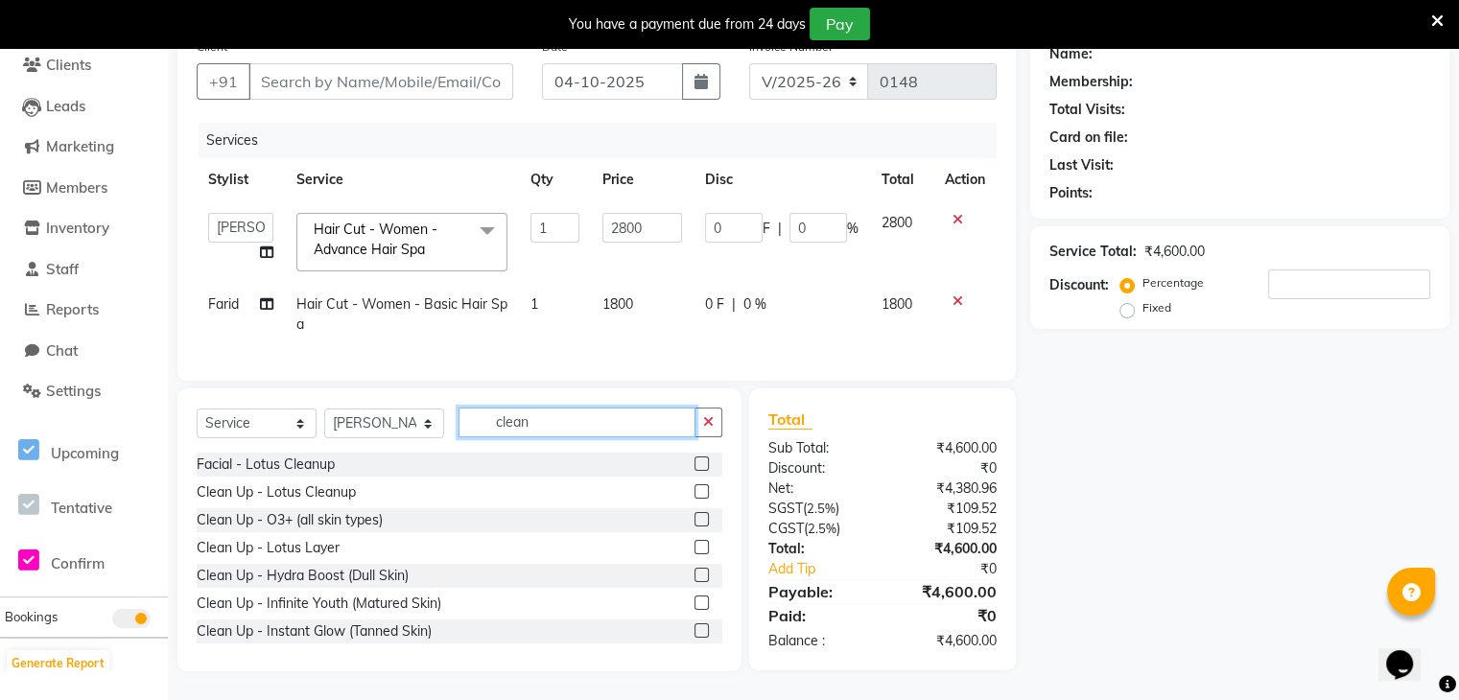
type input "clean"
click at [695, 471] on label at bounding box center [702, 464] width 14 height 14
click at [695, 471] on input "checkbox" at bounding box center [701, 465] width 12 height 12
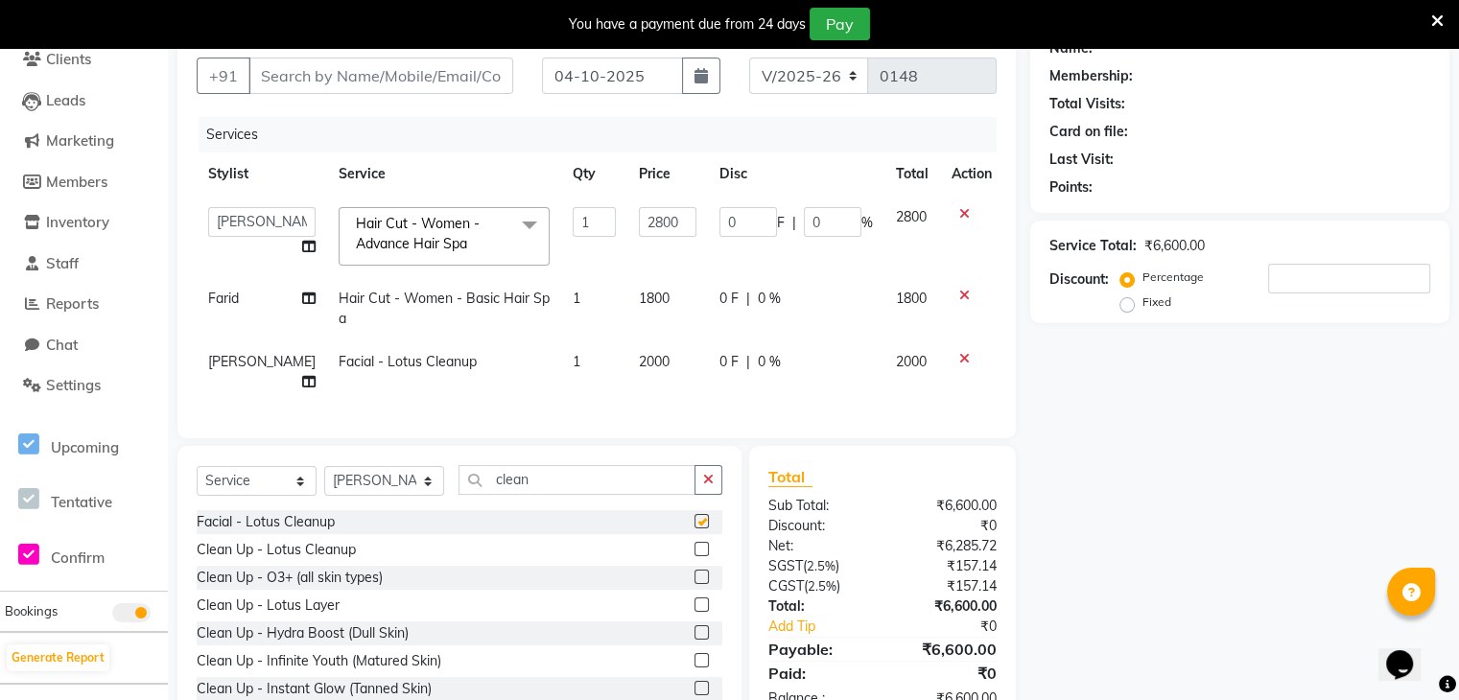
checkbox input "false"
click at [959, 354] on icon at bounding box center [964, 358] width 11 height 13
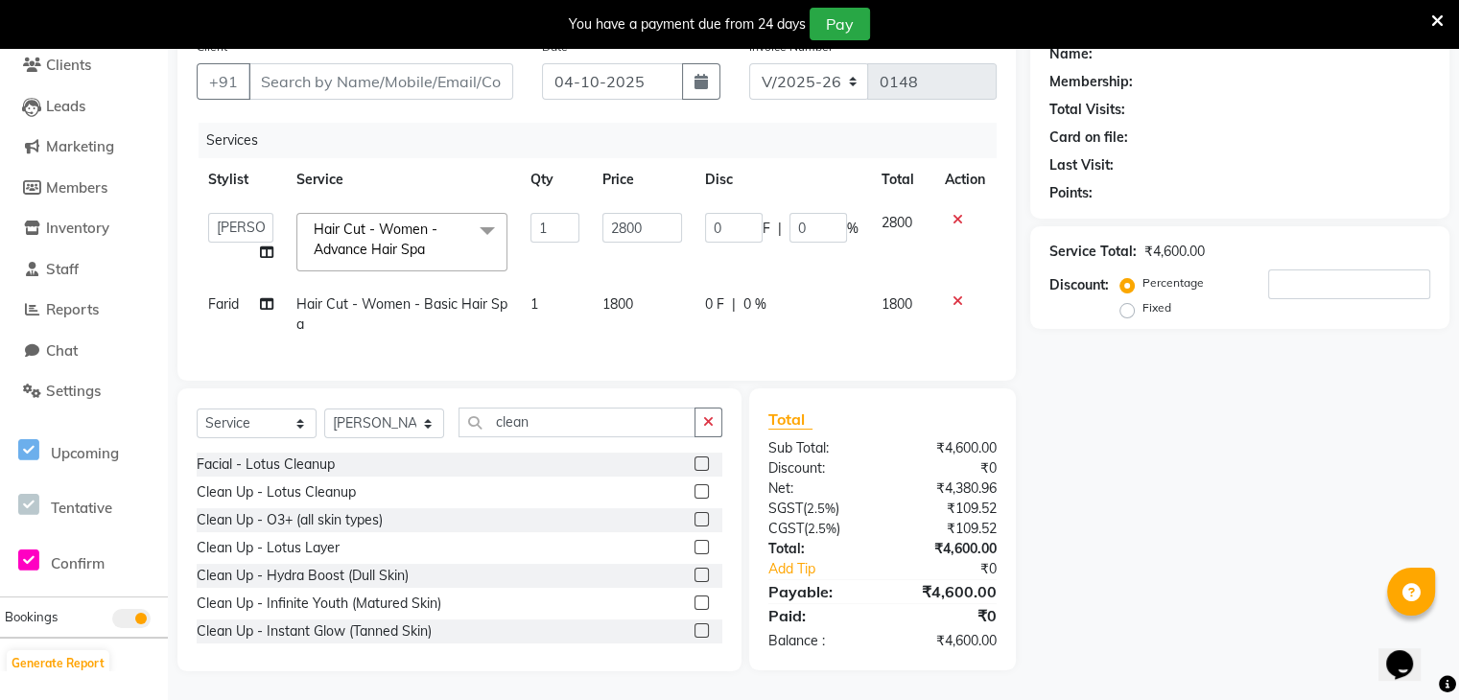
click at [695, 499] on label at bounding box center [702, 491] width 14 height 14
click at [695, 499] on input "checkbox" at bounding box center [701, 492] width 12 height 12
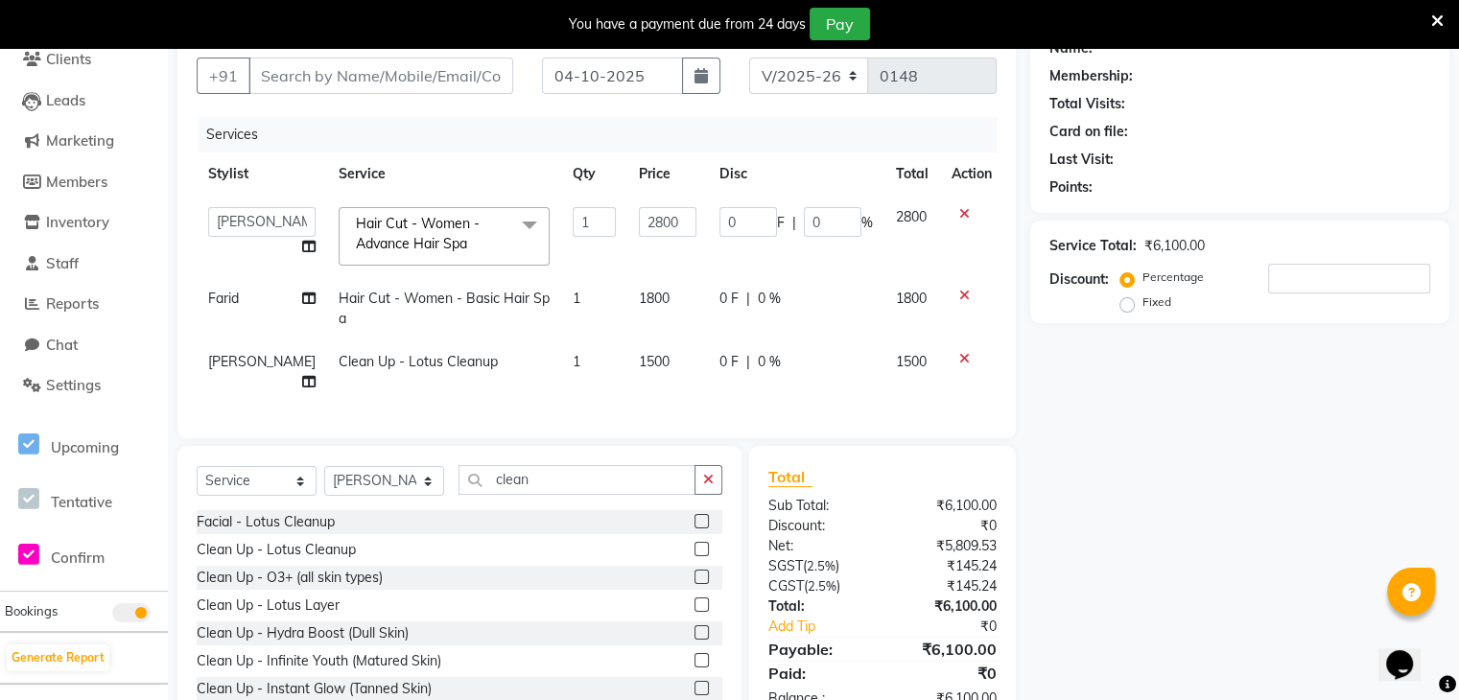
click at [695, 556] on label at bounding box center [702, 549] width 14 height 14
click at [695, 556] on input "checkbox" at bounding box center [701, 550] width 12 height 12
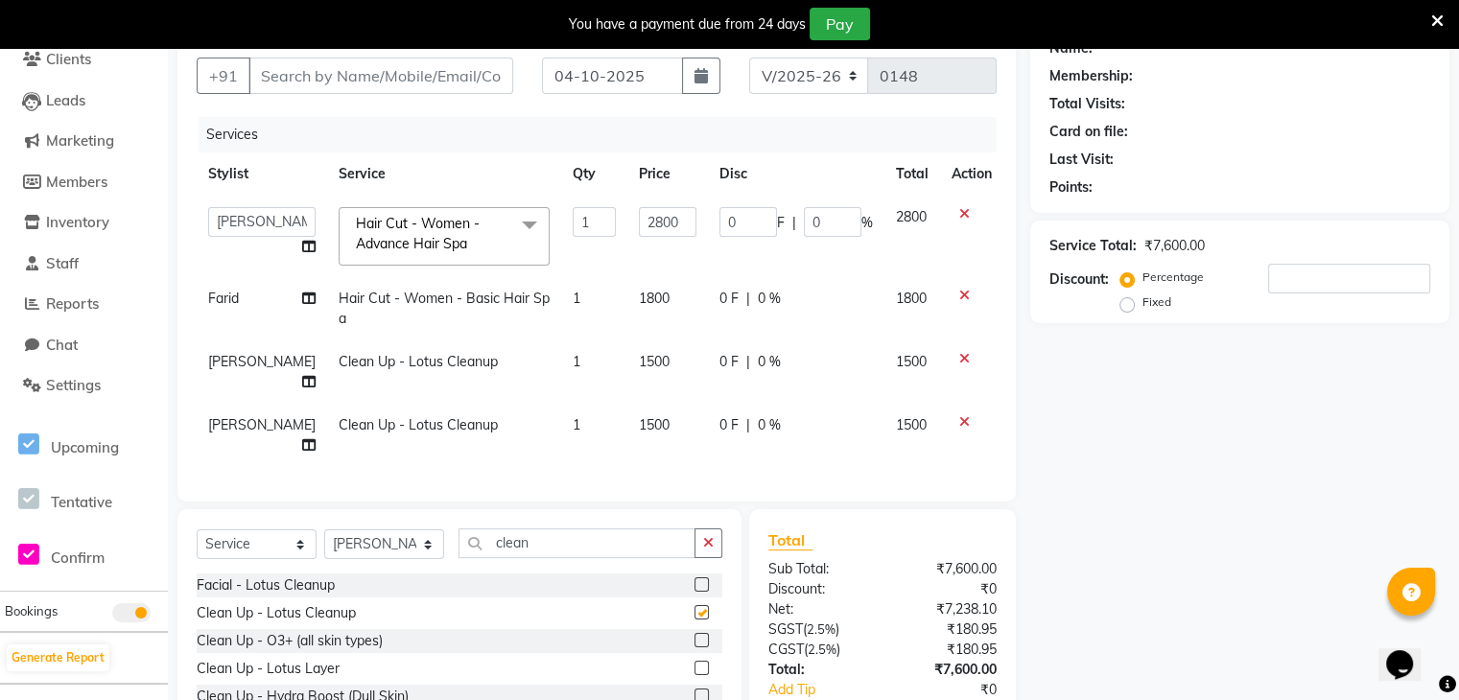
checkbox input "false"
click at [584, 551] on input "clean" at bounding box center [577, 544] width 237 height 30
type input "c"
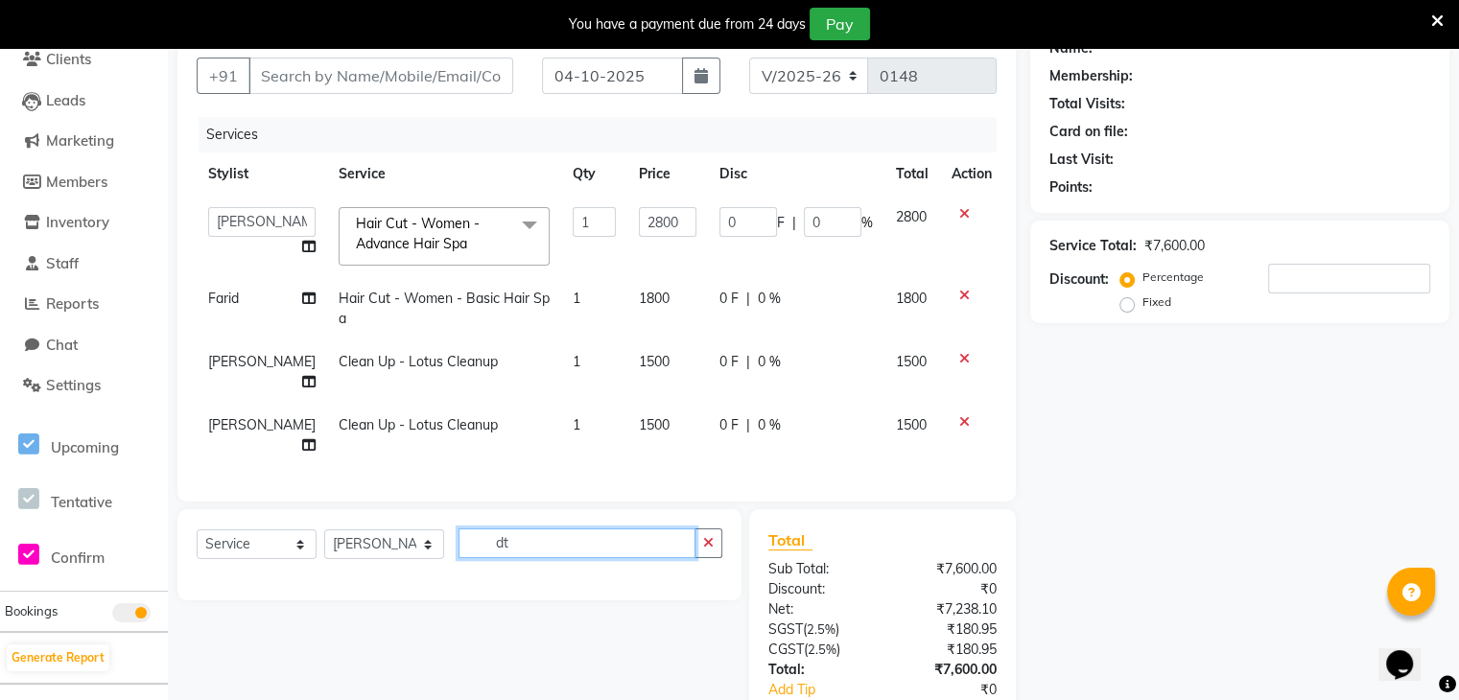
type input "d"
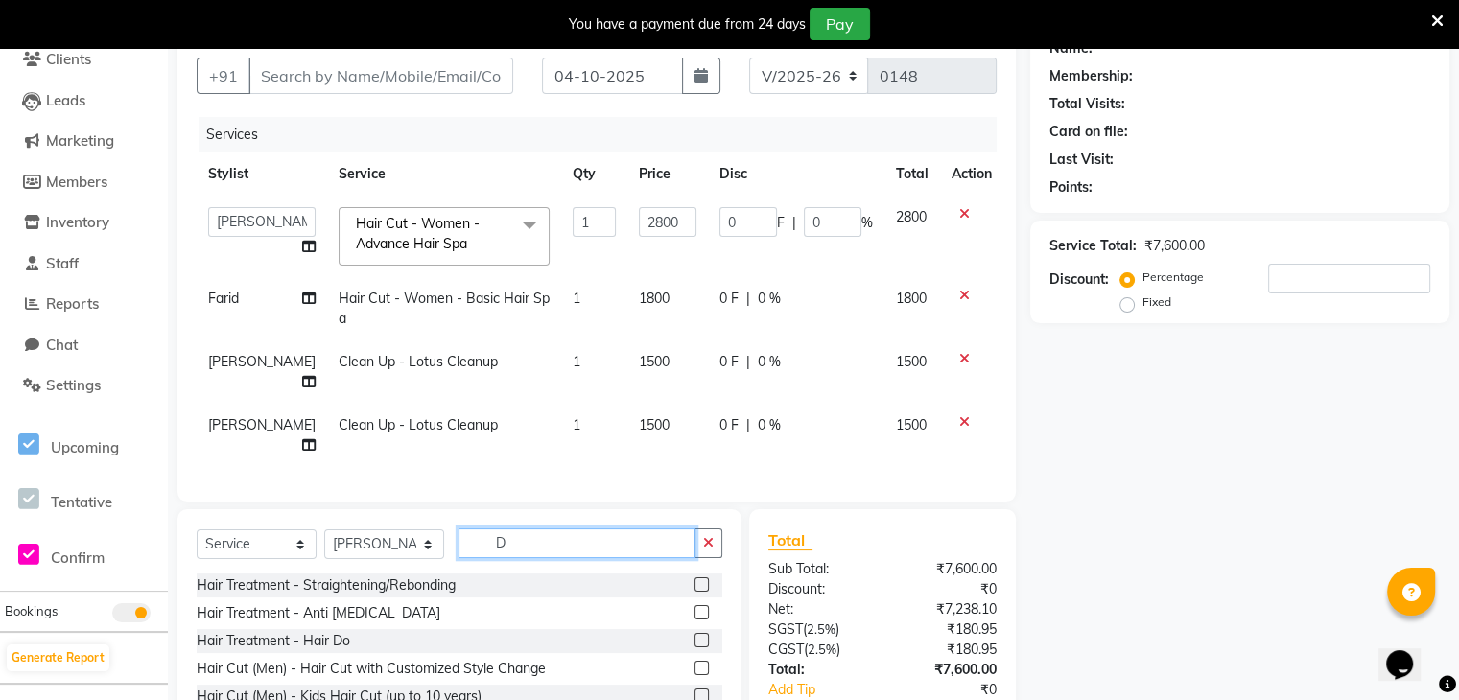
type input "D"
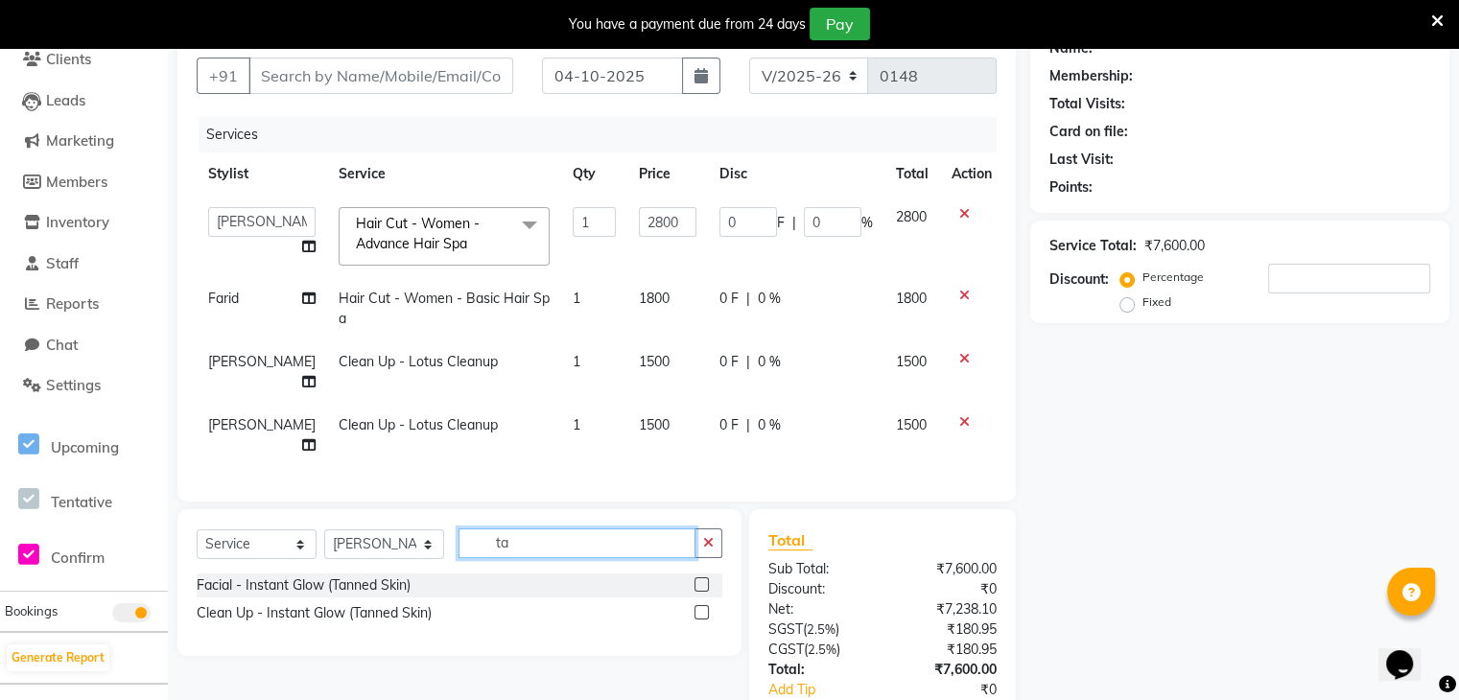
type input "t"
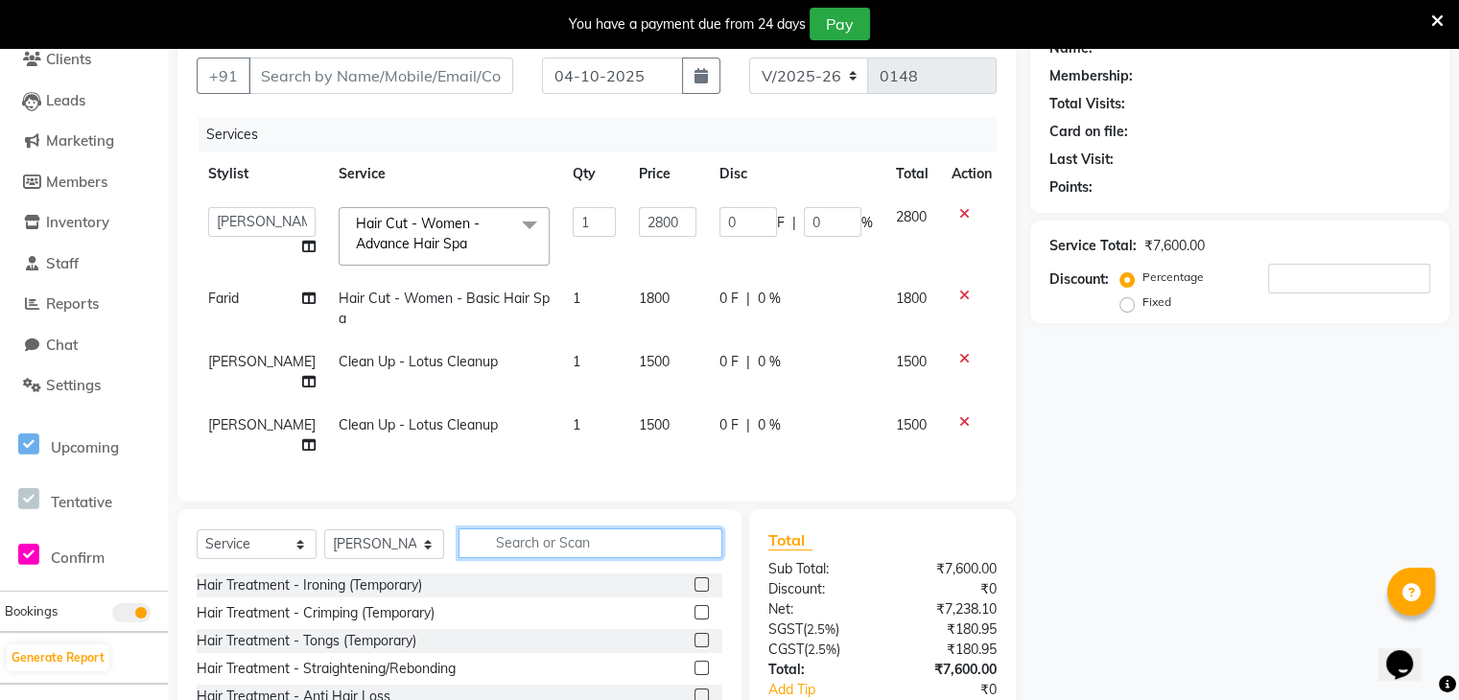
type input "o"
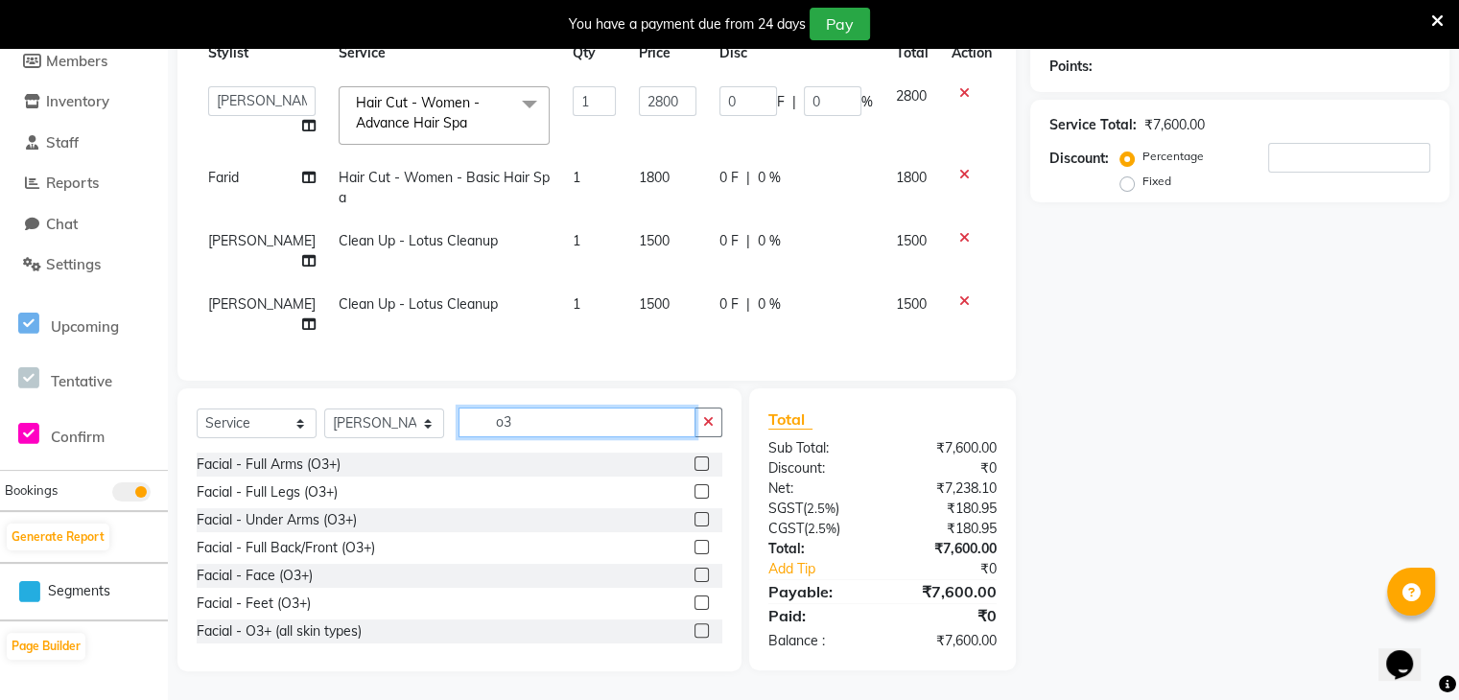
scroll to position [31, 0]
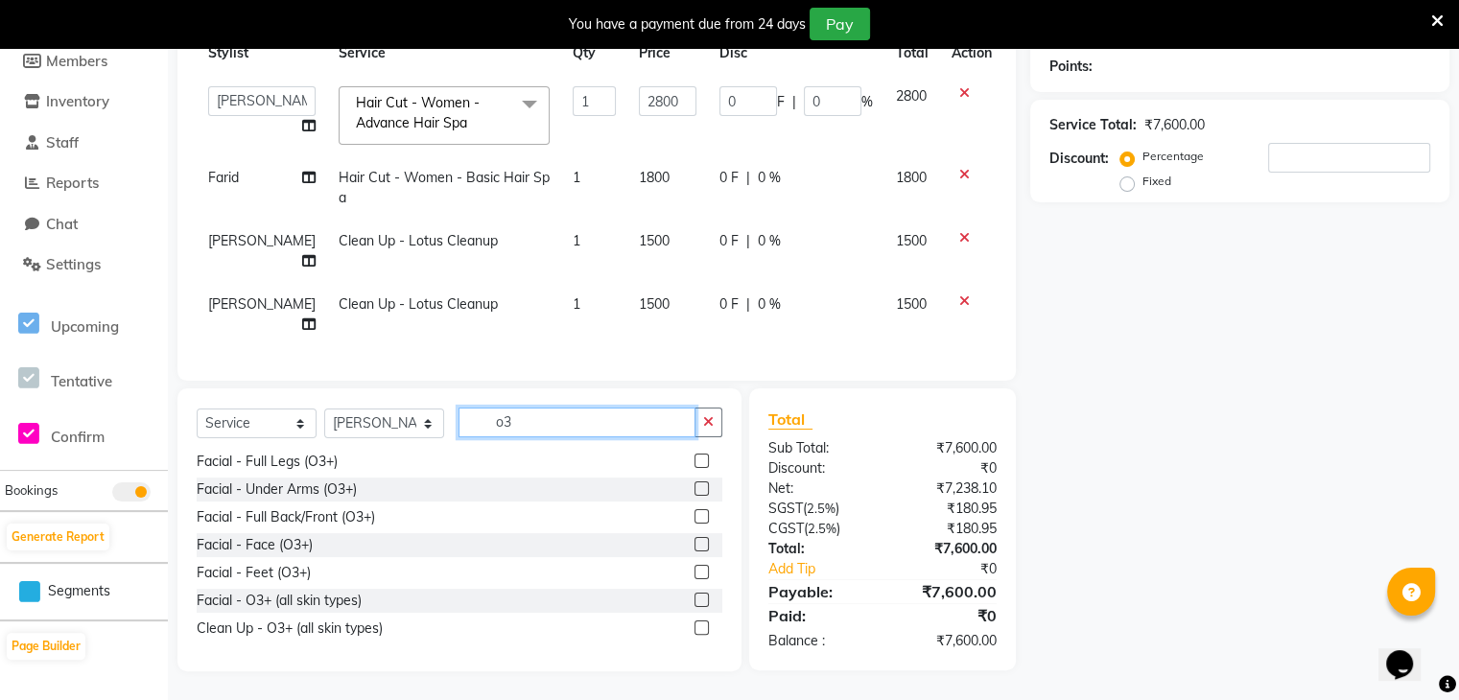
type input "o3"
click at [695, 625] on label at bounding box center [702, 628] width 14 height 14
click at [695, 625] on input "checkbox" at bounding box center [701, 629] width 12 height 12
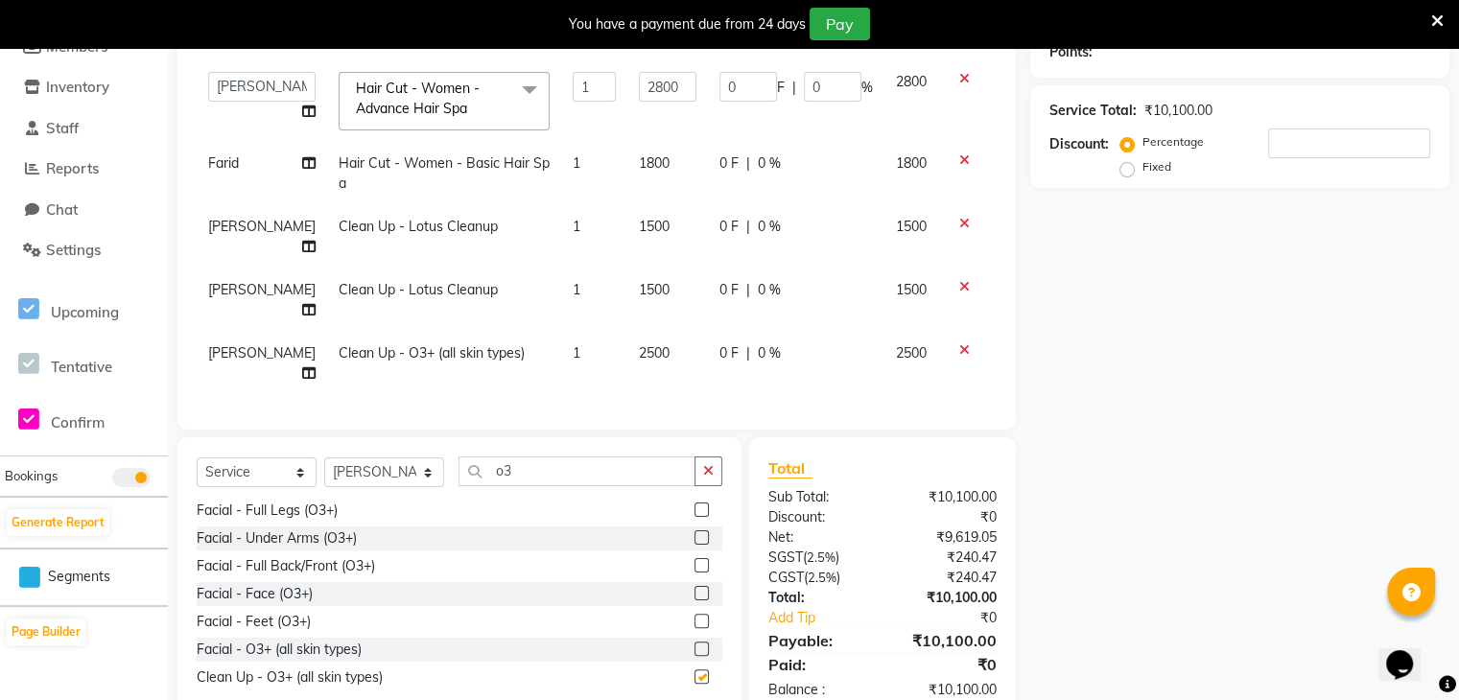
checkbox input "false"
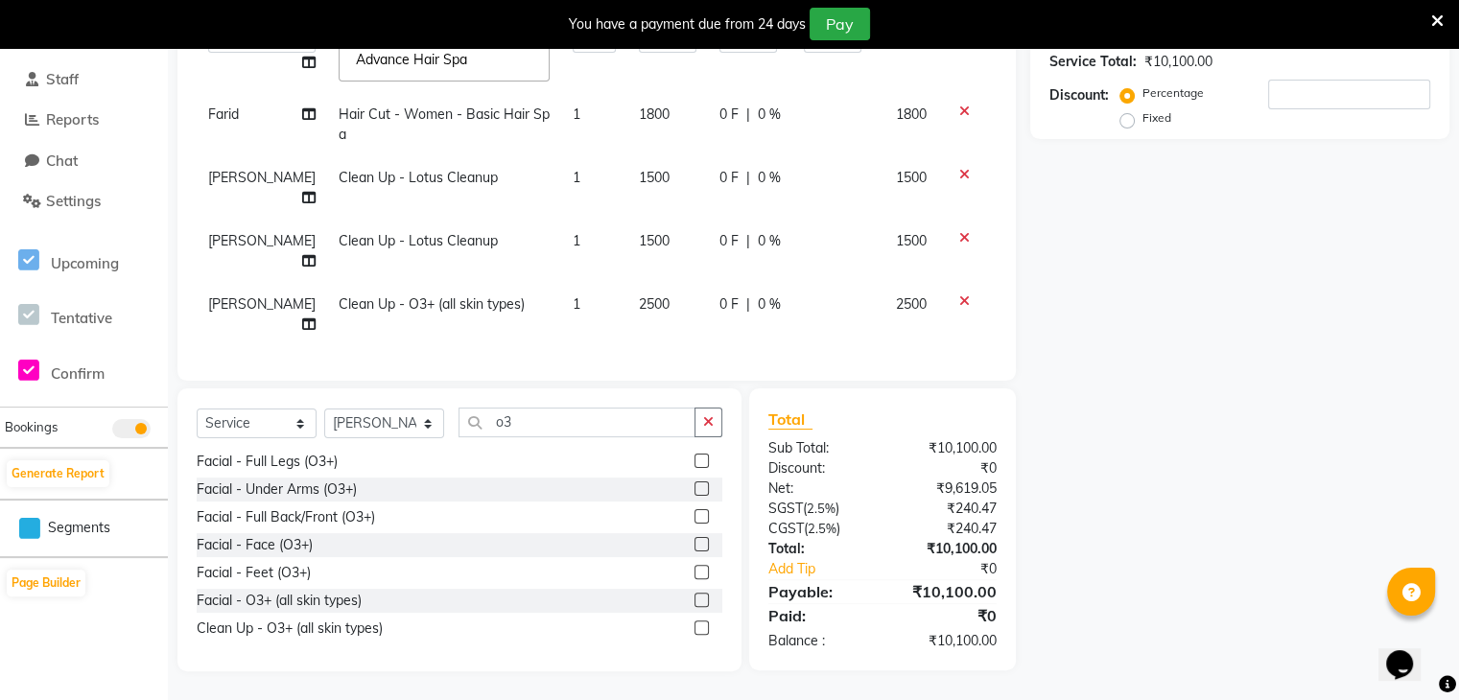
click at [810, 319] on td "0 F | 0 %" at bounding box center [796, 314] width 177 height 63
select select "89459"
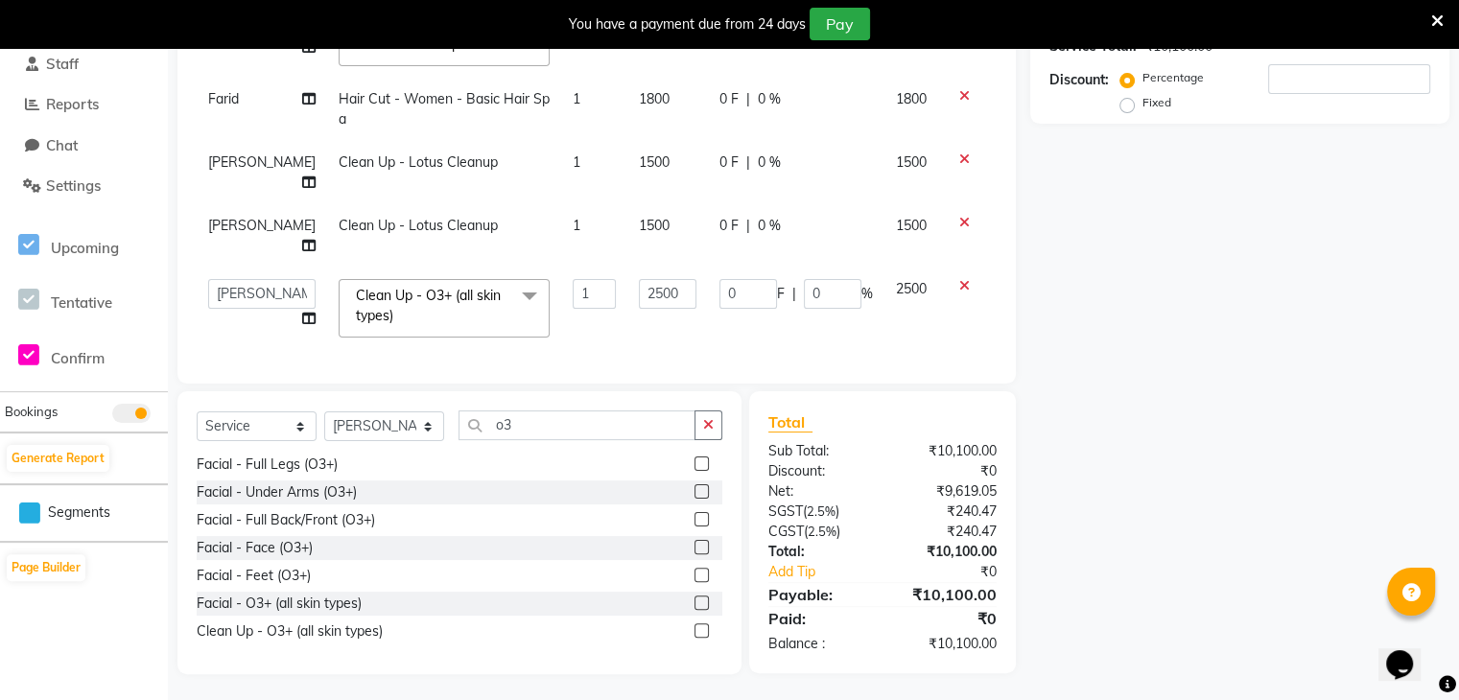
click at [891, 328] on td "2500" at bounding box center [913, 309] width 56 height 82
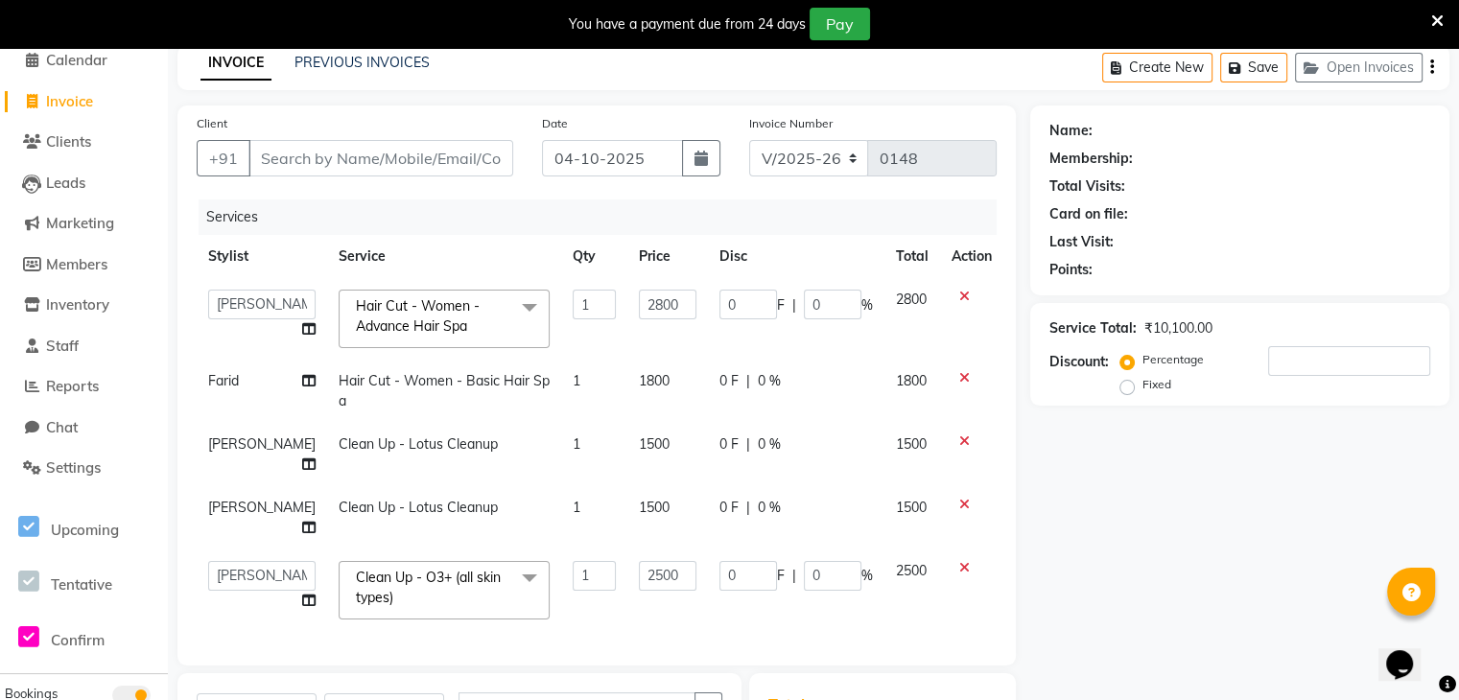
scroll to position [85, 0]
click at [851, 483] on td "0 F | 0 %" at bounding box center [796, 455] width 177 height 63
select select "89459"
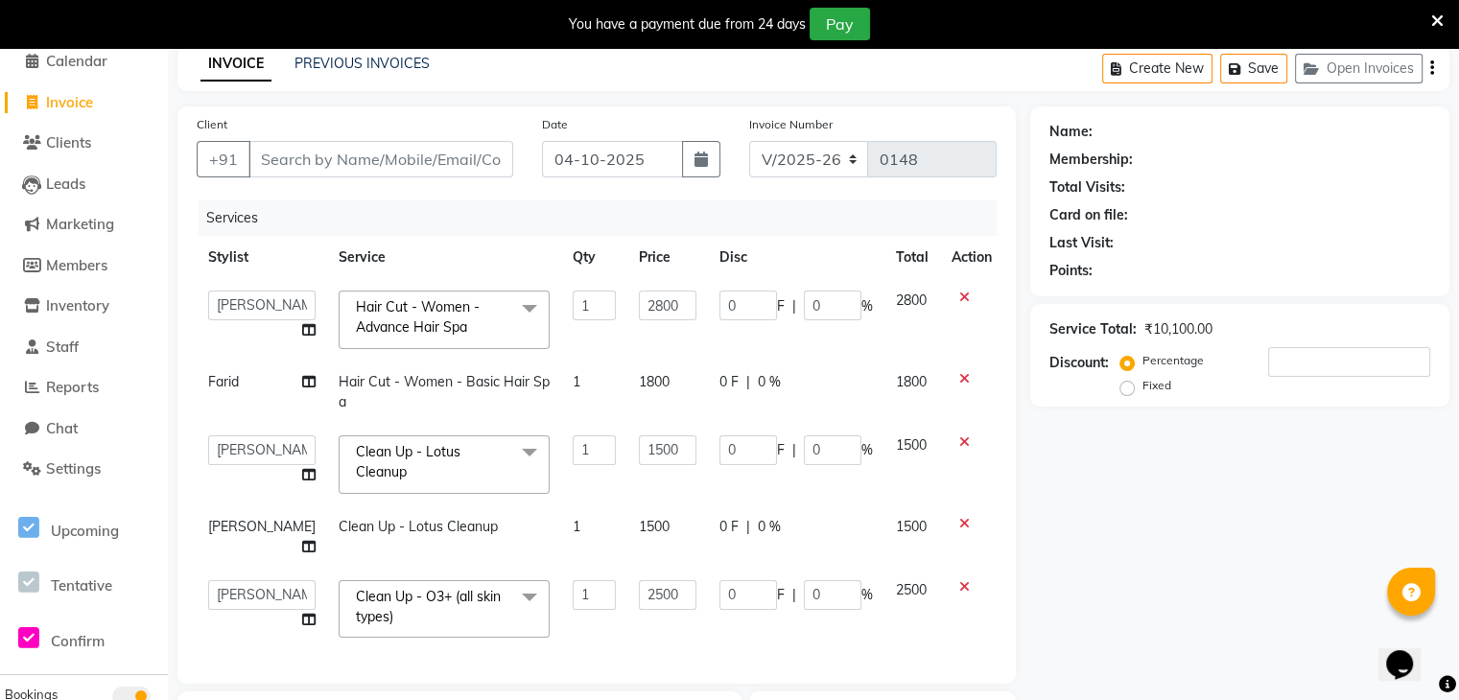
click at [811, 629] on td "0 F | 0 %" at bounding box center [796, 610] width 177 height 82
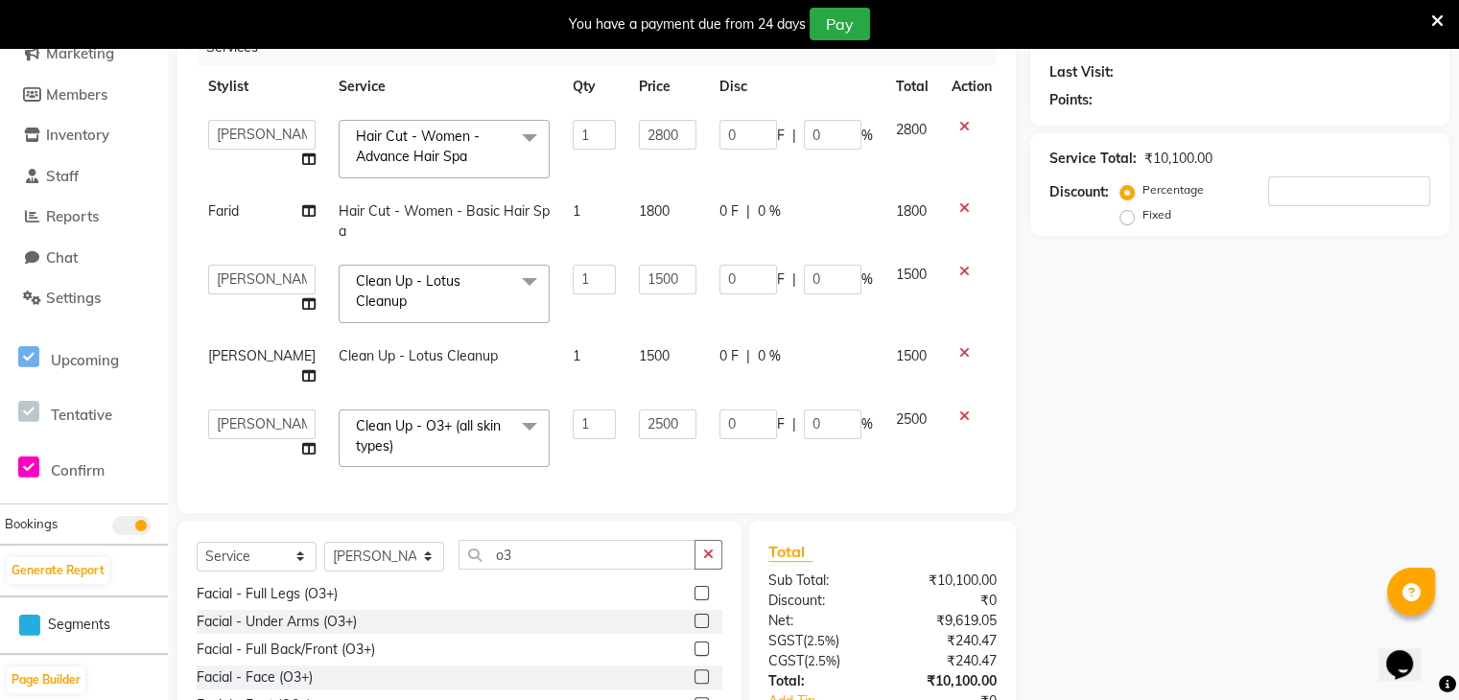
scroll to position [373, 0]
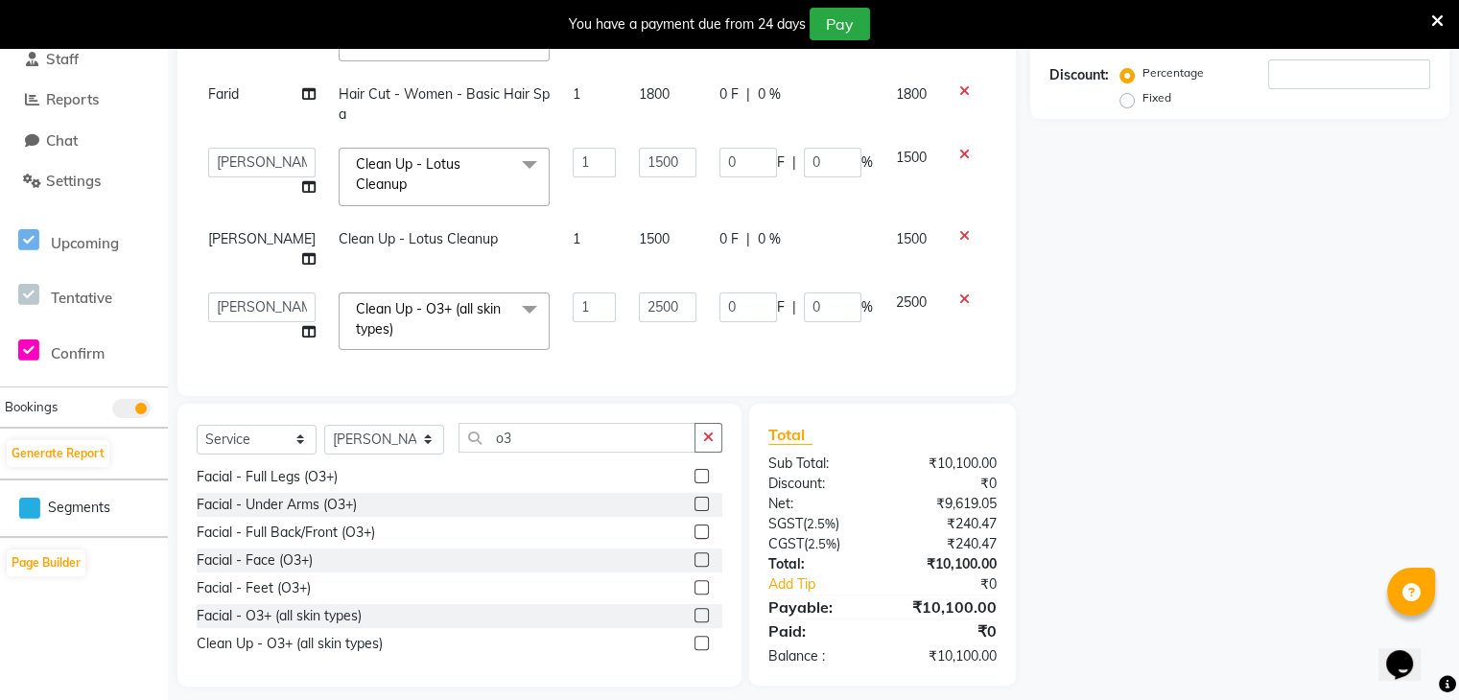
click at [1433, 25] on icon at bounding box center [1437, 20] width 12 height 17
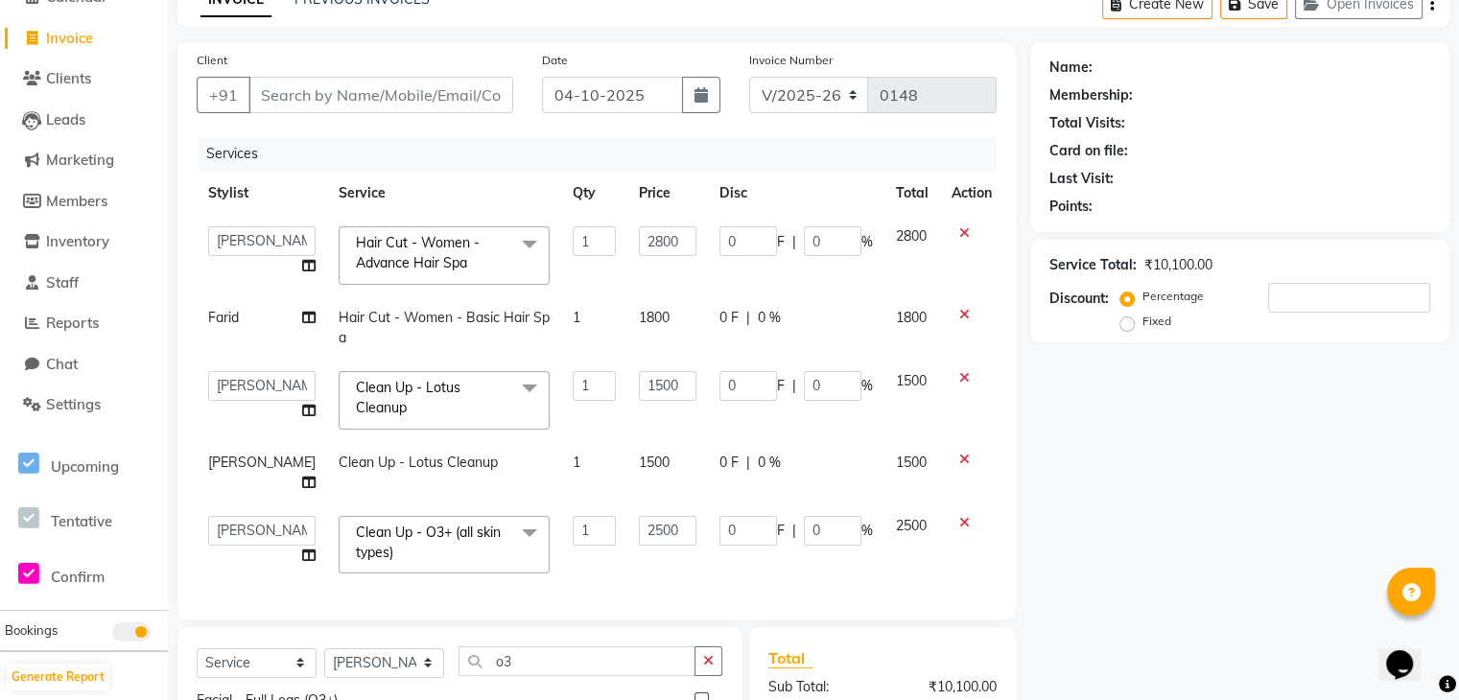
scroll to position [0, 0]
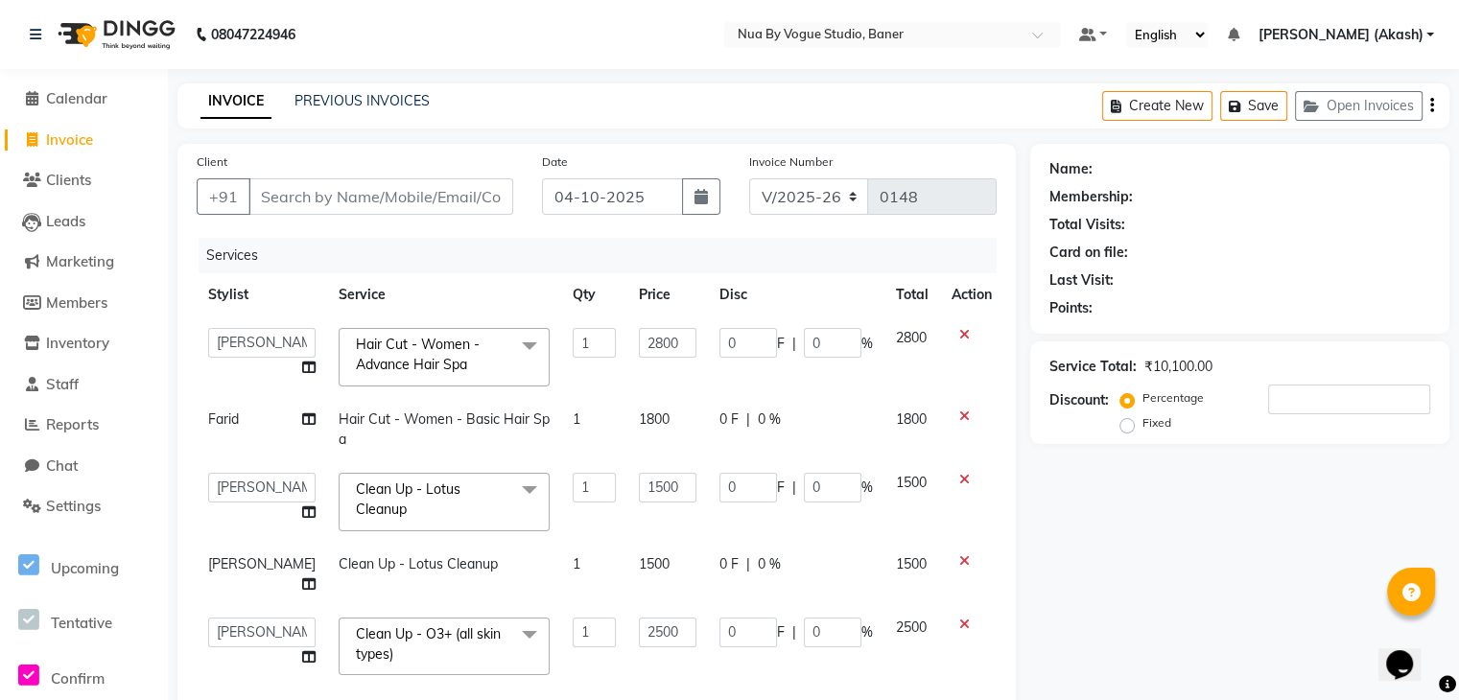
click at [1113, 406] on div "Discount: Percentage Fixed" at bounding box center [1240, 411] width 381 height 52
click at [1310, 409] on input "number" at bounding box center [1349, 400] width 162 height 30
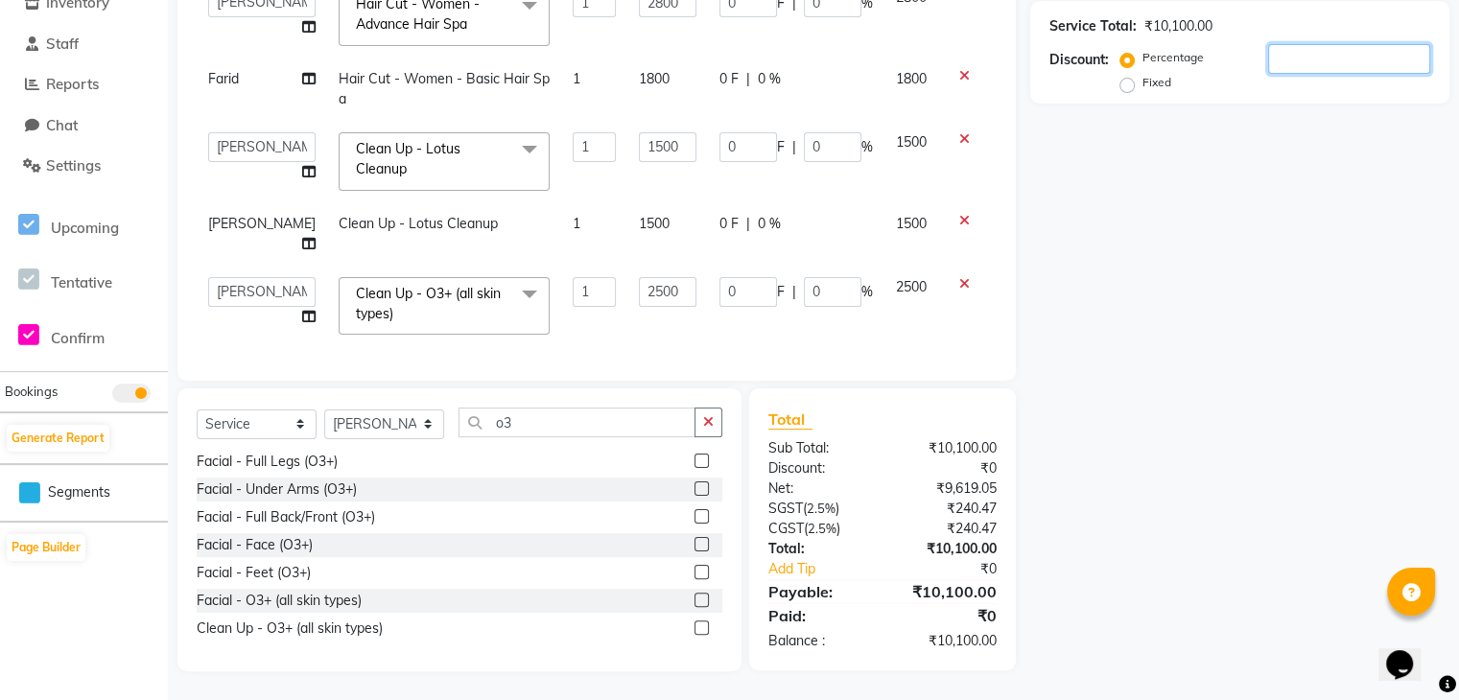
scroll to position [354, 0]
type input "5"
type input "140"
type input "5"
type input "125"
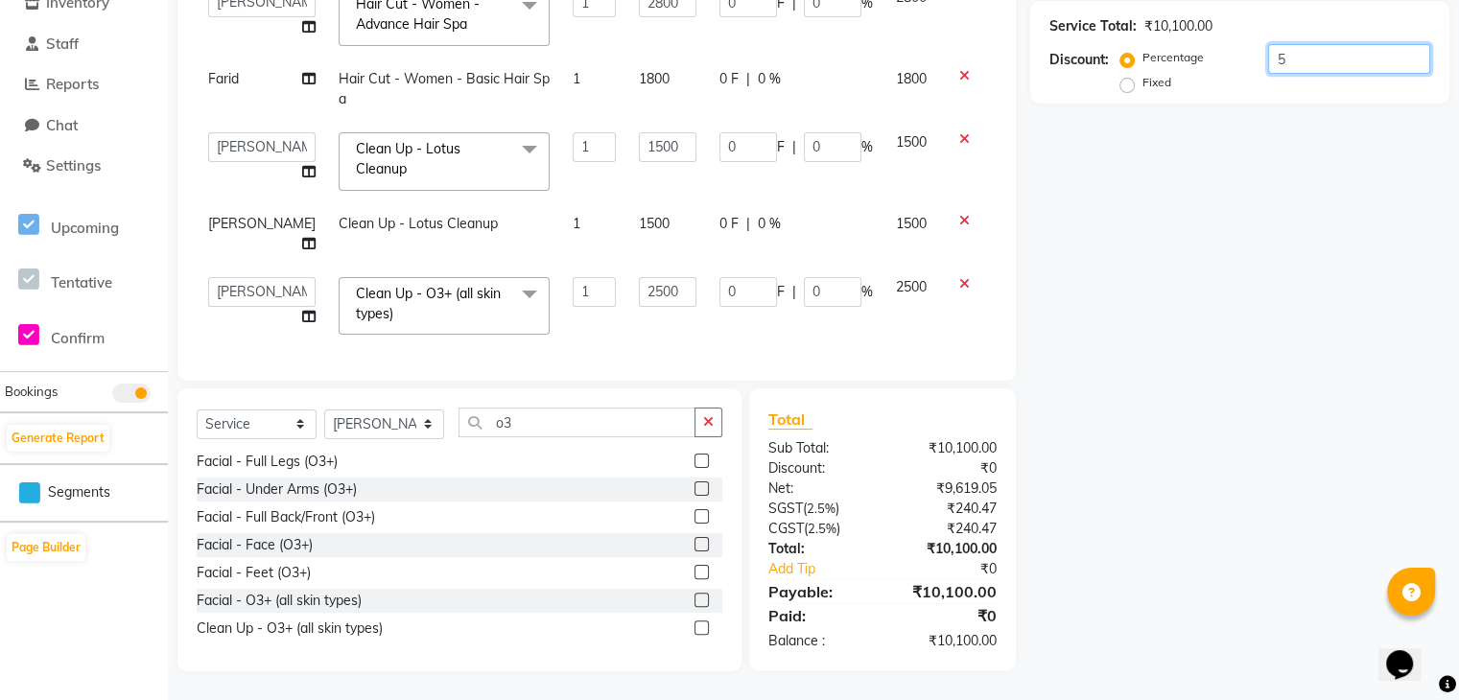
type input "5"
type input "75"
type input "5"
type input "50"
type input "1400"
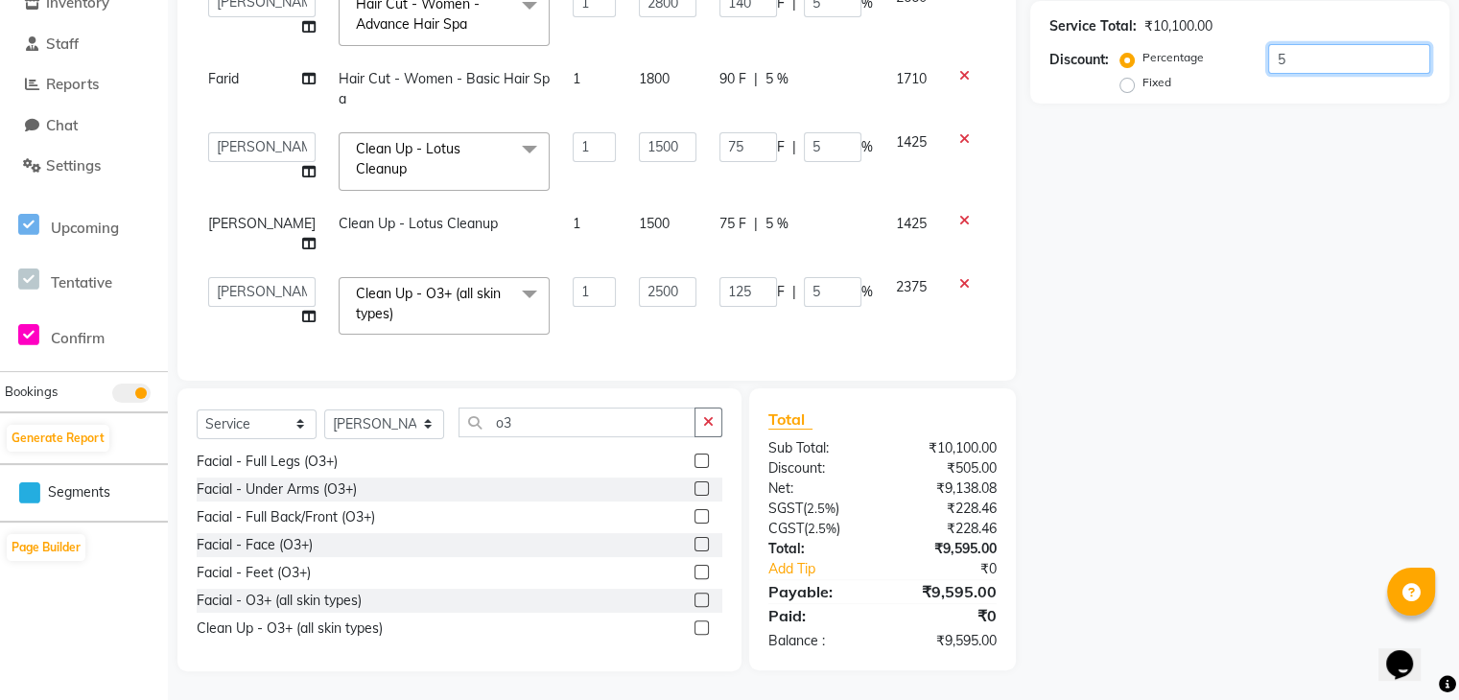
type input "50"
type input "1250"
type input "50"
type input "750"
type input "50"
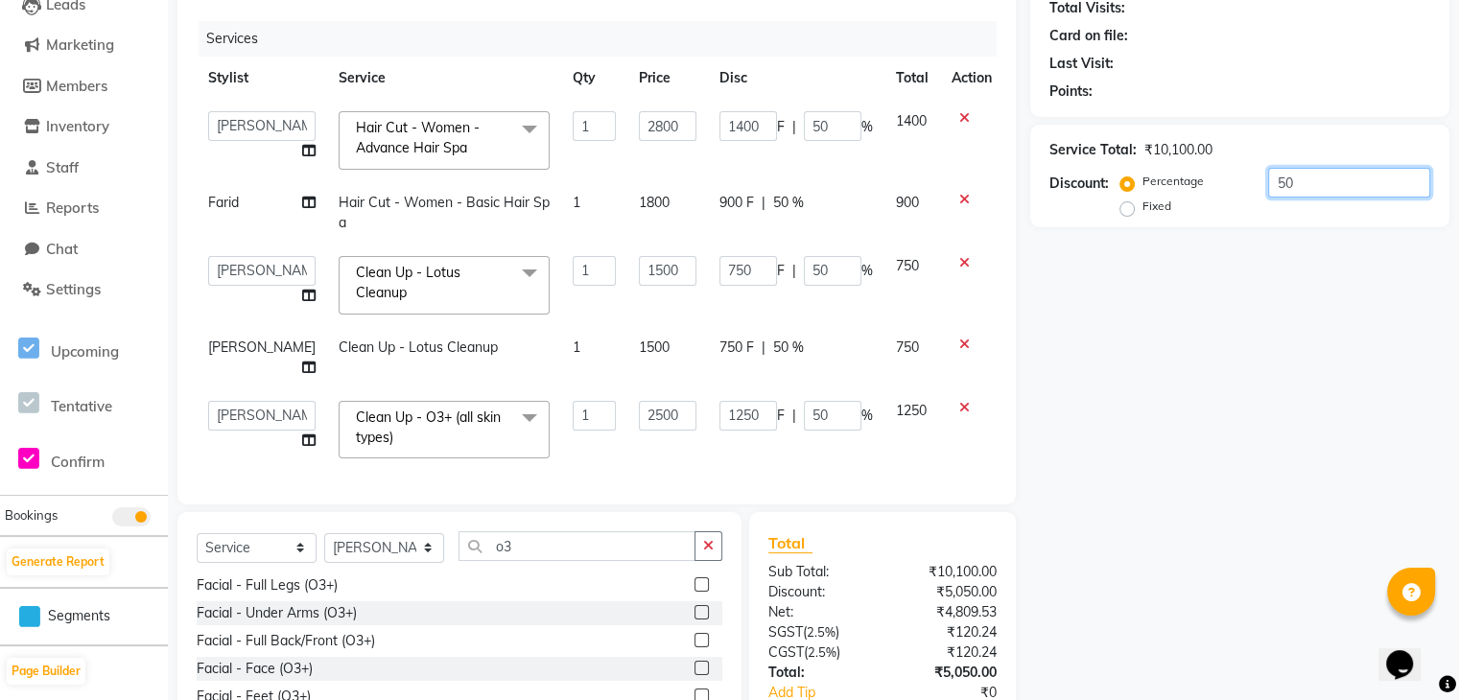
scroll to position [198, 0]
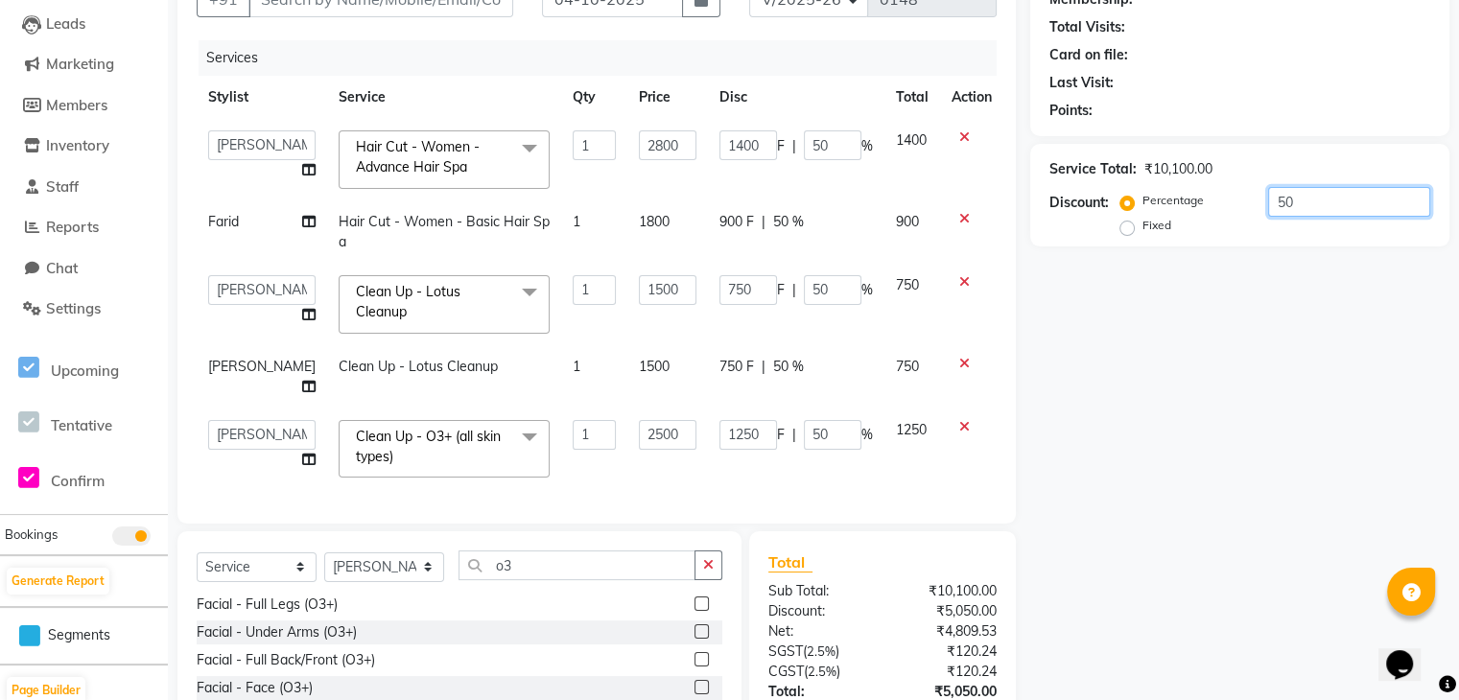
type input "50"
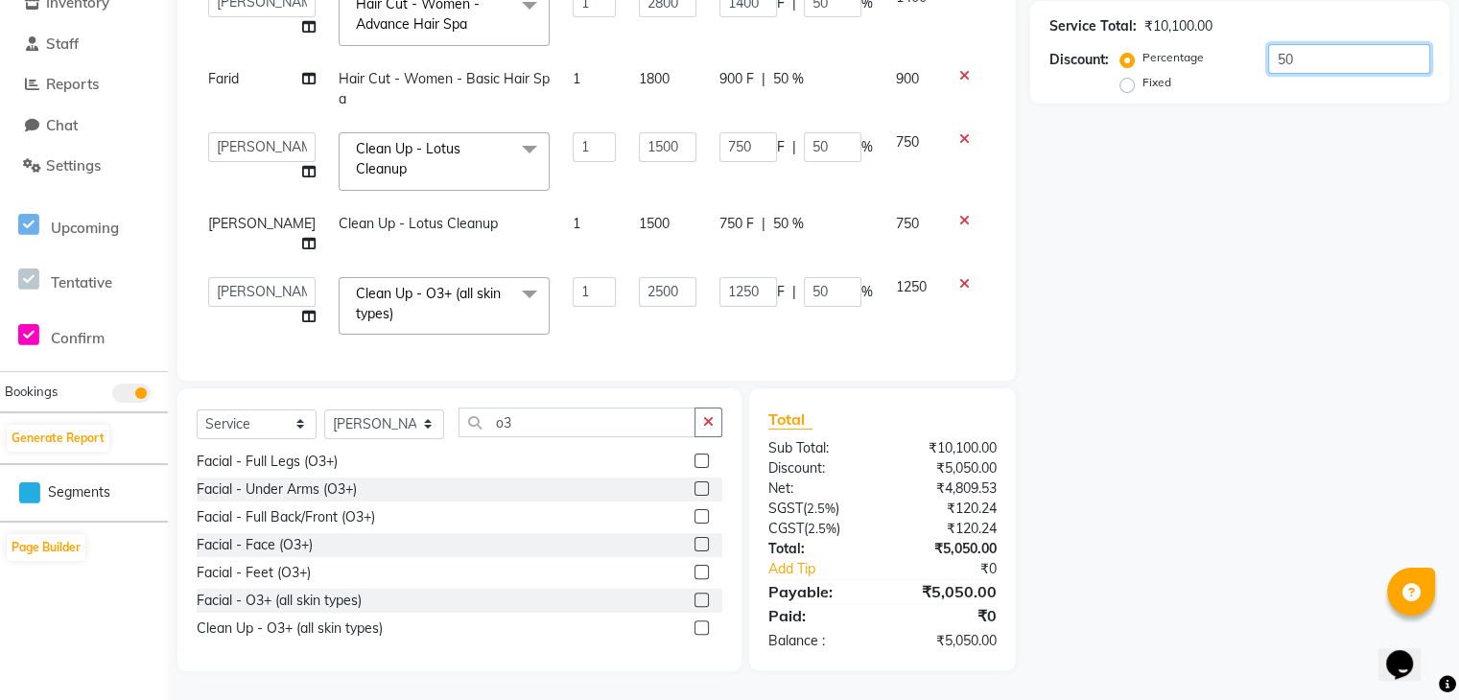
scroll to position [344, 0]
click at [626, 437] on input "o3" at bounding box center [577, 423] width 237 height 30
type input "o"
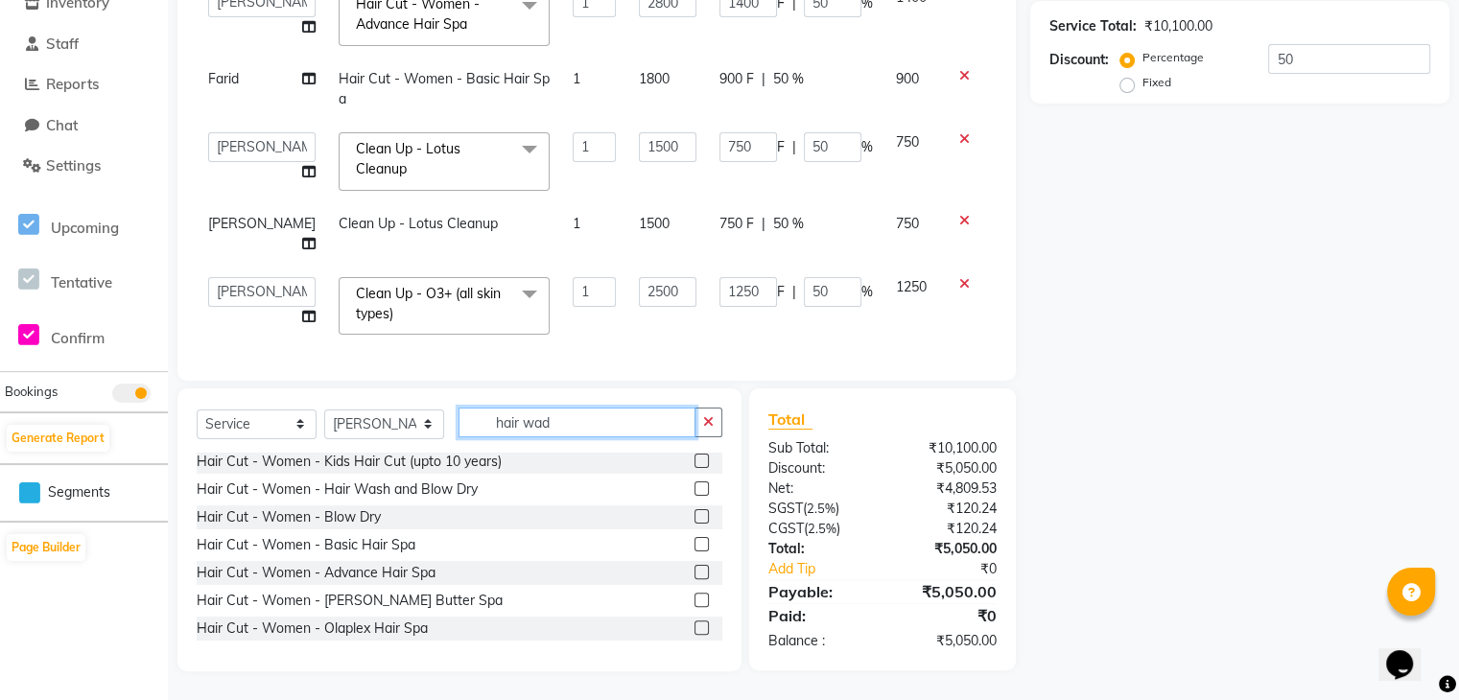
scroll to position [0, 0]
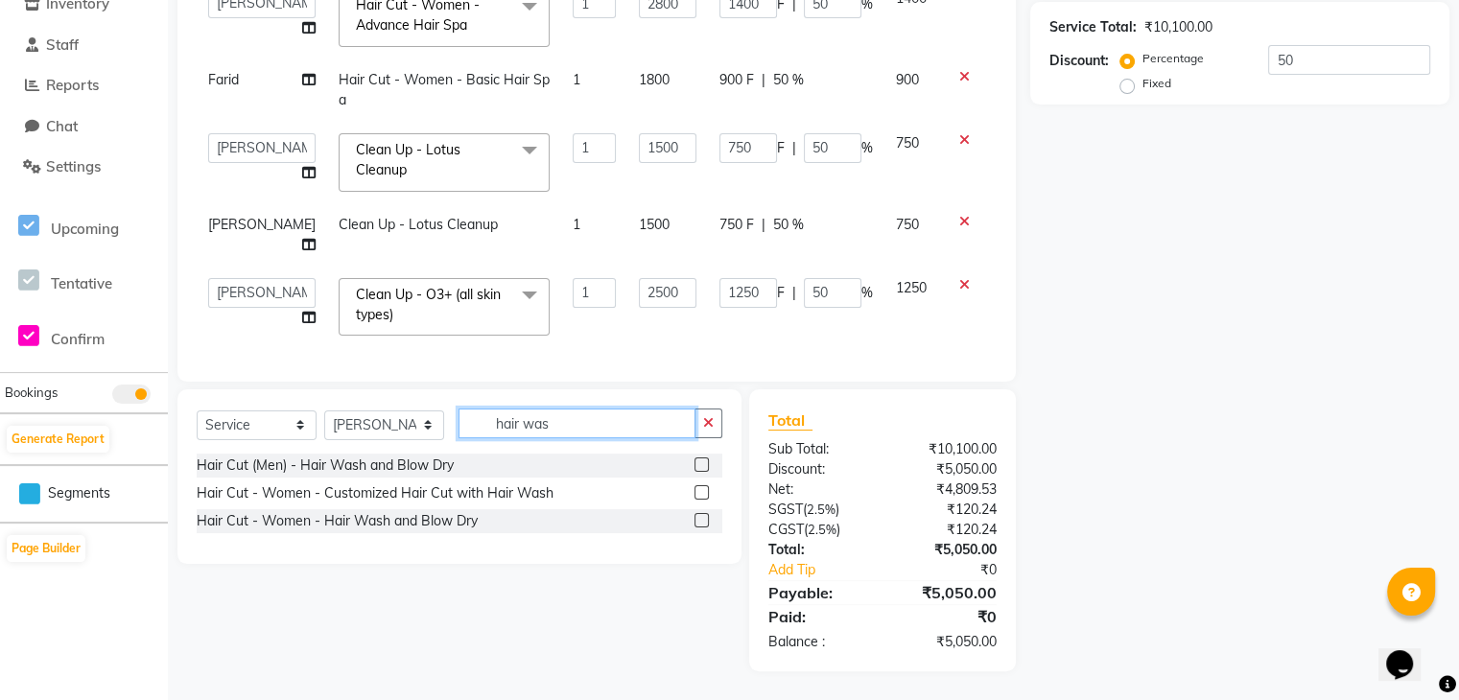
type input "hair was"
click at [699, 527] on label at bounding box center [702, 520] width 14 height 14
click at [699, 527] on input "checkbox" at bounding box center [701, 521] width 12 height 12
click at [699, 527] on label at bounding box center [702, 520] width 14 height 14
click at [699, 527] on input "checkbox" at bounding box center [701, 521] width 12 height 12
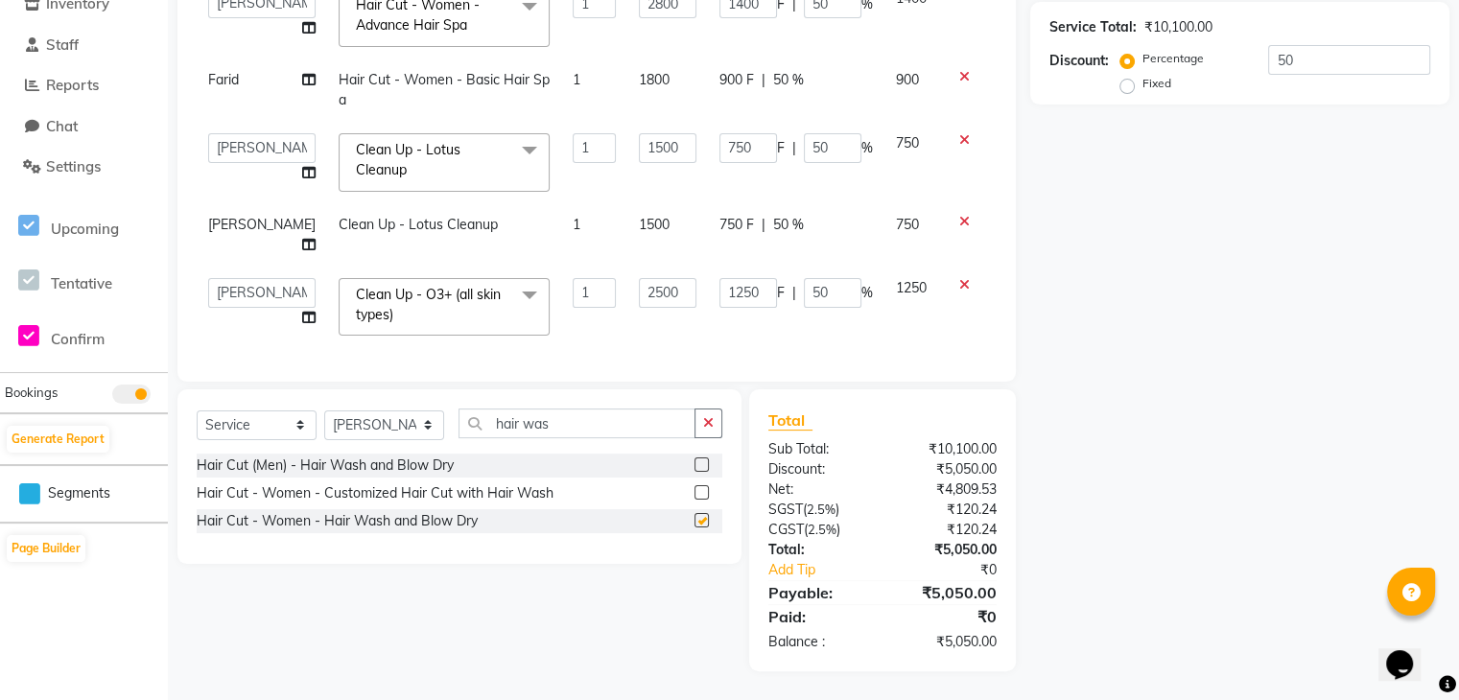
checkbox input "false"
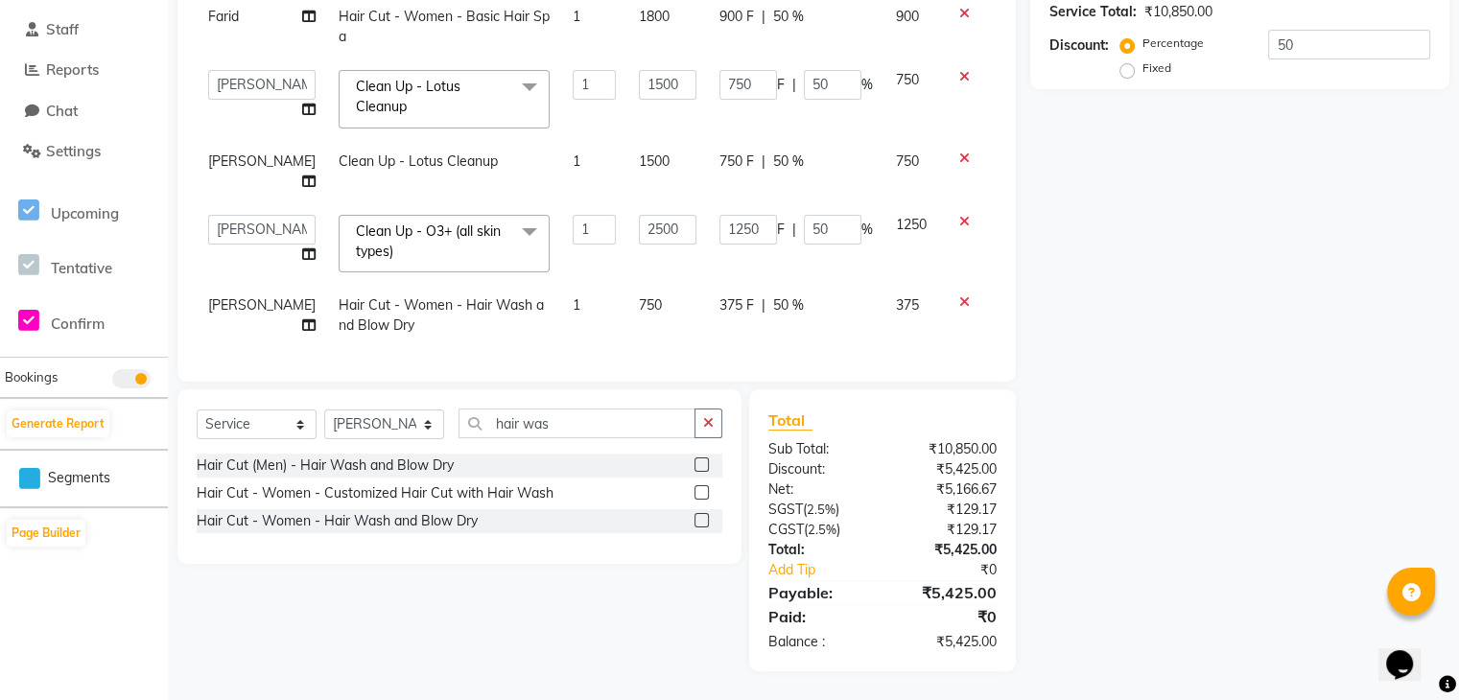
scroll to position [354, 0]
click at [773, 296] on span "50 %" at bounding box center [788, 306] width 31 height 20
select select "89459"
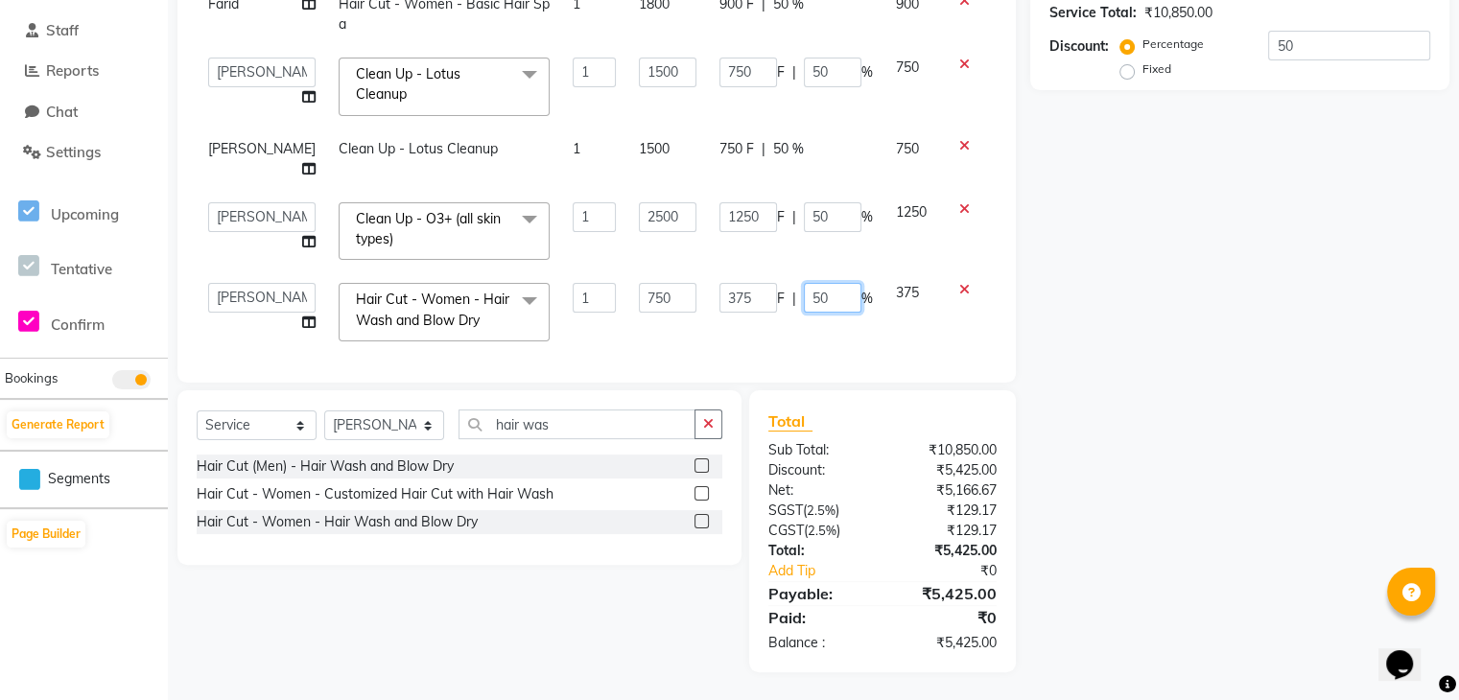
click at [814, 285] on input "50" at bounding box center [833, 298] width 58 height 30
type input "5"
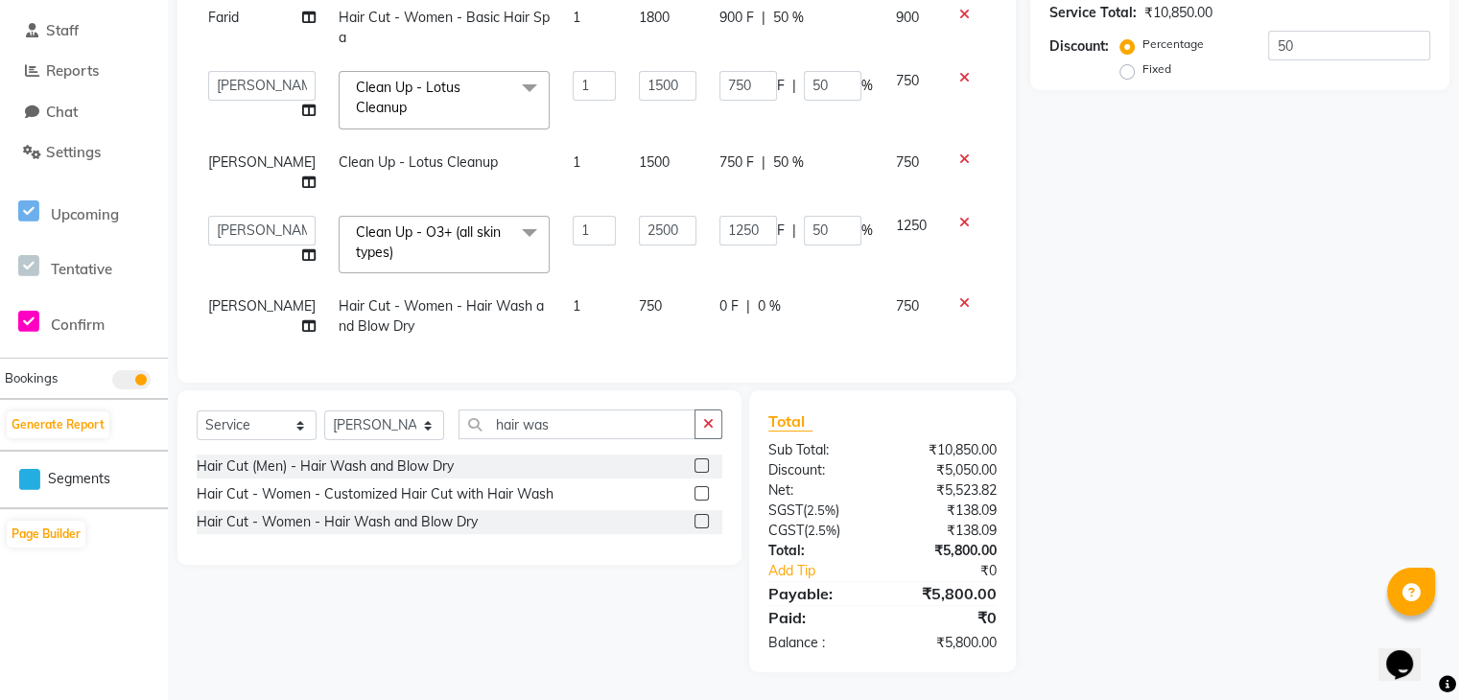
click at [813, 342] on div "Services Stylist Service Qty Price Disc Total Action Chitrali Debolina(Owner) F…" at bounding box center [597, 124] width 800 height 480
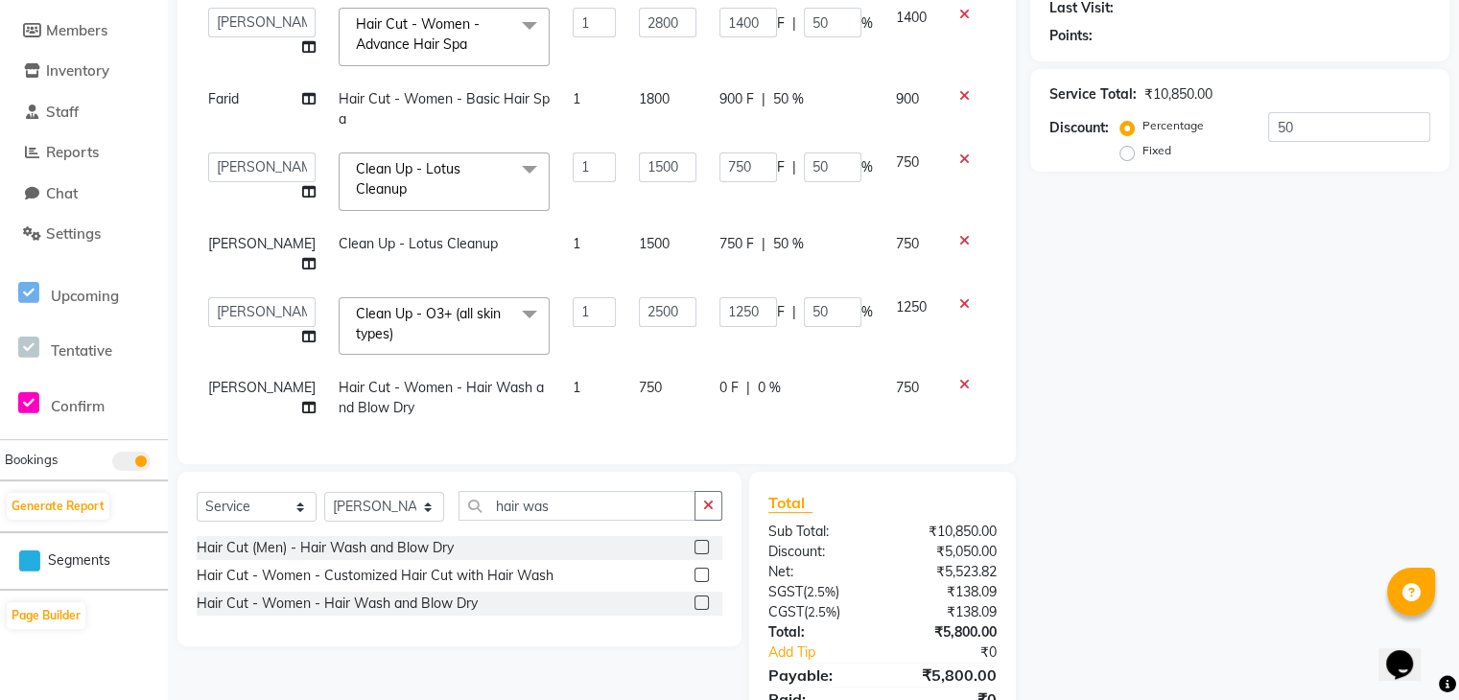
scroll to position [356, 0]
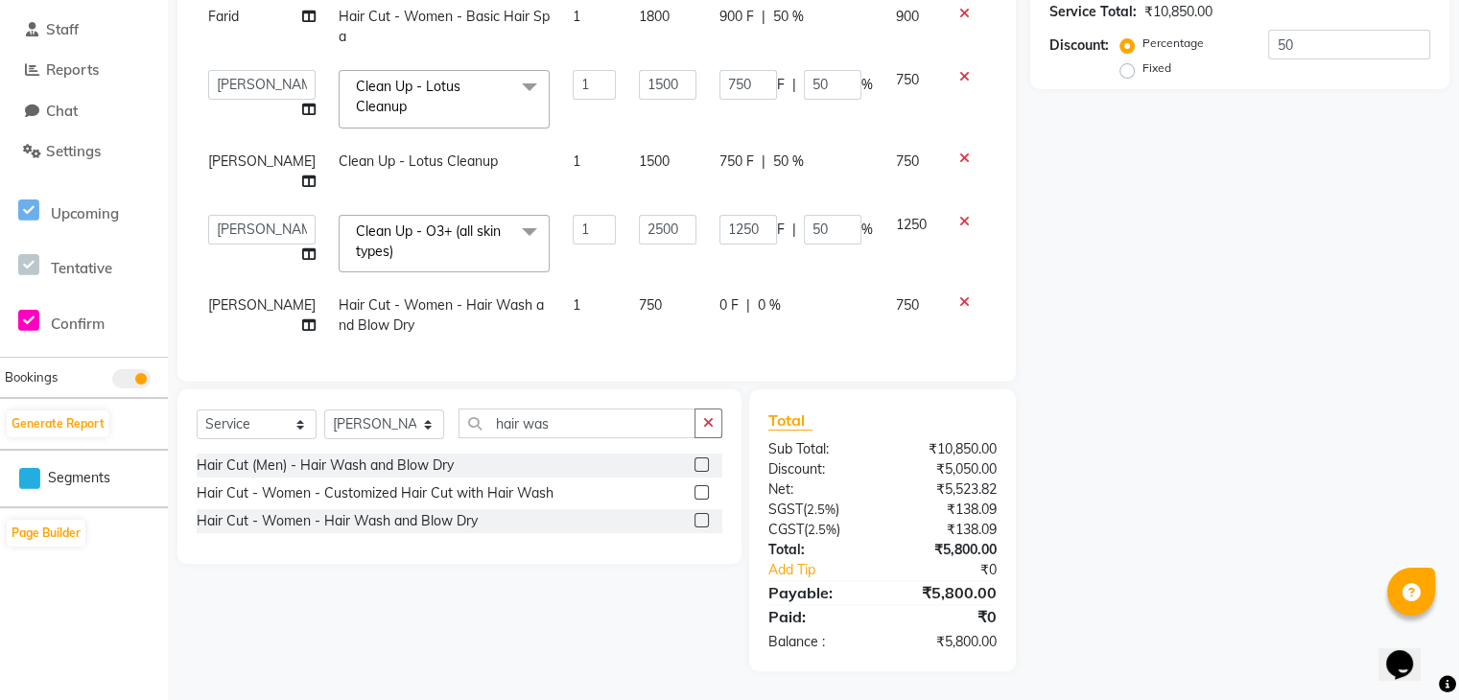
click at [959, 295] on icon at bounding box center [964, 301] width 11 height 13
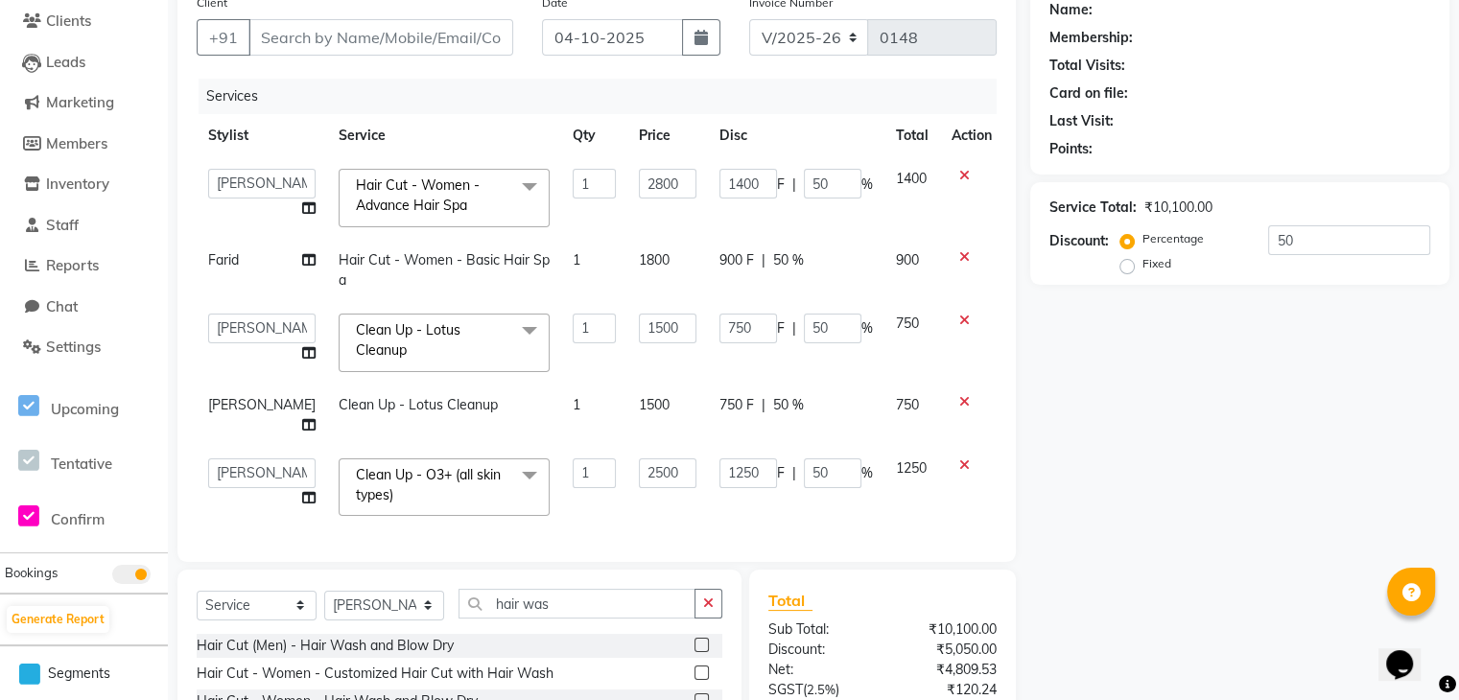
scroll to position [139, 0]
